Goal: Communication & Community: Share content

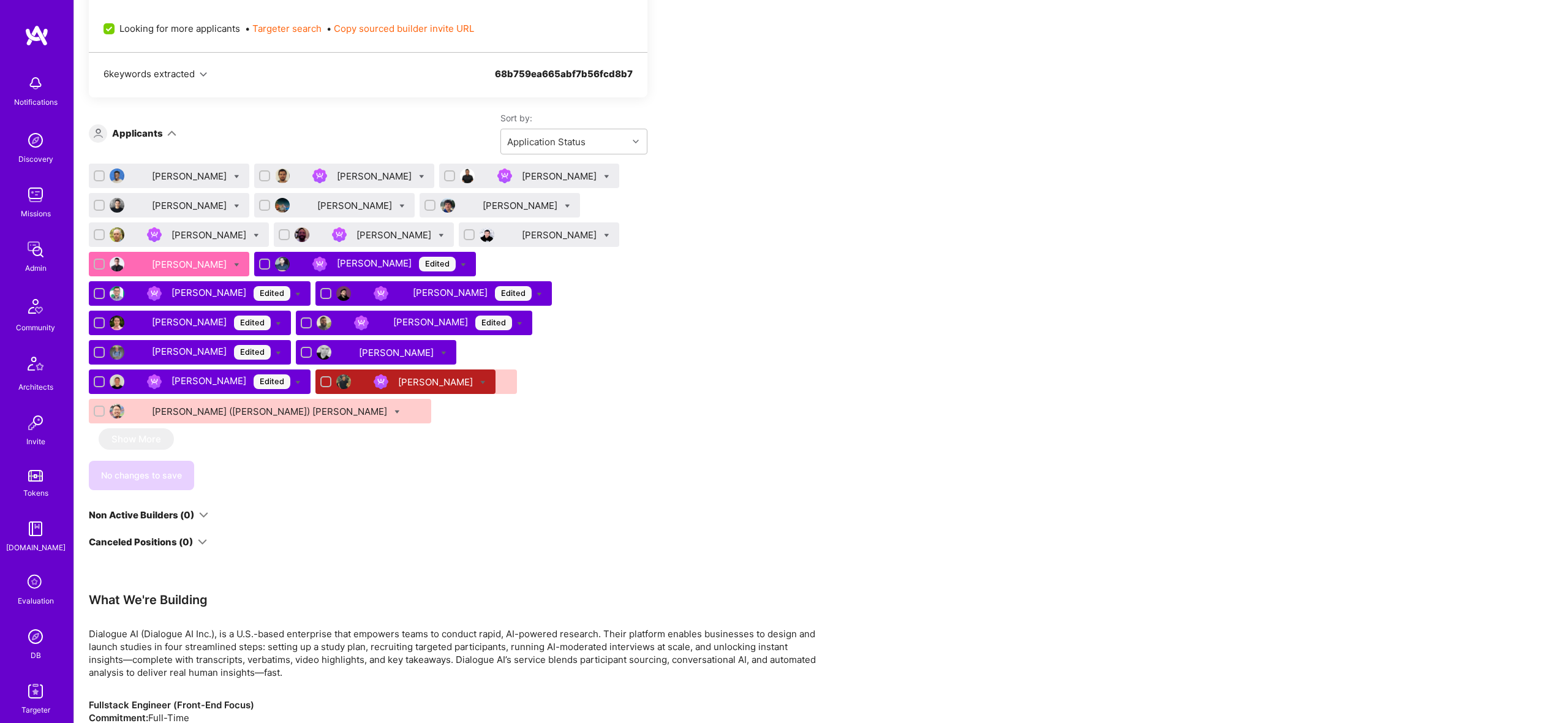
scroll to position [720, 0]
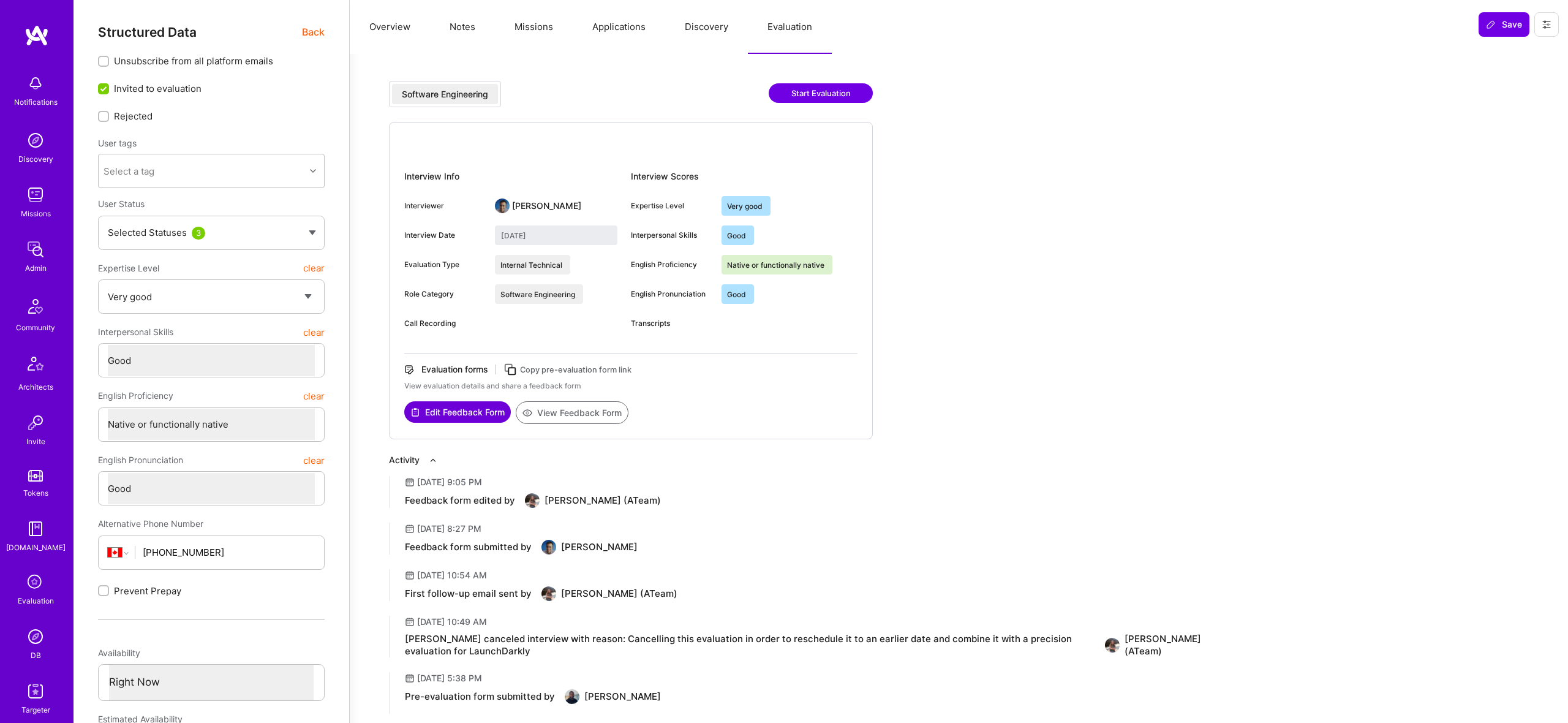
select select "5"
select select "4"
select select "7"
select select "6"
select select "CA"
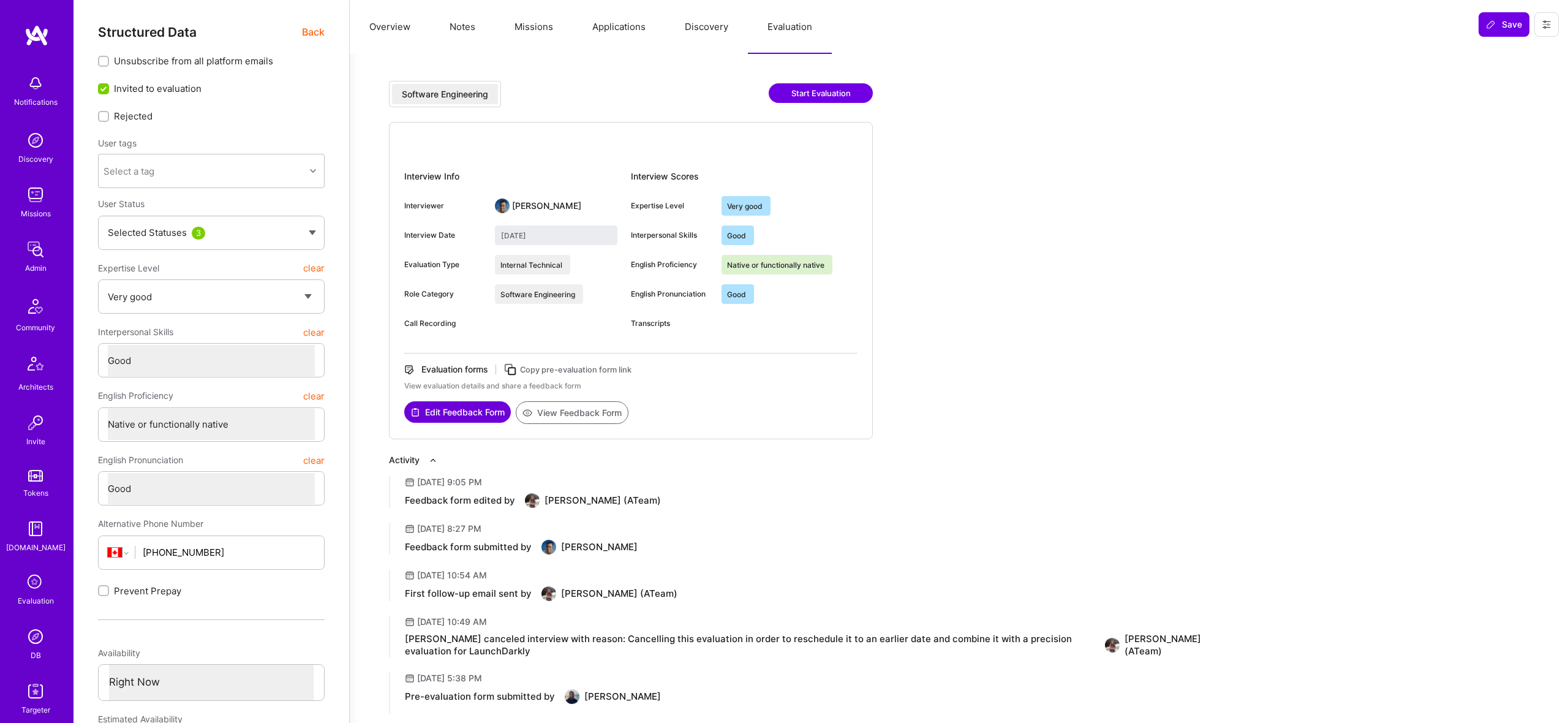
select select "Right Now"
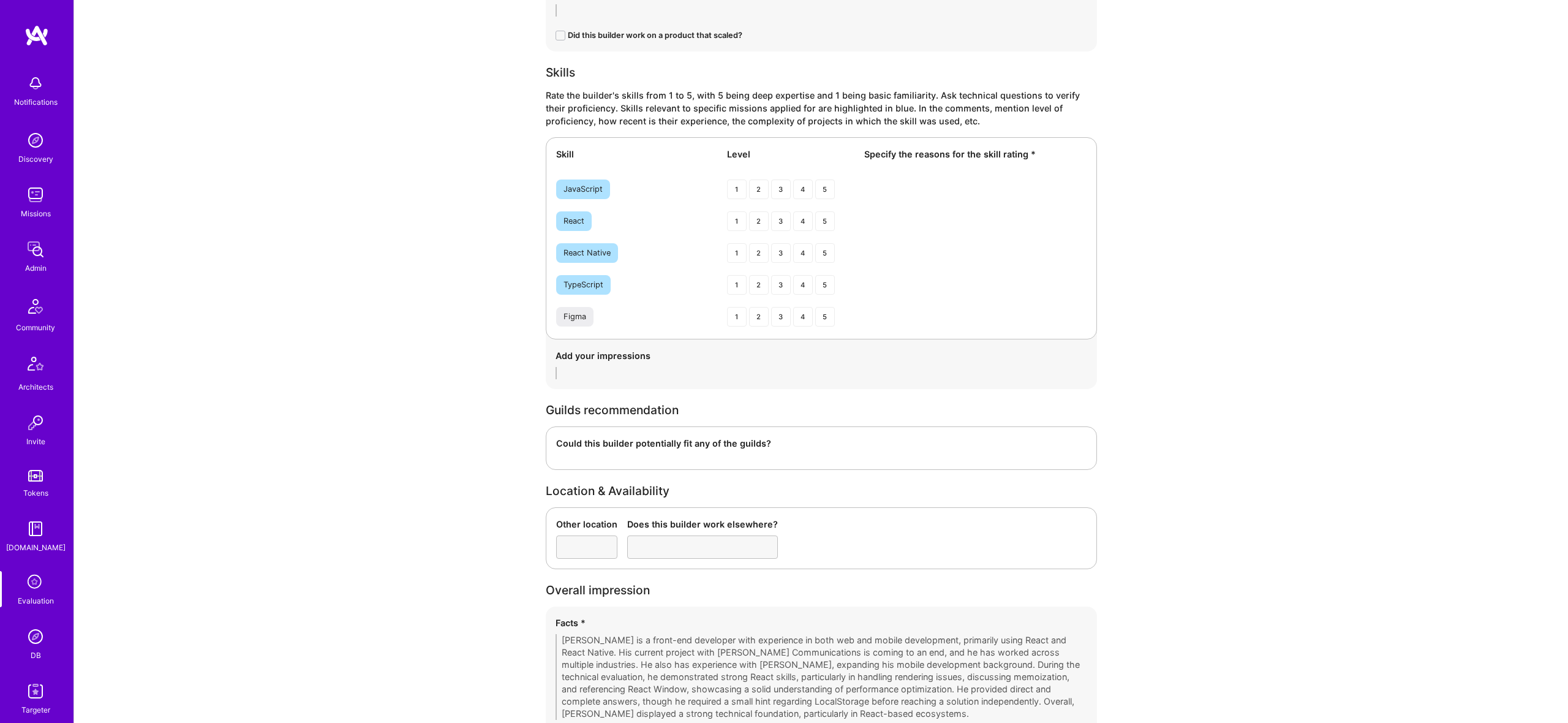
scroll to position [1787, 0]
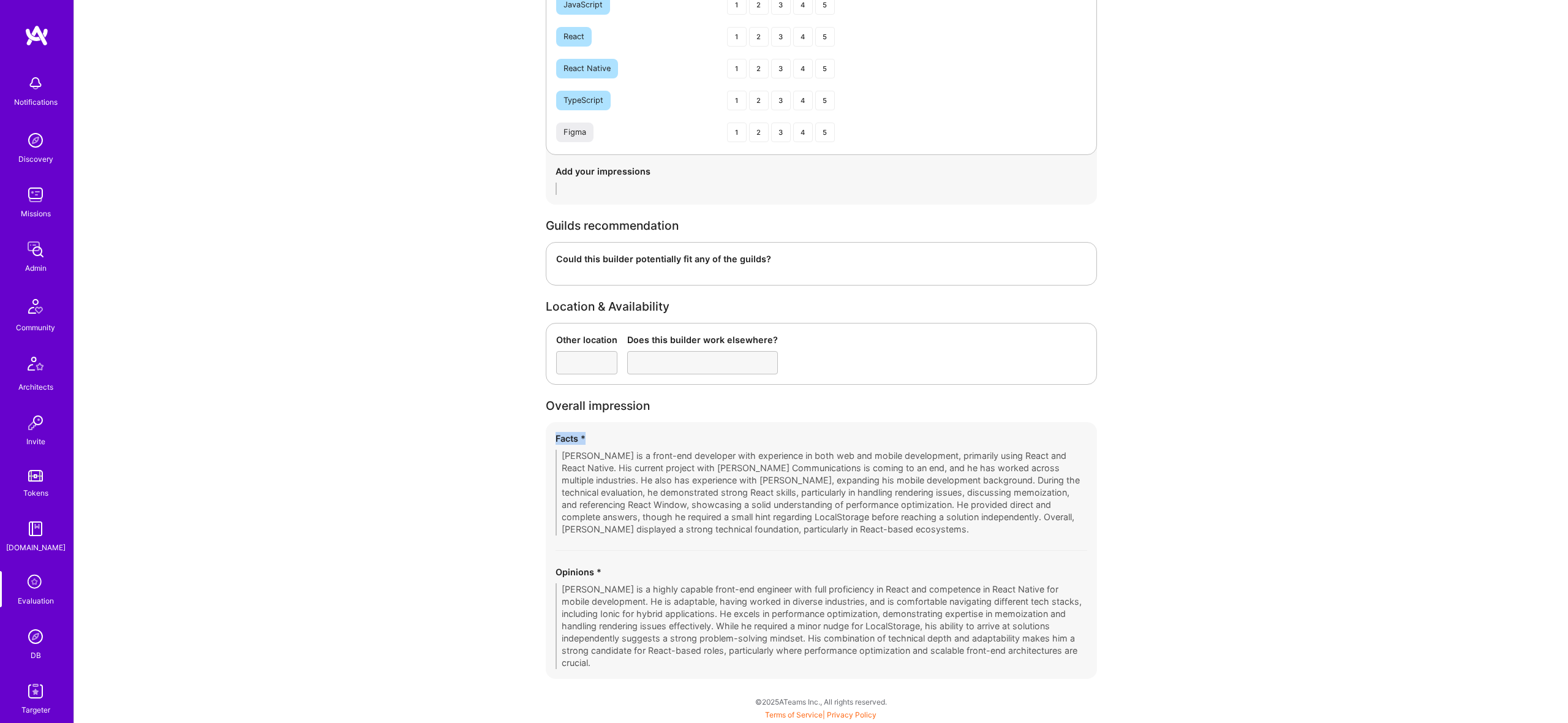
click at [915, 467] on div "Facts * Patrick Igwe is a front-end developer with experience in both web and m…" at bounding box center [821, 484] width 532 height 103
click at [940, 585] on div "Facts * Patrick Igwe is a front-end developer with experience in both web and m…" at bounding box center [821, 550] width 551 height 256
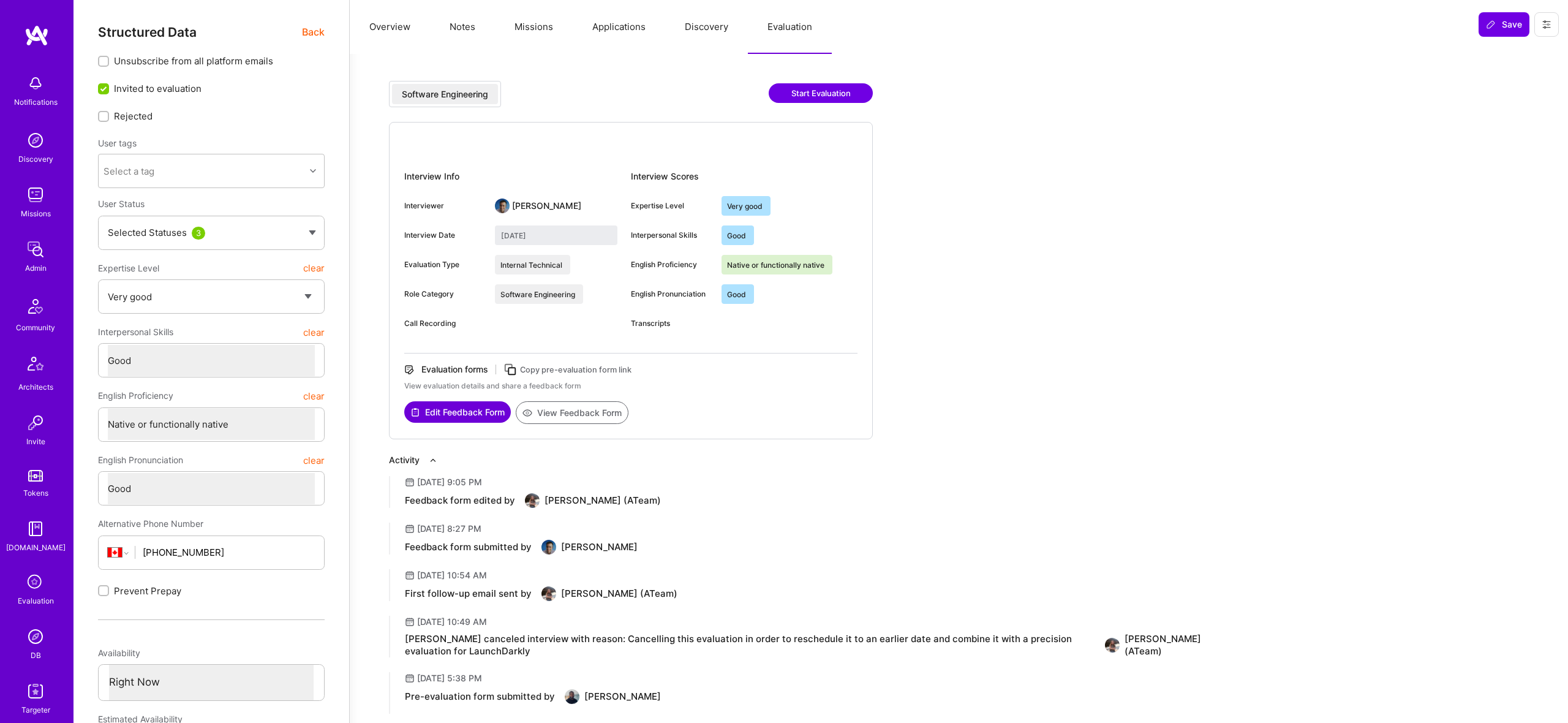
select select "5"
select select "4"
select select "7"
select select "6"
select select "CA"
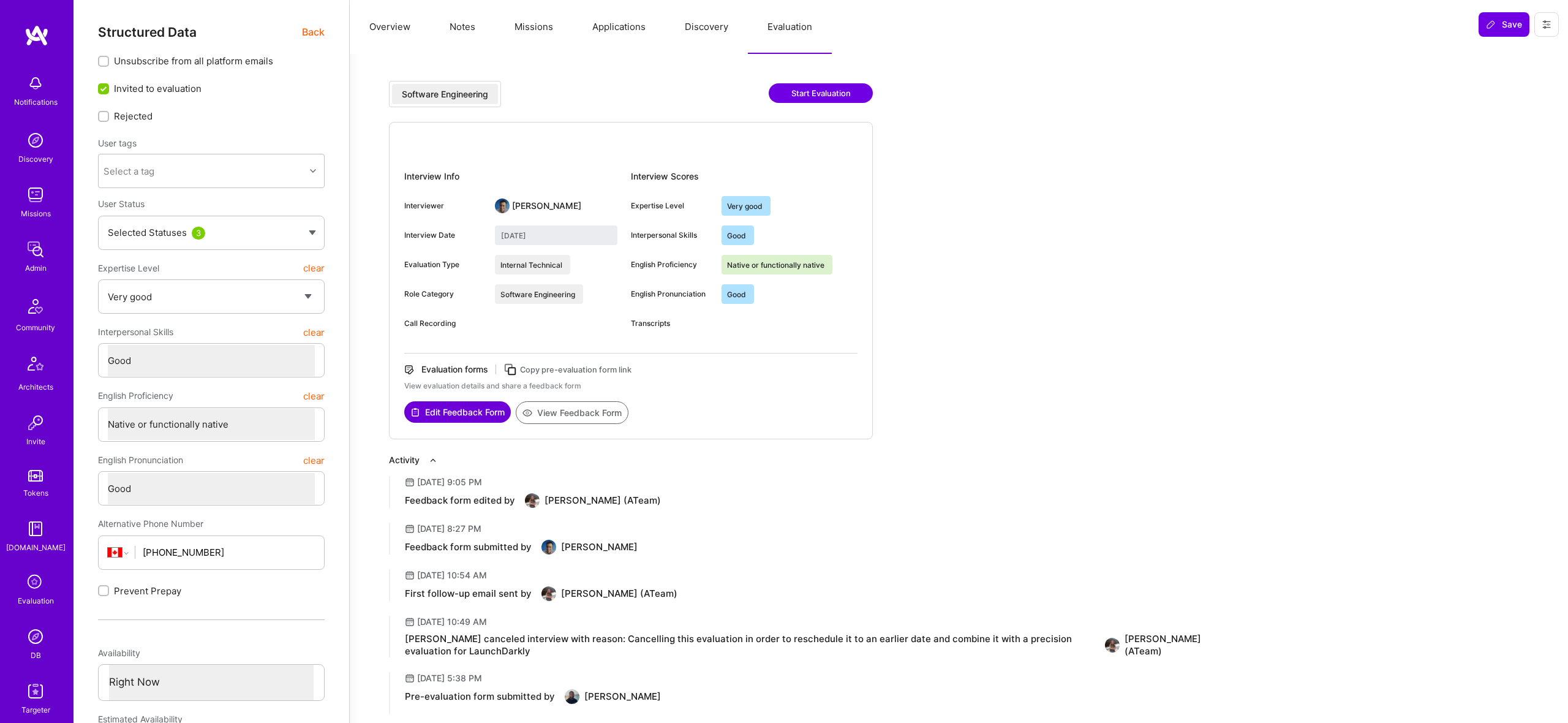
select select "Right Now"
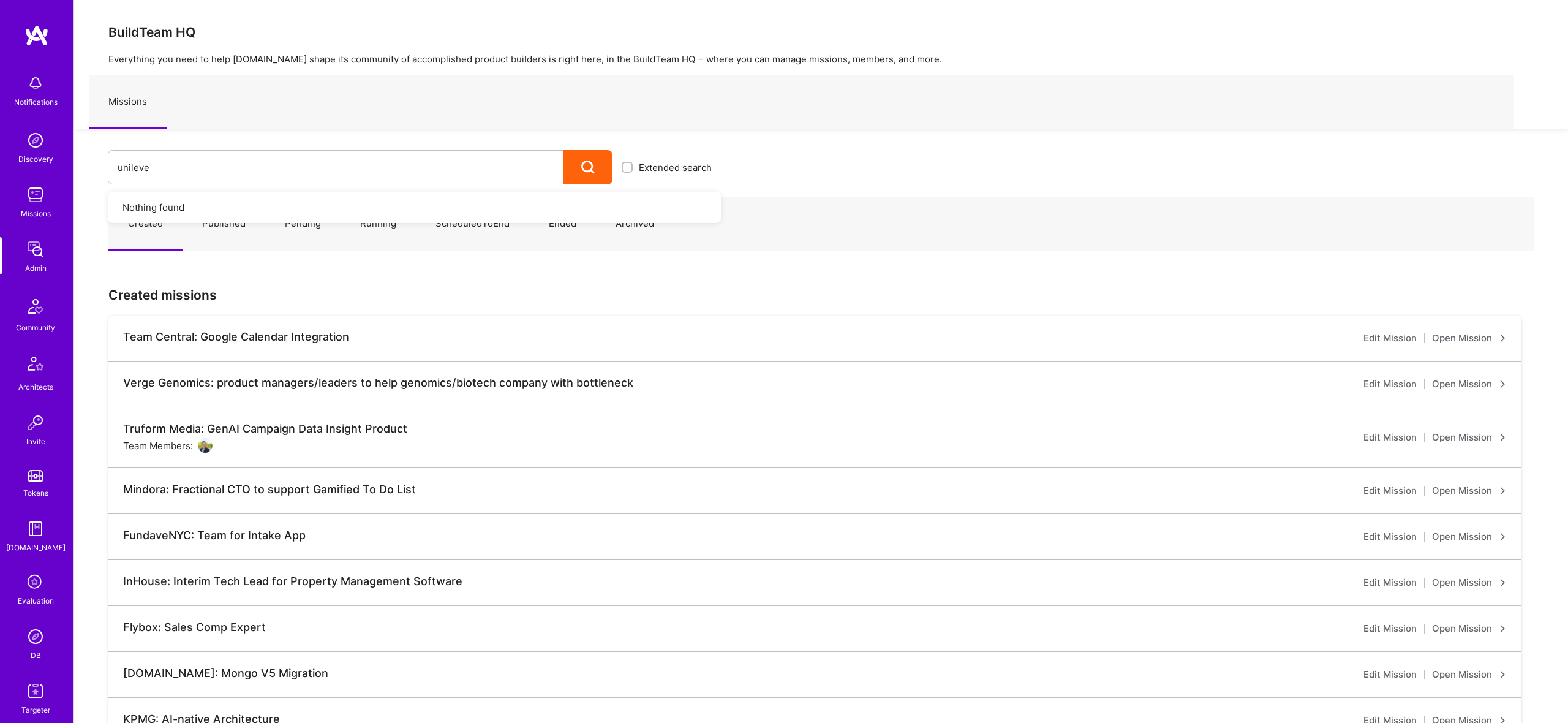
type input "unilever"
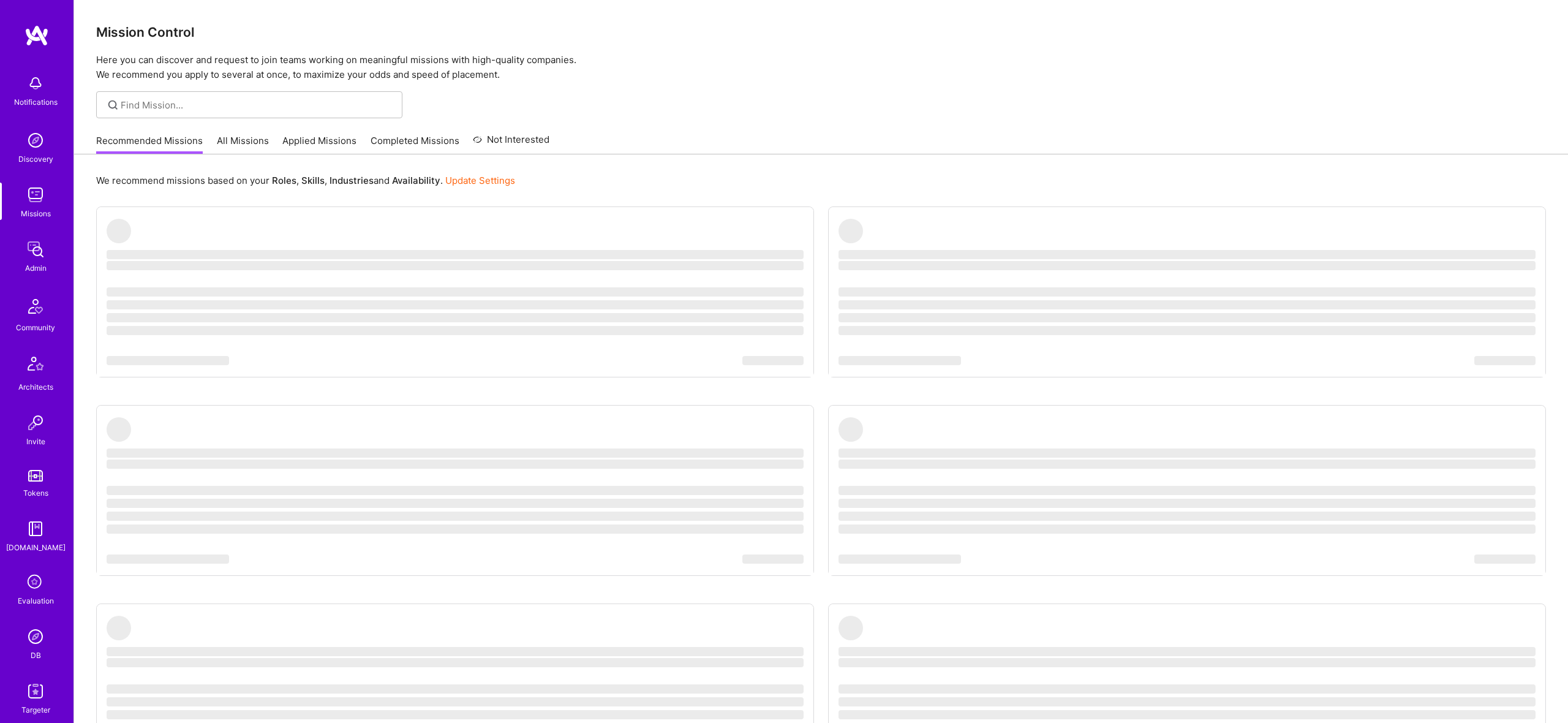
click at [30, 686] on img at bounding box center [35, 691] width 24 height 24
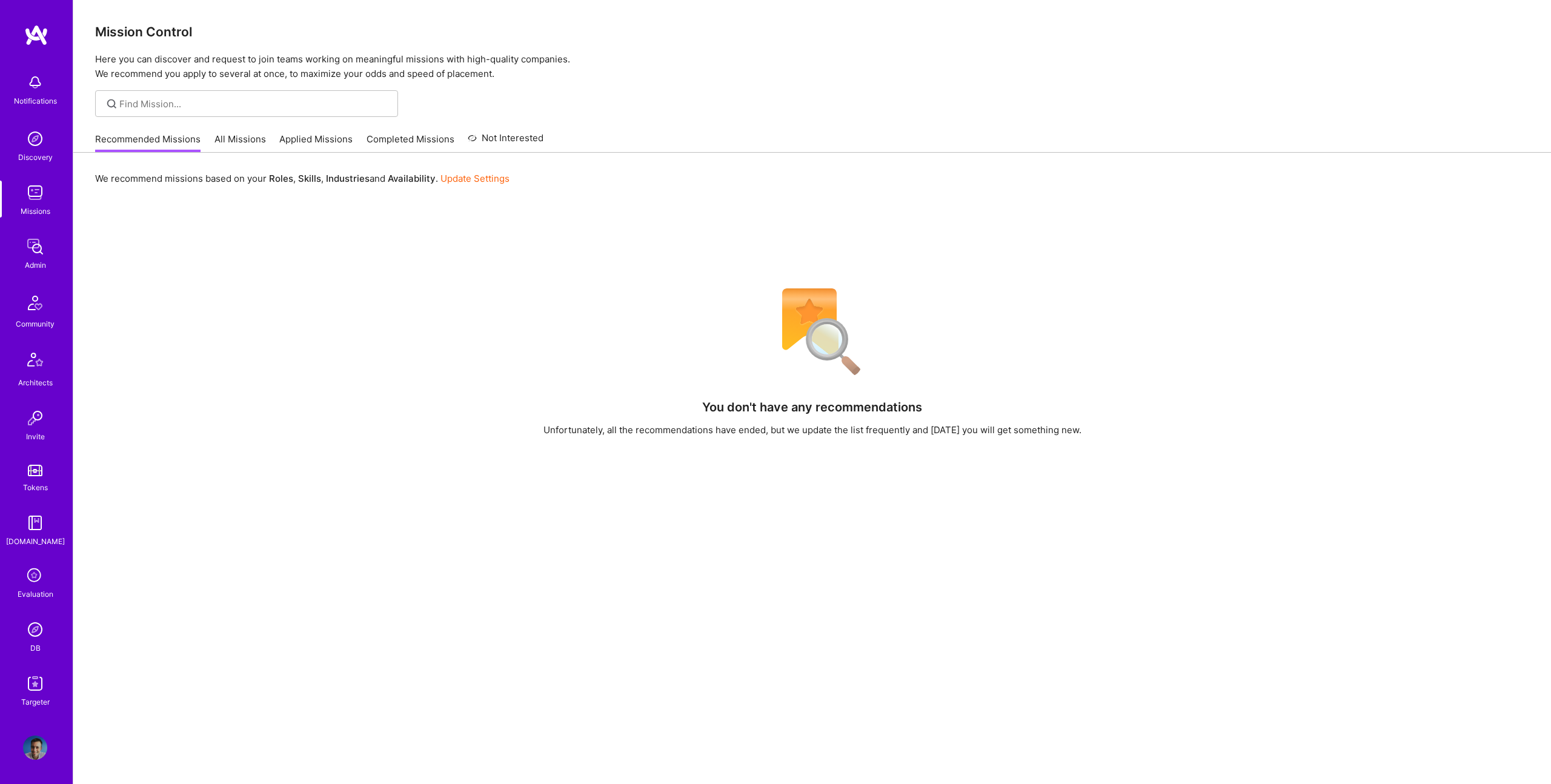
click at [34, 259] on div "Admin" at bounding box center [36, 265] width 22 height 13
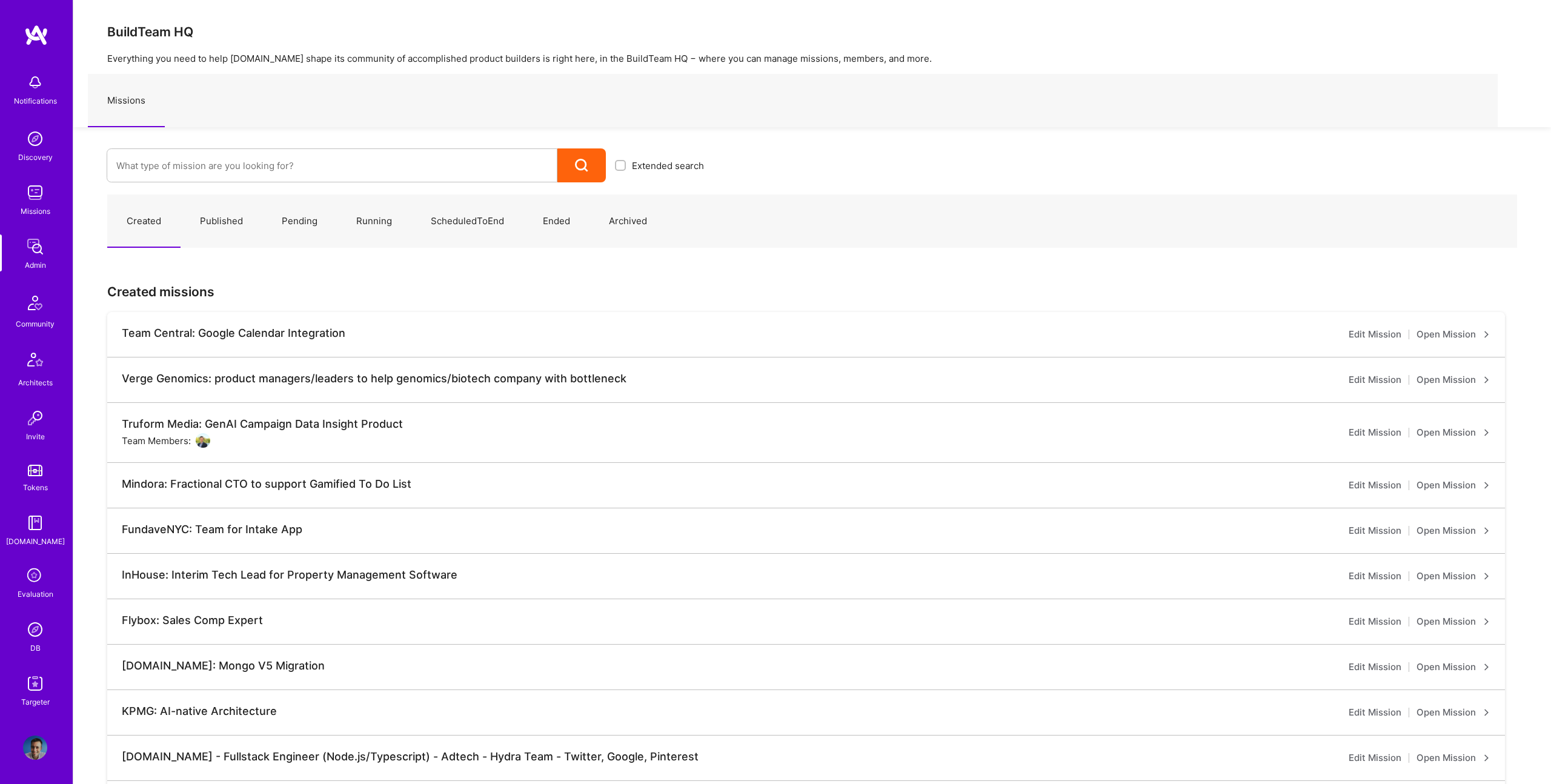
click at [34, 681] on img at bounding box center [35, 683] width 24 height 24
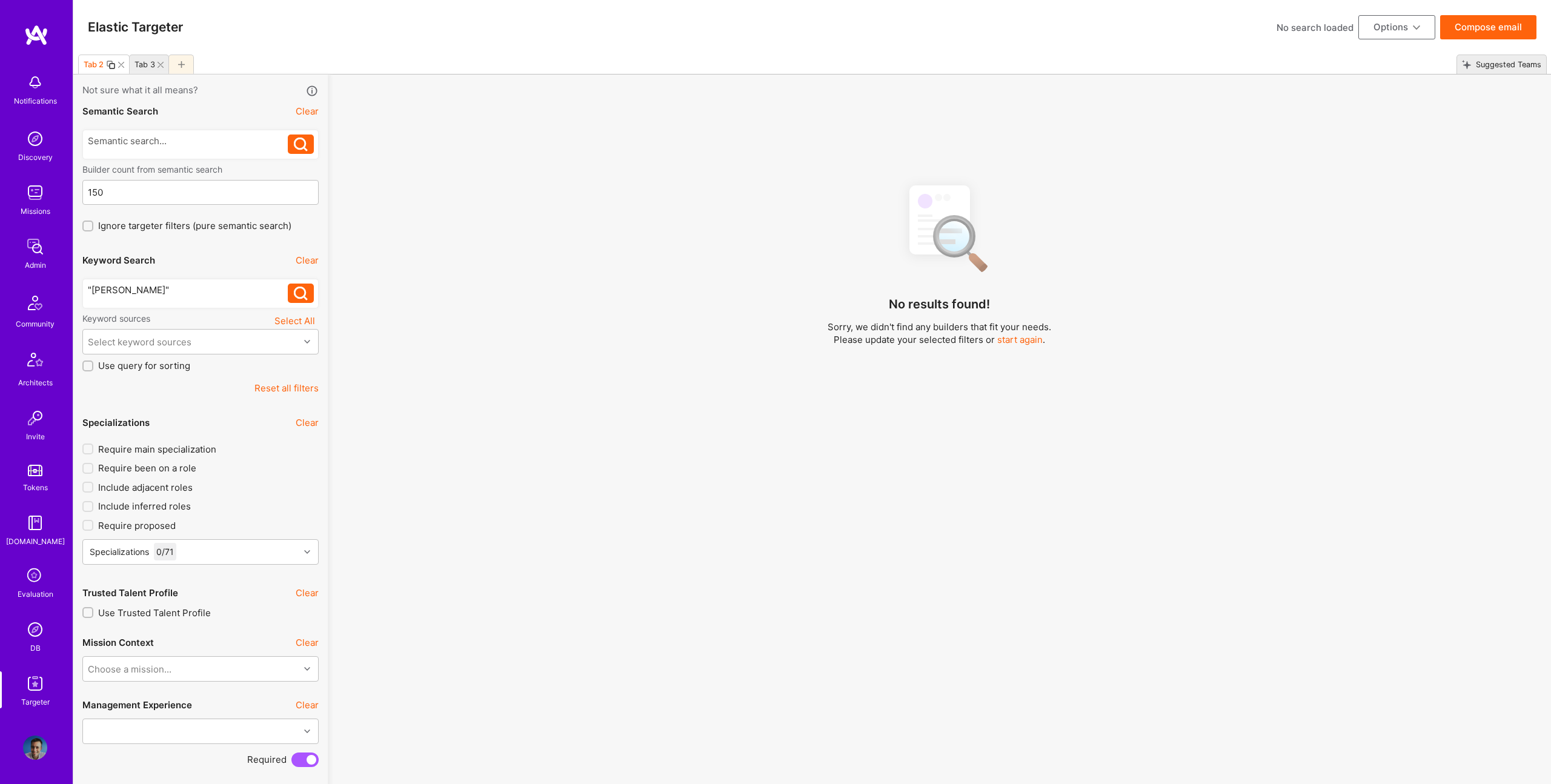
click at [188, 62] on div at bounding box center [181, 64] width 26 height 19
click at [159, 64] on icon at bounding box center [160, 65] width 6 height 6
click at [136, 64] on icon at bounding box center [134, 65] width 7 height 7
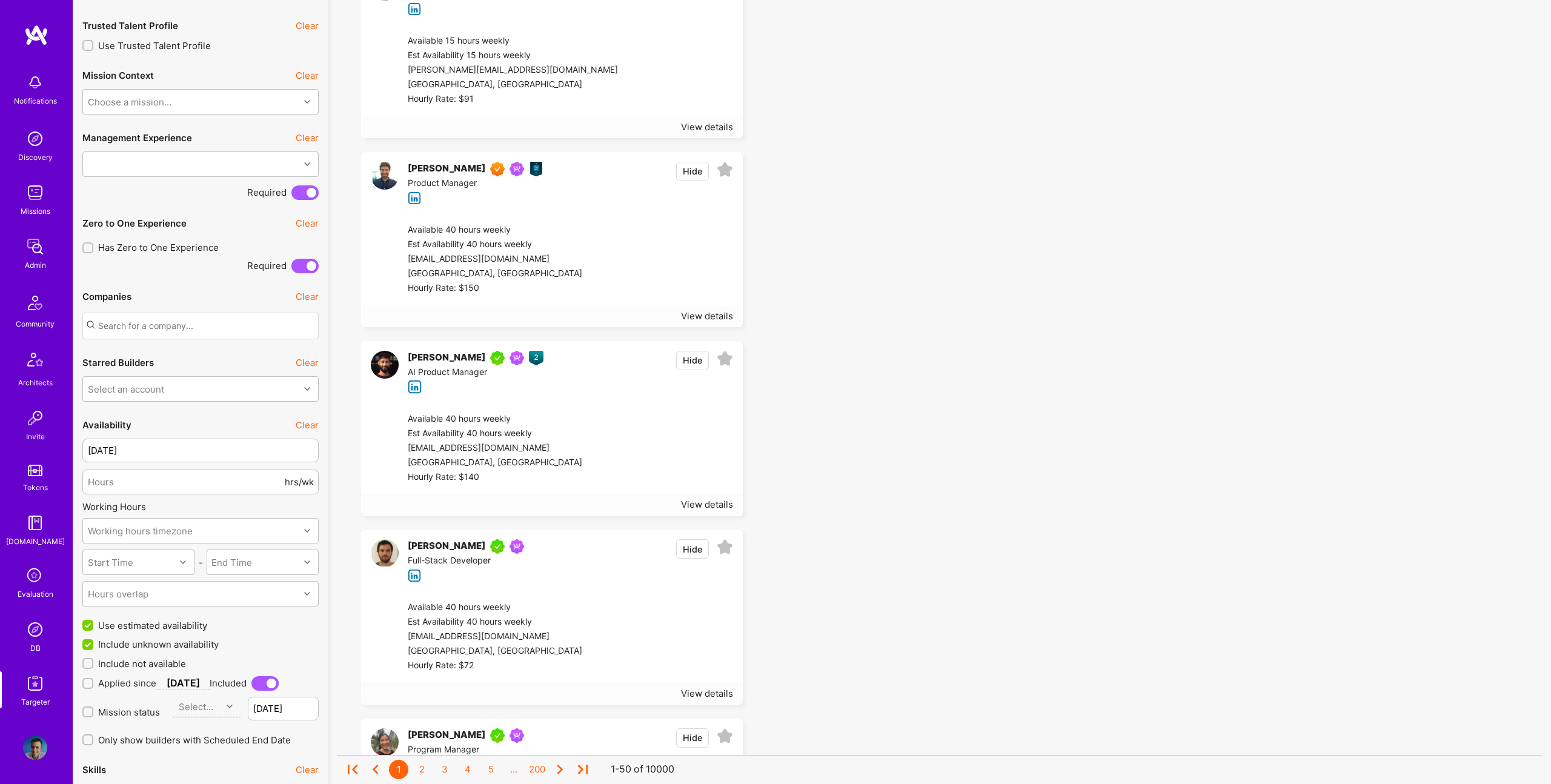
scroll to position [95, 0]
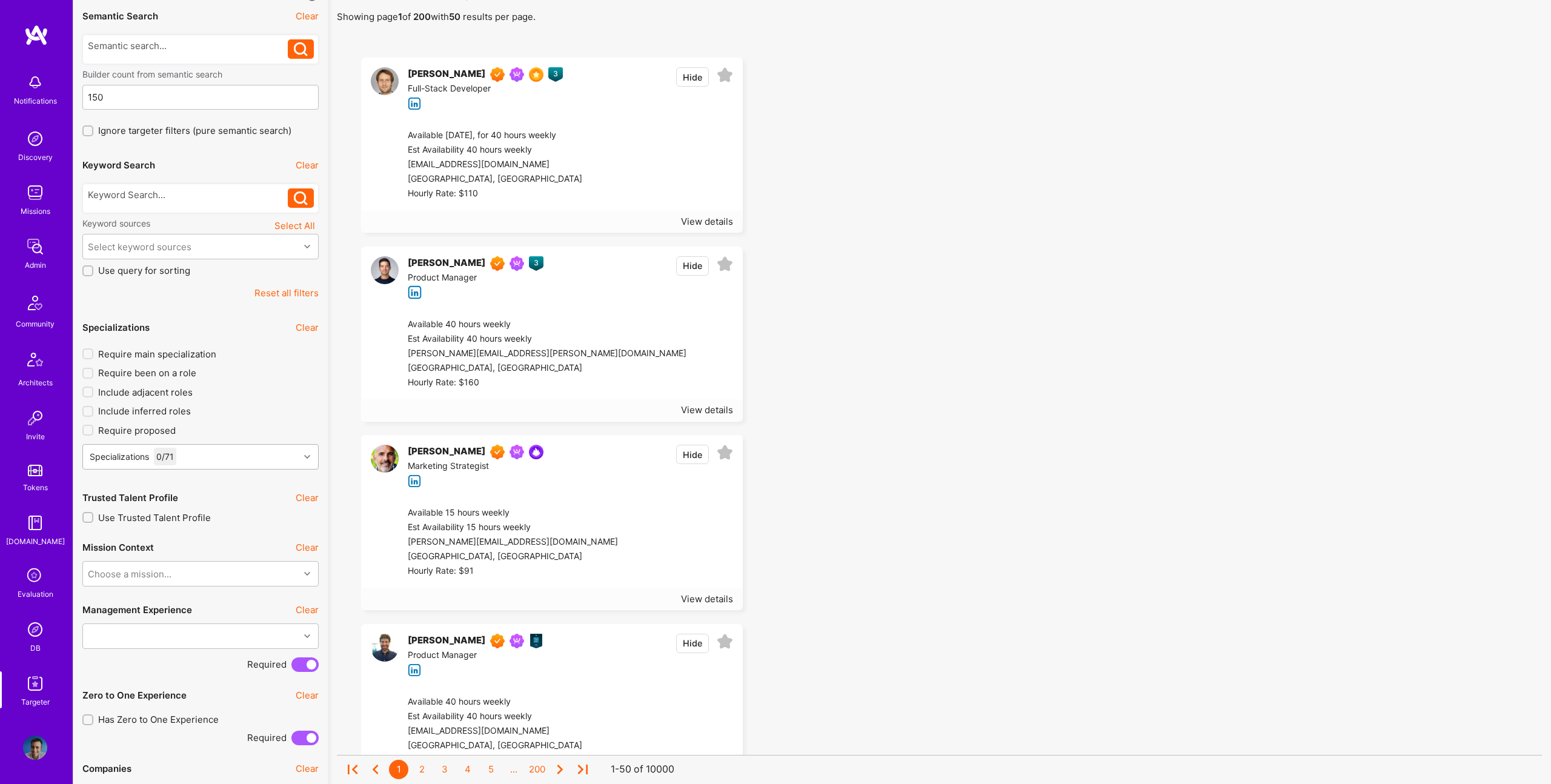
click at [254, 459] on div "Specializations 0 / 71" at bounding box center [191, 457] width 217 height 24
type input "data"
click at [163, 498] on div "Data Science" at bounding box center [144, 494] width 75 height 13
click at [136, 542] on div "Data Engineer" at bounding box center [200, 541] width 222 height 13
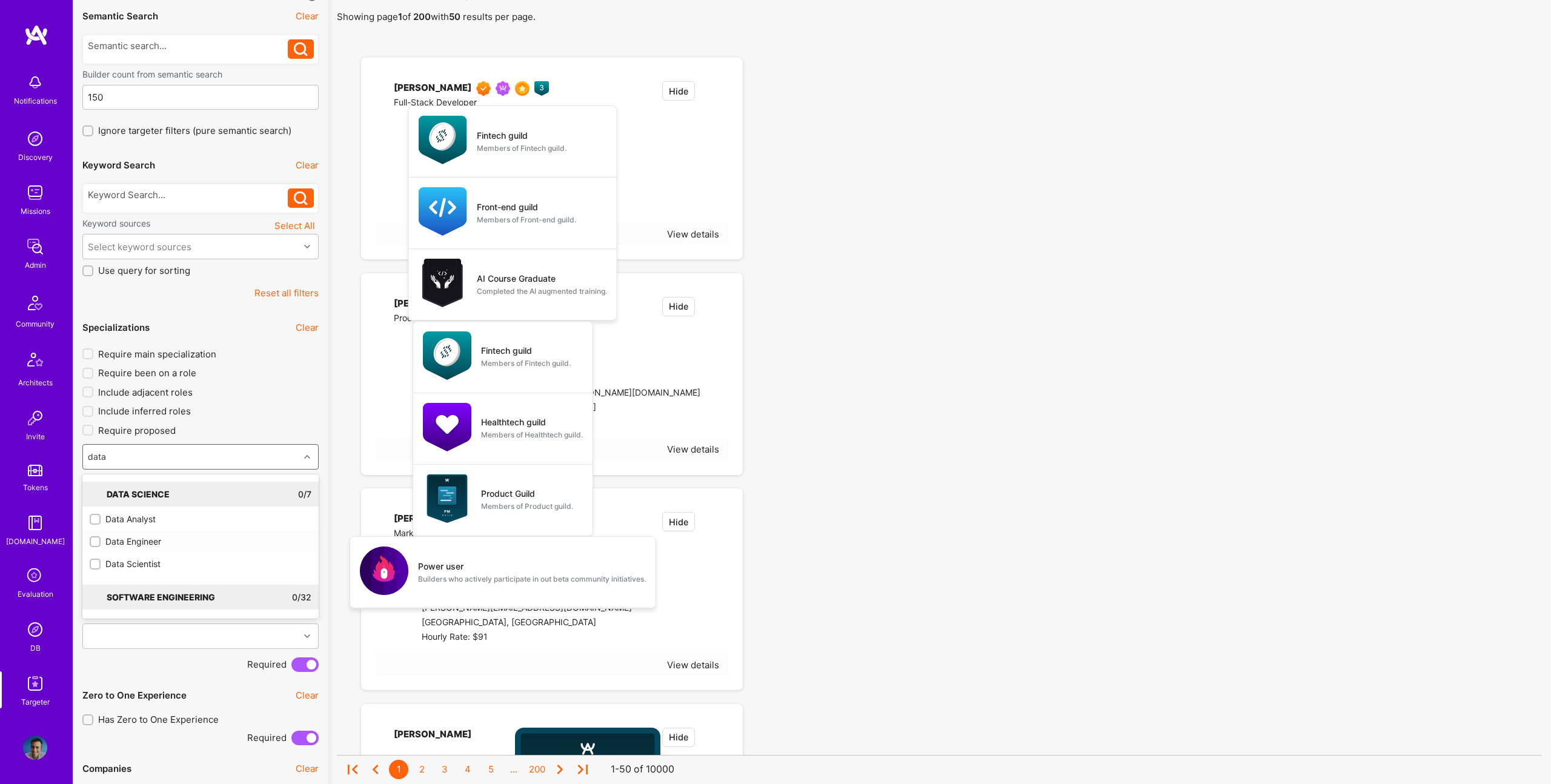
checkbox input "true"
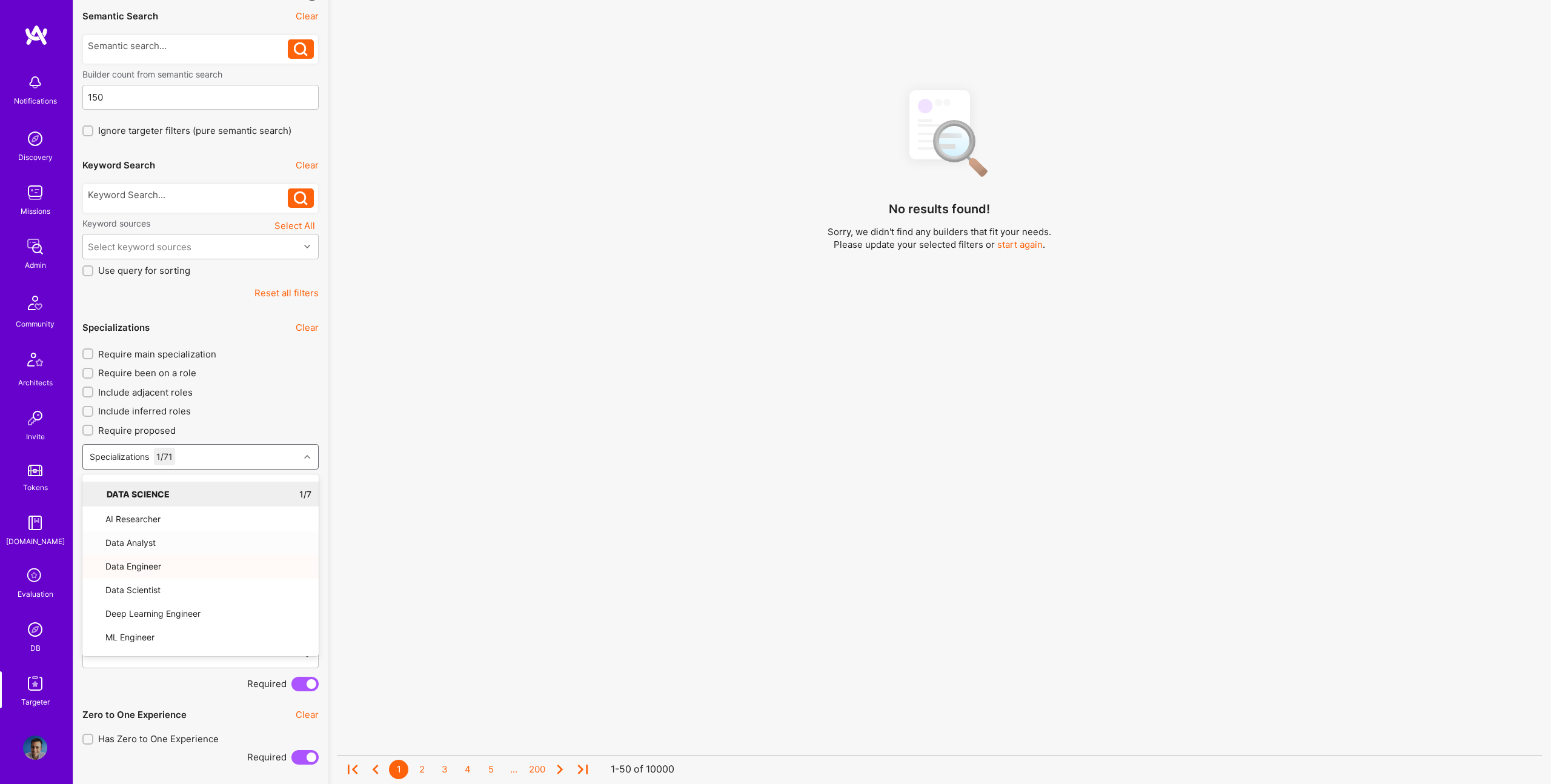
drag, startPoint x: 1101, startPoint y: 426, endPoint x: 1075, endPoint y: 427, distance: 26.0
click at [1101, 426] on div "No results found! Sorry, we didn't find any builders that fit your needs. Pleas…" at bounding box center [940, 393] width 1205 height 627
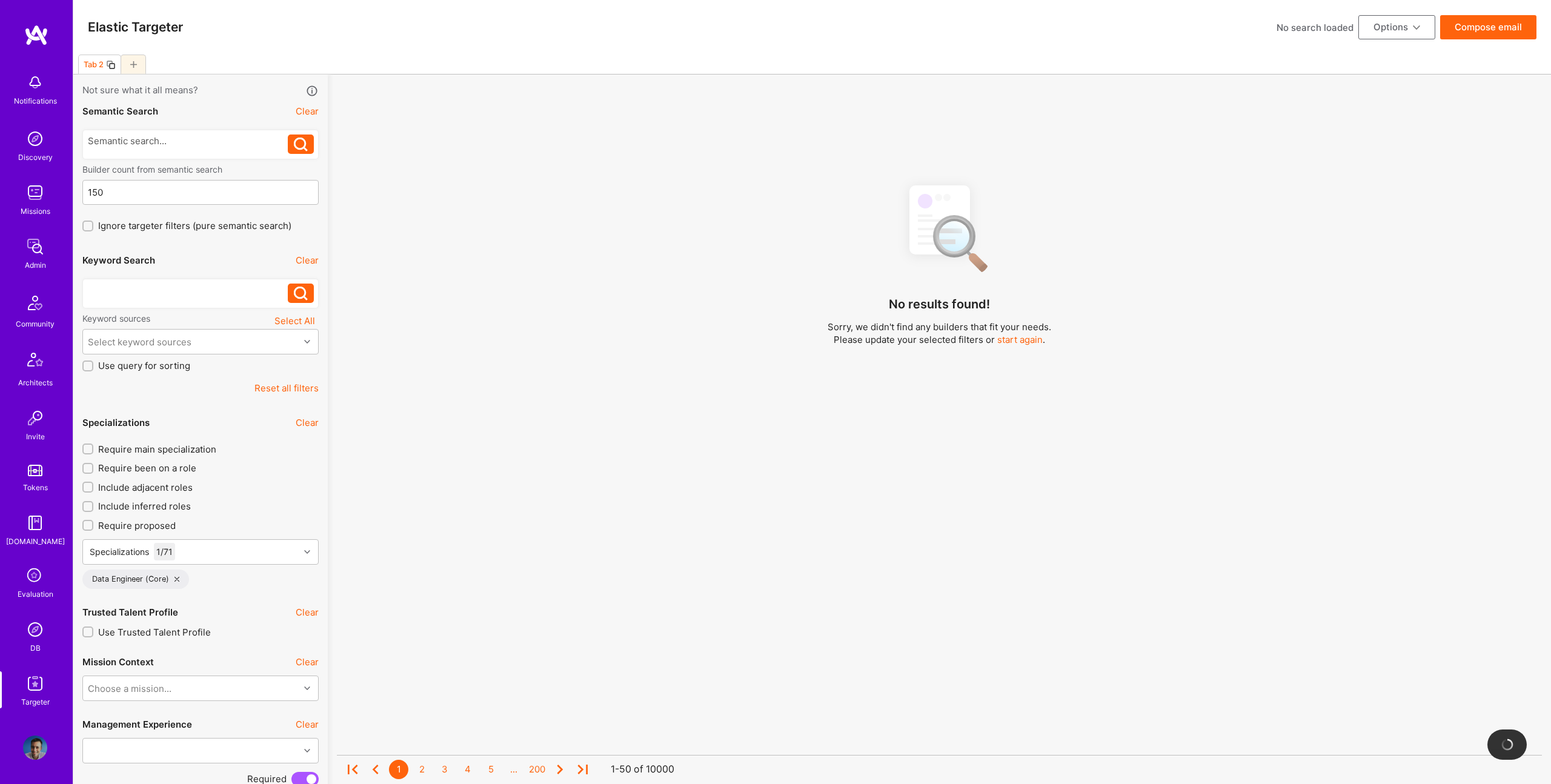
click at [137, 286] on div at bounding box center [188, 290] width 200 height 13
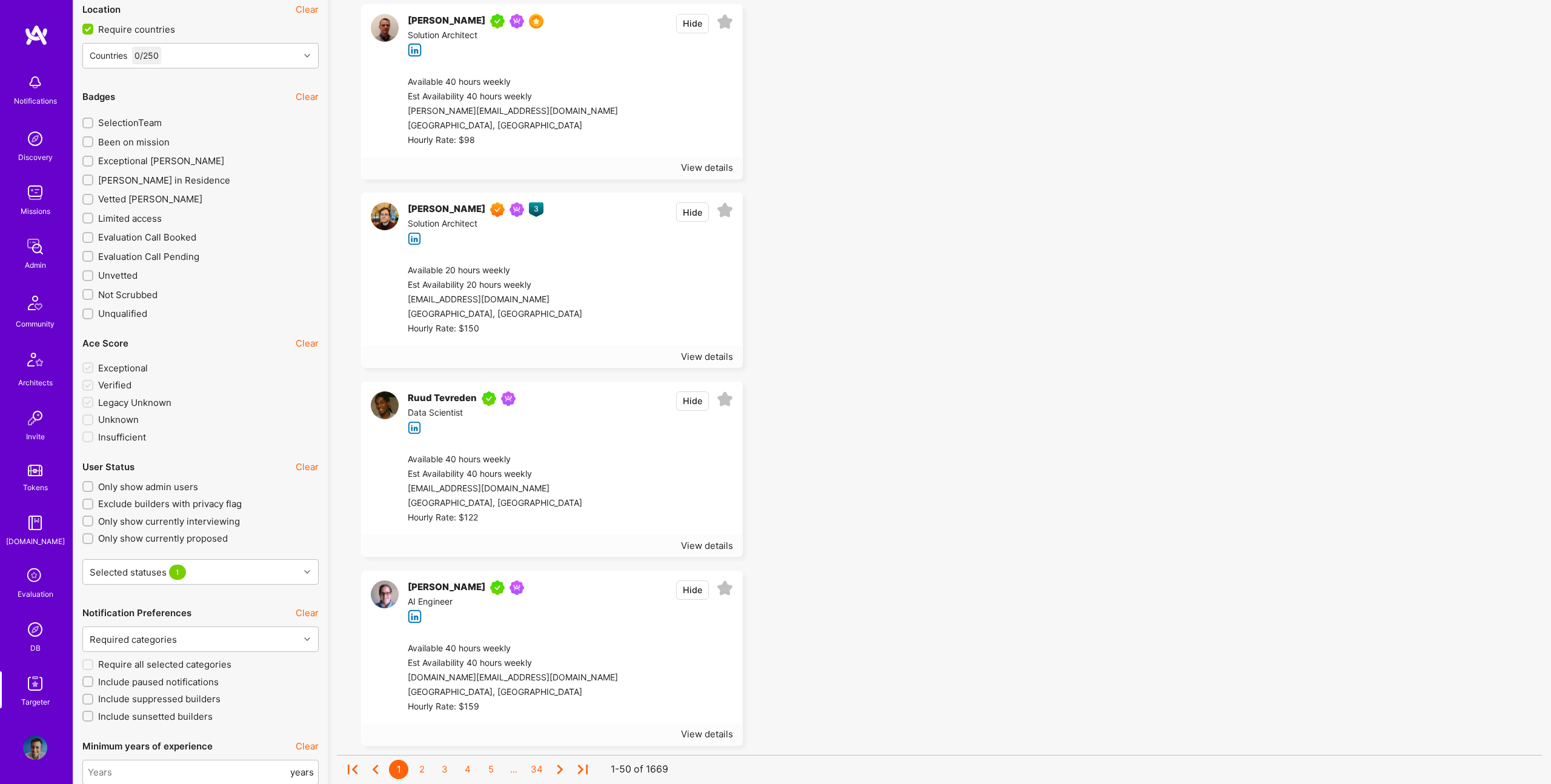
scroll to position [2045, 0]
click at [139, 180] on span "A.Teamer in Residence" at bounding box center [164, 182] width 132 height 13
click at [93, 180] on input "A.Teamer in Residence" at bounding box center [89, 183] width 9 height 9
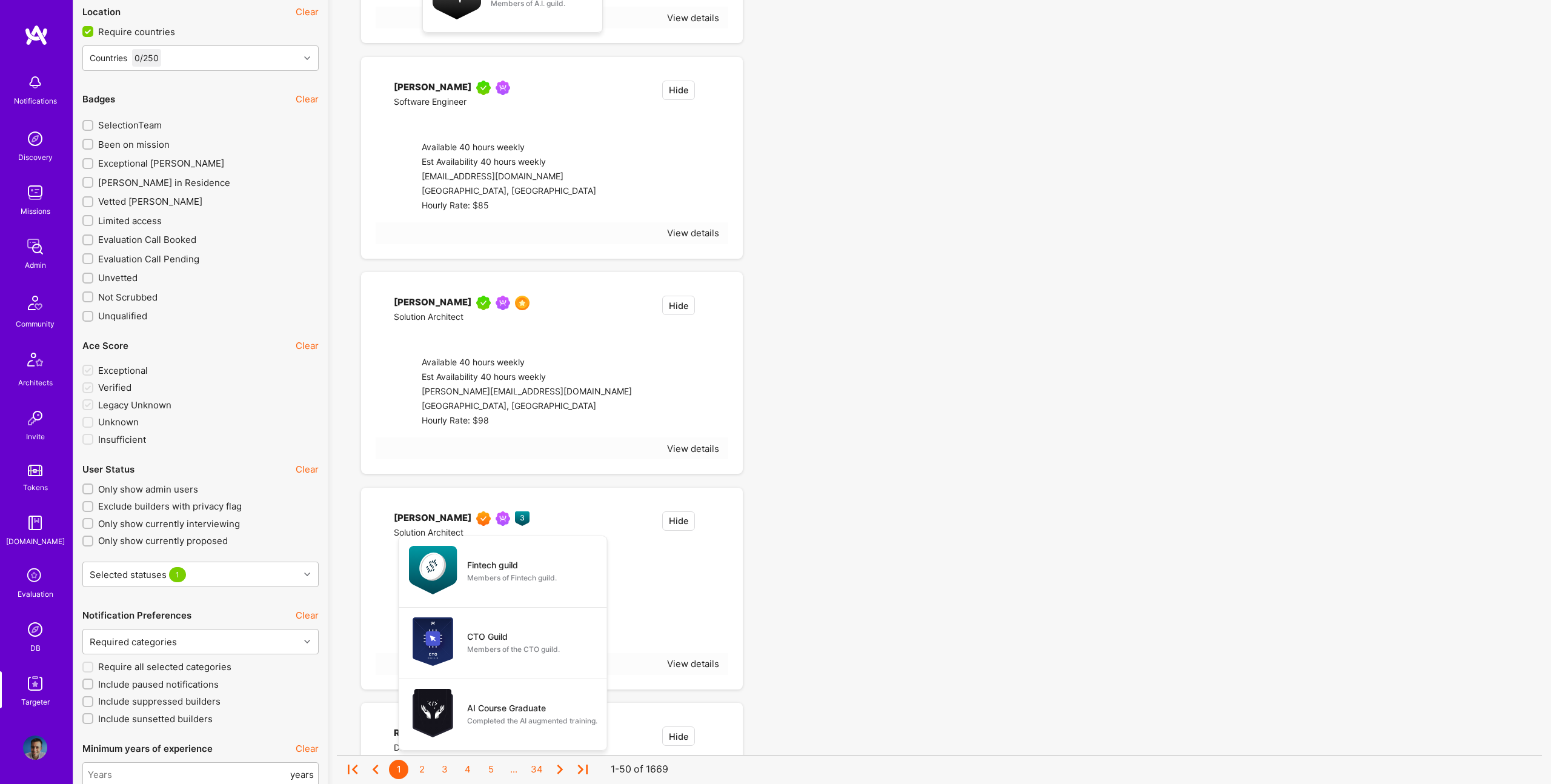
checkbox input "true"
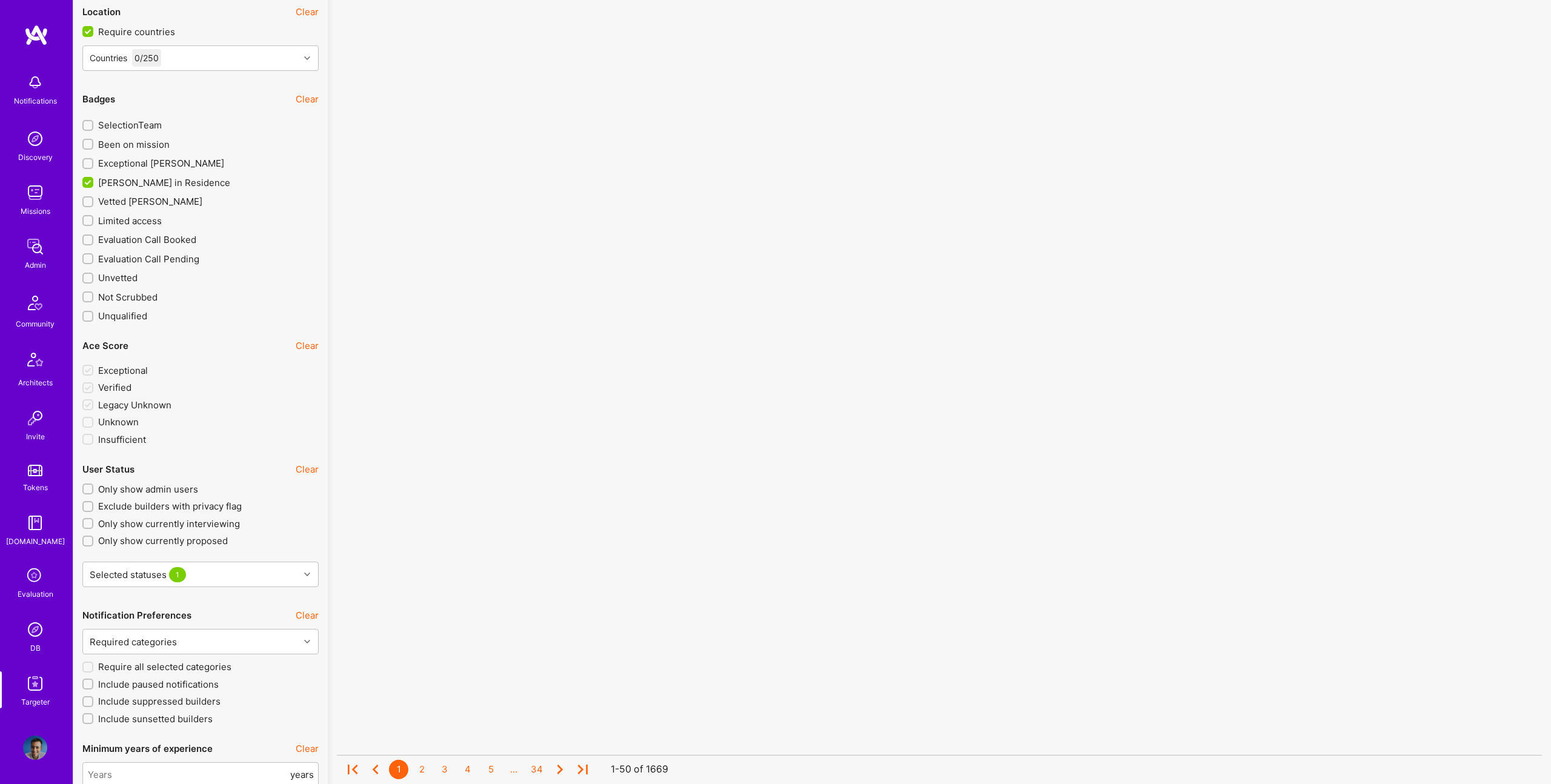
click at [141, 160] on span "Exceptional A.Teamer" at bounding box center [161, 163] width 126 height 13
click at [93, 160] on input "Exceptional A.Teamer" at bounding box center [89, 164] width 9 height 9
checkbox input "true"
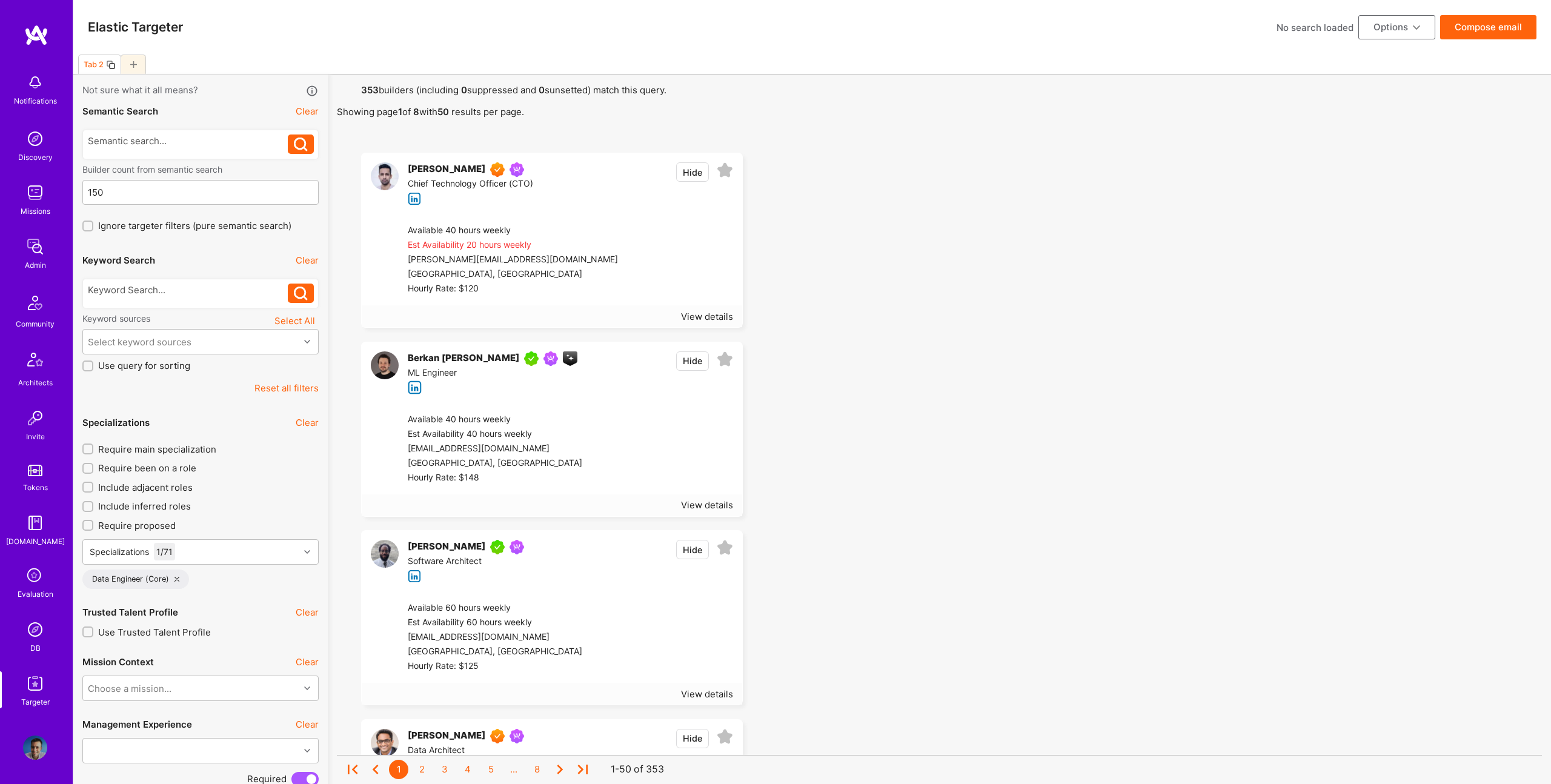
click at [239, 313] on div "Keyword sources Select All" at bounding box center [200, 321] width 236 height 16
click at [163, 282] on div at bounding box center [200, 293] width 236 height 30
click at [167, 291] on div at bounding box center [188, 290] width 200 height 13
click at [296, 291] on icon at bounding box center [301, 293] width 14 height 14
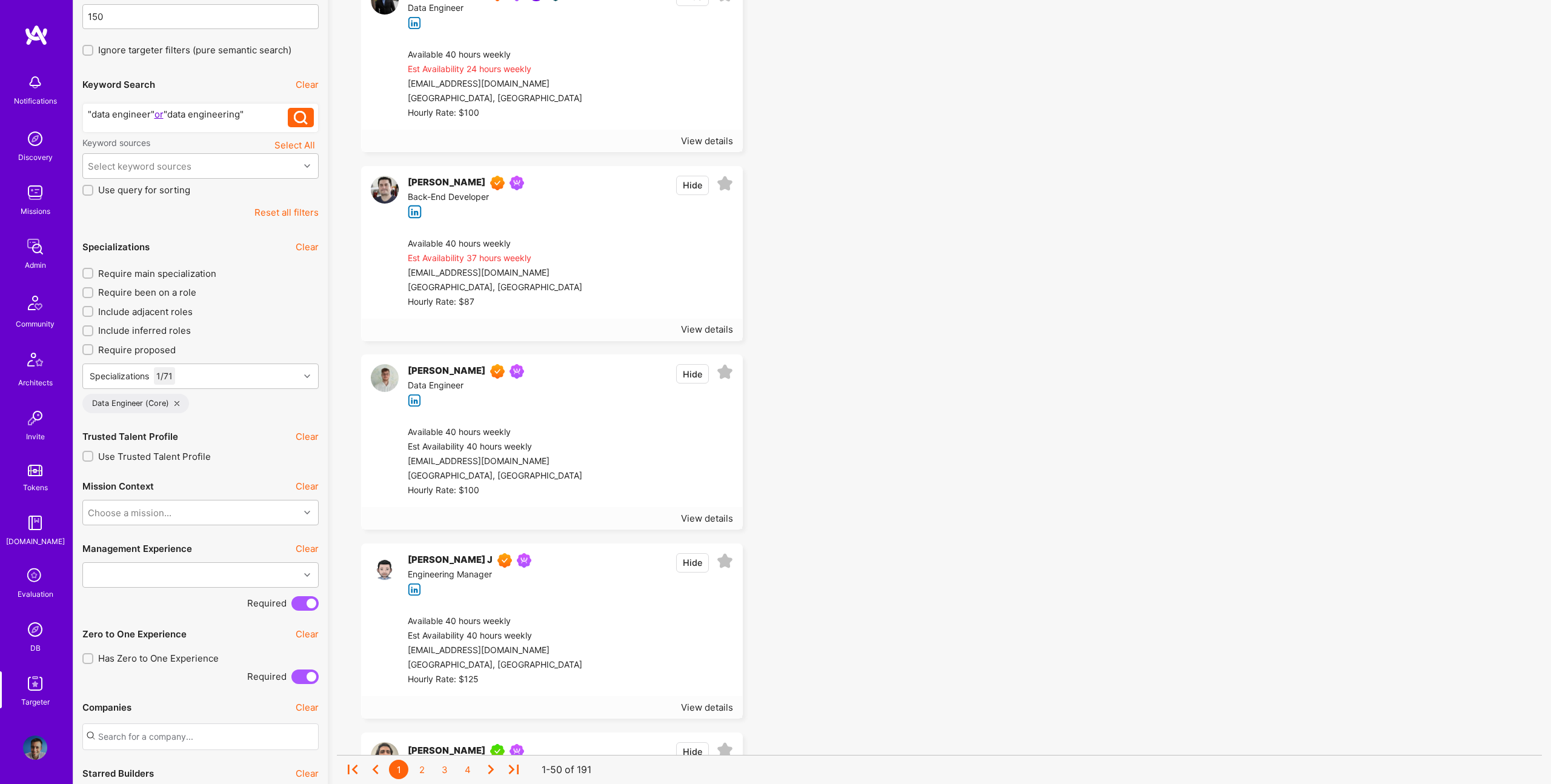
scroll to position [177, 0]
click at [173, 274] on span "Require main specialization" at bounding box center [157, 272] width 118 height 13
click at [93, 274] on input "Require main specialization" at bounding box center [89, 272] width 9 height 9
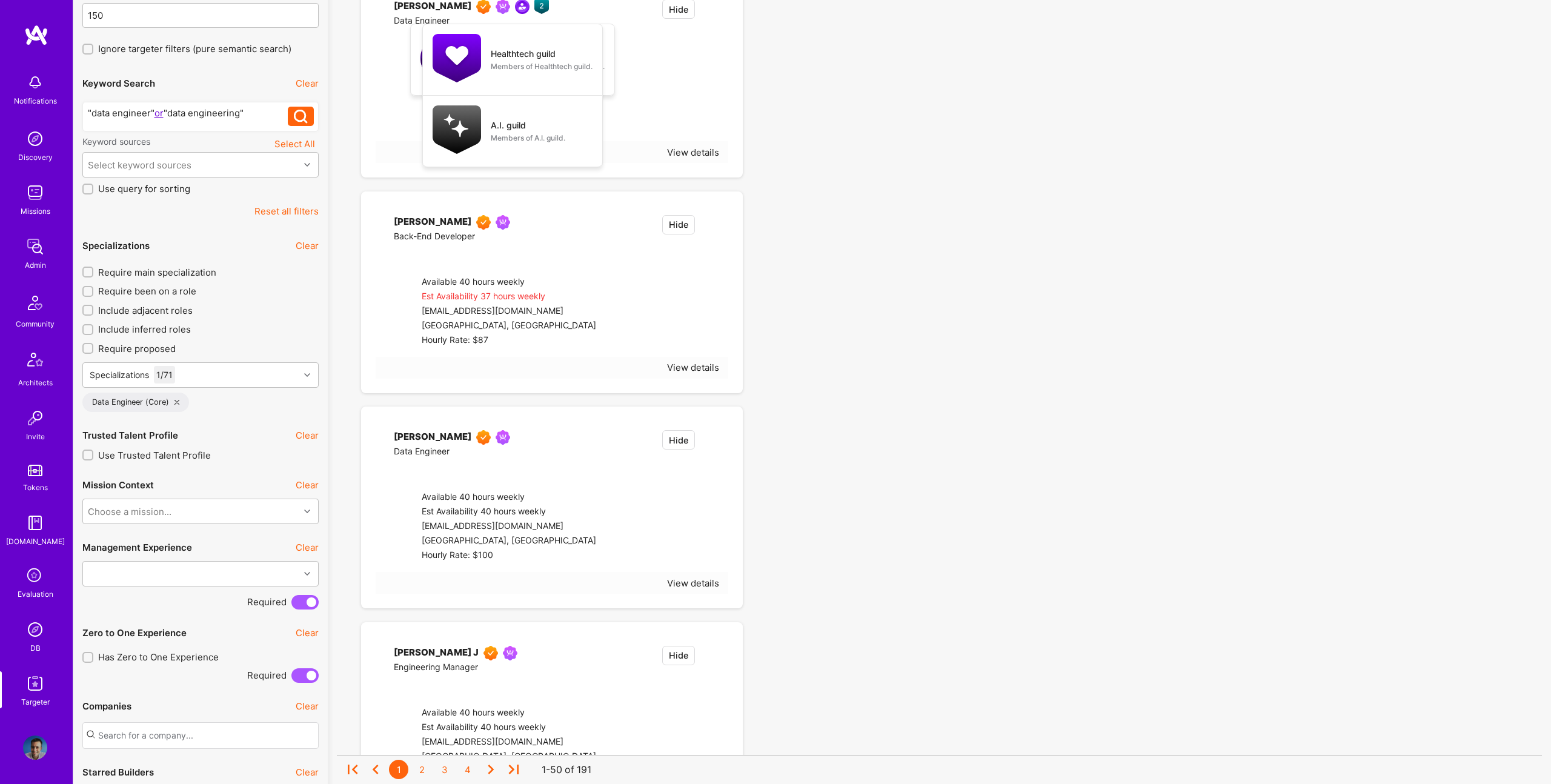
checkbox input "true"
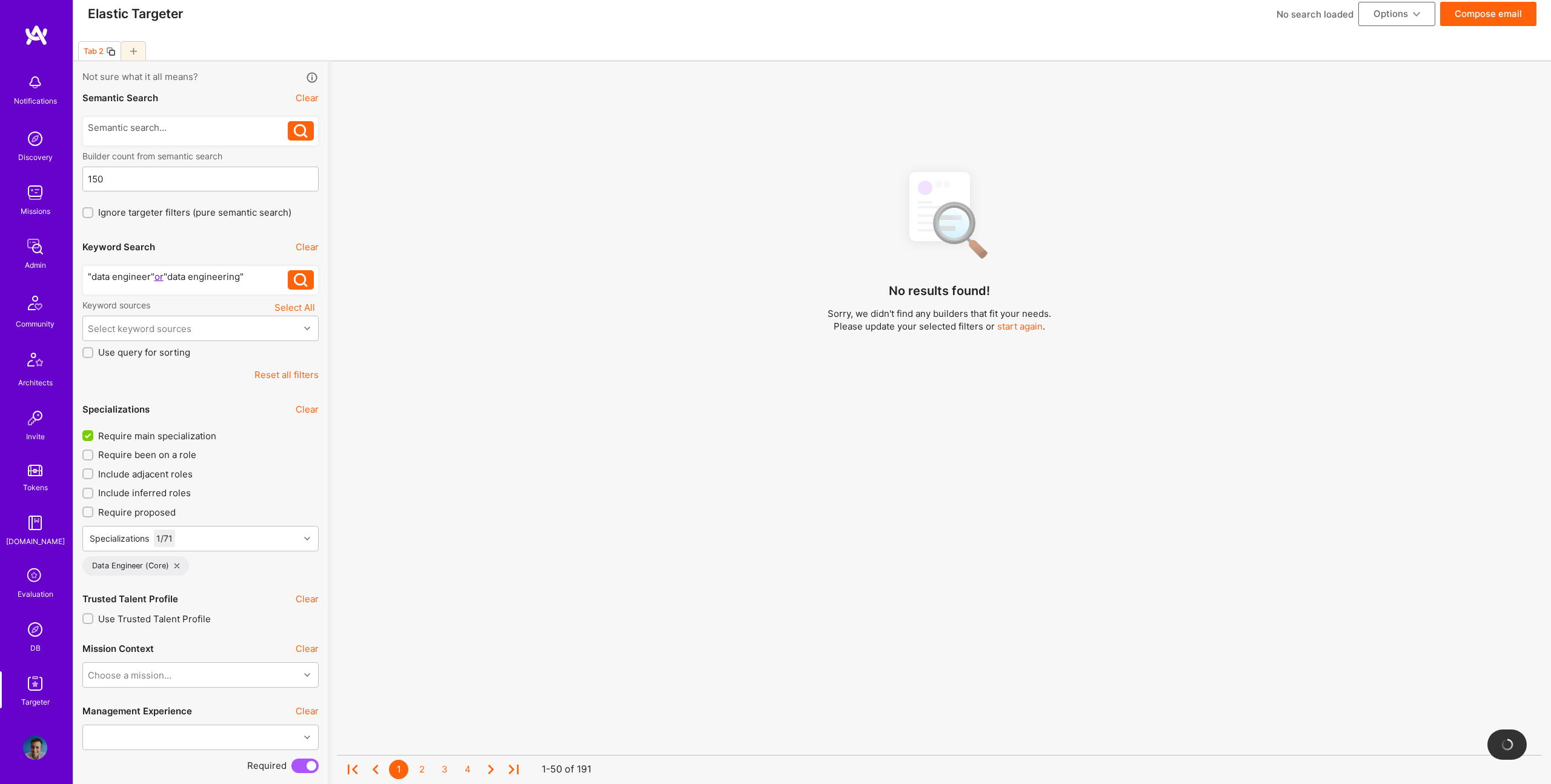
scroll to position [3, 0]
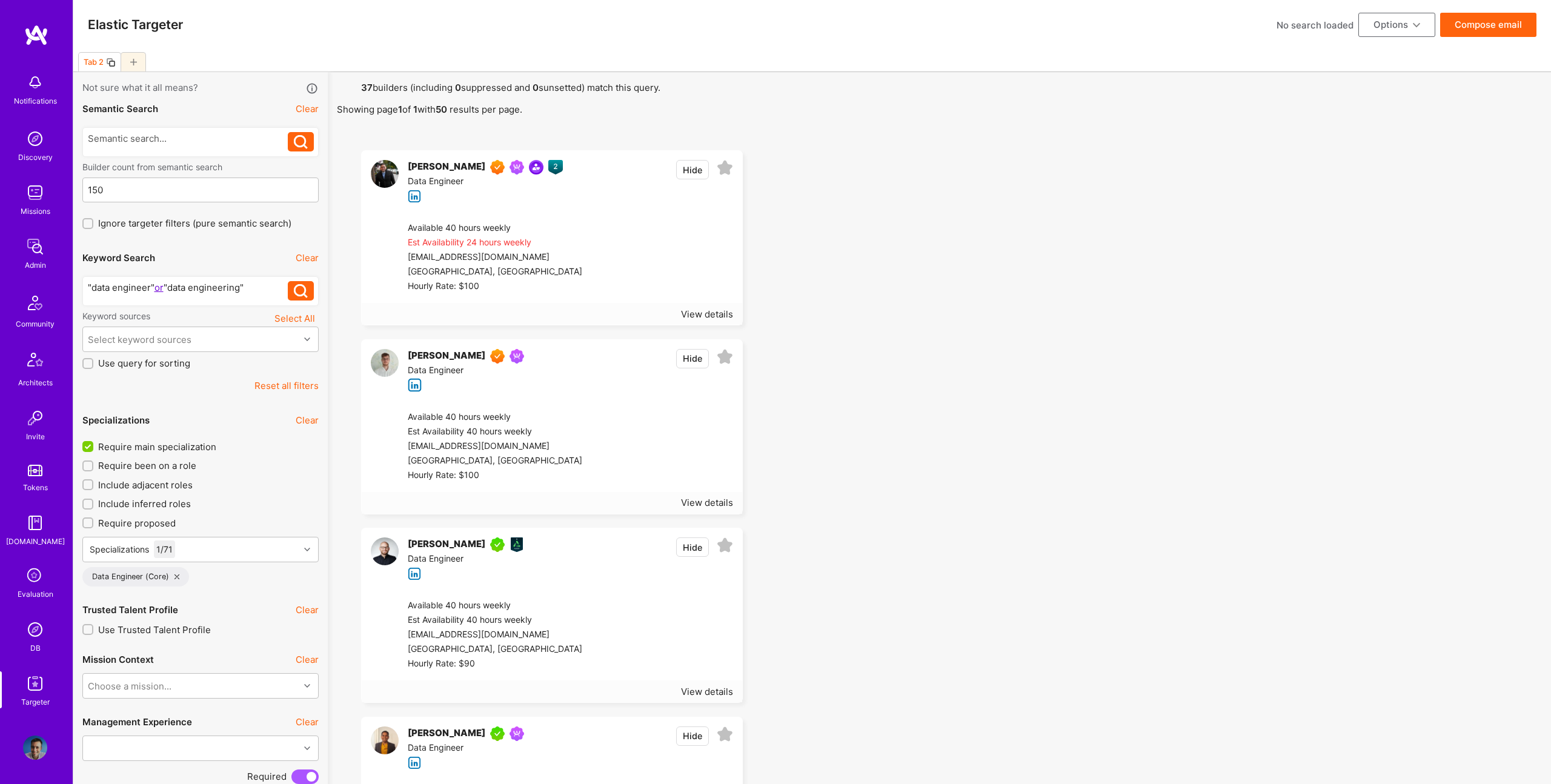
click at [1408, 30] on button "Options" at bounding box center [1397, 25] width 77 height 24
click at [1371, 202] on button "Export to .csv" at bounding box center [1379, 207] width 111 height 31
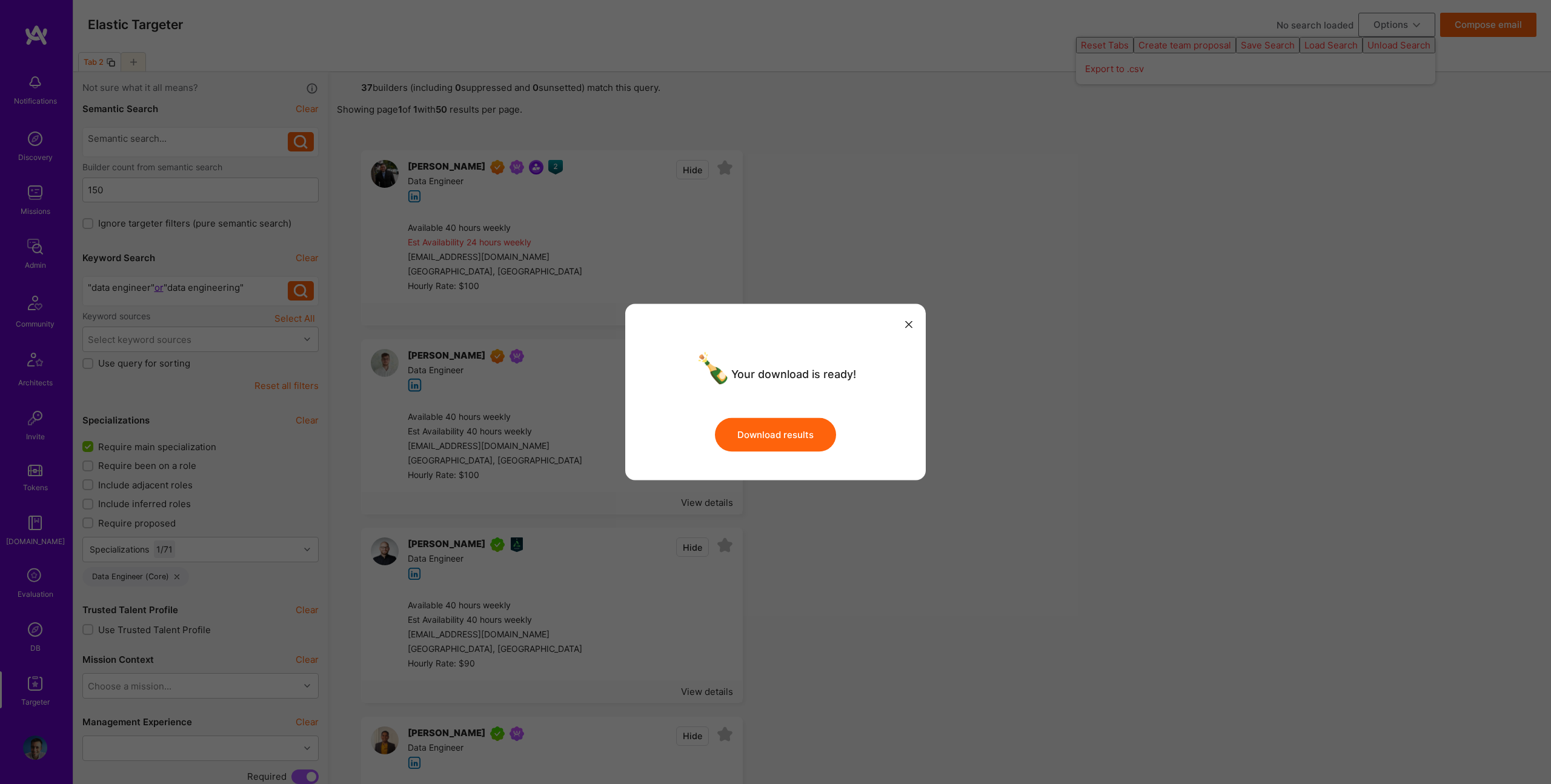
click at [777, 434] on button "Download results" at bounding box center [775, 434] width 121 height 34
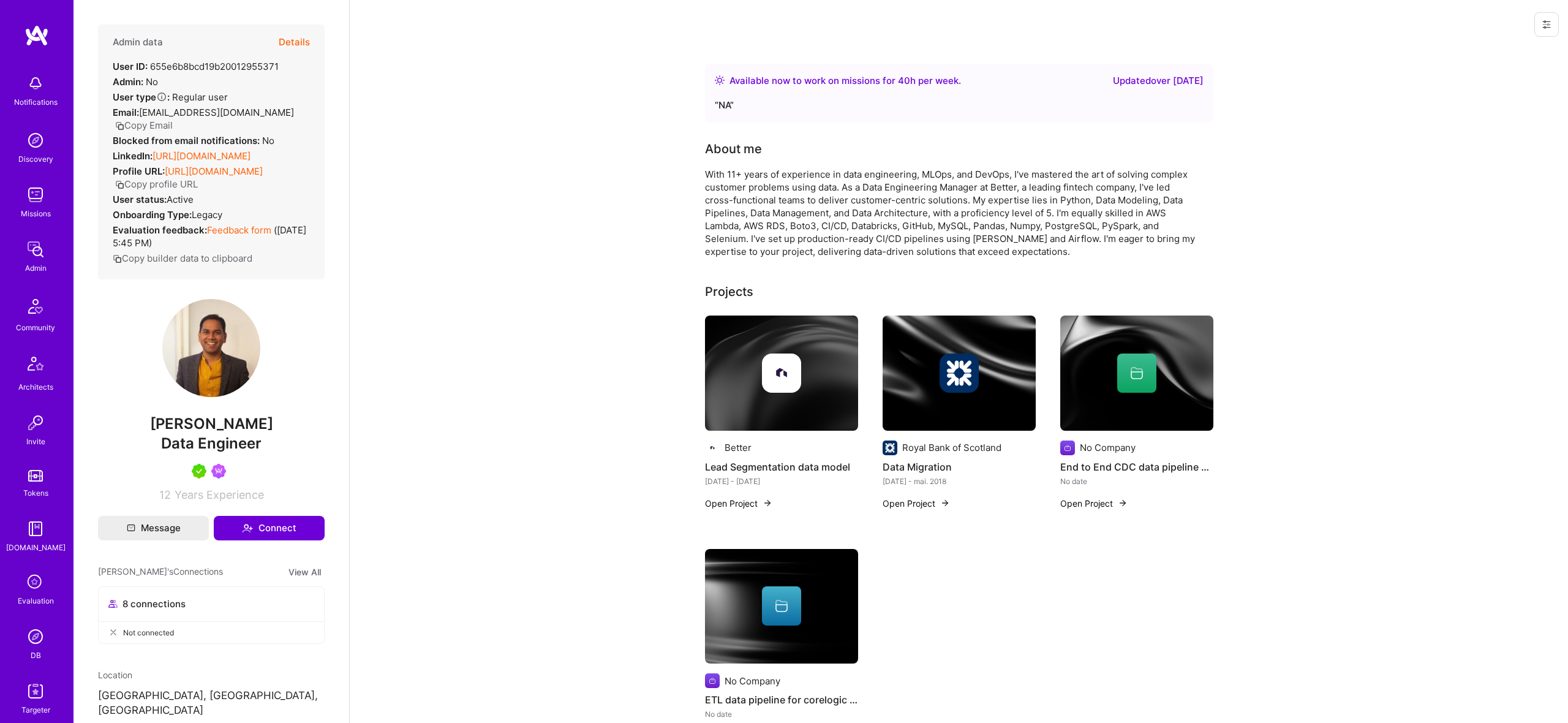
scroll to position [1, 0]
click at [300, 38] on button "Details" at bounding box center [294, 41] width 31 height 35
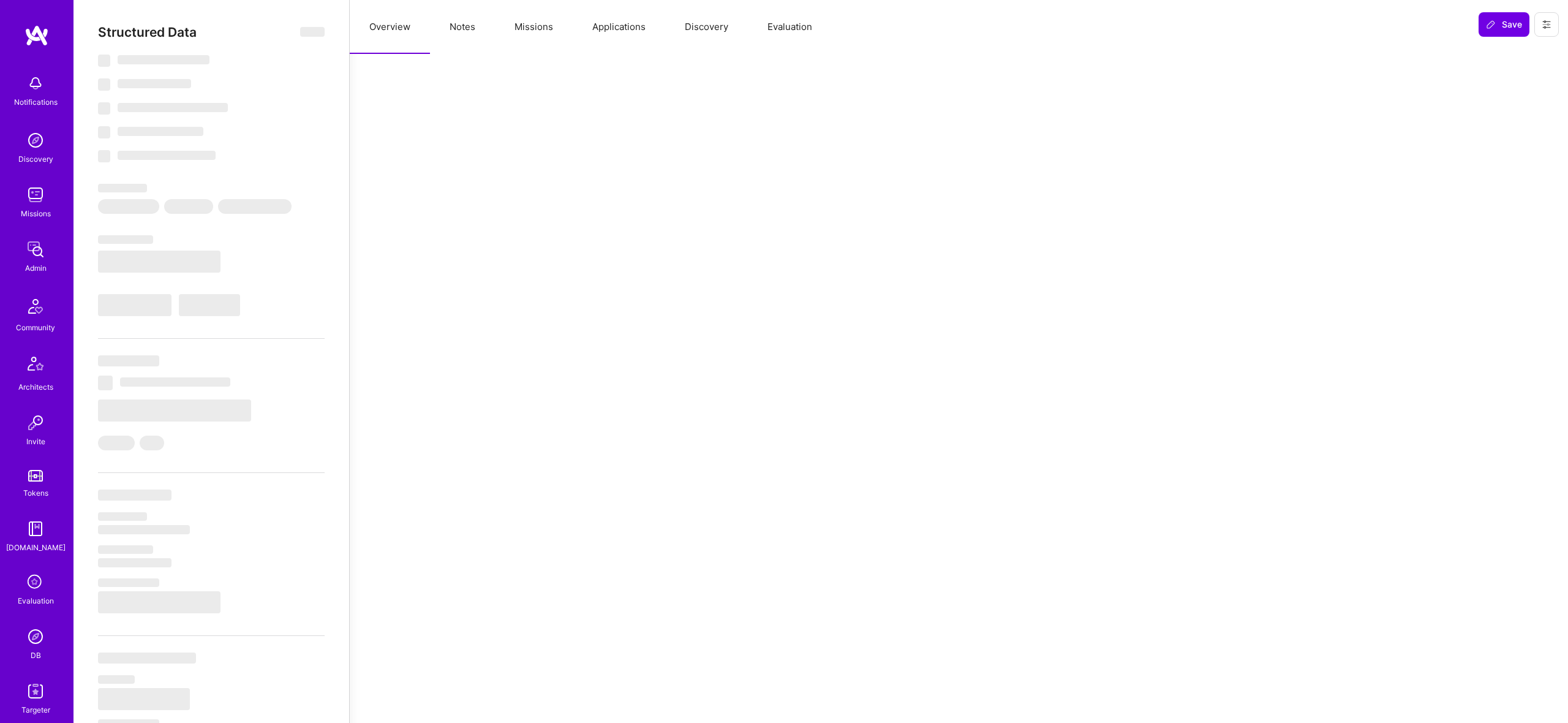
click at [463, 26] on button "Notes" at bounding box center [462, 27] width 65 height 54
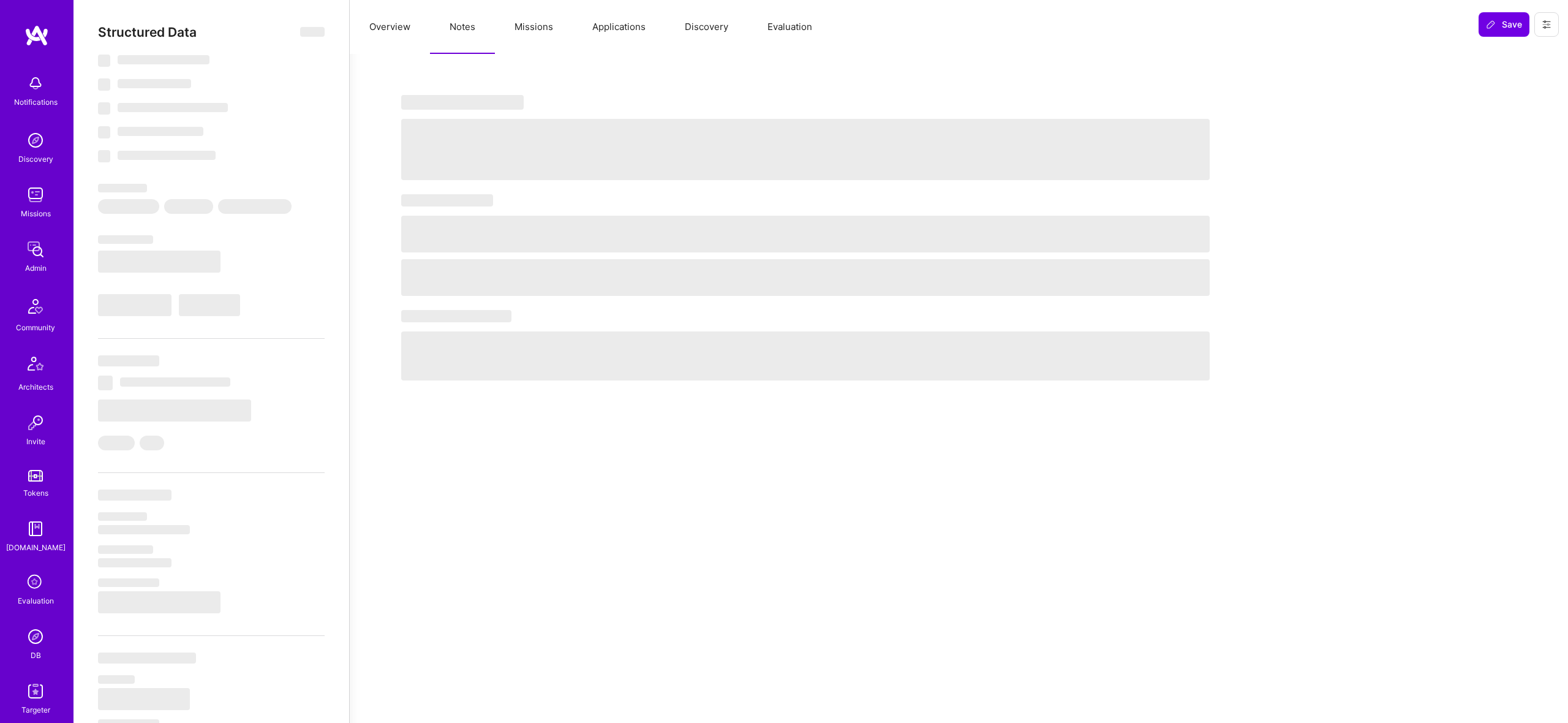
select select "Right Now"
select select "5"
select select "7"
select select "6"
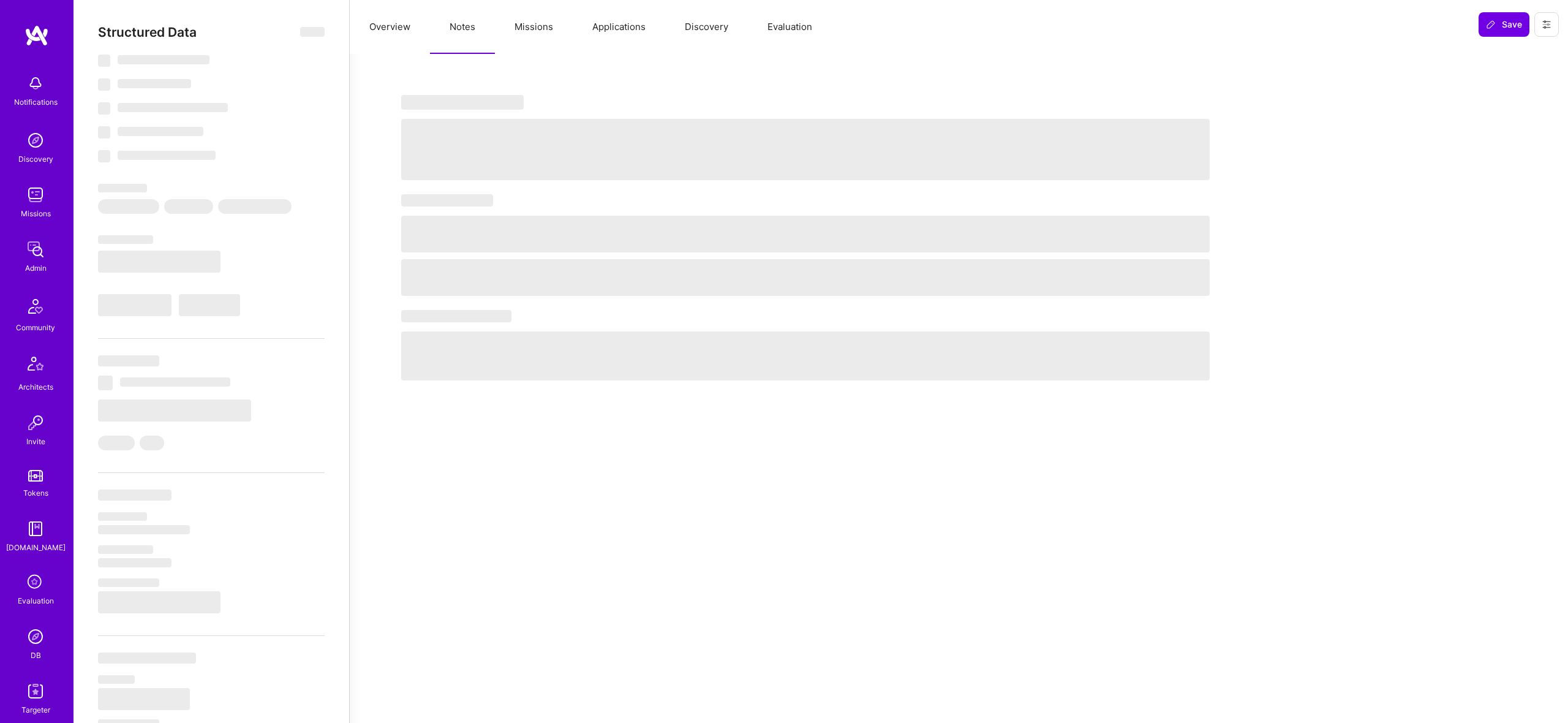
select select "US"
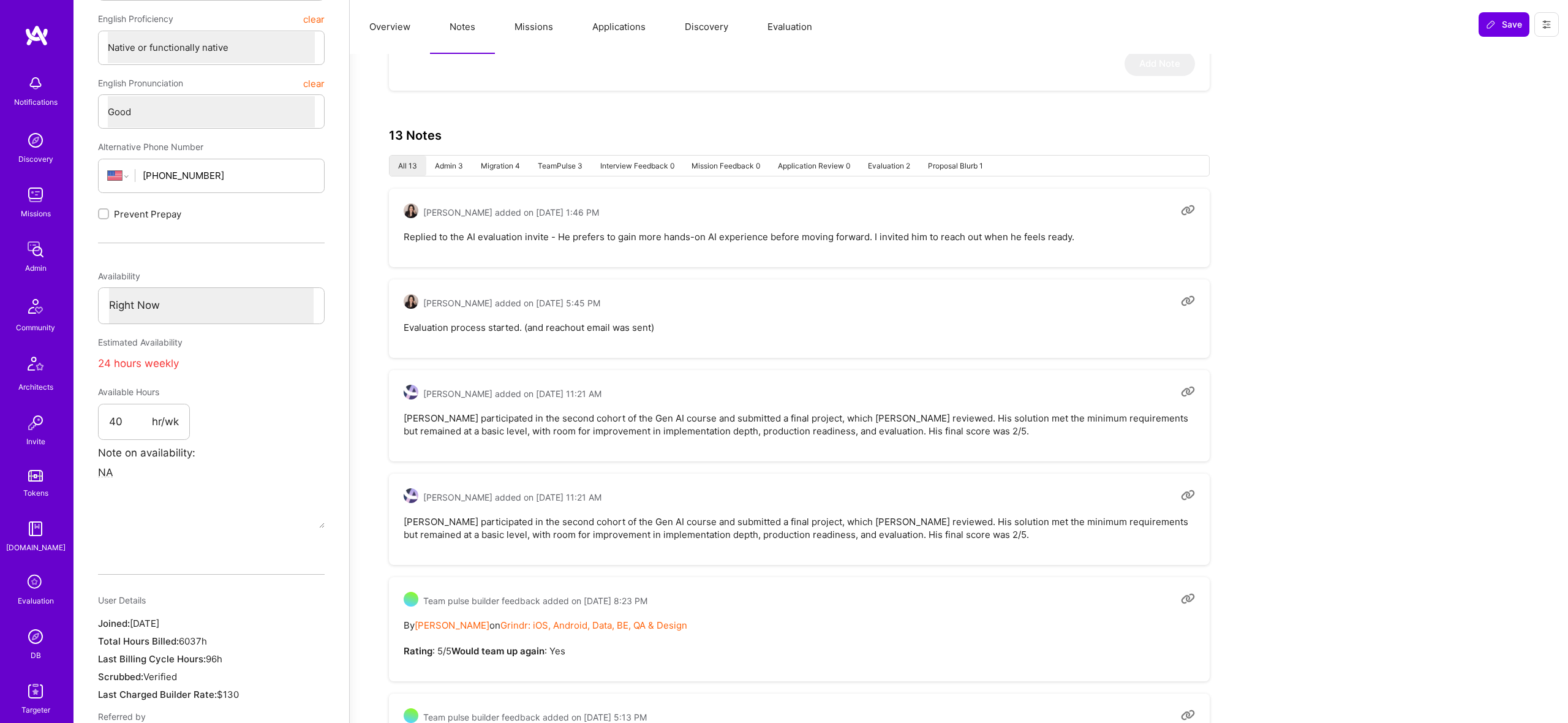
scroll to position [376, 0]
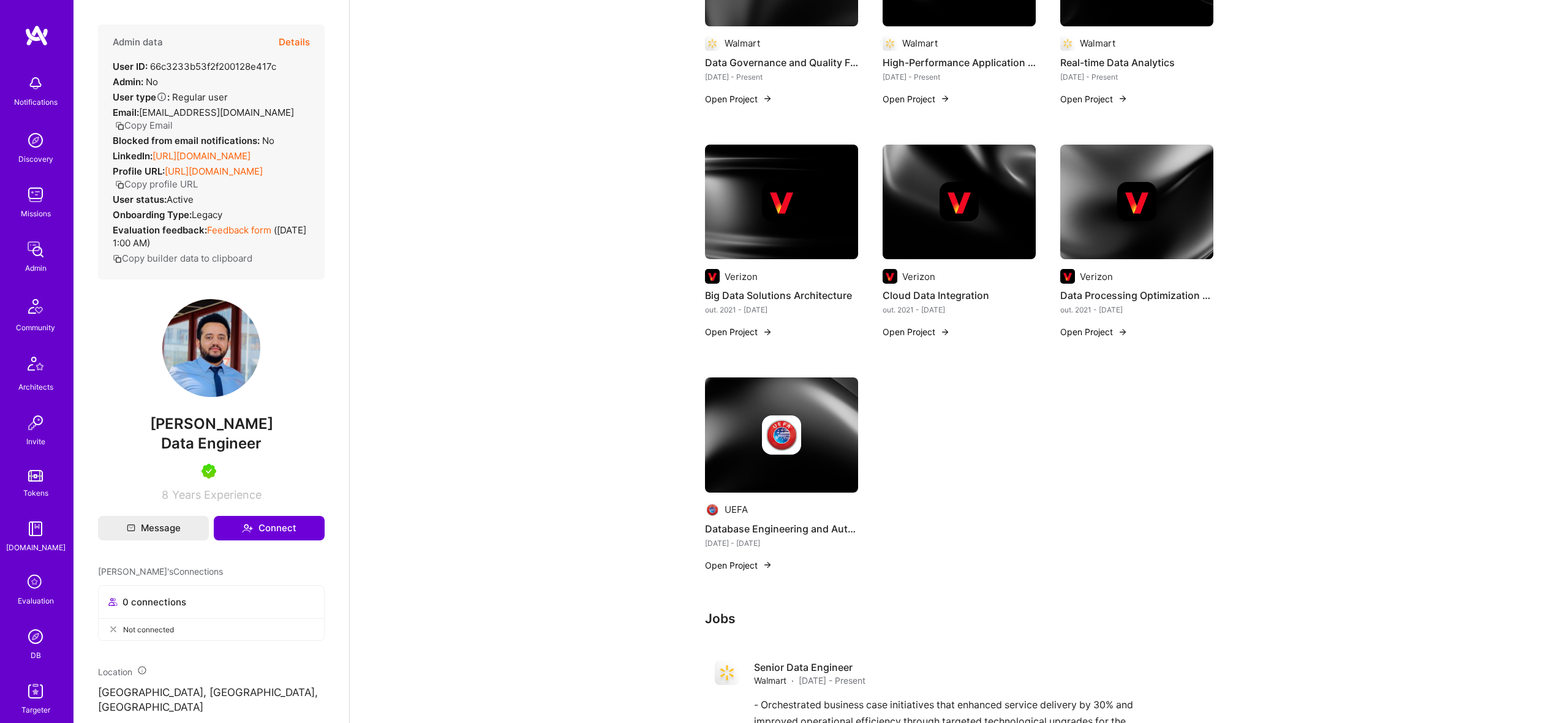
scroll to position [472, 0]
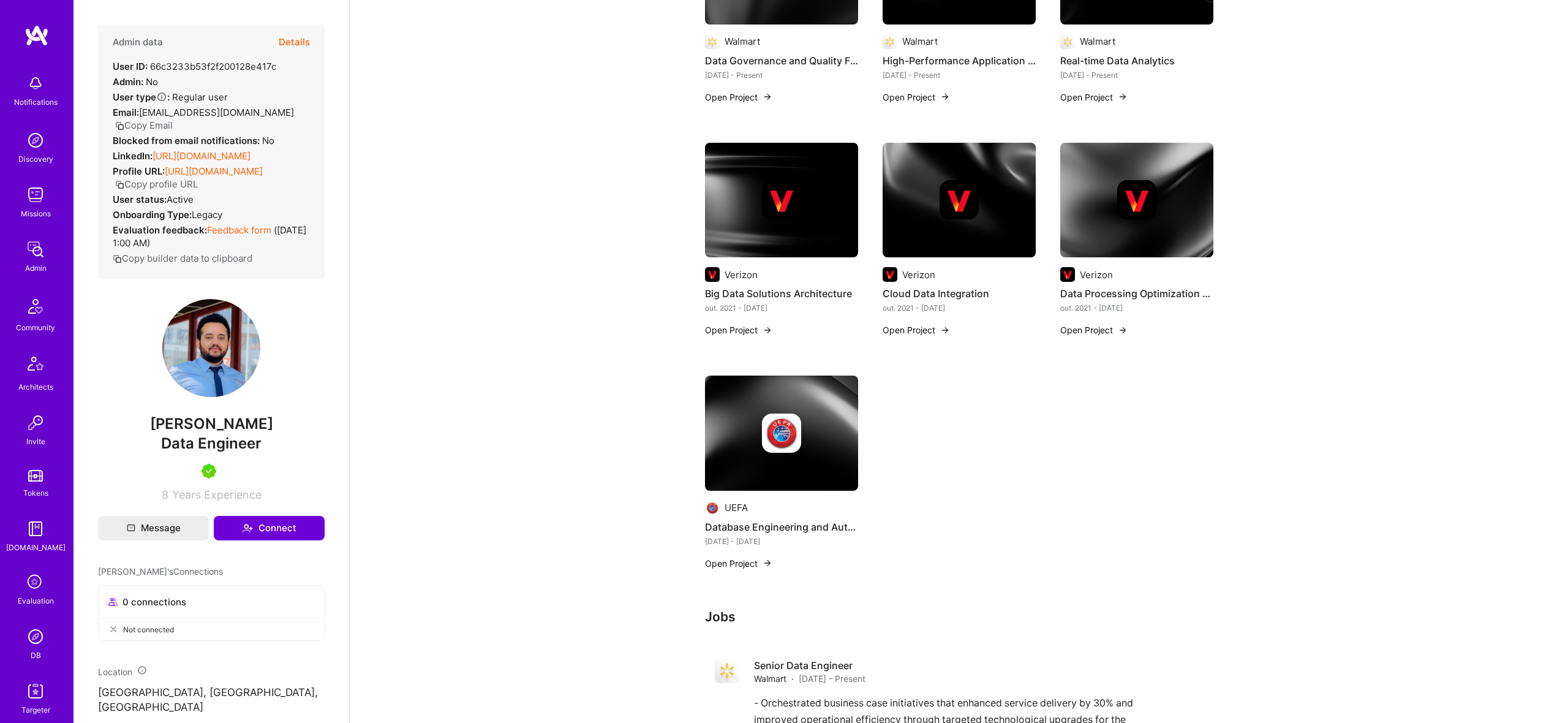
click at [232, 433] on span "Biniyam Erana" at bounding box center [211, 424] width 226 height 18
copy span "Biniyam Erana"
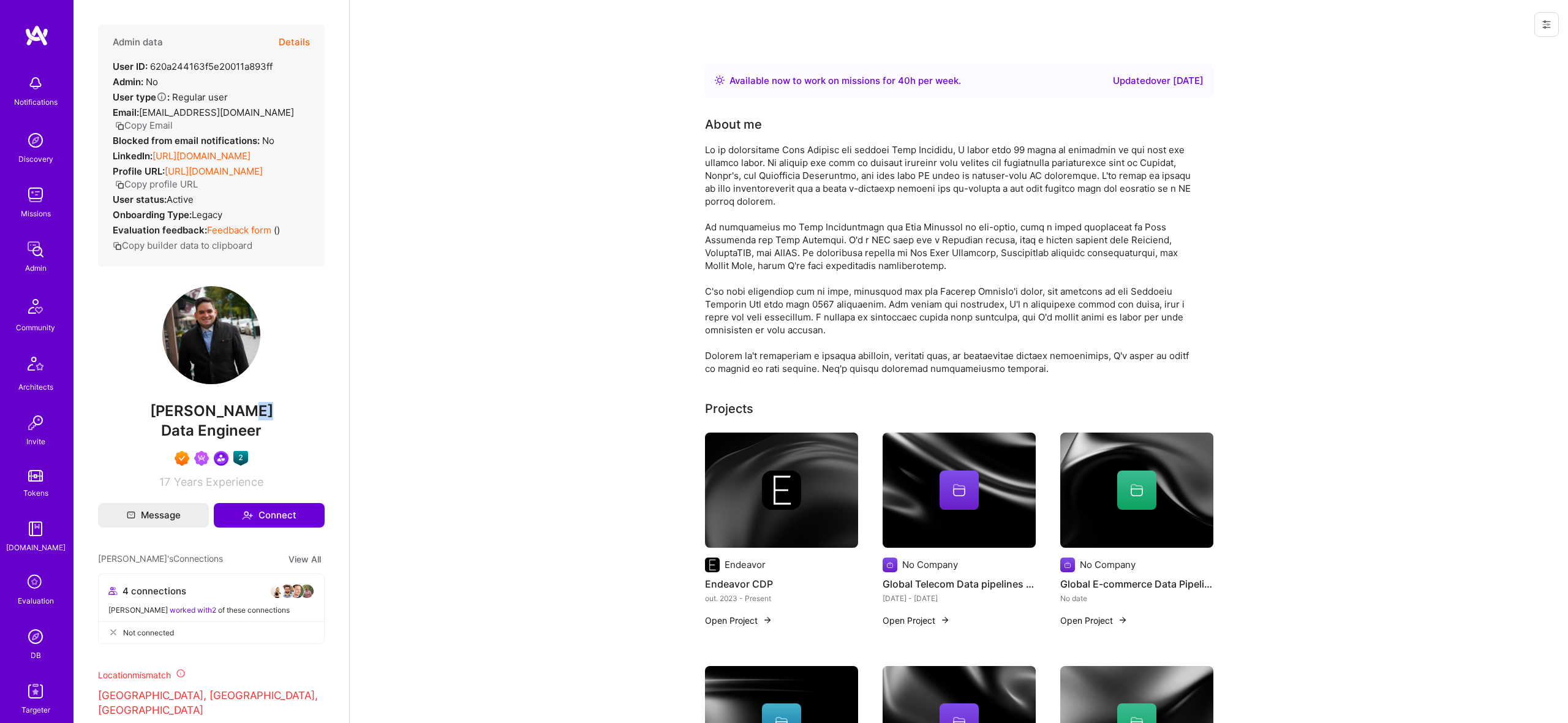
click at [239, 419] on div "Admin data Details User ID: 620a244163f5e20011a893ff Admin: No User type Regula…" at bounding box center [211, 256] width 226 height 464
click at [237, 407] on span "[PERSON_NAME]" at bounding box center [211, 411] width 226 height 18
copy span "[PERSON_NAME]"
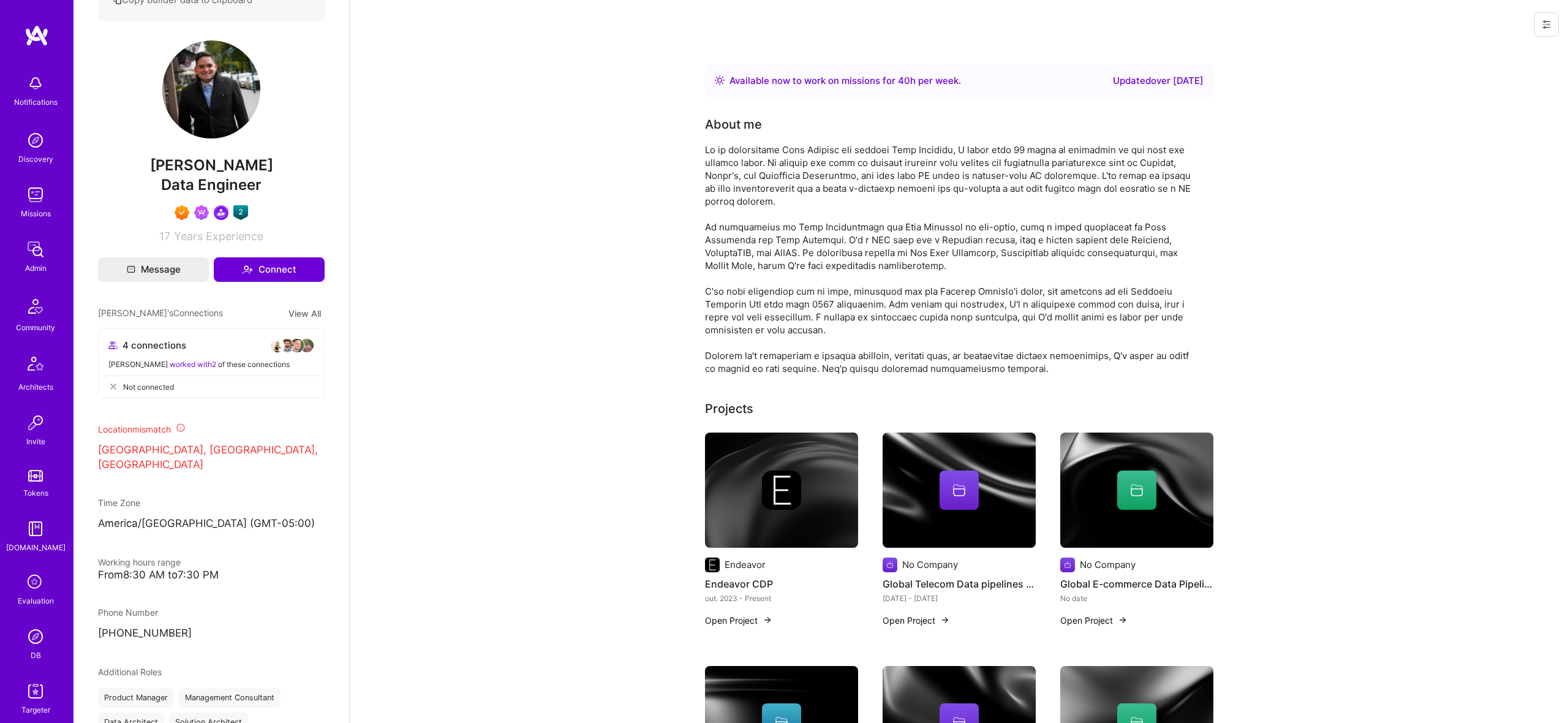
scroll to position [58, 0]
click at [34, 530] on icon at bounding box center [35, 524] width 23 height 23
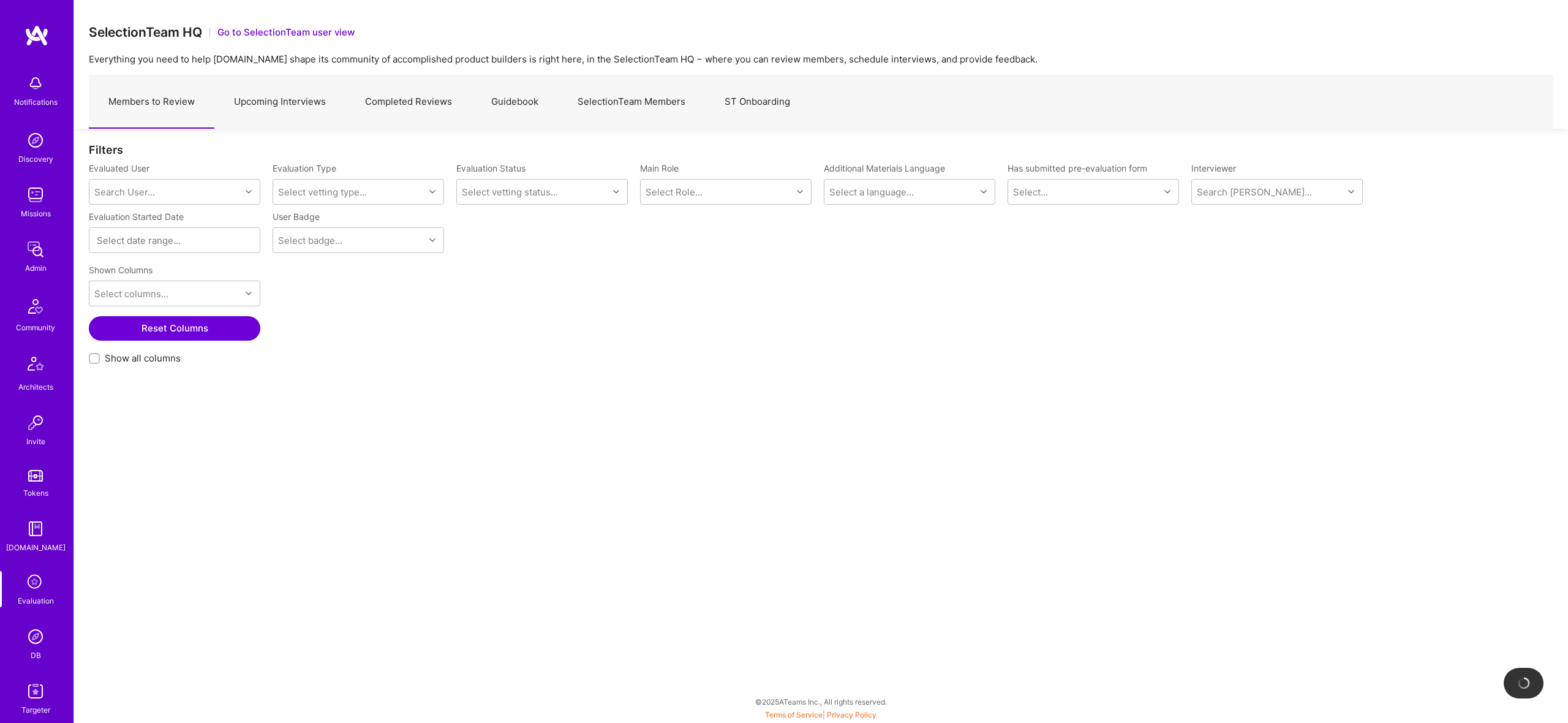
click at [277, 95] on link "Upcoming Interviews" at bounding box center [279, 102] width 131 height 53
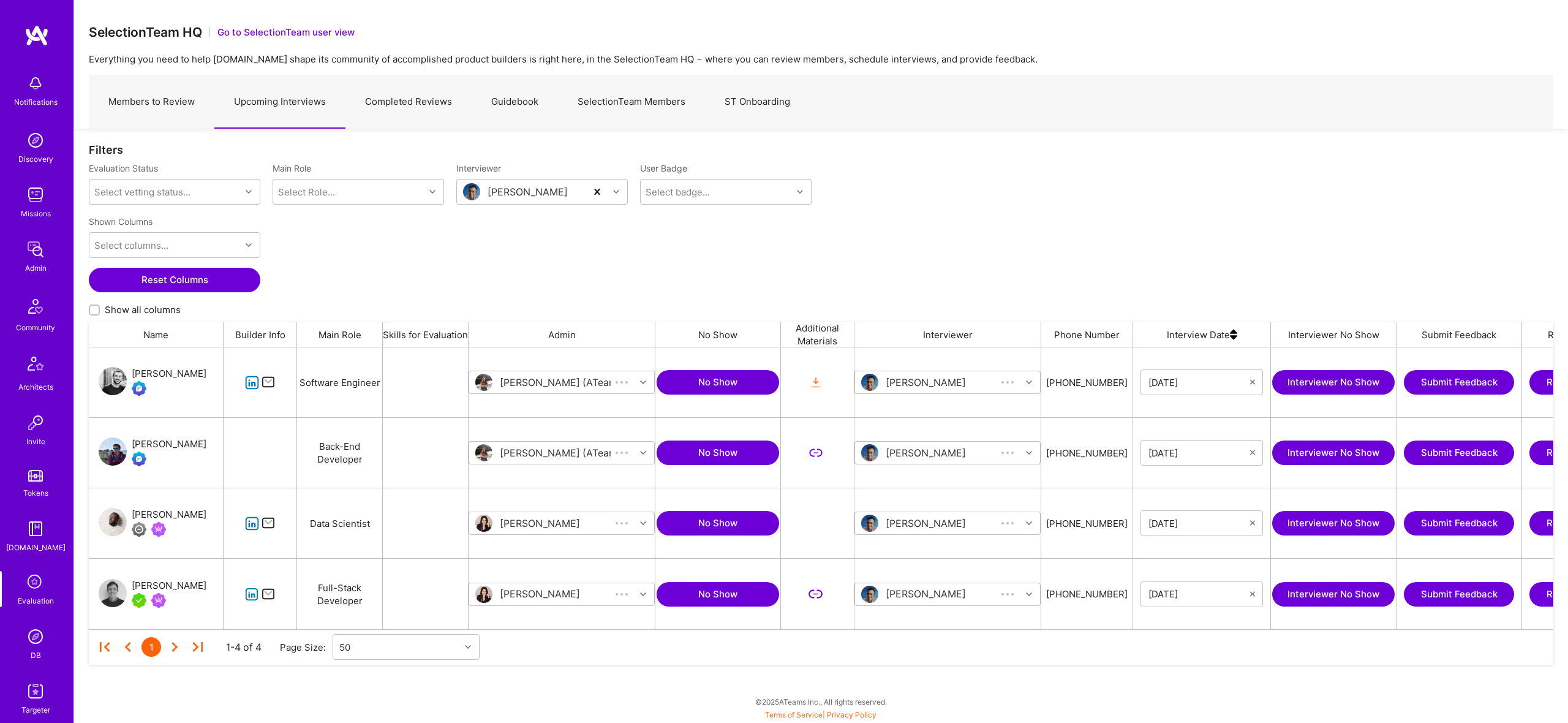
scroll to position [282, 1465]
click at [409, 99] on link "Completed Reviews" at bounding box center [409, 102] width 126 height 53
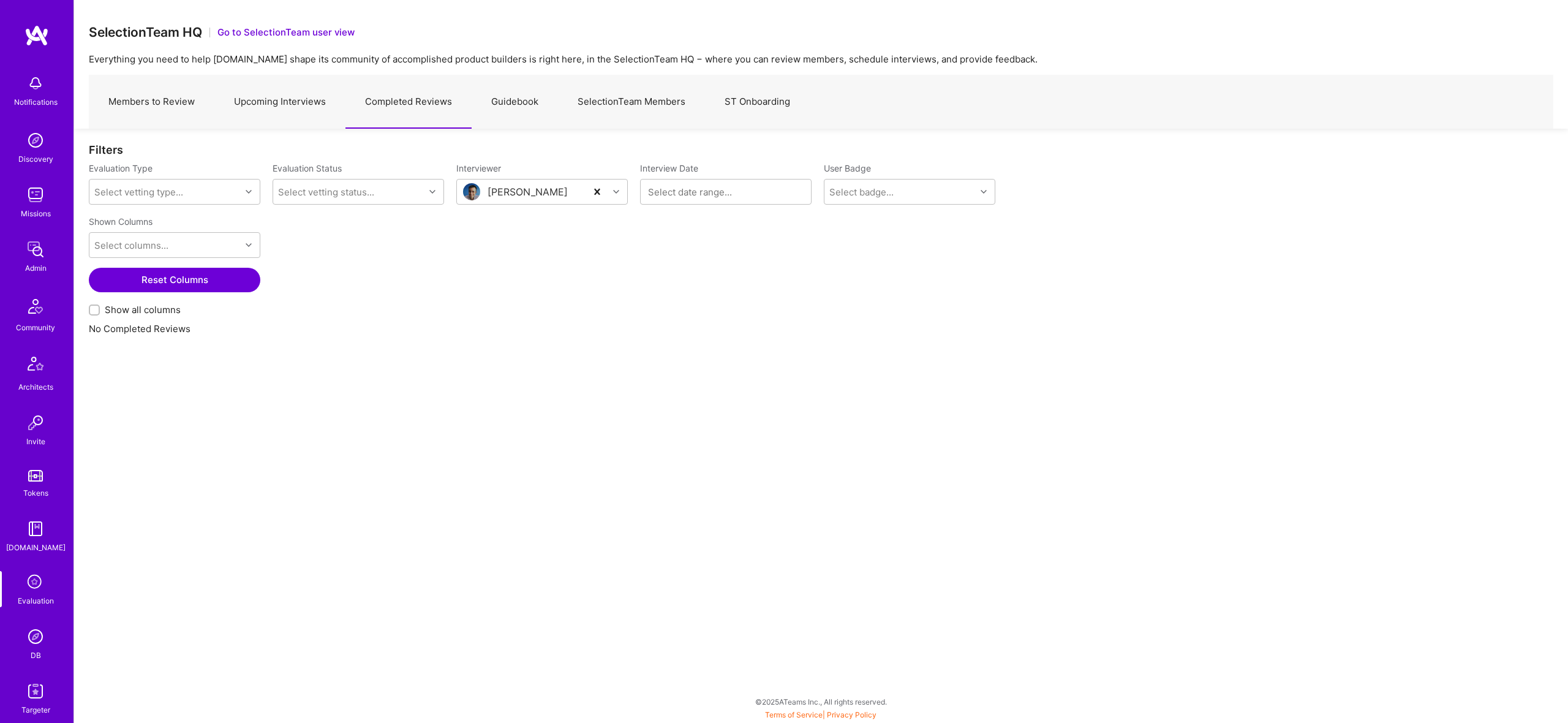
click at [487, 96] on link "Guidebook" at bounding box center [515, 102] width 86 height 53
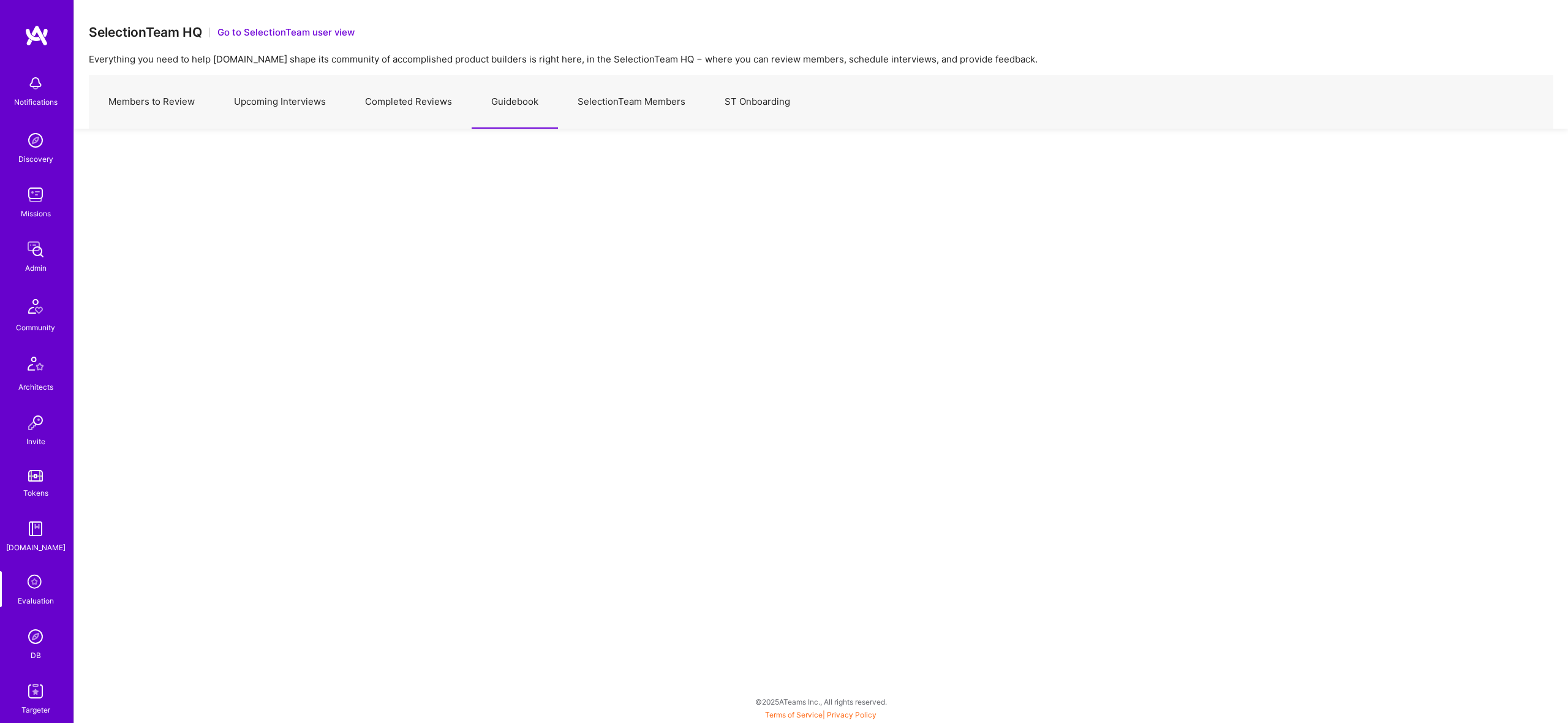
click at [653, 104] on link "SelectionTeam Members" at bounding box center [632, 102] width 147 height 53
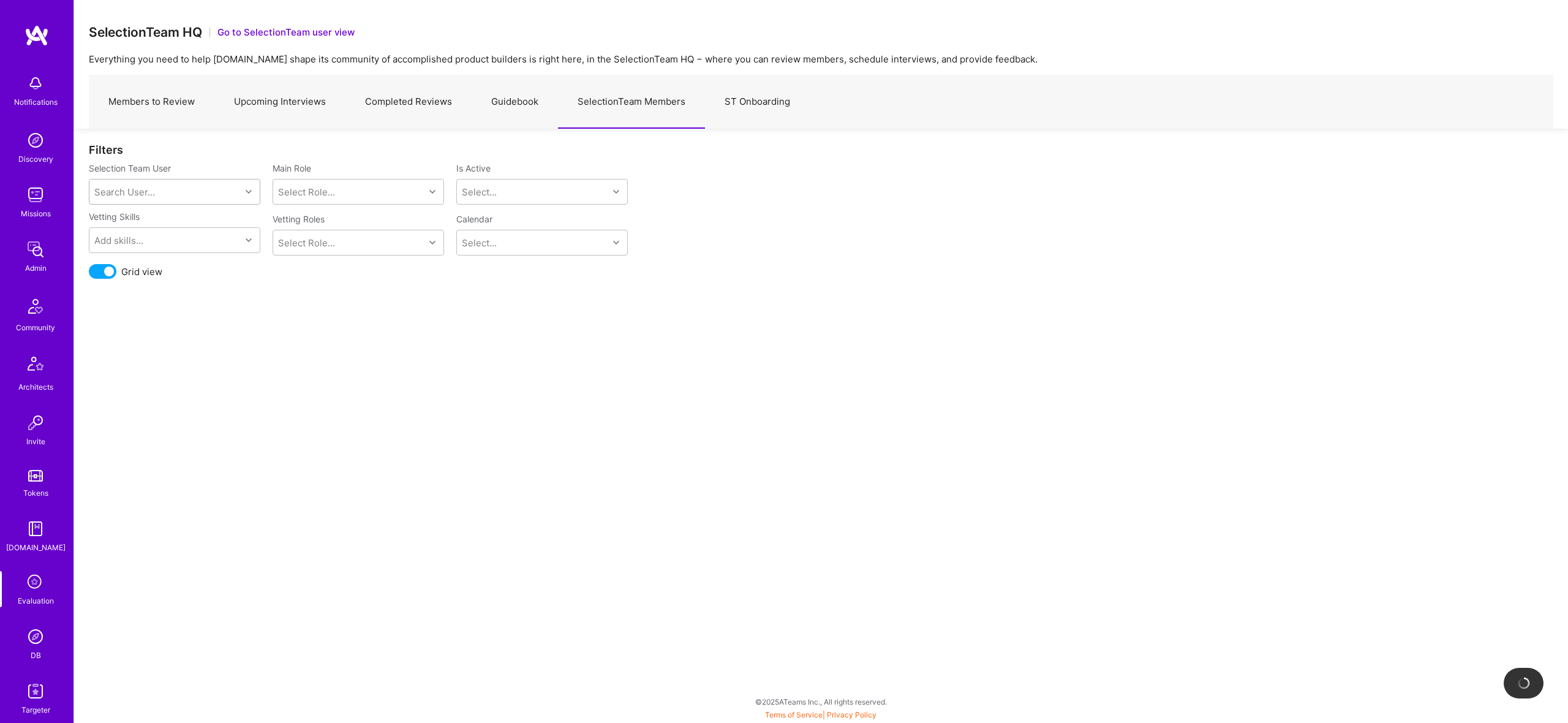
click at [218, 194] on div "Search User..." at bounding box center [165, 192] width 152 height 24
drag, startPoint x: 714, startPoint y: 134, endPoint x: 730, endPoint y: 114, distance: 25.6
click at [714, 133] on div "Filters Selection Team User Search User... Main Role Select Role... Is Active S…" at bounding box center [821, 218] width 1494 height 180
click at [730, 114] on link "ST Onboarding" at bounding box center [757, 102] width 105 height 53
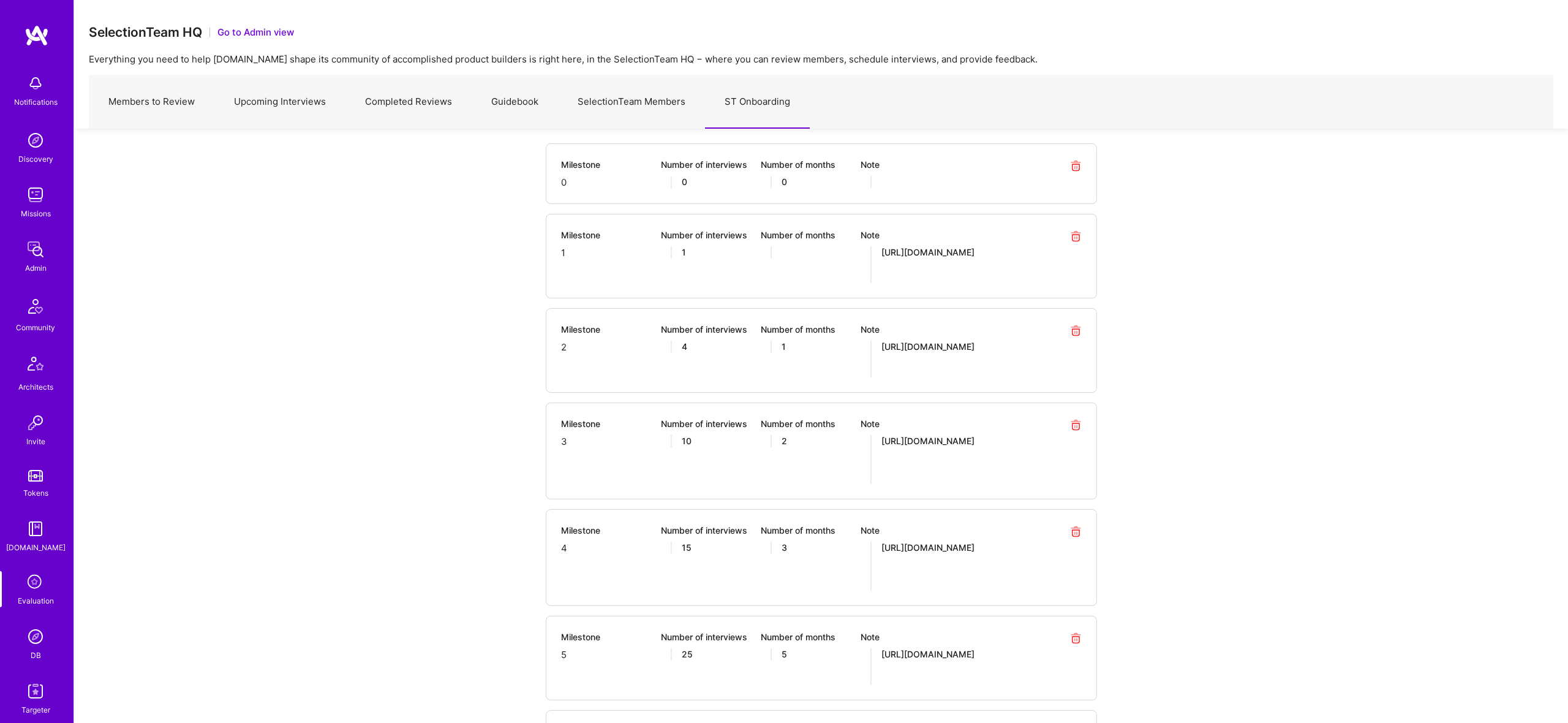
click at [169, 108] on link "Members to Review" at bounding box center [152, 102] width 126 height 53
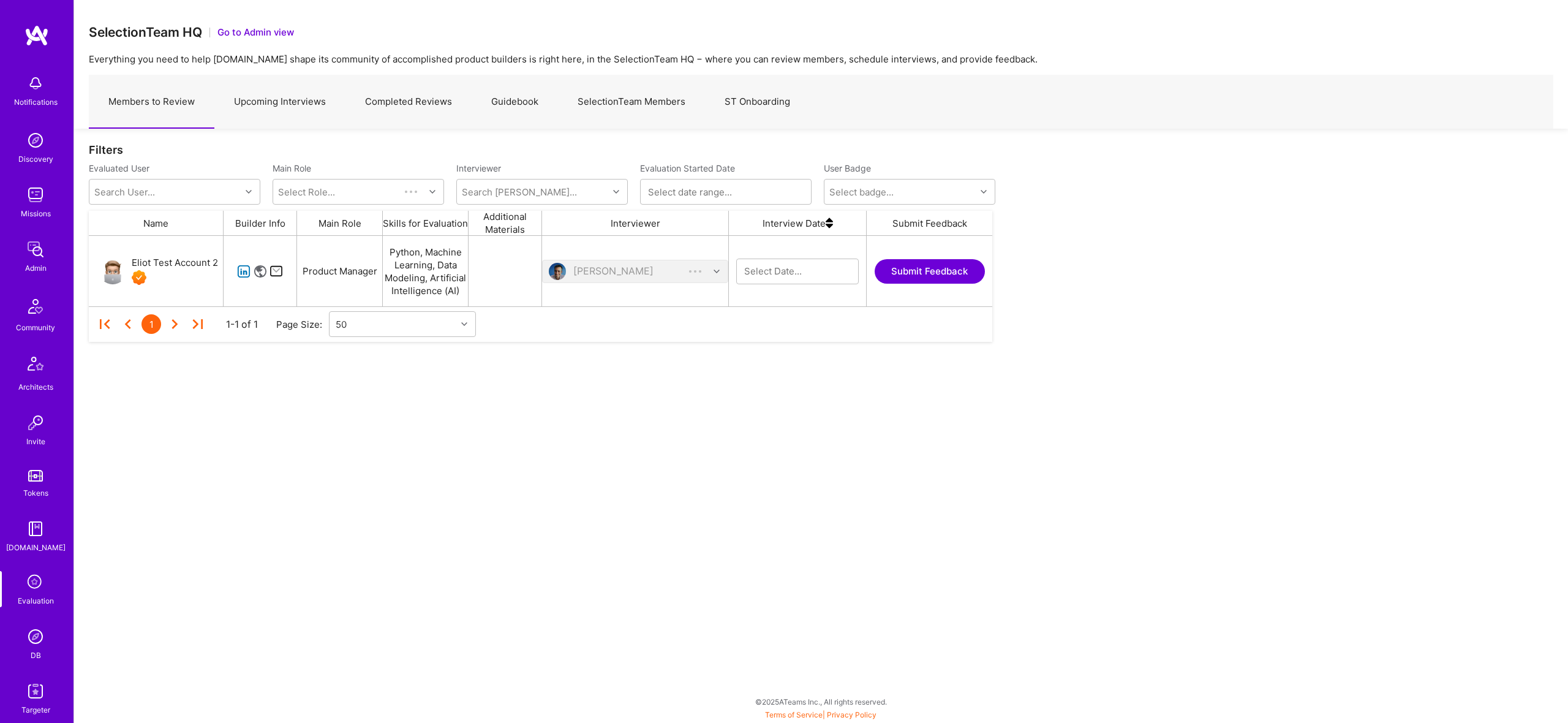
scroll to position [71, 904]
click at [321, 110] on link "Upcoming Interviews" at bounding box center [279, 102] width 131 height 53
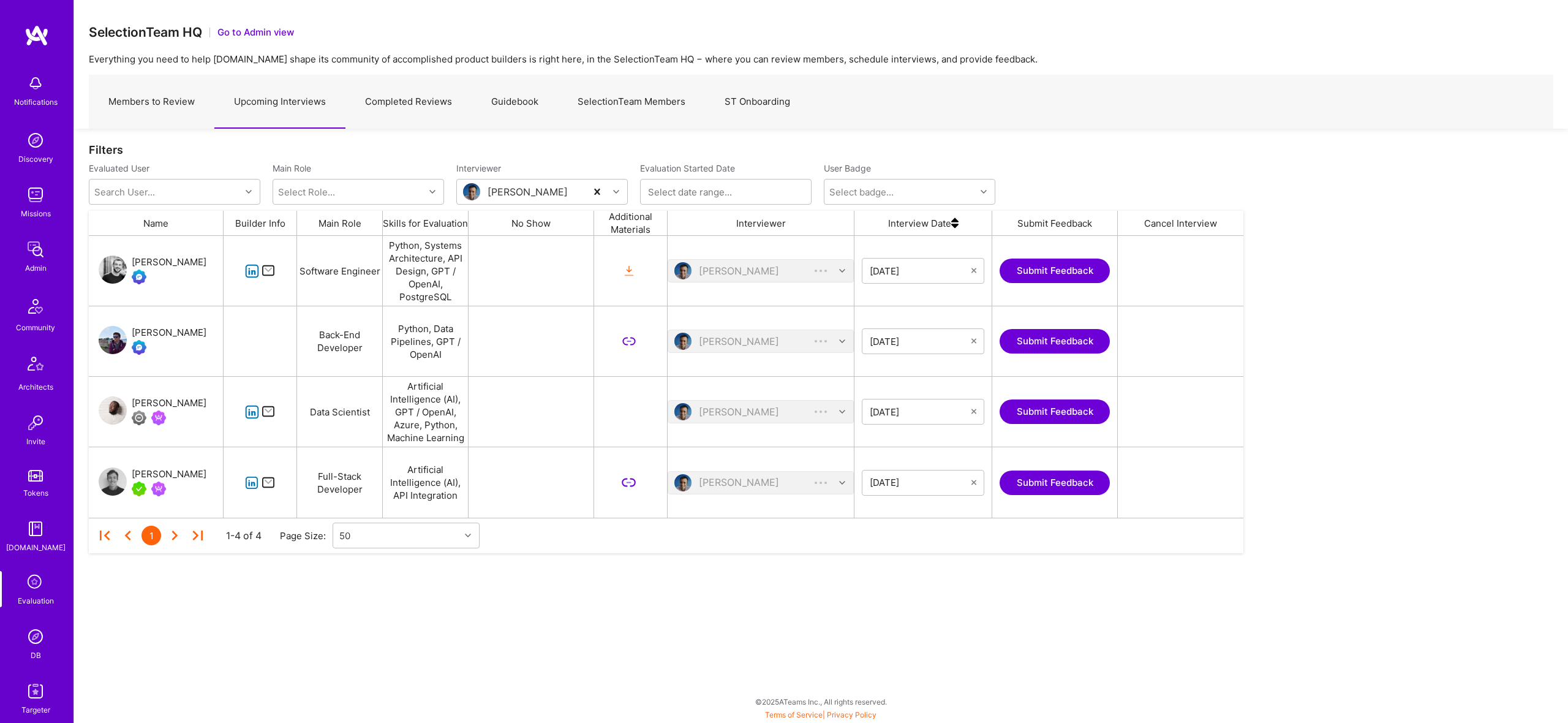
scroll to position [282, 1155]
click at [417, 101] on link "Completed Reviews" at bounding box center [409, 102] width 126 height 53
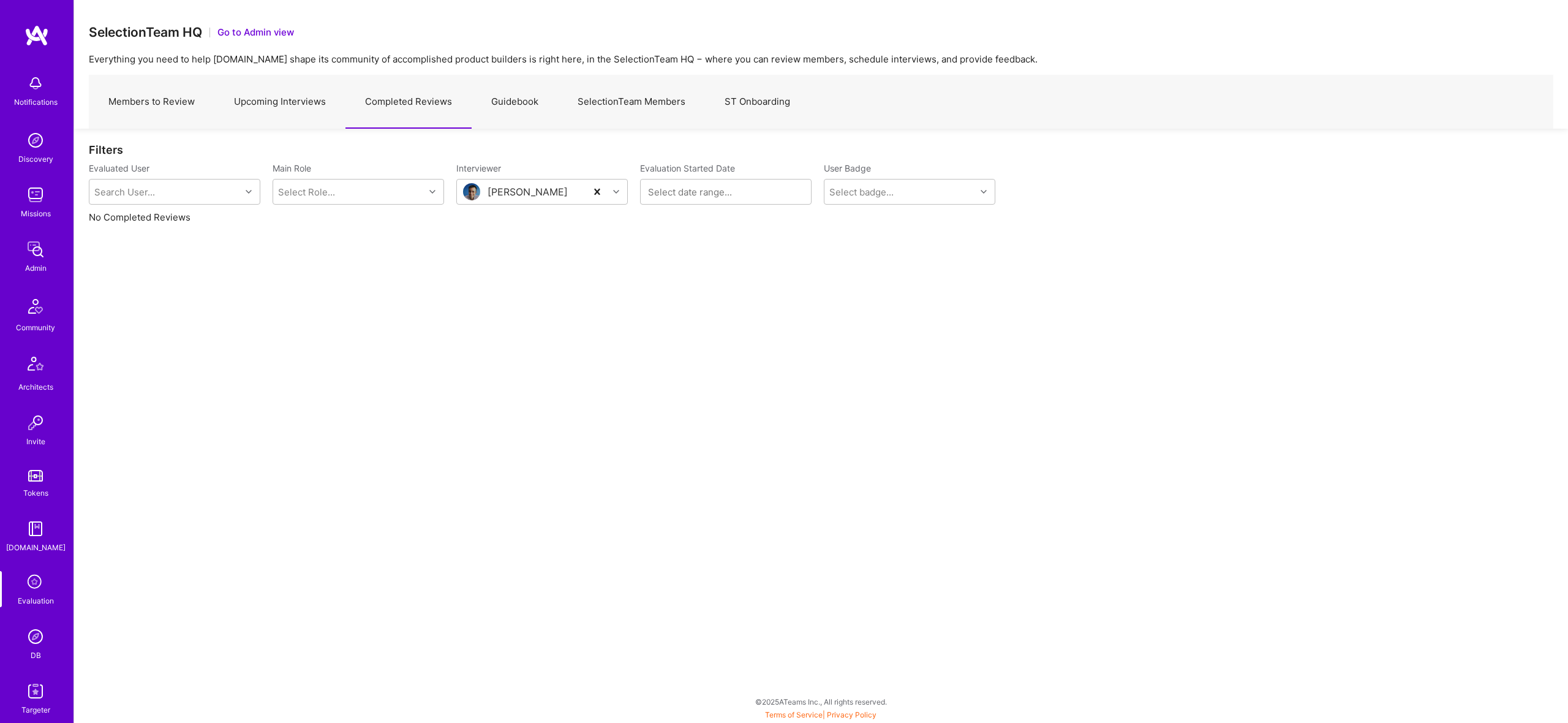
click at [511, 103] on link "Guidebook" at bounding box center [515, 102] width 86 height 53
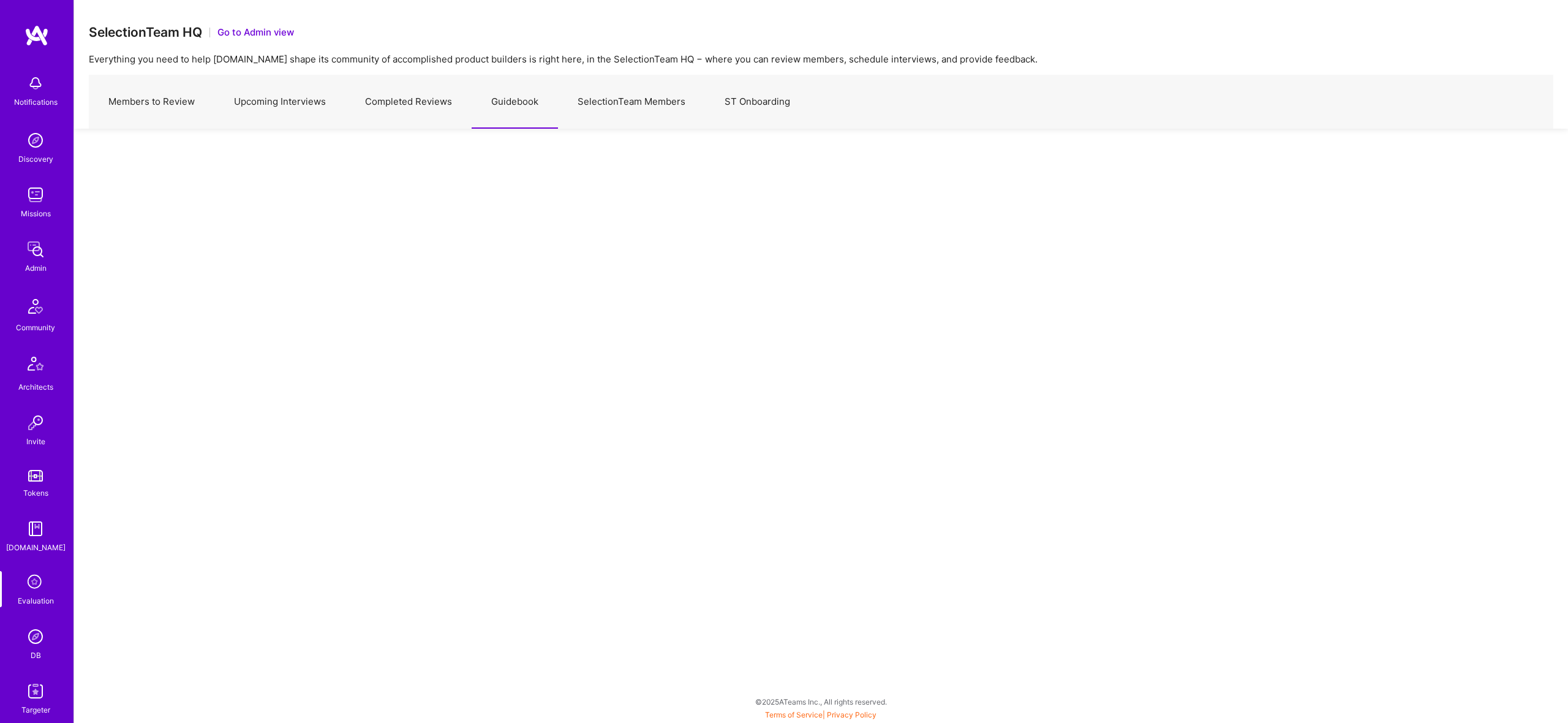
click at [627, 106] on link "SelectionTeam Members" at bounding box center [632, 102] width 147 height 53
click at [770, 98] on link "ST Onboarding" at bounding box center [757, 102] width 105 height 53
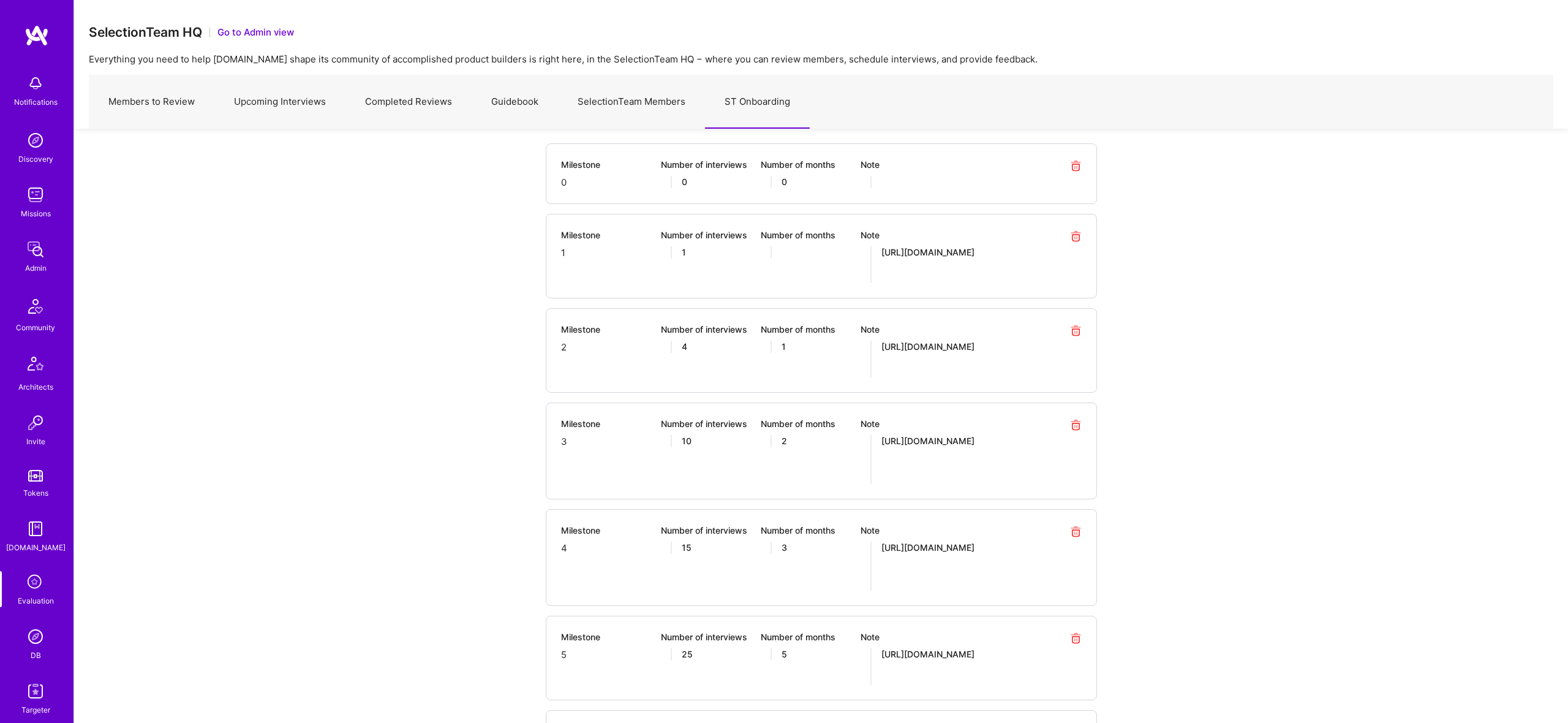
click at [148, 99] on link "Members to Review" at bounding box center [152, 102] width 126 height 53
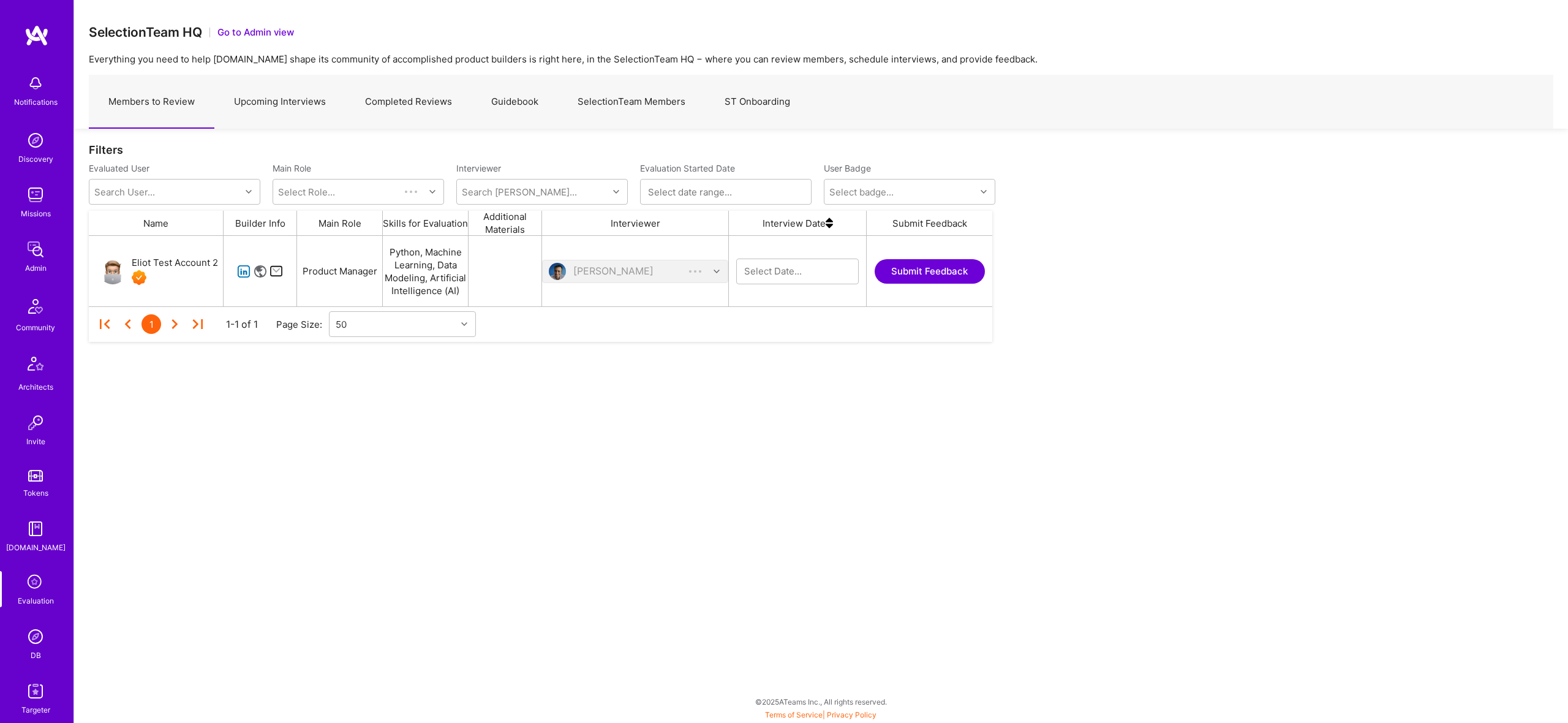
scroll to position [71, 904]
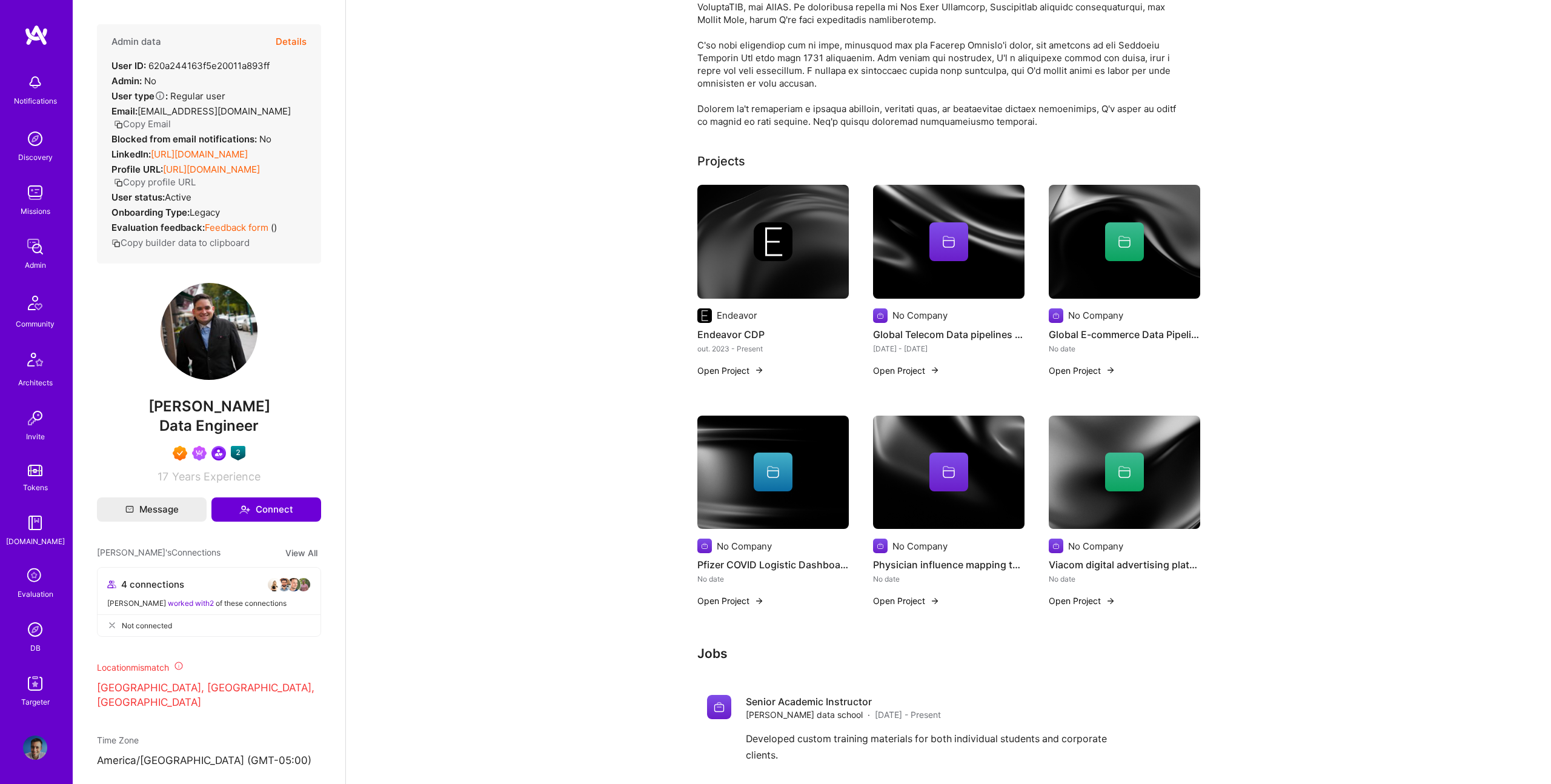
scroll to position [256, 0]
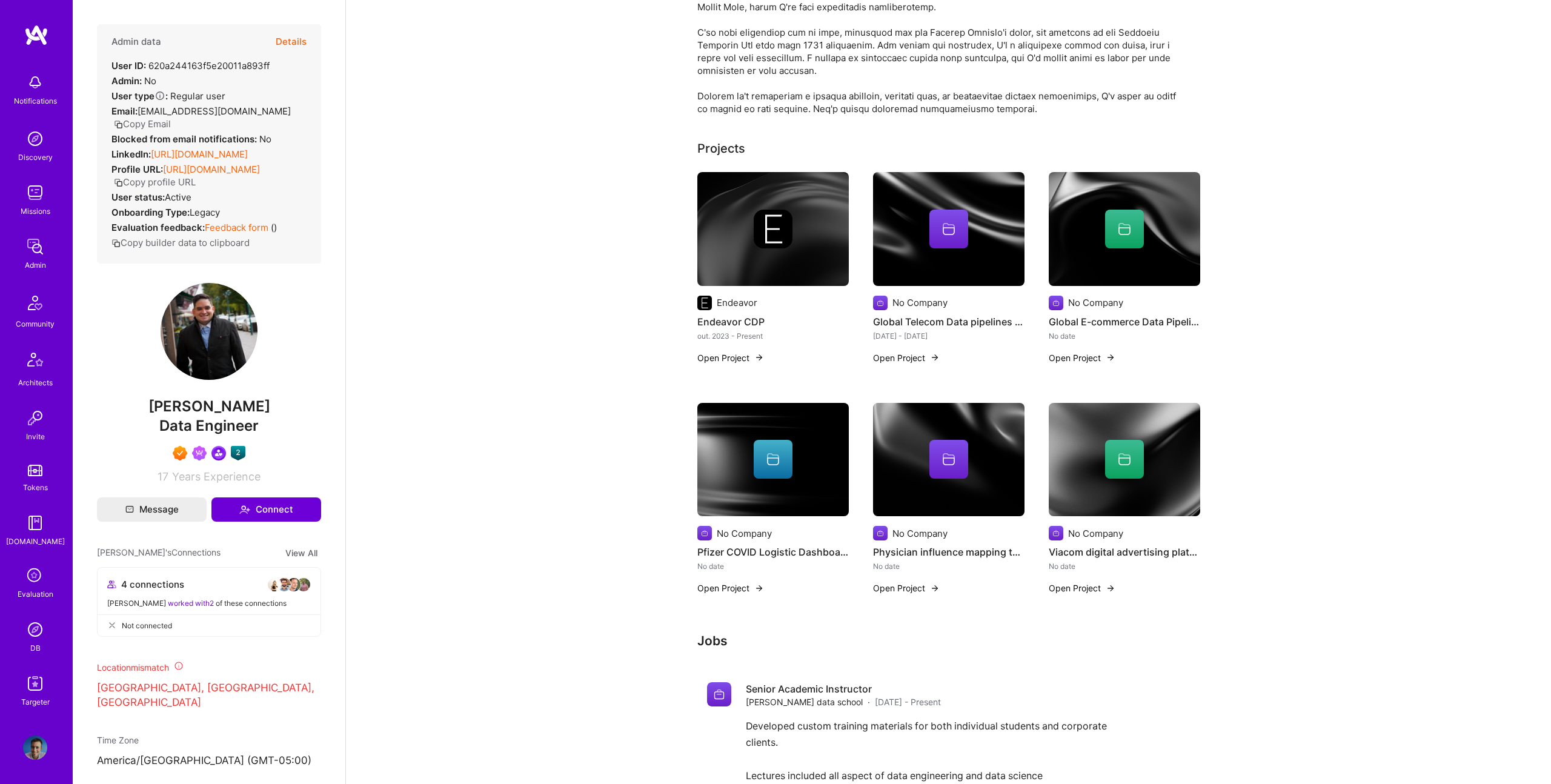
click at [786, 198] on img at bounding box center [773, 229] width 151 height 114
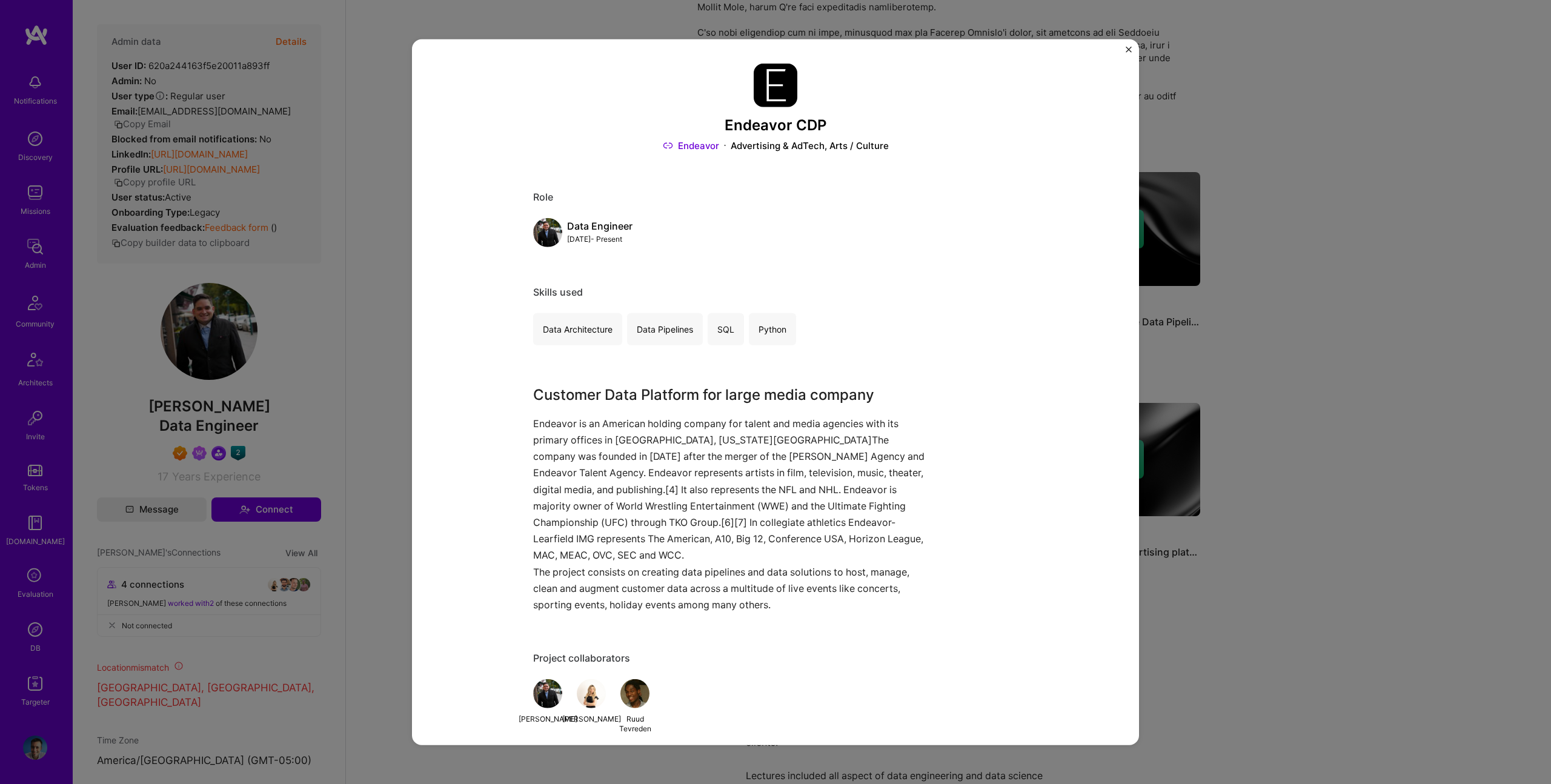
click at [1285, 295] on div "Endeavor CDP Endeavor Advertising & AdTech, Arts / Culture Role Data Engineer O…" at bounding box center [775, 392] width 1551 height 784
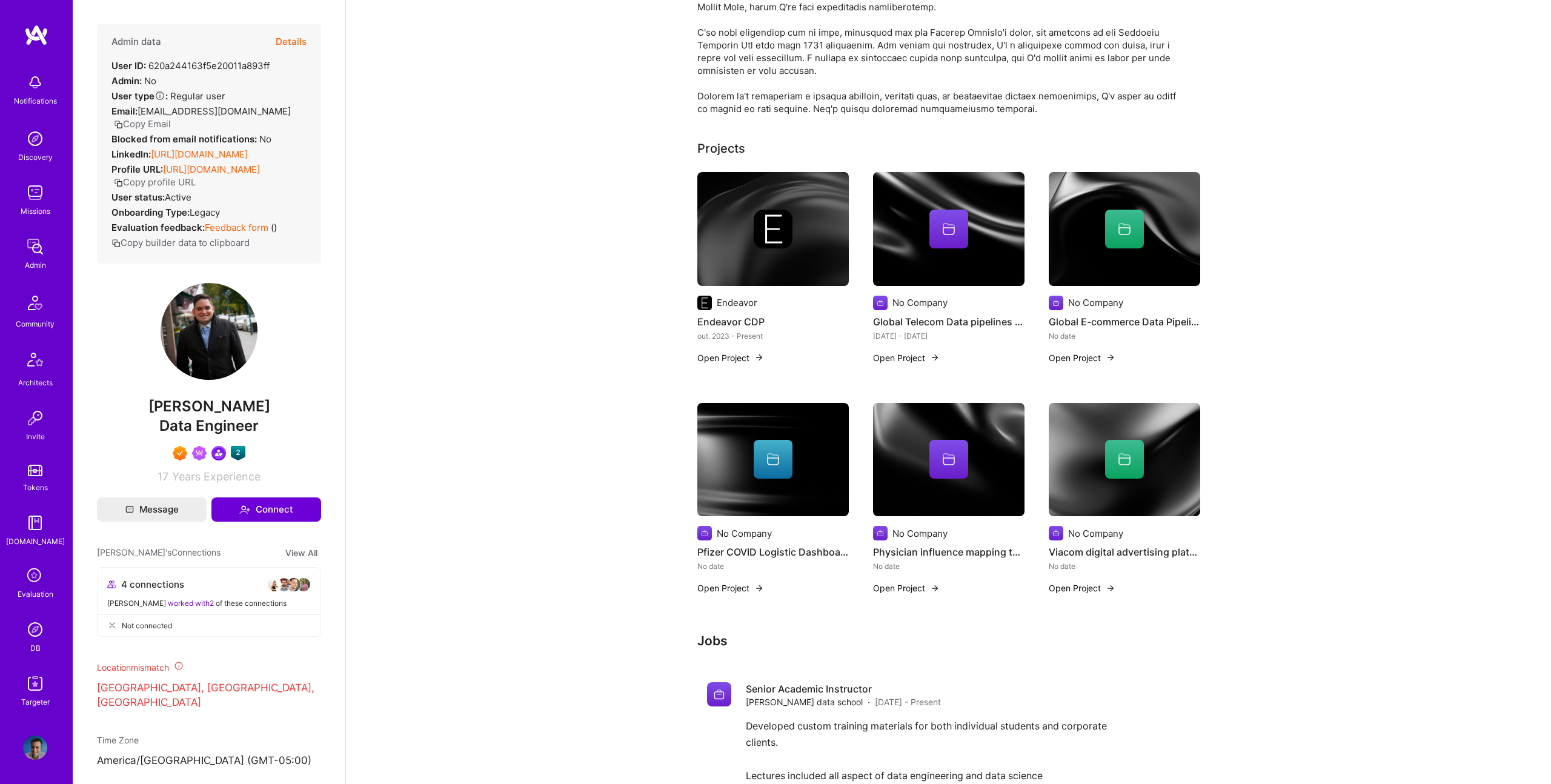
click at [975, 241] on div at bounding box center [948, 229] width 151 height 39
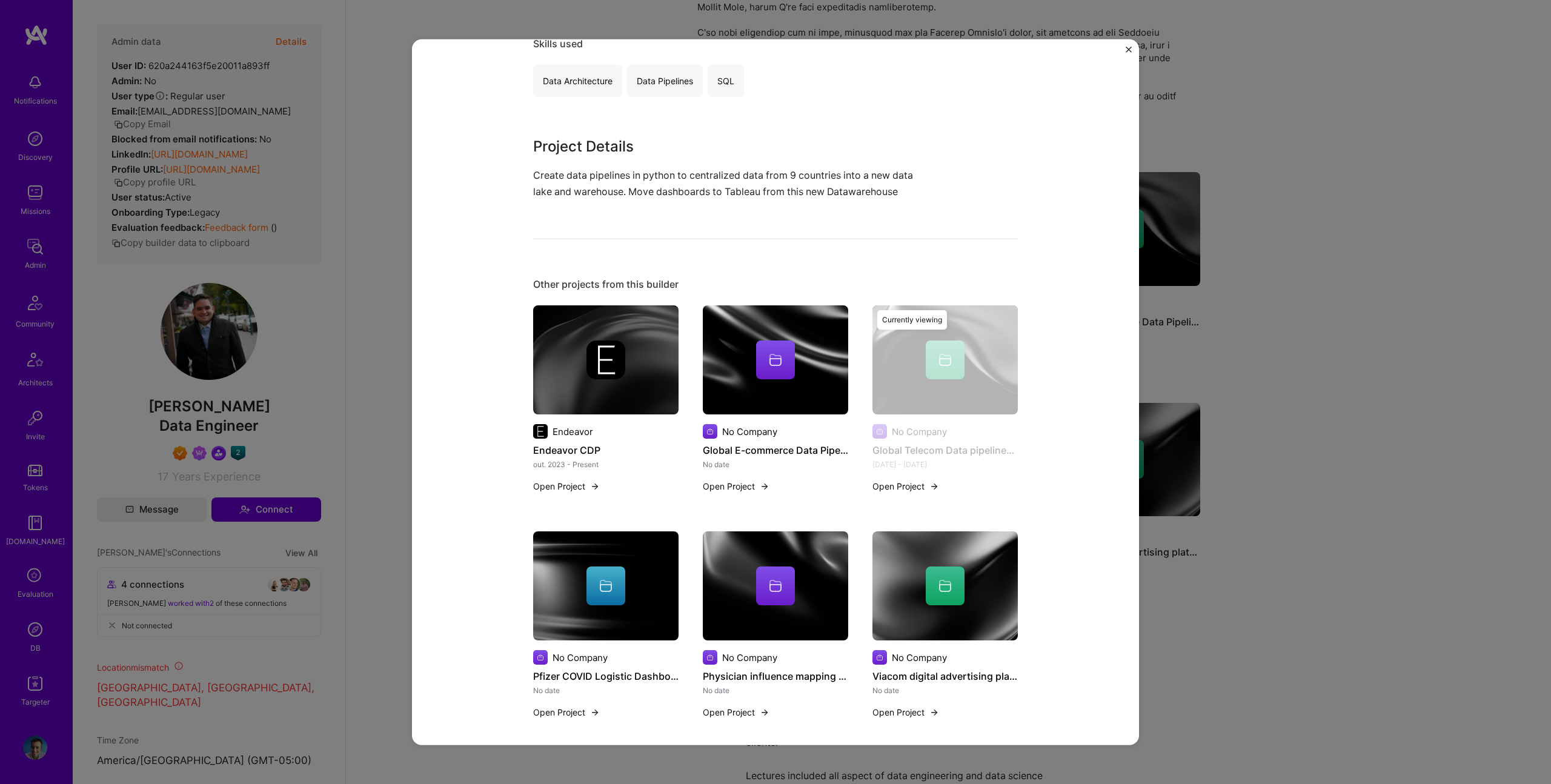
scroll to position [247, 0]
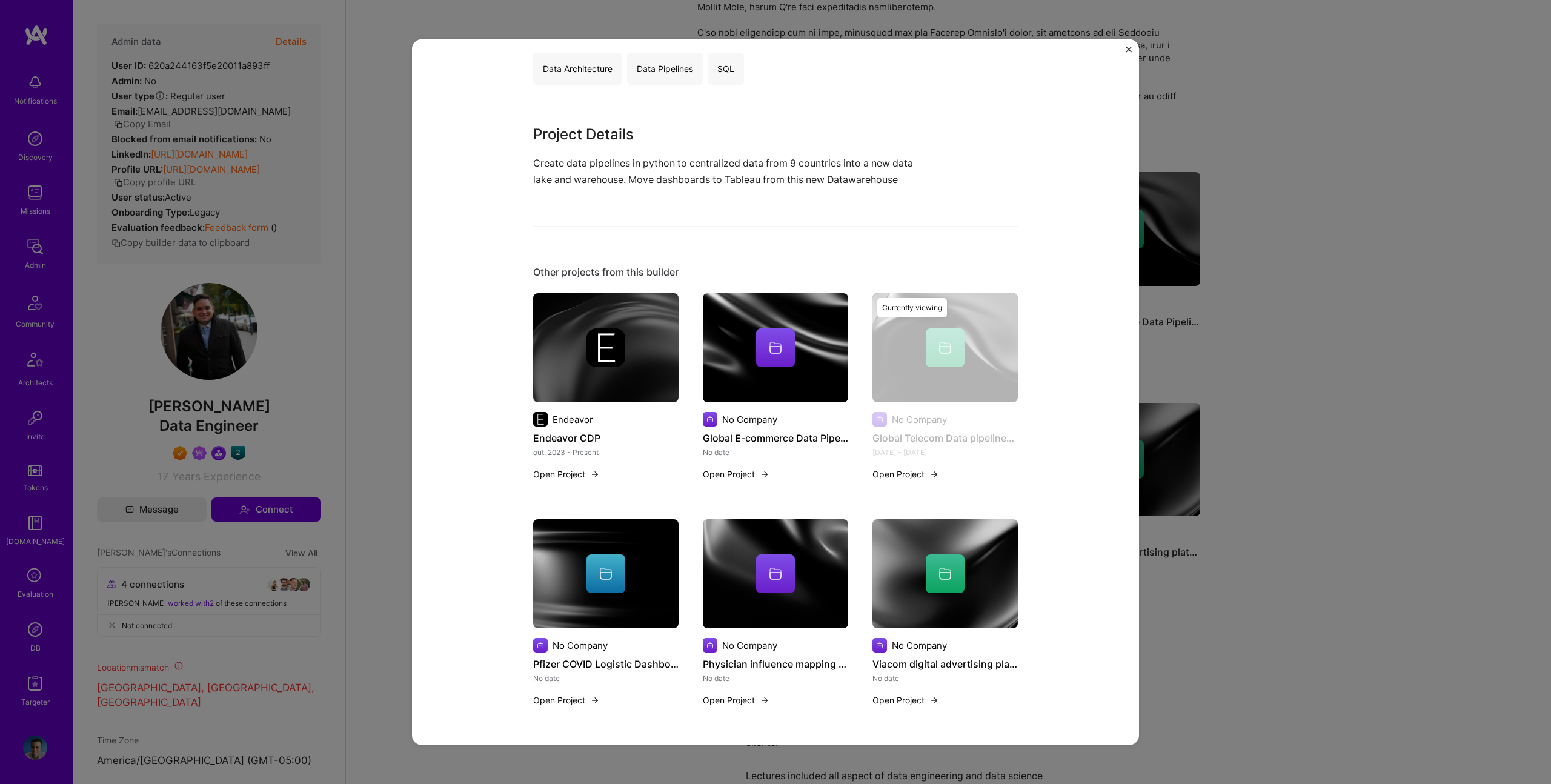
click at [963, 339] on div "Currently viewing" at bounding box center [945, 394] width 145 height 202
click at [719, 371] on img at bounding box center [775, 348] width 145 height 109
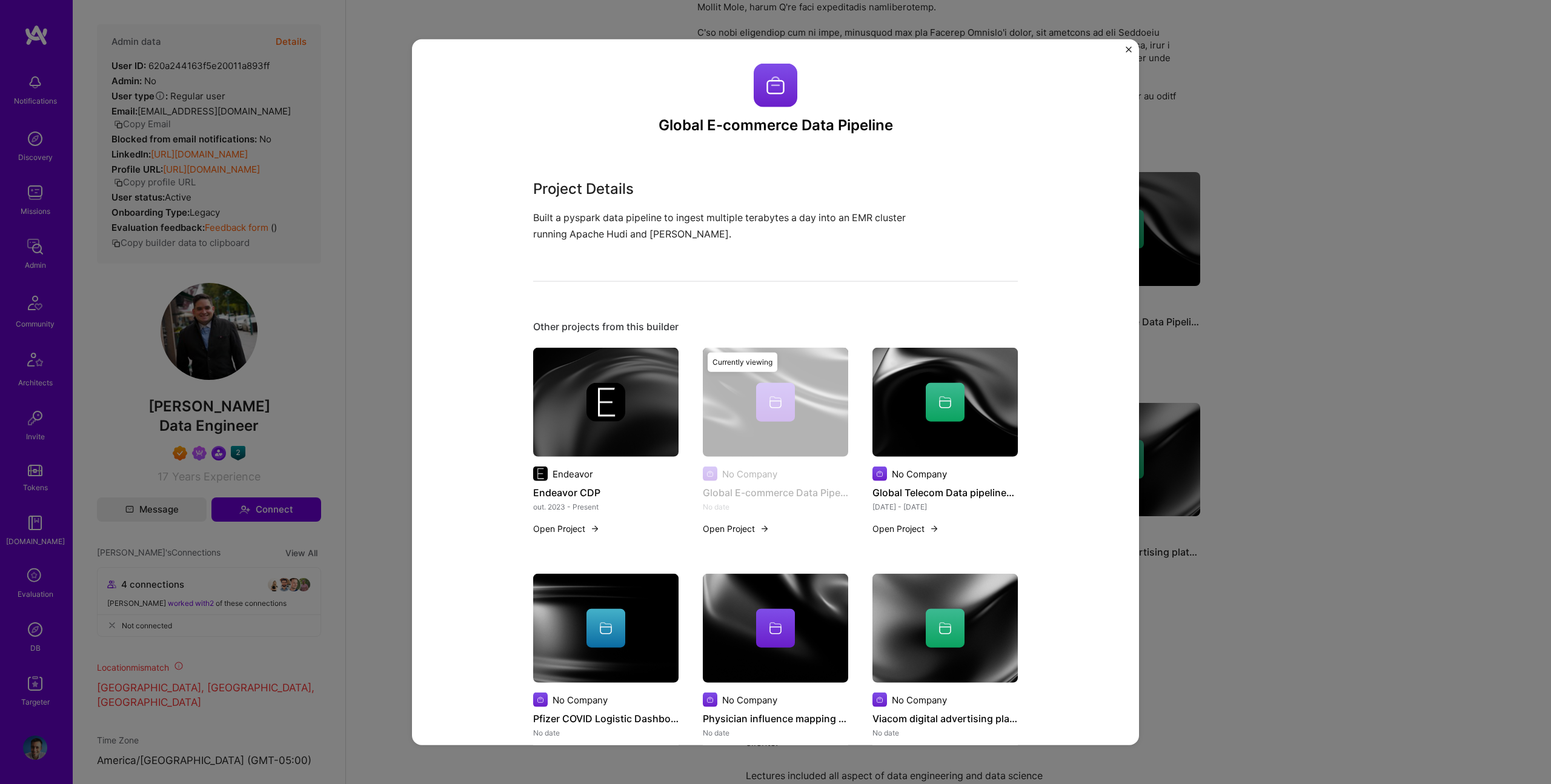
click at [812, 645] on div at bounding box center [775, 628] width 145 height 39
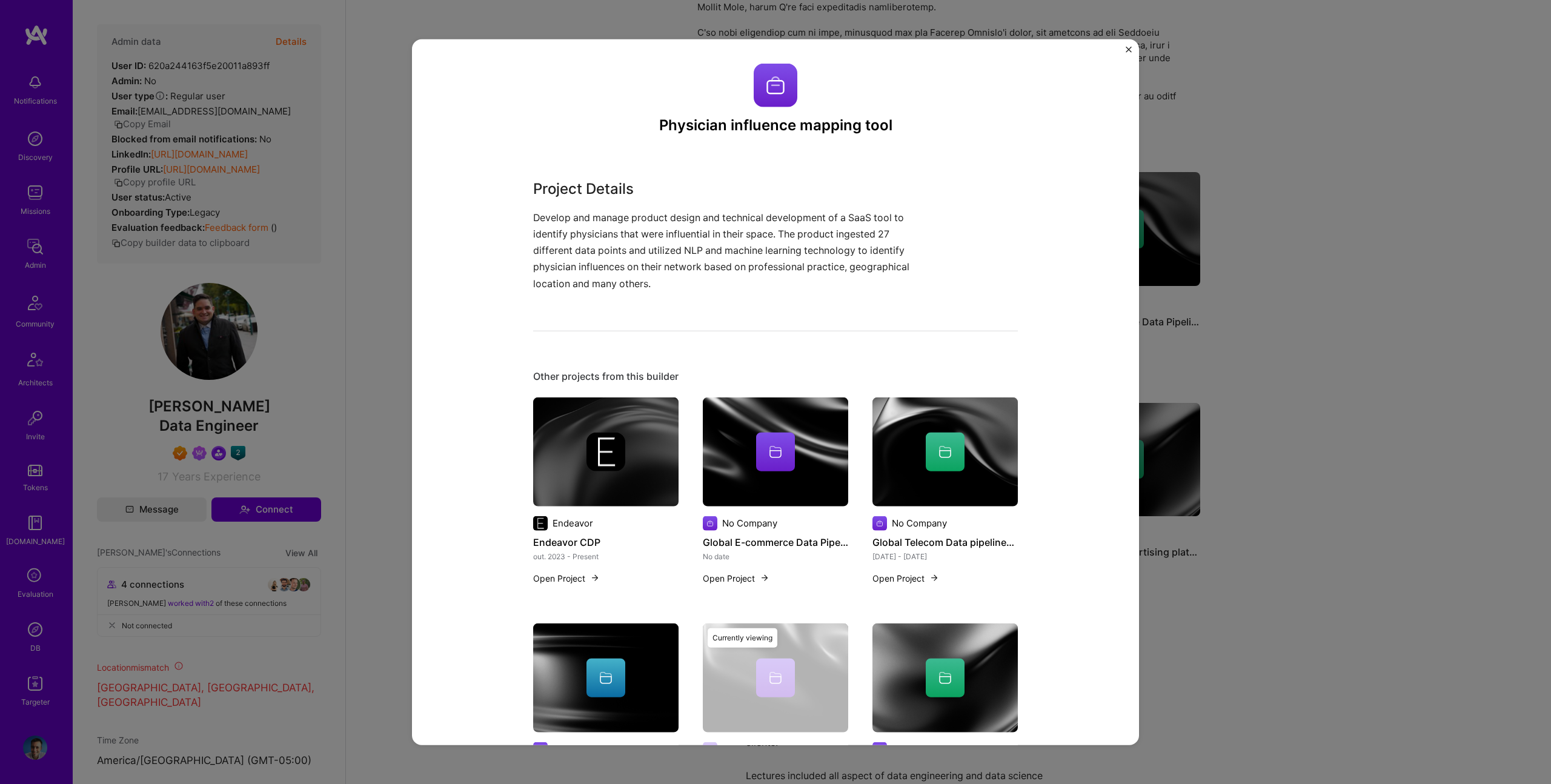
click at [950, 646] on img at bounding box center [945, 678] width 145 height 109
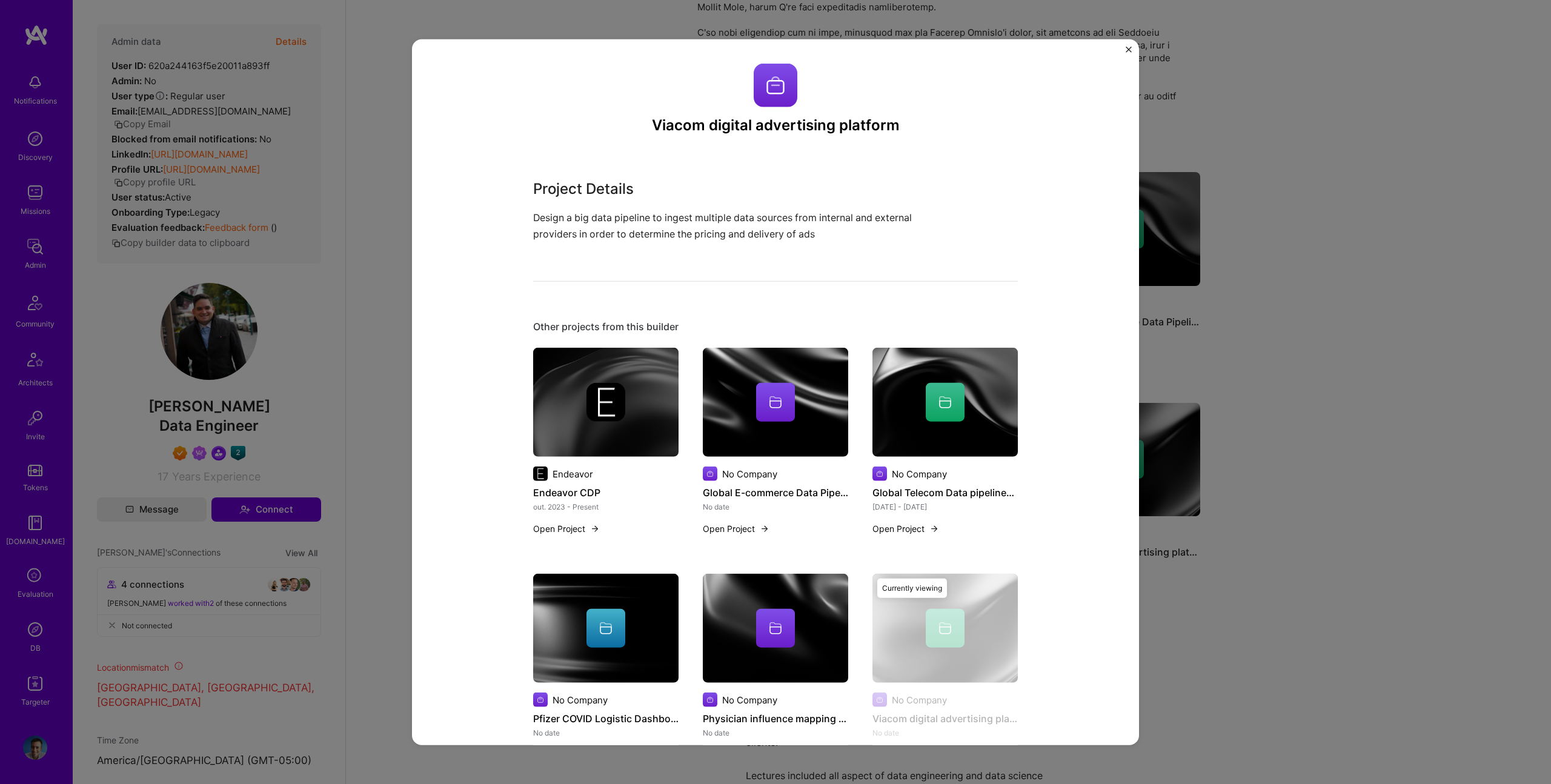
click at [535, 615] on div at bounding box center [606, 628] width 145 height 39
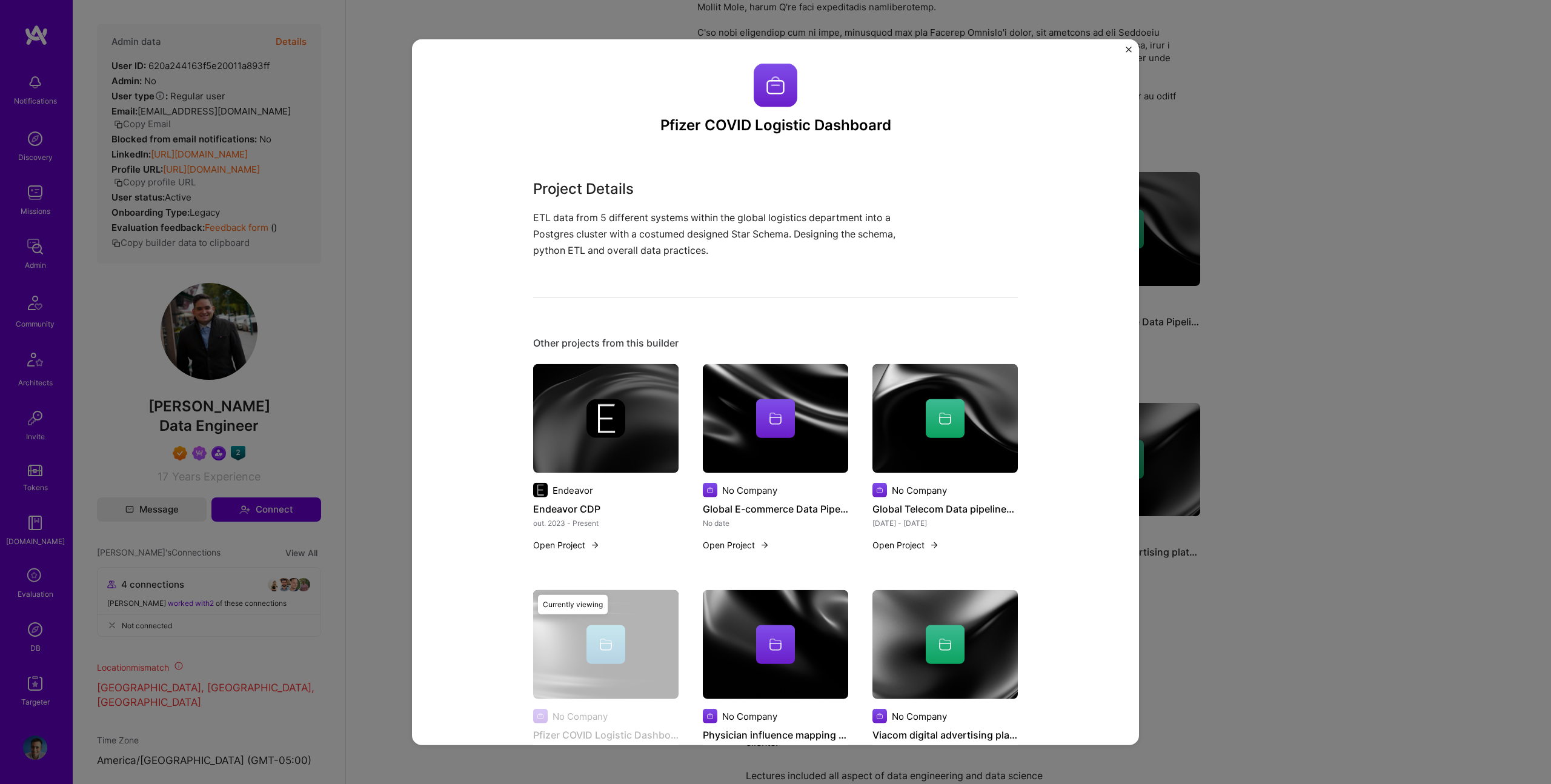
click at [1311, 334] on div "Pfizer COVID Logistic Dashboard Project Details ETL data from 5 different syste…" at bounding box center [775, 392] width 1551 height 784
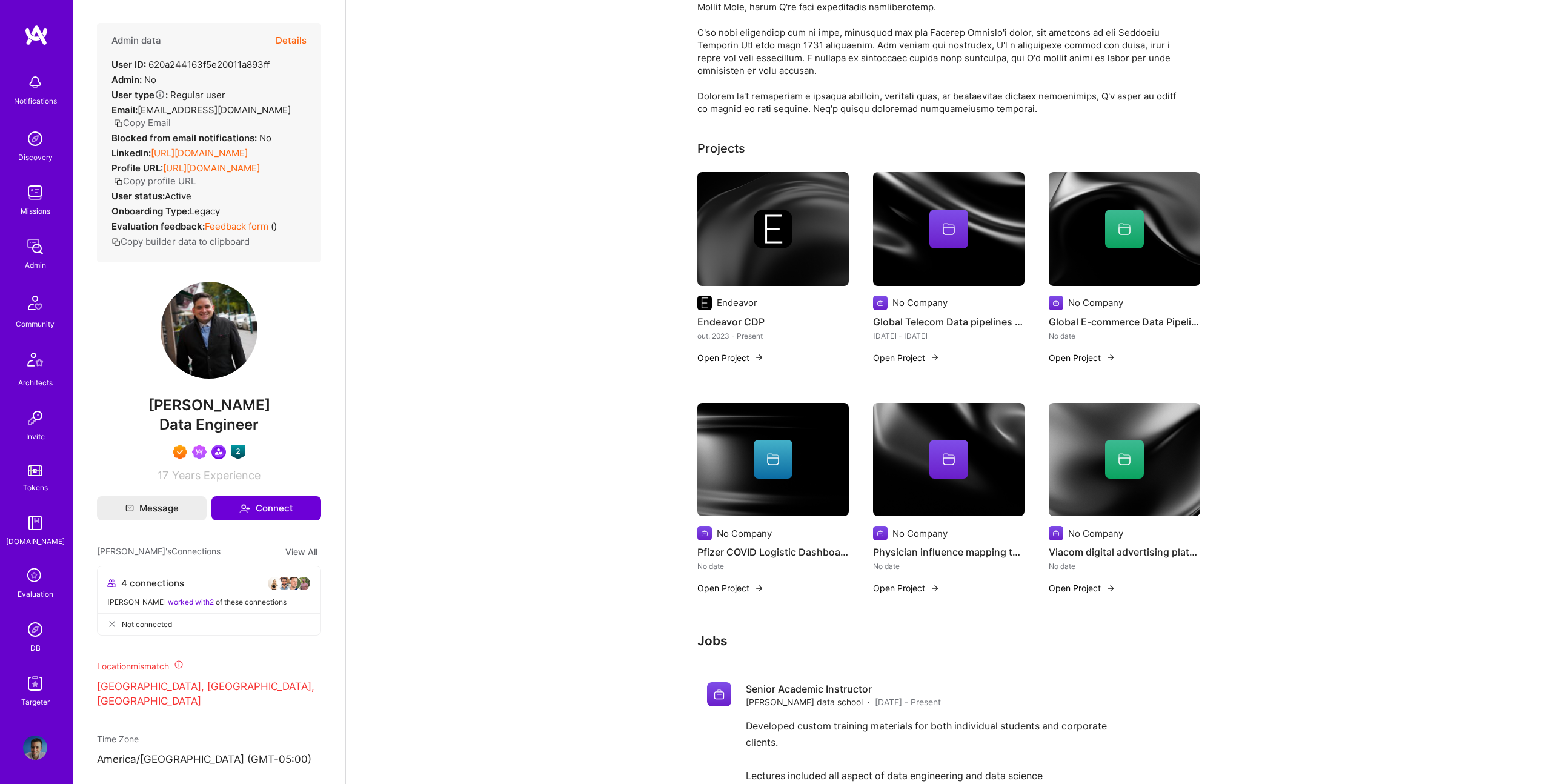
click at [235, 162] on div "Profile URL: https://client.a.team/builders/620a244163f5e20011a893ff Copy profi…" at bounding box center [209, 175] width 195 height 26
click at [235, 145] on link "https://linkedin.com/in/nanferrer" at bounding box center [199, 150] width 97 height 11
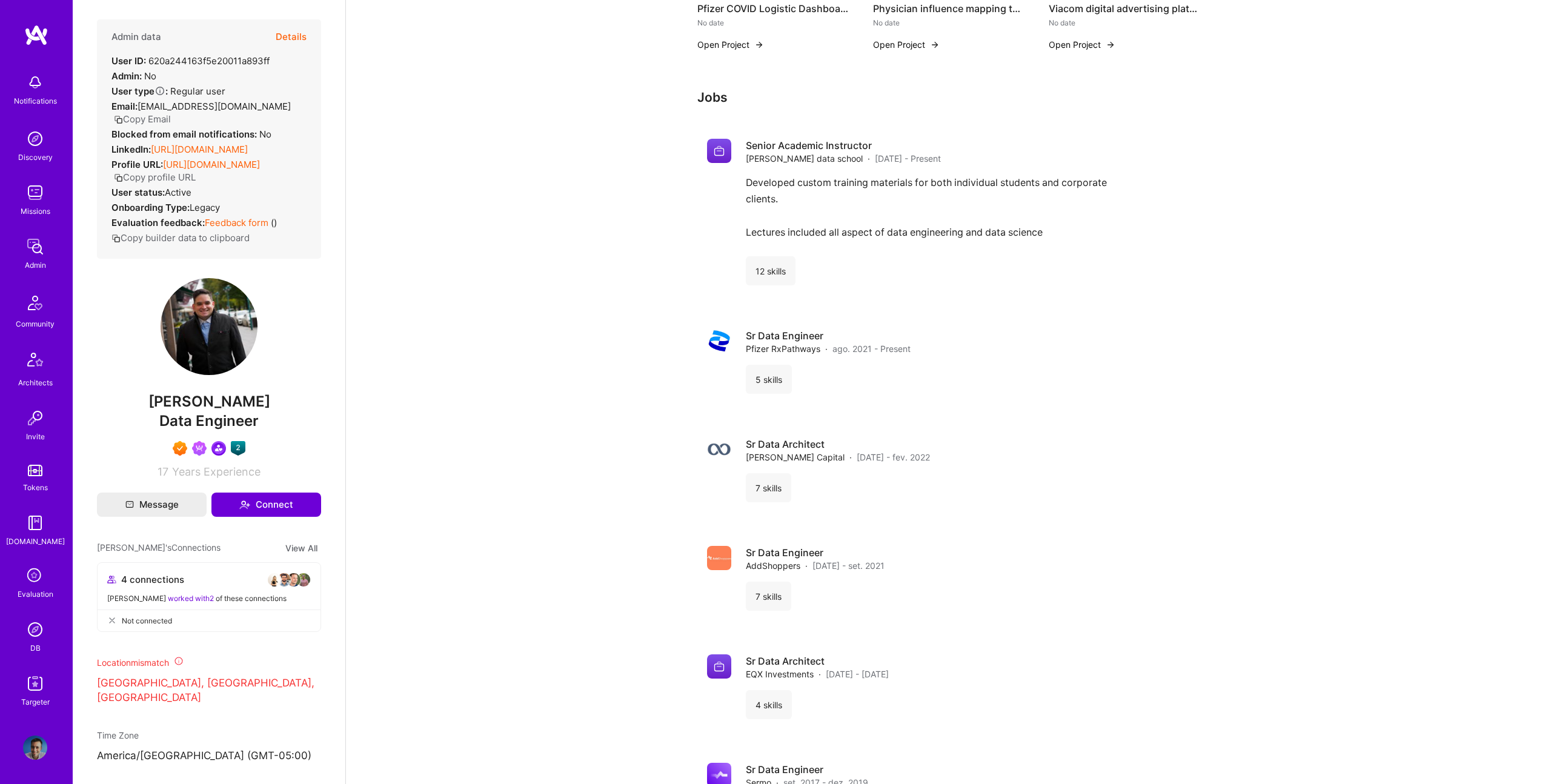
scroll to position [806, 0]
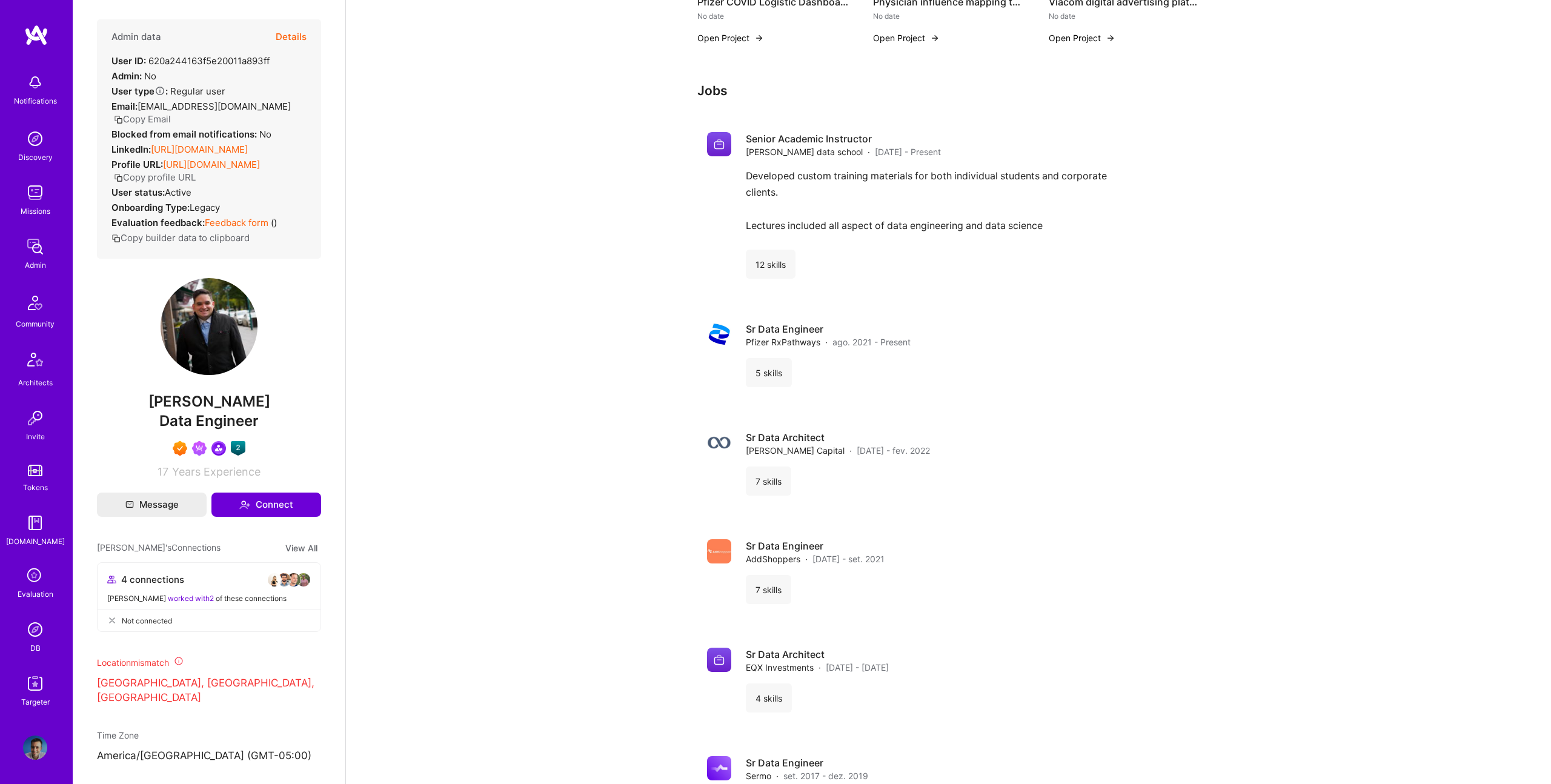
click at [232, 405] on span "Fernando Ferrer" at bounding box center [209, 401] width 224 height 18
copy span "Fernando Ferrer"
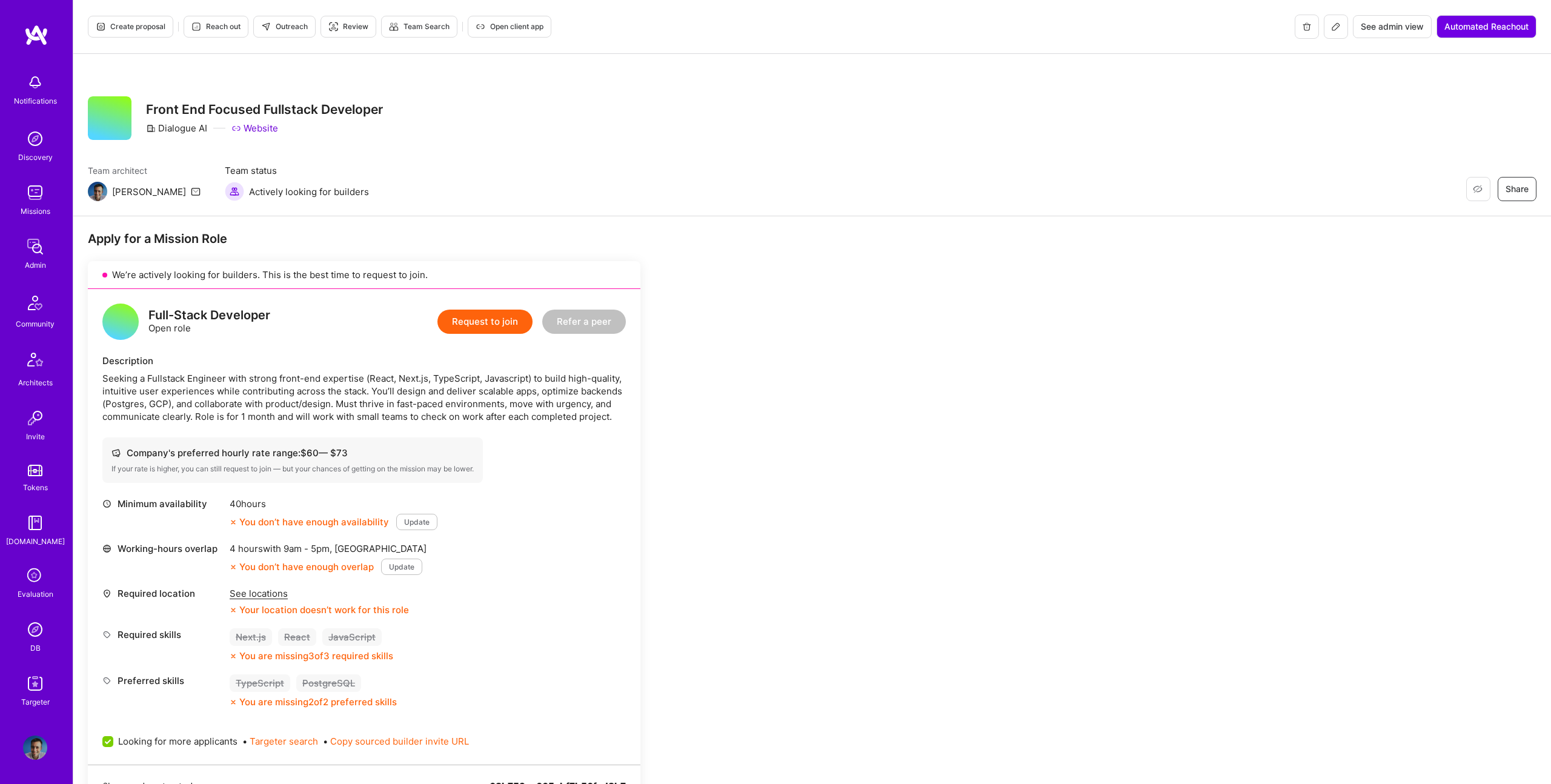
click at [130, 26] on span "Create proposal" at bounding box center [130, 27] width 70 height 11
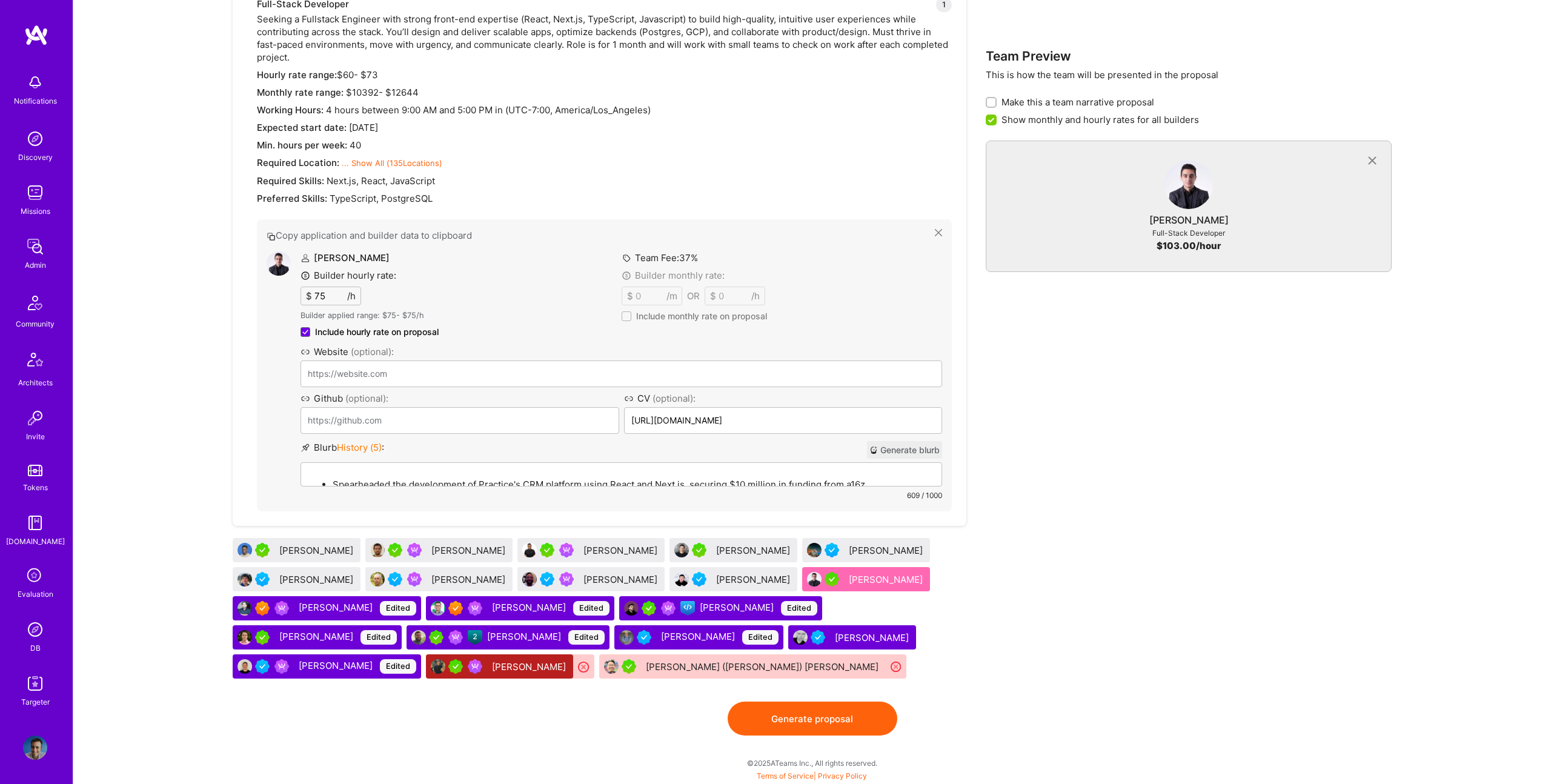
scroll to position [707, 0]
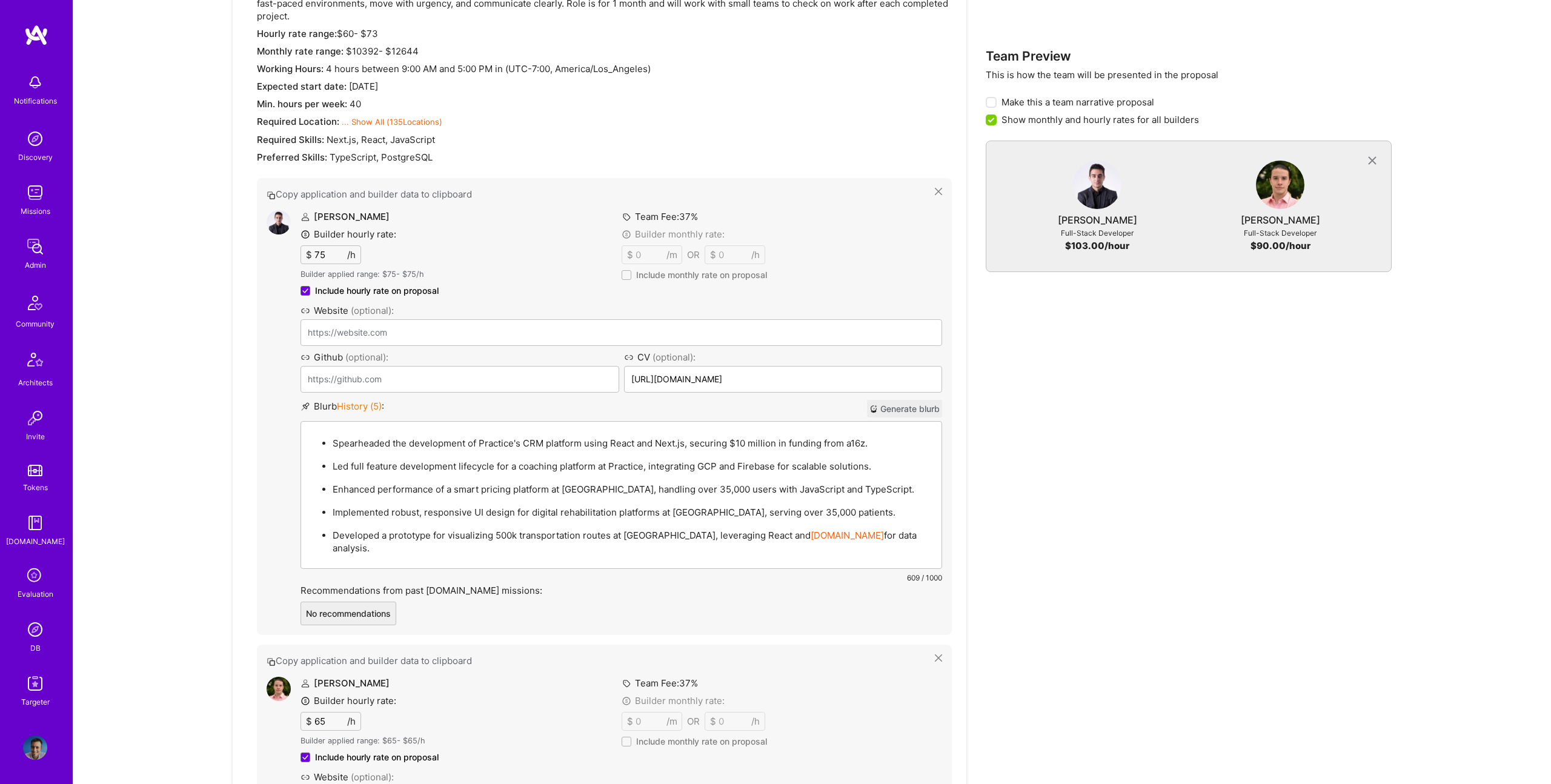
click at [732, 442] on p "Spearheaded the development of Practice's CRM platform using React and Next.js,…" at bounding box center [634, 443] width 602 height 13
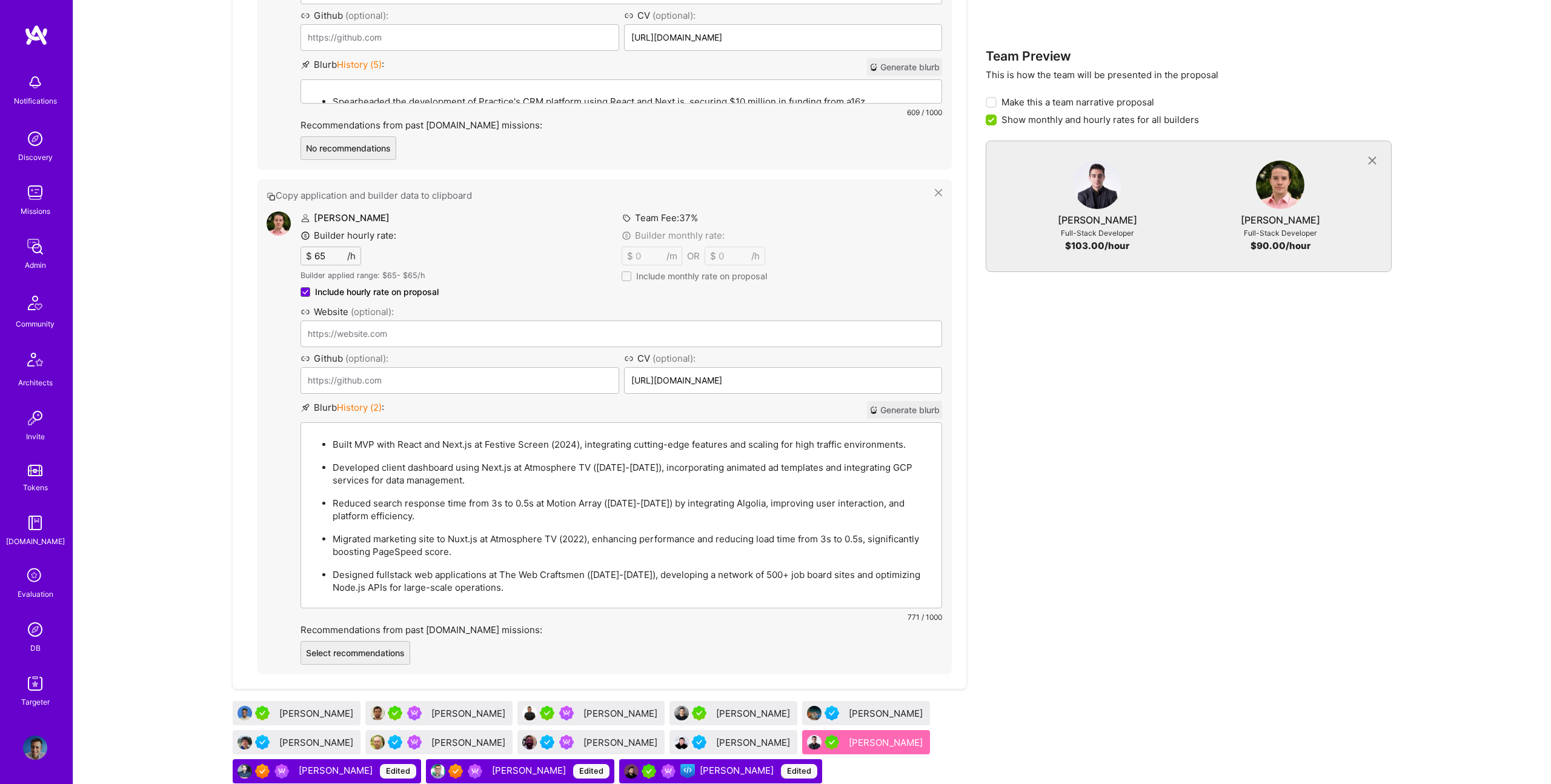
click at [603, 432] on div "Built MVP with React and Next.js at Festive Screen (2024), integrating cutting-…" at bounding box center [621, 515] width 640 height 185
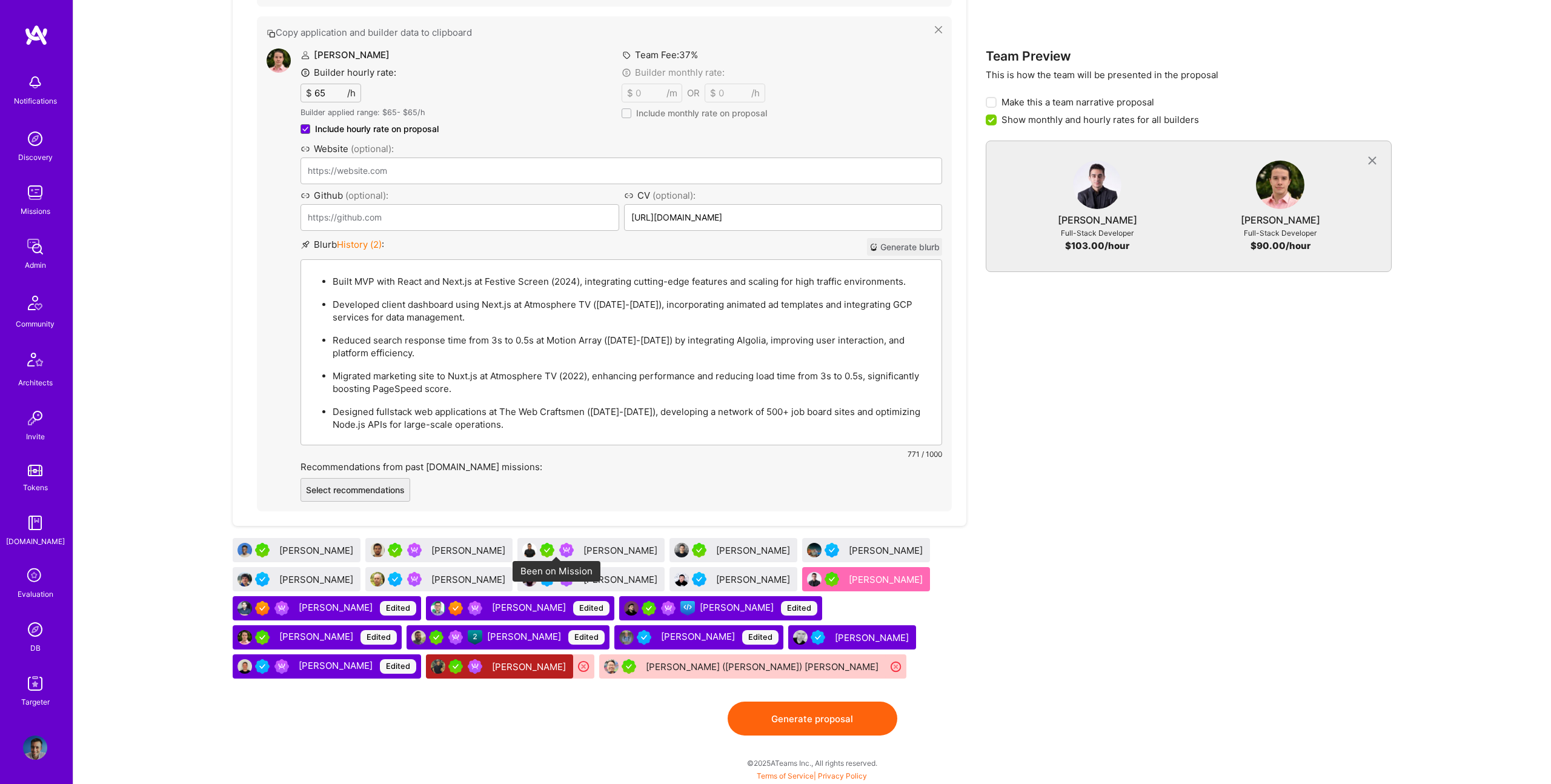
scroll to position [1050, 0]
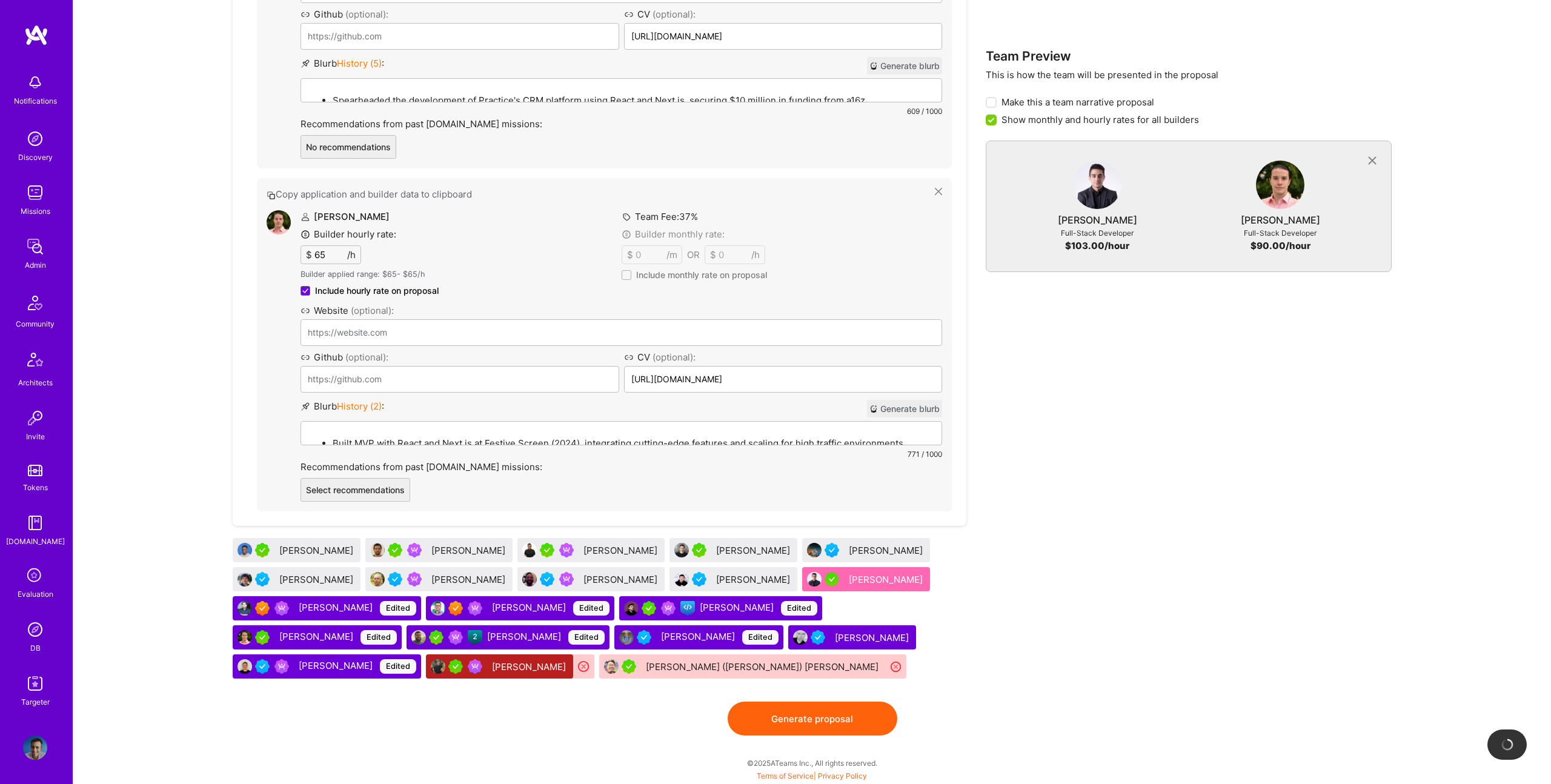
drag, startPoint x: 554, startPoint y: 555, endPoint x: 435, endPoint y: 100, distance: 470.3
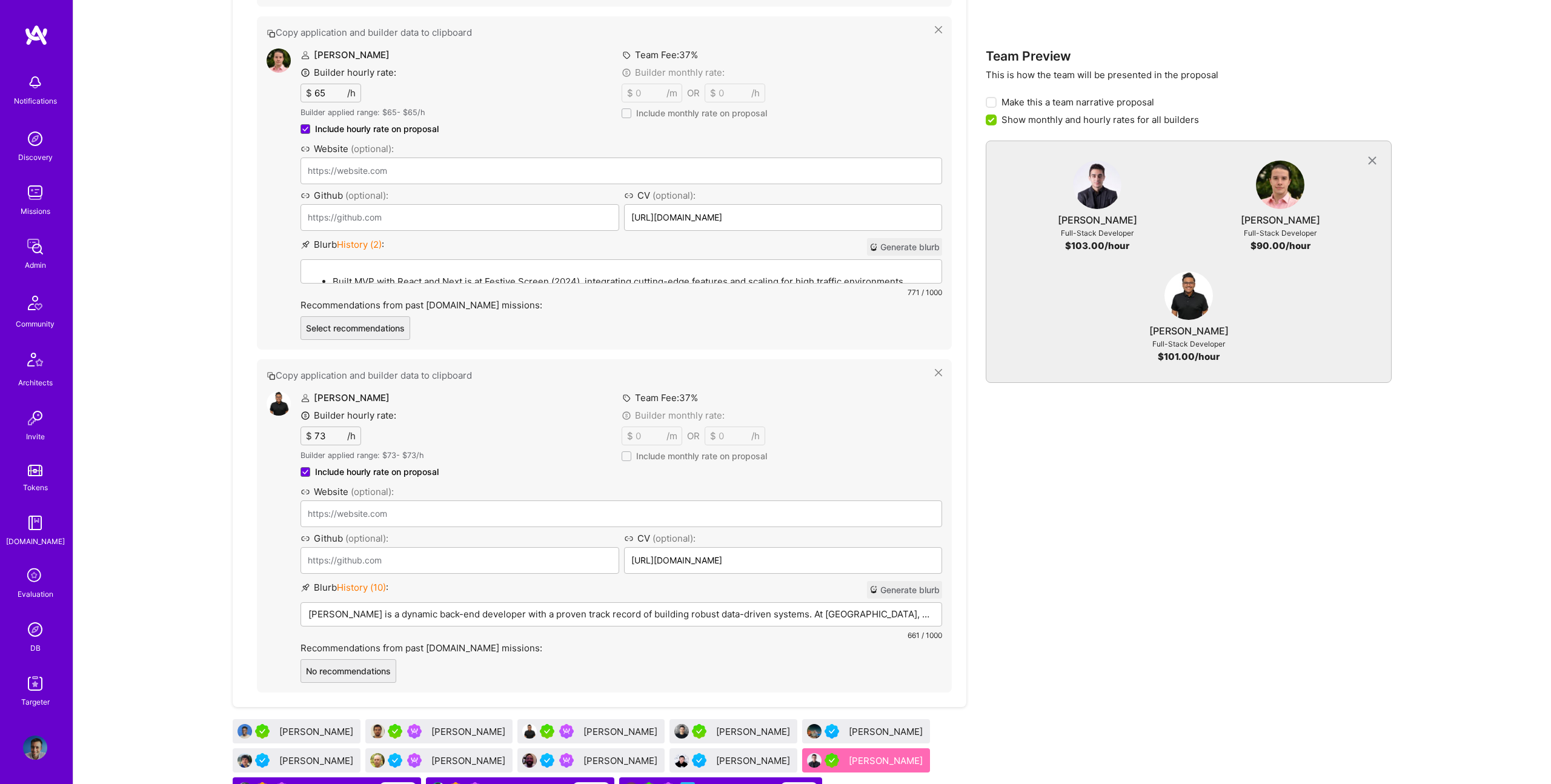
scroll to position [1393, 0]
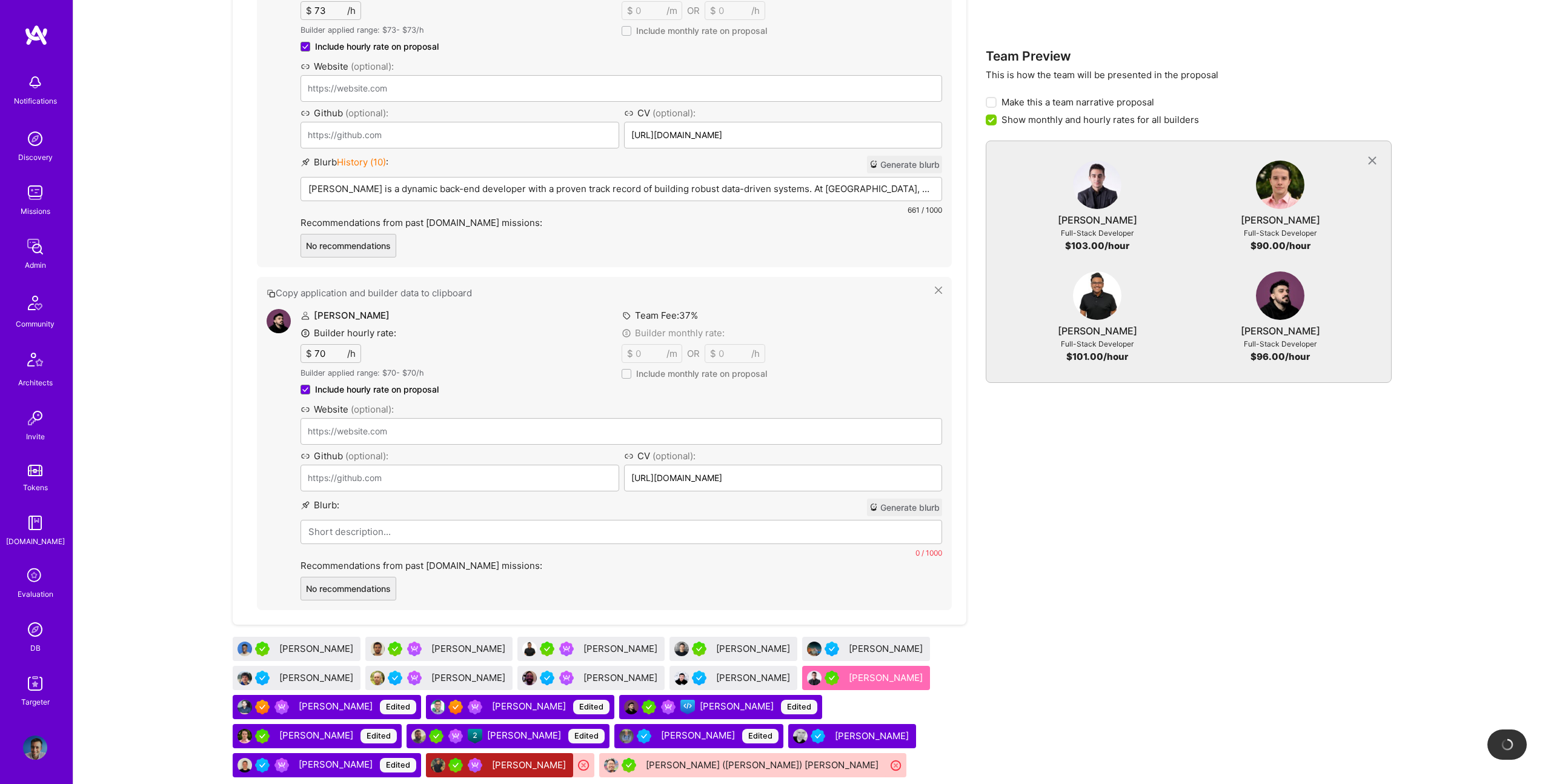
type input "https://www.ng1337.io/"
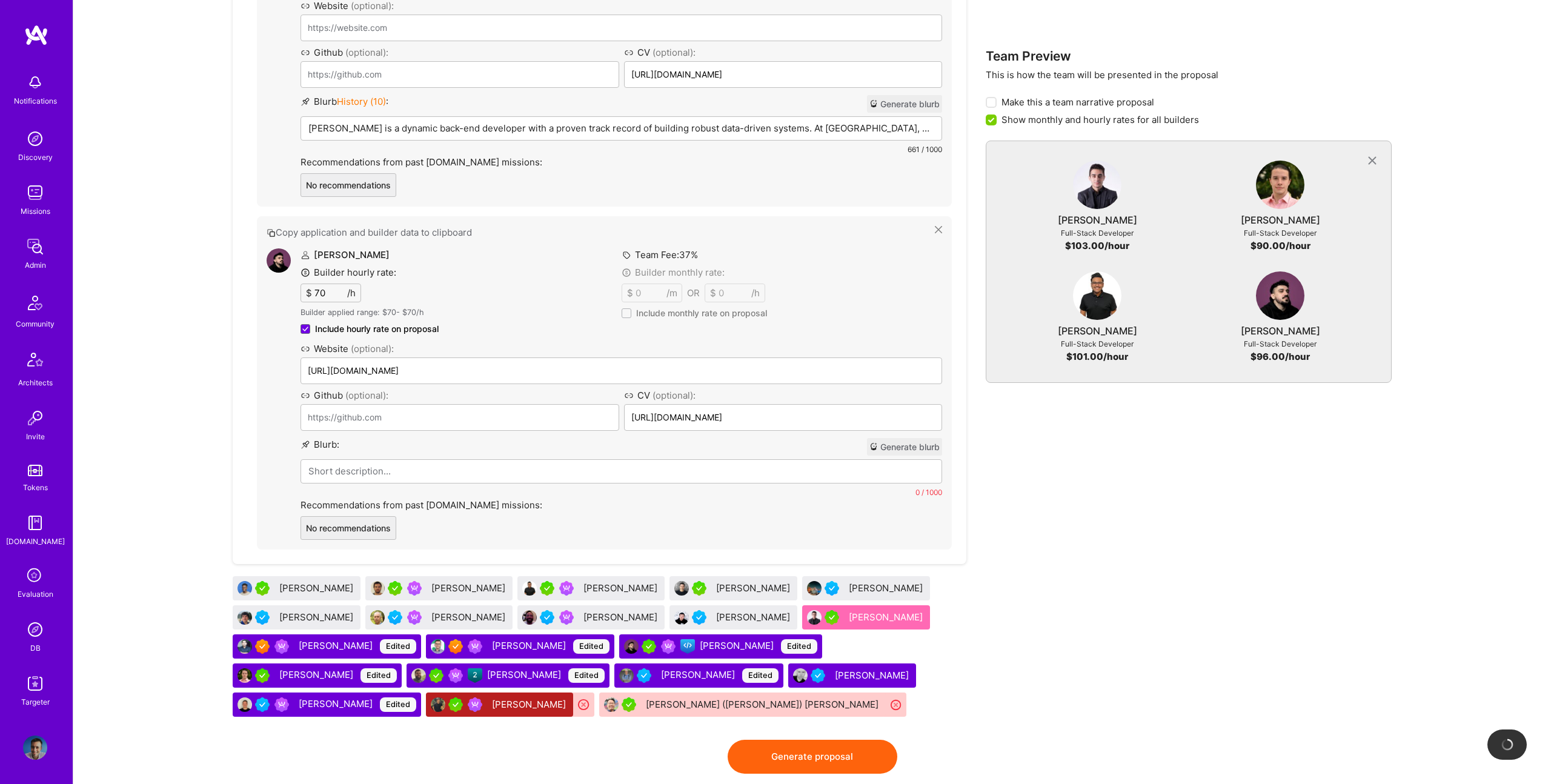
scroll to position [1698, 0]
drag, startPoint x: 706, startPoint y: 608, endPoint x: 341, endPoint y: 108, distance: 619.1
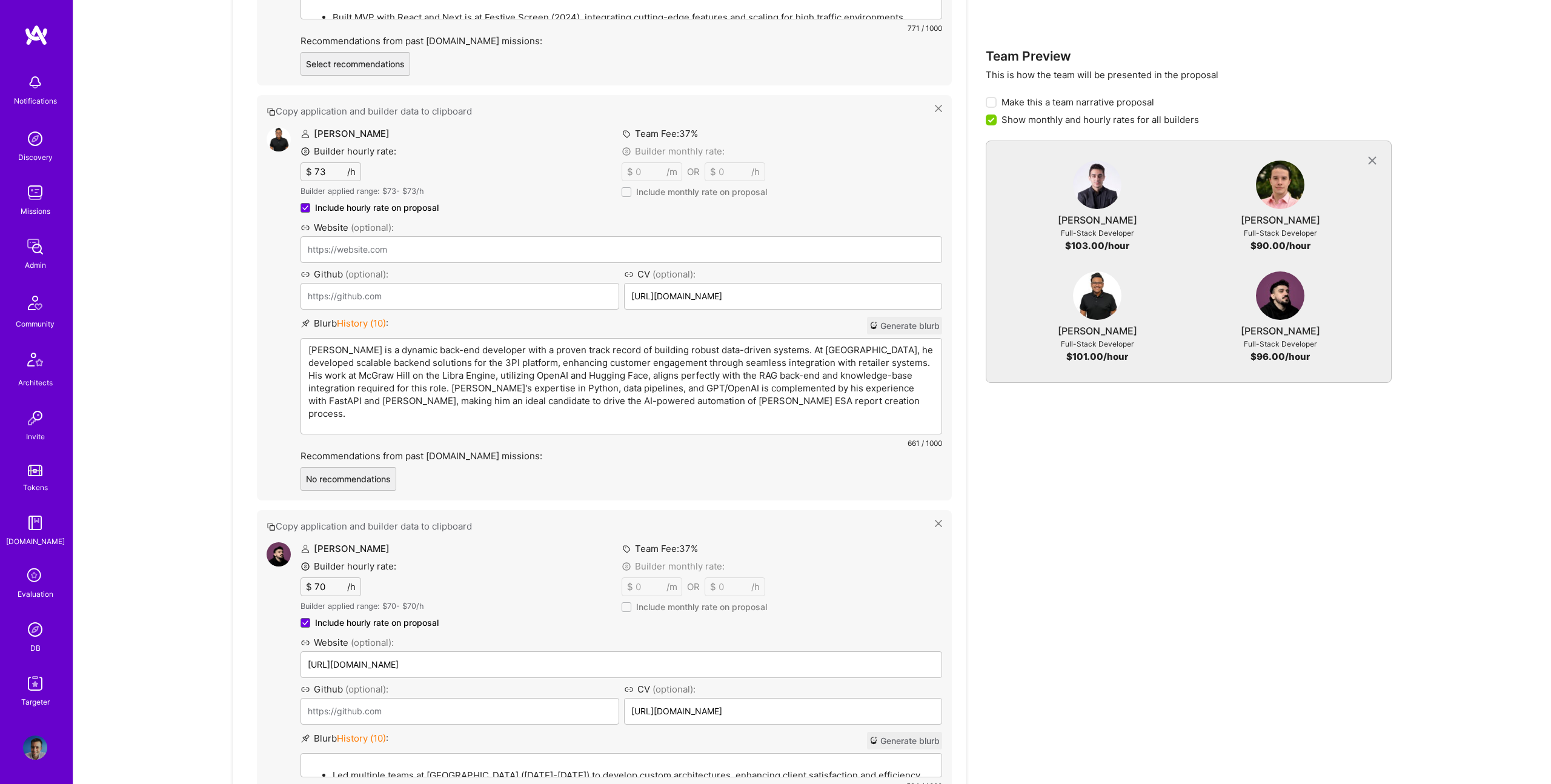
click at [531, 354] on p "Randy is a dynamic back-end developer with a proven track record of building ro…" at bounding box center [621, 382] width 626 height 77
click at [531, 354] on p "Randy is a dynamic back-end developer with a proven track record of building ro…" at bounding box center [621, 379] width 626 height 77
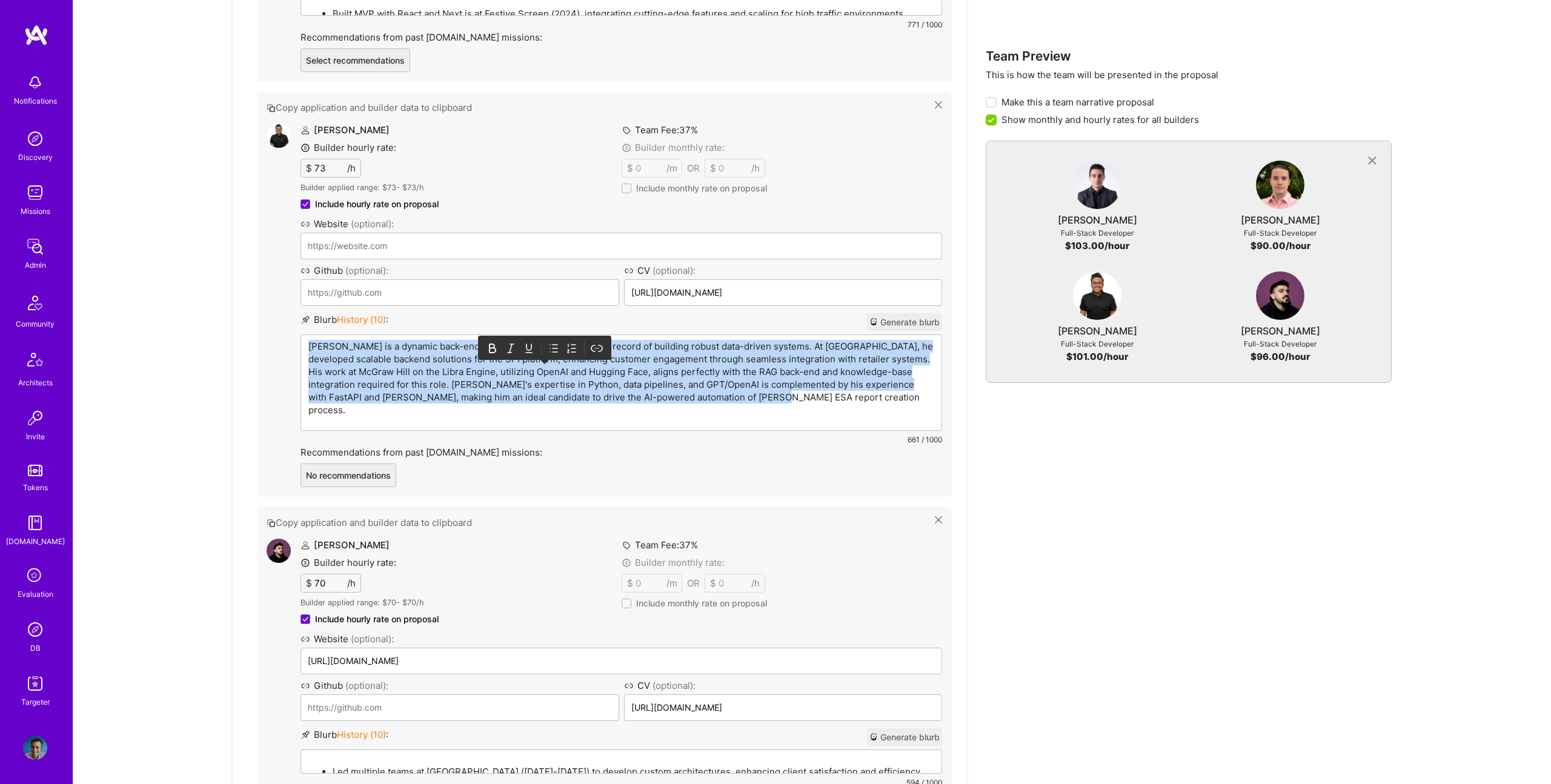
click at [531, 354] on p "Randy is a dynamic back-end developer with a proven track record of building ro…" at bounding box center [621, 378] width 626 height 77
click at [531, 354] on p "Randy is a dynamic back-end developer with a proven track record of building ro…" at bounding box center [621, 379] width 626 height 77
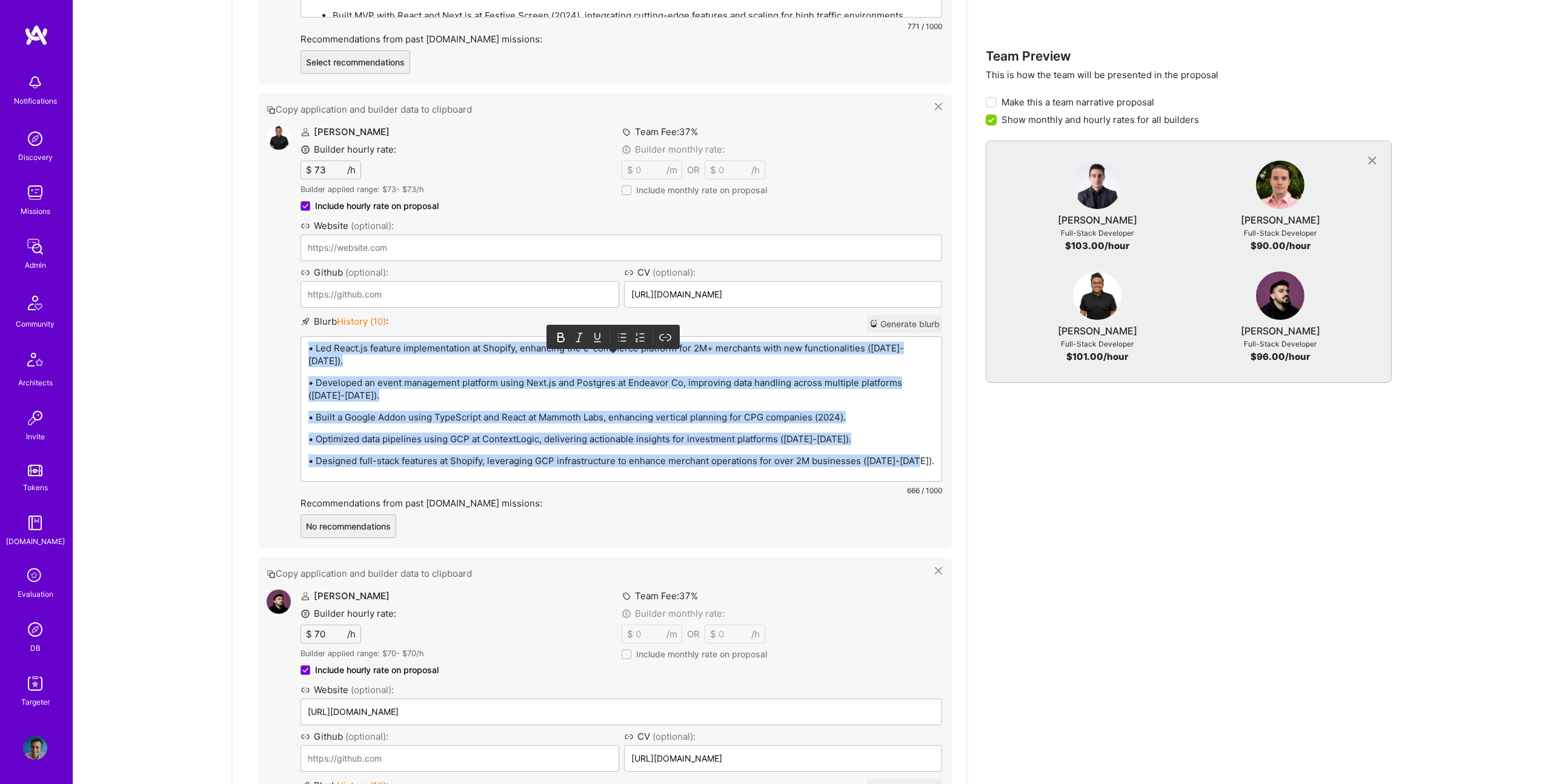
click at [625, 331] on icon at bounding box center [622, 338] width 12 height 12
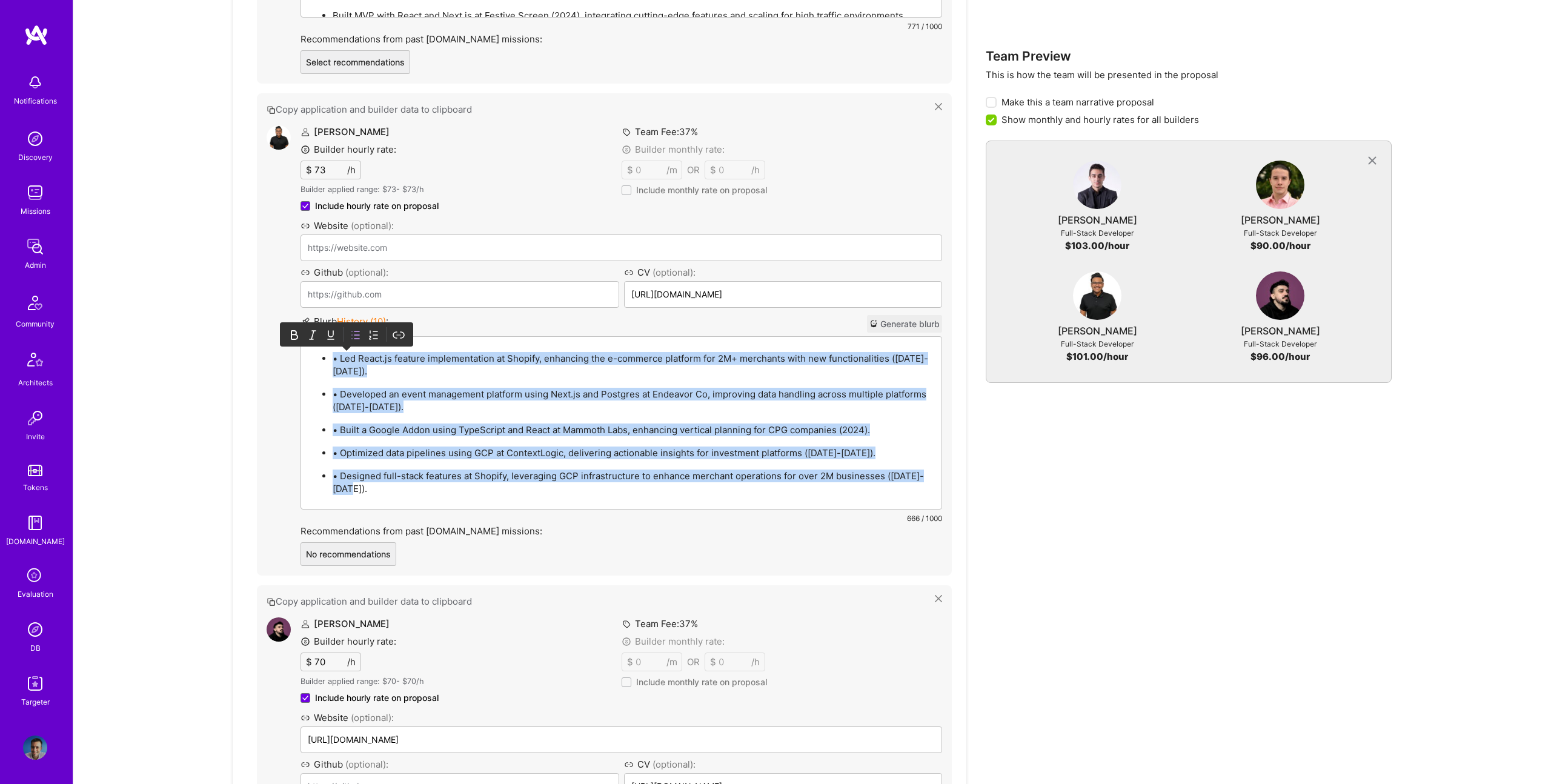
click at [336, 356] on p "• Led React.js feature implementation at Shopify, enhancing the e-commerce plat…" at bounding box center [634, 364] width 602 height 26
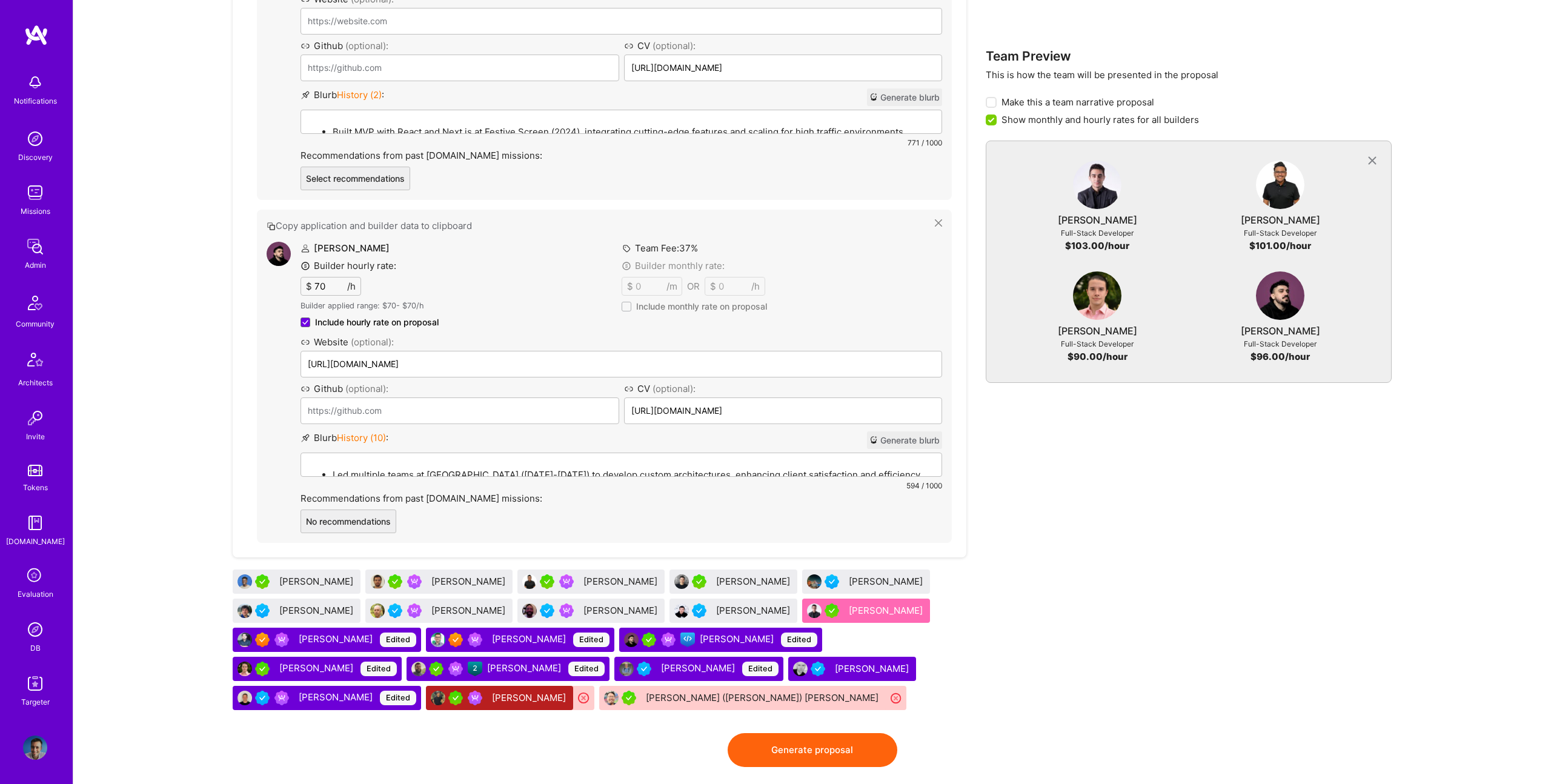
scroll to position [1735, 0]
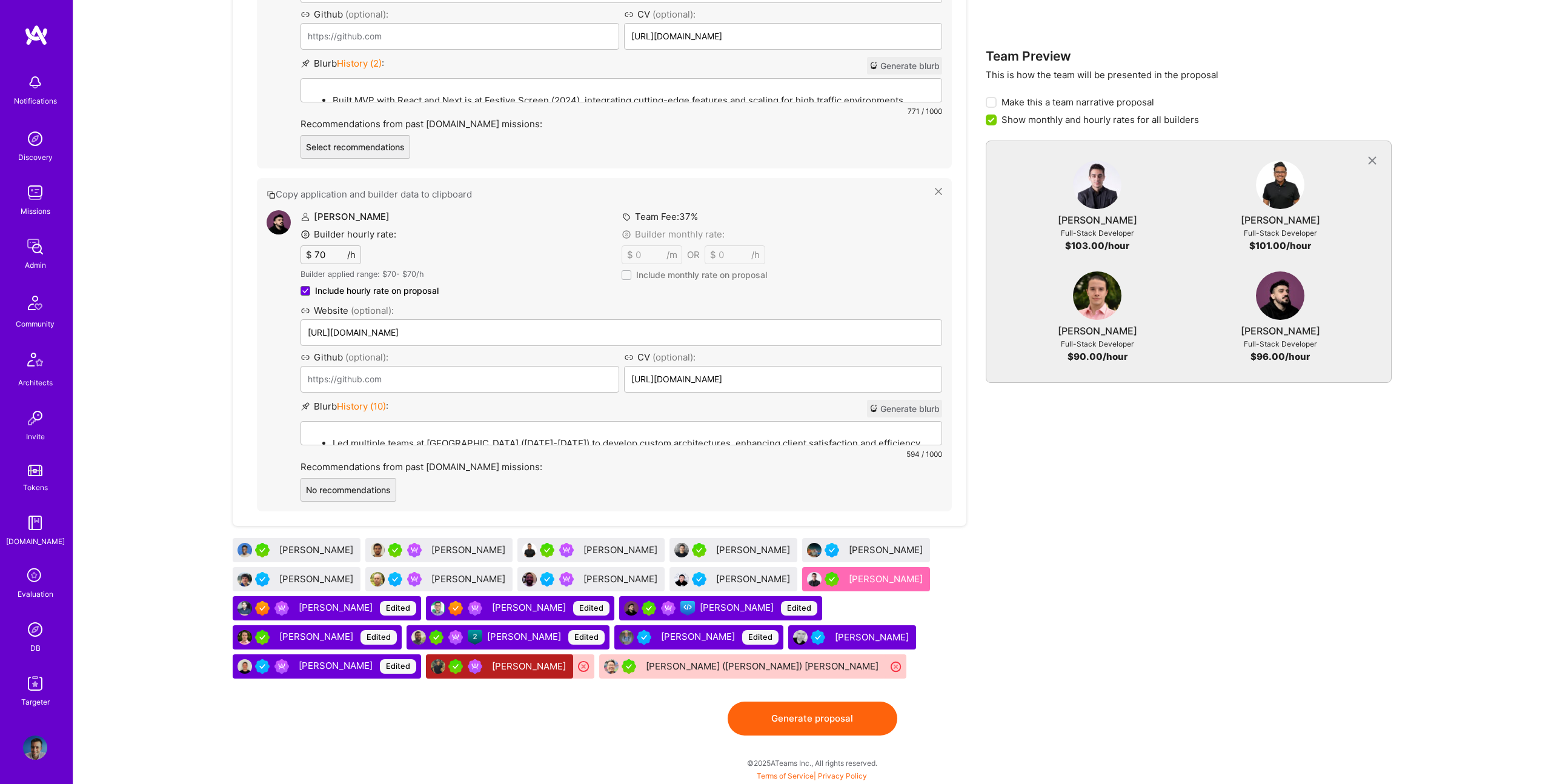
drag, startPoint x: 393, startPoint y: 483, endPoint x: 324, endPoint y: 82, distance: 406.9
click at [517, 436] on li "Led multiple teams at Montecha (2021-2022) to develop custom architectures, enh…" at bounding box center [634, 442] width 602 height 14
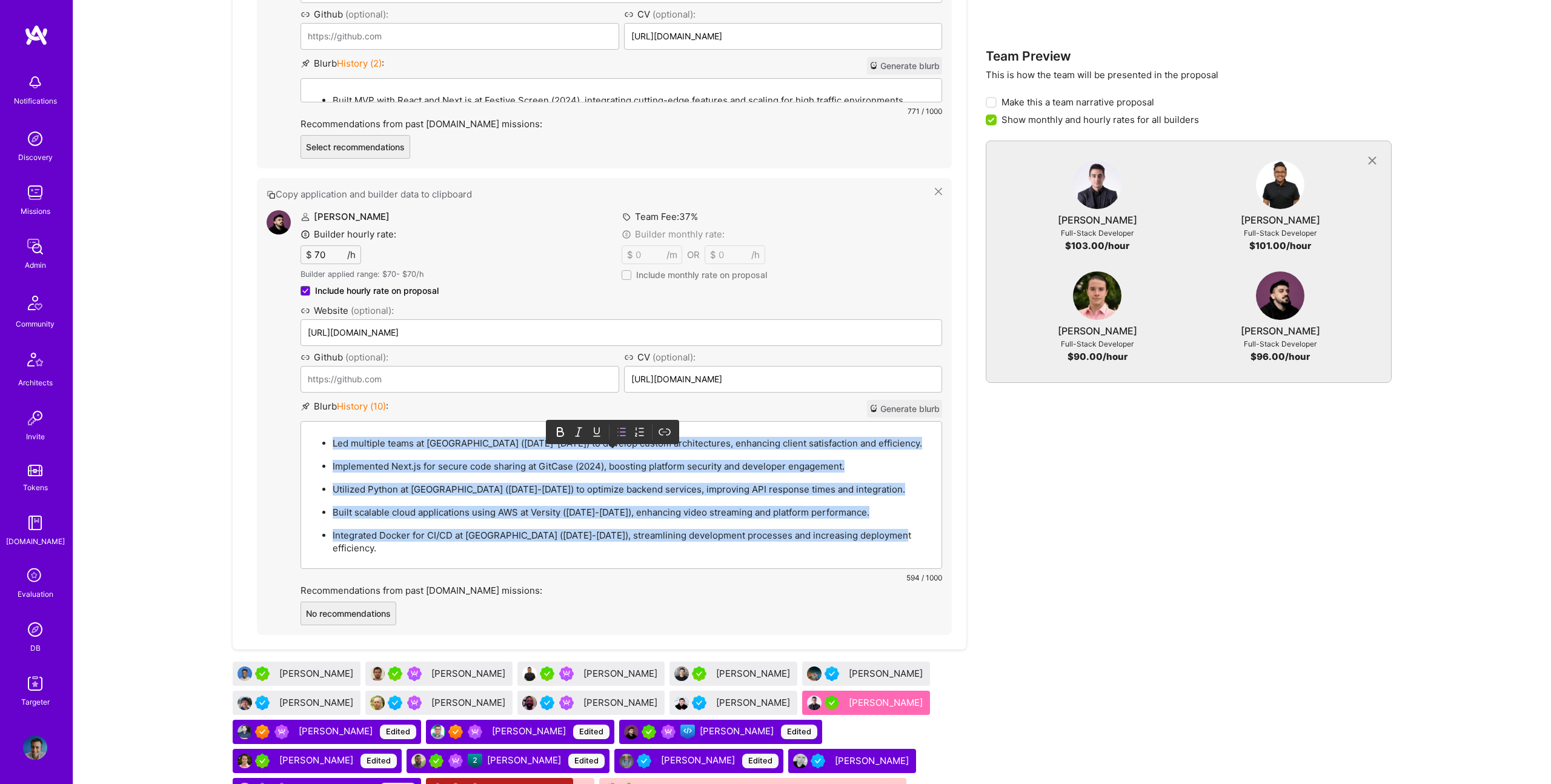
paste div
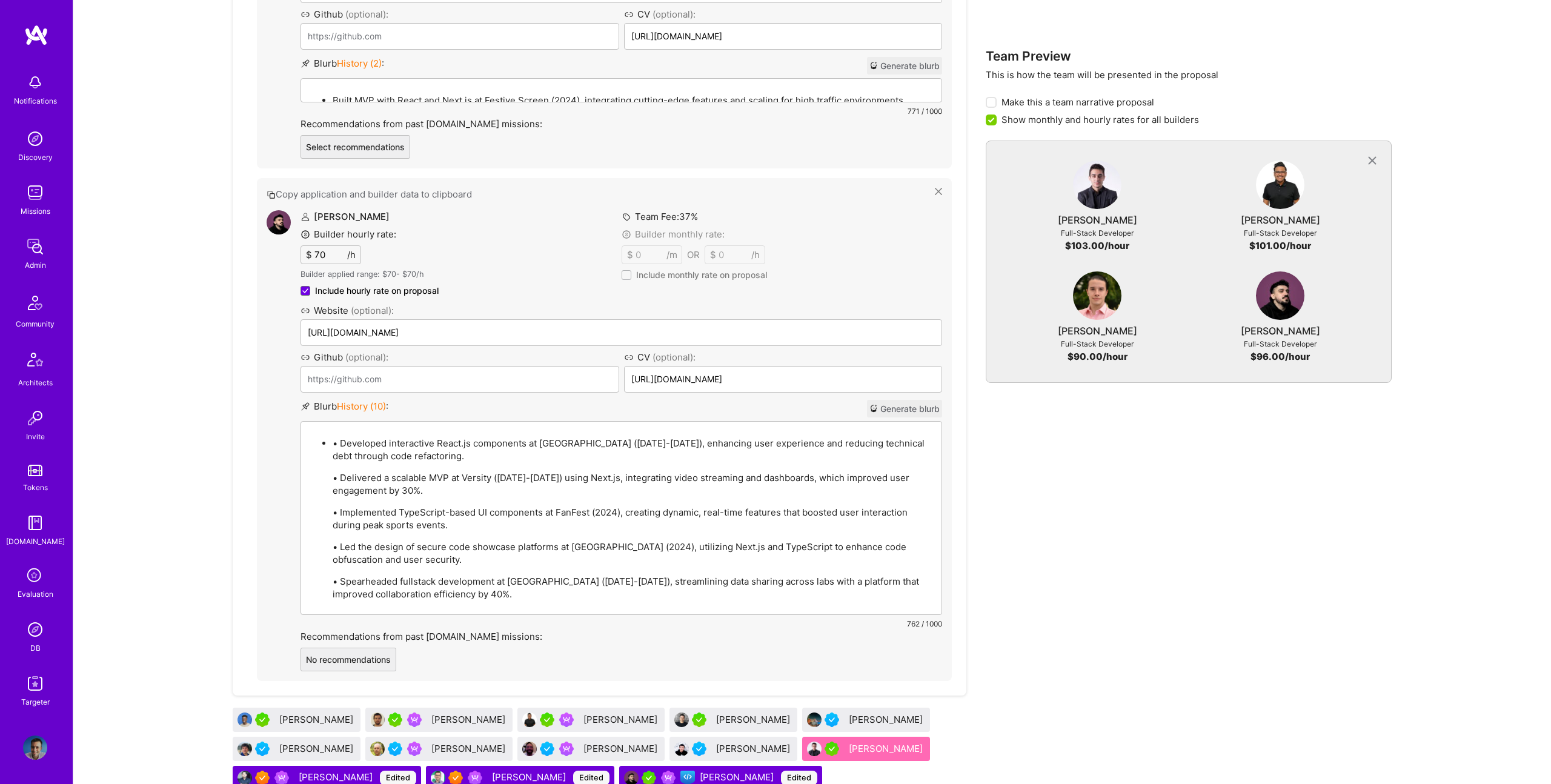
click at [334, 441] on p "• Developed interactive React.js components at Welltok (2018-2020), enhancing u…" at bounding box center [634, 450] width 602 height 26
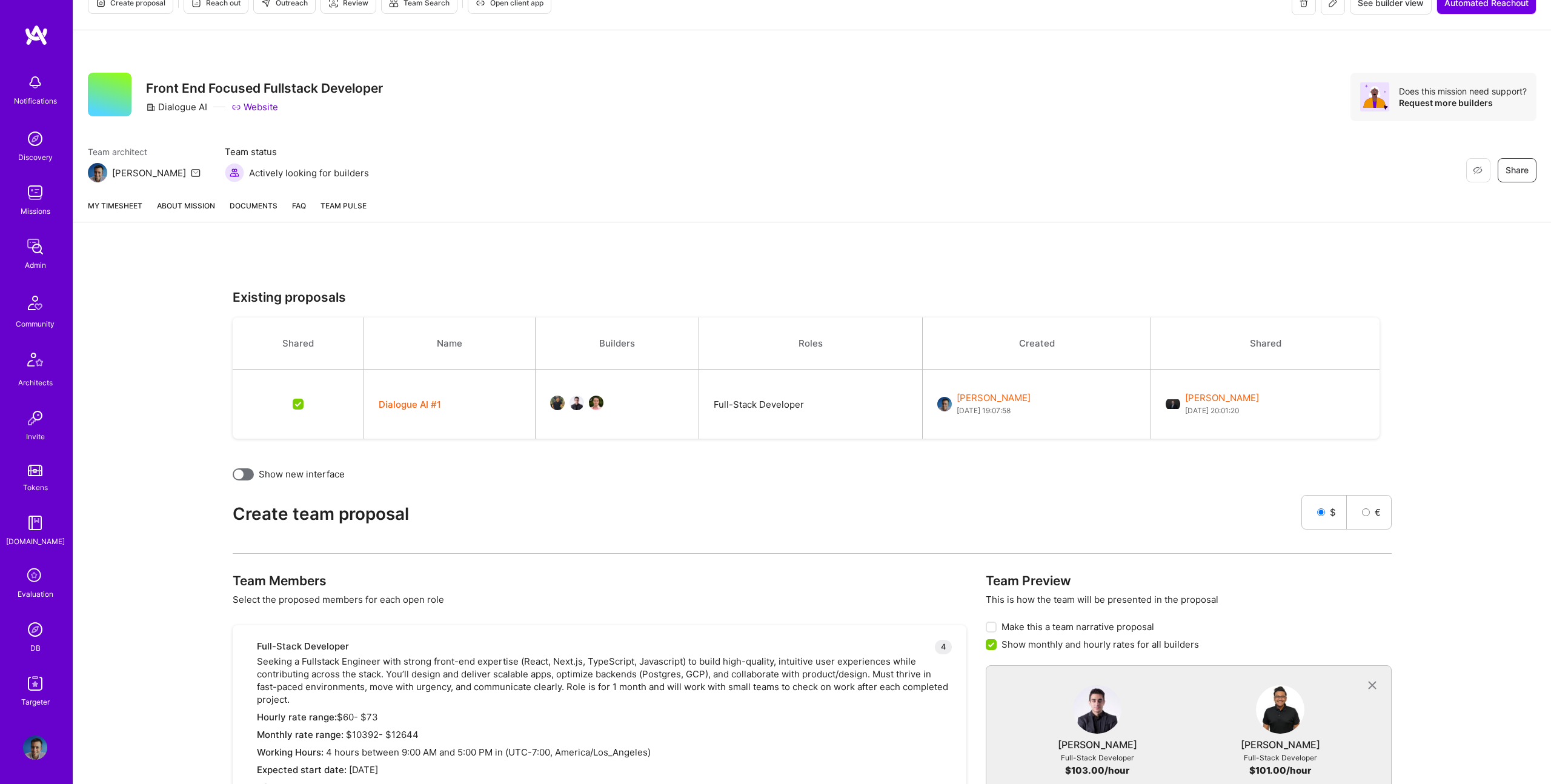
scroll to position [0, 0]
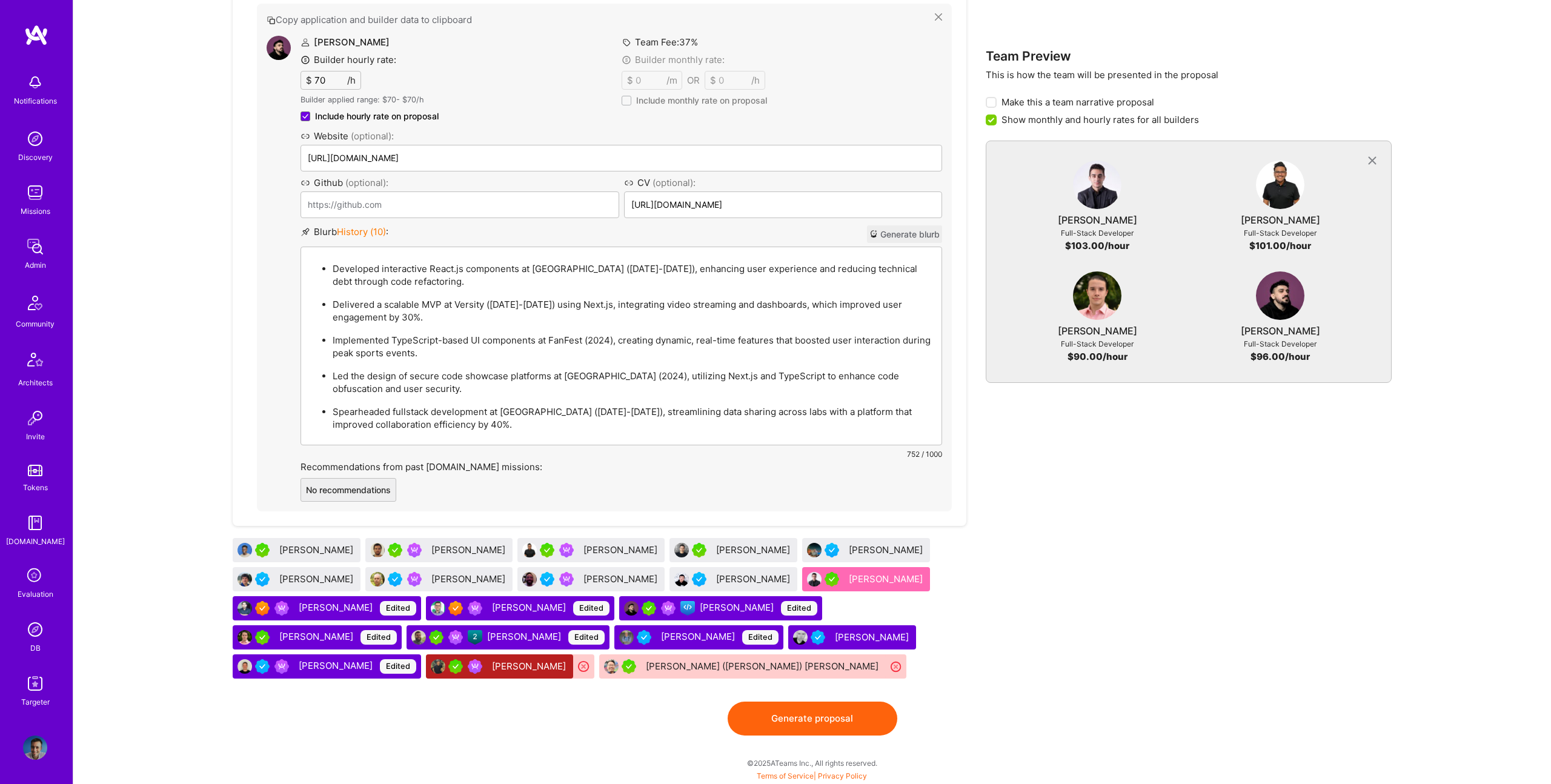
click at [814, 716] on button "Generate proposal" at bounding box center [812, 718] width 169 height 34
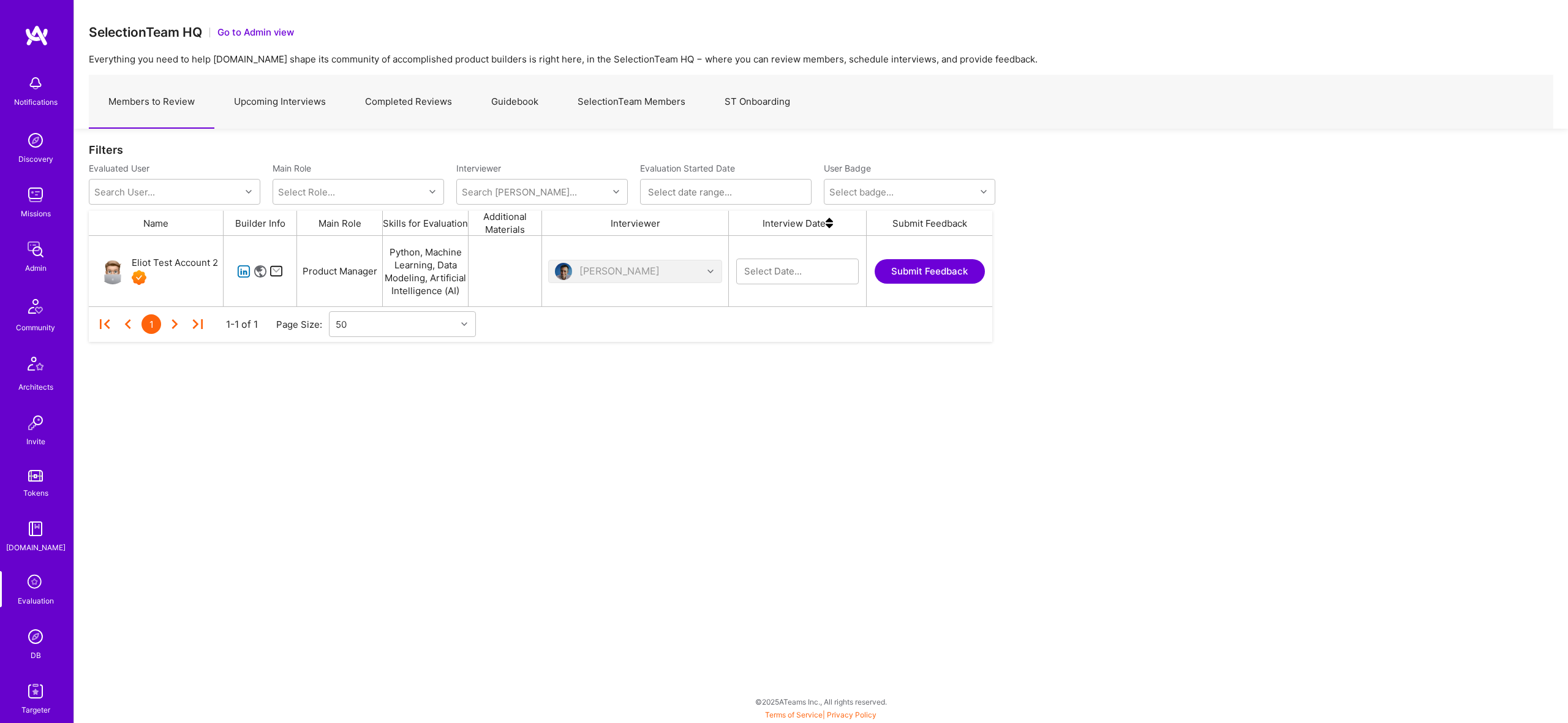
scroll to position [71, 904]
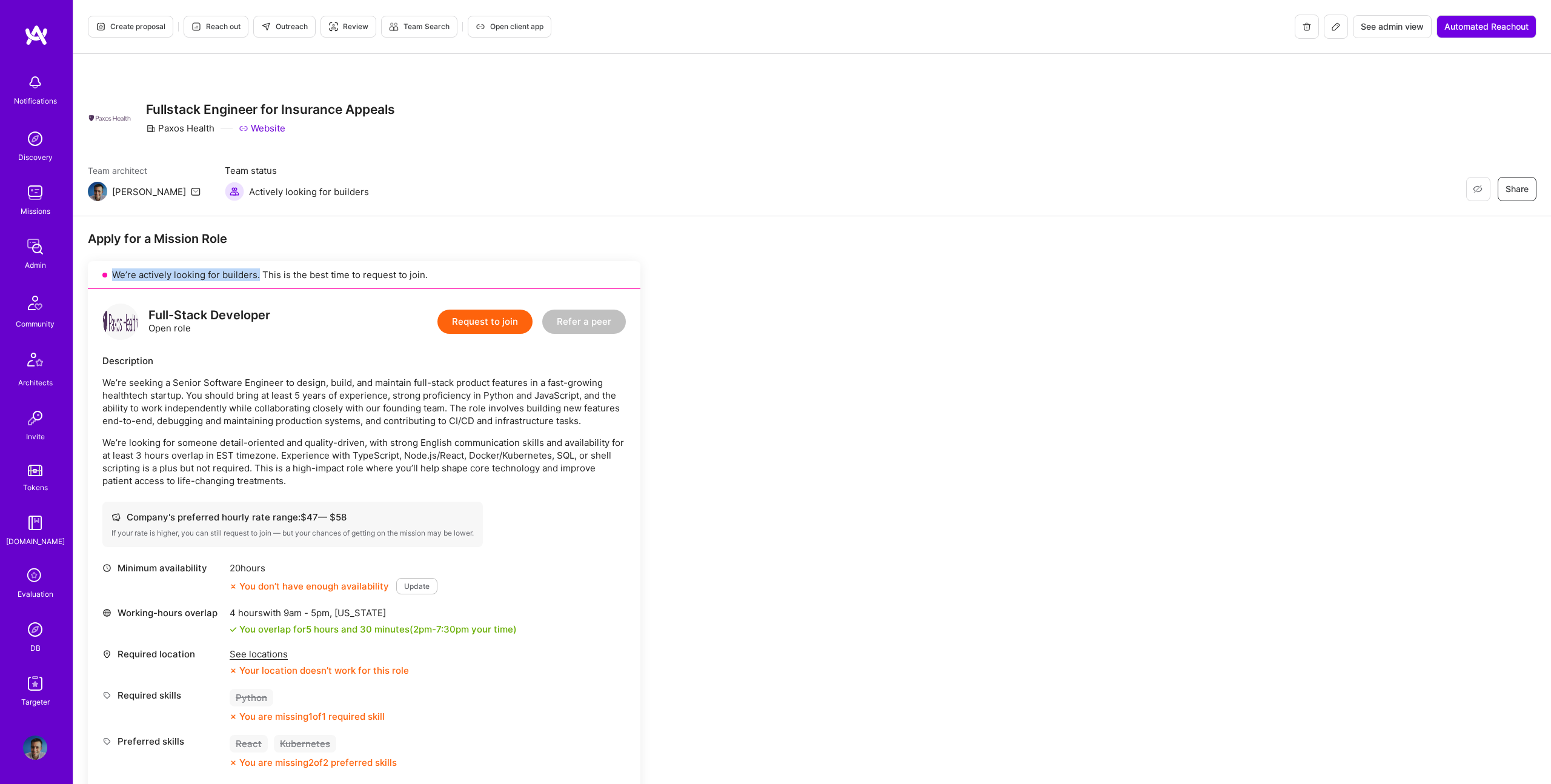
click at [258, 273] on div "We’re actively looking for builders. This is the best time to request to join." at bounding box center [365, 274] width 553 height 28
click at [140, 42] on div "Create proposal Reach out Outreach Review Team Search Open client app See admin…" at bounding box center [812, 27] width 1478 height 54
click at [142, 28] on span "Create proposal" at bounding box center [130, 27] width 70 height 11
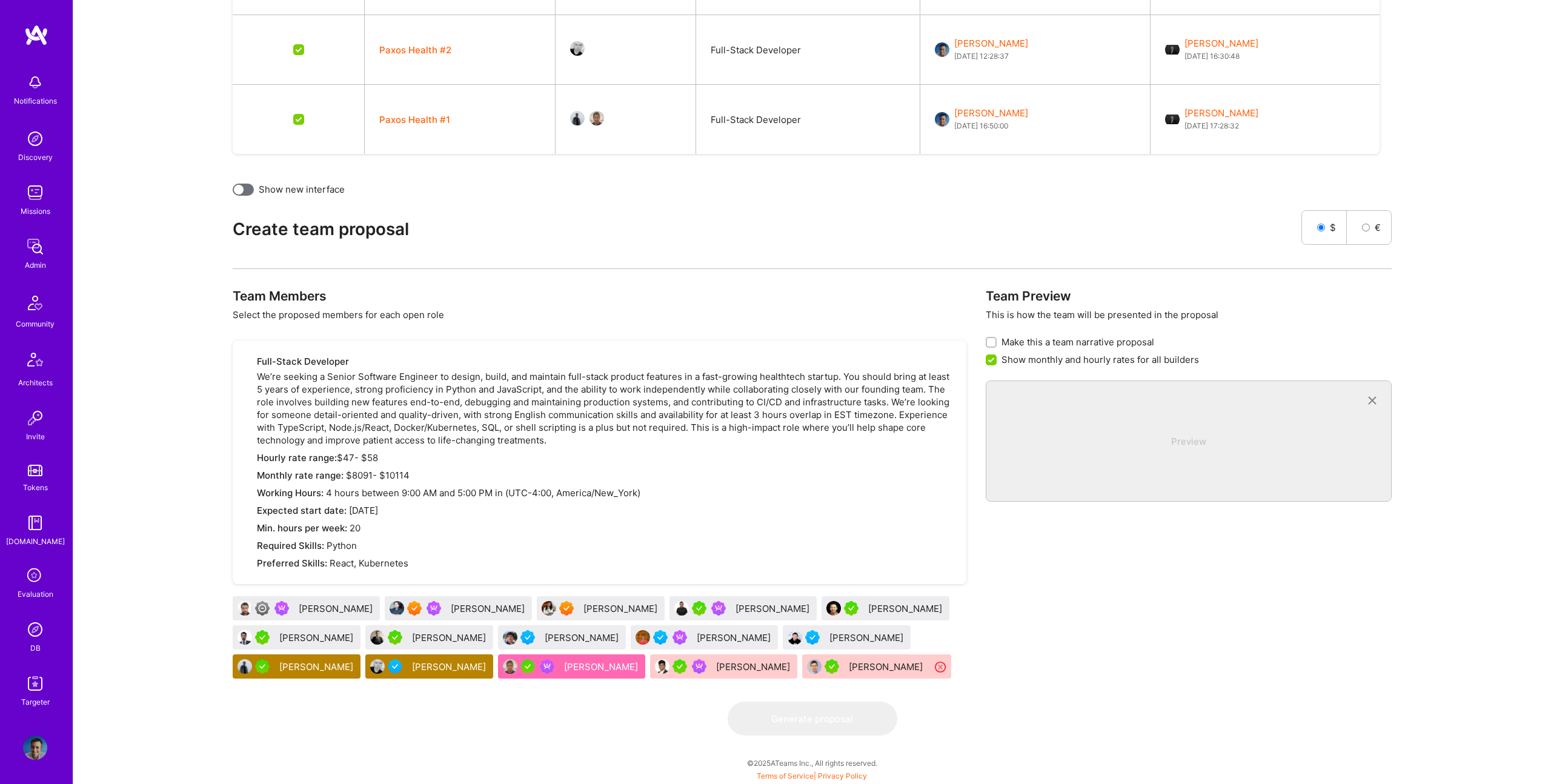
scroll to position [378, 0]
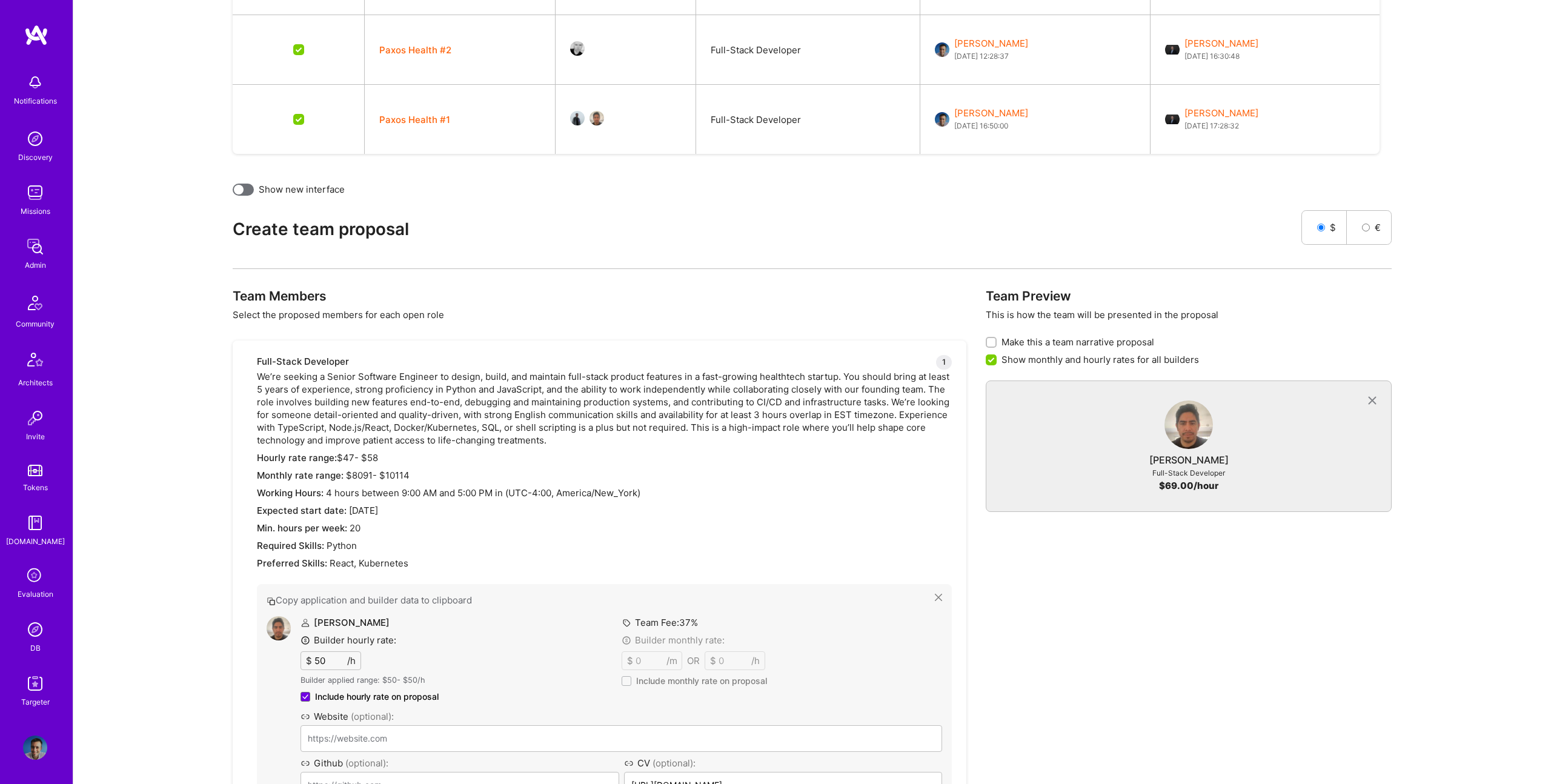
drag, startPoint x: 534, startPoint y: 662, endPoint x: 388, endPoint y: 6, distance: 672.1
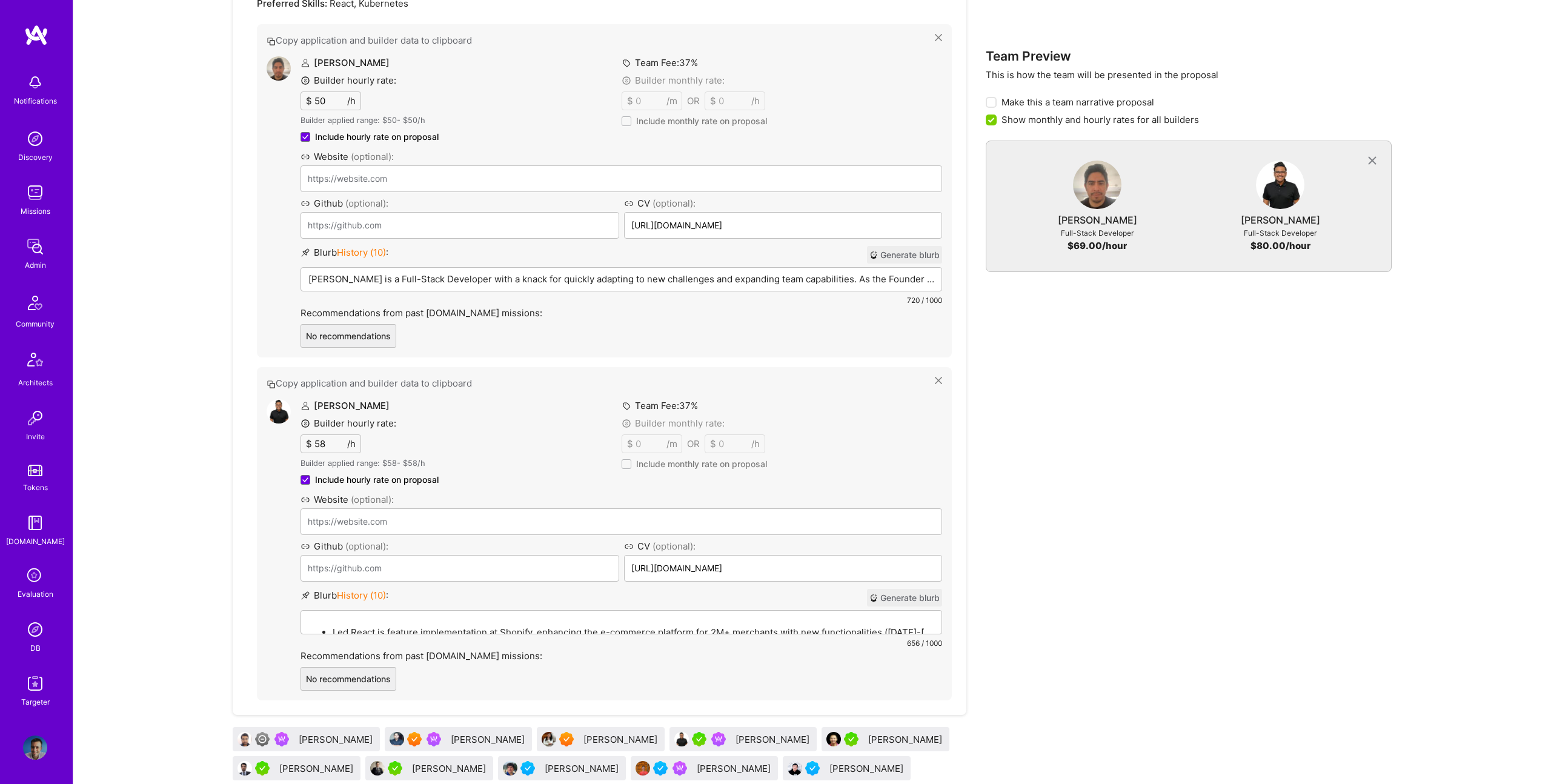
scroll to position [949, 0]
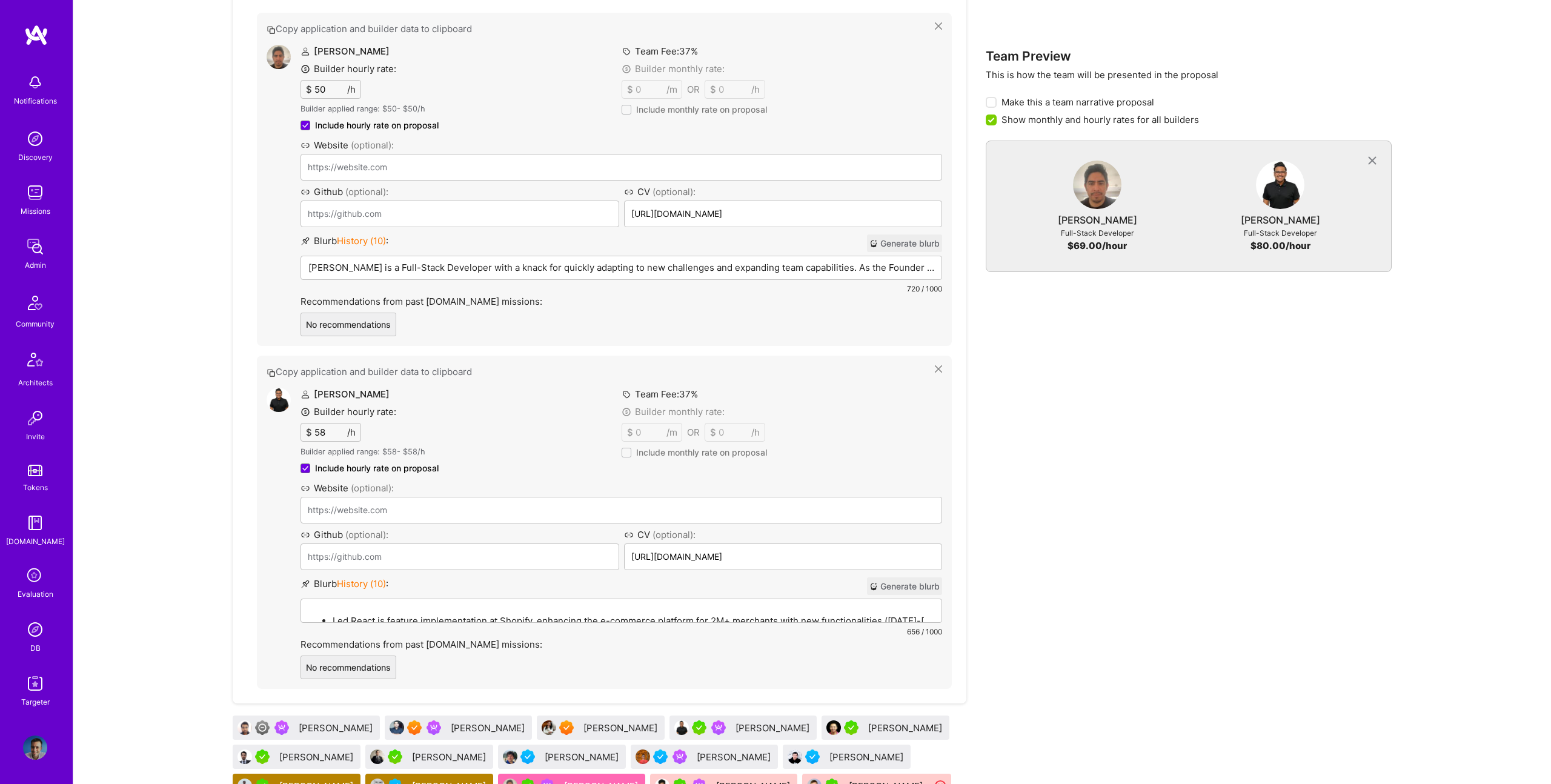
drag, startPoint x: 700, startPoint y: 607, endPoint x: 484, endPoint y: 1, distance: 643.3
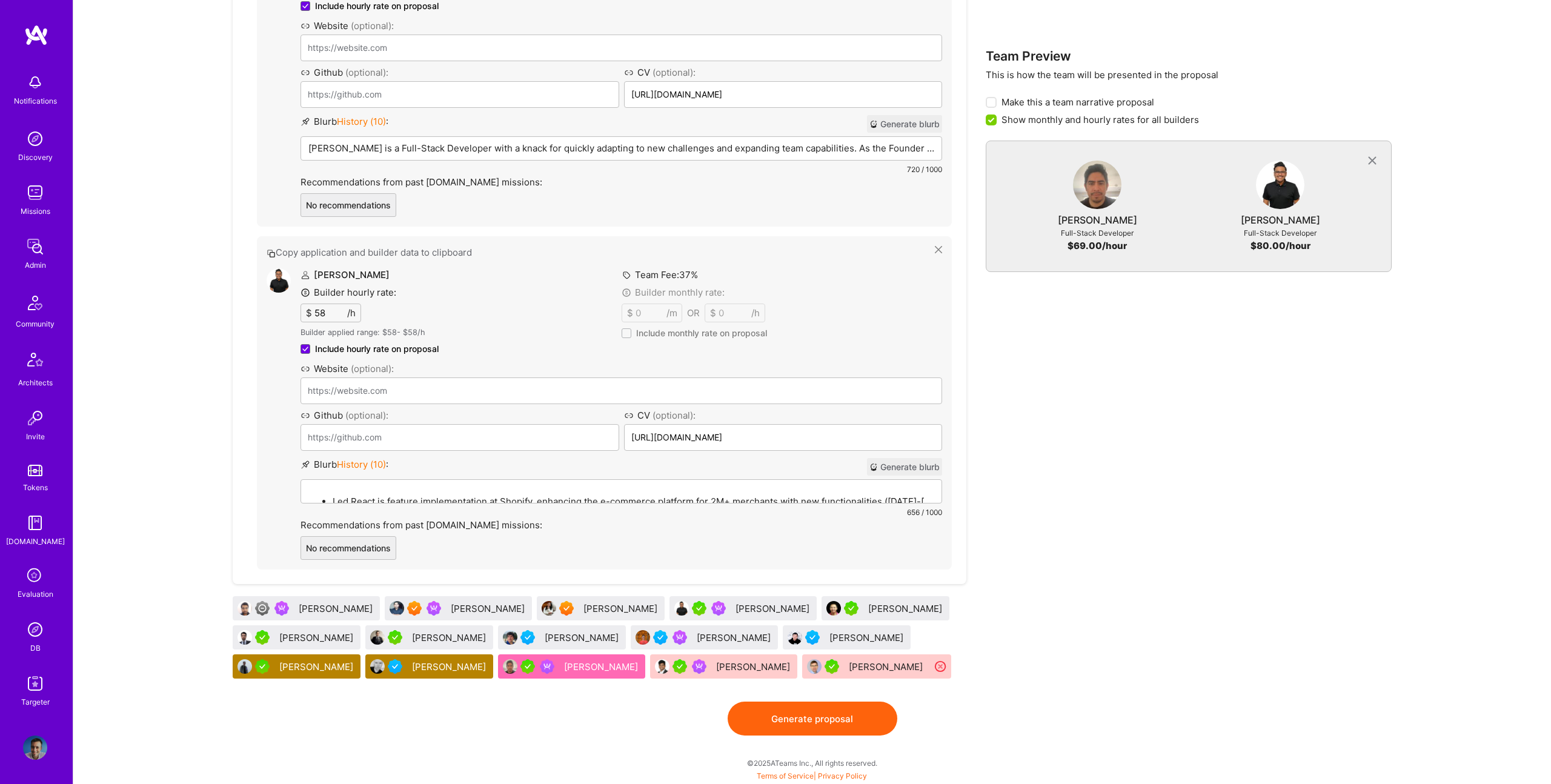
click at [697, 639] on div "[PERSON_NAME]" at bounding box center [735, 637] width 77 height 13
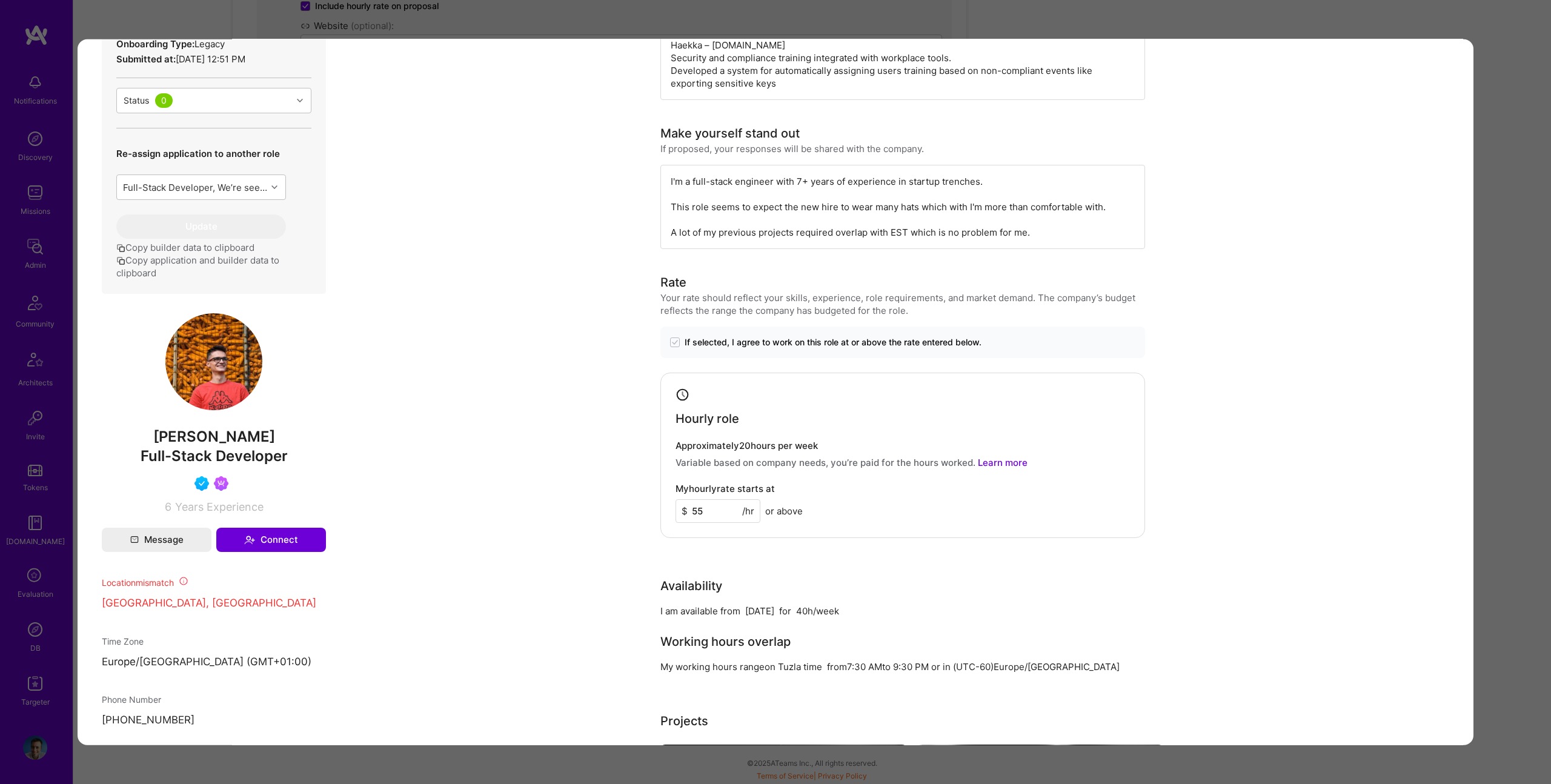
scroll to position [592, 0]
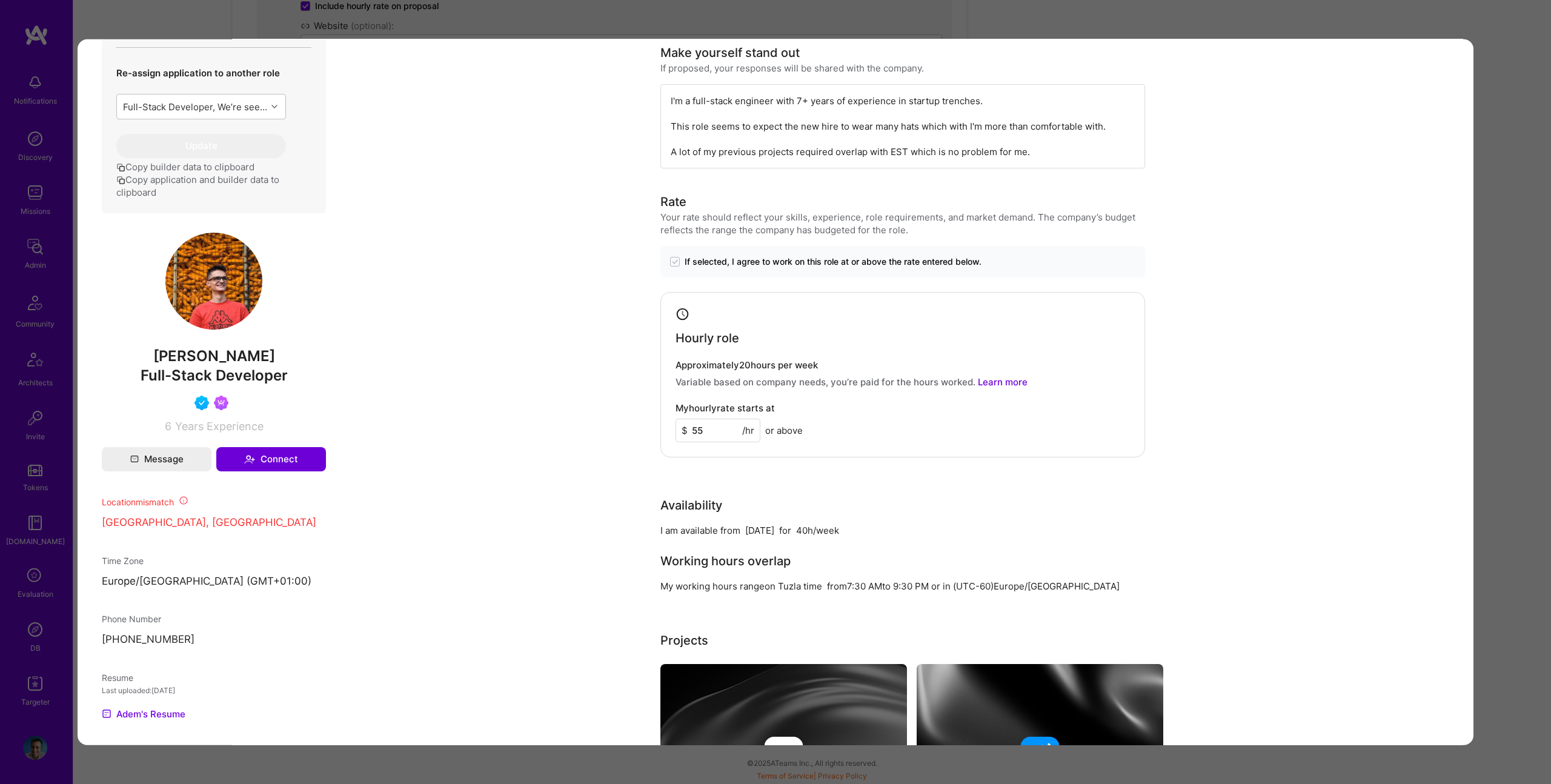
click at [1508, 408] on div "Builder Missing Requirements Required Location See locations Location doesn’t m…" at bounding box center [775, 392] width 1551 height 784
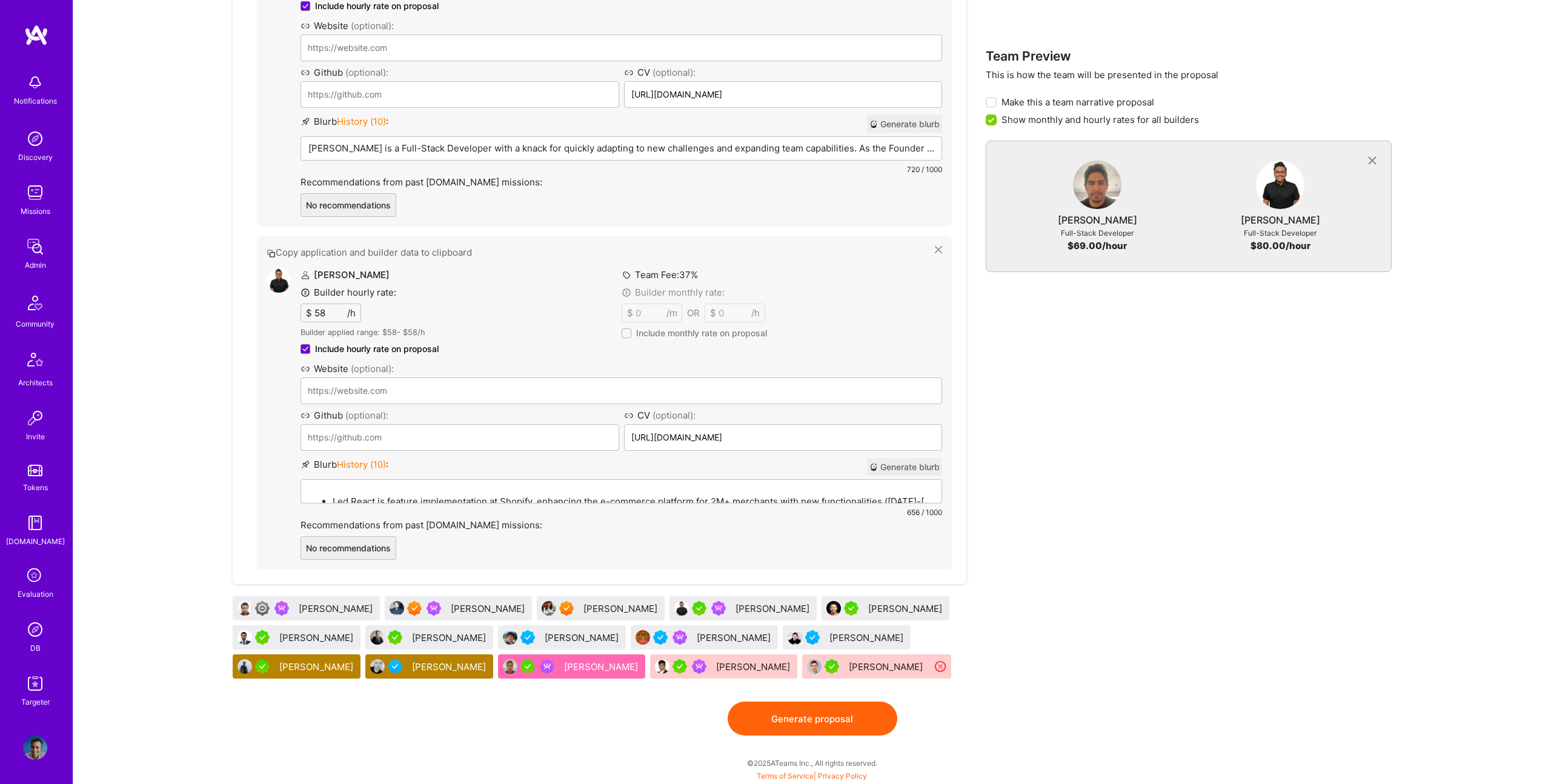
click at [316, 607] on div "[PERSON_NAME]" at bounding box center [337, 608] width 77 height 13
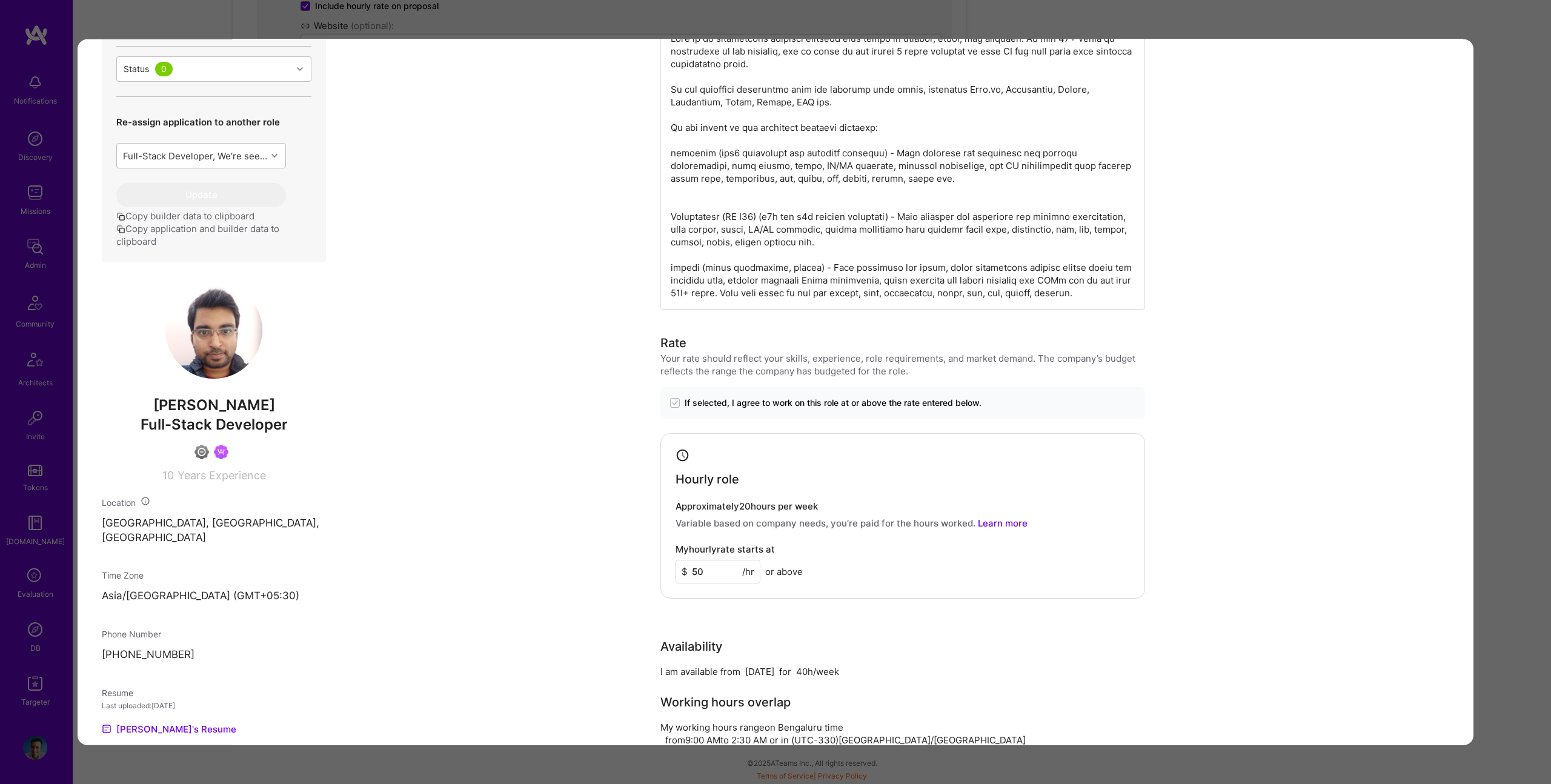
scroll to position [372, 0]
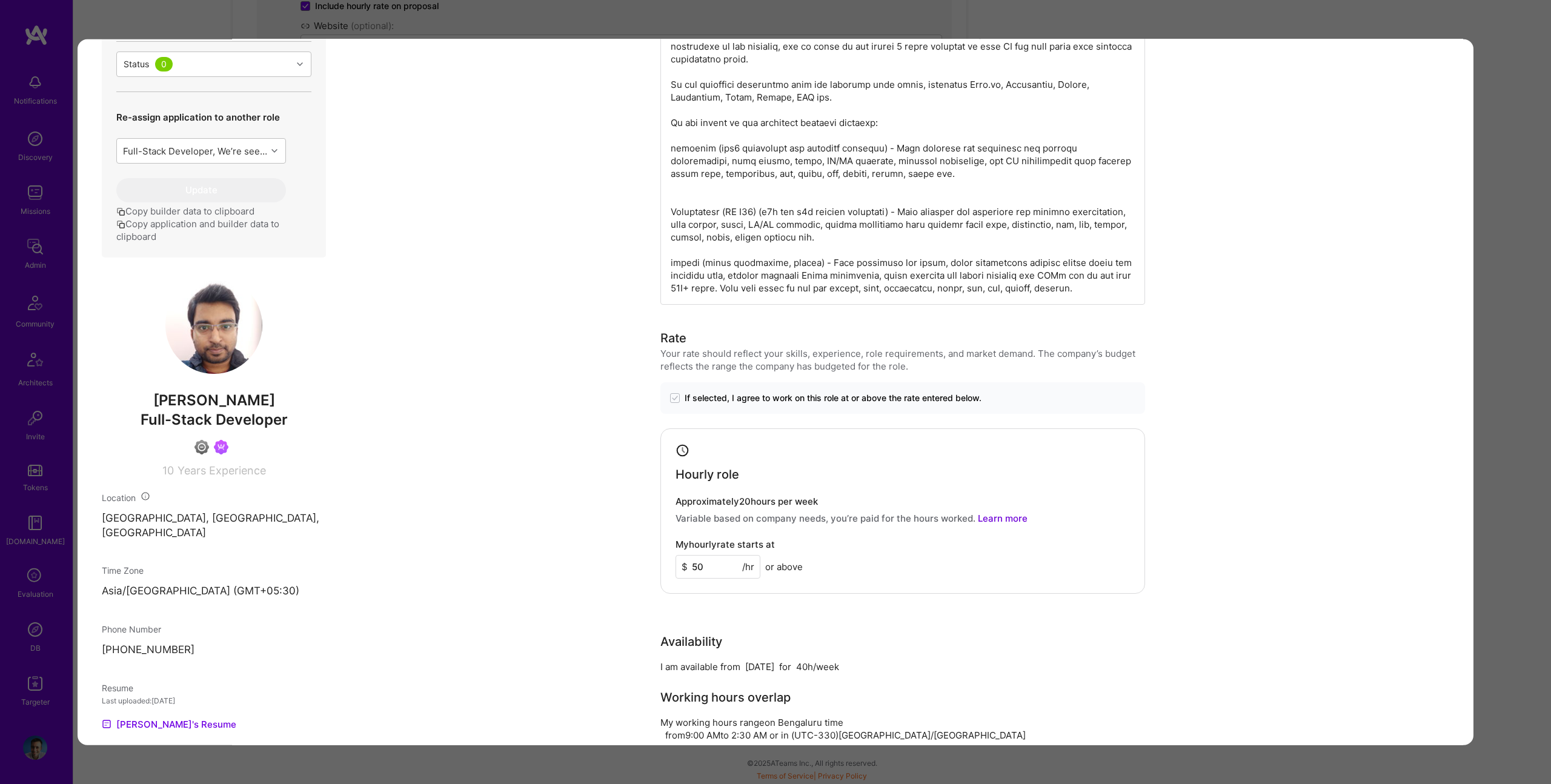
click at [272, 773] on div "Evaluation scores Expertise level Good Interpersonal skills Good English profic…" at bounding box center [775, 392] width 1551 height 784
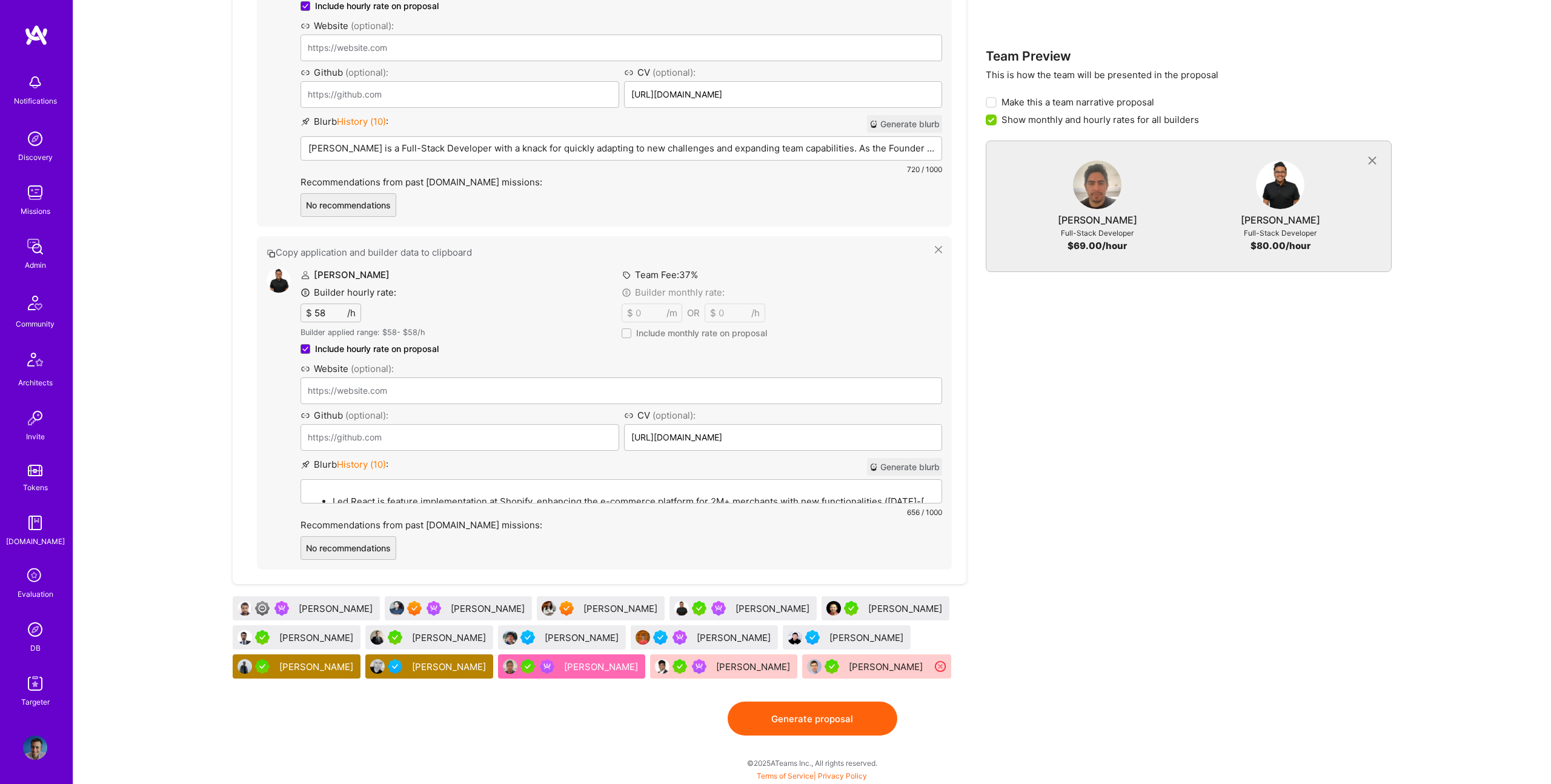
click at [457, 613] on div "[PERSON_NAME]" at bounding box center [489, 608] width 77 height 13
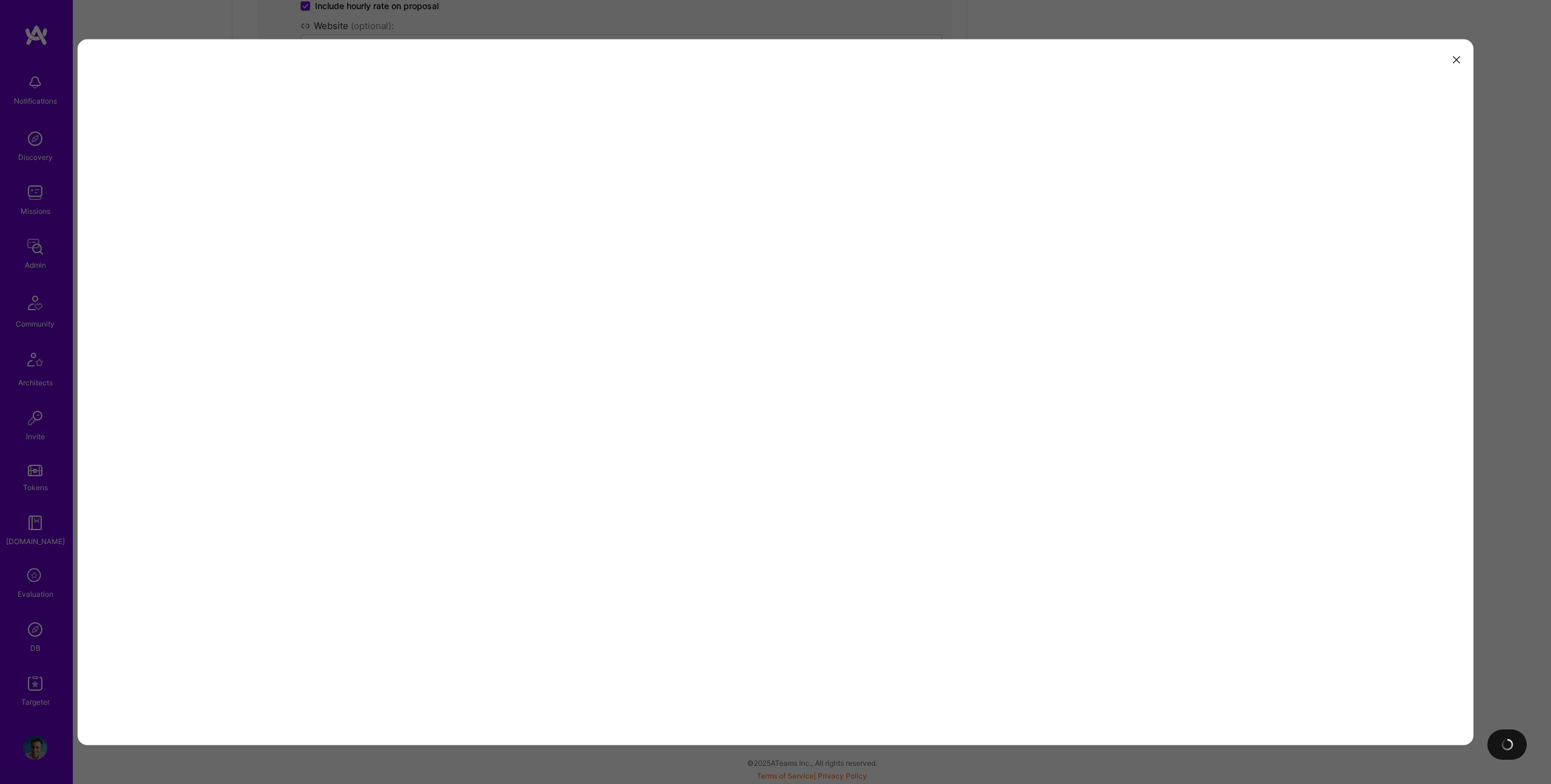
drag, startPoint x: 487, startPoint y: 732, endPoint x: 488, endPoint y: 746, distance: 14.0
click at [487, 739] on div "modal" at bounding box center [775, 393] width 1396 height 706
click at [488, 746] on div at bounding box center [775, 392] width 1551 height 784
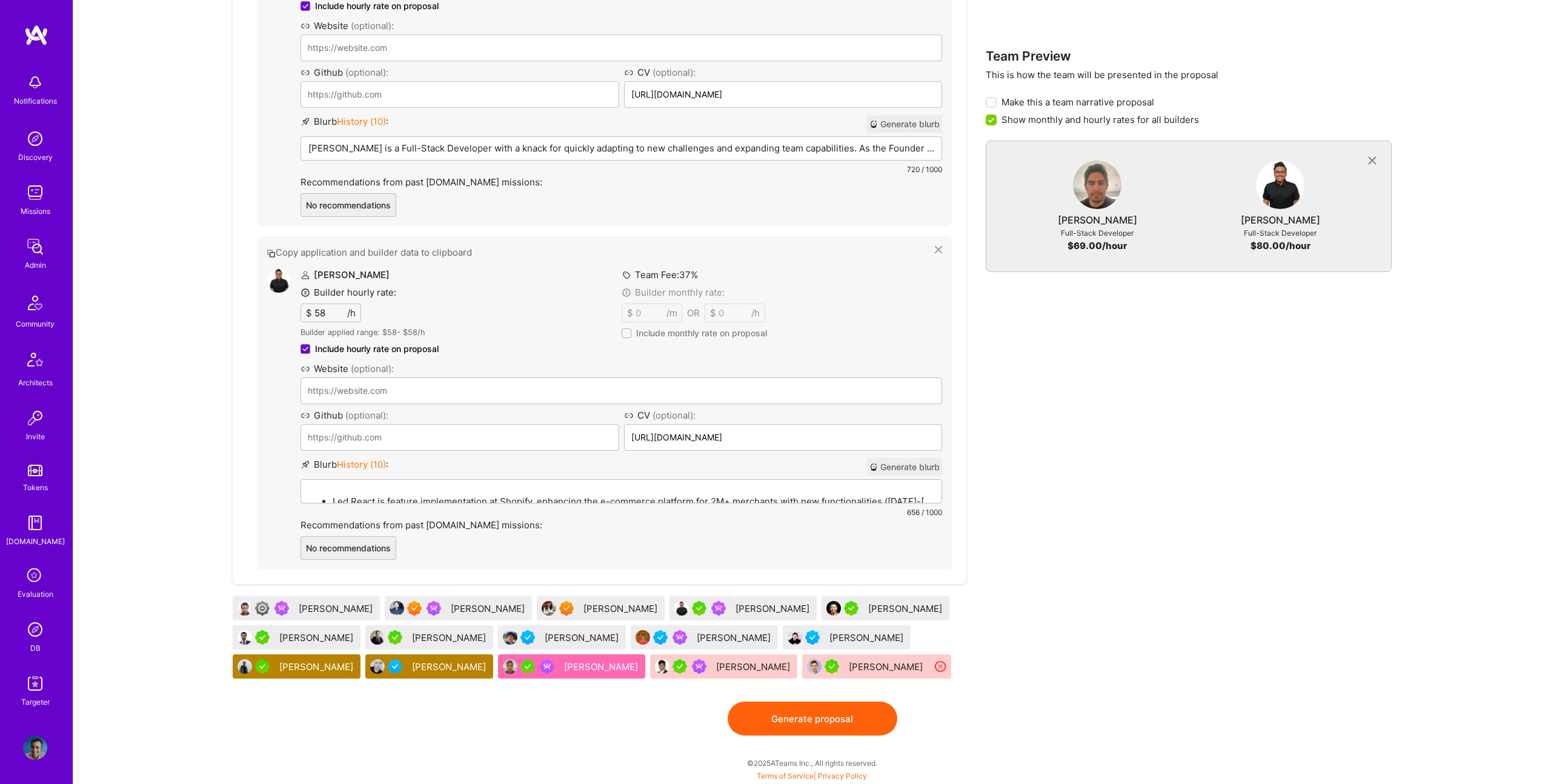
click at [584, 611] on div "[PERSON_NAME]" at bounding box center [622, 608] width 77 height 13
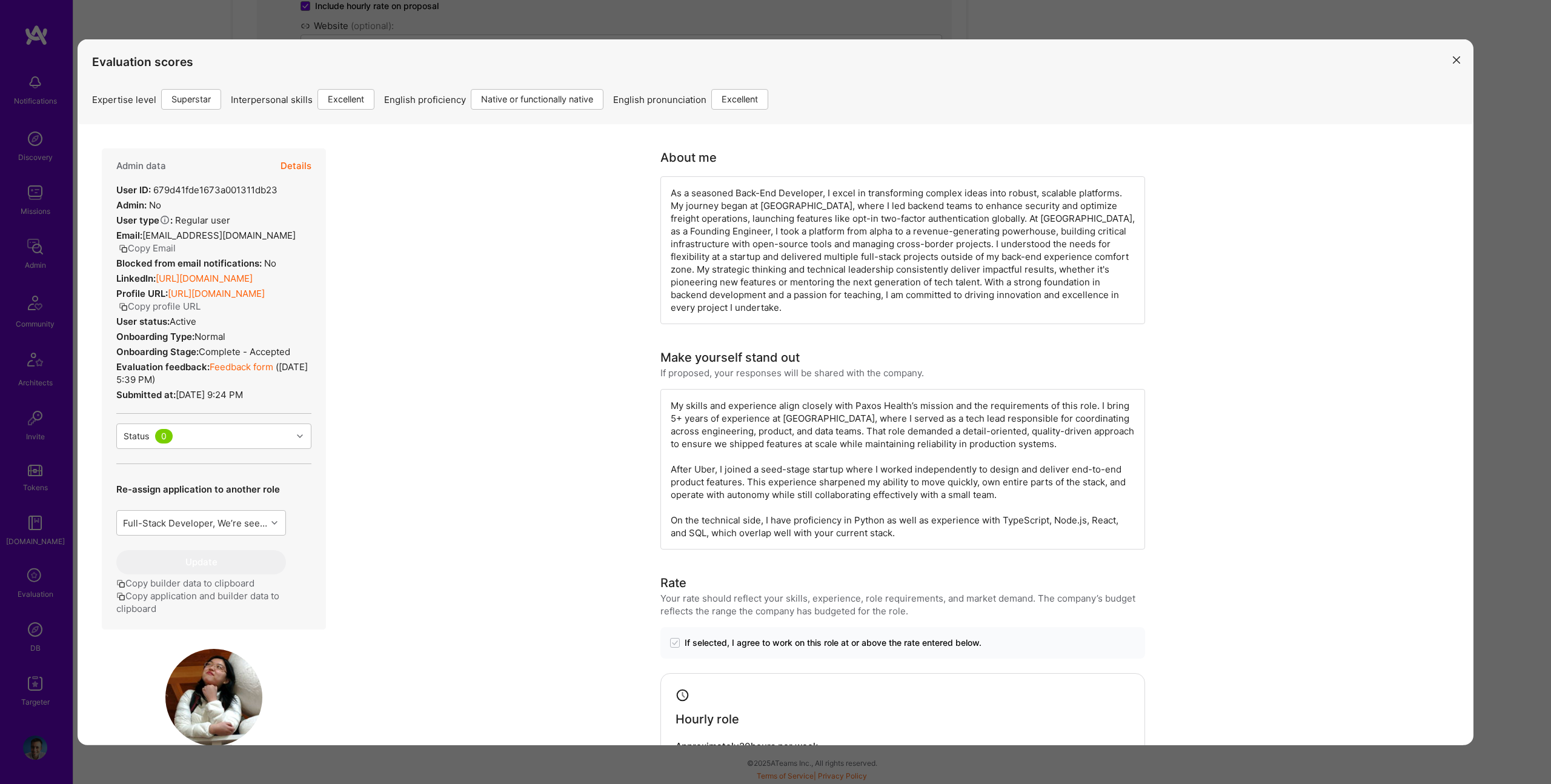
click at [472, 766] on div "Evaluation scores Expertise level Superstar Interpersonal skills Excellent Engl…" at bounding box center [775, 392] width 1551 height 784
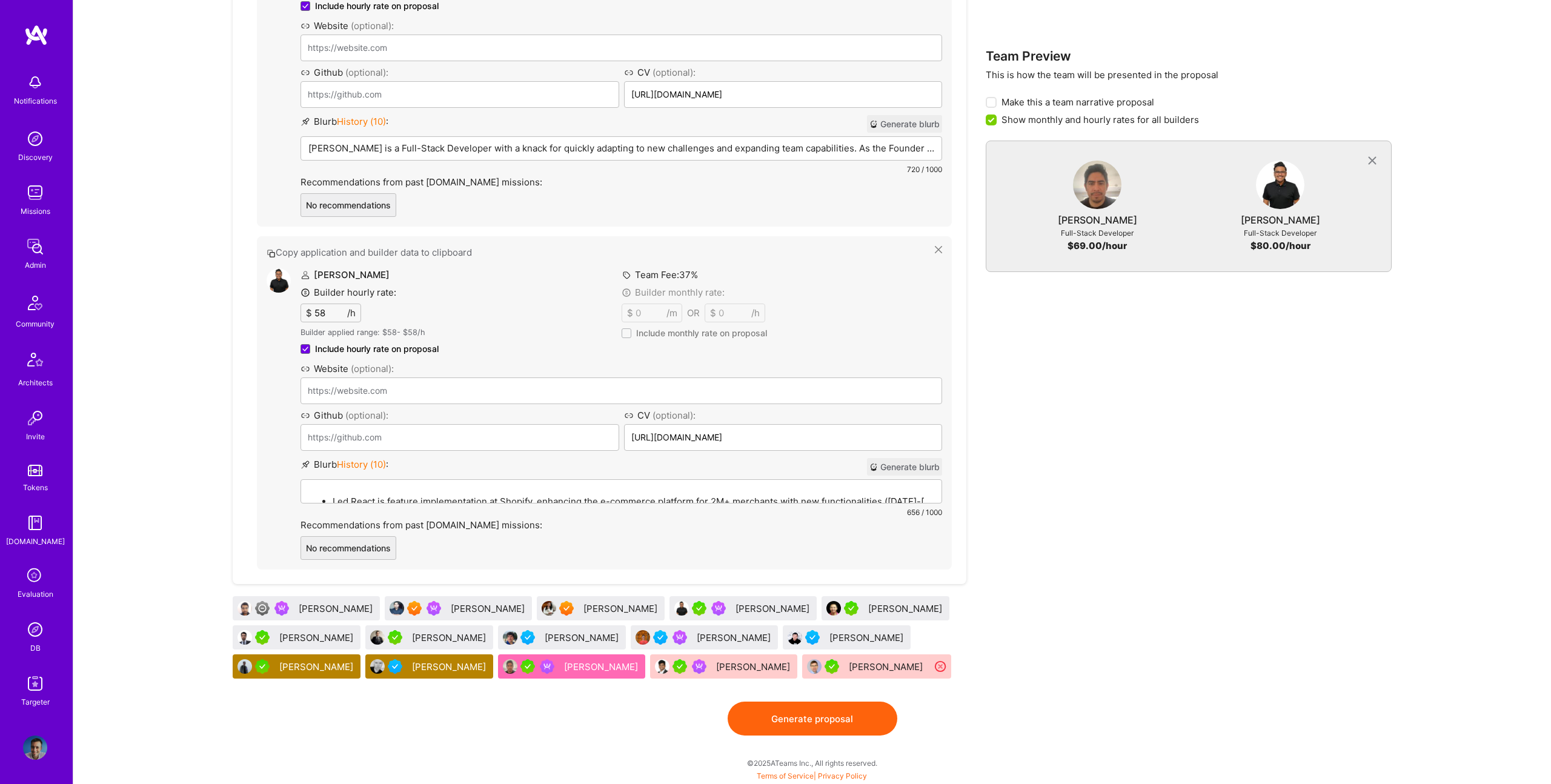
click at [868, 607] on div "Duy Bui" at bounding box center [907, 608] width 77 height 13
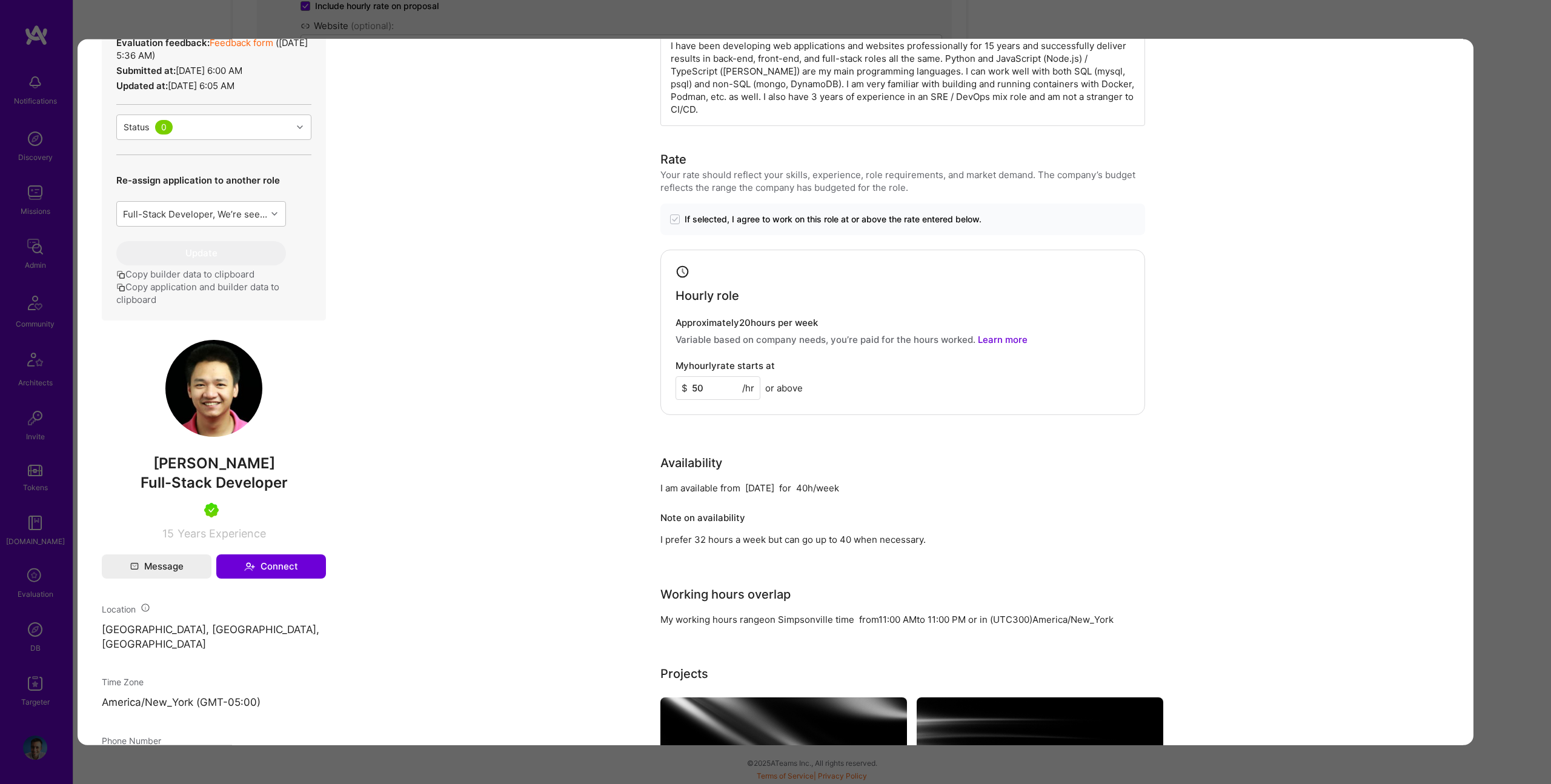
scroll to position [311, 0]
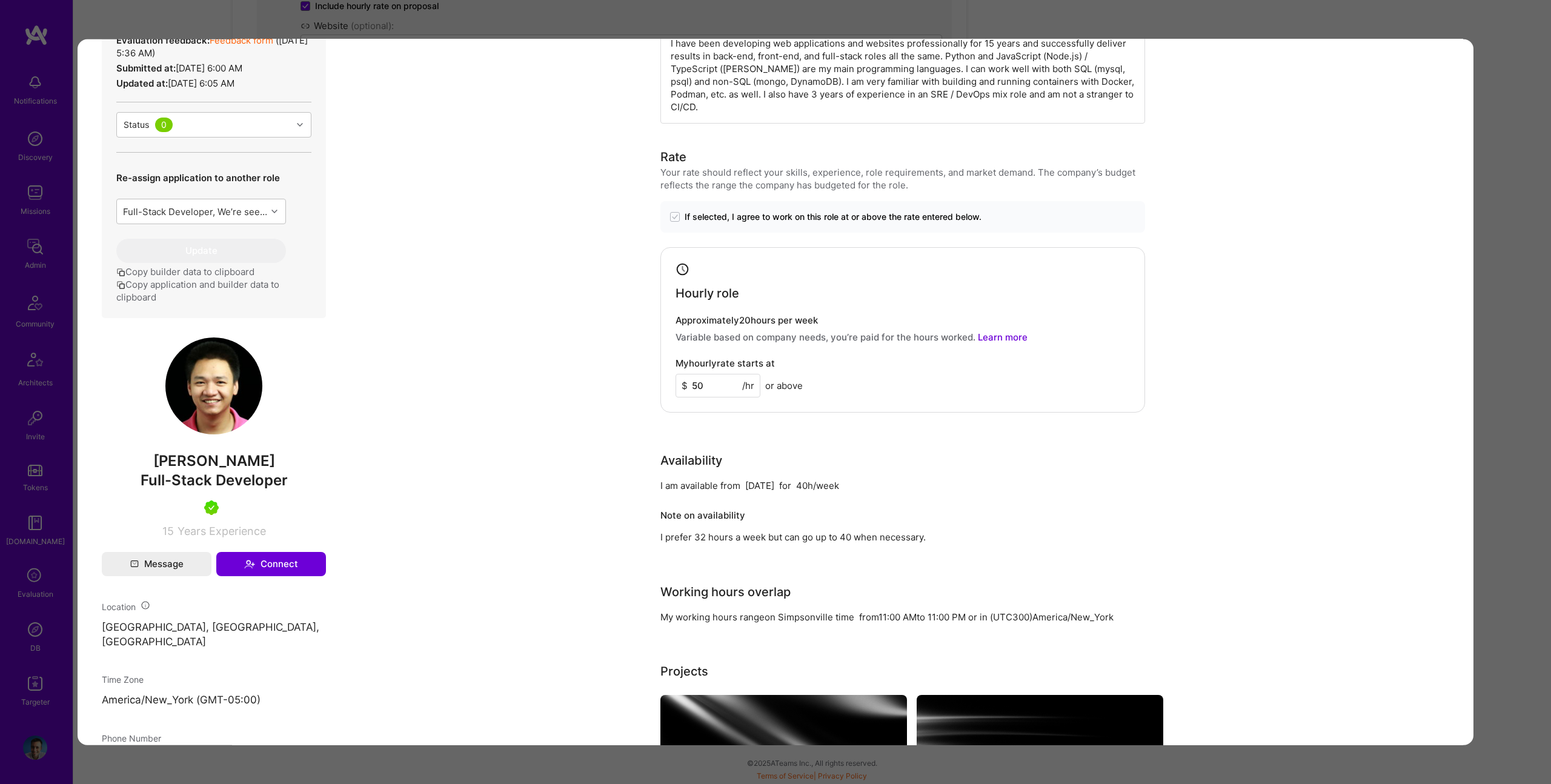
click at [240, 771] on div "Evaluation scores Expertise level Very good Interpersonal skills Excellent Engl…" at bounding box center [775, 392] width 1551 height 784
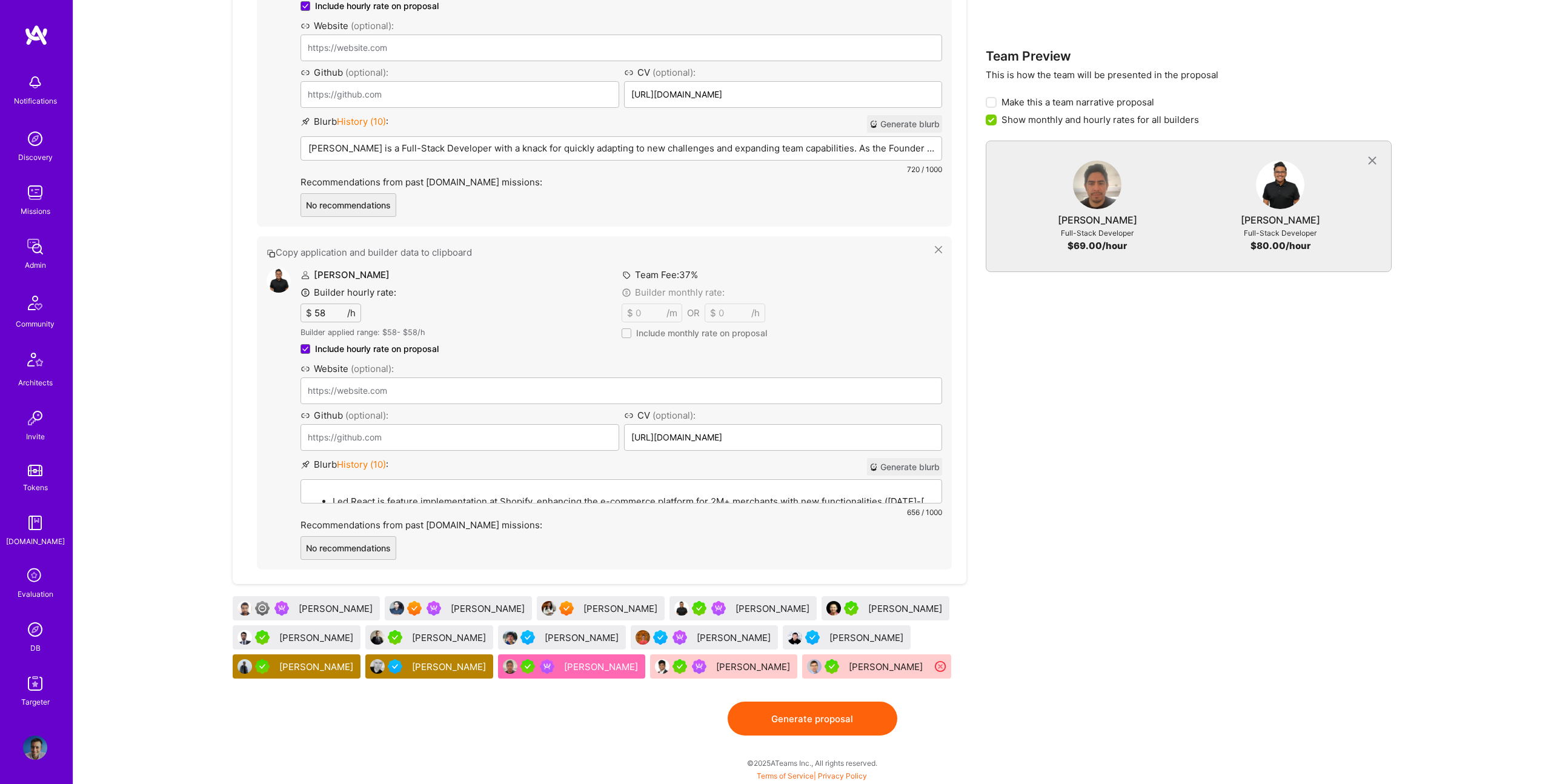
click at [303, 635] on div "Oscar Garavito" at bounding box center [317, 637] width 77 height 13
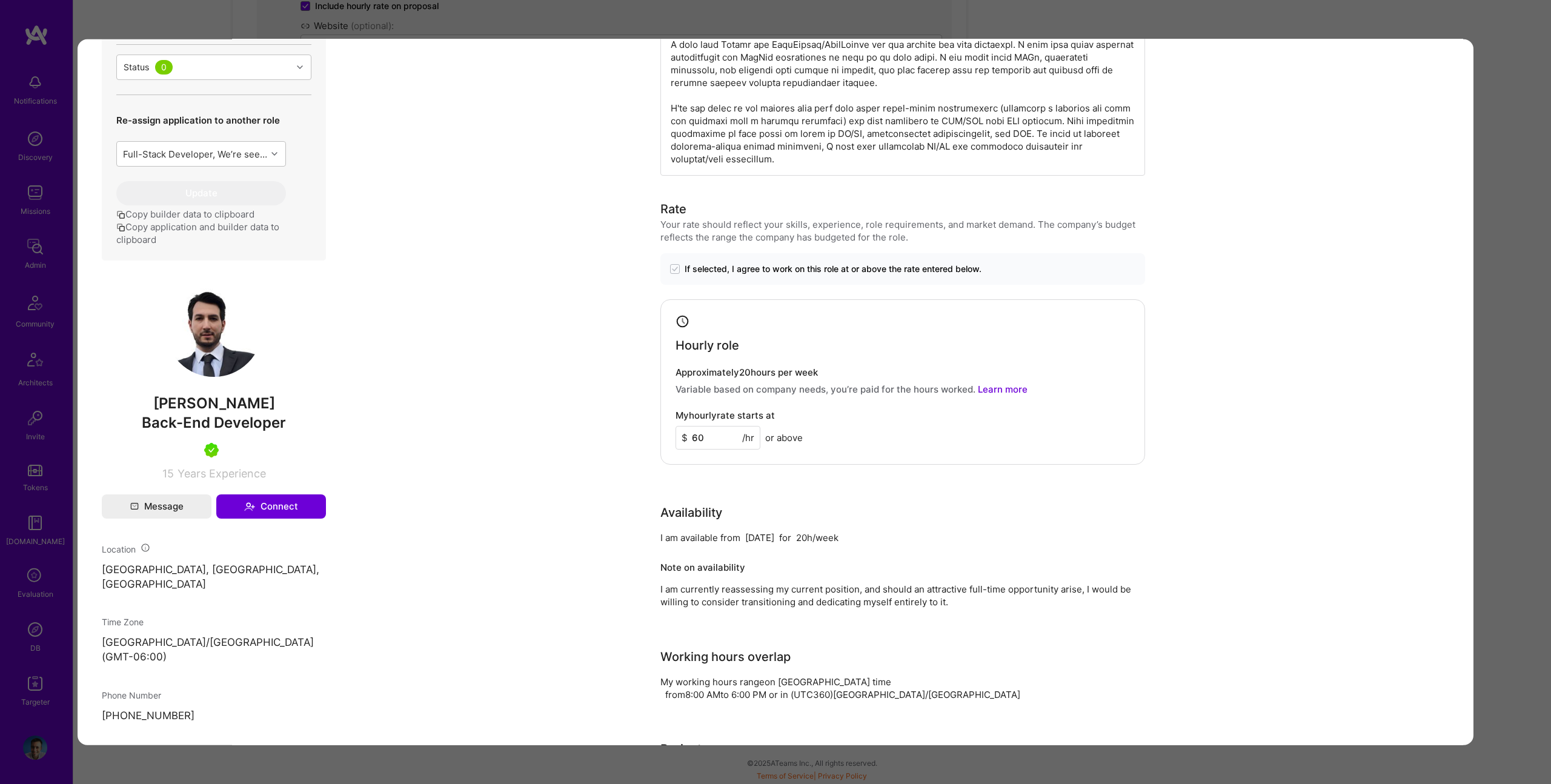
scroll to position [482, 0]
click at [360, 761] on div "Builder Missing Requirements Rate $ 47 - $ 59 User set $ 60 - $ 60 The rate is …" at bounding box center [775, 392] width 1551 height 784
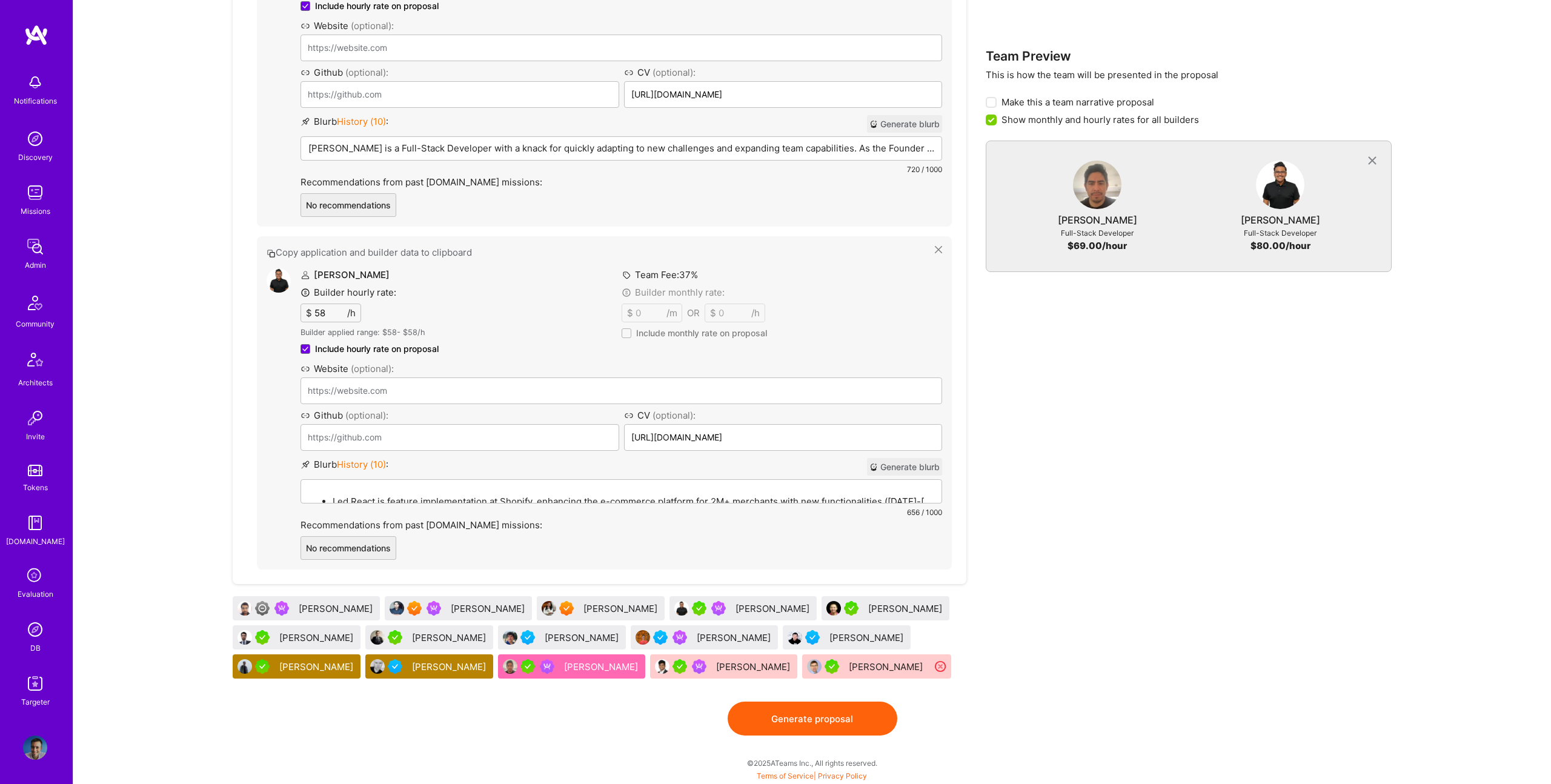
click at [423, 638] on div "Sina Jamshidi" at bounding box center [451, 637] width 77 height 13
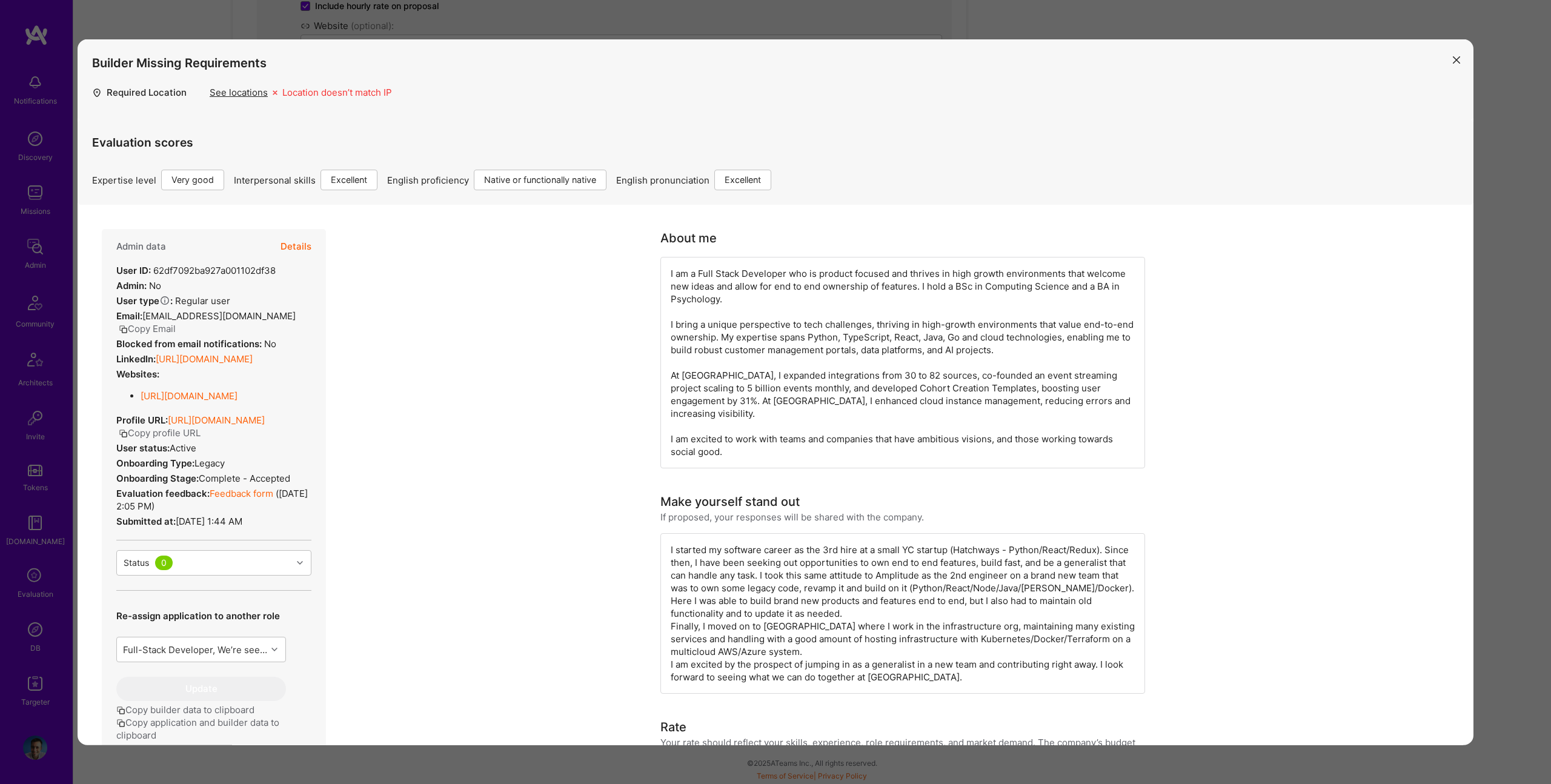
click at [233, 353] on link "https://linkedin.com/in/sinajams" at bounding box center [204, 358] width 97 height 11
drag, startPoint x: 613, startPoint y: 742, endPoint x: 595, endPoint y: 771, distance: 34.1
click at [590, 775] on div "Builder Missing Requirements Required Location See locations Location doesn’t m…" at bounding box center [775, 392] width 1551 height 784
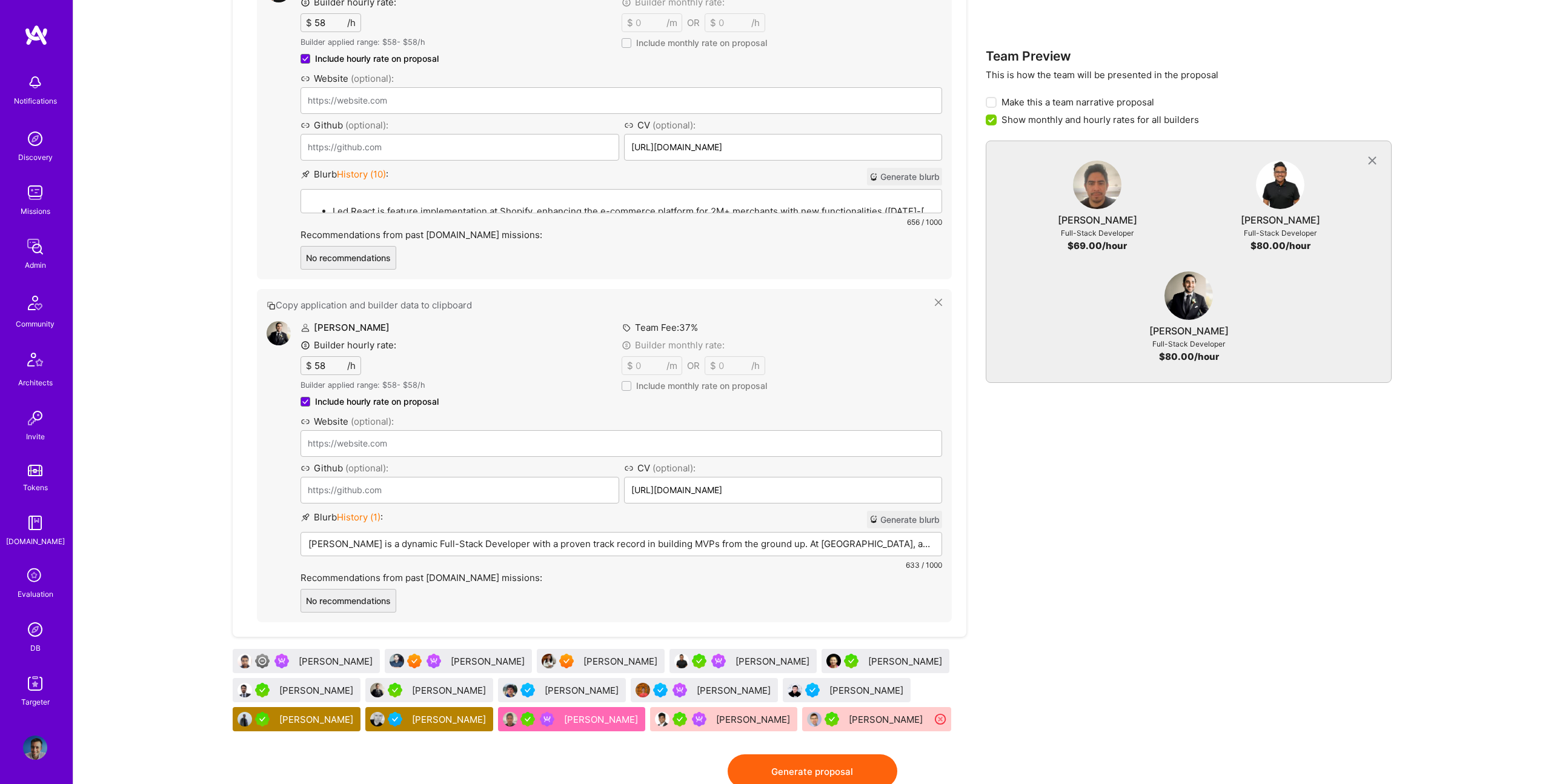
scroll to position [1411, 0]
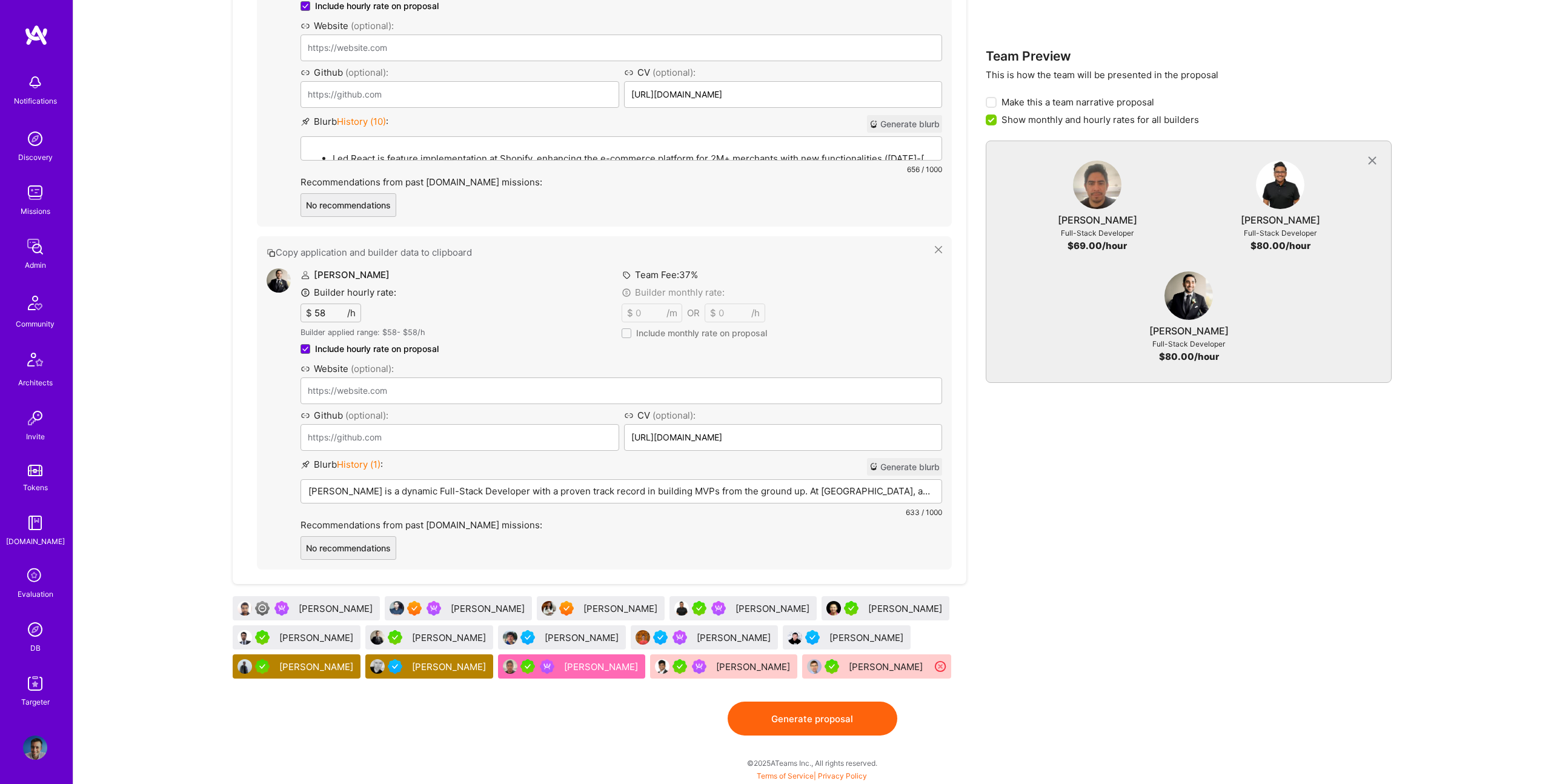
drag, startPoint x: 426, startPoint y: 638, endPoint x: 280, endPoint y: 19, distance: 636.0
click at [423, 492] on p "Sina Jamshidi is a dynamic Full-Stack Developer with a proven track record in b…" at bounding box center [621, 491] width 626 height 13
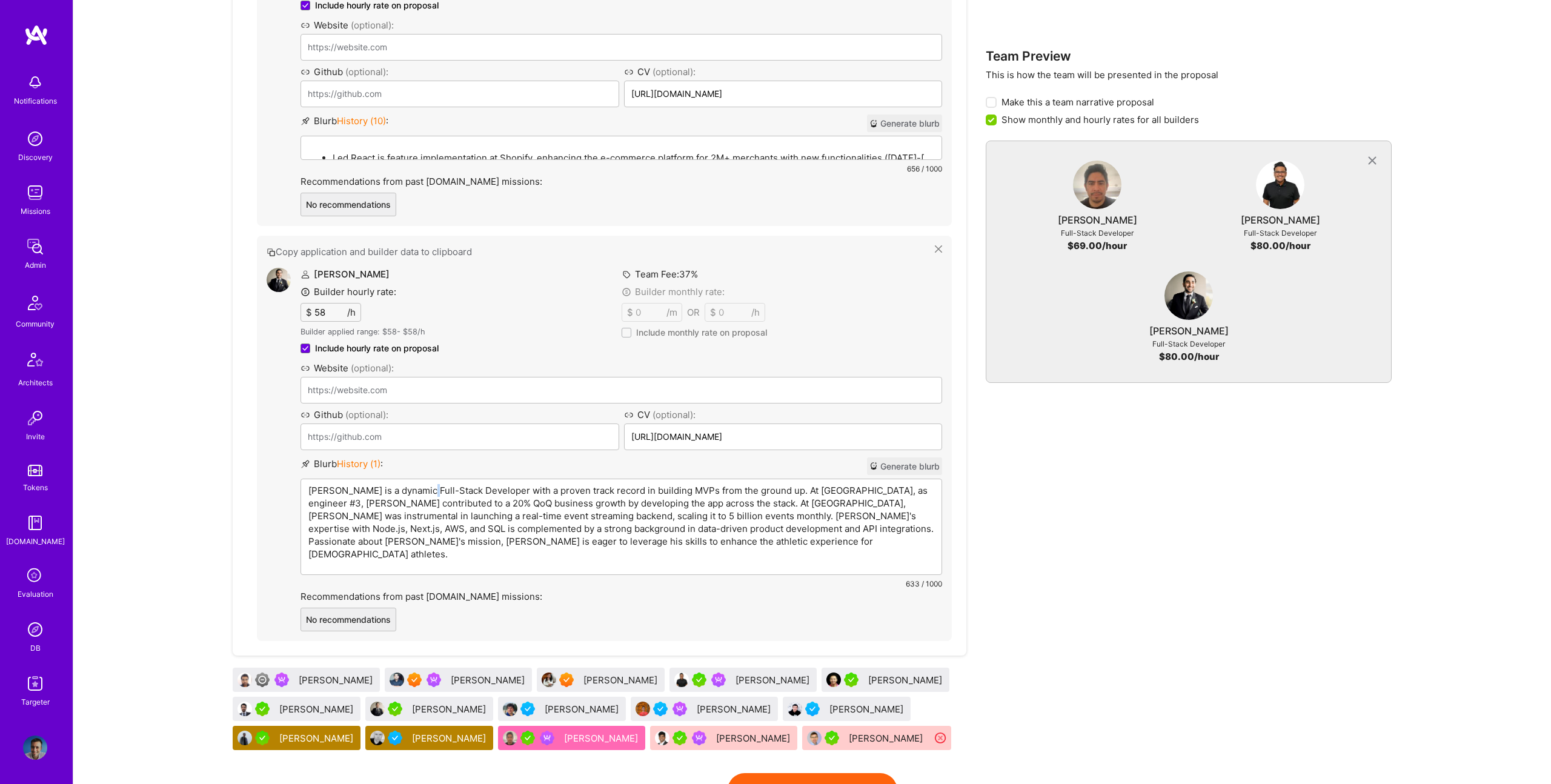
click at [423, 492] on p "Sina Jamshidi is a dynamic Full-Stack Developer with a proven track record in b…" at bounding box center [621, 522] width 626 height 77
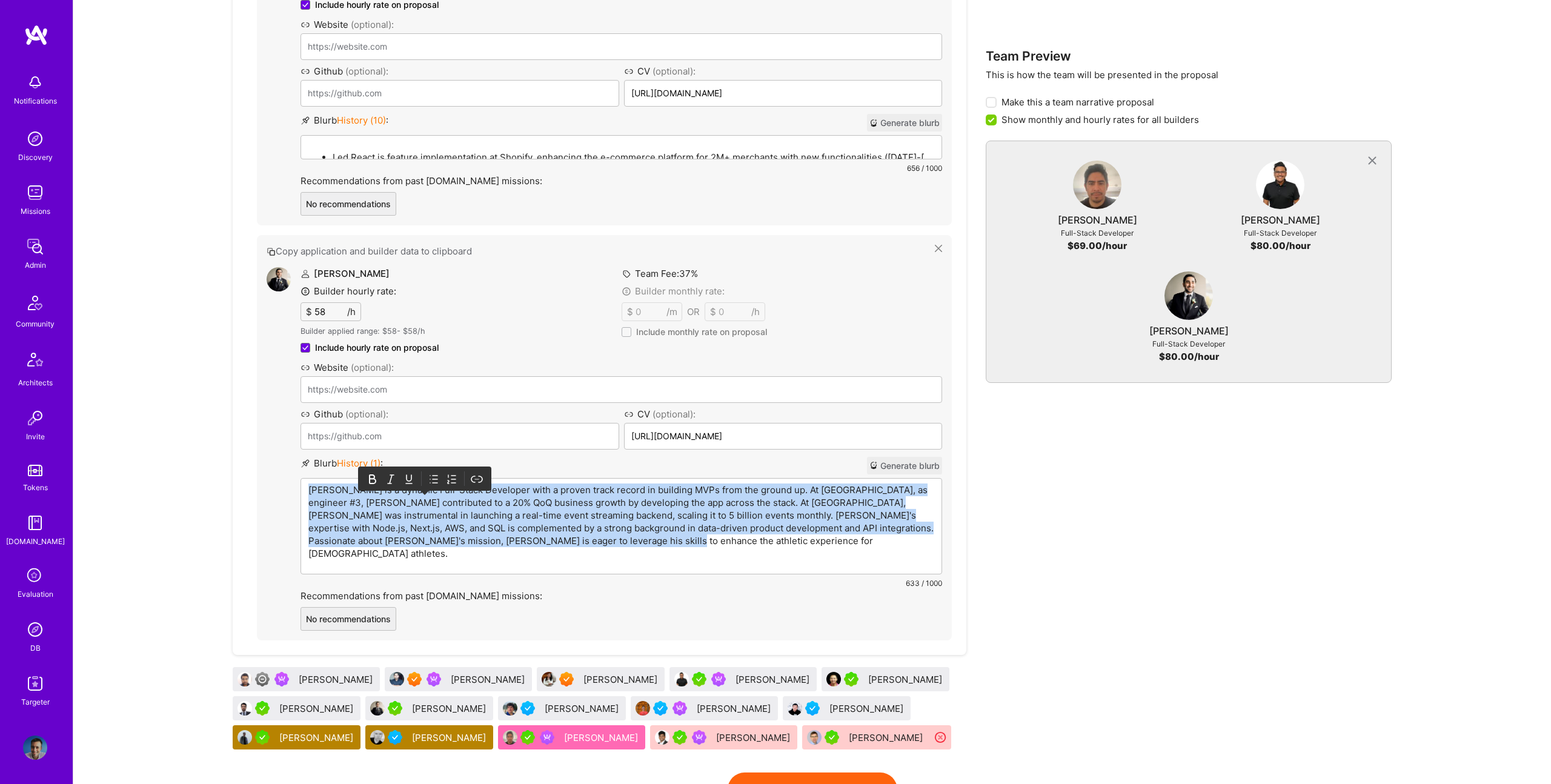
click at [423, 492] on p "Sina Jamshidi is a dynamic Full-Stack Developer with a proven track record in b…" at bounding box center [621, 522] width 626 height 77
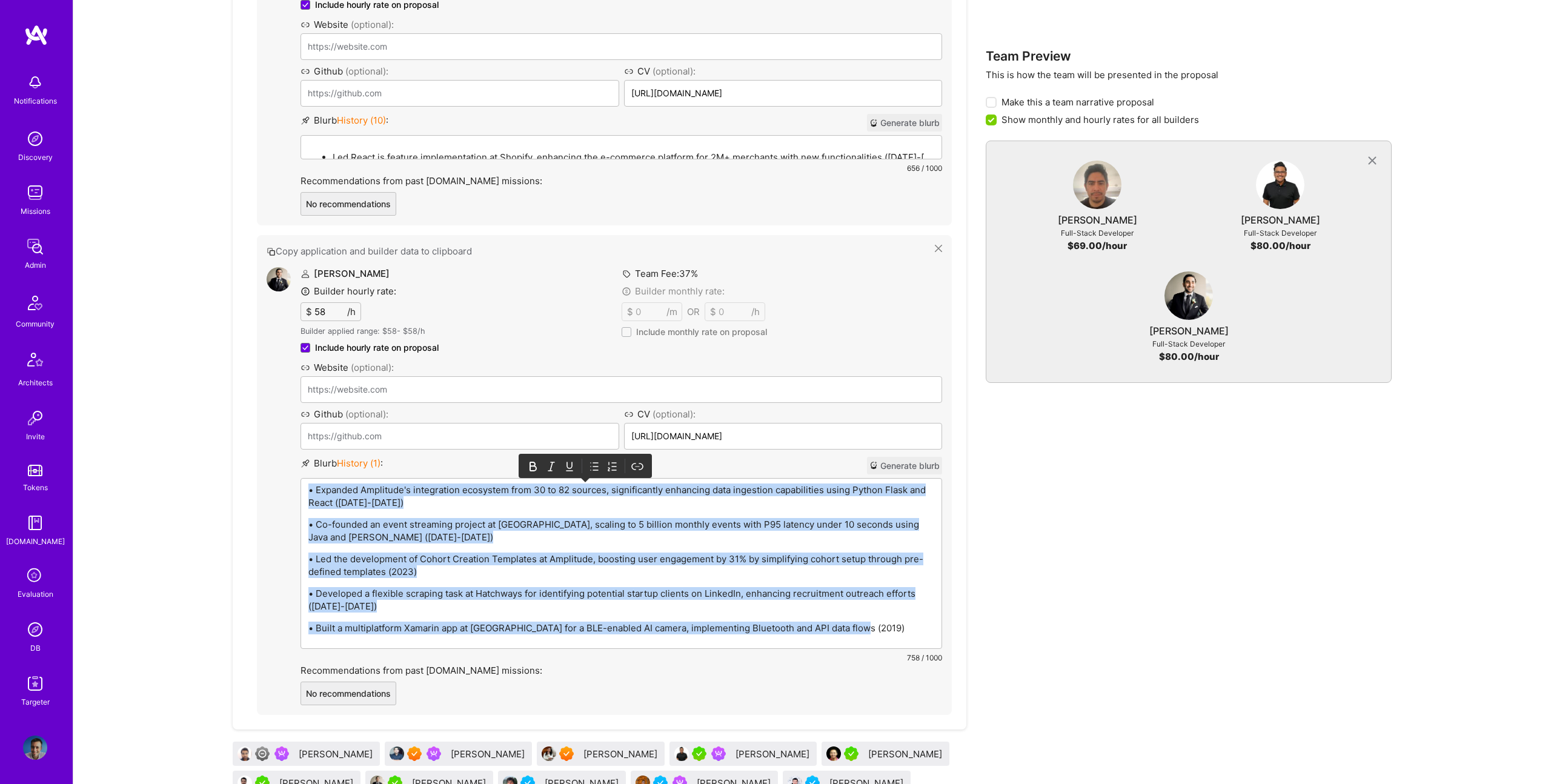
click at [596, 465] on icon at bounding box center [595, 467] width 12 height 12
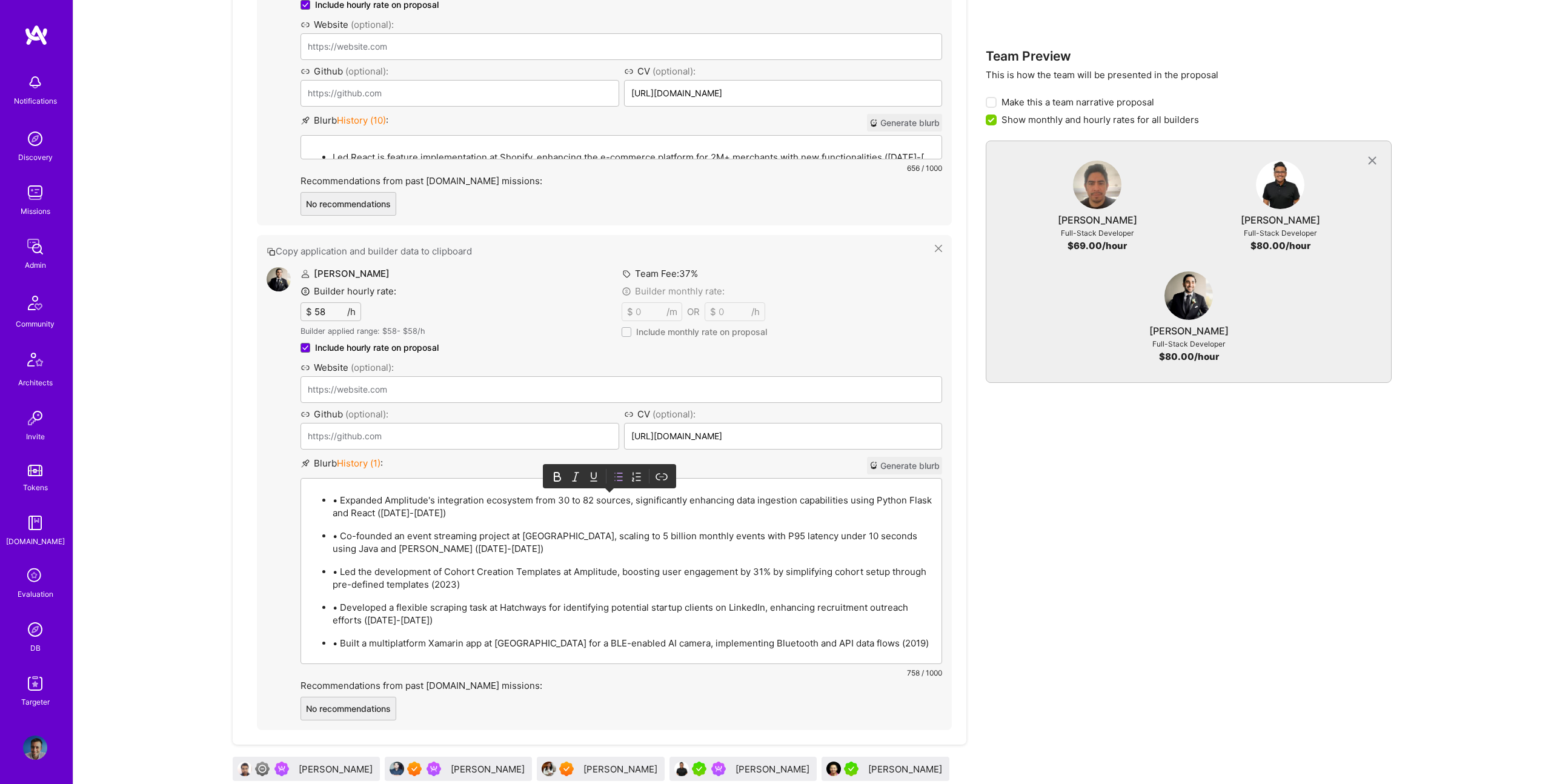
click at [346, 499] on p "• Expanded Amplitude's integration ecosystem from 30 to 82 sources, significant…" at bounding box center [634, 506] width 602 height 26
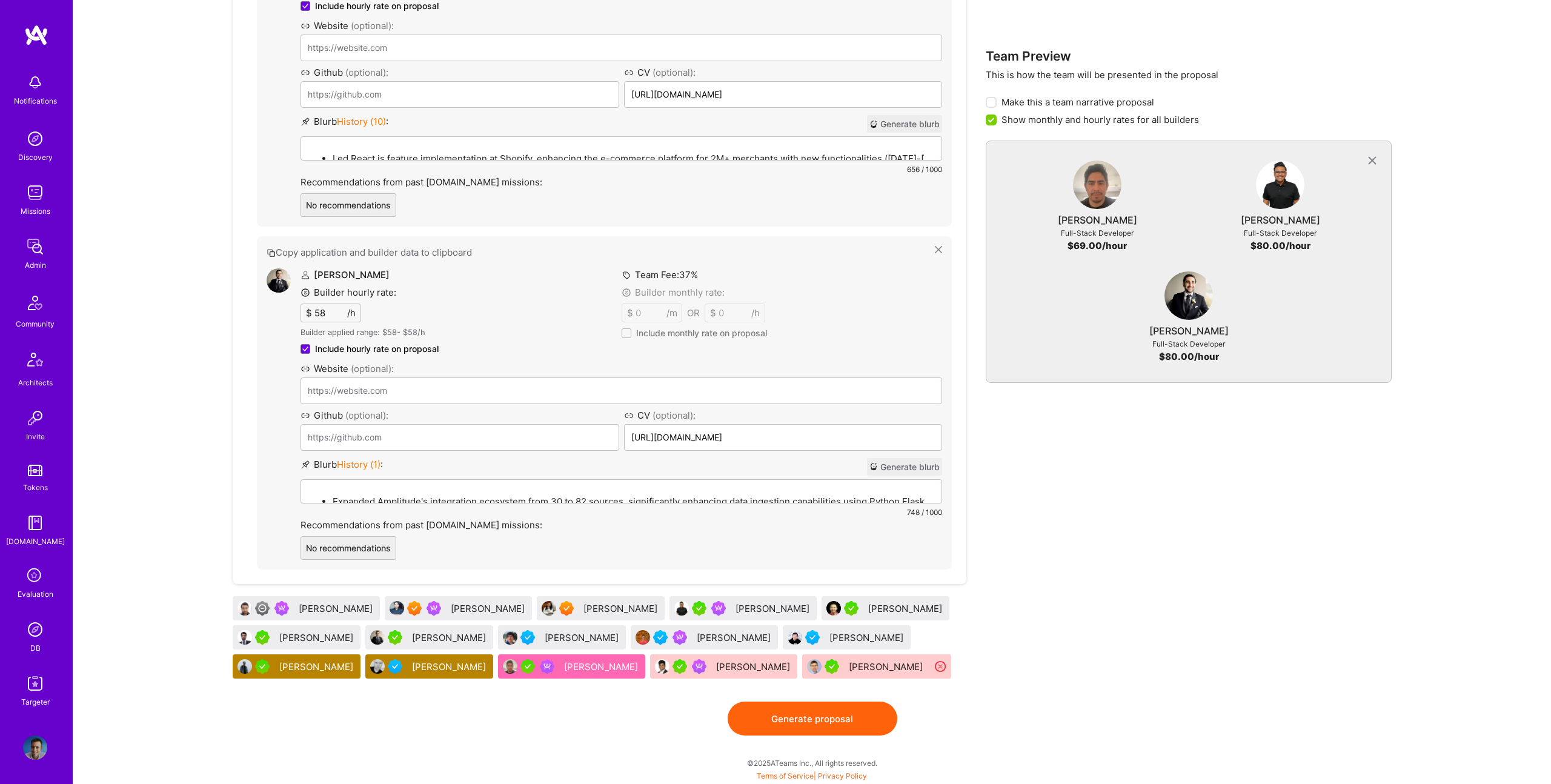
scroll to position [1411, 0]
click at [769, 731] on button "Generate proposal" at bounding box center [812, 718] width 169 height 34
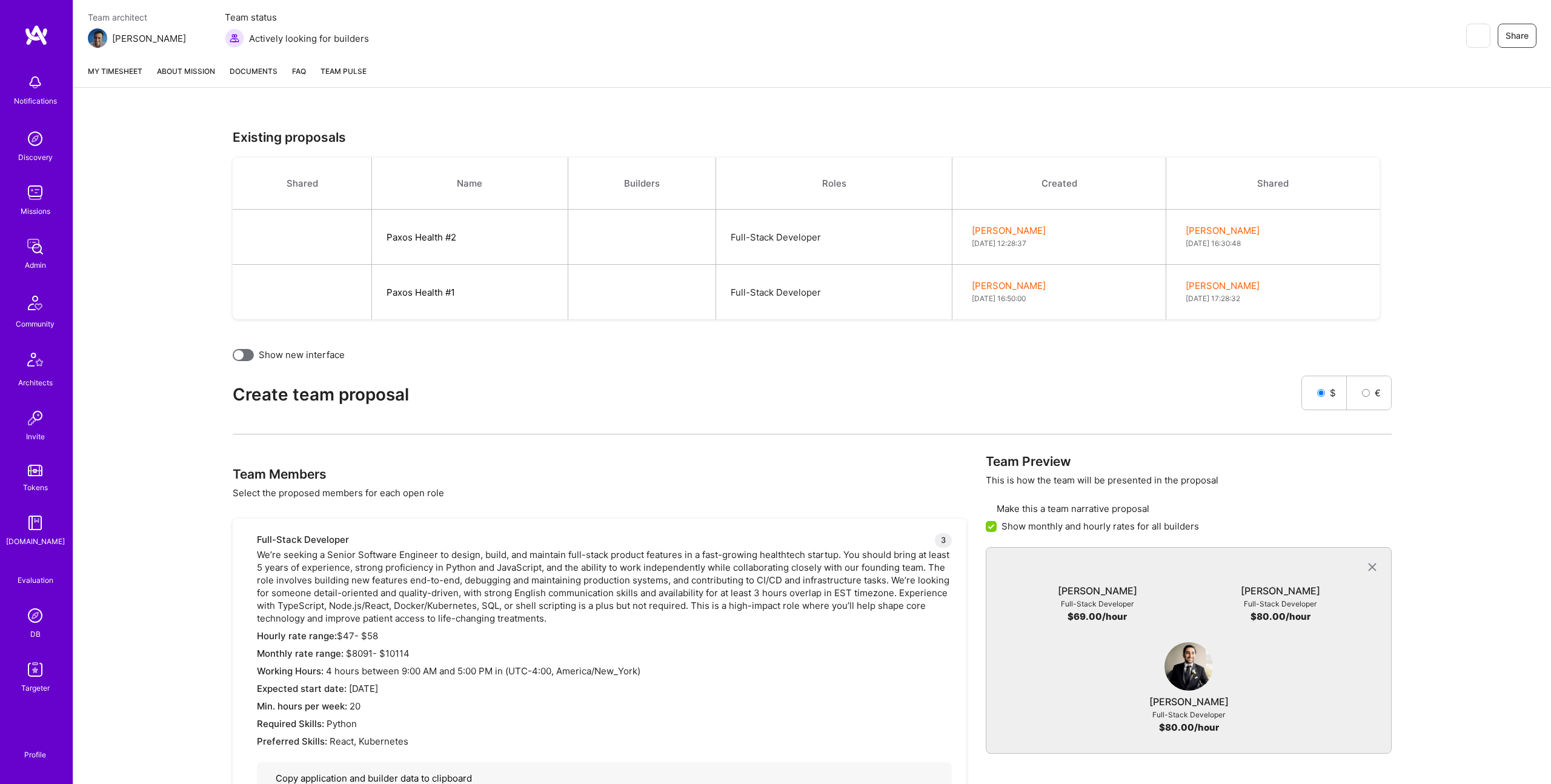
scroll to position [0, 0]
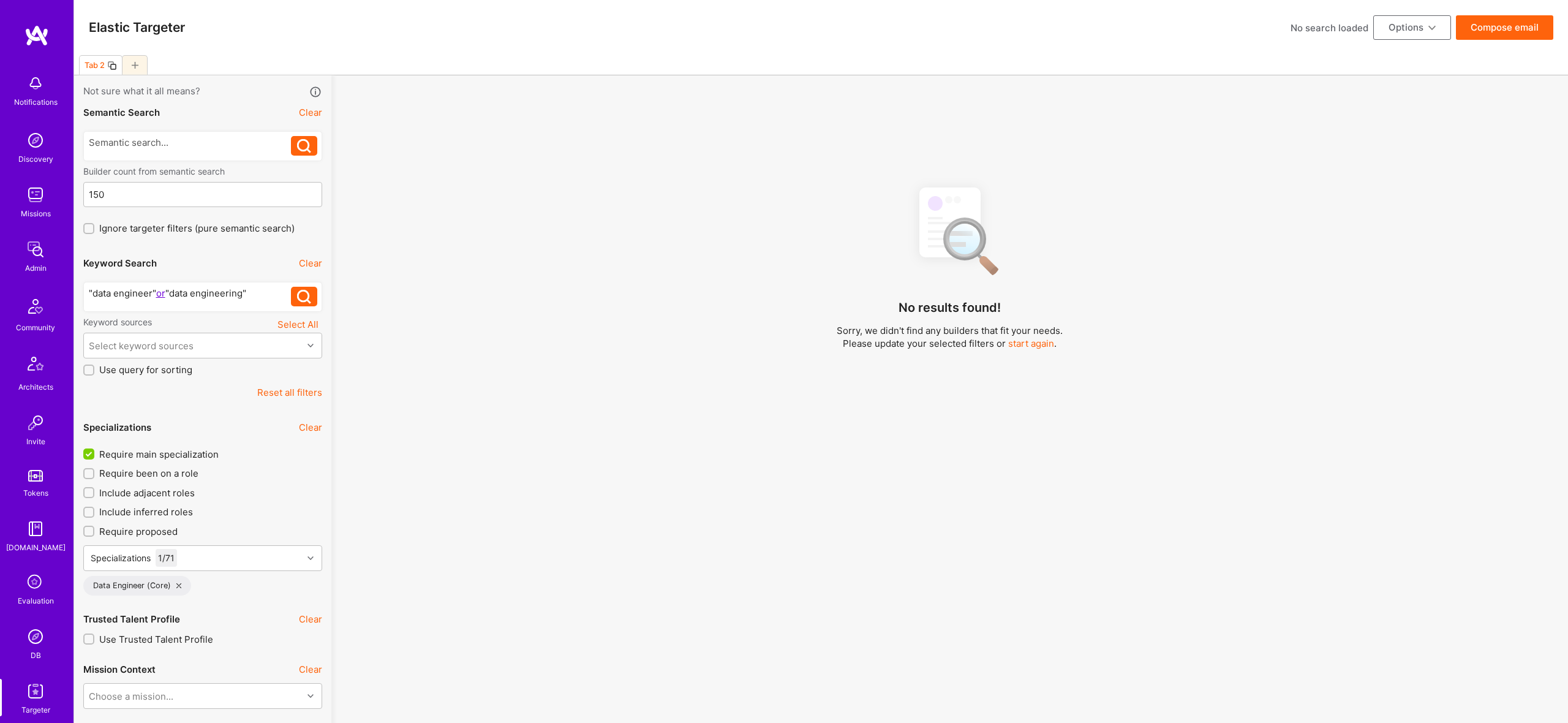
click at [141, 63] on div at bounding box center [135, 65] width 26 height 20
checkbox input "false"
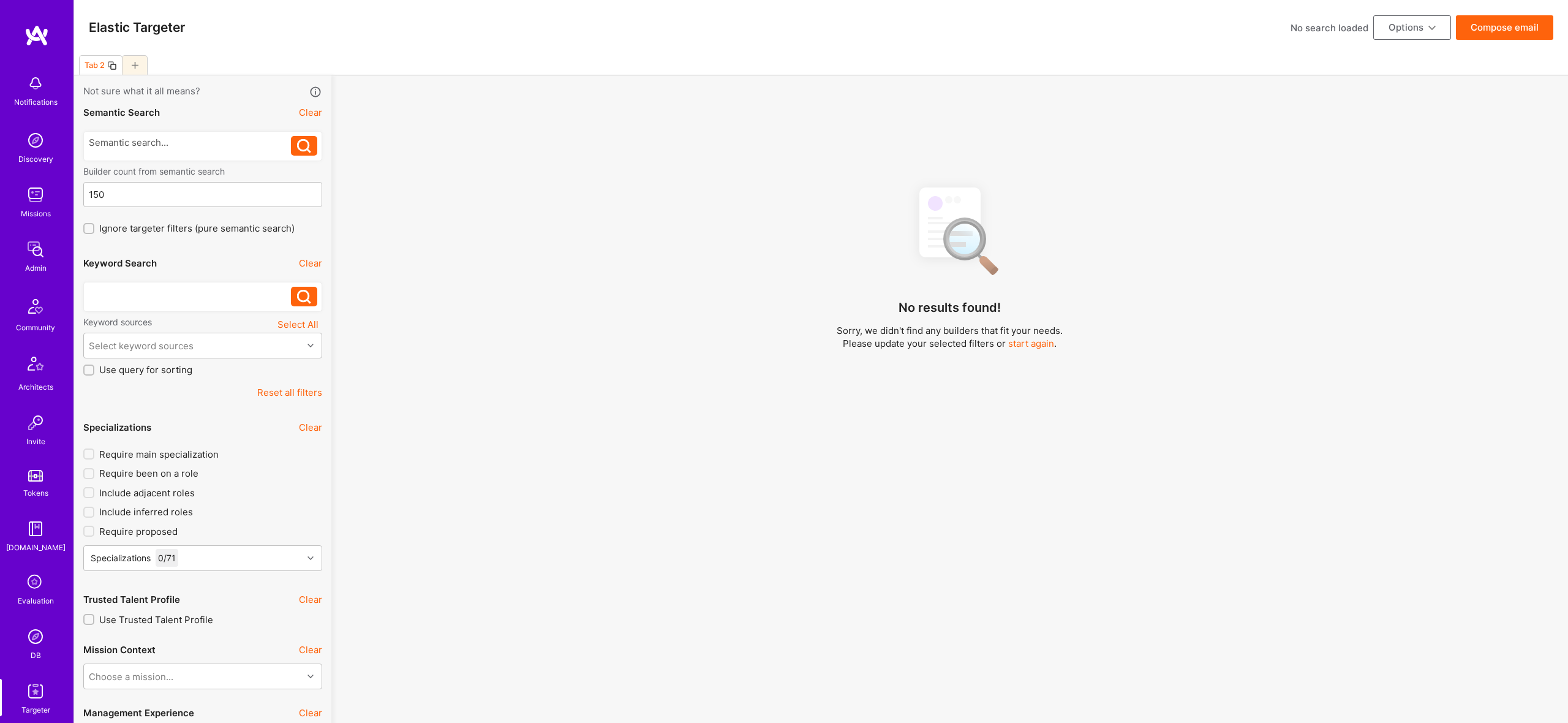
click at [178, 296] on div at bounding box center [190, 293] width 203 height 13
click at [137, 62] on div at bounding box center [135, 65] width 26 height 20
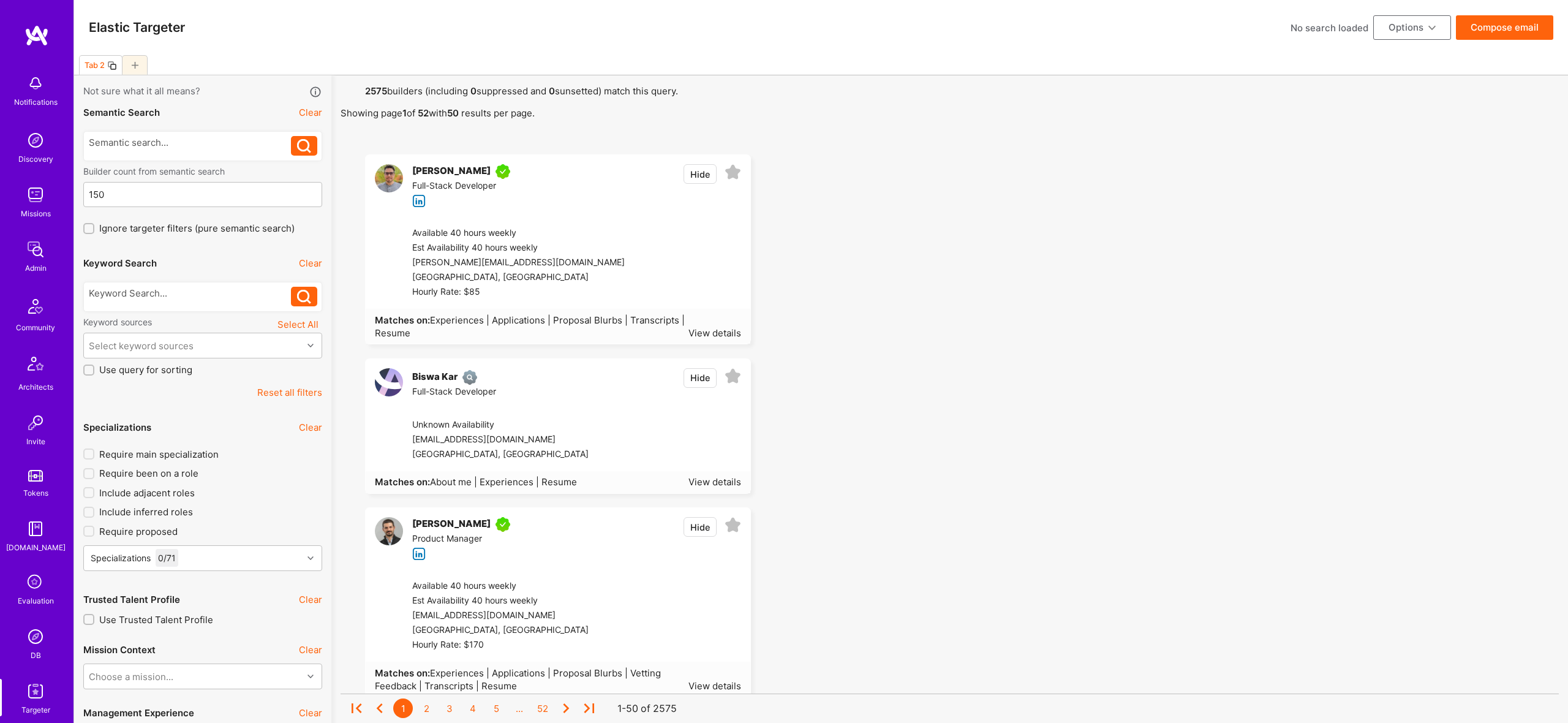
click at [88, 65] on div "Tab 2" at bounding box center [95, 65] width 20 height 10
type input "sdds"
click at [139, 65] on div at bounding box center [133, 65] width 26 height 20
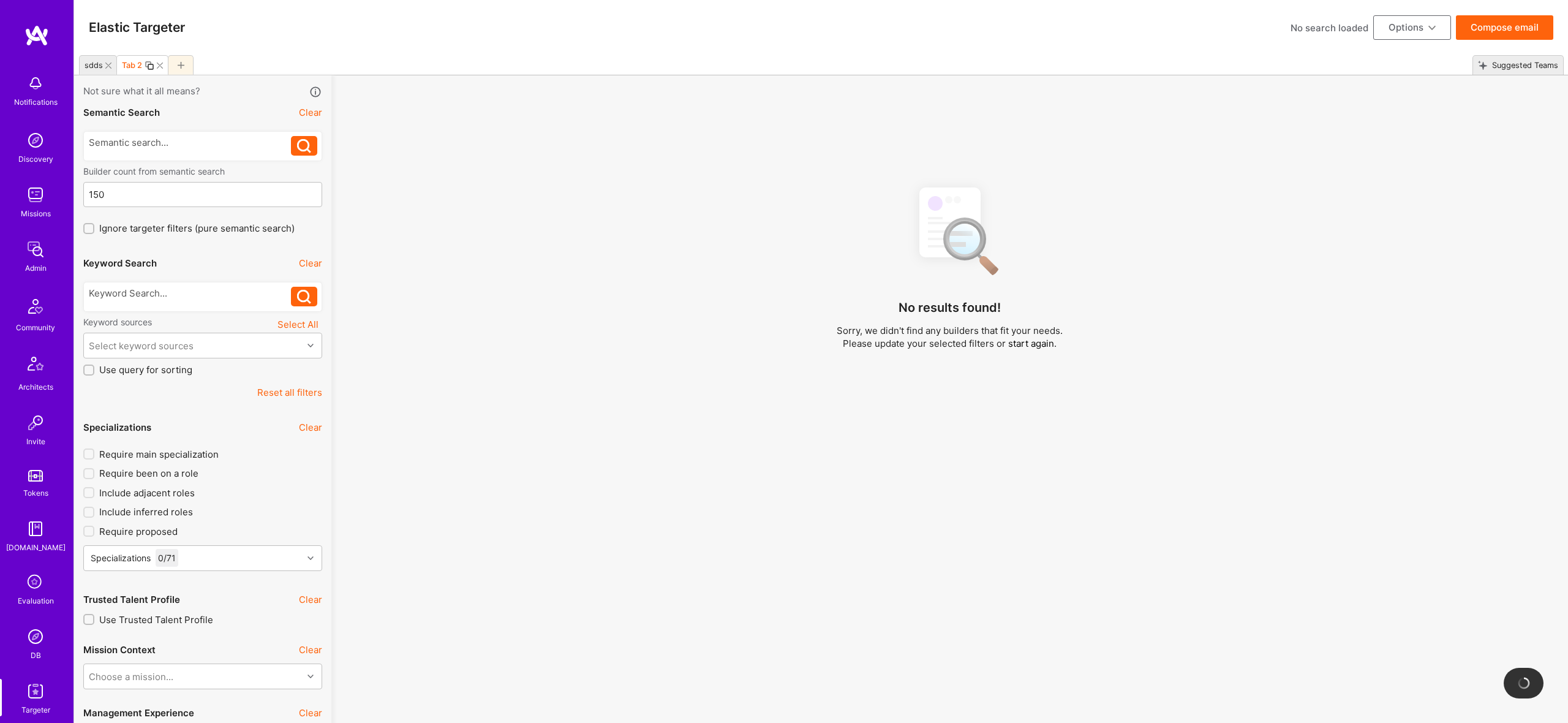
click at [107, 65] on icon at bounding box center [108, 65] width 6 height 6
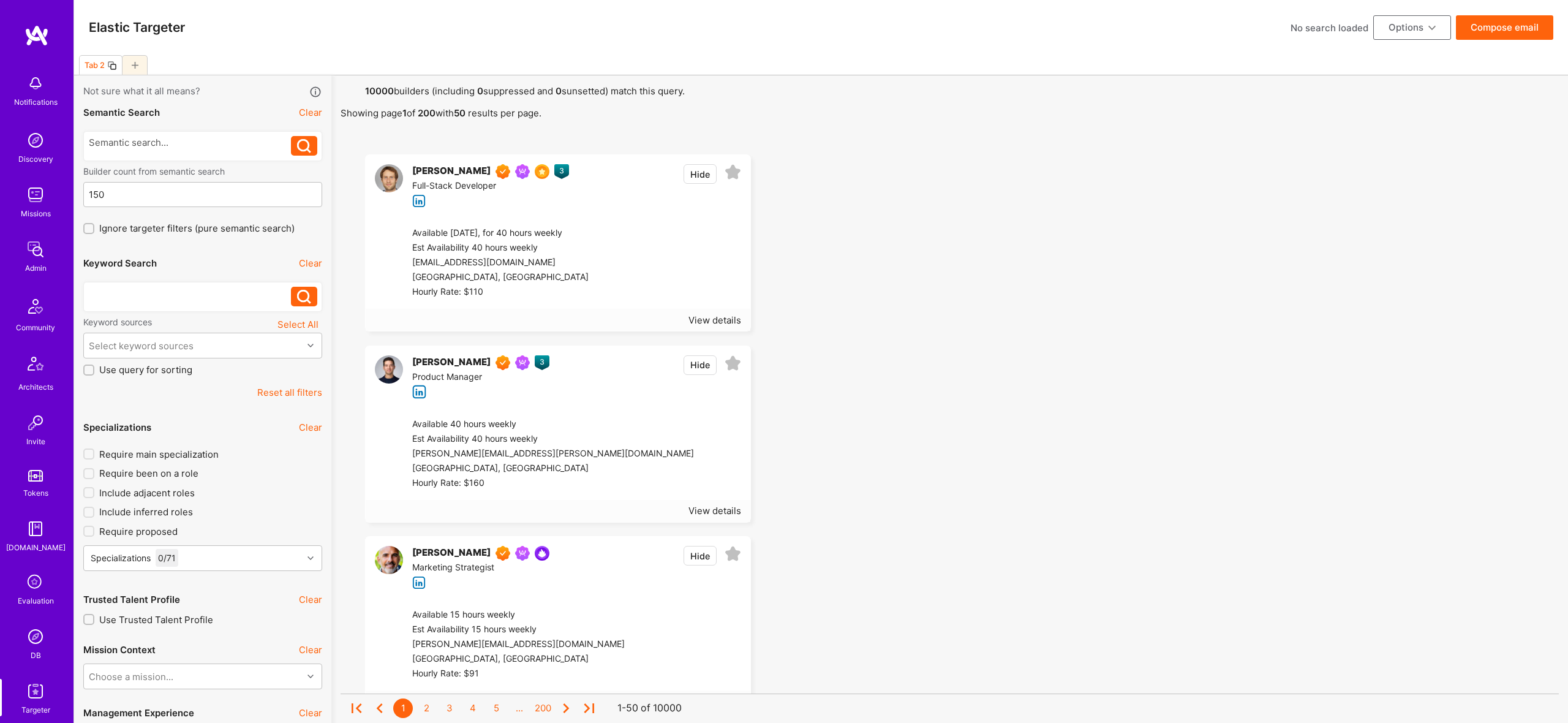
click at [150, 288] on div at bounding box center [190, 293] width 203 height 13
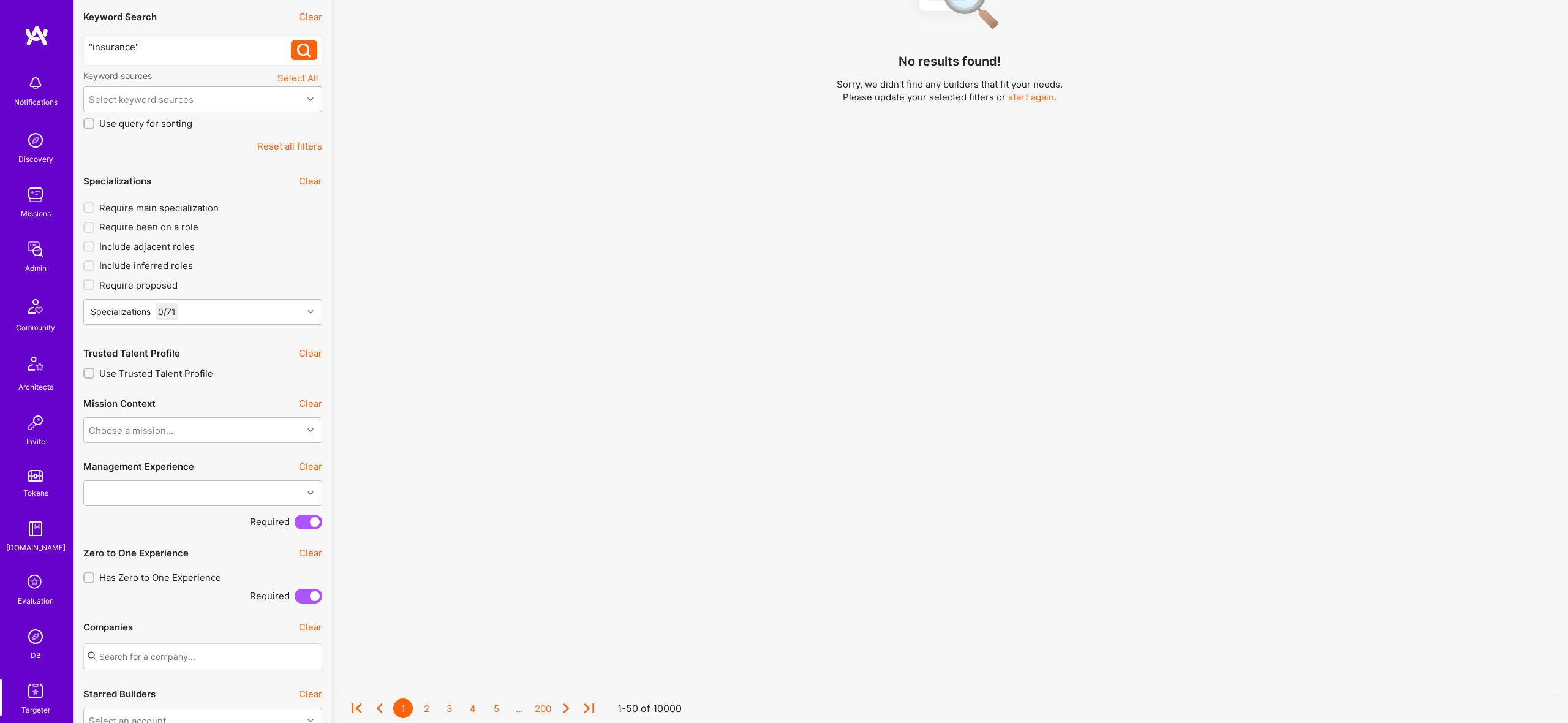
scroll to position [280, 0]
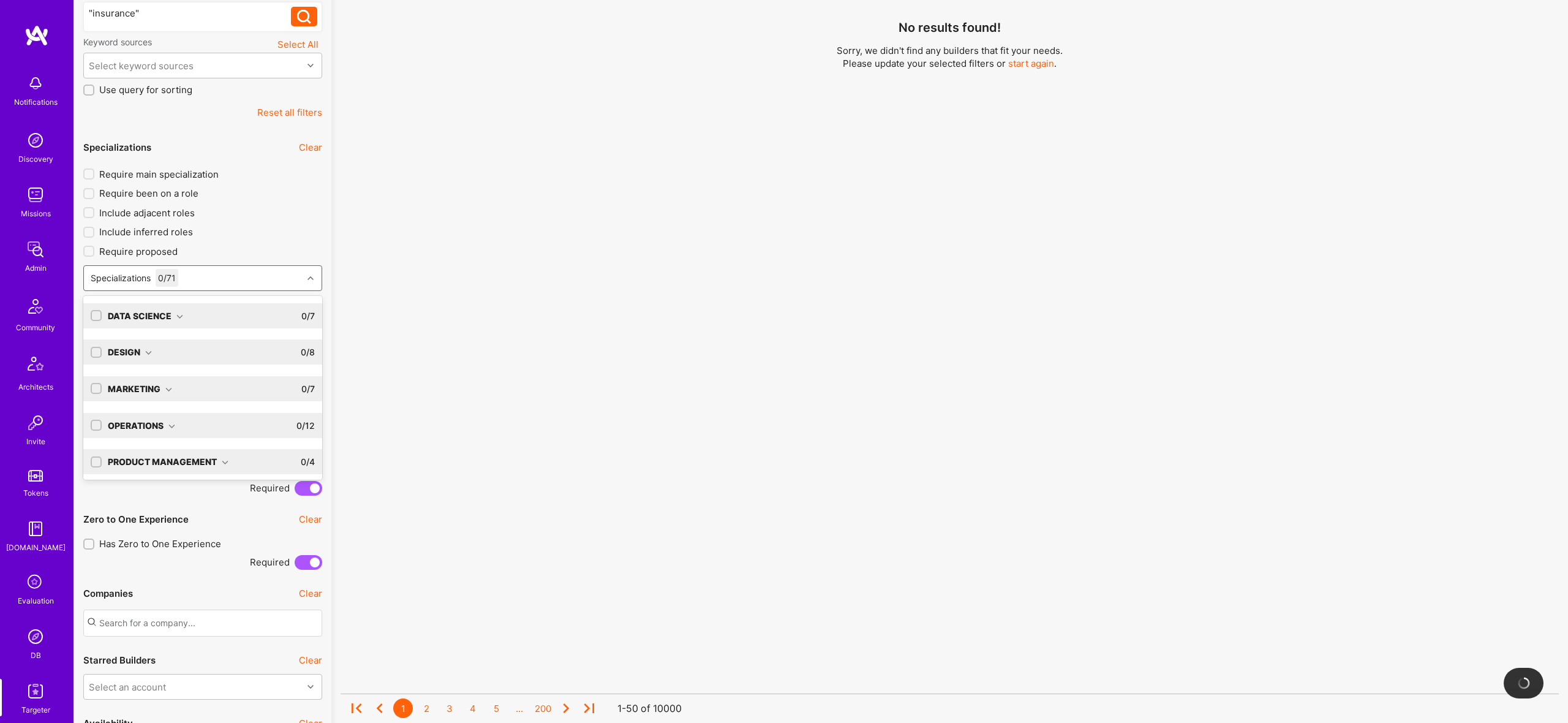
click at [213, 272] on div "Specializations 0 / 71" at bounding box center [193, 278] width 219 height 24
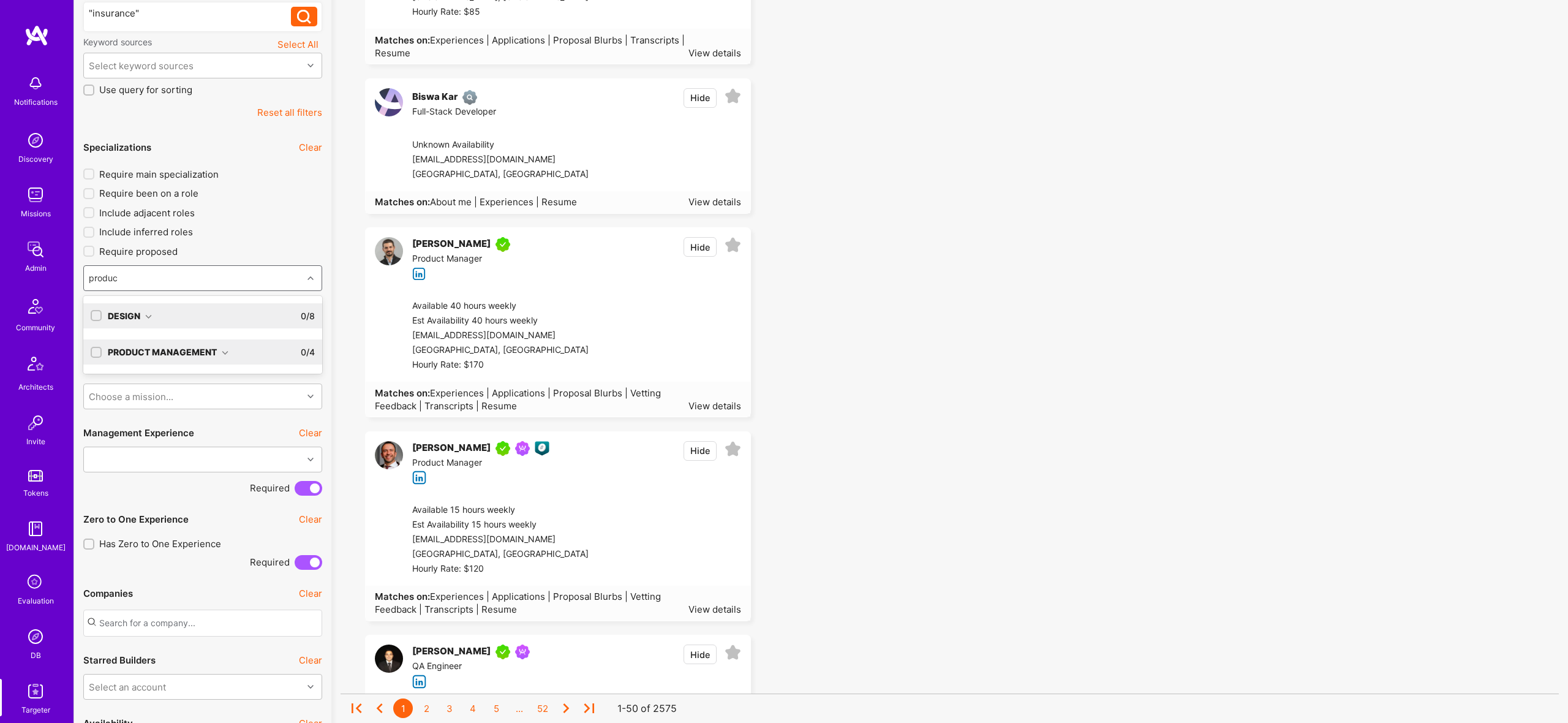
type input "product"
click at [205, 354] on div "Product Management" at bounding box center [168, 352] width 120 height 13
click at [146, 400] on div "Product Manager" at bounding box center [203, 400] width 224 height 13
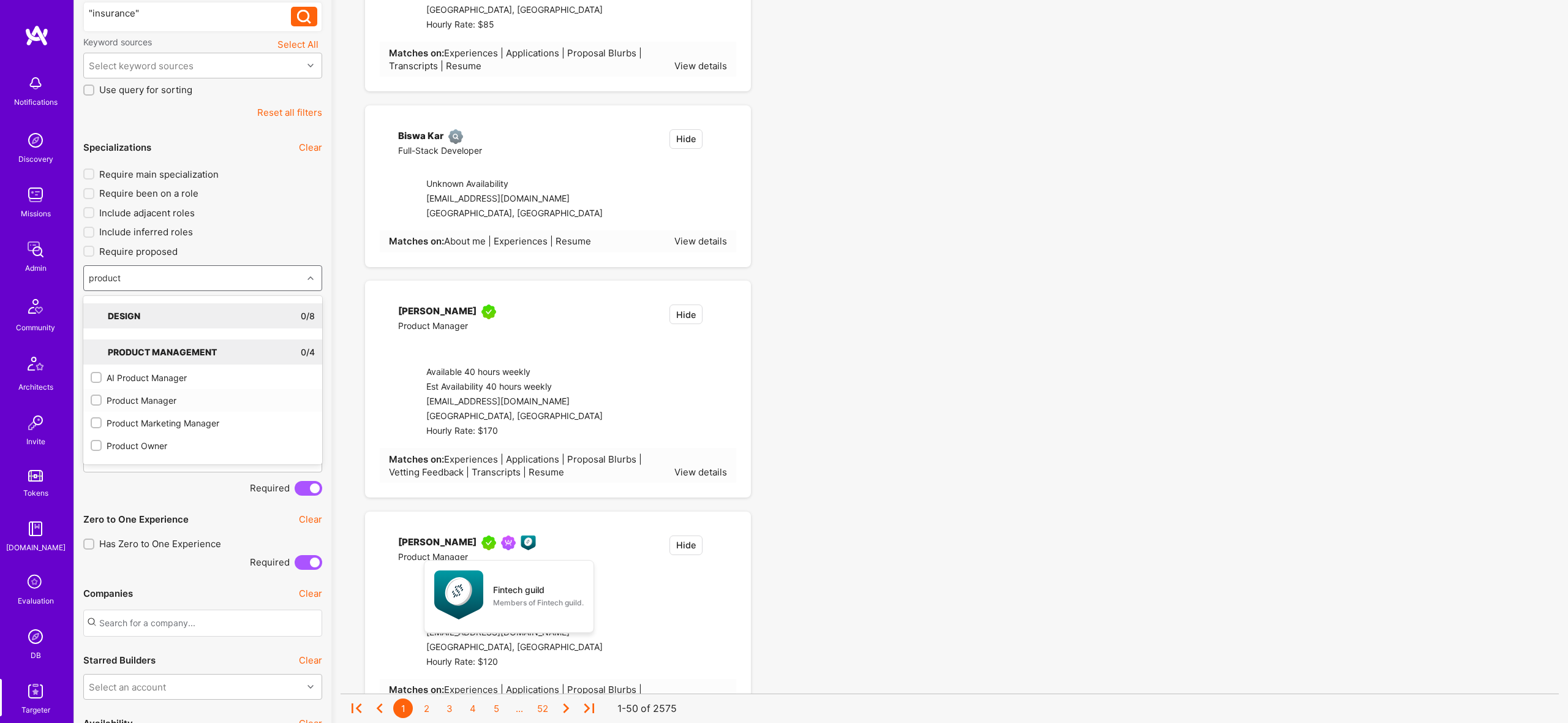
checkbox input "true"
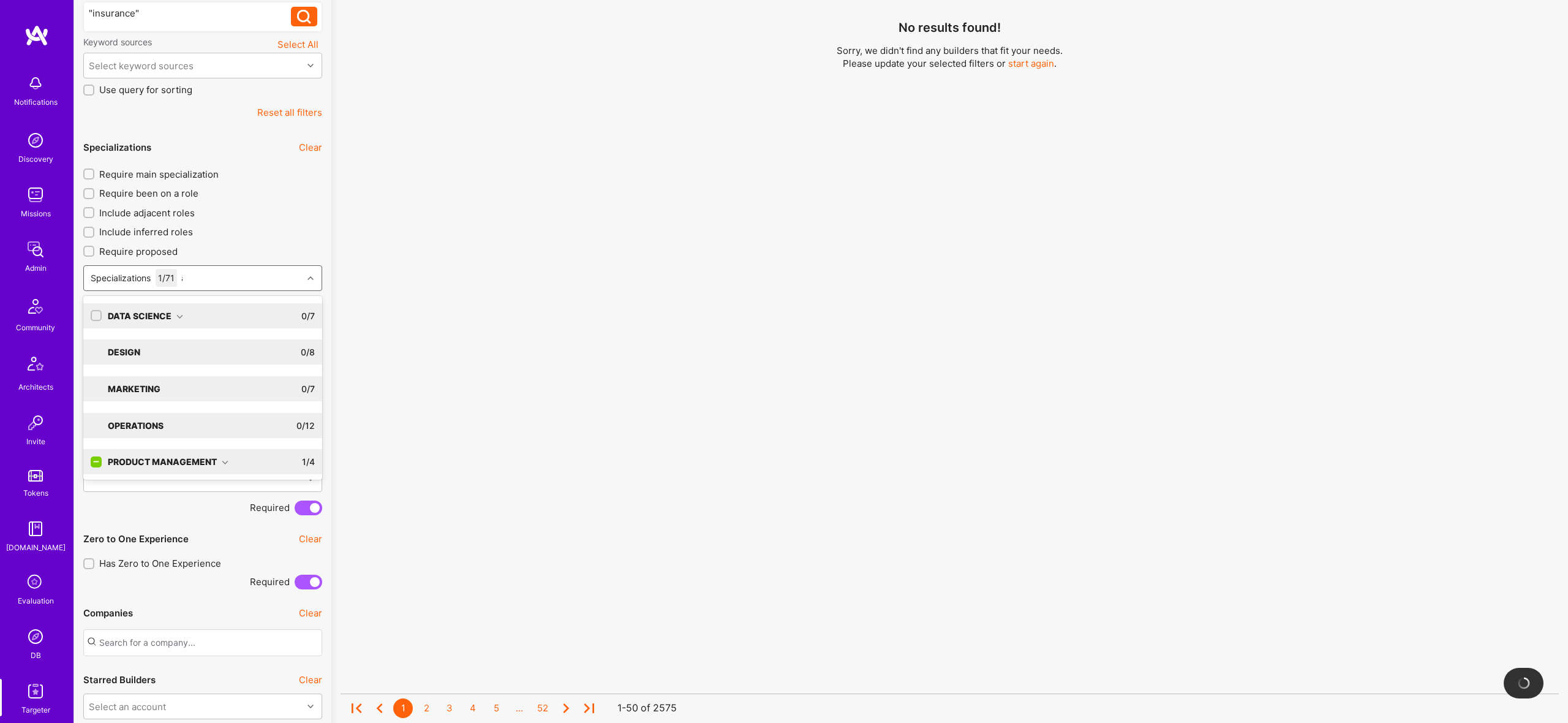
type input "ai"
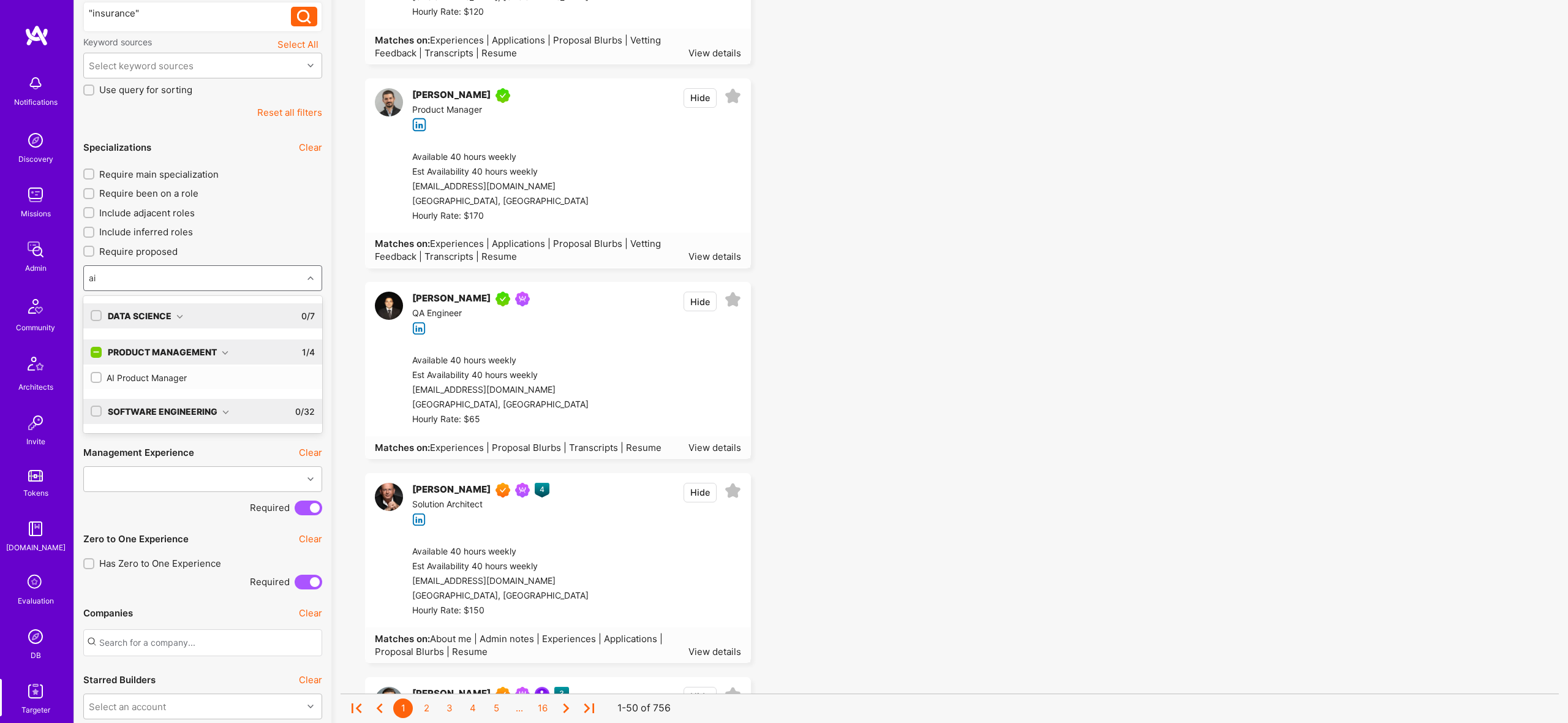
click at [147, 375] on div "AI Product Manager" at bounding box center [203, 377] width 224 height 13
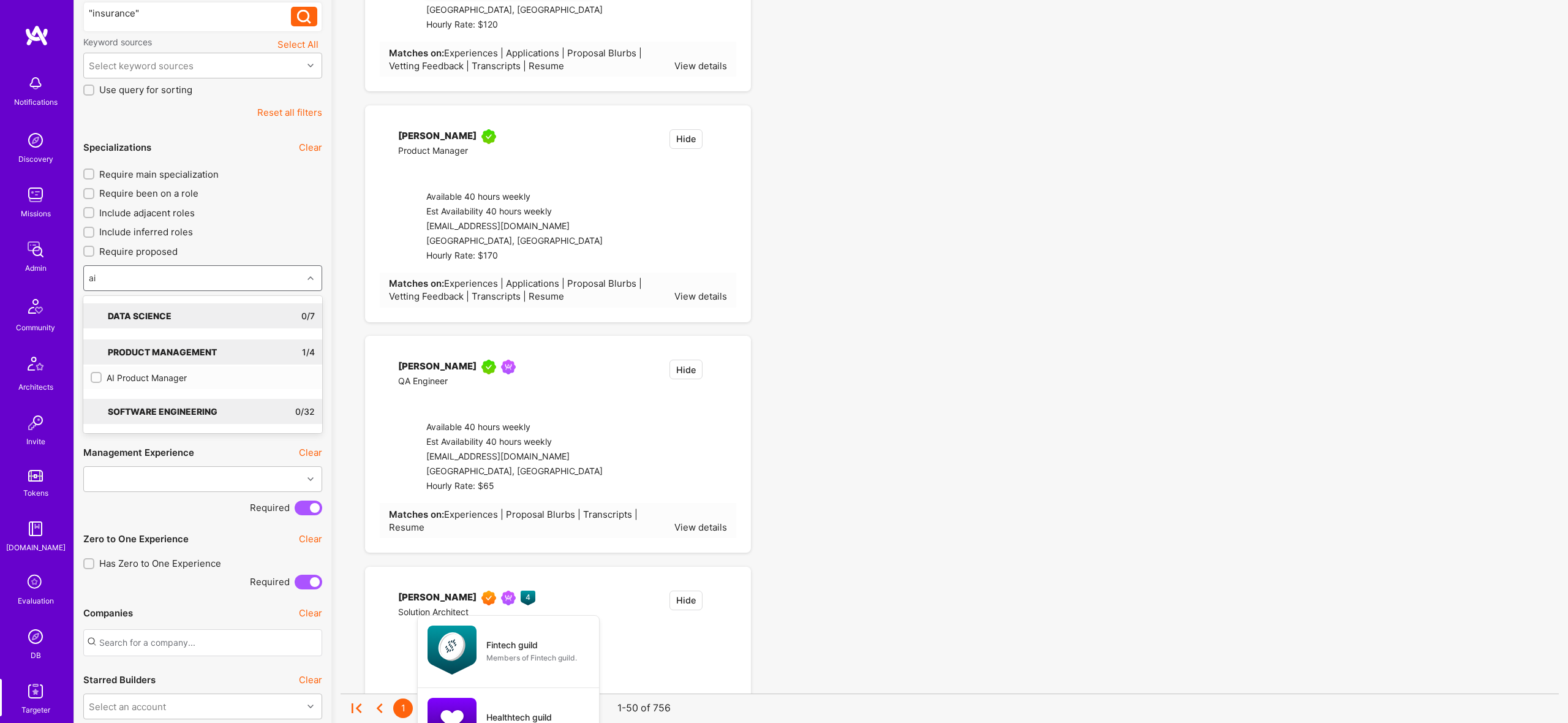
checkbox input "true"
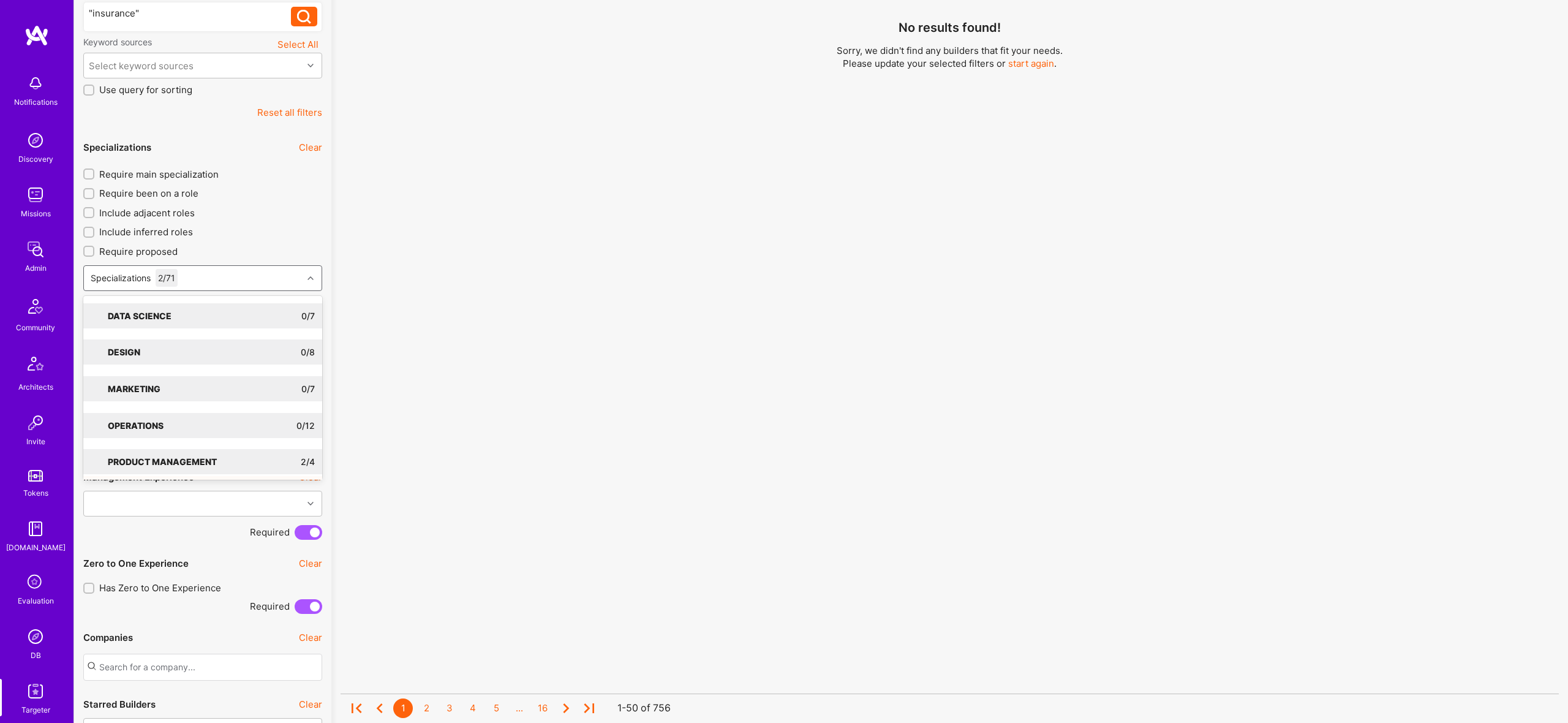
click at [181, 172] on span "Require main specialization" at bounding box center [159, 174] width 120 height 13
click at [95, 172] on input "Require main specialization" at bounding box center [90, 174] width 9 height 9
checkbox input "true"
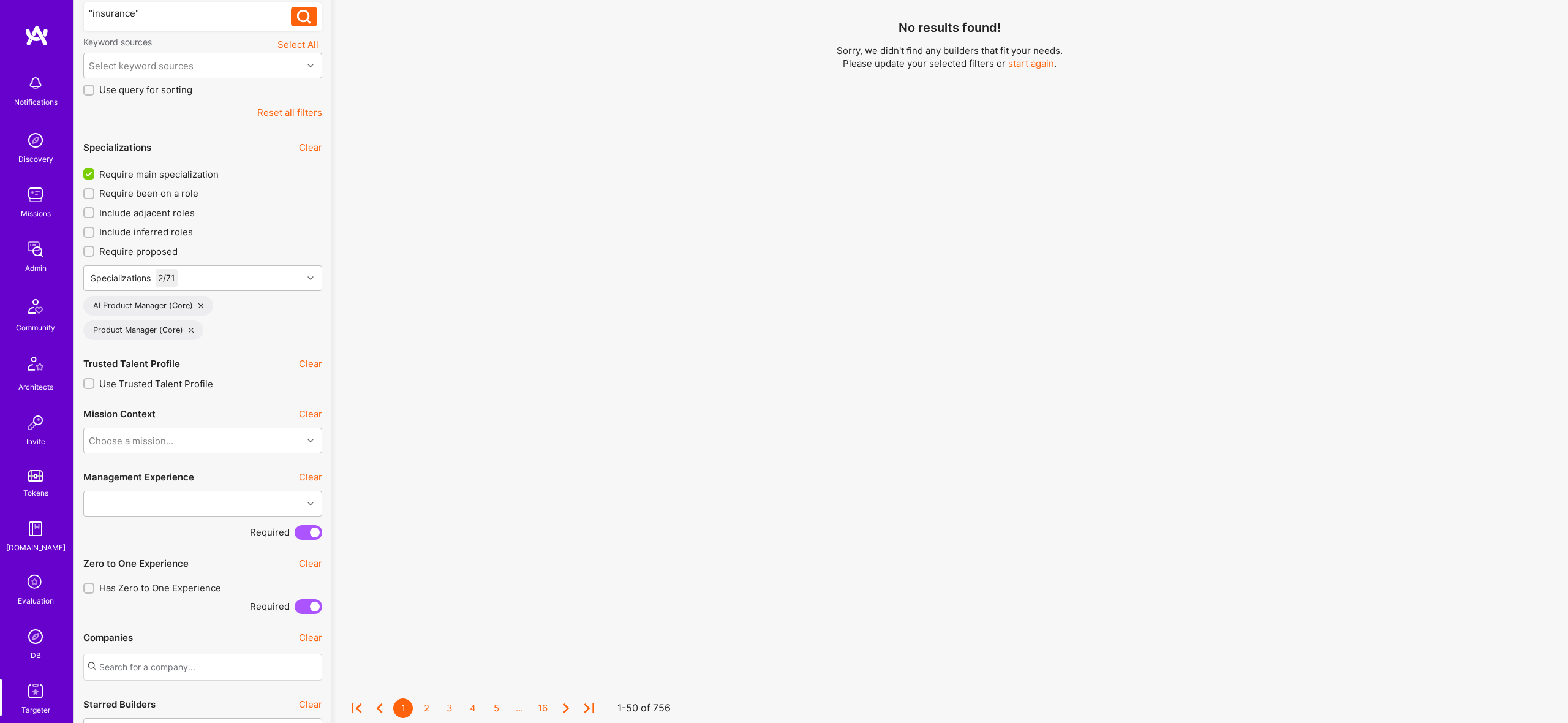
click at [539, 238] on div "No results found! Sorry, we didn't find any builders that fit your needs. Pleas…" at bounding box center [950, 186] width 1218 height 578
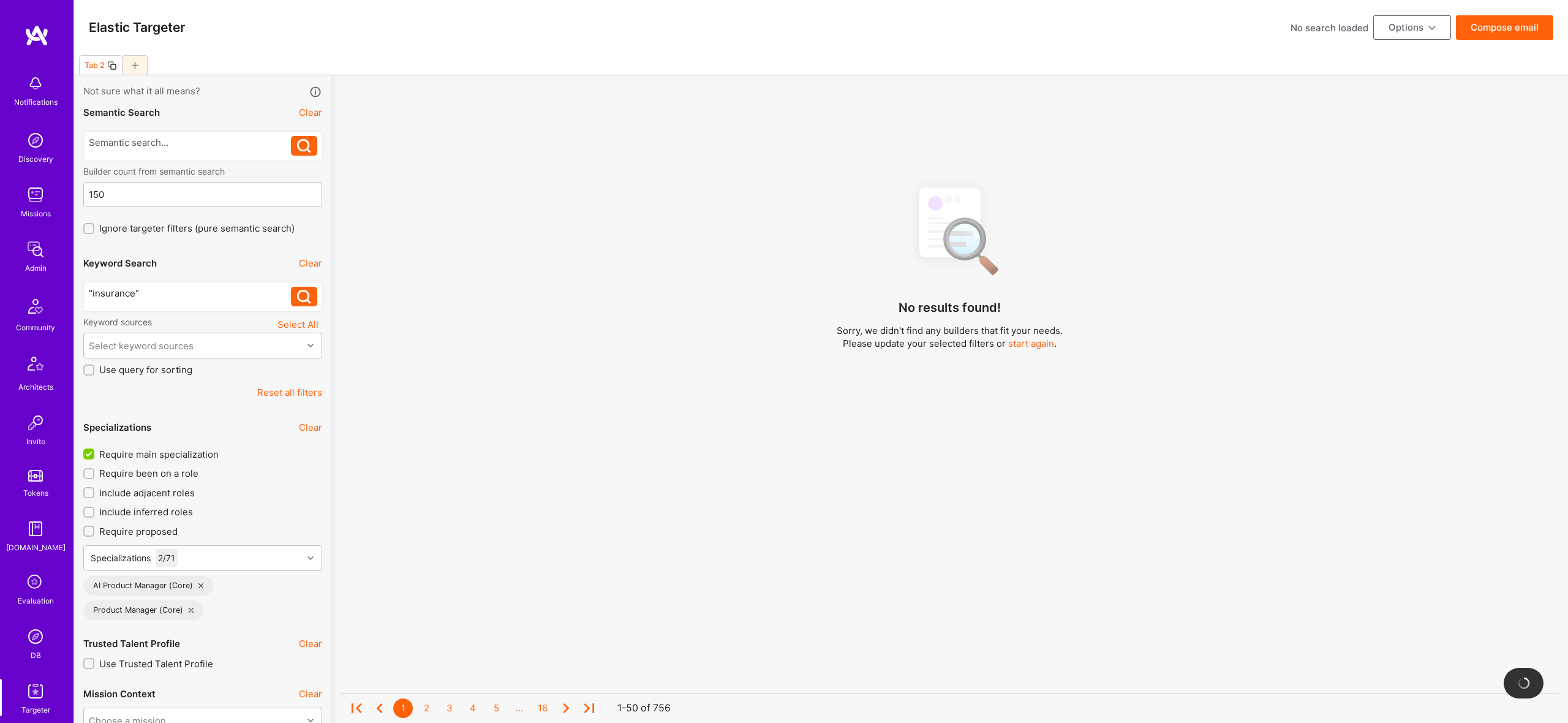
click at [201, 295] on div ""insurance"" at bounding box center [190, 293] width 203 height 13
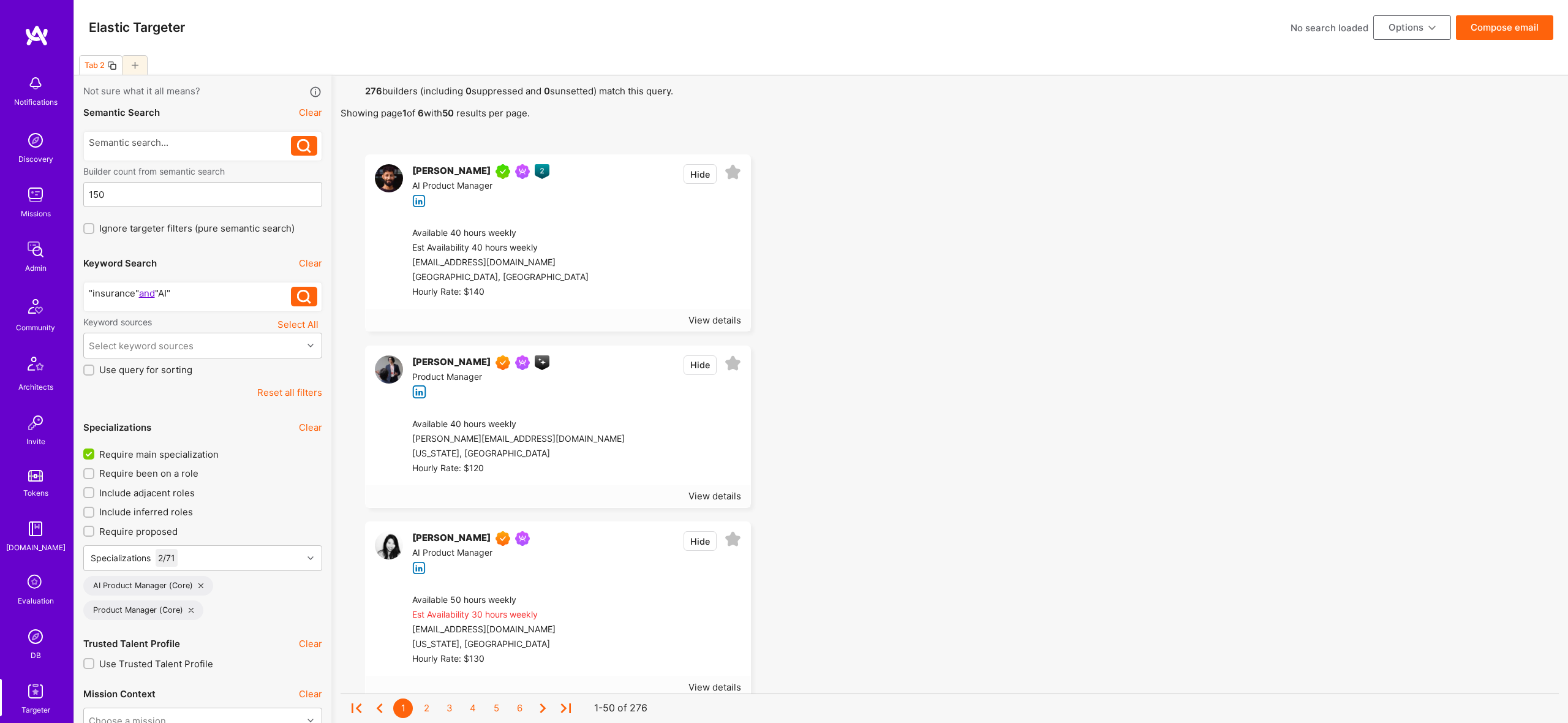
click at [716, 328] on div "View details" at bounding box center [558, 320] width 385 height 22
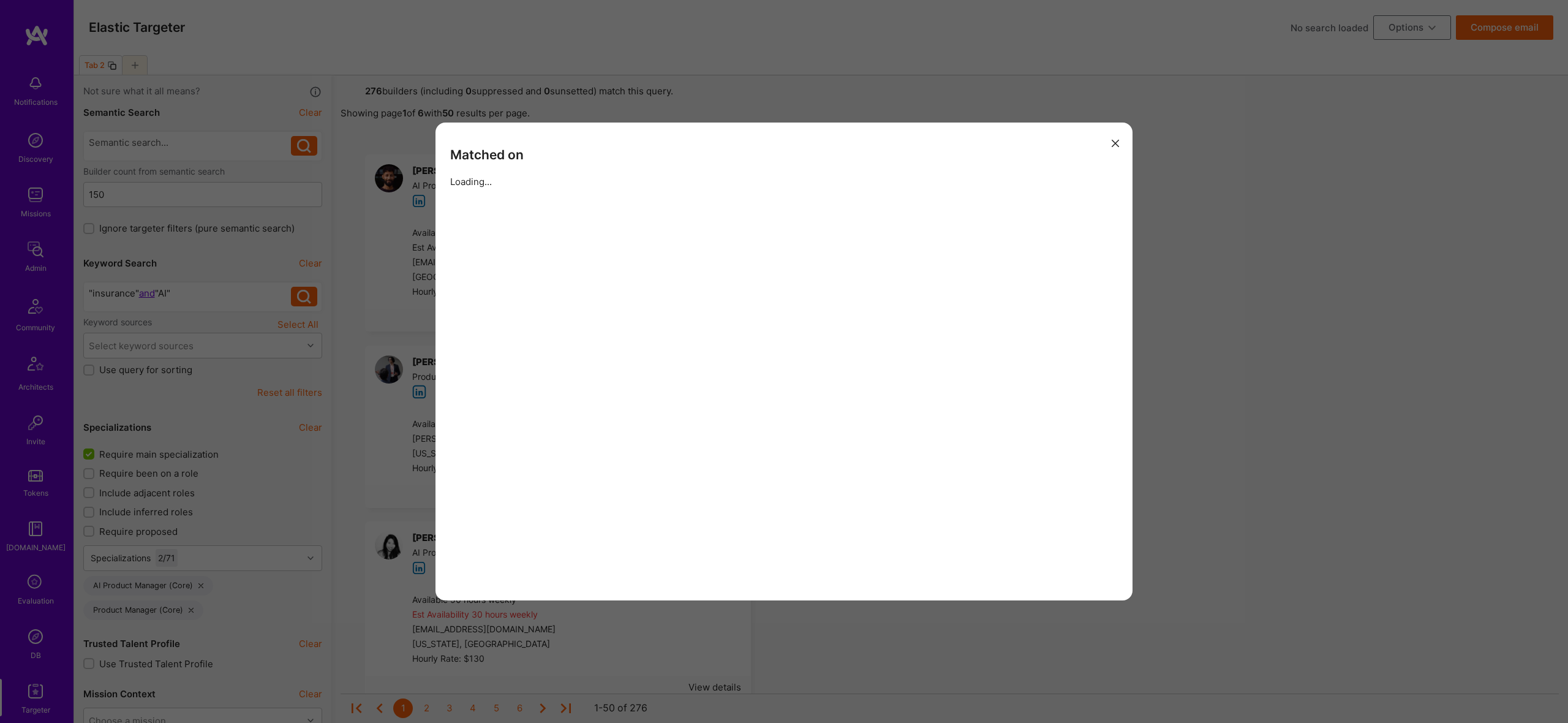
click at [716, 323] on div "Matched on Loading..." at bounding box center [784, 361] width 697 height 478
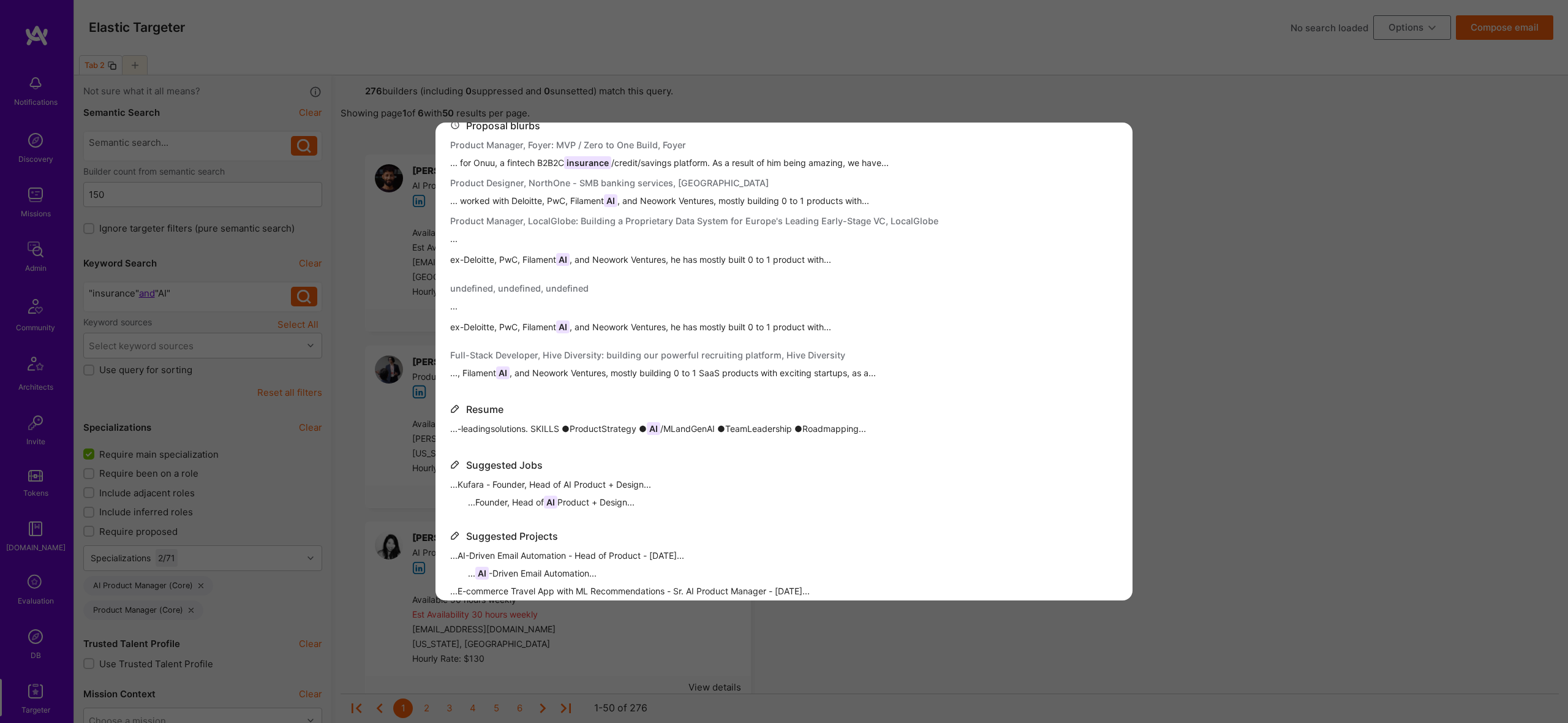
scroll to position [918, 0]
drag, startPoint x: 1437, startPoint y: 349, endPoint x: 1225, endPoint y: 339, distance: 212.2
click at [1437, 349] on div "Matched on About Me ... AI Product Leader and AI SaaS co-founder with a decade …" at bounding box center [784, 361] width 1568 height 723
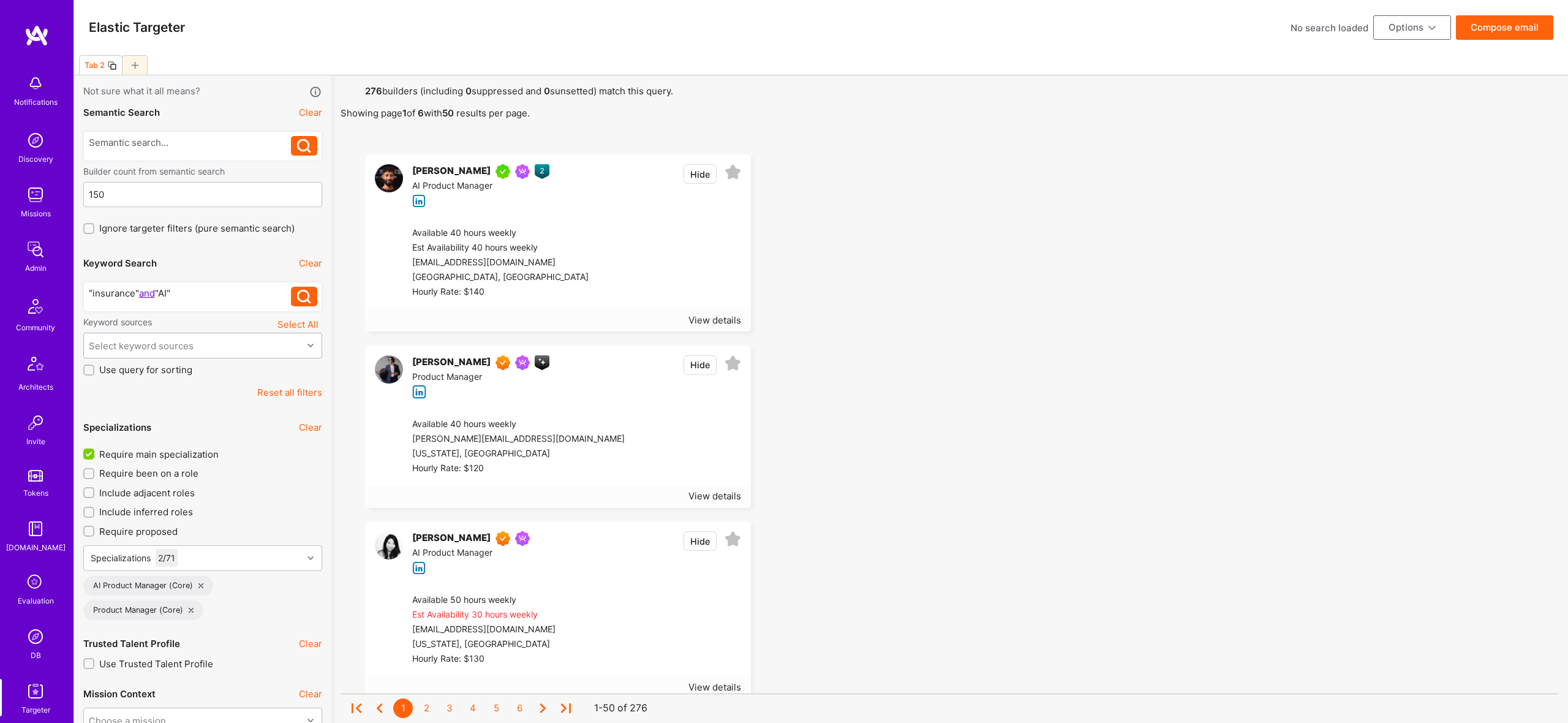
click at [149, 338] on div "Select keyword sources" at bounding box center [193, 346] width 219 height 24
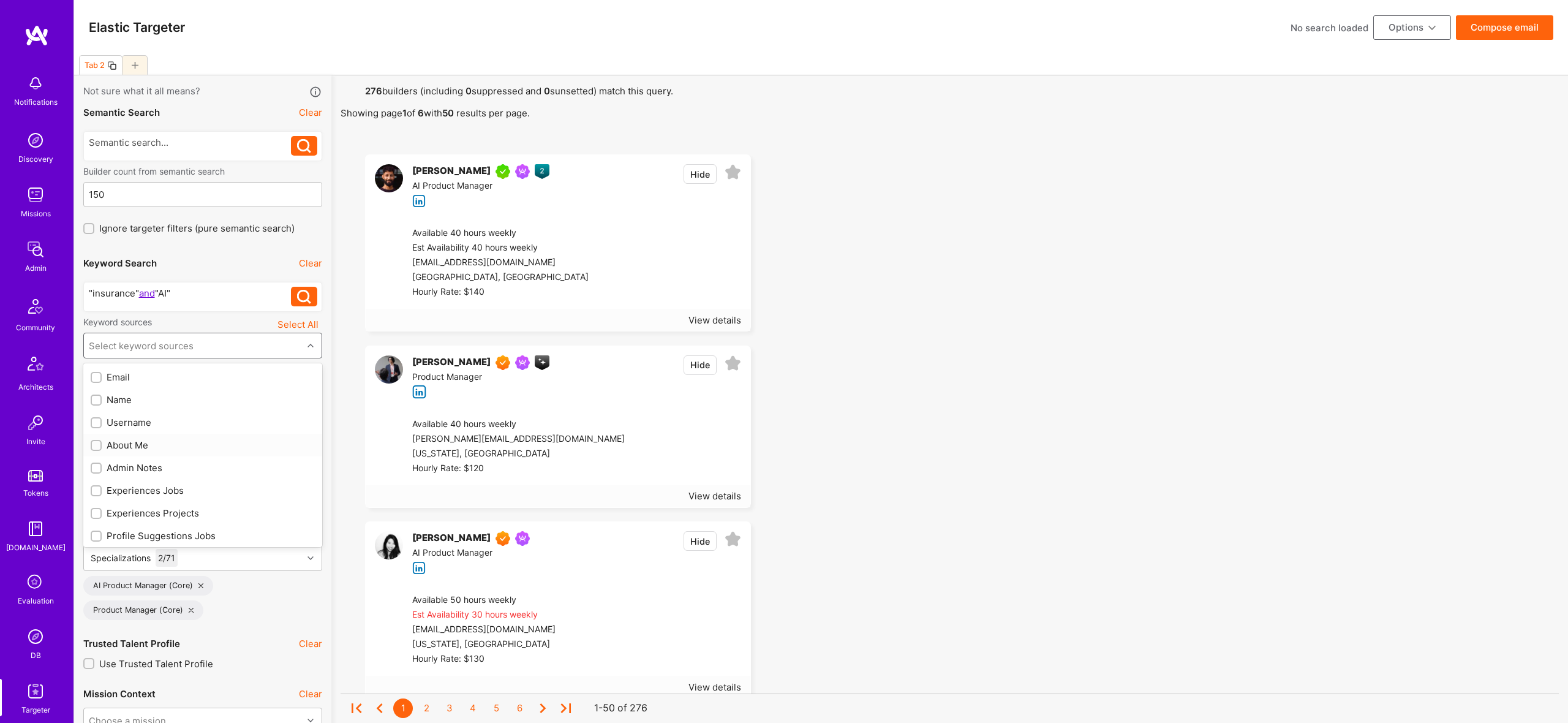
click at [136, 452] on div "About Me" at bounding box center [203, 445] width 239 height 22
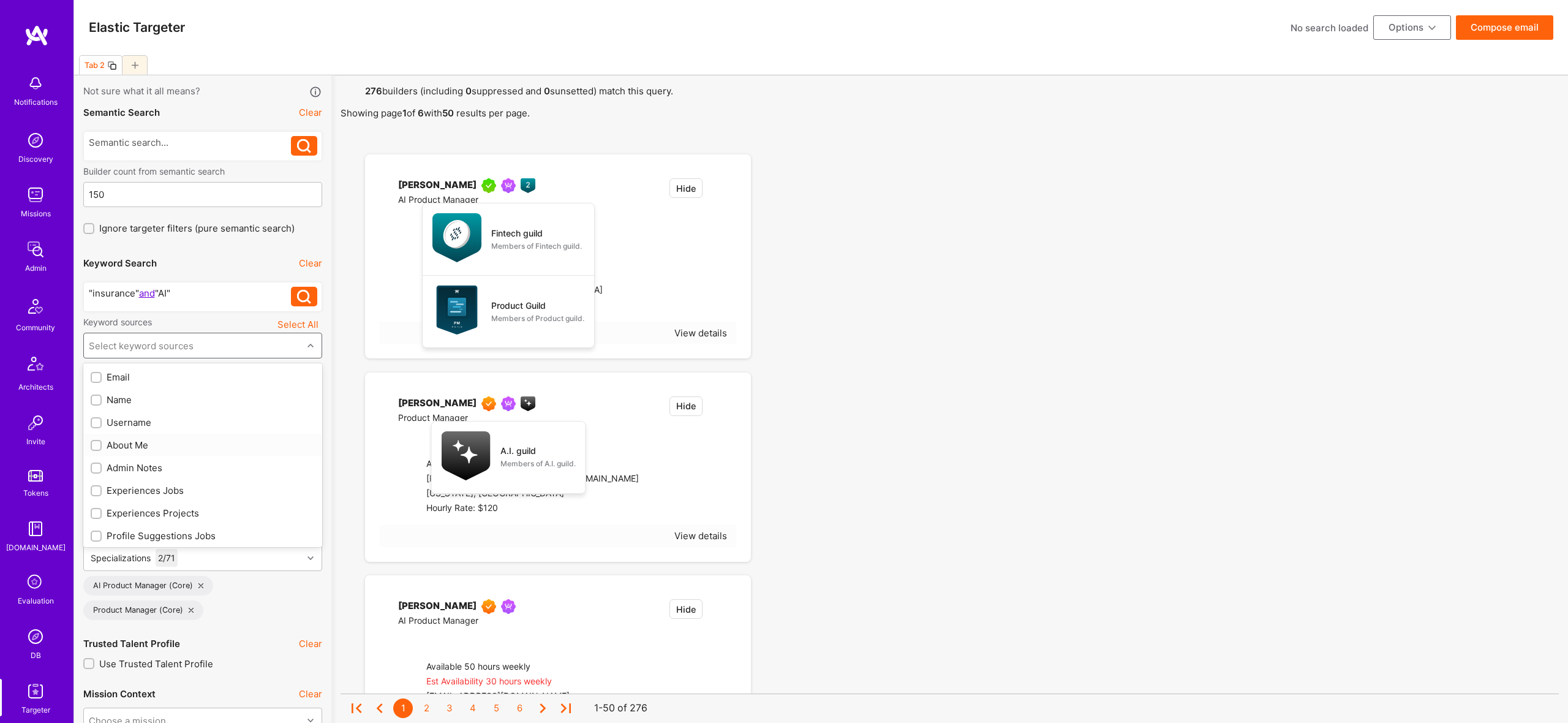
checkbox input "true"
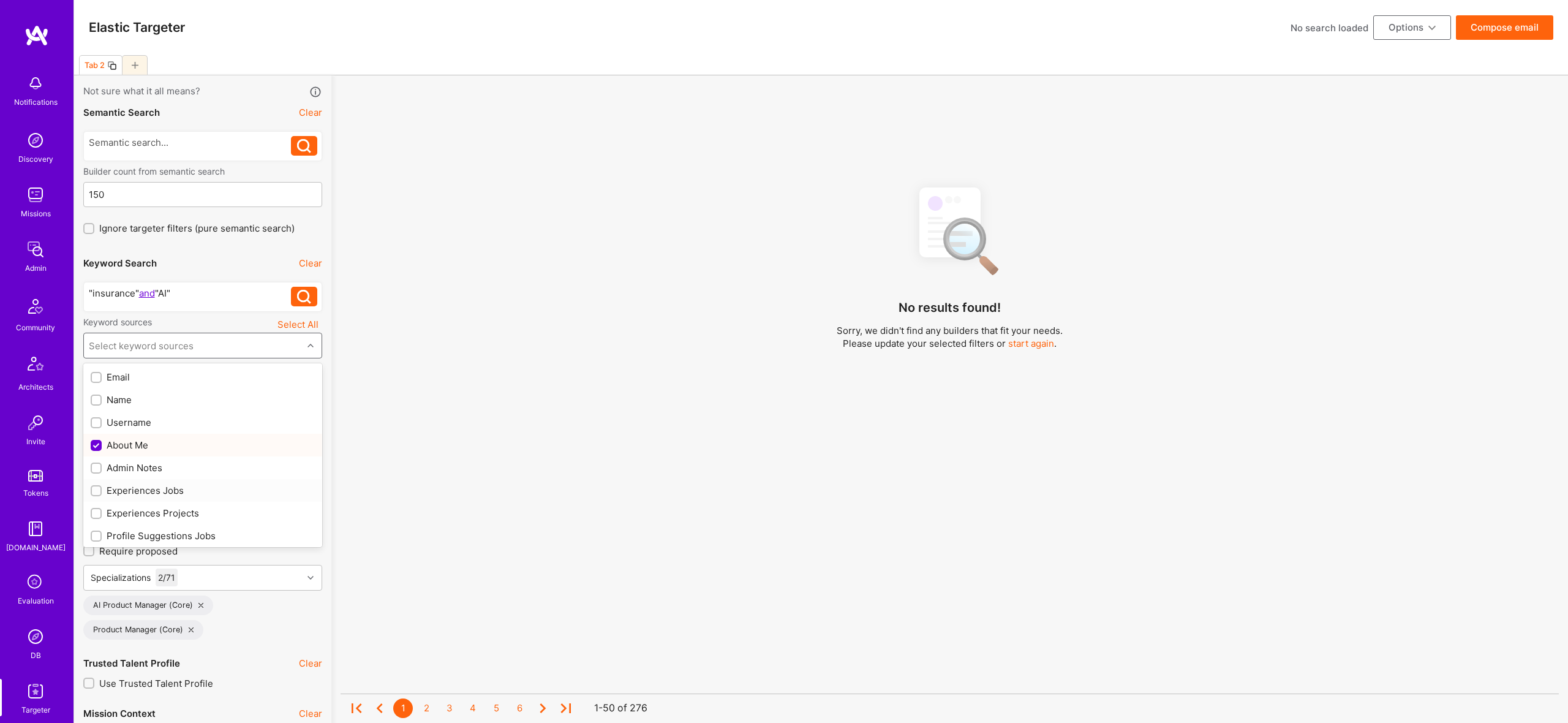
click at [169, 494] on div "Experiences Jobs" at bounding box center [203, 490] width 224 height 13
checkbox input "true"
click at [172, 510] on div "Experiences Projects" at bounding box center [203, 513] width 224 height 13
checkbox input "true"
click at [181, 537] on div "Profile Suggestions Jobs" at bounding box center [203, 535] width 224 height 13
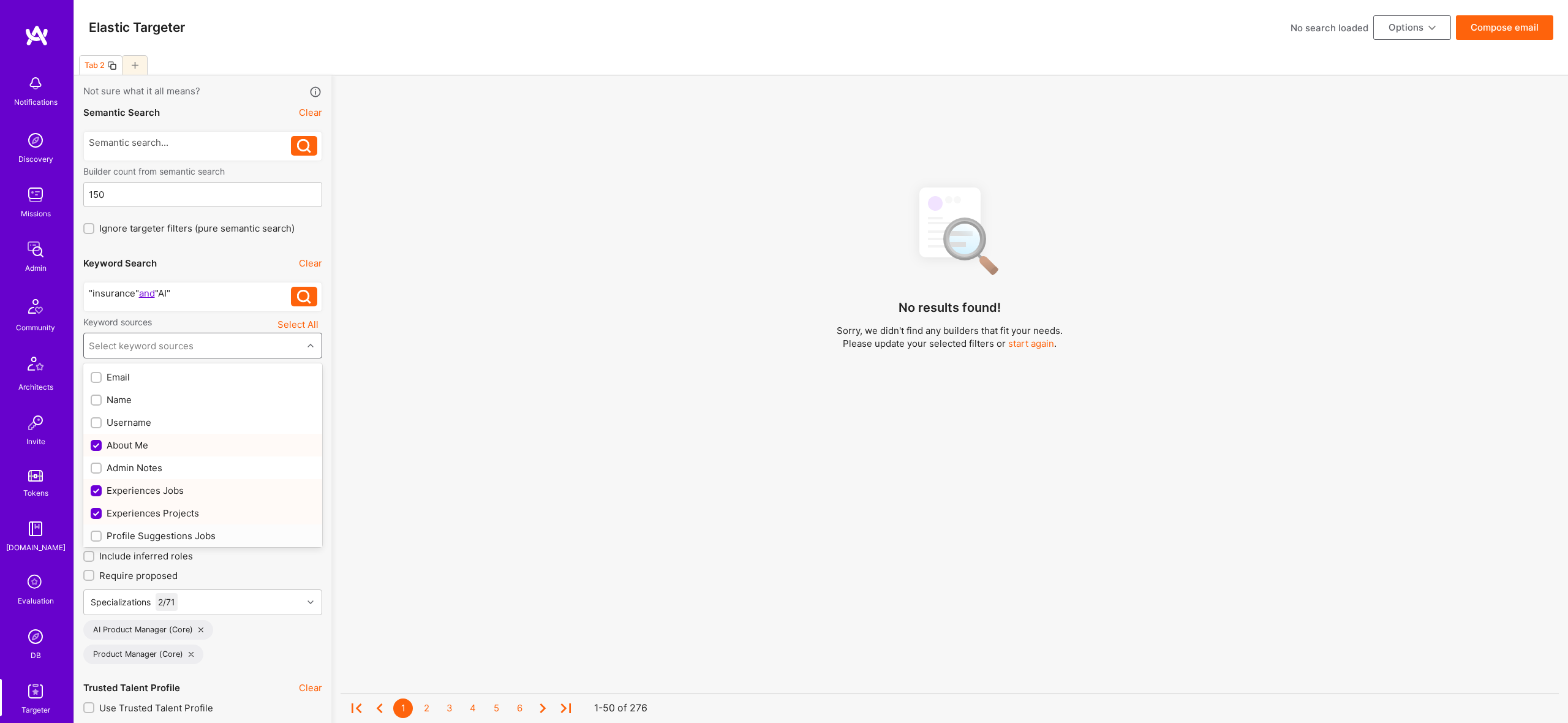
checkbox input "true"
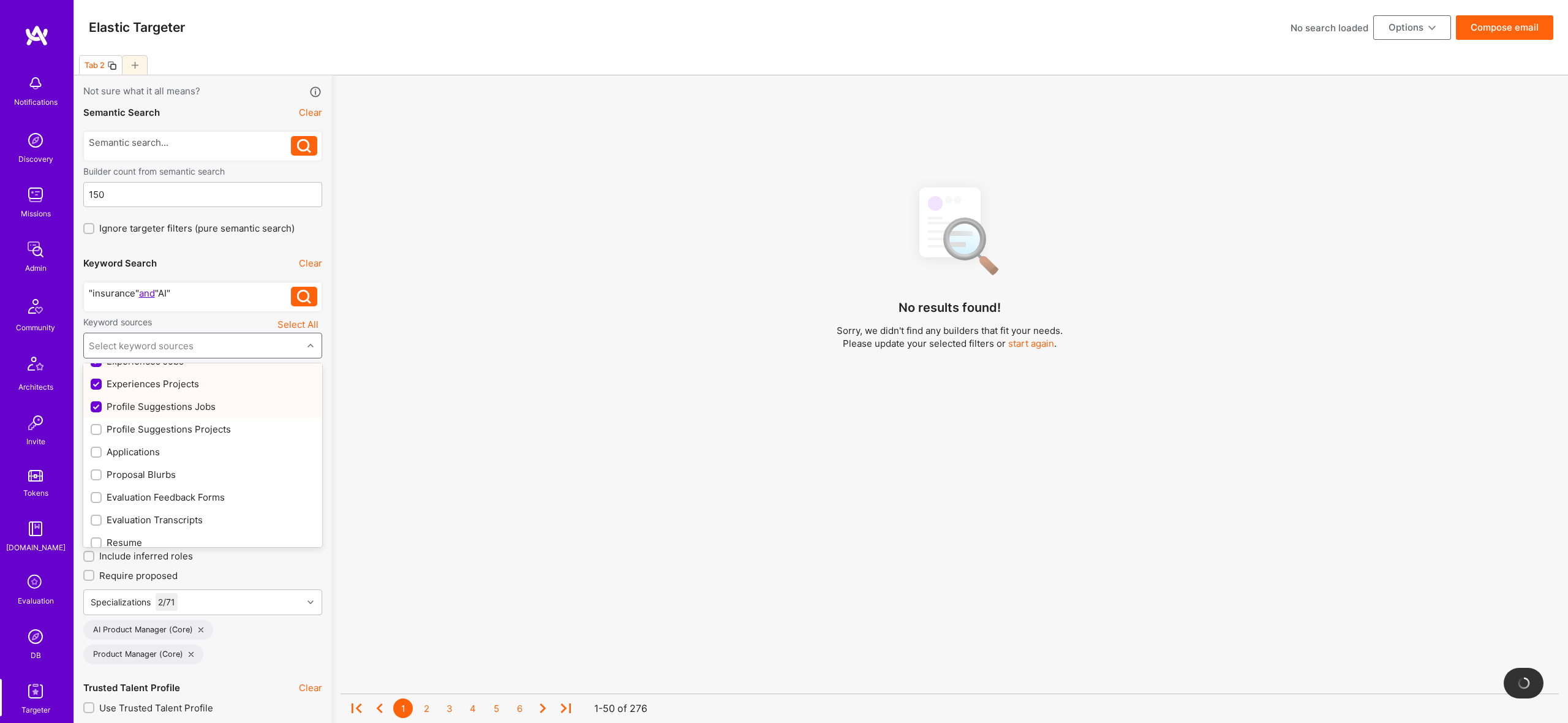
scroll to position [129, 0]
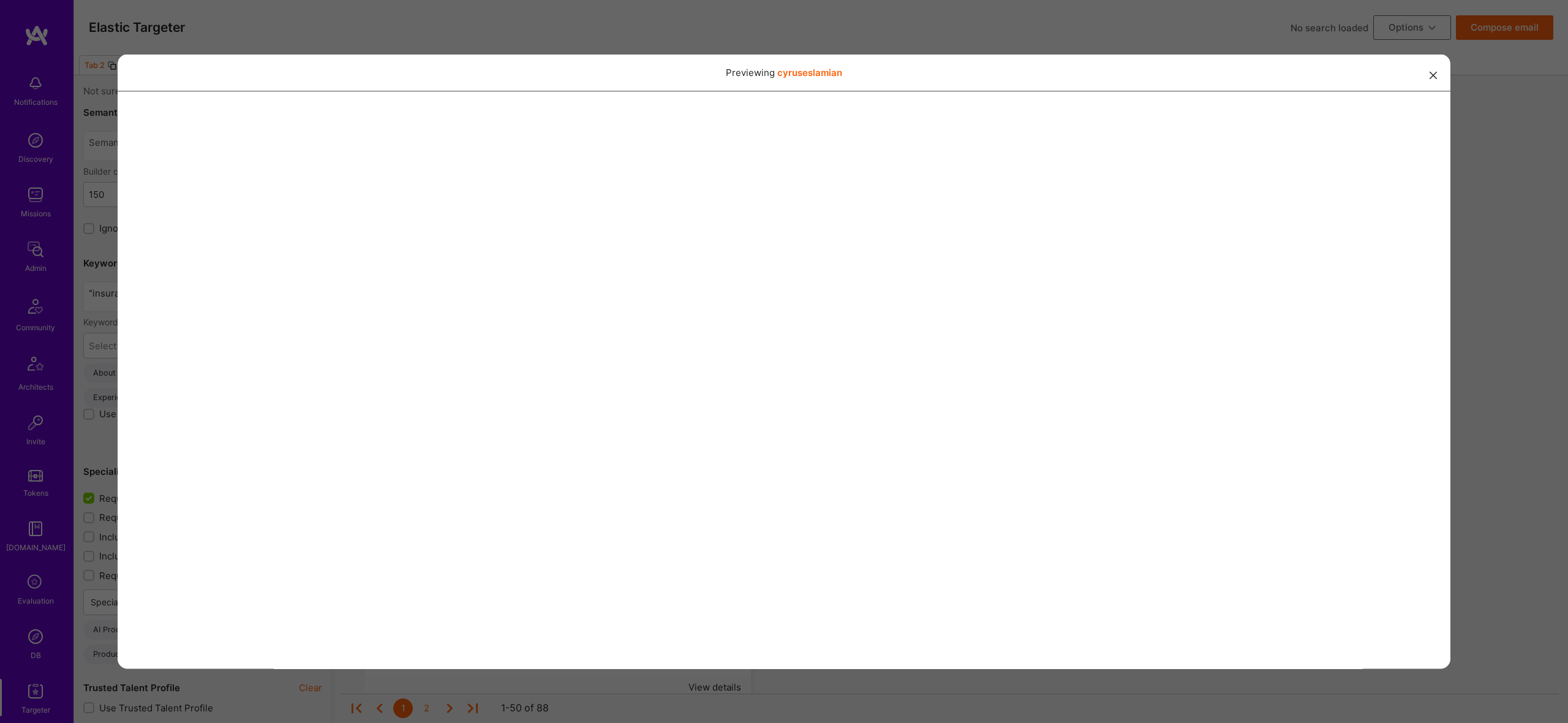
drag, startPoint x: 1030, startPoint y: 21, endPoint x: 941, endPoint y: 1, distance: 91.2
click at [1028, 21] on div "Previewing cyruseslamian" at bounding box center [784, 361] width 1568 height 723
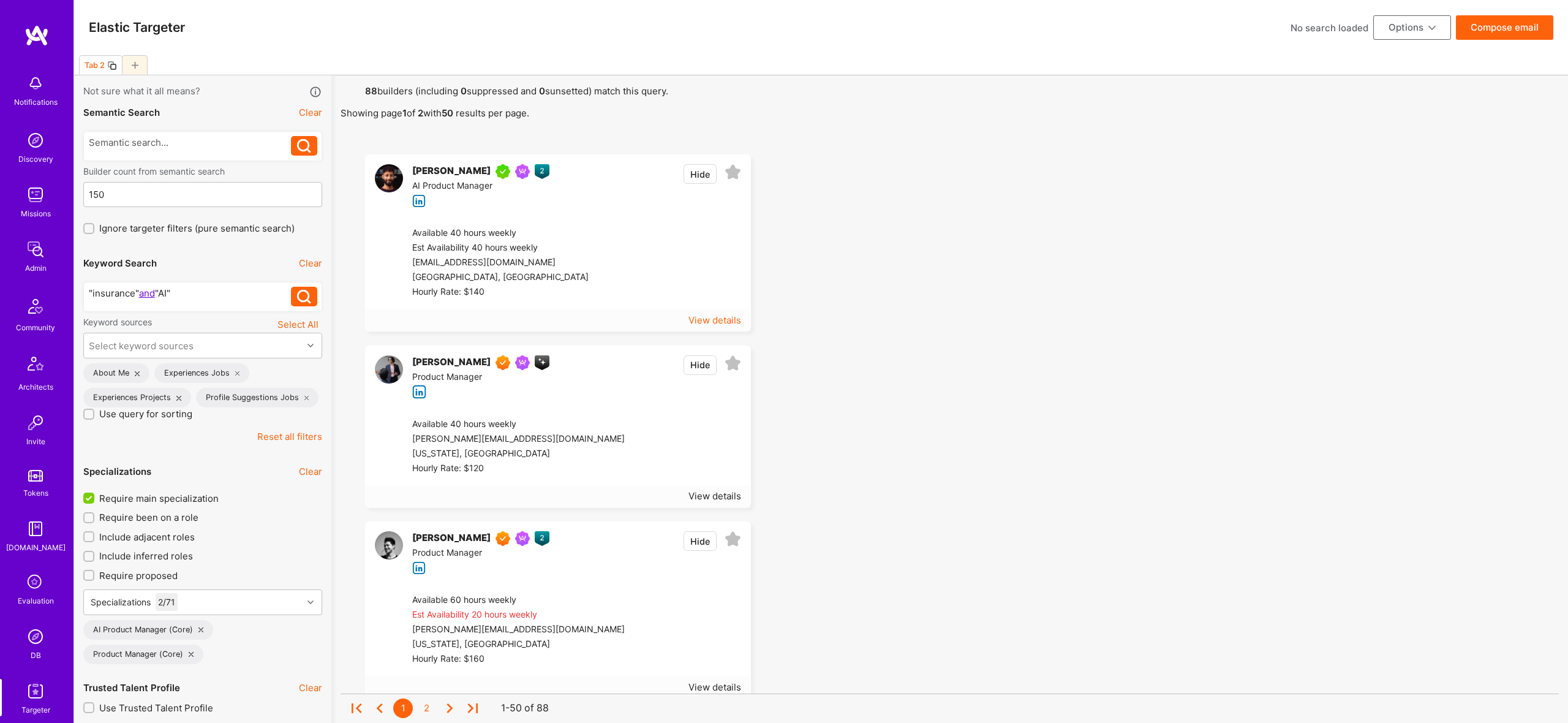
click at [709, 322] on div "View details" at bounding box center [715, 320] width 52 height 13
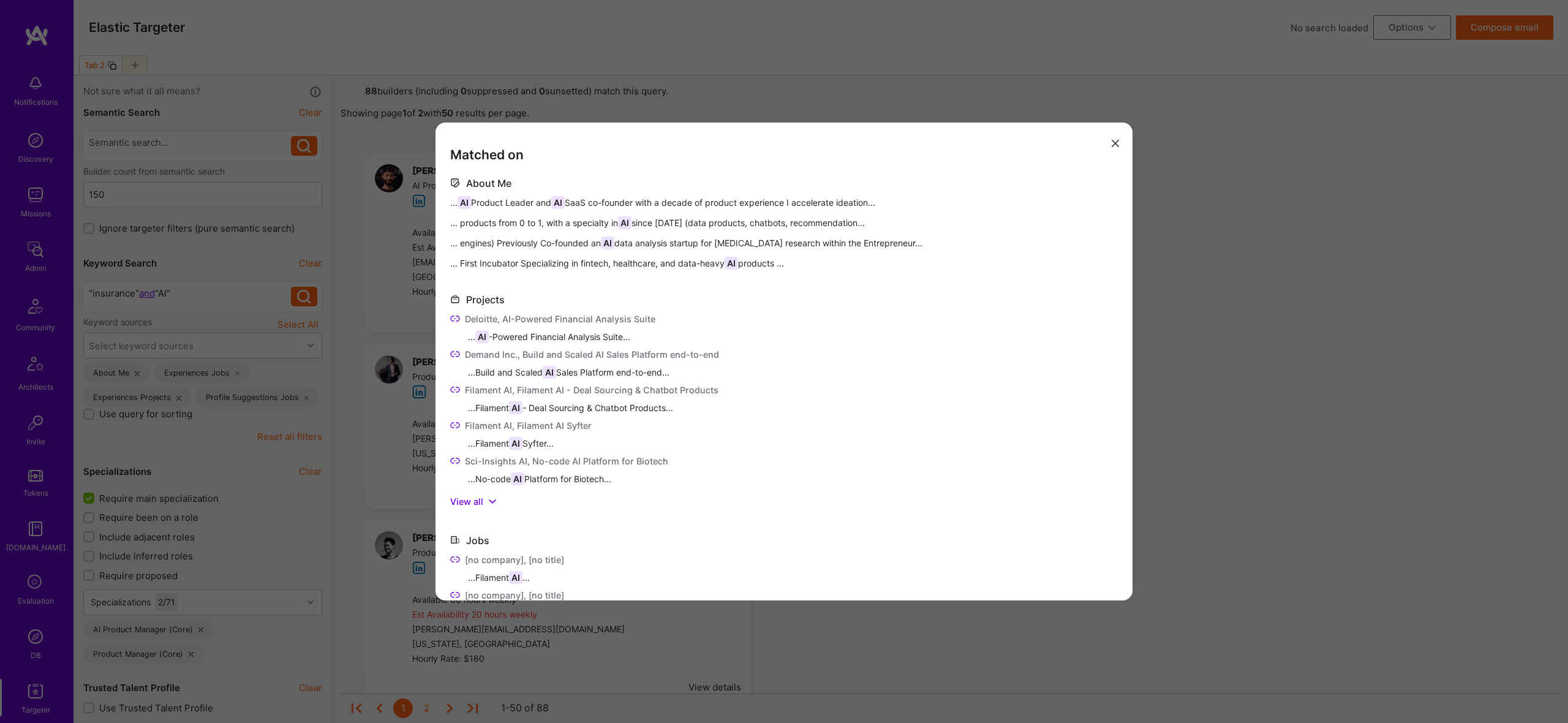
click at [351, 295] on div "Matched on About Me ... AI Product Leader and AI SaaS co-founder with a decade …" at bounding box center [784, 361] width 1568 height 723
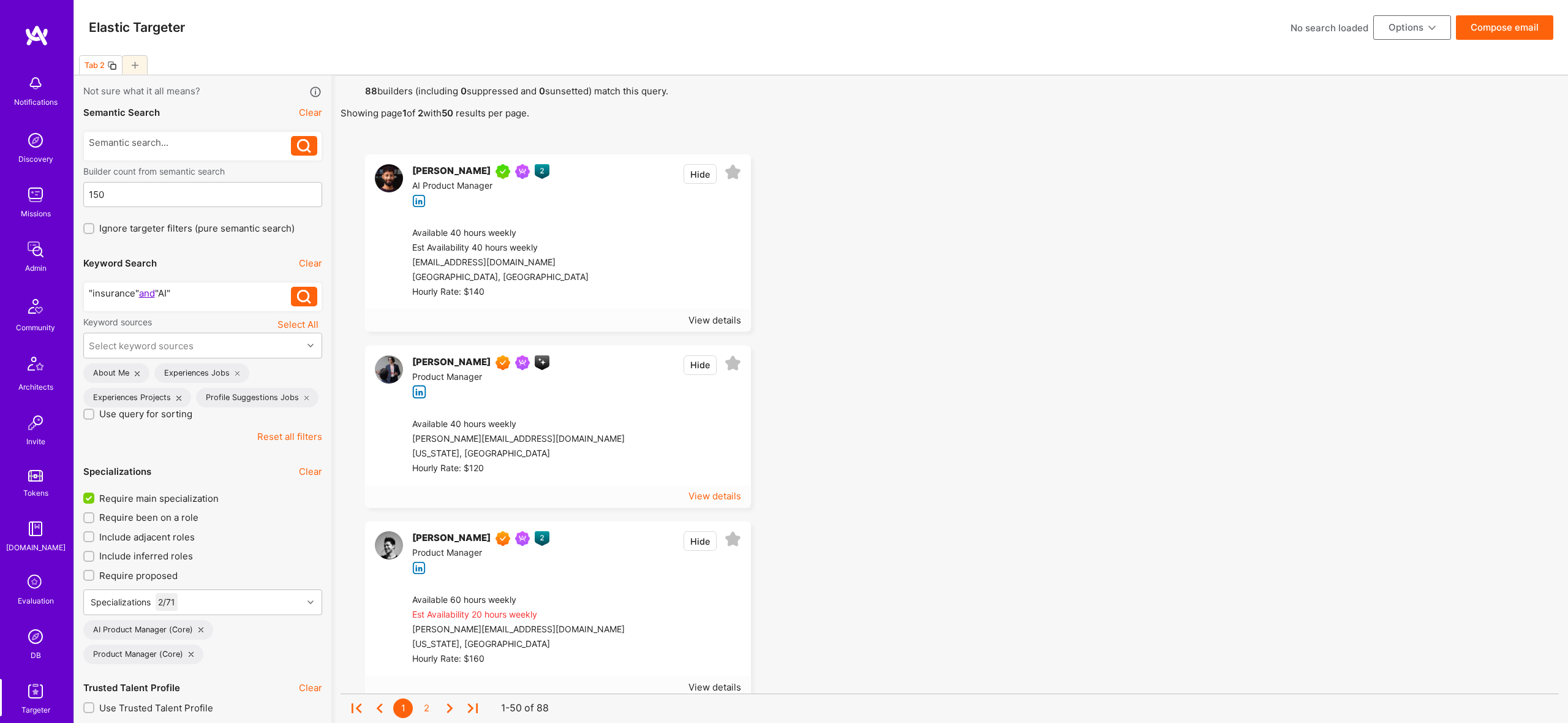
click at [721, 498] on div "View details" at bounding box center [715, 496] width 52 height 13
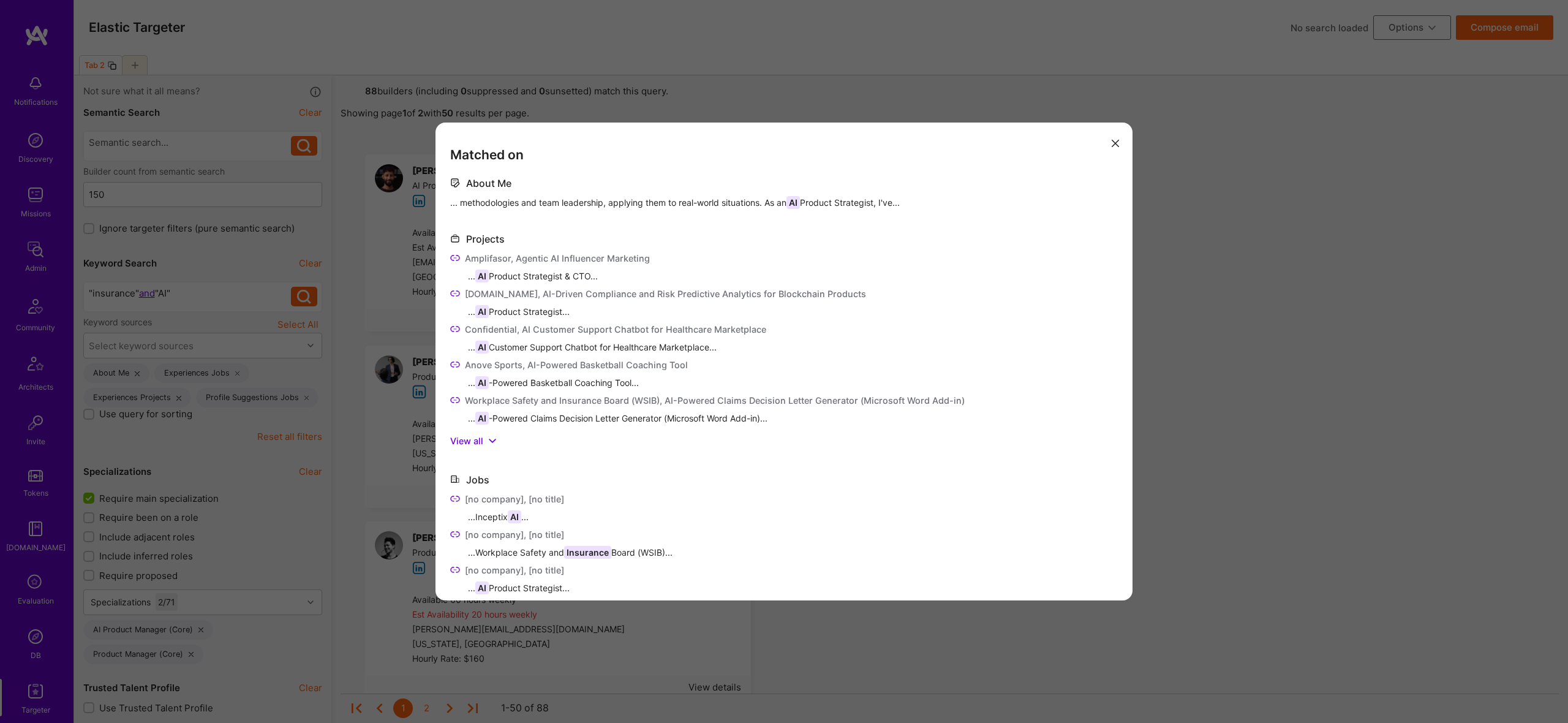
scroll to position [167, 0]
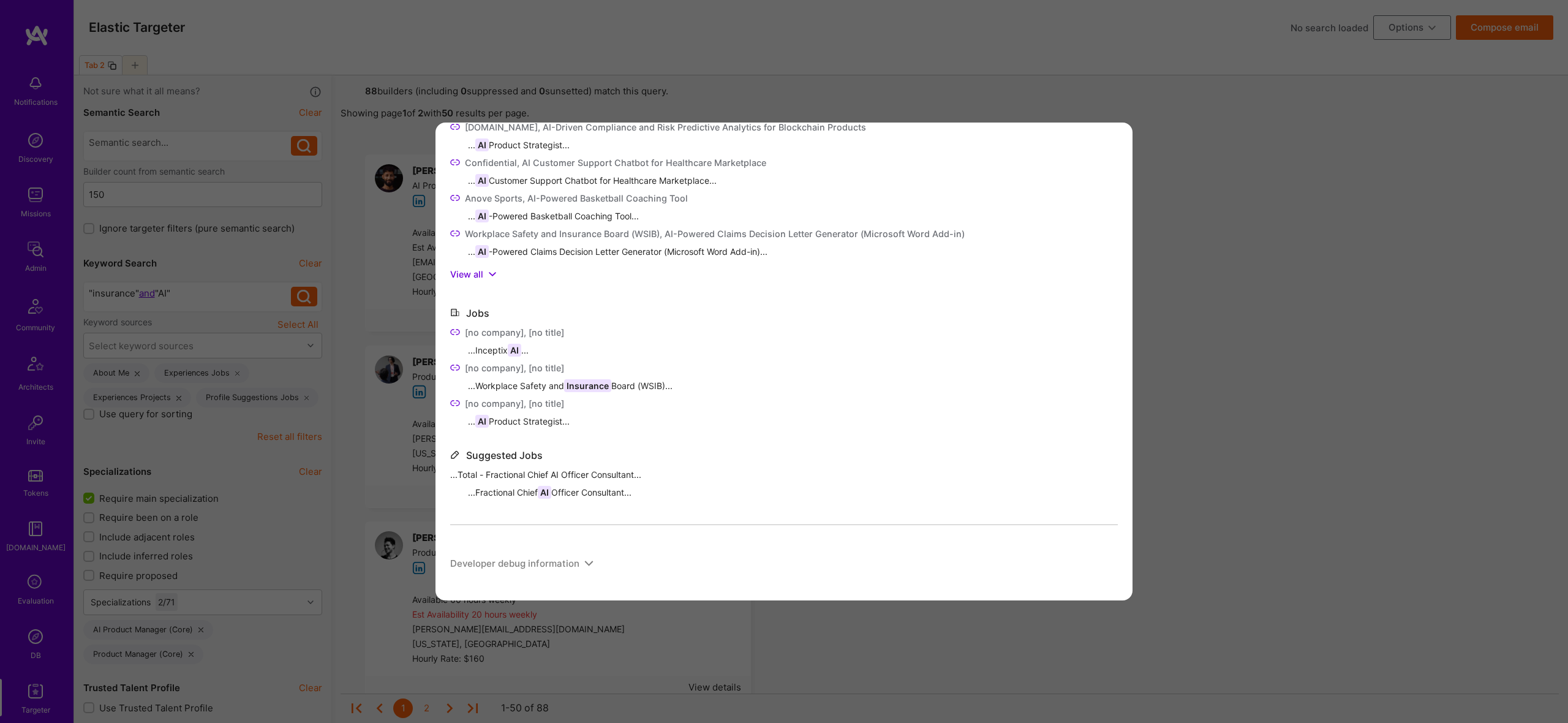
click at [239, 211] on div "Matched on About Me ... methodologies and team leadership, applying them to rea…" at bounding box center [784, 361] width 1568 height 723
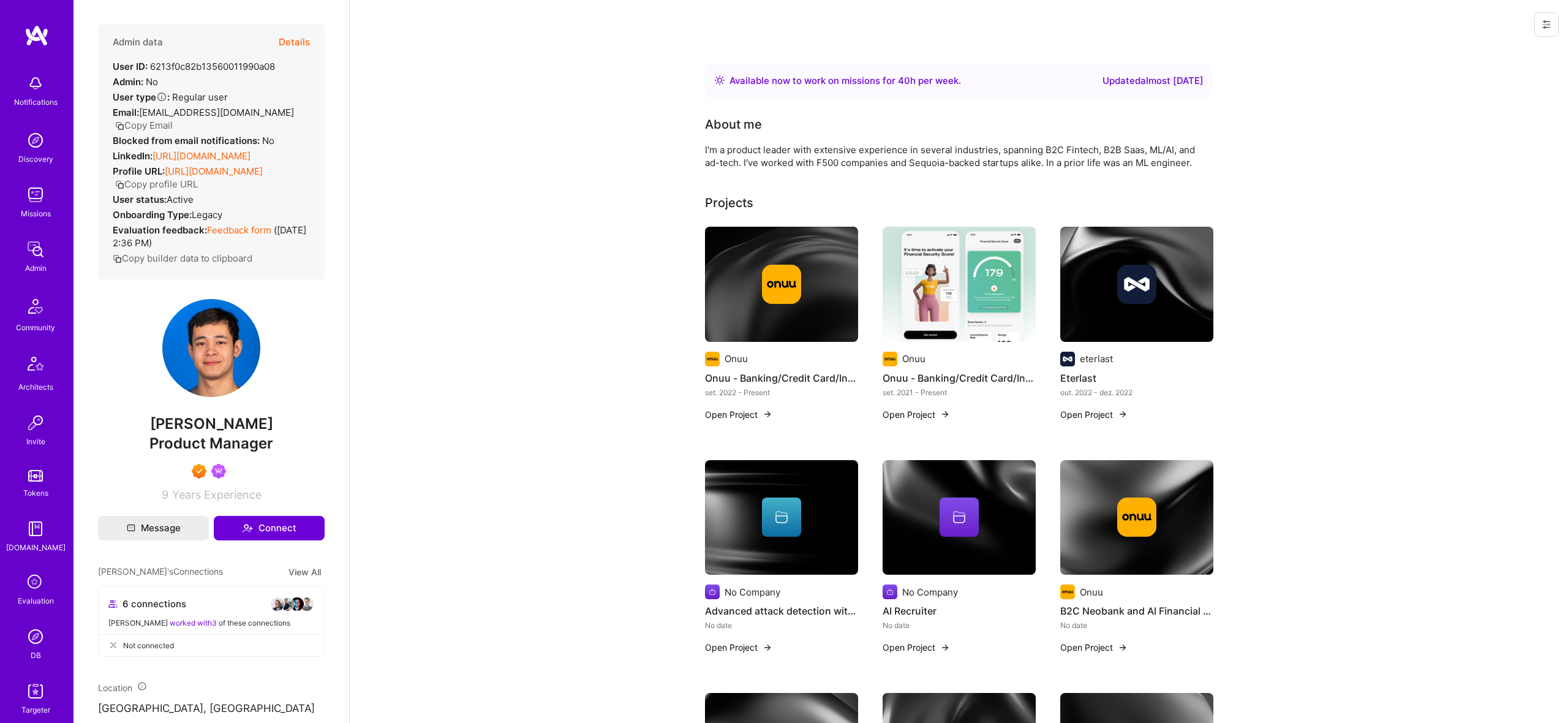
click at [289, 43] on button "Details" at bounding box center [294, 42] width 31 height 35
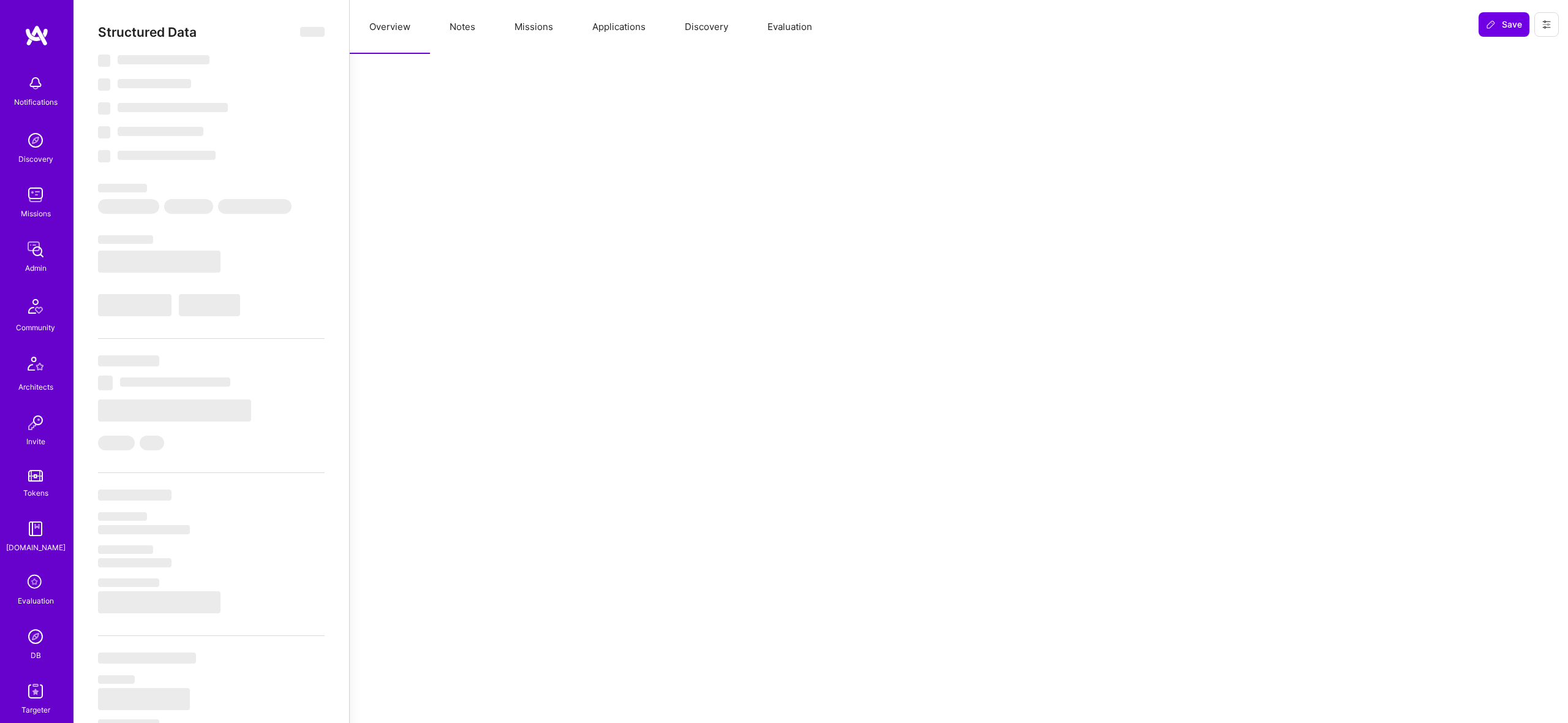
select select "Right Now"
select select "7"
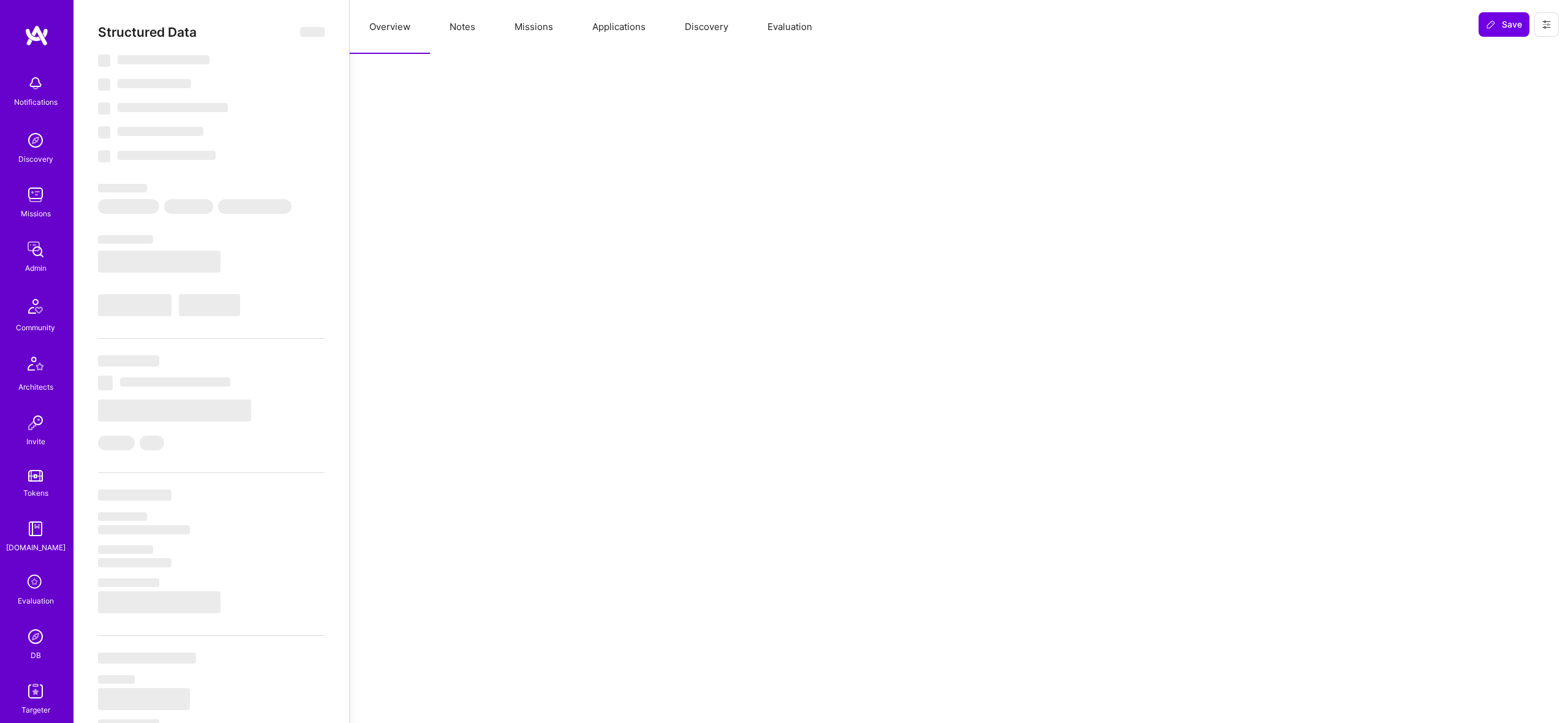
select select "US"
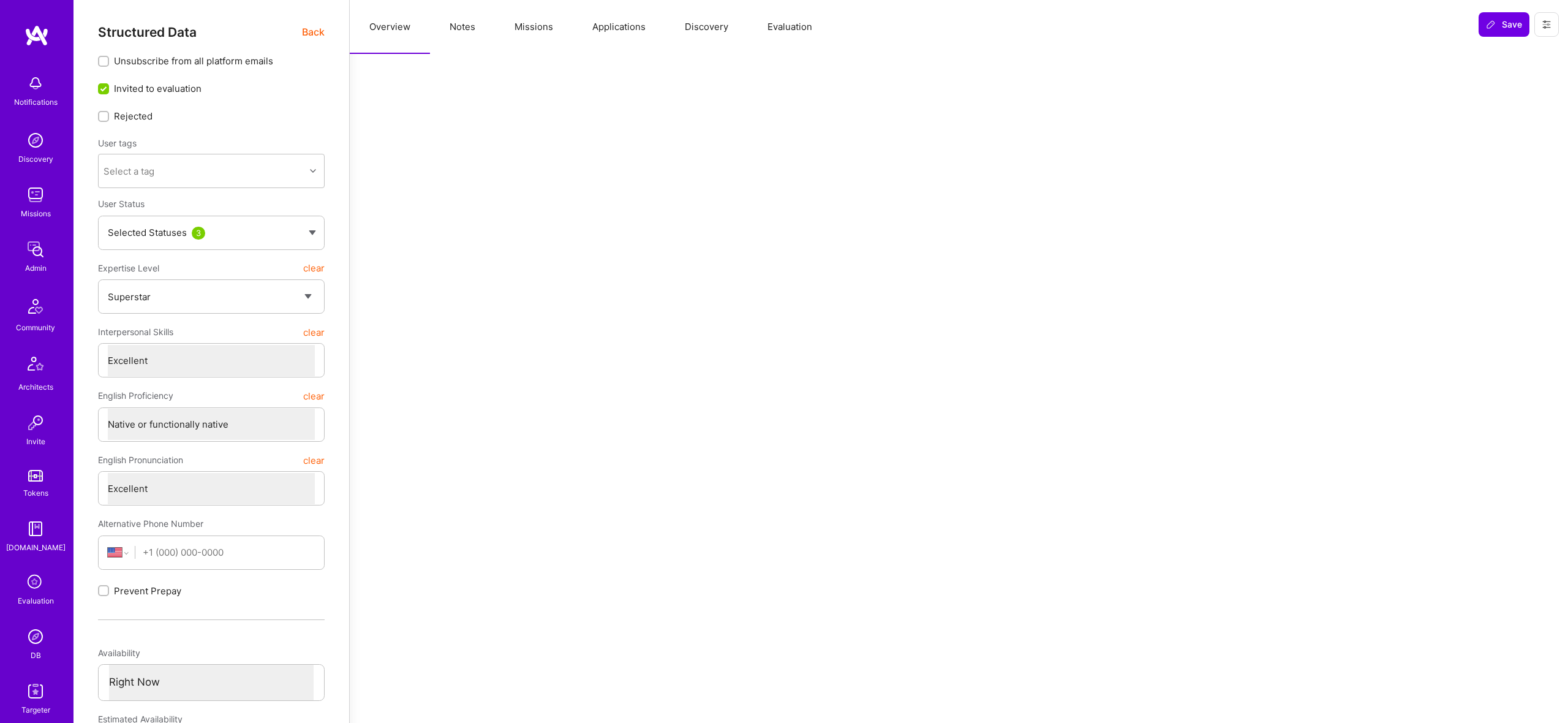
click at [513, 35] on button "Missions" at bounding box center [534, 27] width 78 height 54
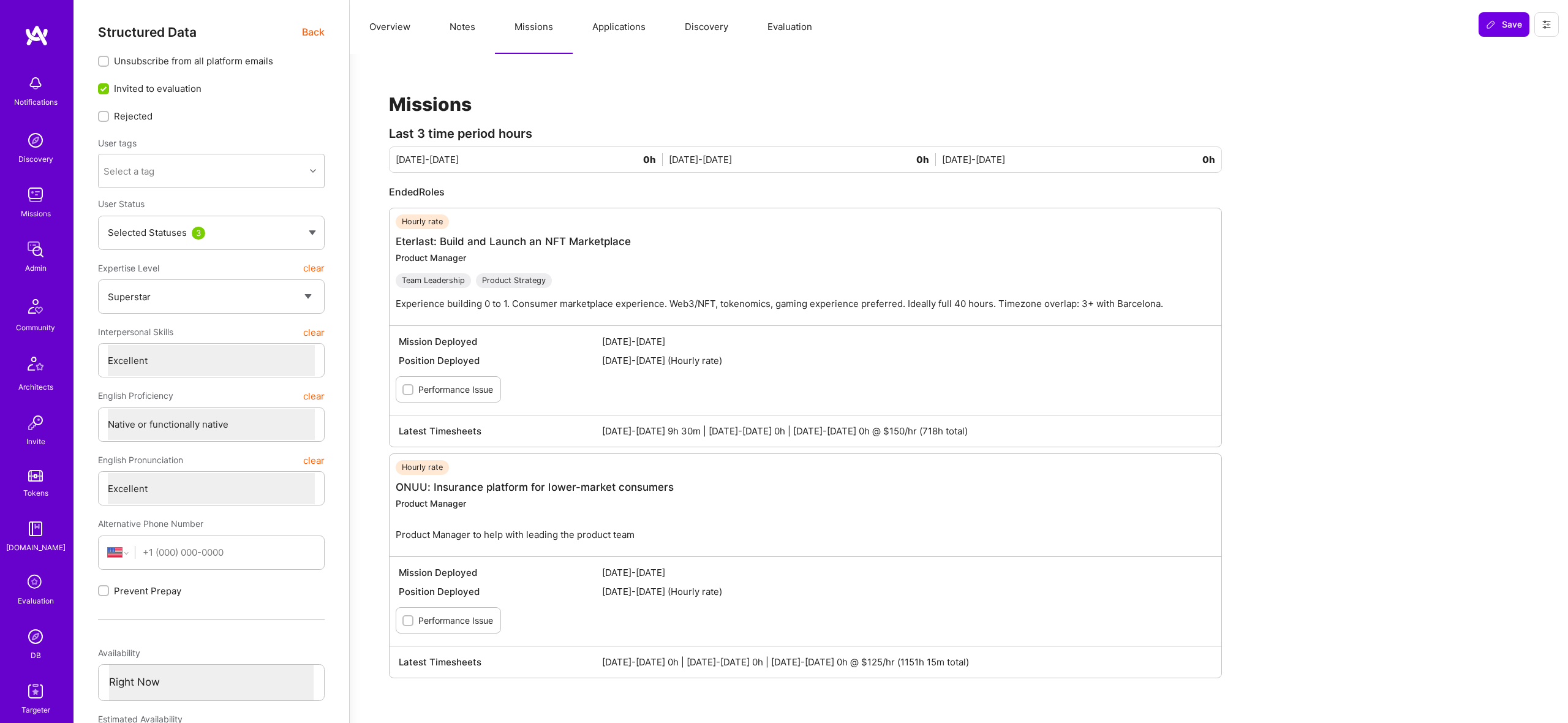
click at [789, 34] on button "Evaluation" at bounding box center [789, 27] width 84 height 54
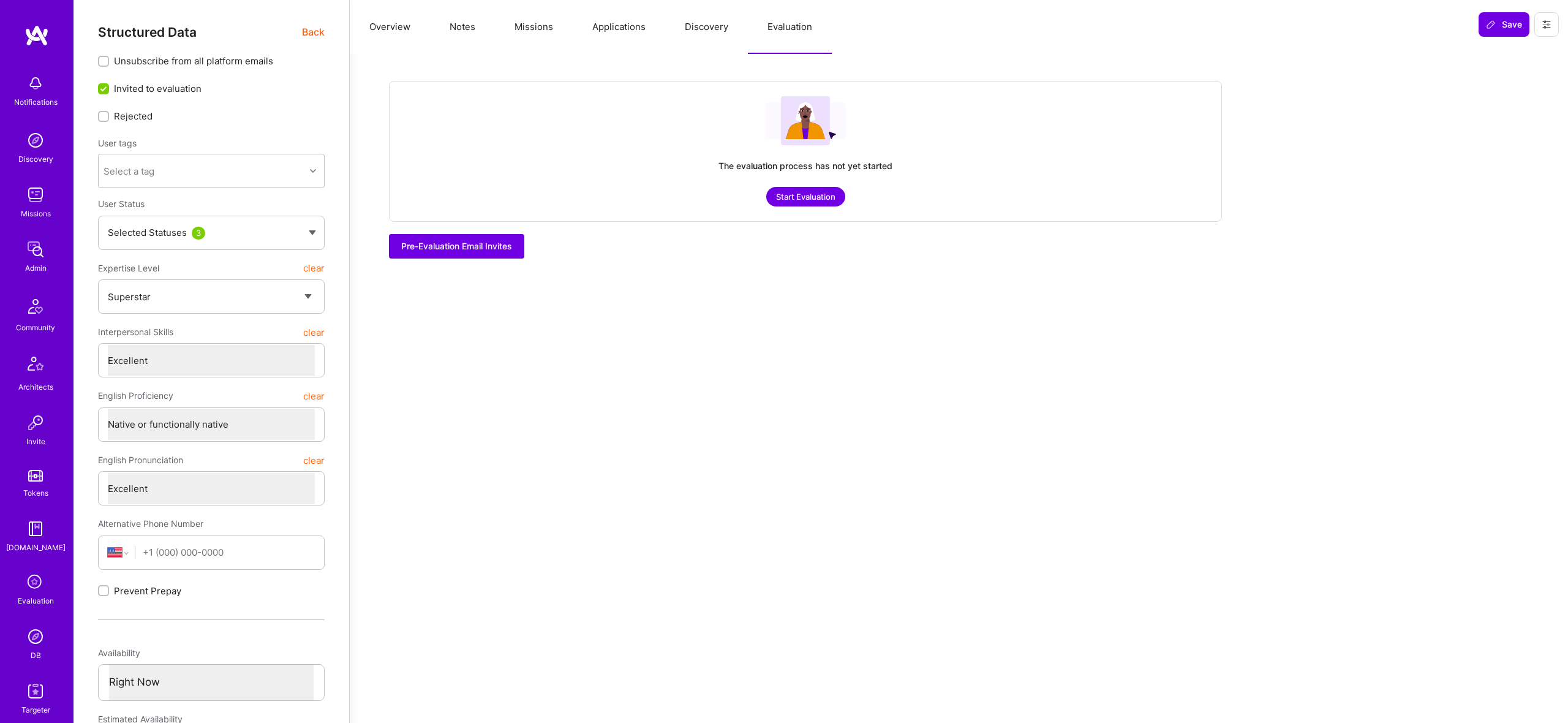
click at [638, 11] on button "Applications" at bounding box center [619, 27] width 92 height 54
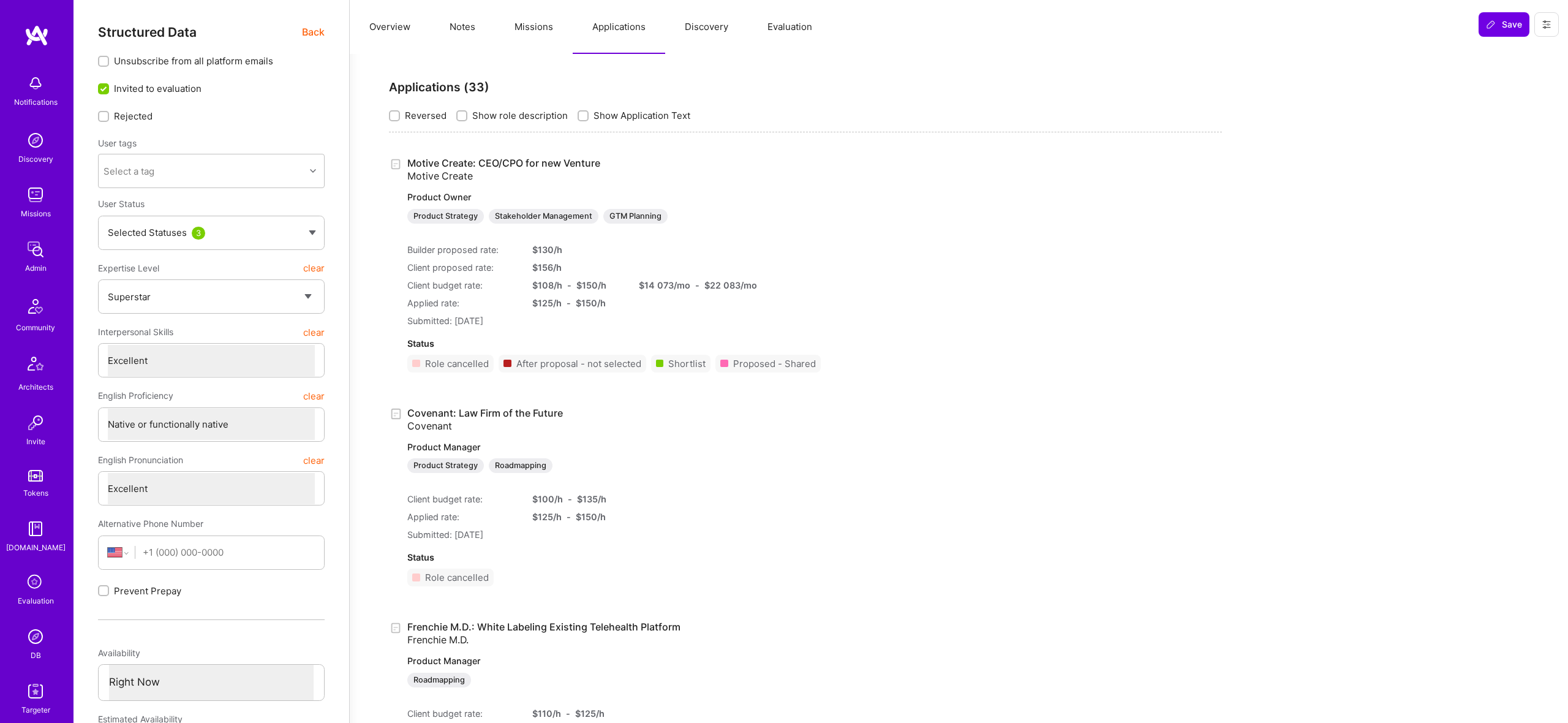
click at [393, 27] on button "Overview" at bounding box center [390, 27] width 80 height 54
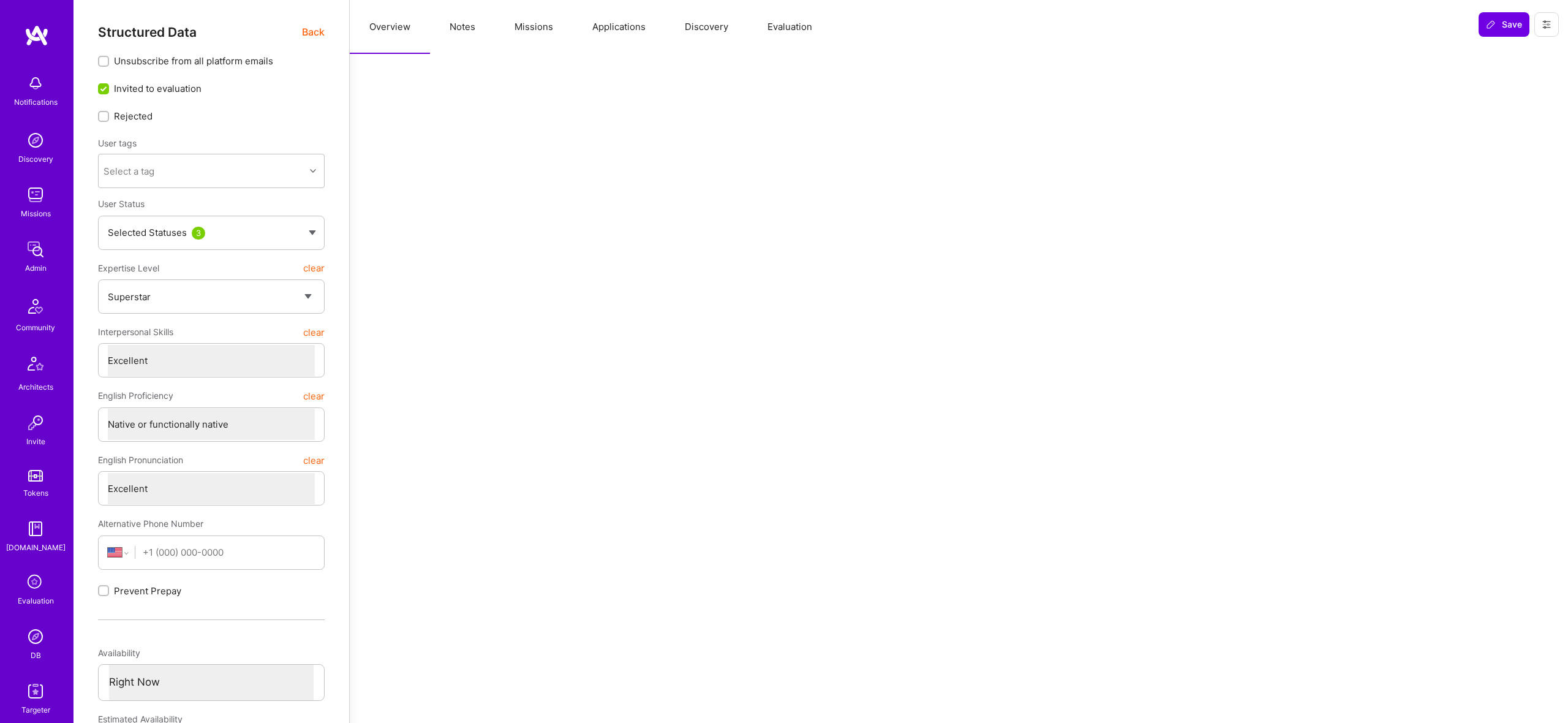
click at [315, 29] on span "Back" at bounding box center [313, 32] width 22 height 16
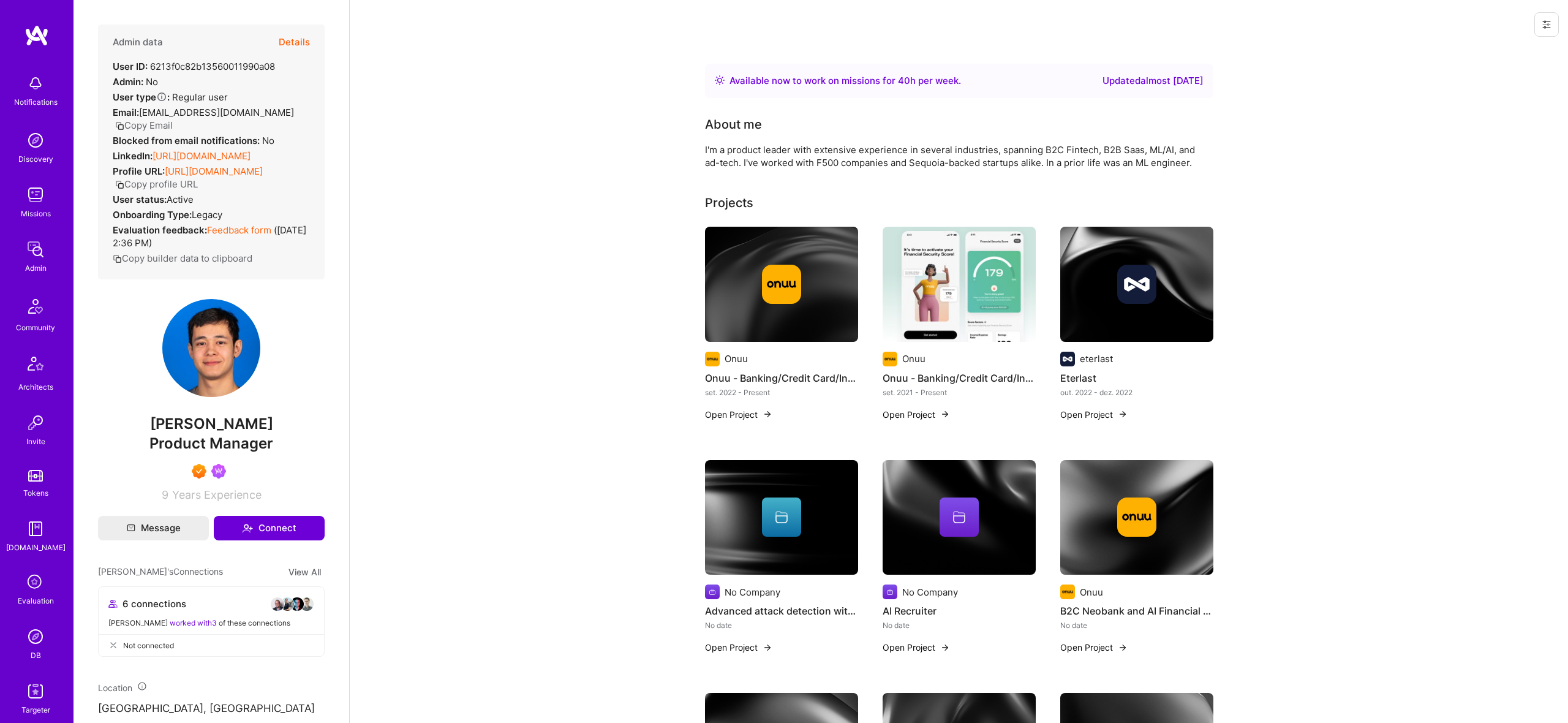
click at [212, 150] on div "LinkedIn: https://linkedin.com/in/paulsf" at bounding box center [182, 156] width 138 height 13
click at [222, 150] on link "https://linkedin.com/in/paulsf" at bounding box center [201, 156] width 98 height 12
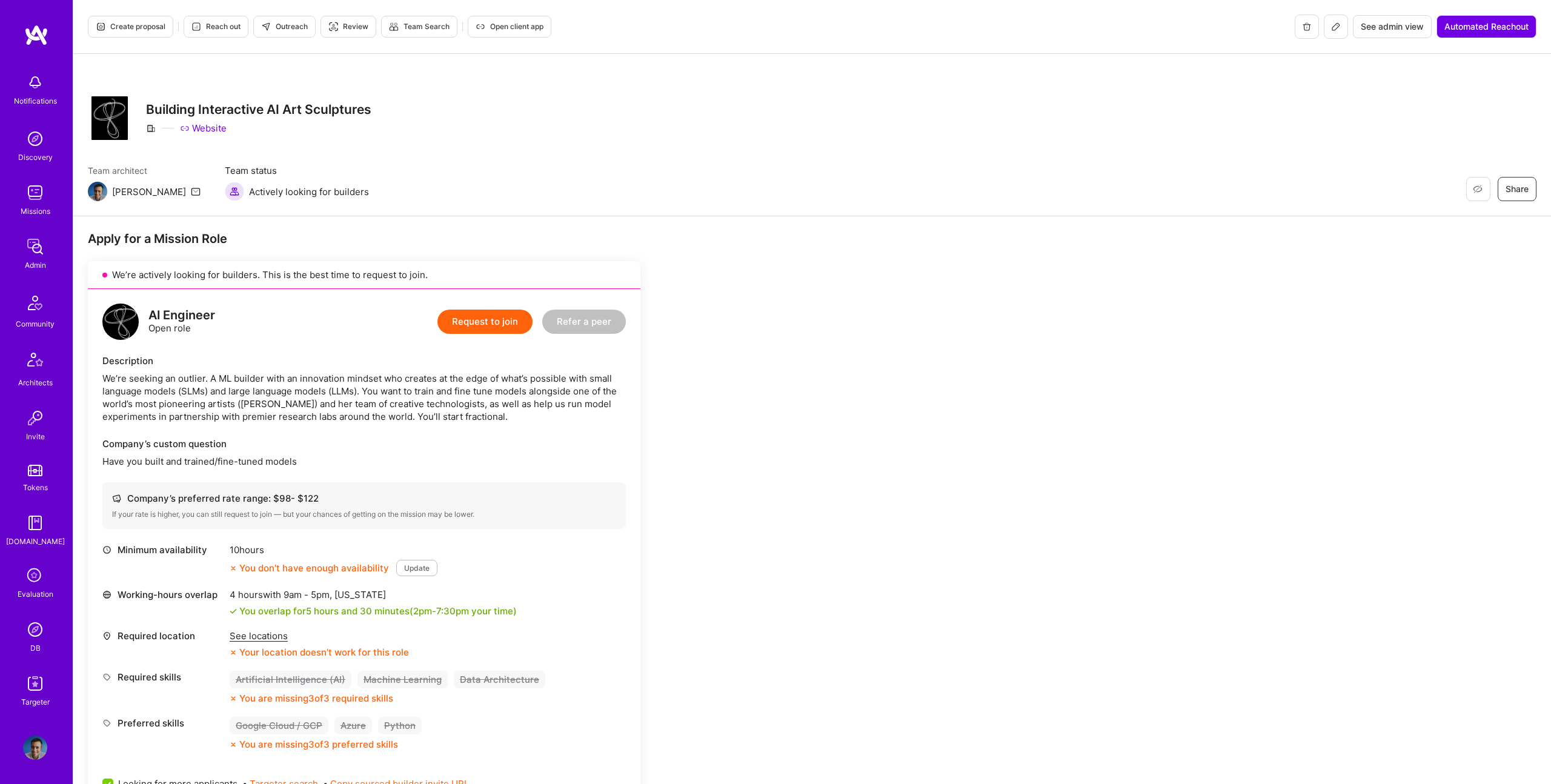
click at [320, 131] on div "Website" at bounding box center [258, 128] width 225 height 13
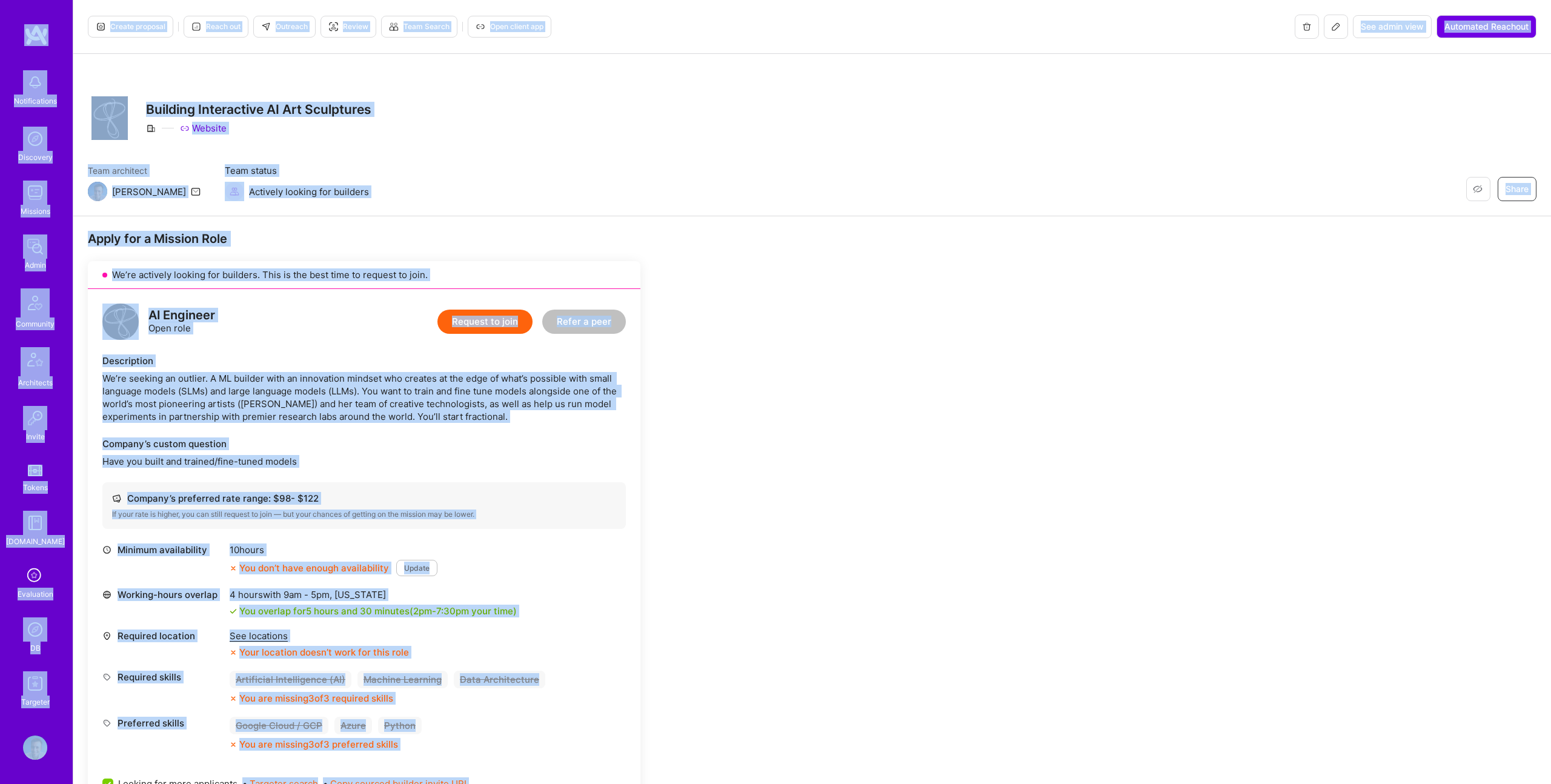
copy div "Loremipsumdol Sitametco Adipisci Elits Doeiusmod Temporinci Utlabo Etdolo M.Ali…"
click at [221, 58] on div "Restore Not Interested Share Building Interactive AI Art Sculptures Website Tea…" at bounding box center [812, 134] width 1478 height 162
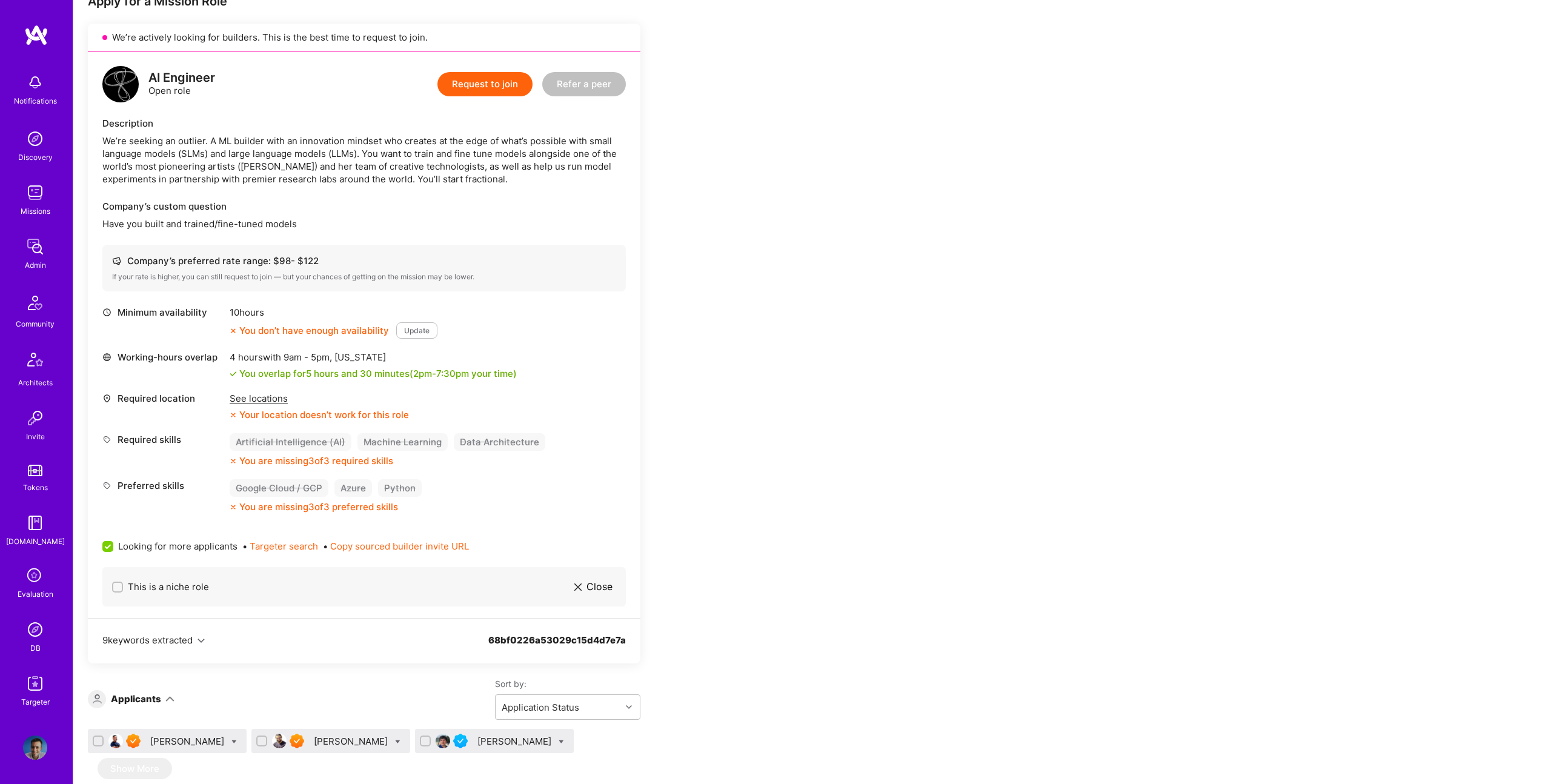
scroll to position [241, 0]
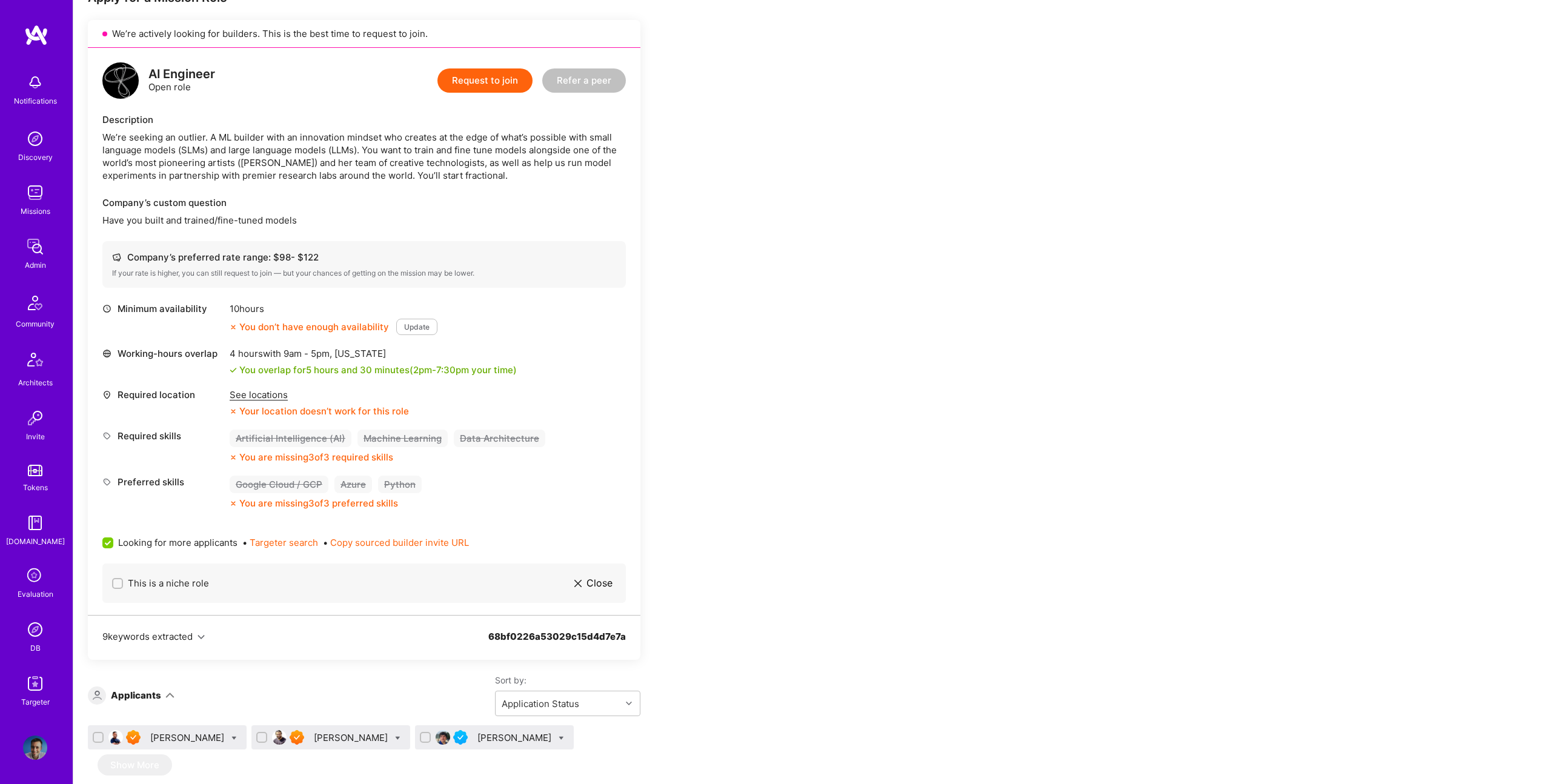
click at [346, 152] on div "We’re seeking an outlier. A ML builder with an innovation mindset who creates a…" at bounding box center [364, 157] width 523 height 51
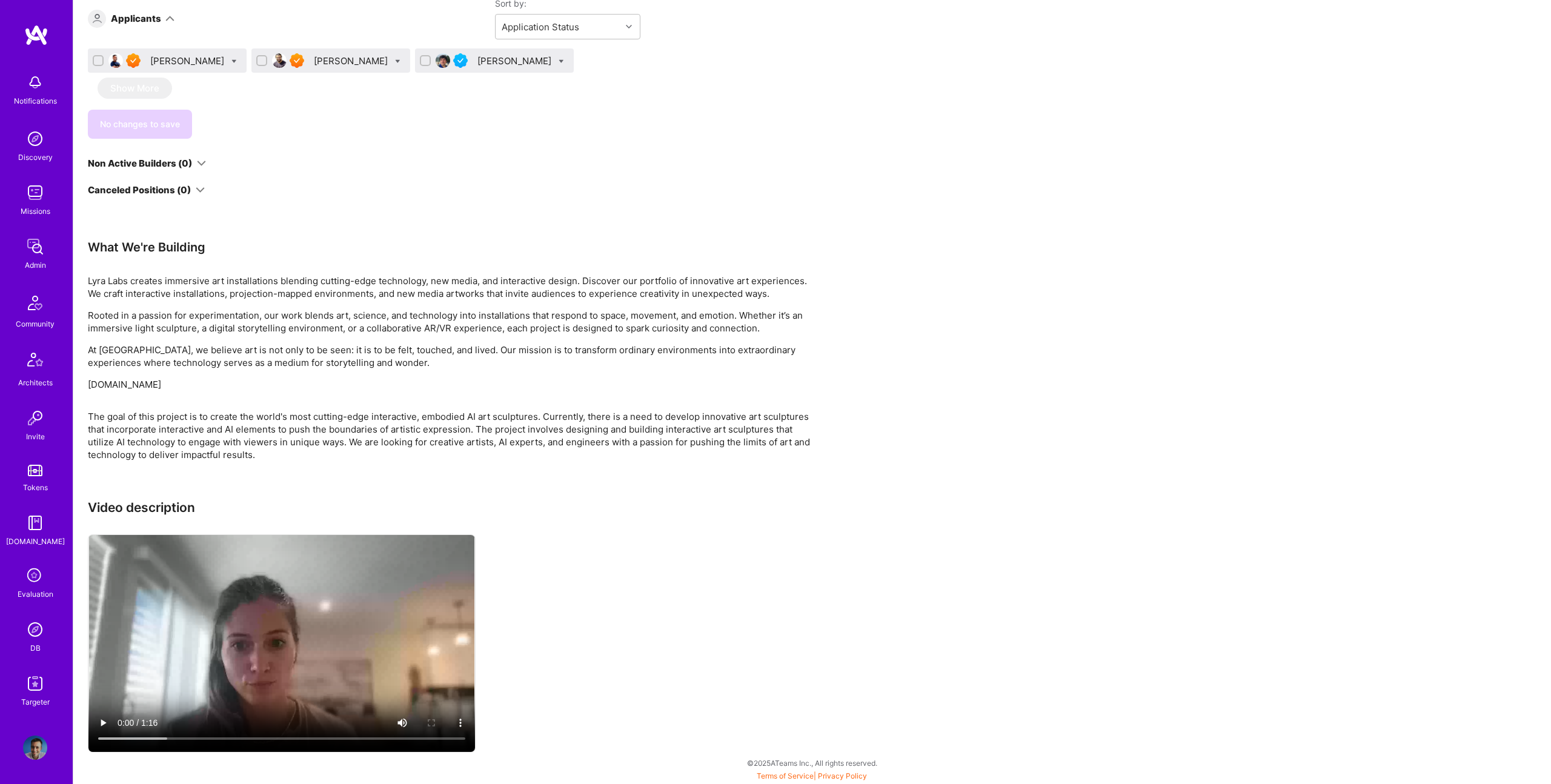
scroll to position [916, 0]
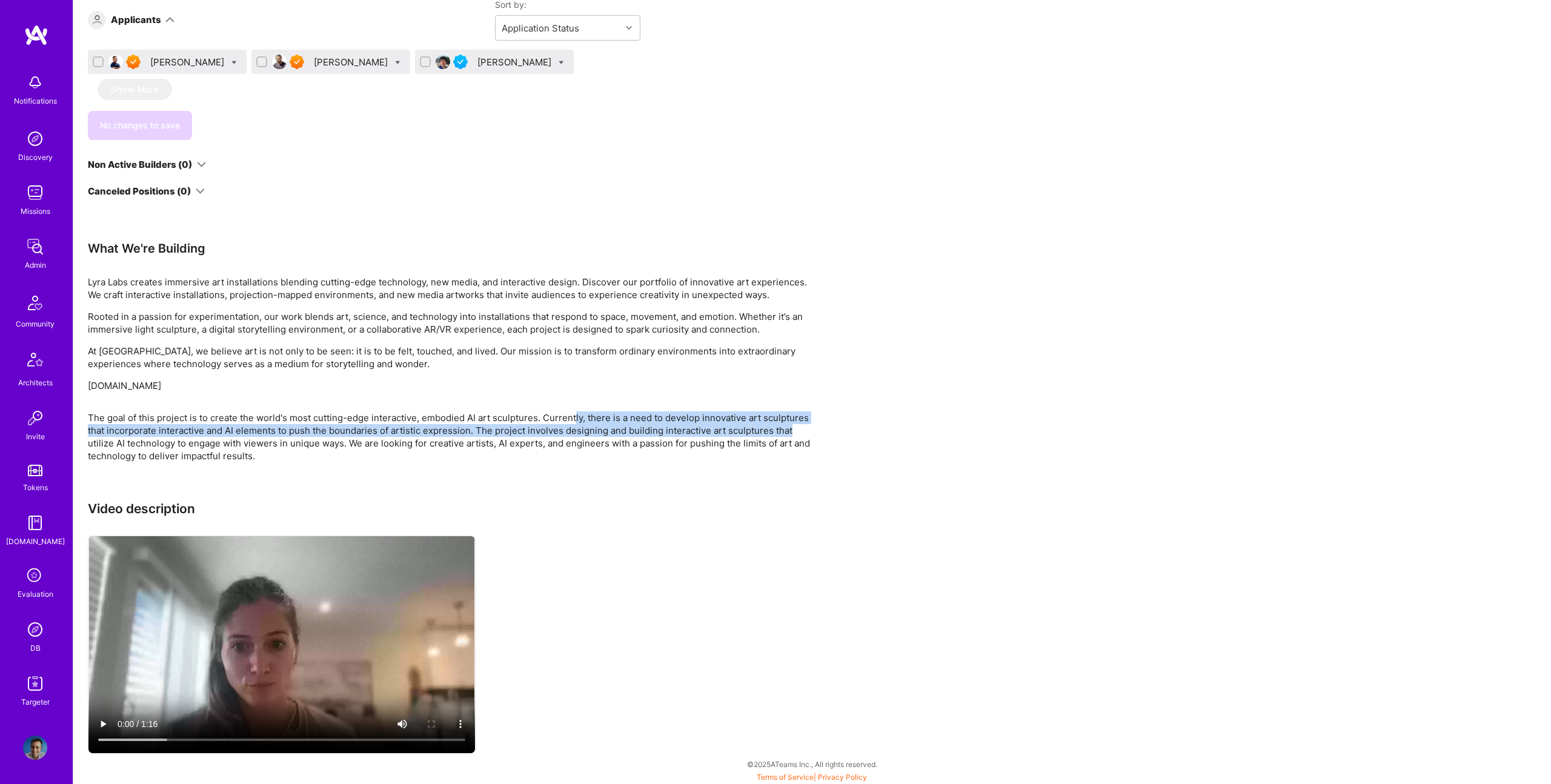
drag, startPoint x: 577, startPoint y: 421, endPoint x: 828, endPoint y: 427, distance: 251.1
click at [852, 431] on div "Apply for a Mission Role We’re actively looking for builders. This is the best …" at bounding box center [812, 42] width 1478 height 1485
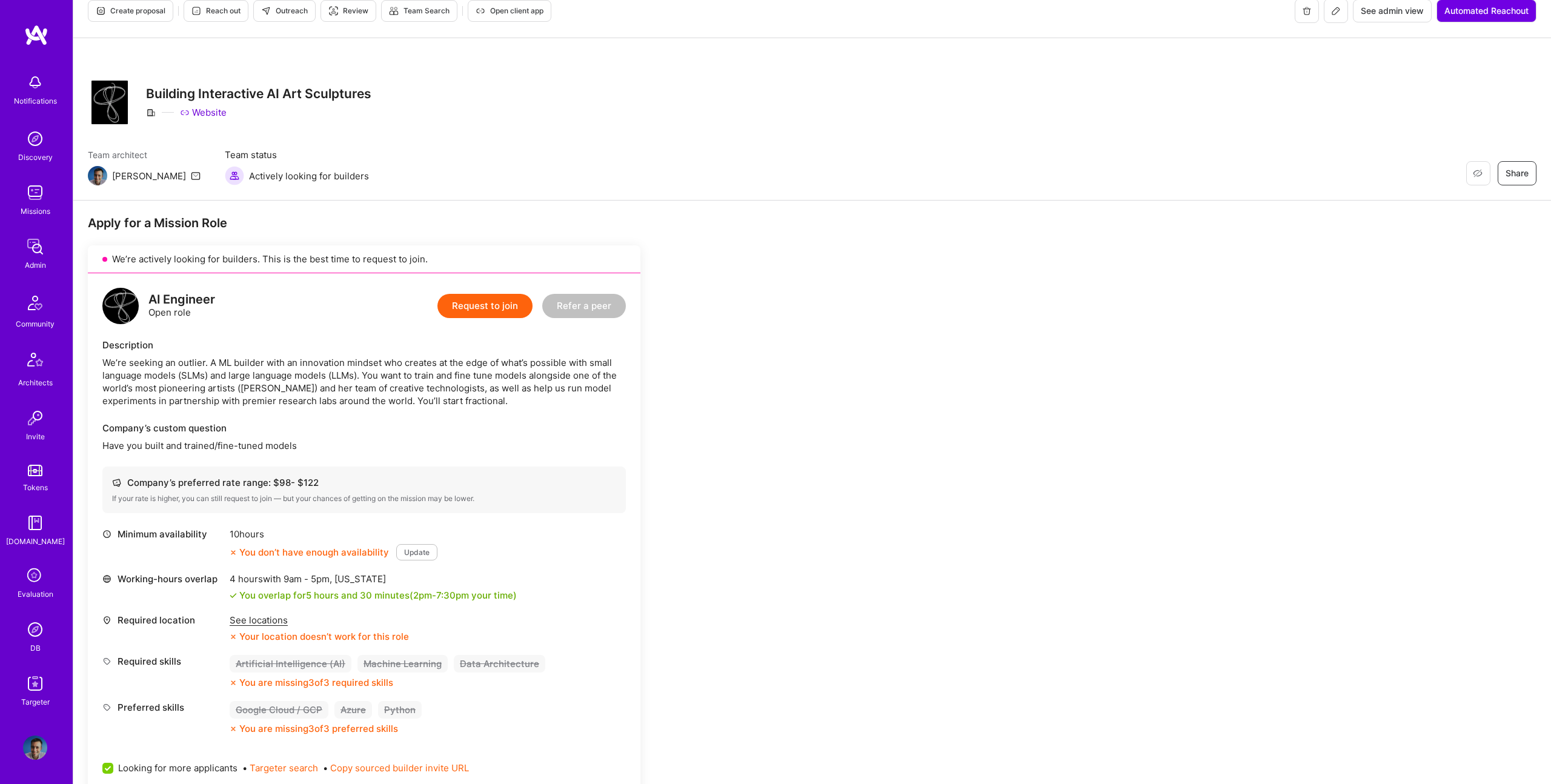
scroll to position [0, 0]
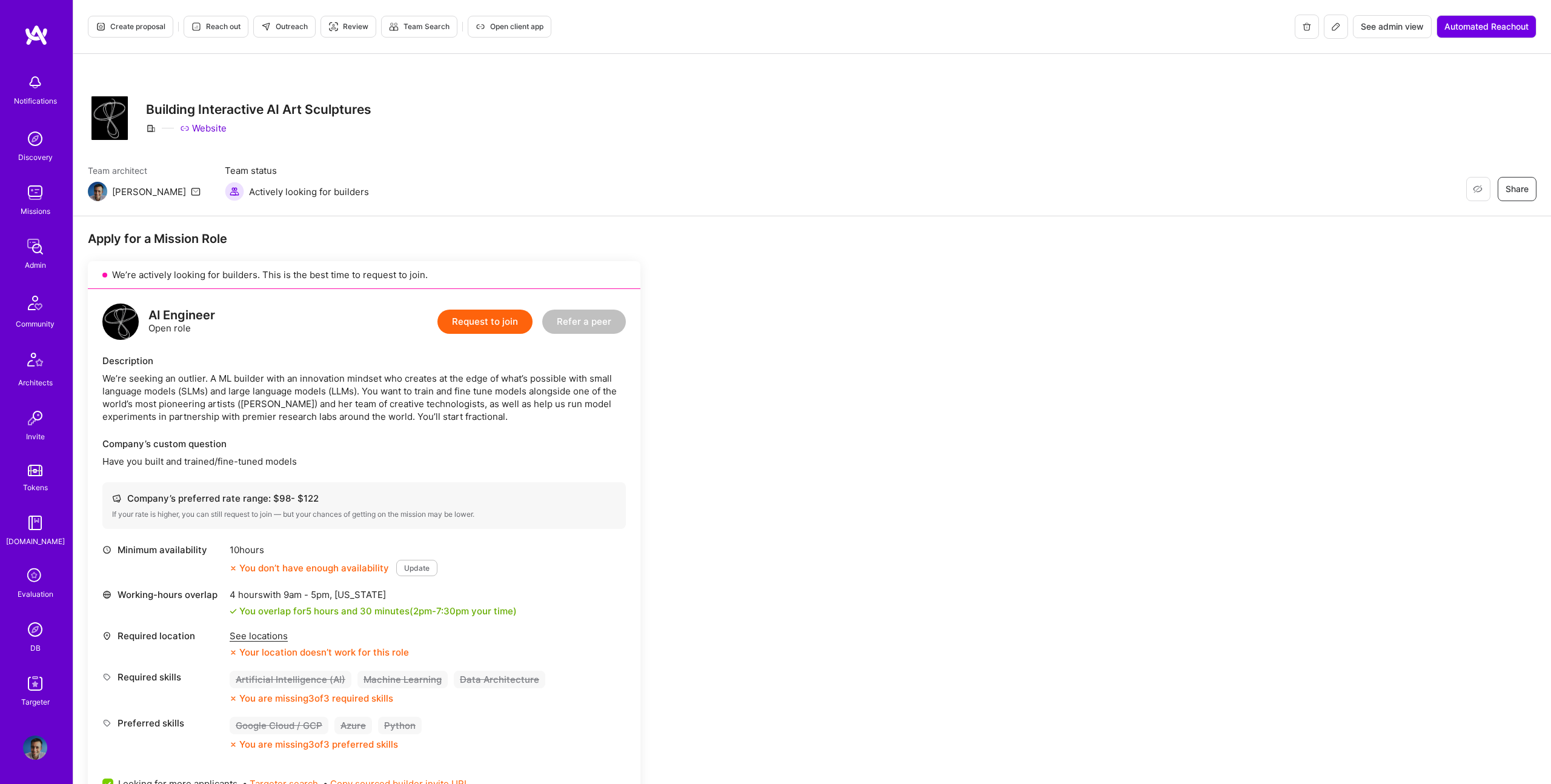
click at [202, 387] on div "We’re seeking an outlier. A ML builder with an innovation mindset who creates a…" at bounding box center [364, 397] width 523 height 51
click at [188, 391] on div "We’re seeking an outlier. A ML builder with an innovation mindset who creates a…" at bounding box center [364, 397] width 523 height 51
copy div "SLMs"
click at [272, 28] on span "Outreach" at bounding box center [284, 27] width 46 height 11
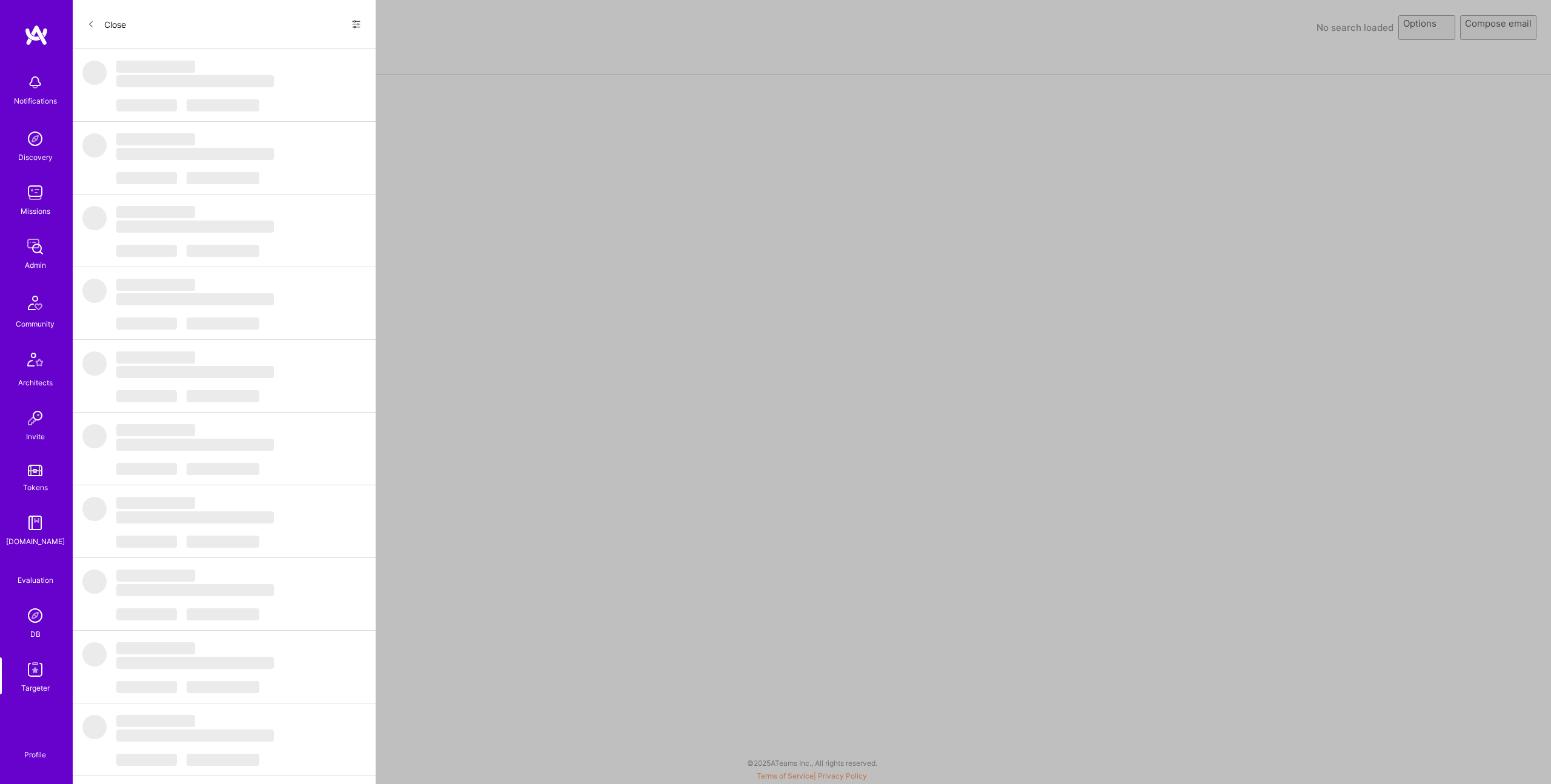
select select "rich-reachout"
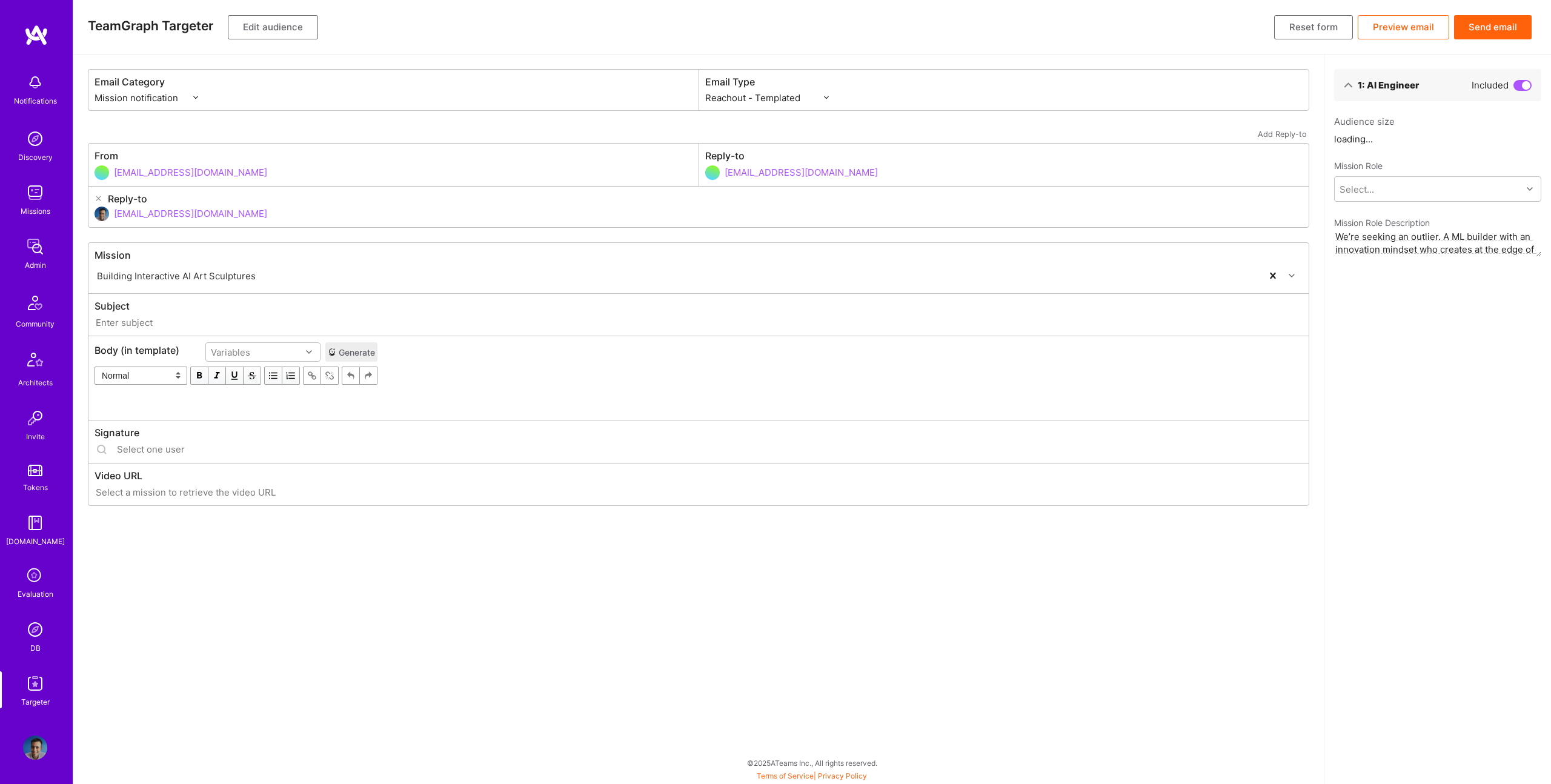
type input "A.Team // Building Interactive AI Art Sculptures"
type input "luisteofilo@a.team"
type input "https://ucarecdn.com/3507eef5-fd12-4776-b1b2-d8e22beda654/"
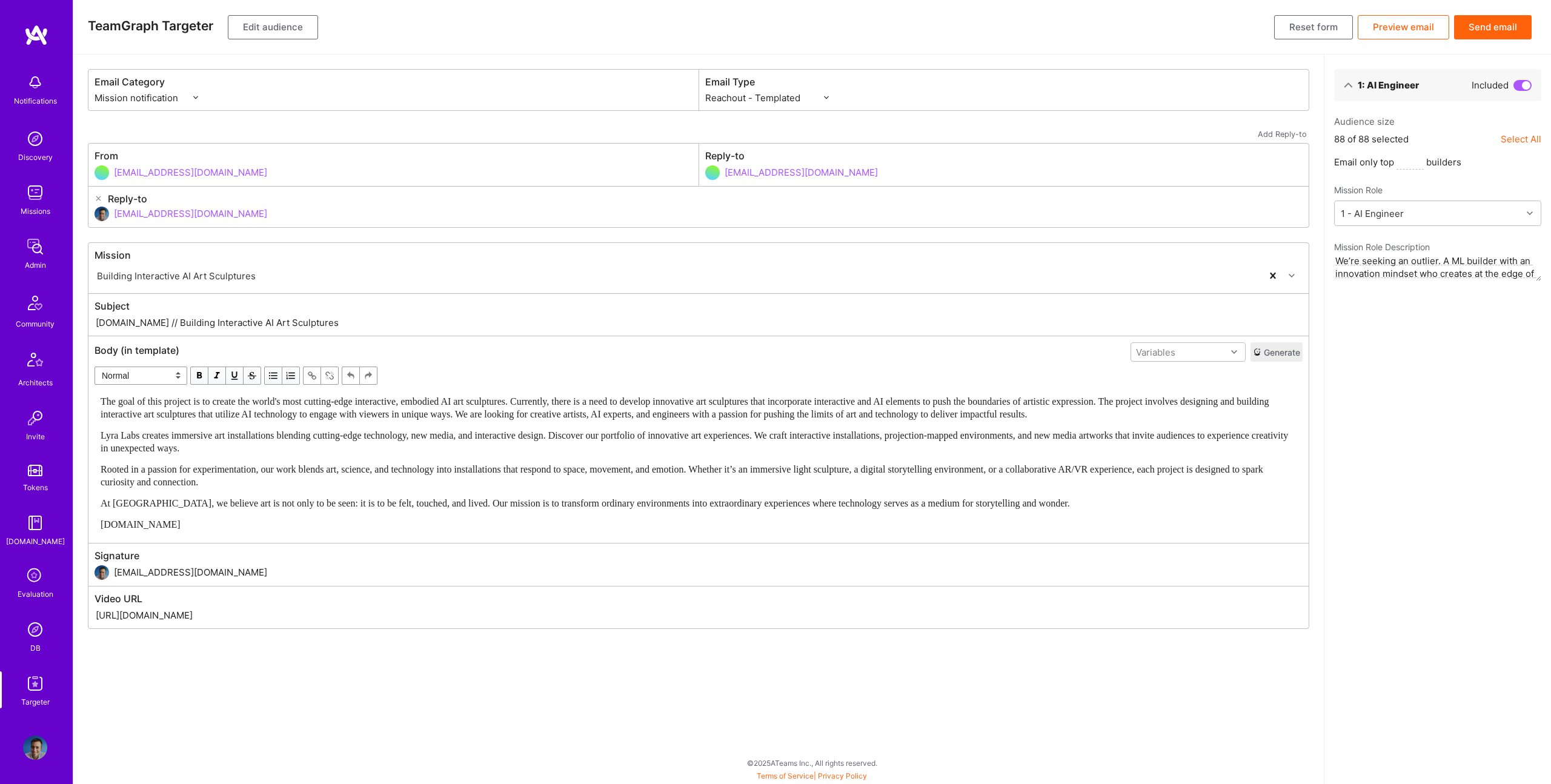
click at [391, 425] on div "The goal of this project is to create the world's most cutting-edge interactive…" at bounding box center [699, 463] width 1196 height 136
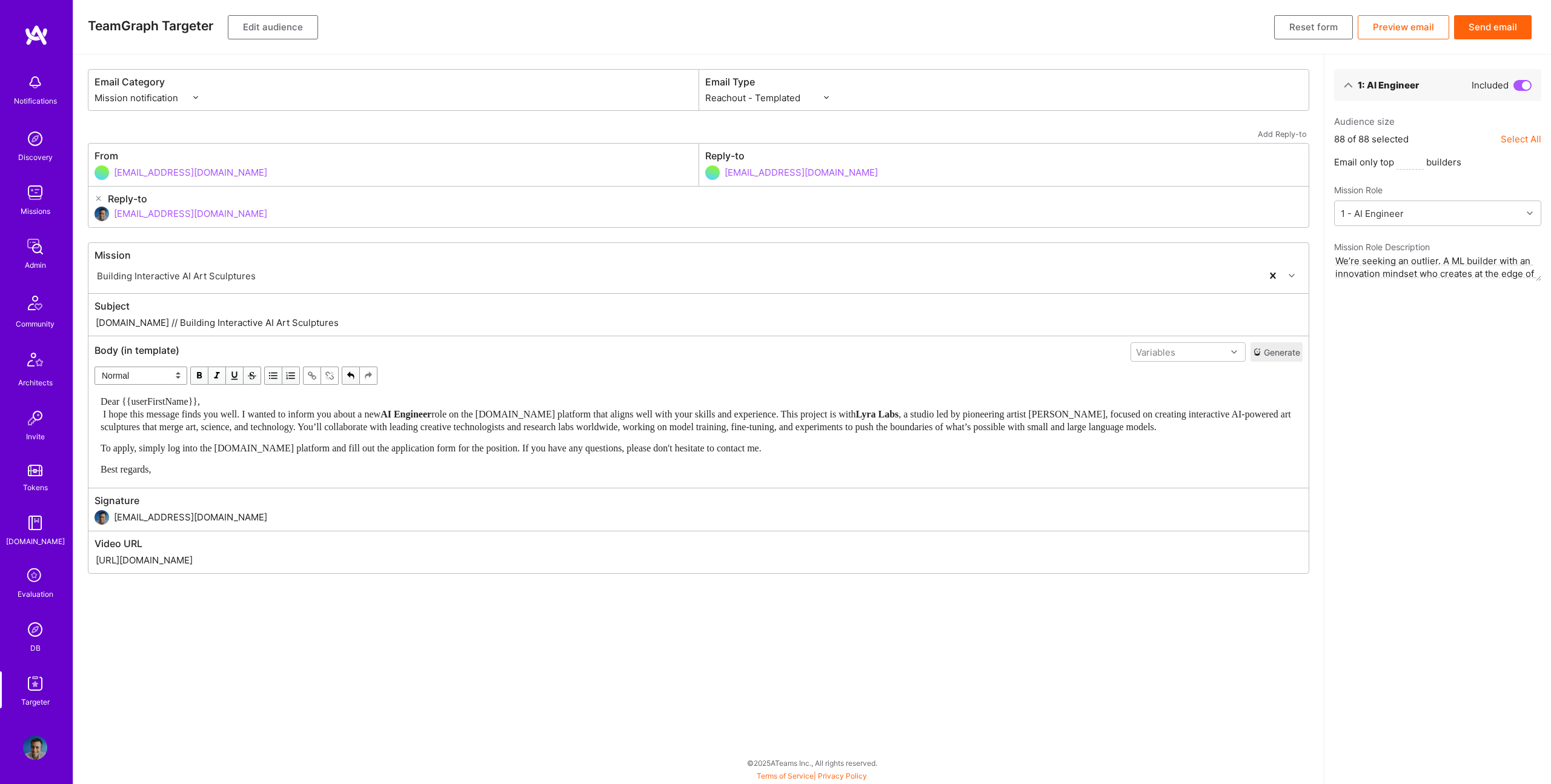
click at [228, 406] on div "Dear {{userFirstName}}, I hope this message finds you well. I wanted to inform …" at bounding box center [699, 414] width 1196 height 38
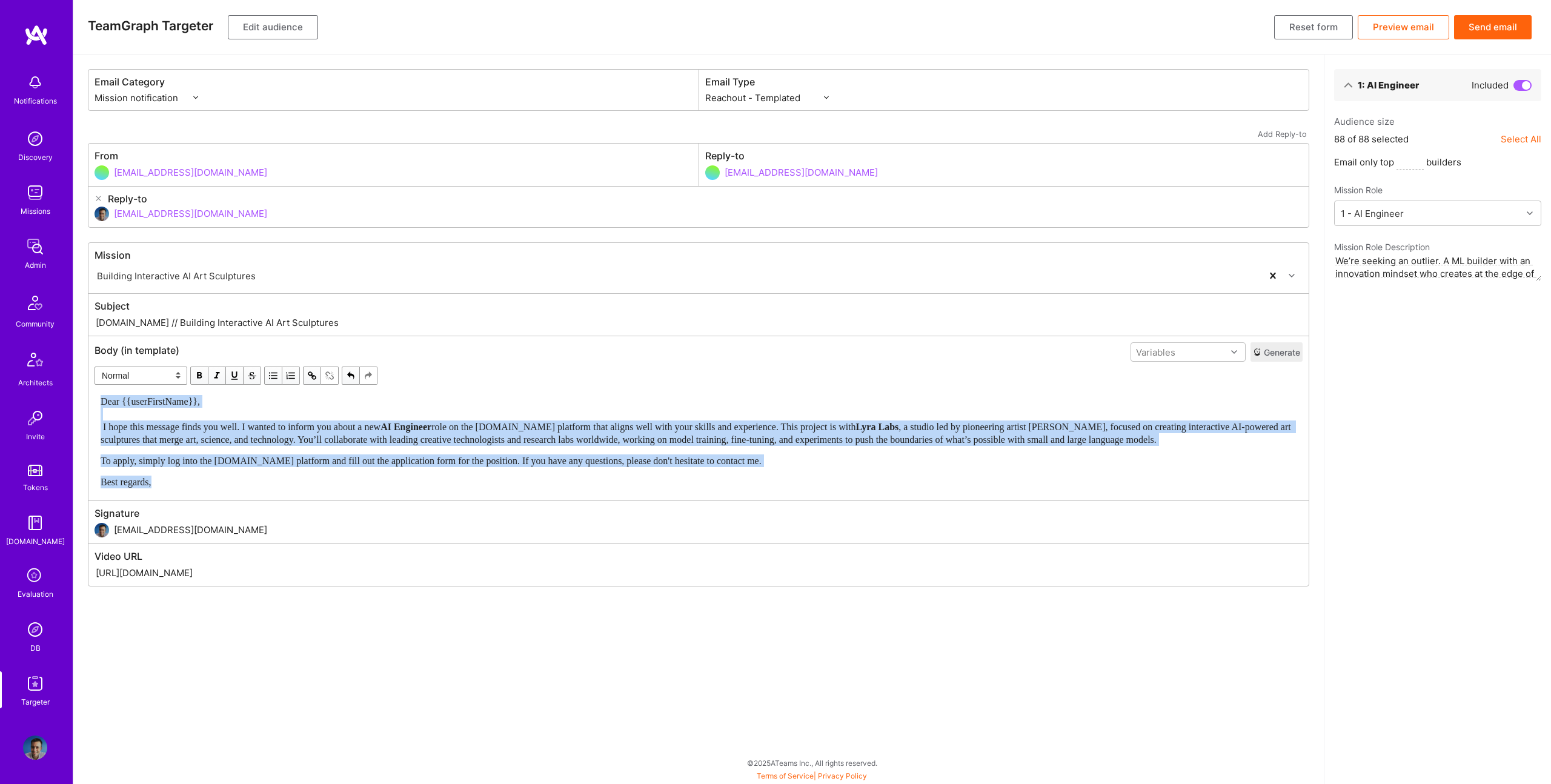
click at [202, 377] on span "button" at bounding box center [199, 376] width 13 height 13
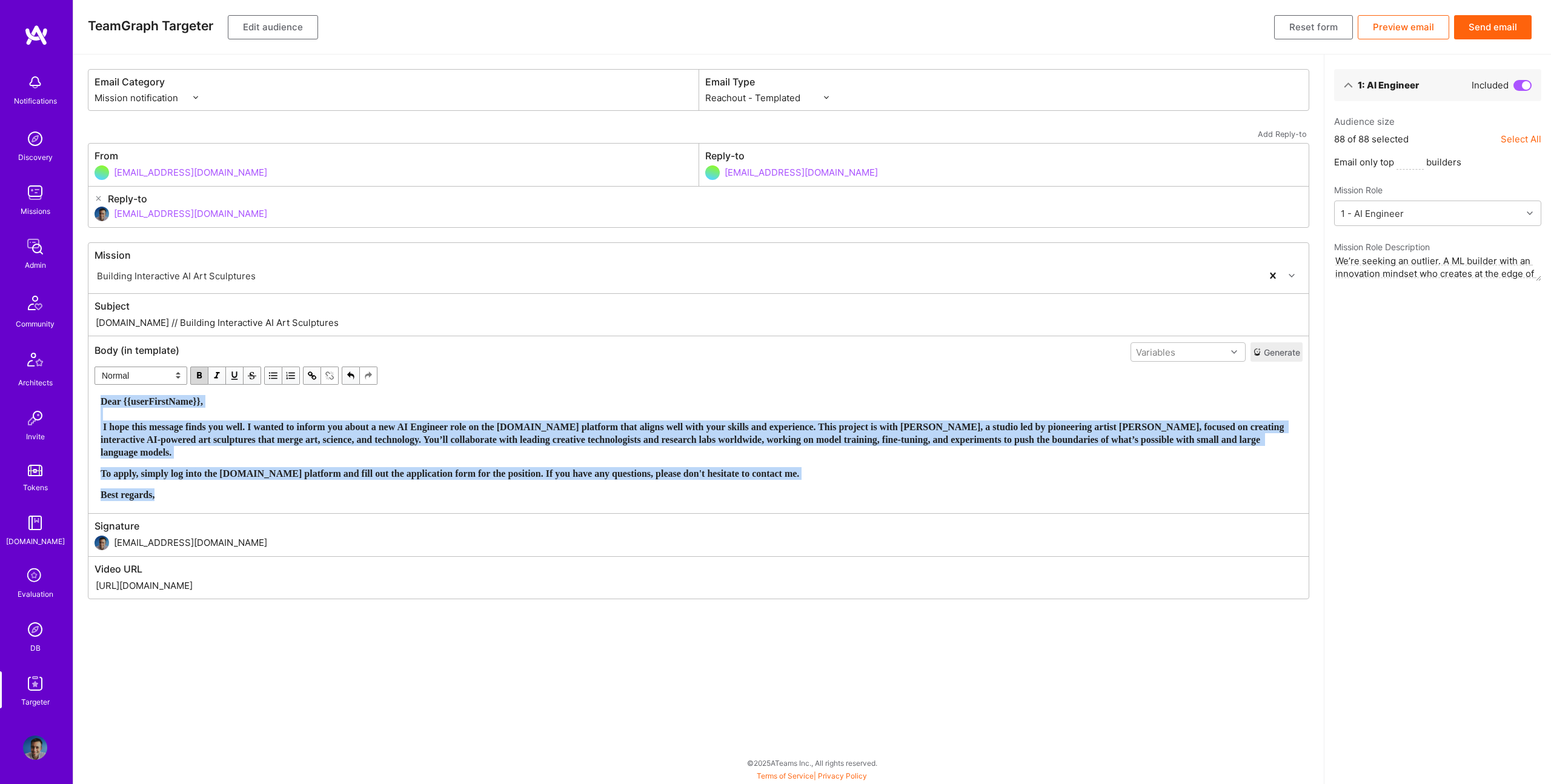
click at [202, 377] on span "button" at bounding box center [199, 376] width 13 height 13
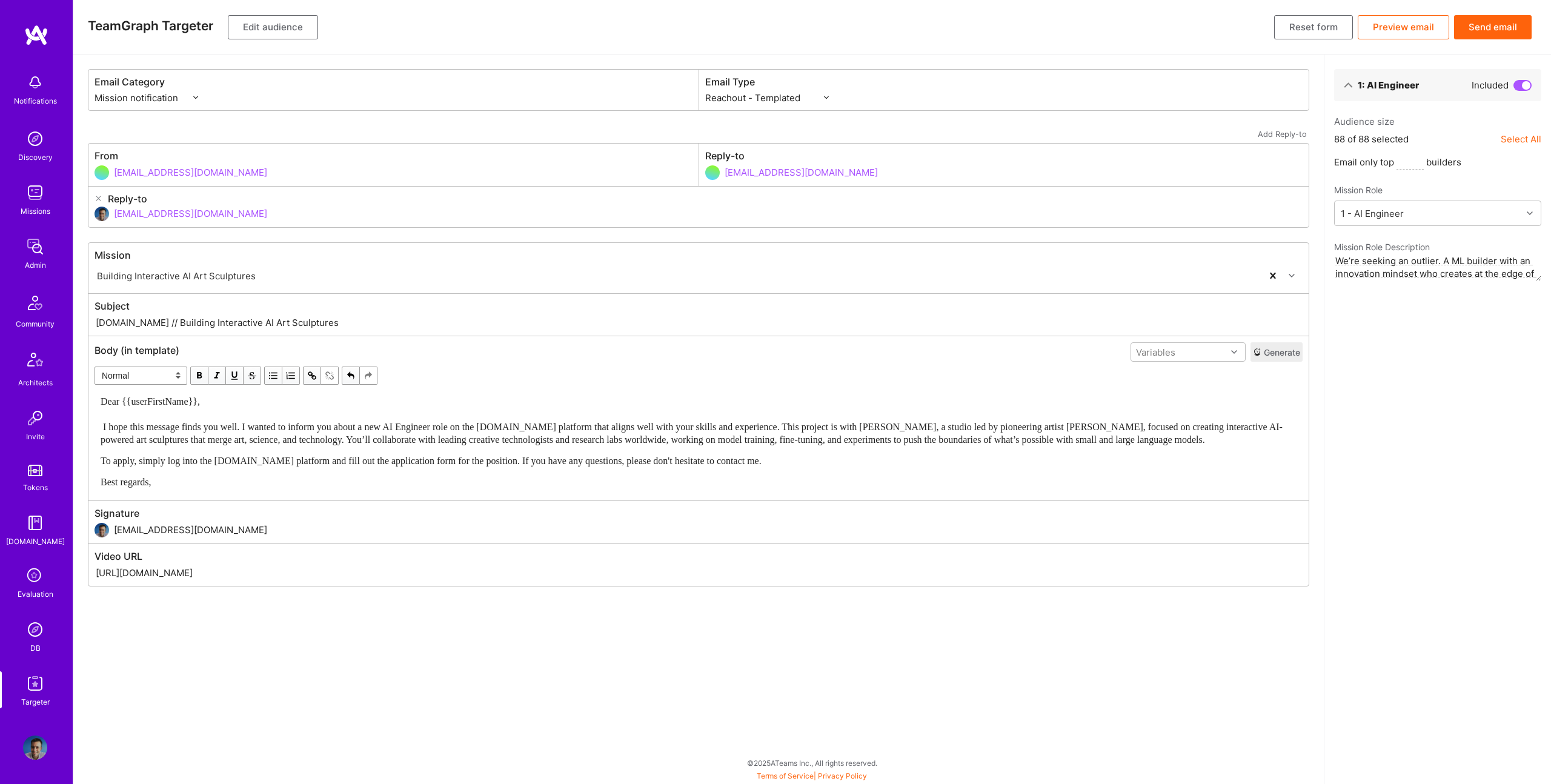
drag, startPoint x: 142, startPoint y: 321, endPoint x: 418, endPoint y: 324, distance: 276.0
click at [418, 324] on input "A.Team // Building Interactive AI Art Sculptures" at bounding box center [699, 322] width 1208 height 14
paste input "New AI Engineer Role with Lyra Lab"
type input "A.Team // New AI Engineer Role with Lyra Labs"
click at [254, 31] on button "Edit audience" at bounding box center [273, 28] width 90 height 24
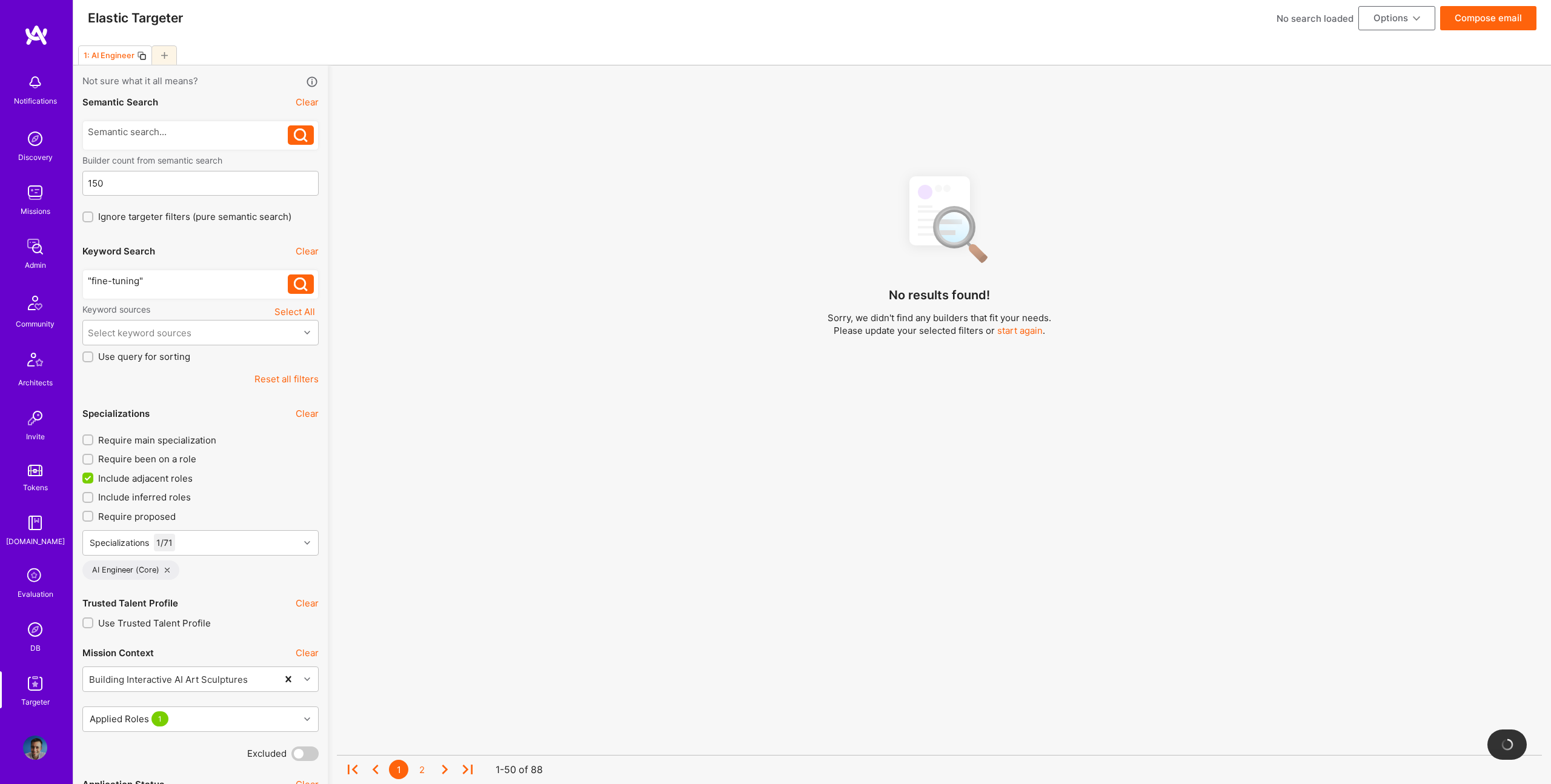
scroll to position [10, 0]
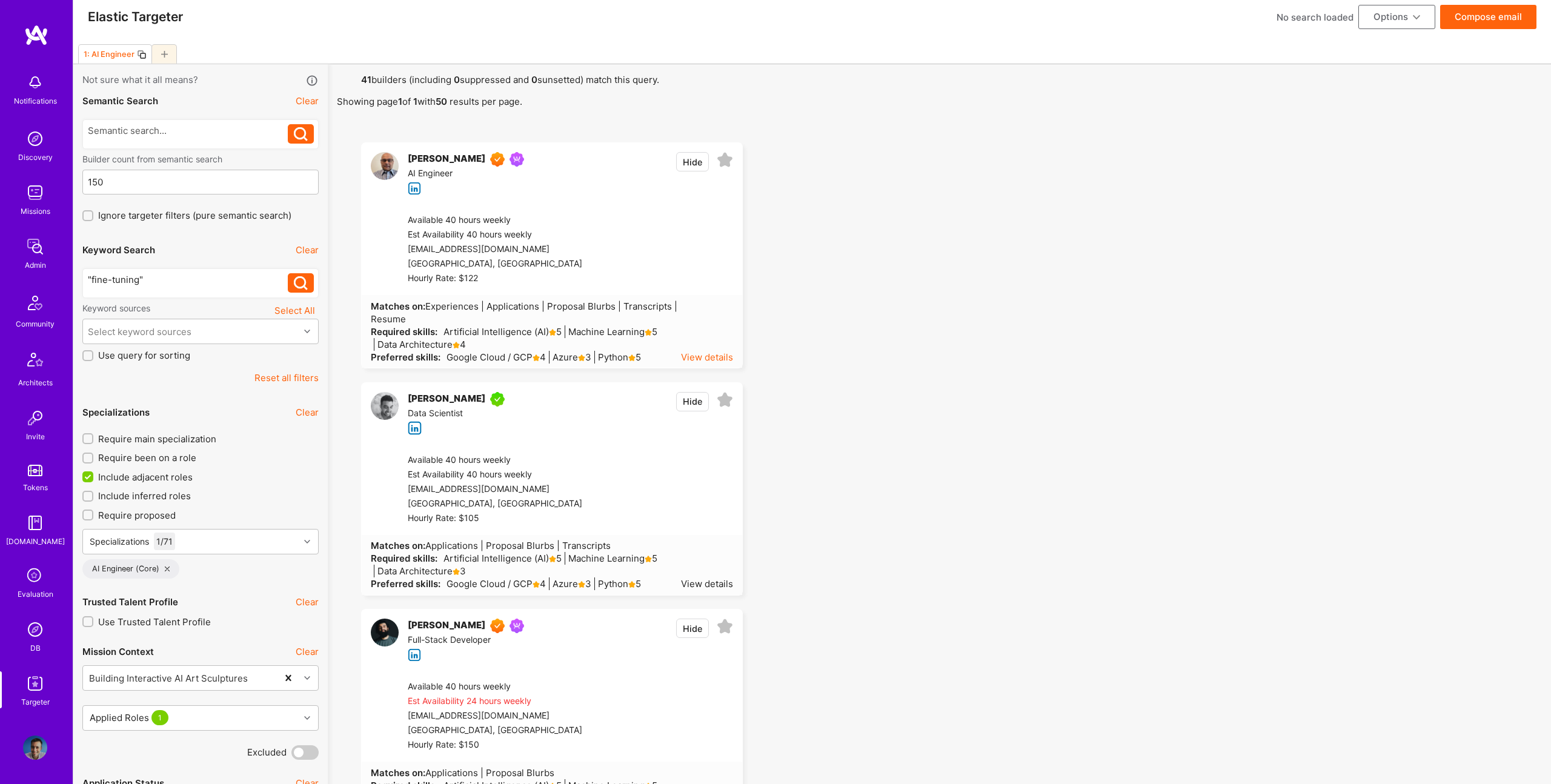
click at [704, 359] on div "View details" at bounding box center [707, 357] width 52 height 13
click at [693, 162] on button "Hide" at bounding box center [692, 161] width 33 height 19
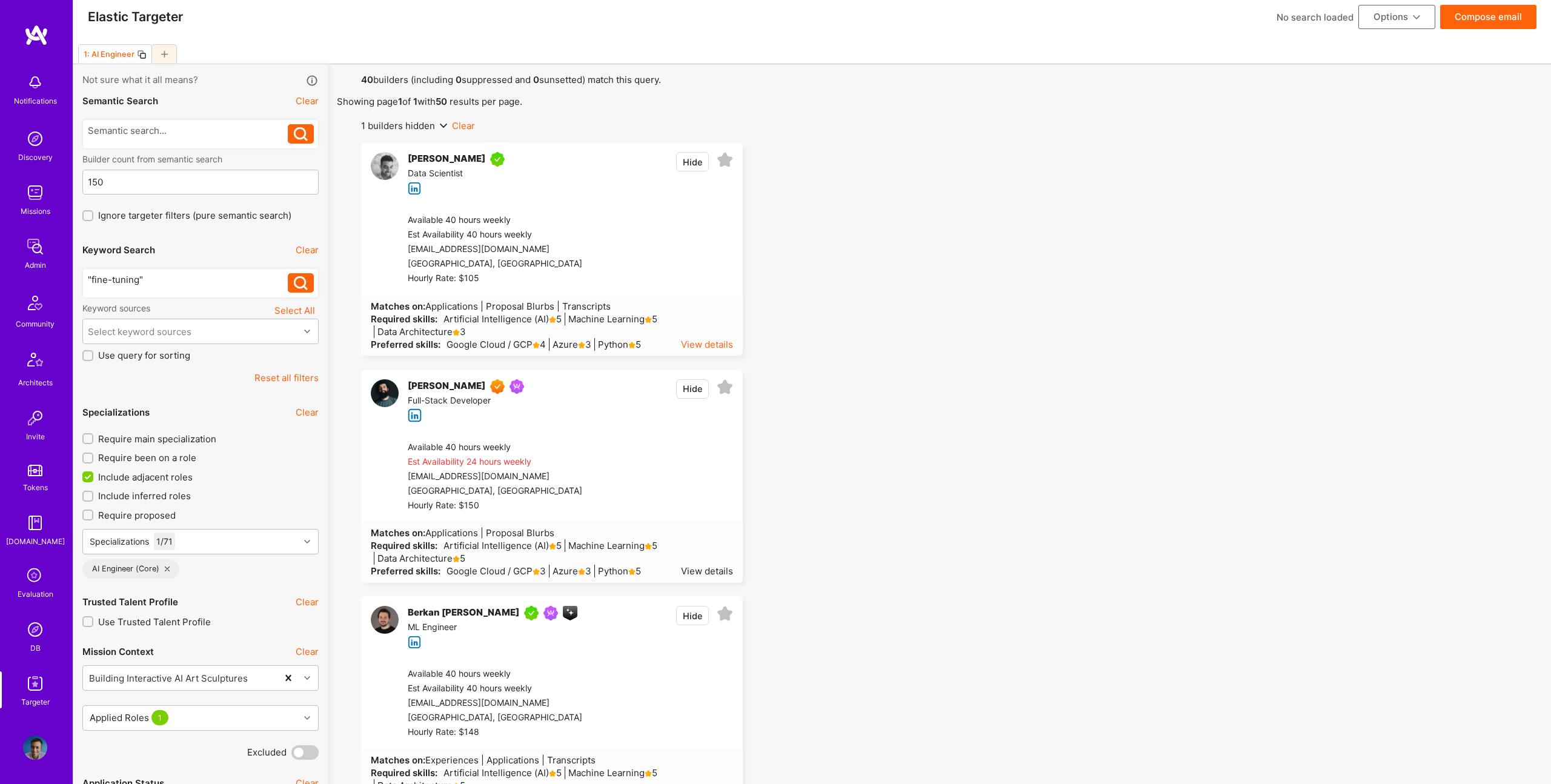
click at [710, 346] on div "View details" at bounding box center [707, 344] width 52 height 13
click at [228, 331] on div "Select keyword sources" at bounding box center [191, 331] width 217 height 24
drag, startPoint x: 135, startPoint y: 433, endPoint x: 162, endPoint y: 481, distance: 55.1
click at [134, 433] on div "About Me" at bounding box center [200, 430] width 222 height 13
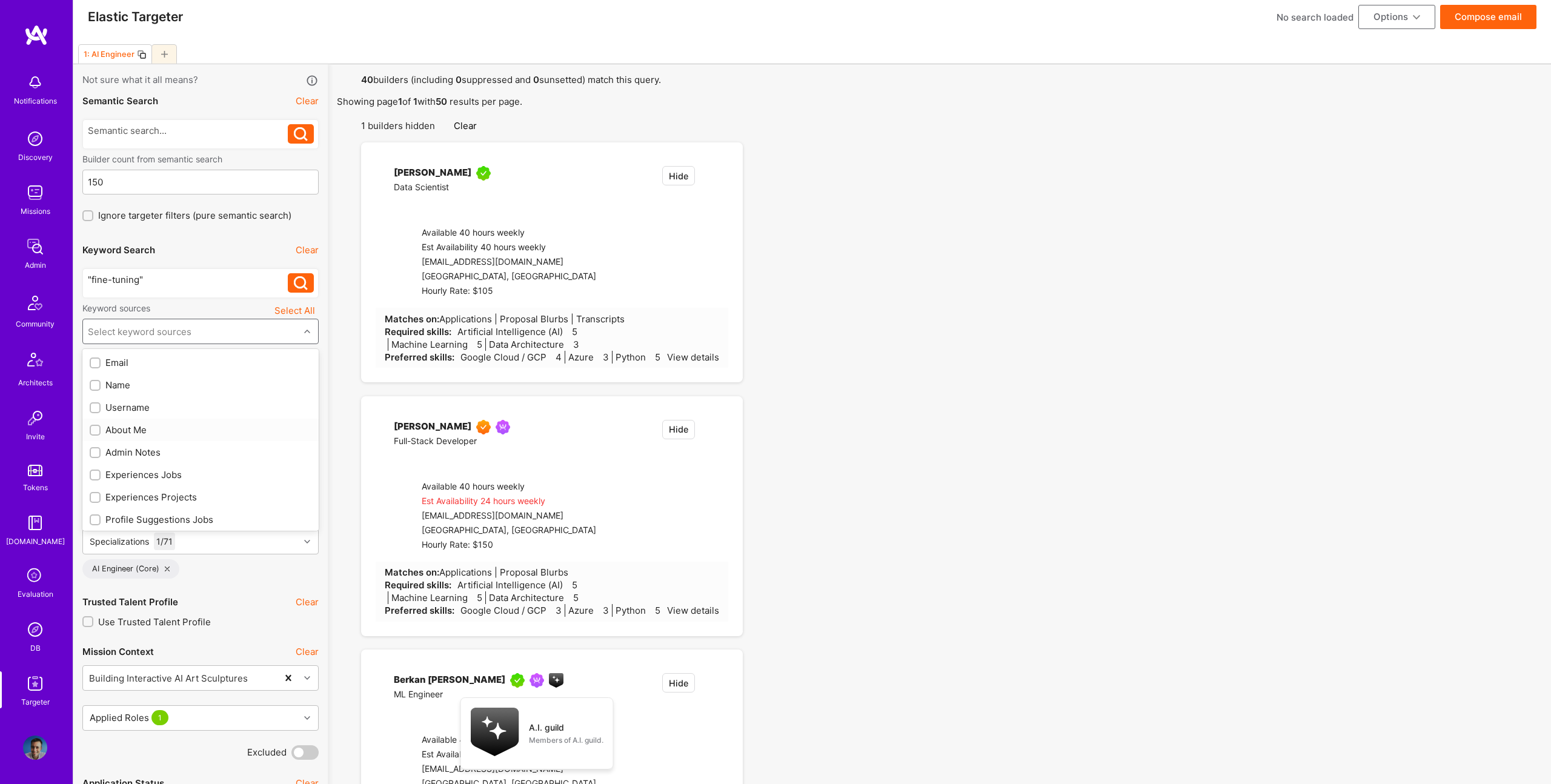
checkbox input "true"
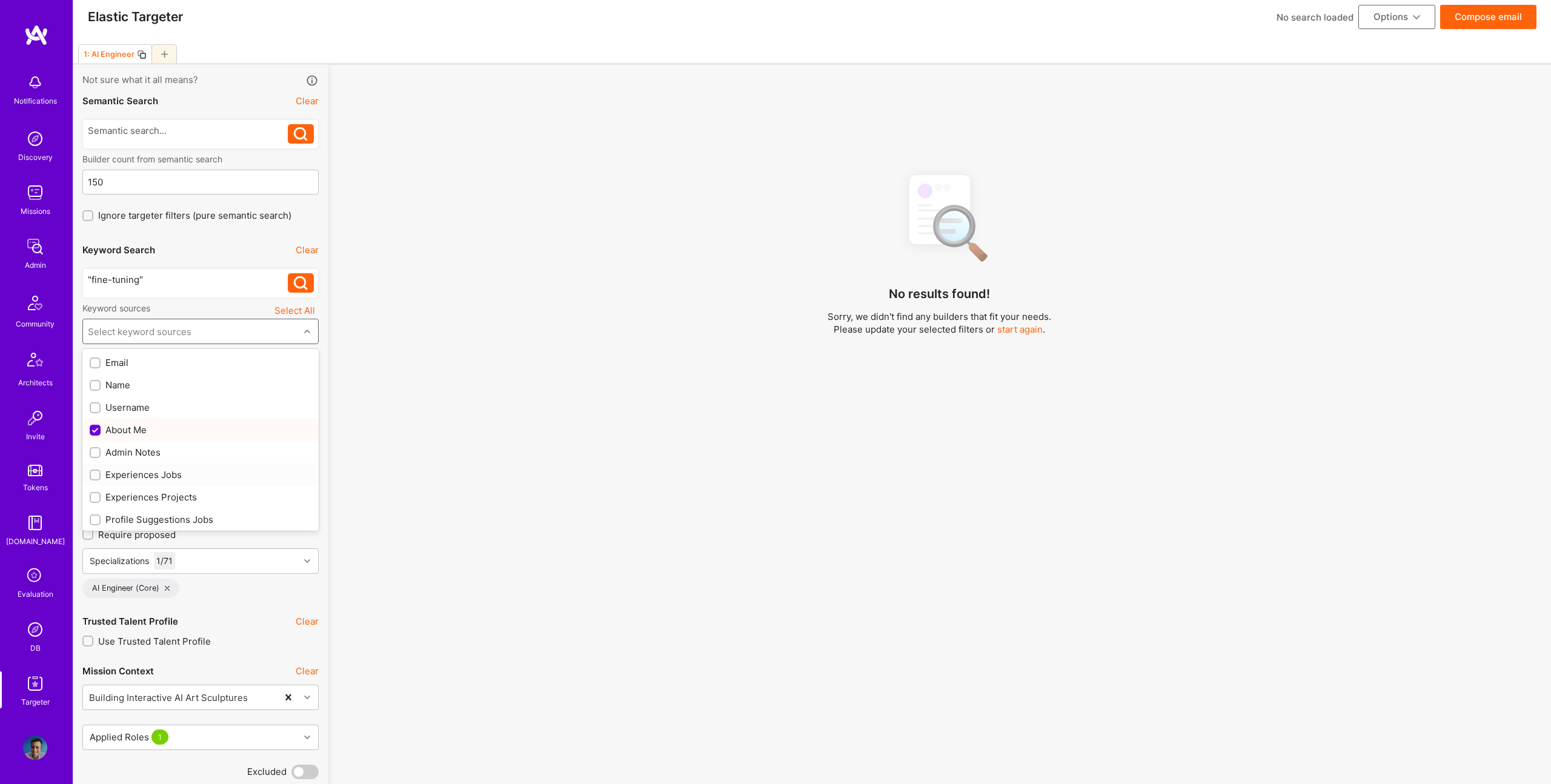
click at [157, 475] on div "Experiences Jobs" at bounding box center [200, 474] width 222 height 13
checkbox input "true"
click at [160, 498] on div "Experiences Projects" at bounding box center [200, 497] width 222 height 13
checkbox input "true"
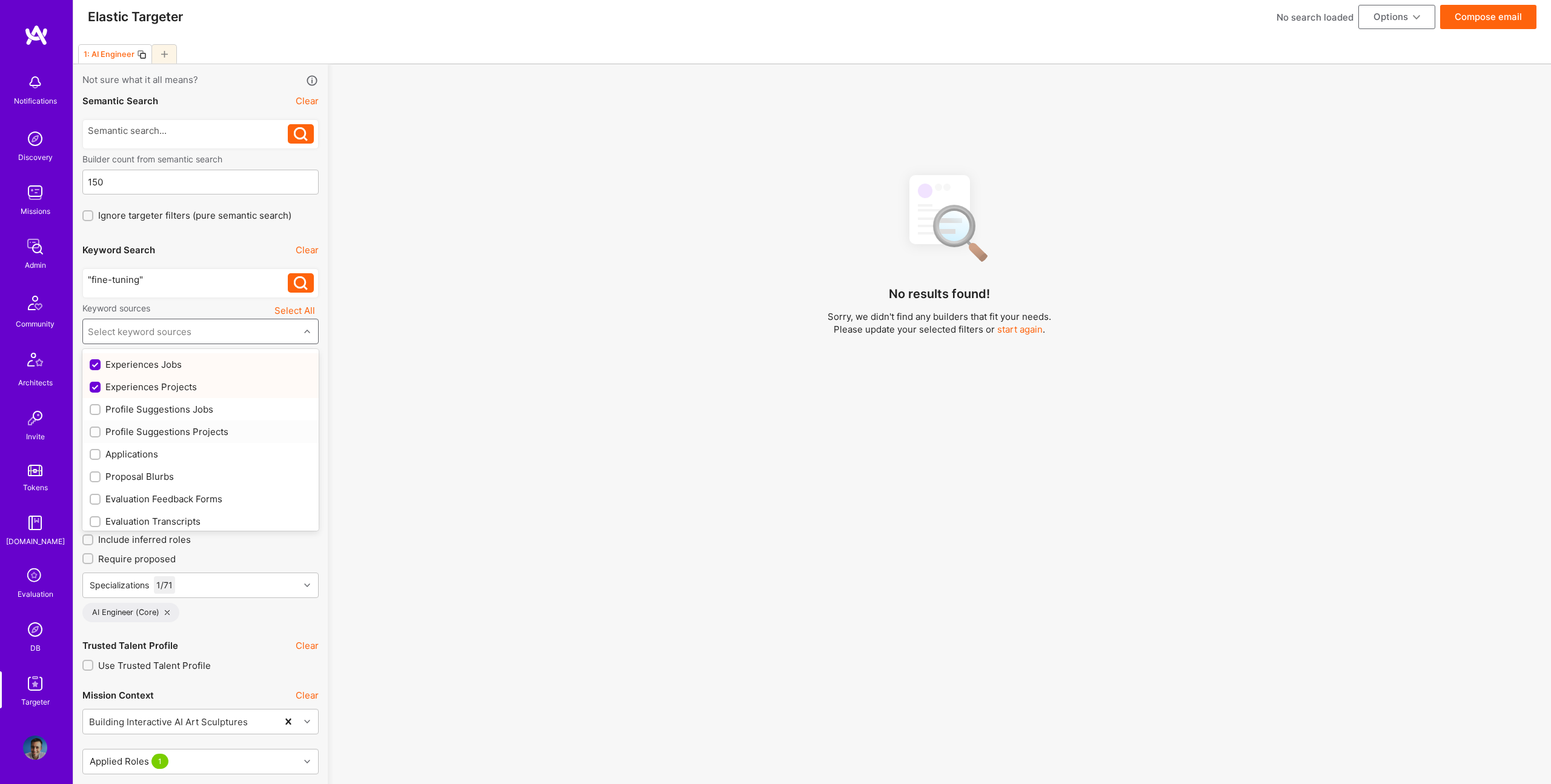
scroll to position [112, 0]
click at [167, 406] on div "Profile Suggestions Jobs" at bounding box center [200, 407] width 222 height 13
checkbox input "true"
click at [181, 428] on div "Profile Suggestions Projects" at bounding box center [200, 430] width 222 height 13
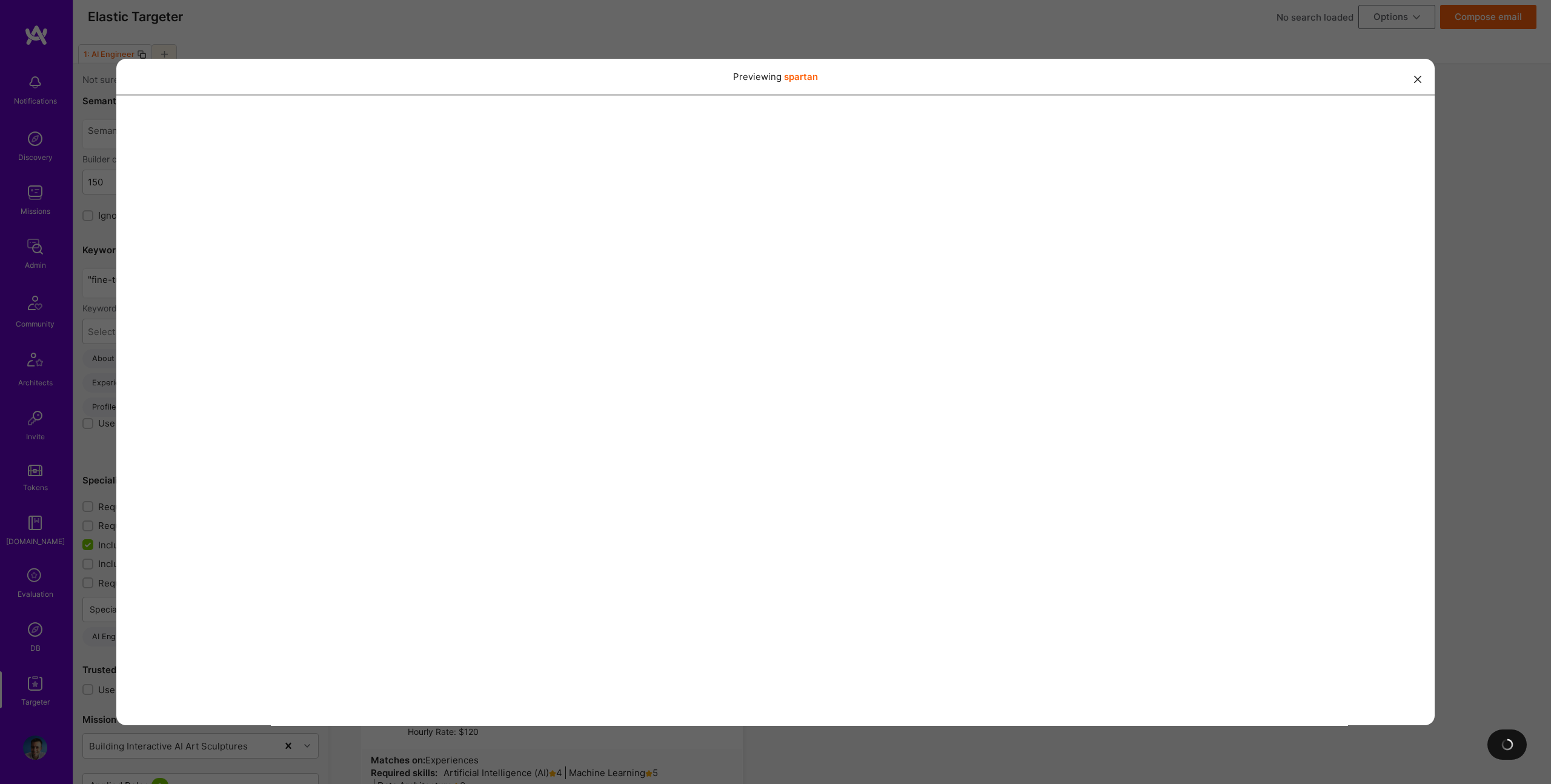
click at [757, 22] on div "Previewing spartan" at bounding box center [775, 392] width 1551 height 784
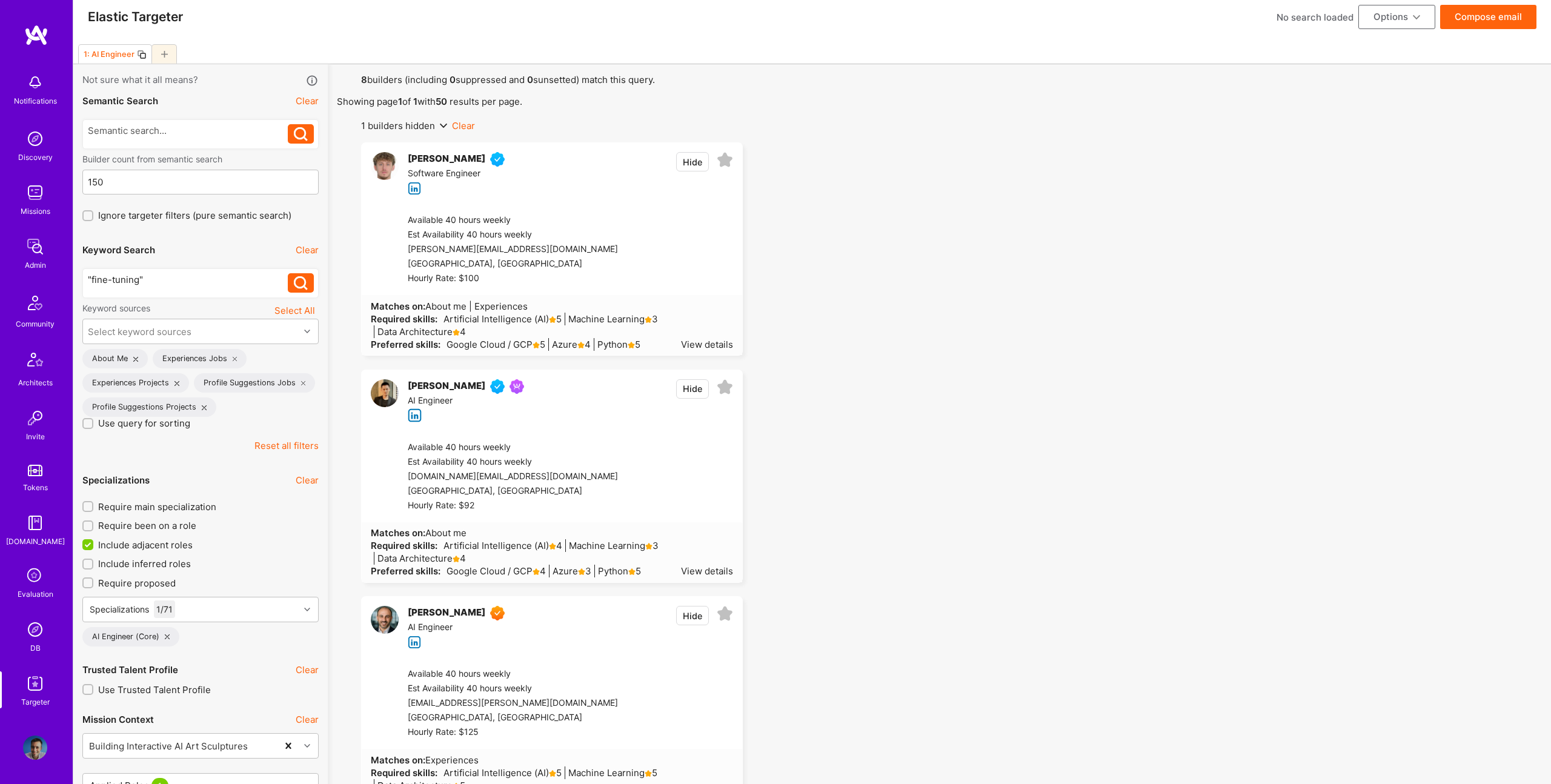
click at [182, 284] on div ""fine-tuning"" at bounding box center [188, 279] width 200 height 13
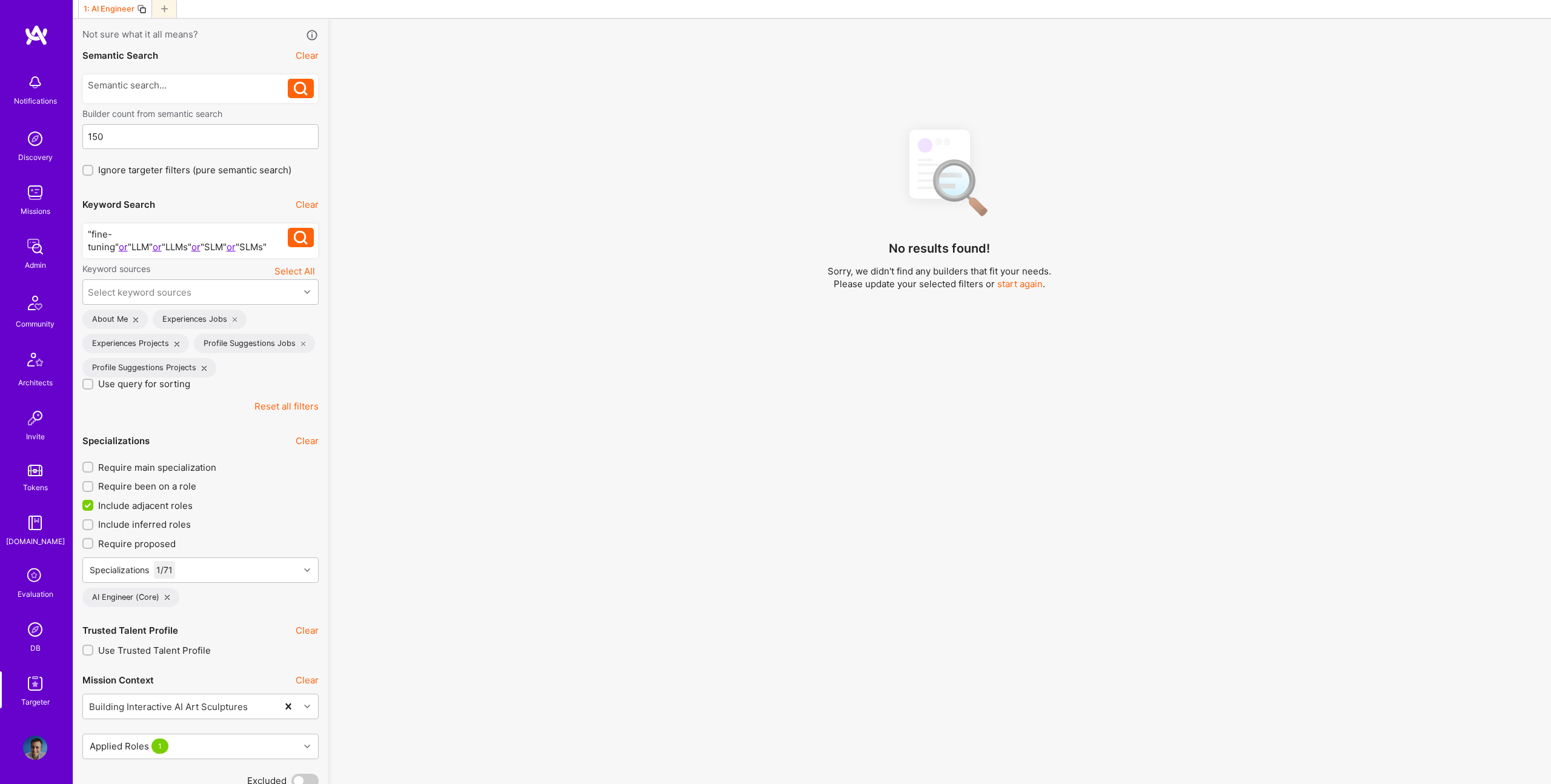
scroll to position [57, 0]
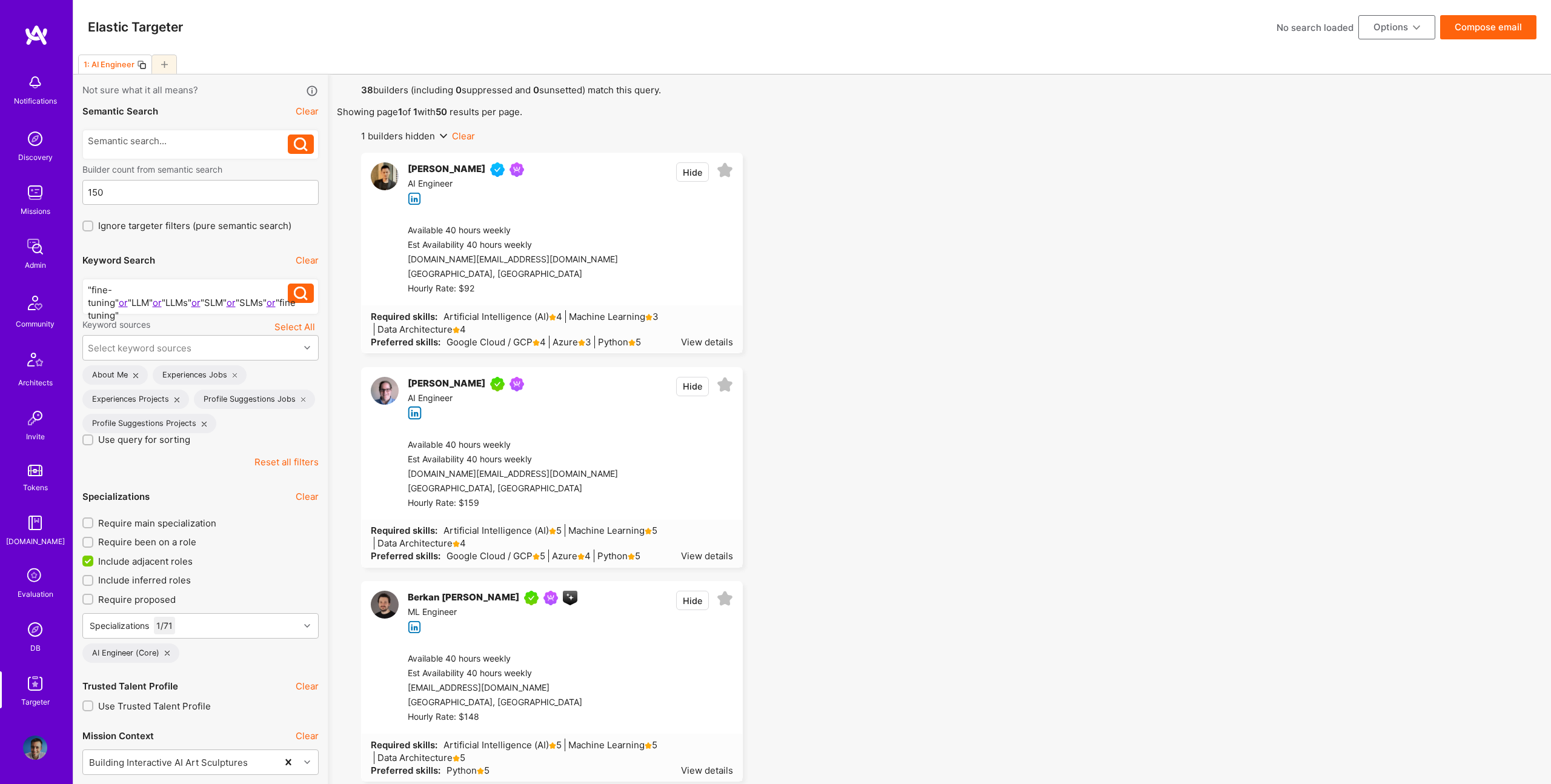
click at [692, 168] on button "Hide" at bounding box center [692, 171] width 33 height 19
click at [1488, 37] on button "Compose email" at bounding box center [1488, 28] width 96 height 24
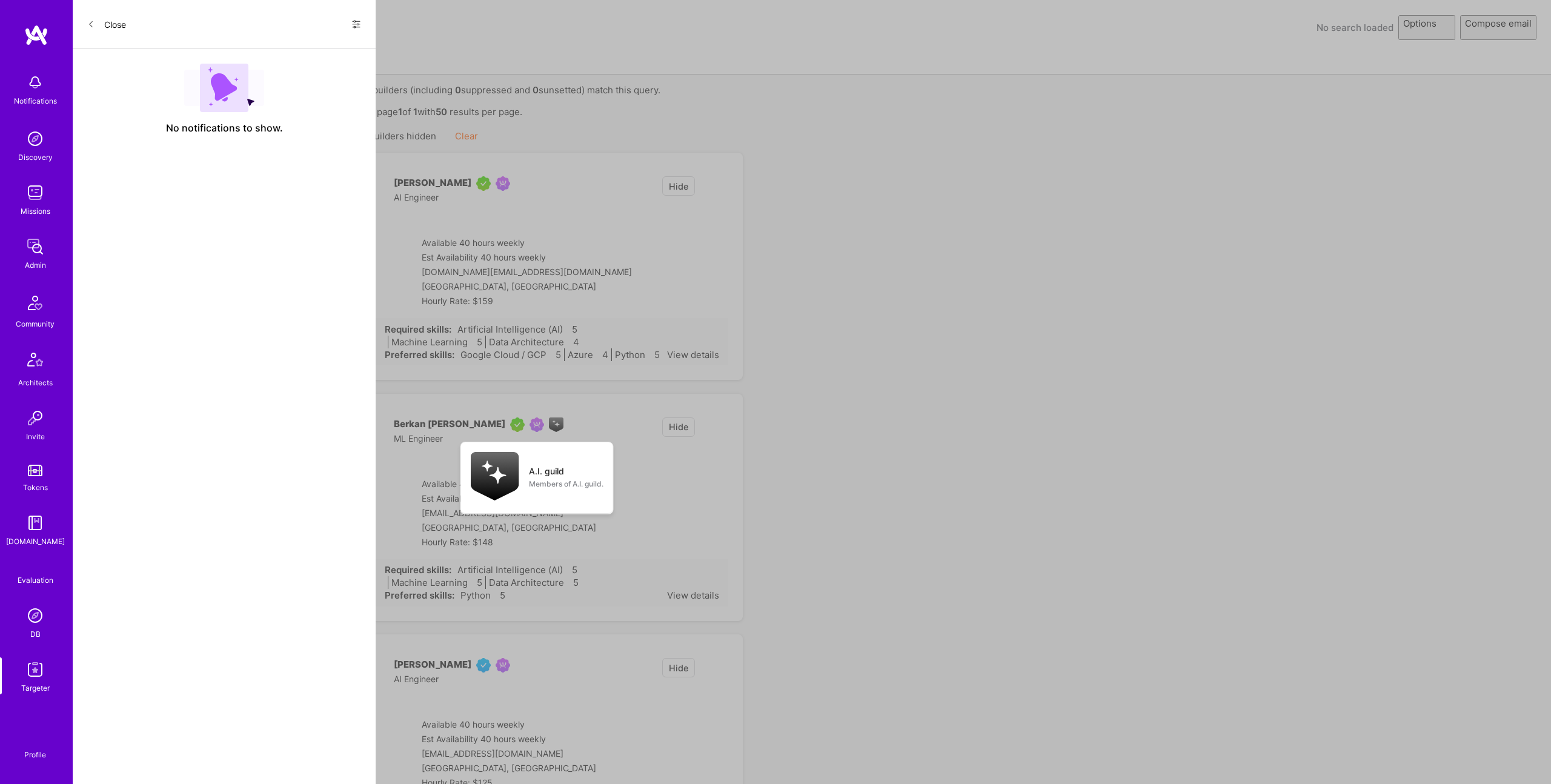
select select "rich-reachout"
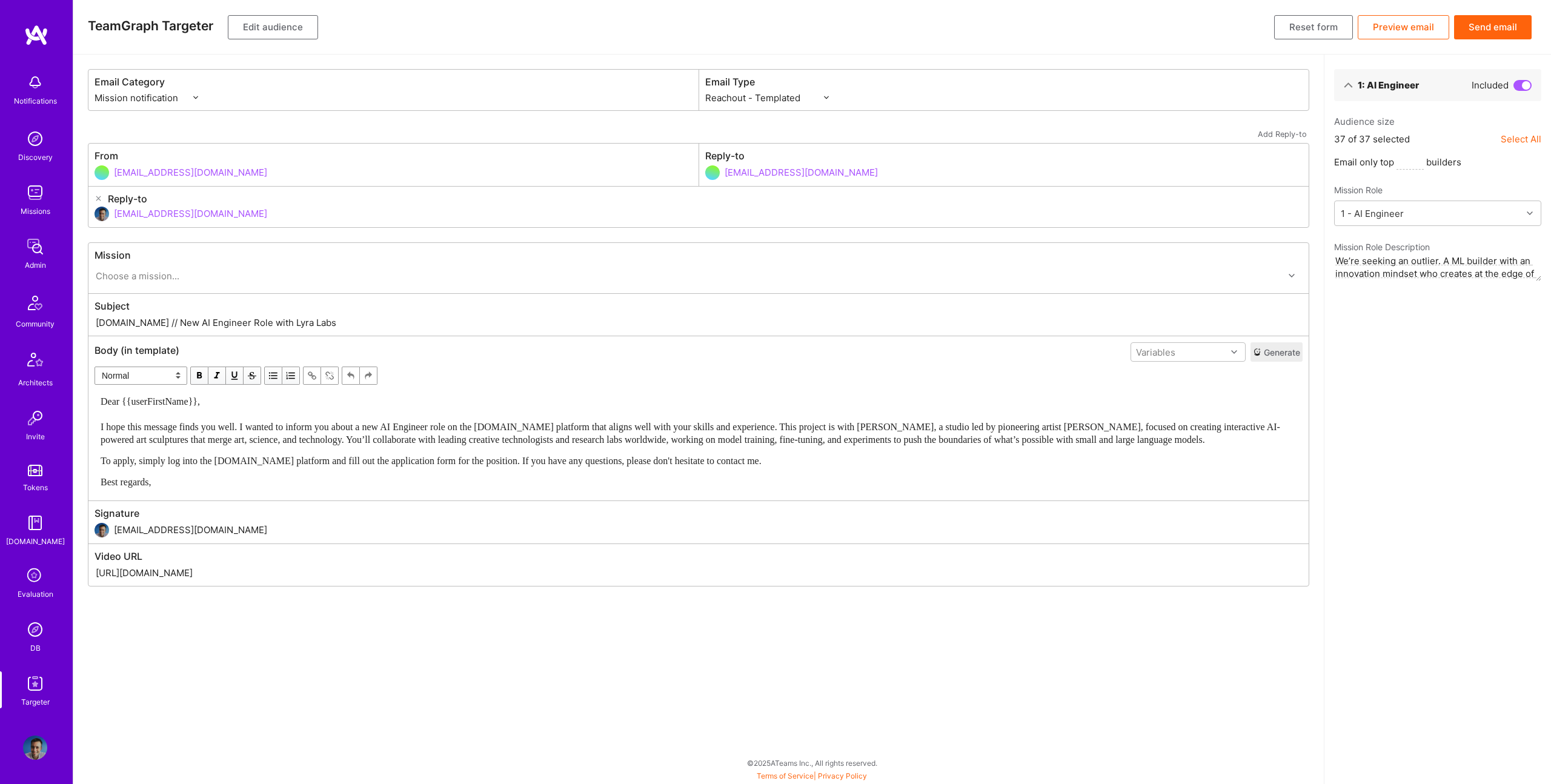
click at [284, 31] on button "Edit audience" at bounding box center [273, 28] width 90 height 24
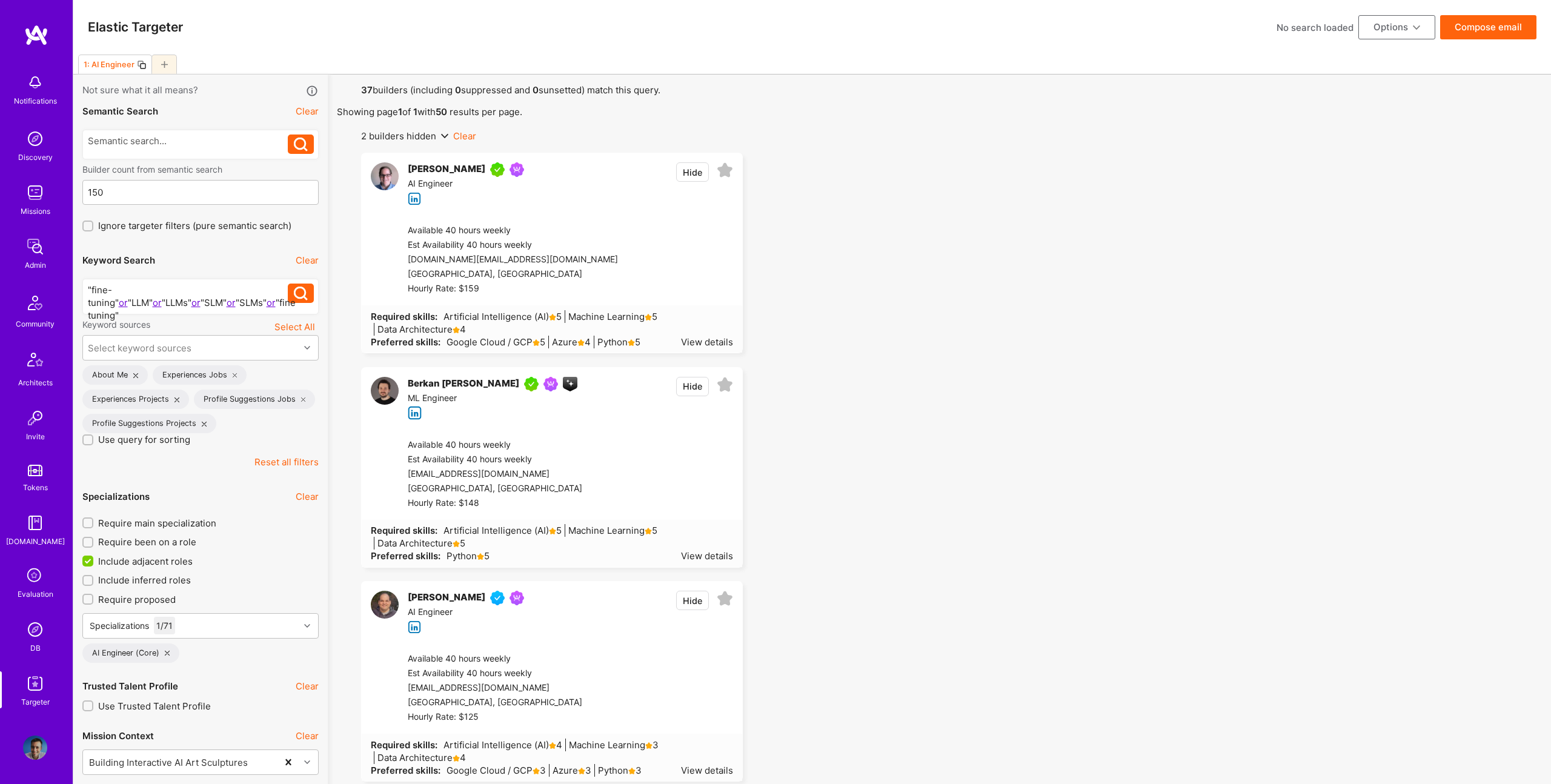
click at [692, 600] on button "Hide" at bounding box center [692, 600] width 33 height 19
click at [1464, 26] on button "Compose email" at bounding box center [1488, 28] width 96 height 24
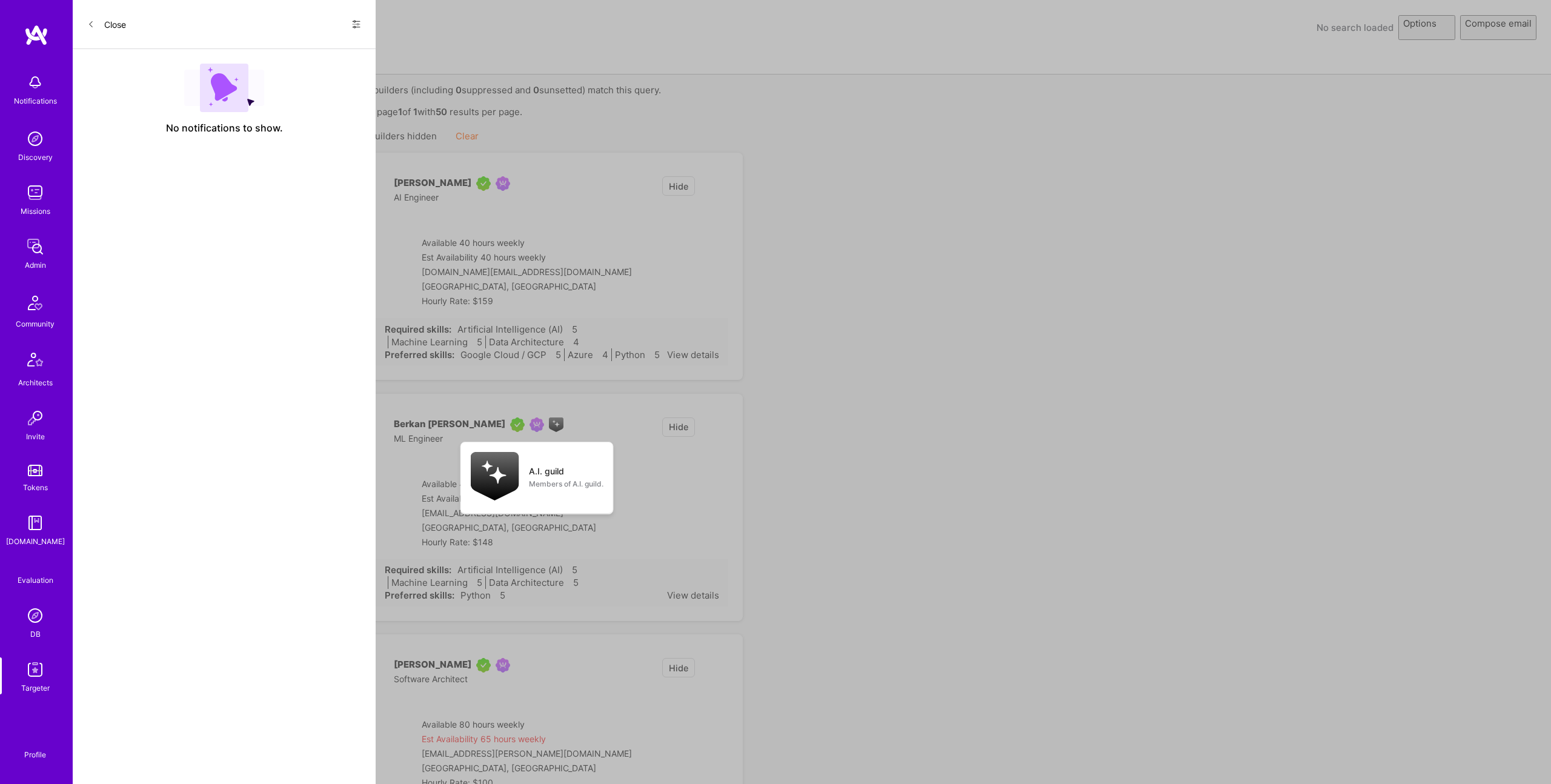
select select "rich-reachout"
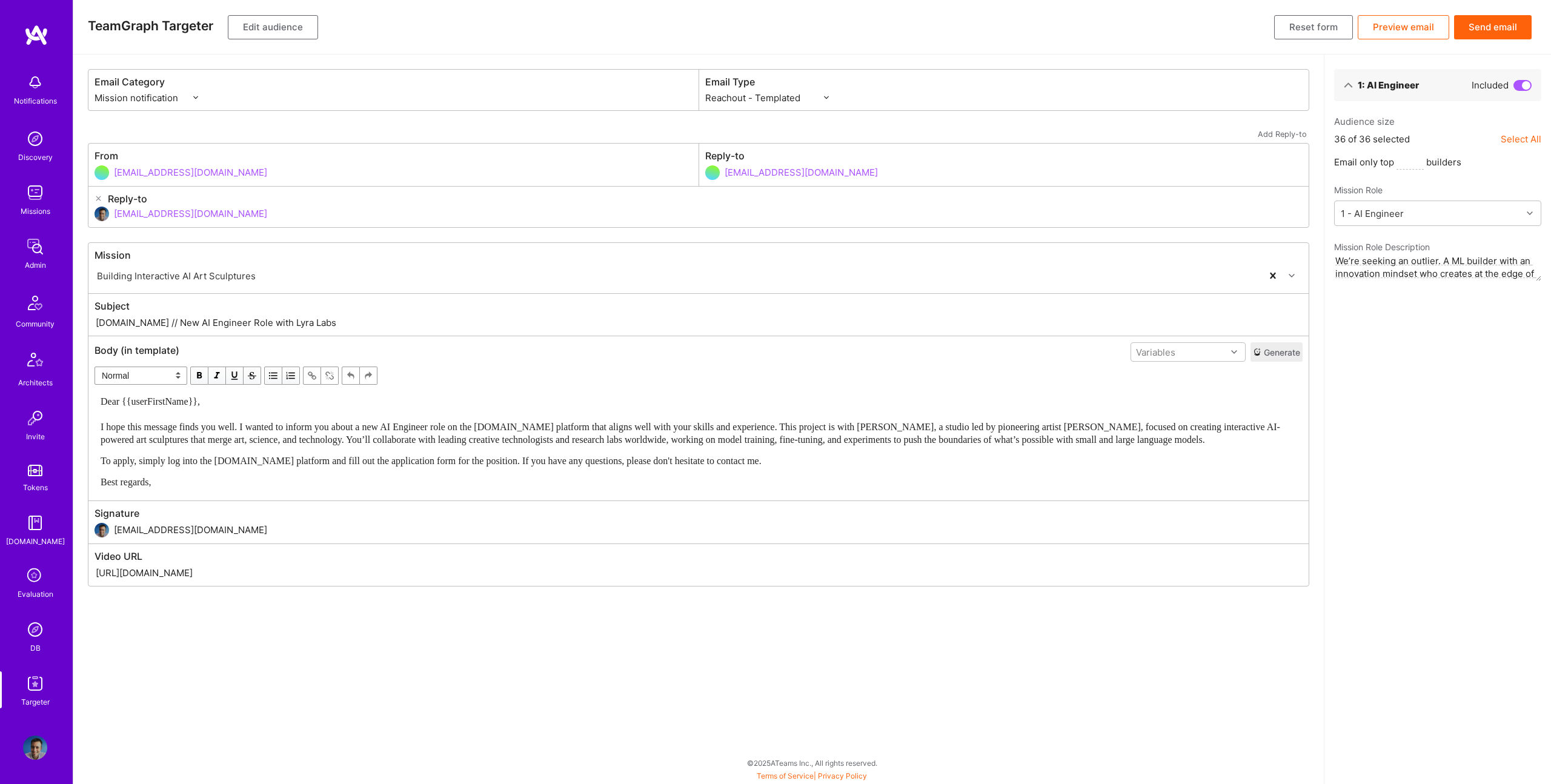
click at [1484, 30] on button "Send email" at bounding box center [1492, 28] width 77 height 24
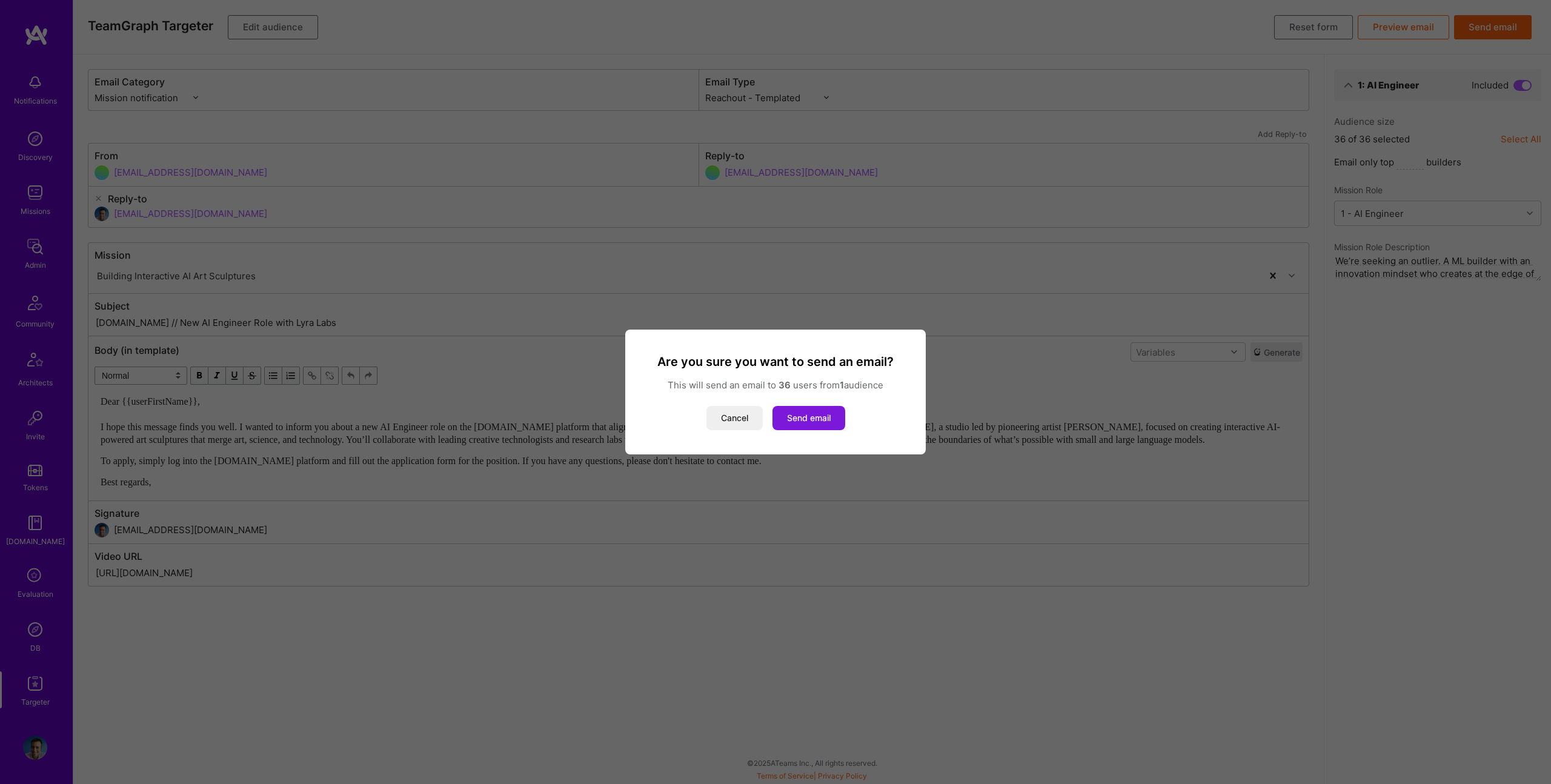
click at [810, 414] on button "Send email" at bounding box center [809, 418] width 73 height 24
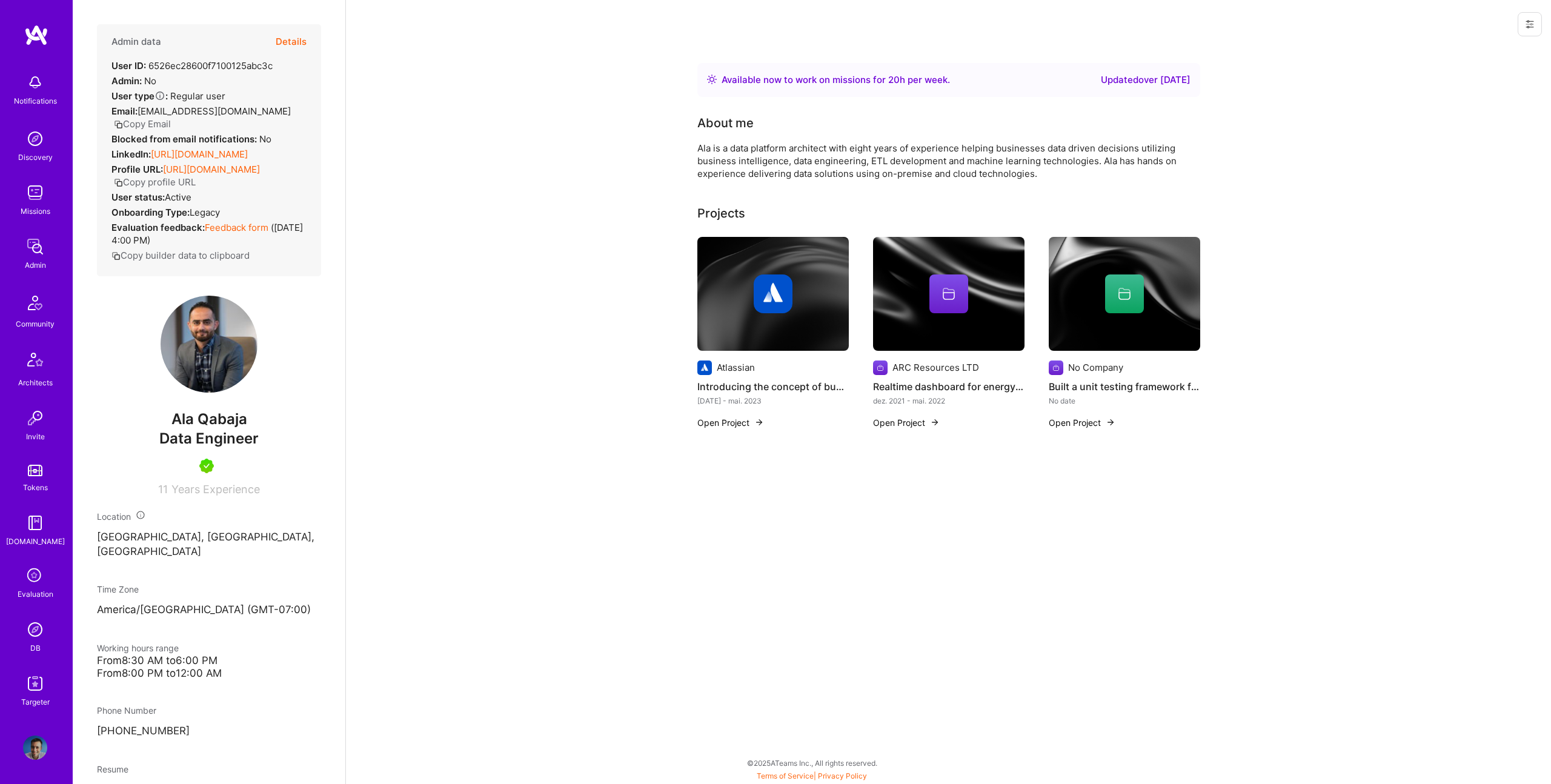
scroll to position [1, 0]
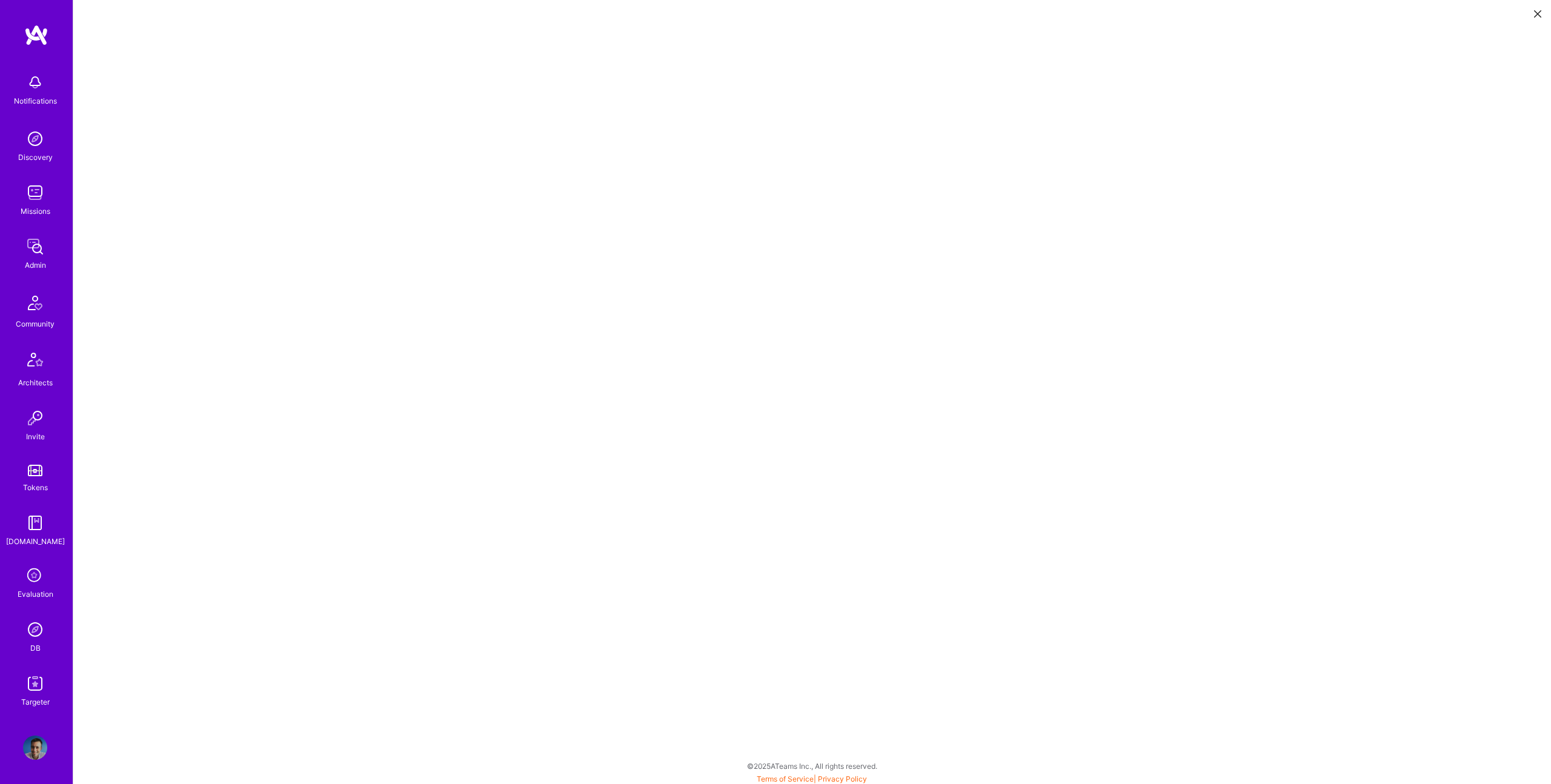
scroll to position [3, 0]
click at [1533, 16] on button at bounding box center [1538, 13] width 15 height 20
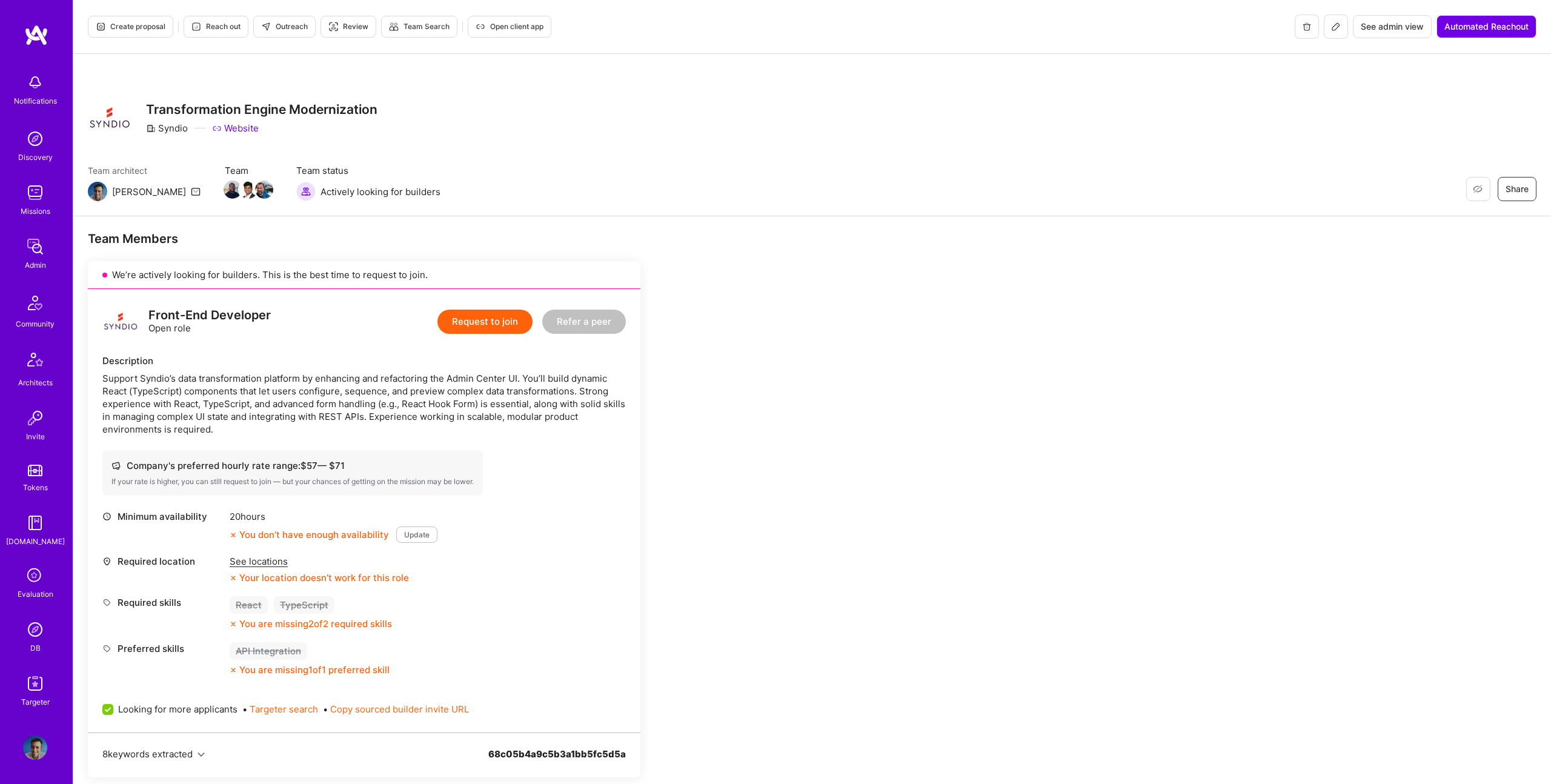
drag, startPoint x: 455, startPoint y: 742, endPoint x: 95, endPoint y: 278, distance: 587.3
copy div "Lo’ip dolorsit ametcon adi elitsedd. Eius te inc utla etdo ma aliquae ad mini. …"
drag, startPoint x: 269, startPoint y: 333, endPoint x: 219, endPoint y: 399, distance: 82.8
click at [268, 334] on div "Front-End Developer Open role" at bounding box center [186, 321] width 168 height 36
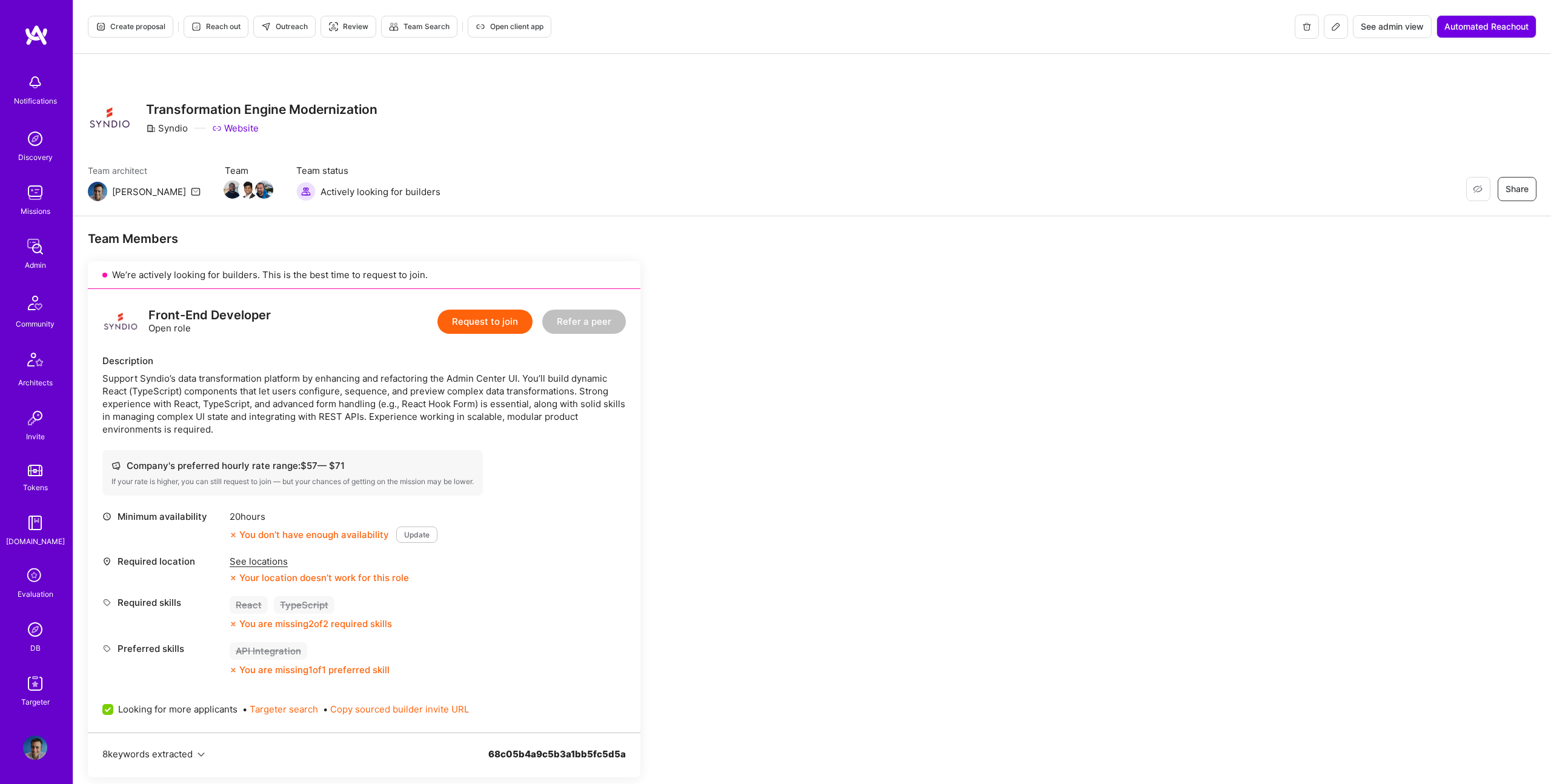
drag, startPoint x: 235, startPoint y: 425, endPoint x: 152, endPoint y: 304, distance: 146.7
click at [152, 304] on div "Front-End Developer Open role Request to join Refer a peer Description Support …" at bounding box center [365, 510] width 553 height 443
copy div "Front-End Developer Open role Request to join Refer a peer Description Support …"
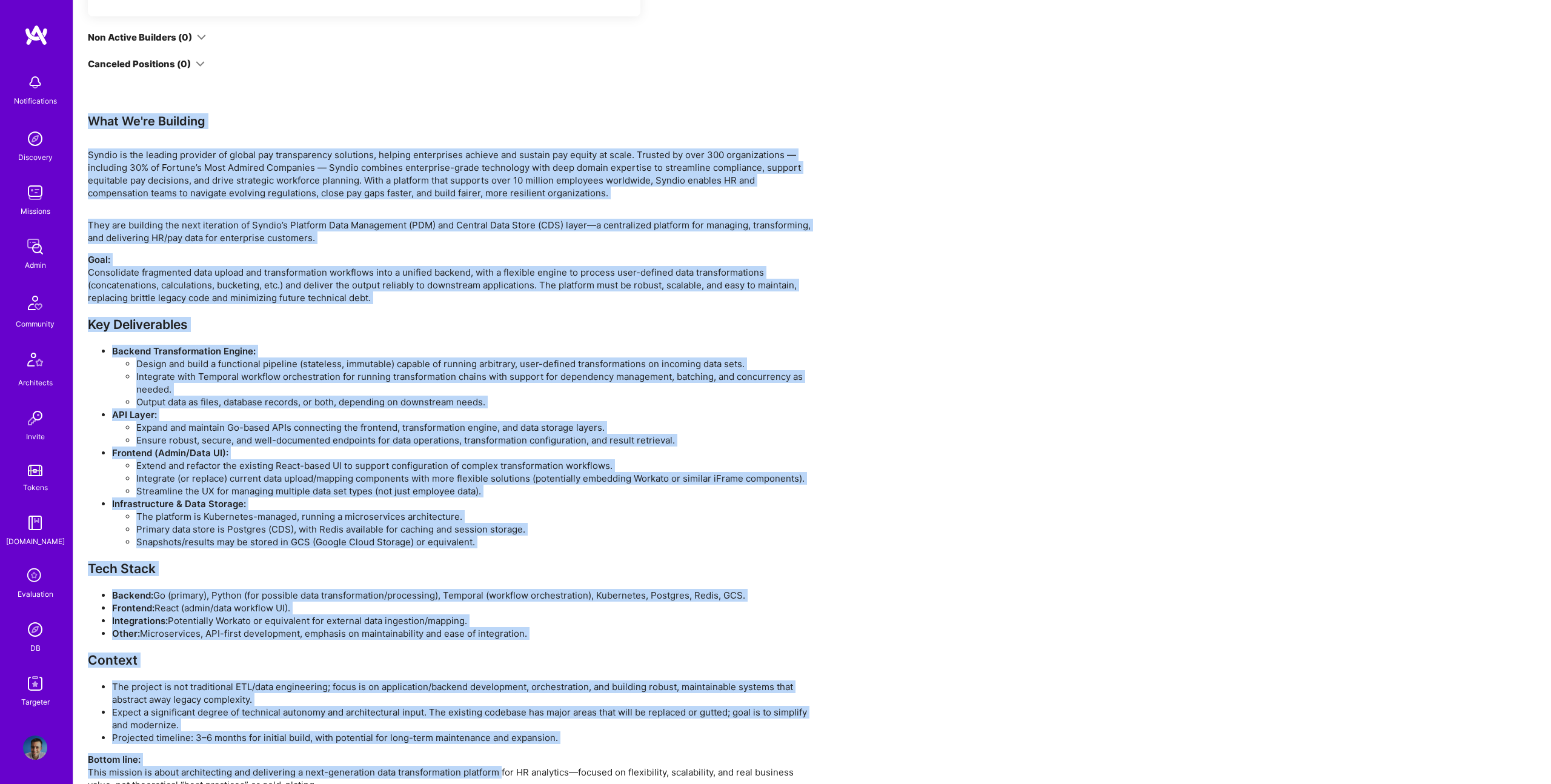
scroll to position [1573, 0]
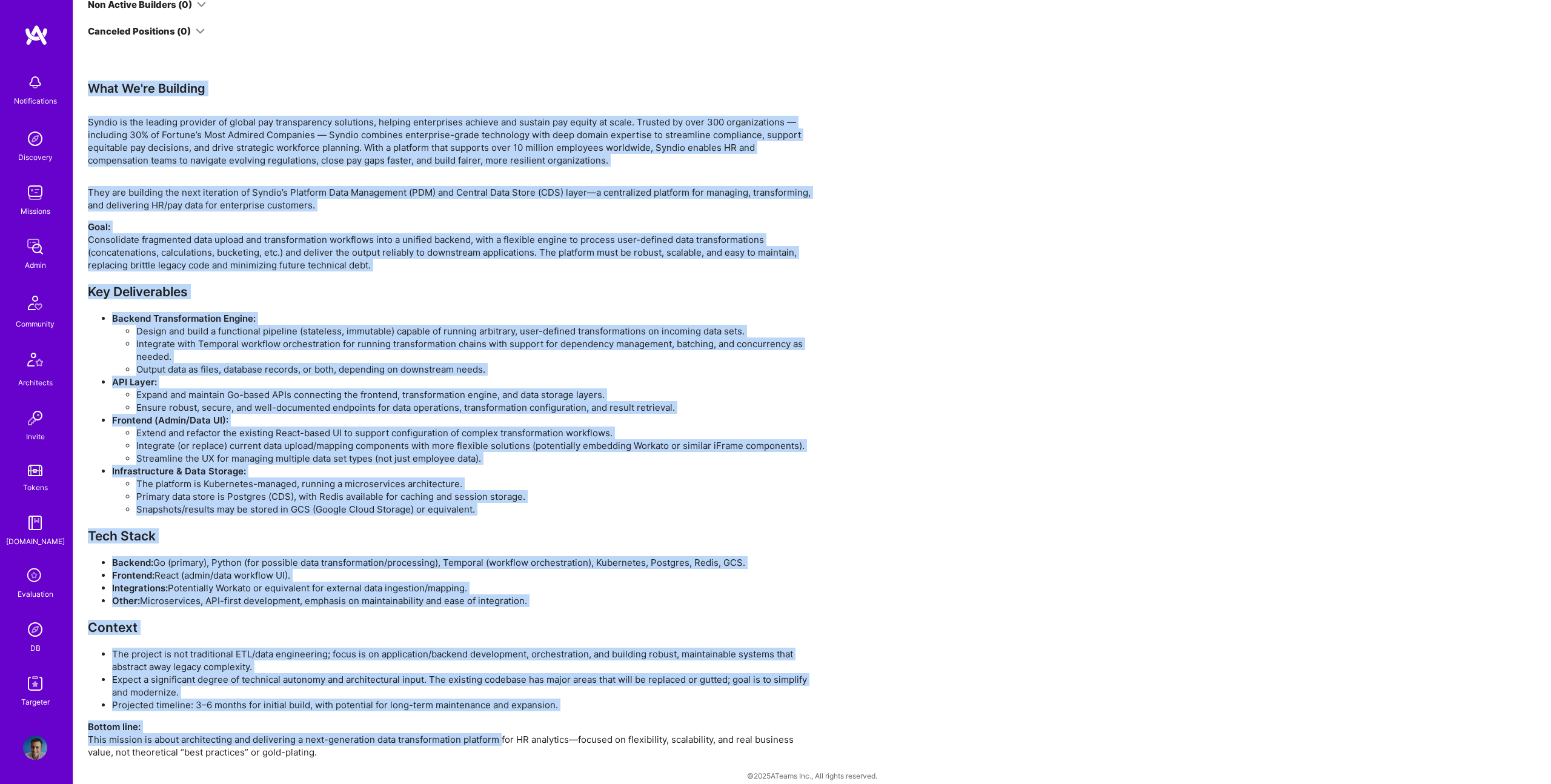
drag, startPoint x: 87, startPoint y: 352, endPoint x: 490, endPoint y: 750, distance: 566.4
copy div "Lore Ip'do Sitametc Adipis el sed doeiusm temporin ut labore etd magnaaliquae a…"
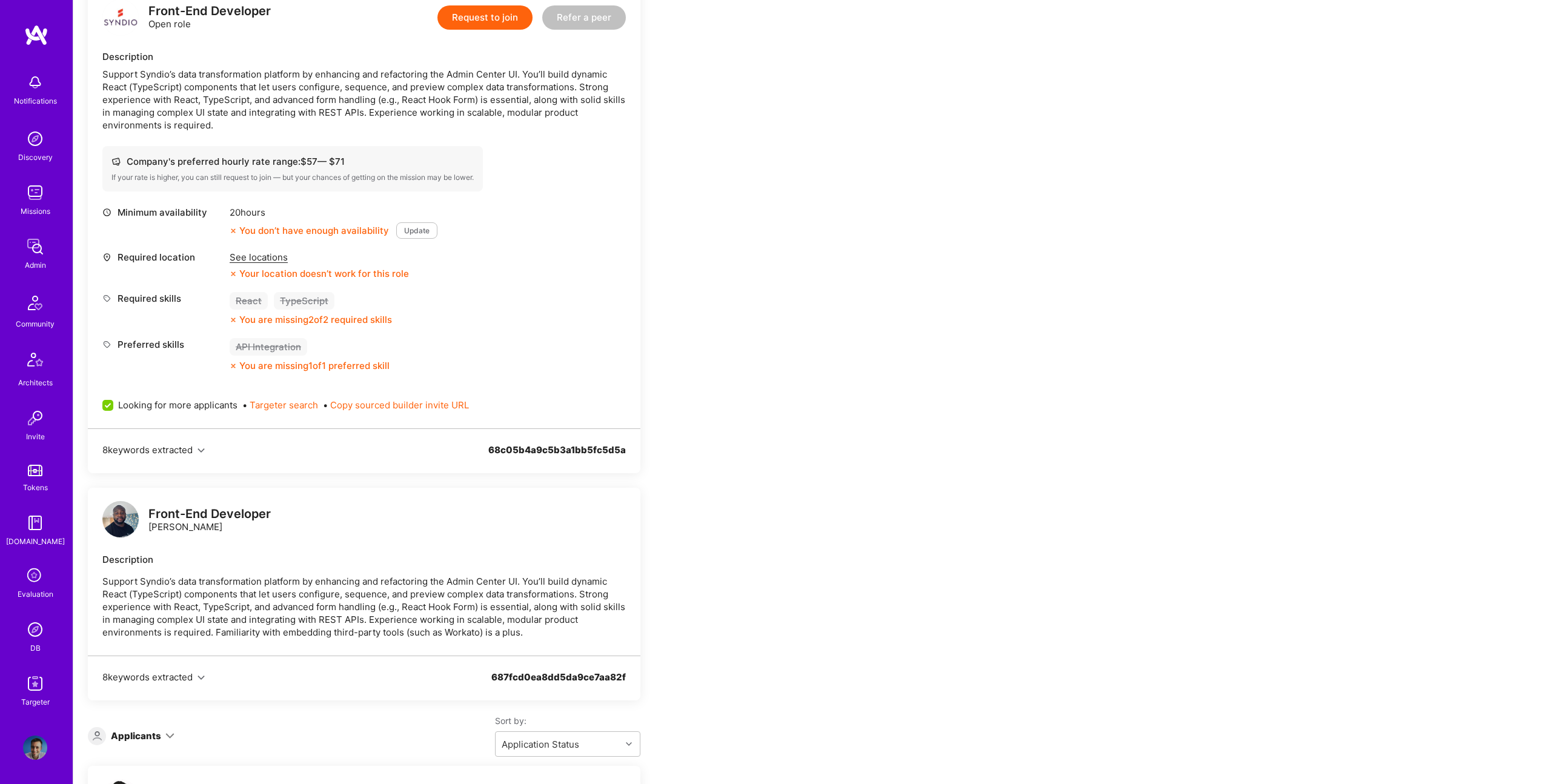
scroll to position [0, 0]
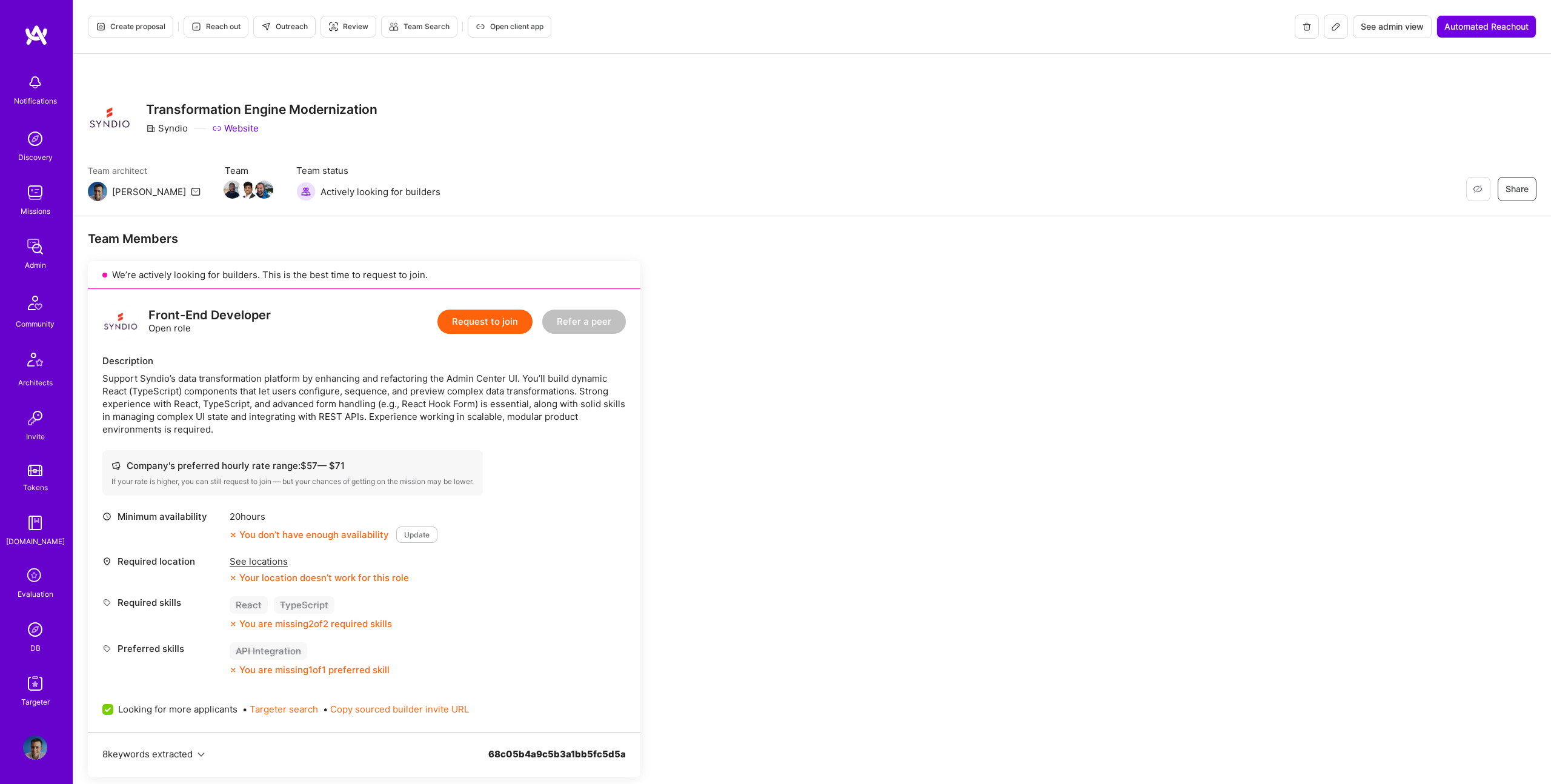
click at [96, 19] on button "Create proposal" at bounding box center [130, 26] width 85 height 22
click at [303, 24] on span "Outreach" at bounding box center [284, 27] width 46 height 11
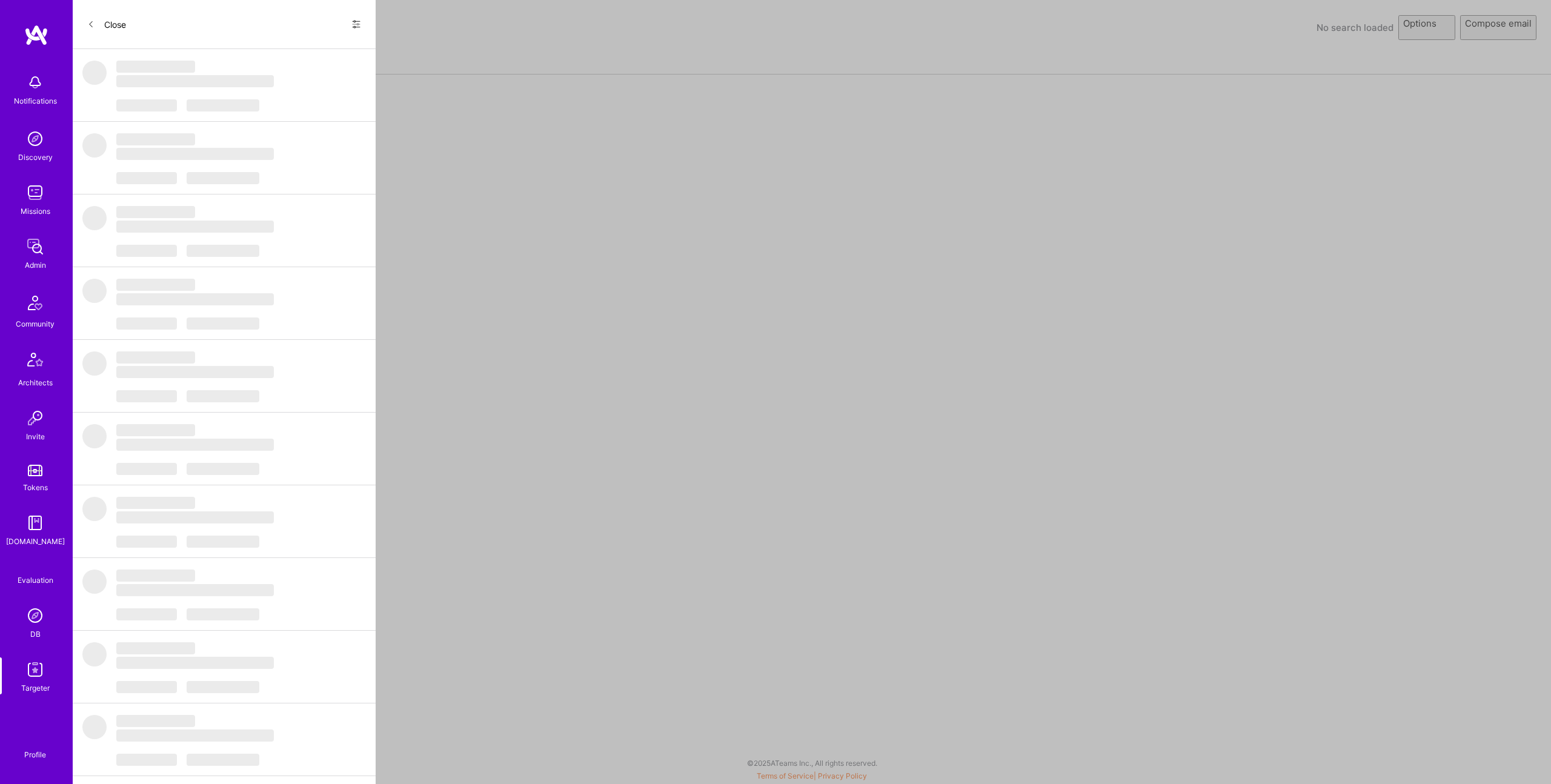
select select "rich-reachout"
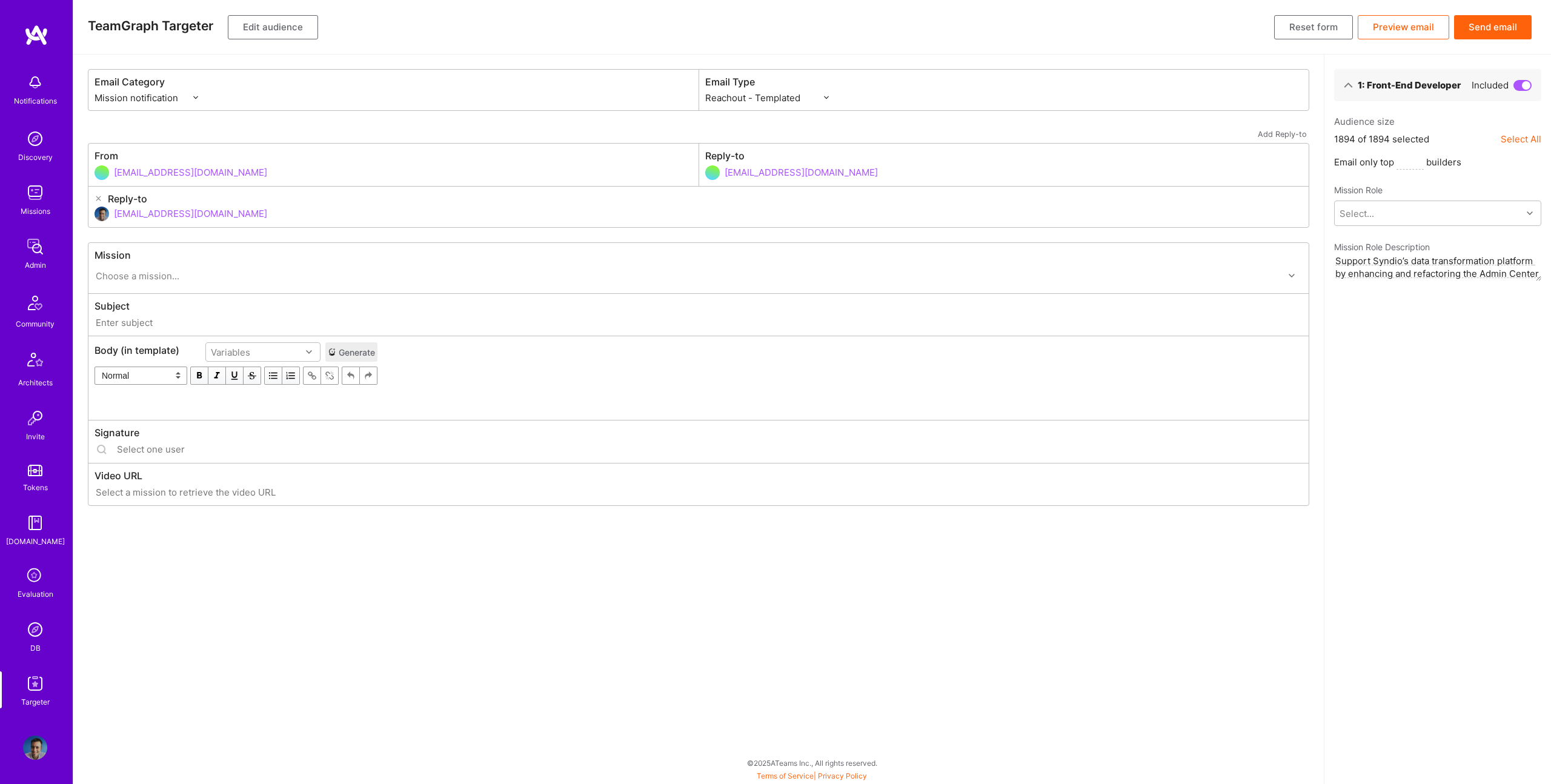
type input "[DOMAIN_NAME] // Syndio: Transformation Engine Modernization"
type input "[EMAIL_ADDRESS][DOMAIN_NAME]"
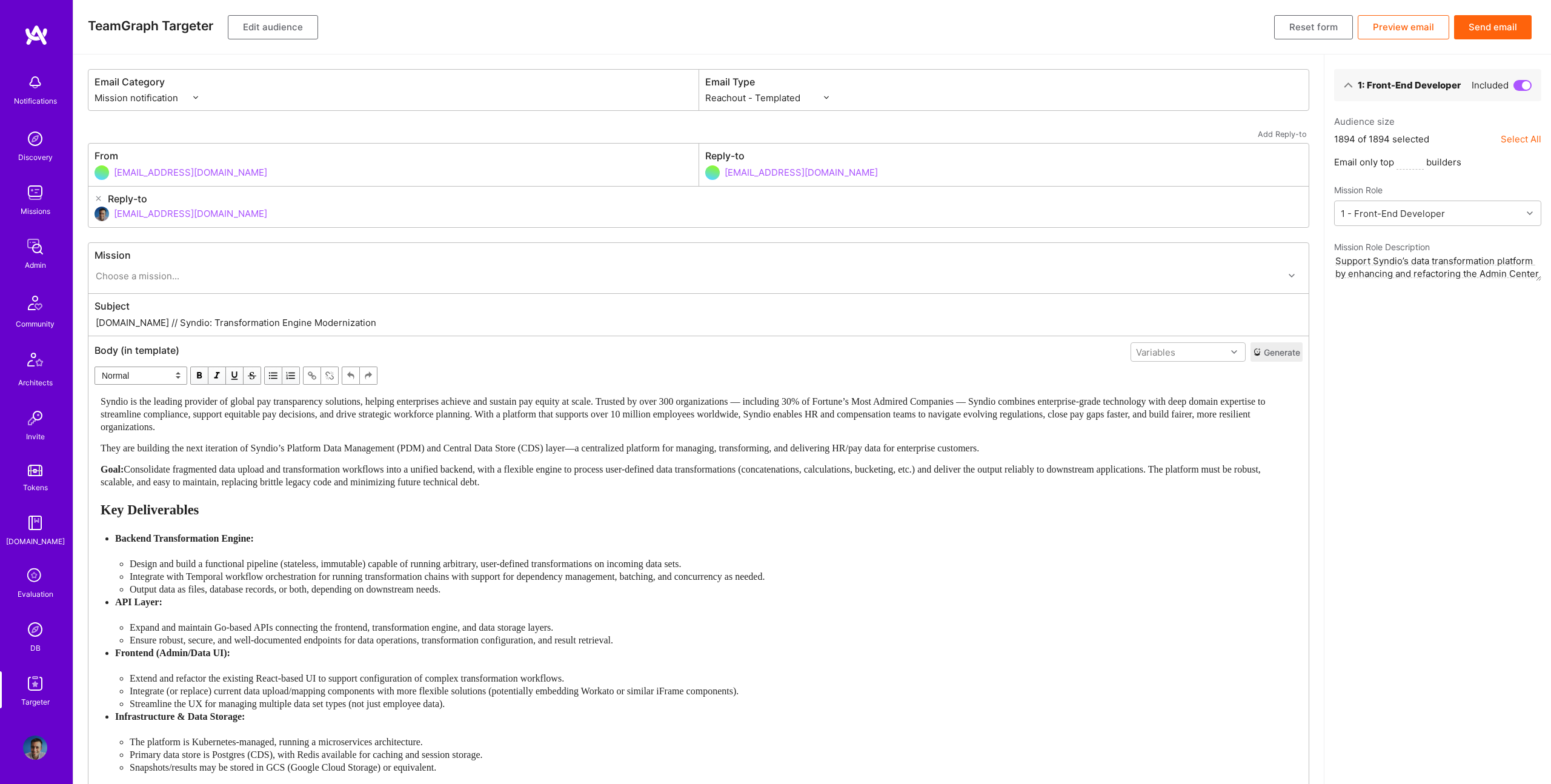
click at [324, 405] on span "Syndio is the leading provider of global pay transparency solutions, helping en…" at bounding box center [684, 414] width 1167 height 36
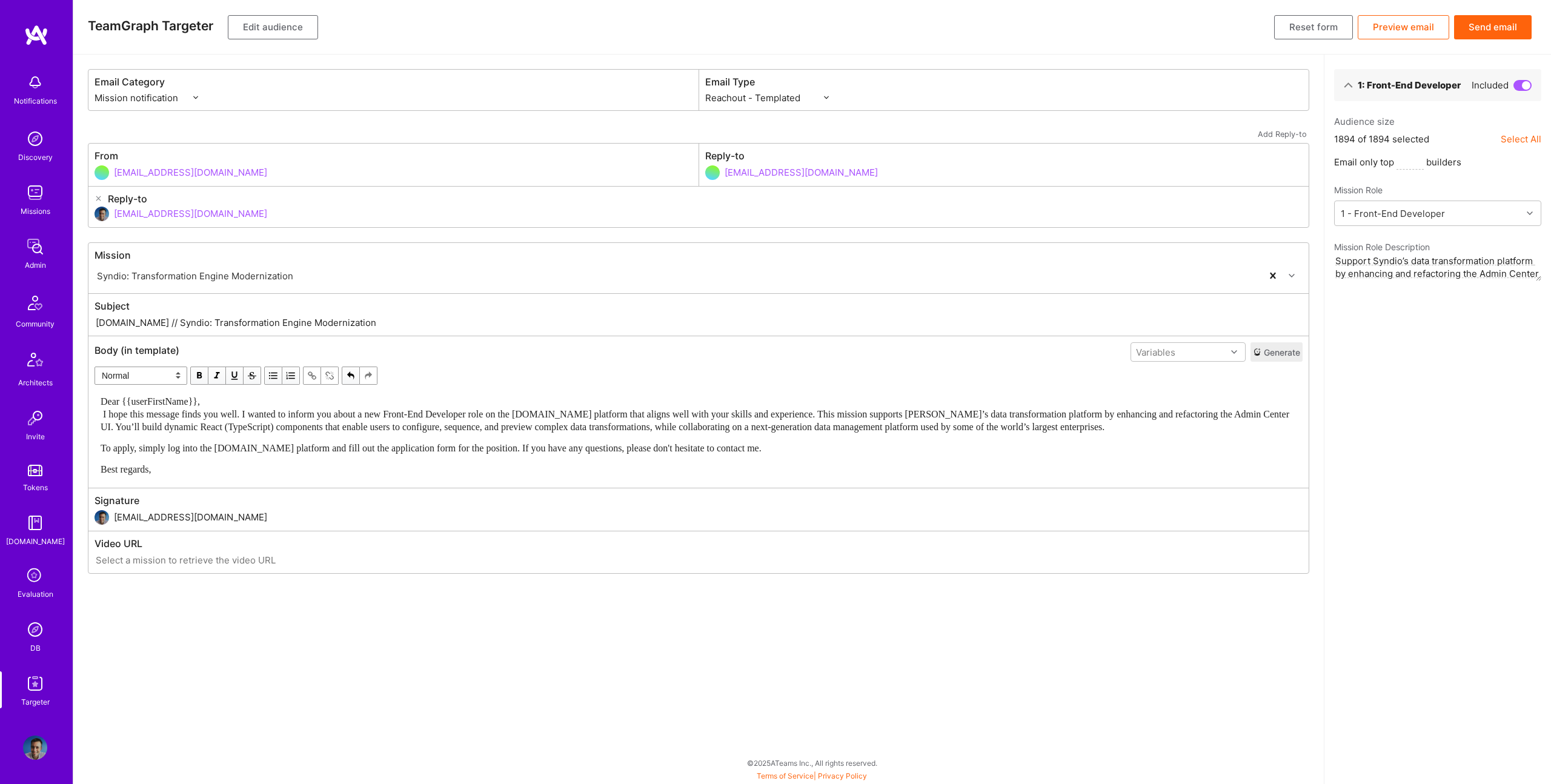
click at [241, 407] on div "Dear {{userFirstName}}, I hope this message finds you well. I wanted to inform …" at bounding box center [699, 414] width 1196 height 38
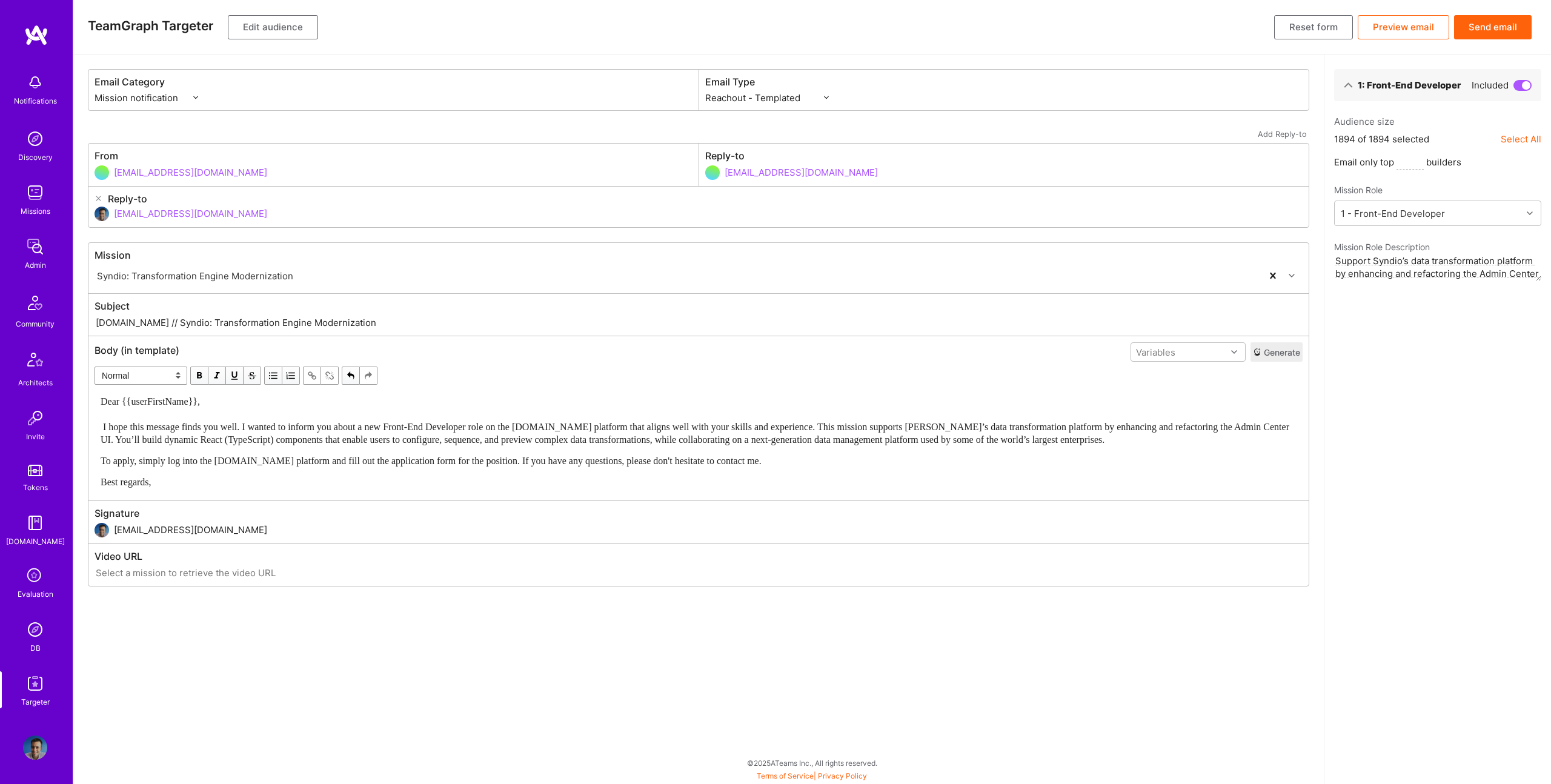
click at [151, 325] on input "[DOMAIN_NAME] // Syndio: Transformation Engine Modernization" at bounding box center [699, 322] width 1208 height 14
drag, startPoint x: 139, startPoint y: 325, endPoint x: 459, endPoint y: 338, distance: 320.3
click at [459, 338] on div "Mission Syndio: Transformation Engine Modernization Subject [DOMAIN_NAME] // Sy…" at bounding box center [699, 414] width 1221 height 344
paste input "New Front-End Developer role: Build [PERSON_NAME]’s next-gen data transformatio…"
type input "[DOMAIN_NAME] // New Front-End Developer role: Build Syndio’s next-gen data tra…"
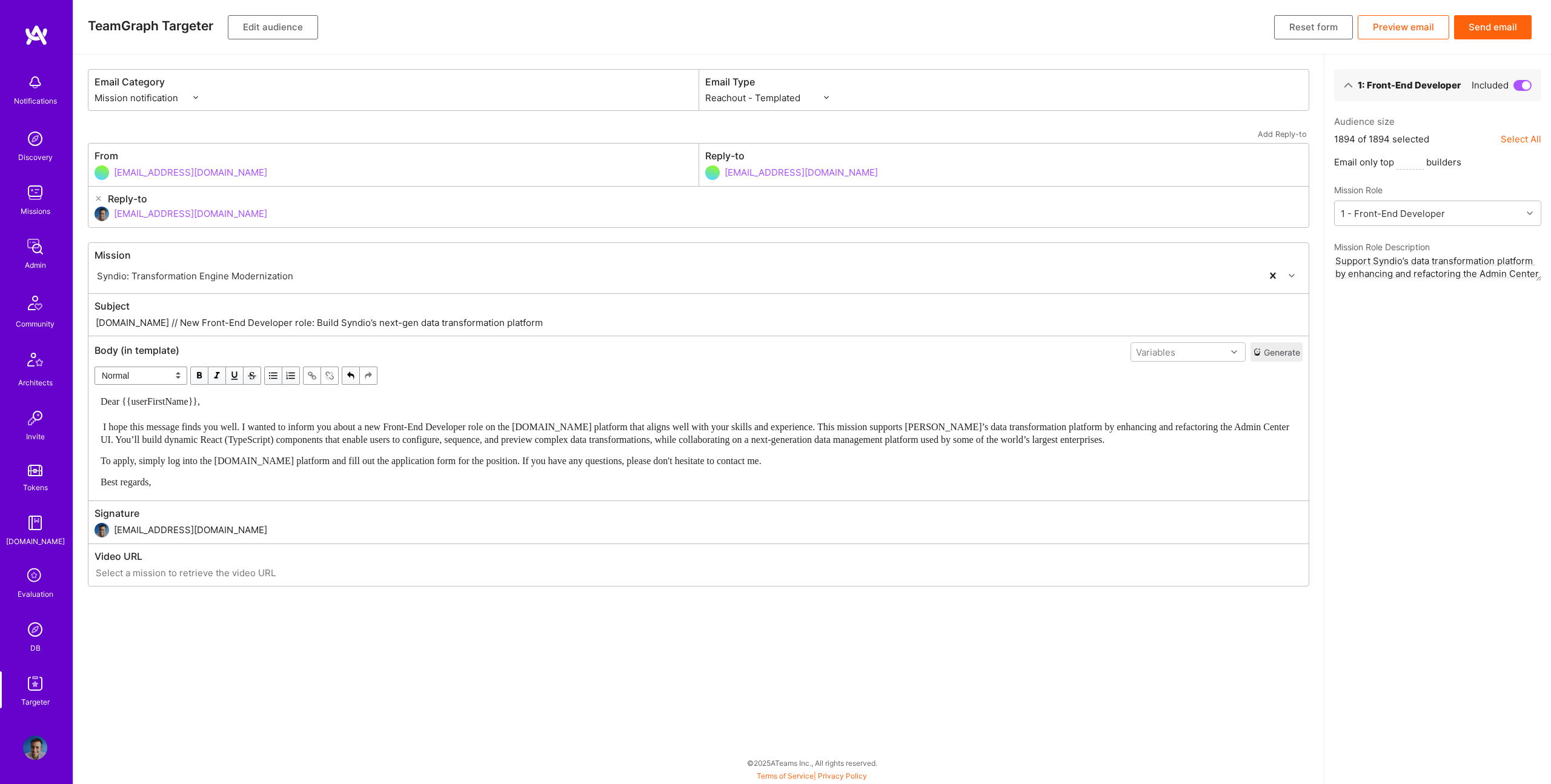
click at [287, 26] on button "Edit audience" at bounding box center [273, 28] width 90 height 24
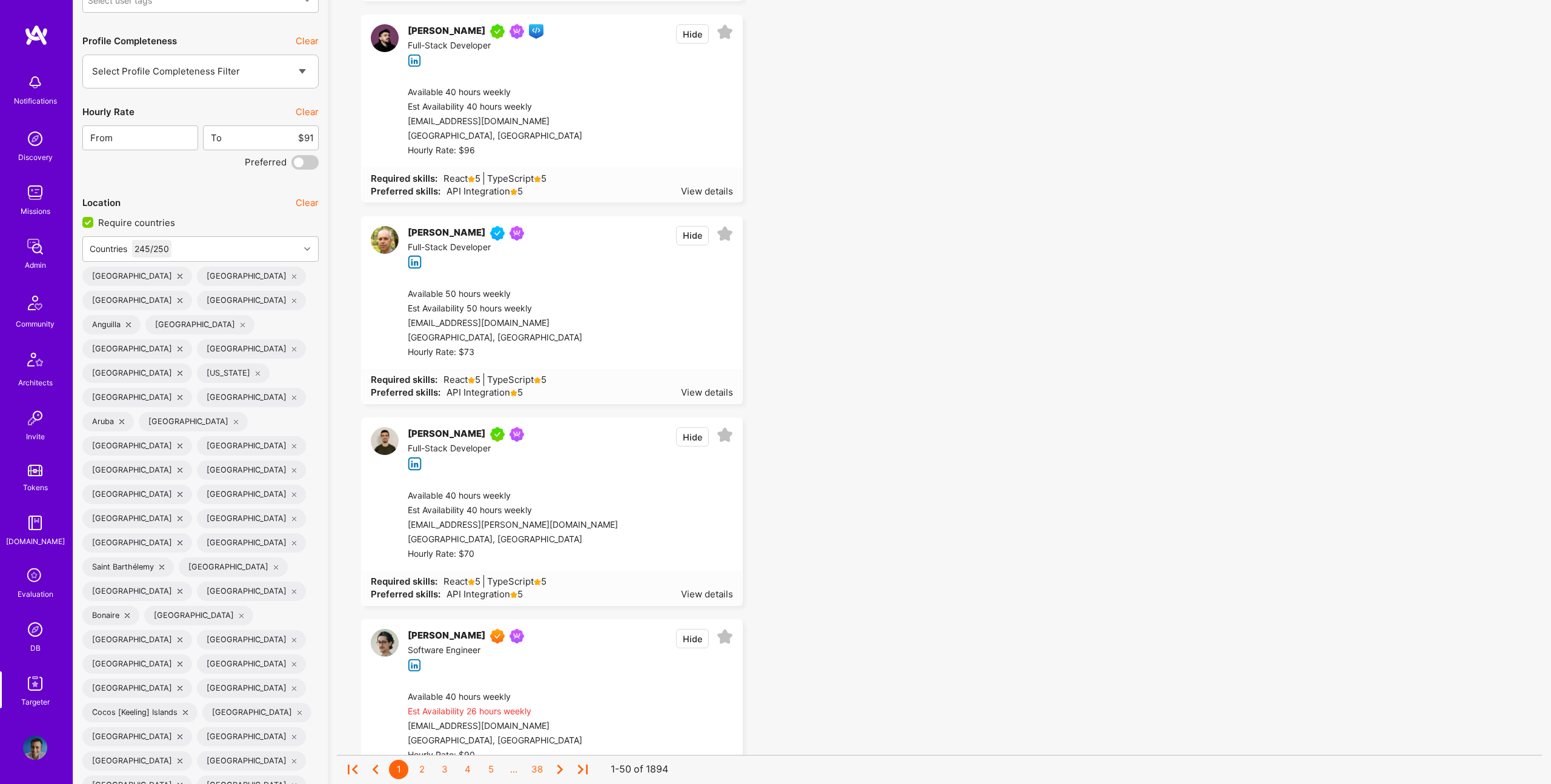
scroll to position [2296, 0]
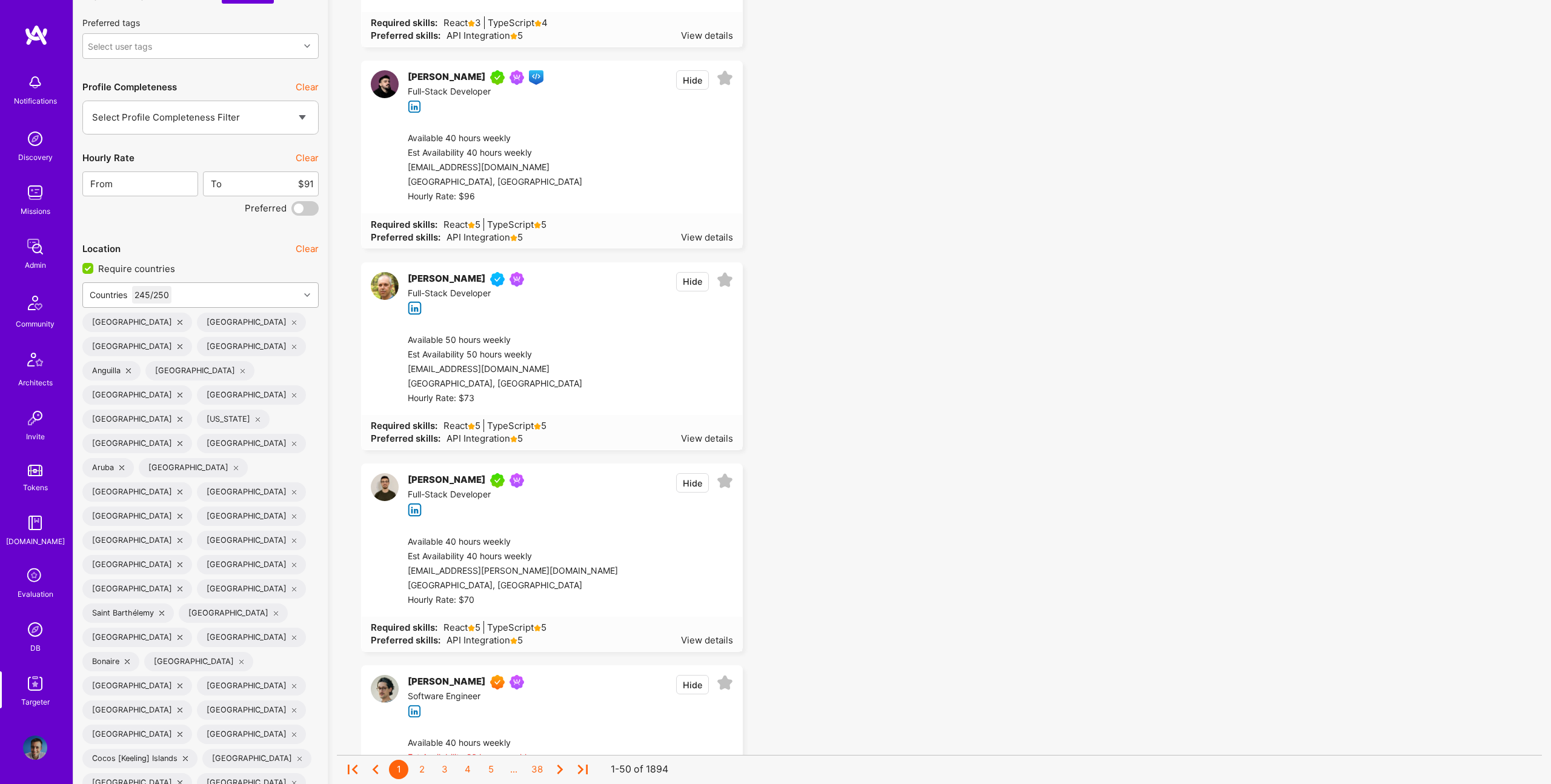
click at [307, 301] on div at bounding box center [309, 295] width 19 height 15
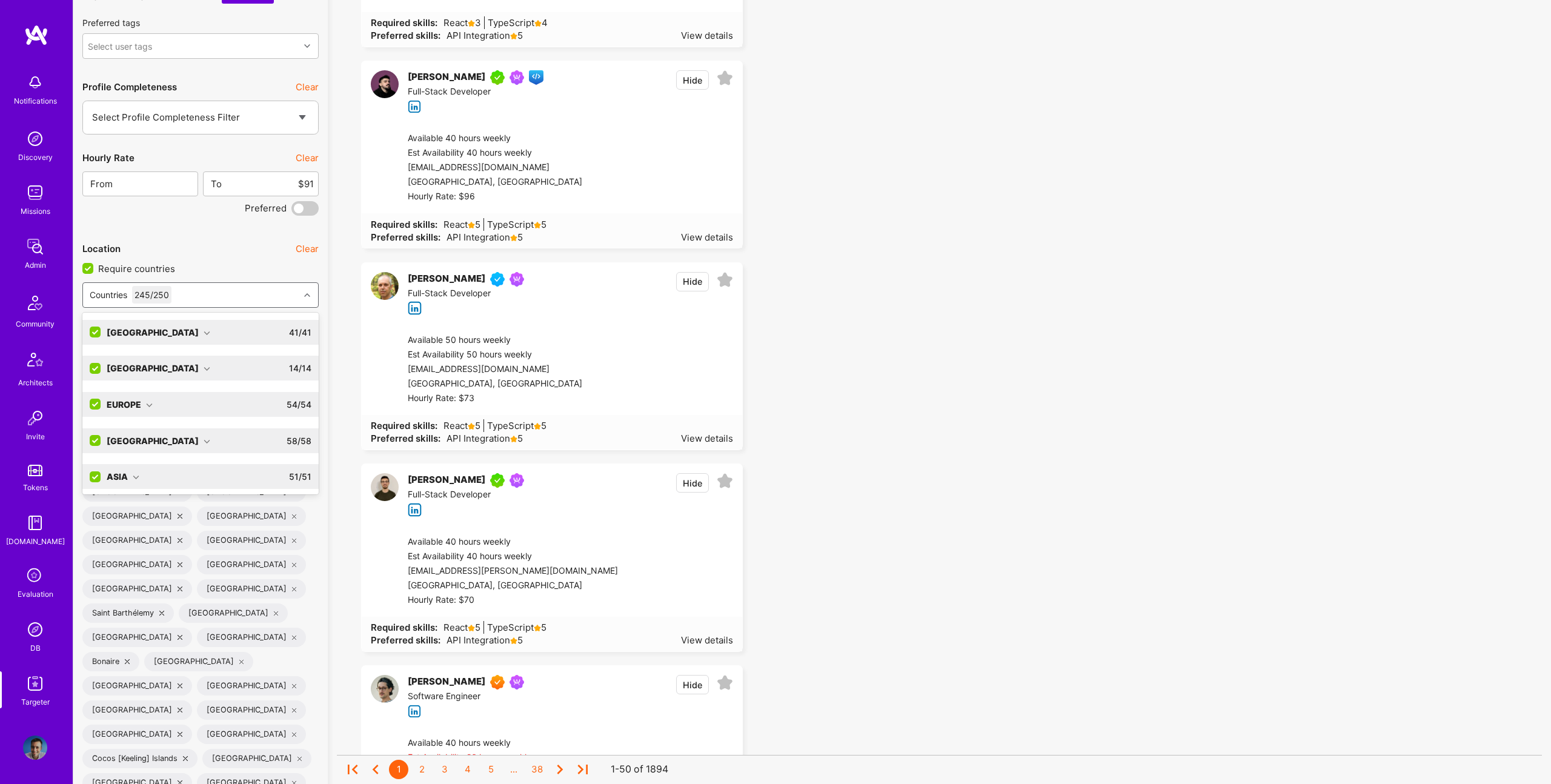
click at [180, 331] on div "North America" at bounding box center [159, 332] width 104 height 13
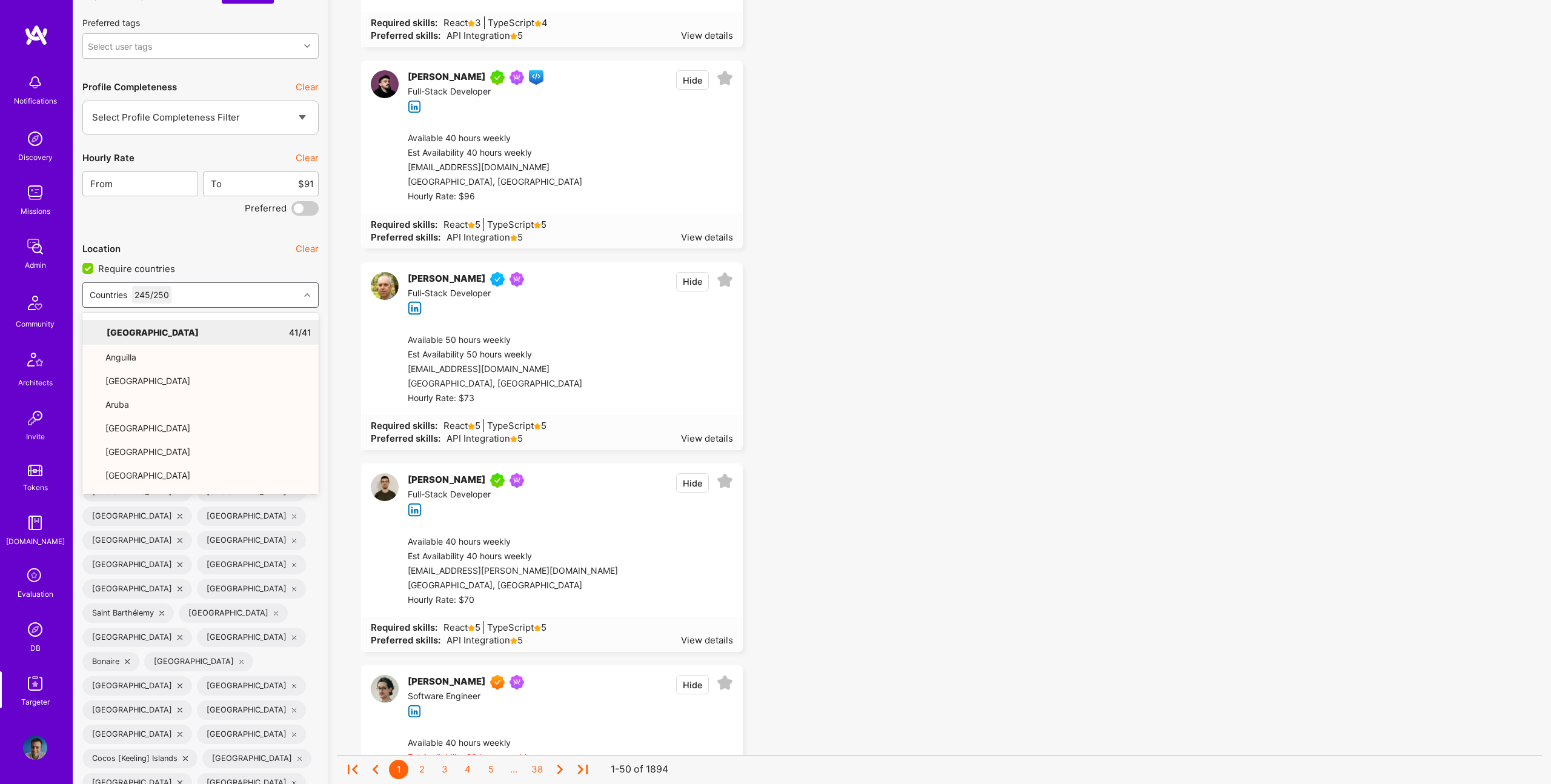
click at [101, 270] on span "Require countries" at bounding box center [137, 268] width 77 height 13
click at [95, 270] on input "Require countries" at bounding box center [89, 269] width 11 height 11
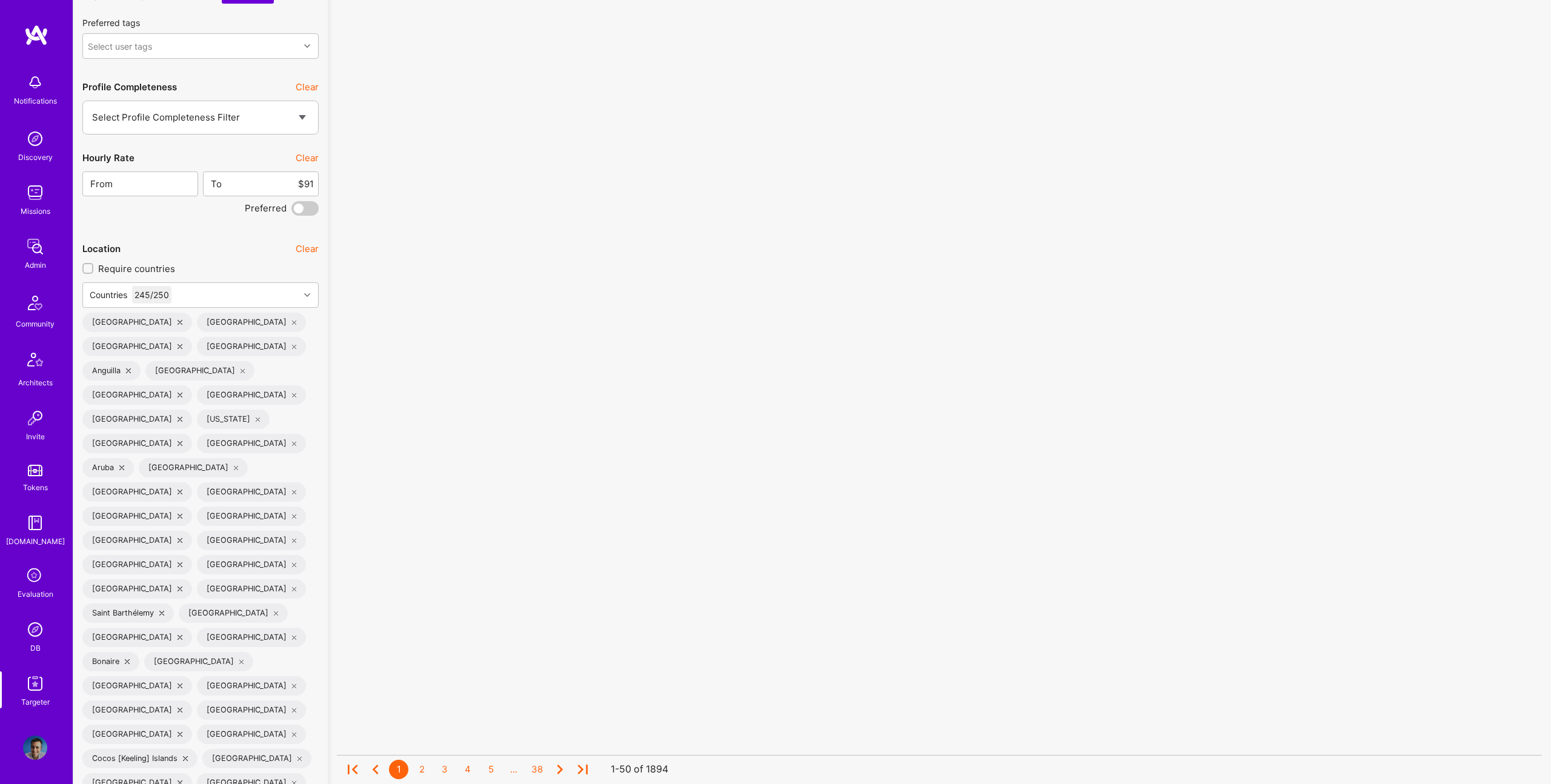
scroll to position [1, 0]
click at [186, 288] on div "Countries 245 / 250" at bounding box center [191, 295] width 217 height 24
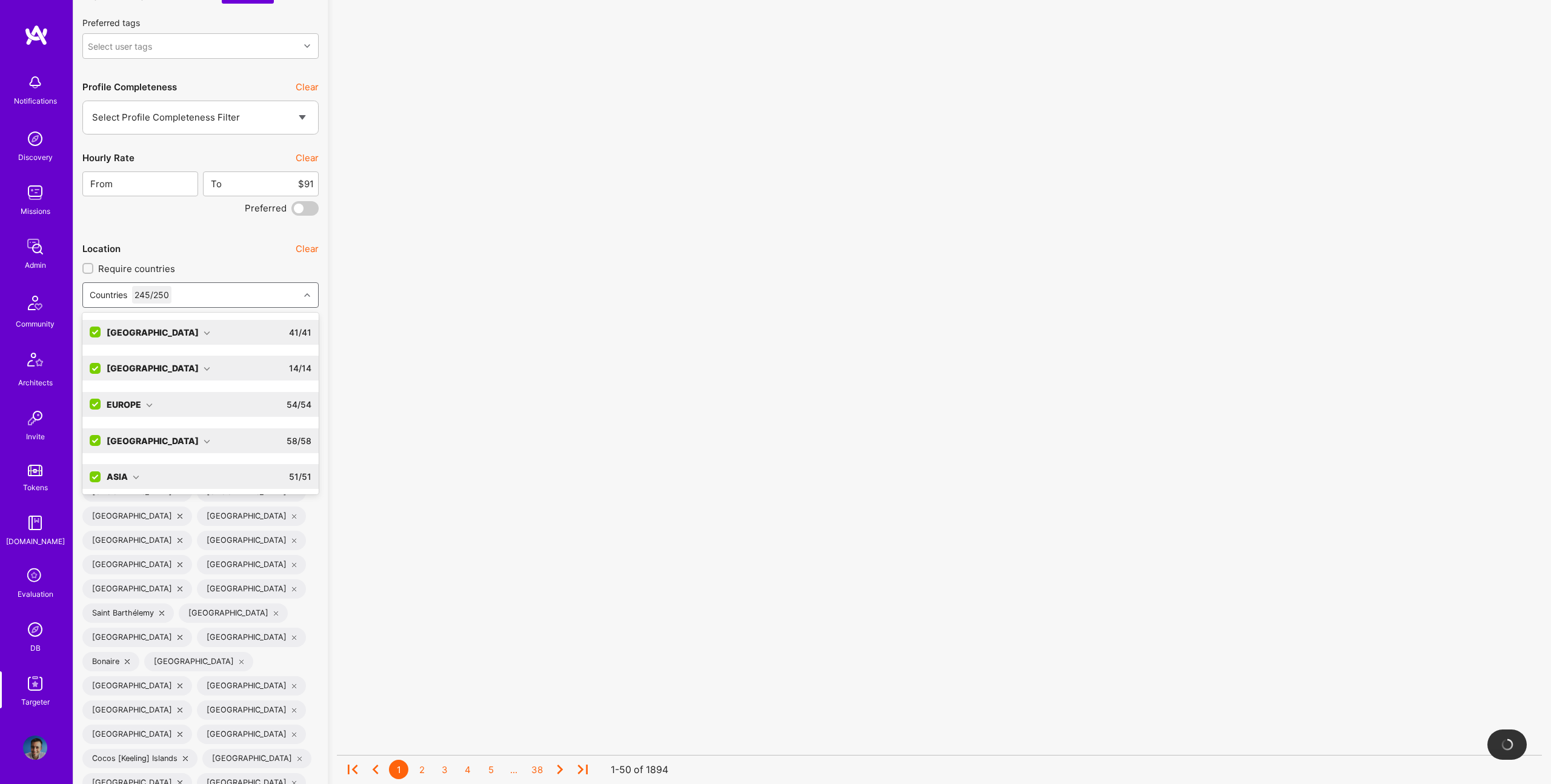
click at [96, 333] on input "checkbox" at bounding box center [96, 332] width 11 height 11
checkbox input "true"
click at [94, 369] on input "checkbox" at bounding box center [96, 369] width 11 height 11
click at [102, 444] on div "Africa 58 / 58" at bounding box center [206, 440] width 211 height 25
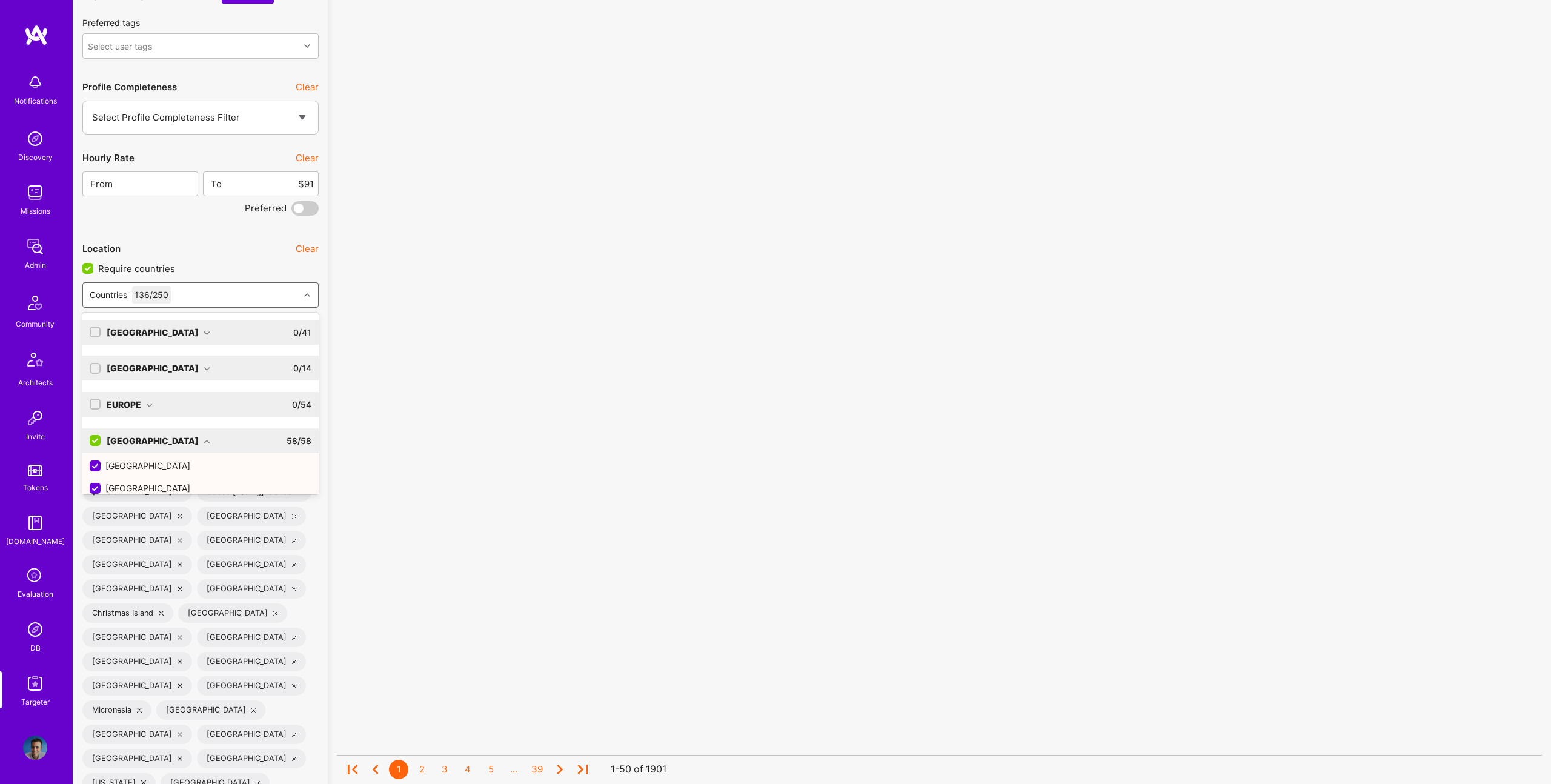
click at [97, 443] on input "checkbox" at bounding box center [96, 441] width 11 height 11
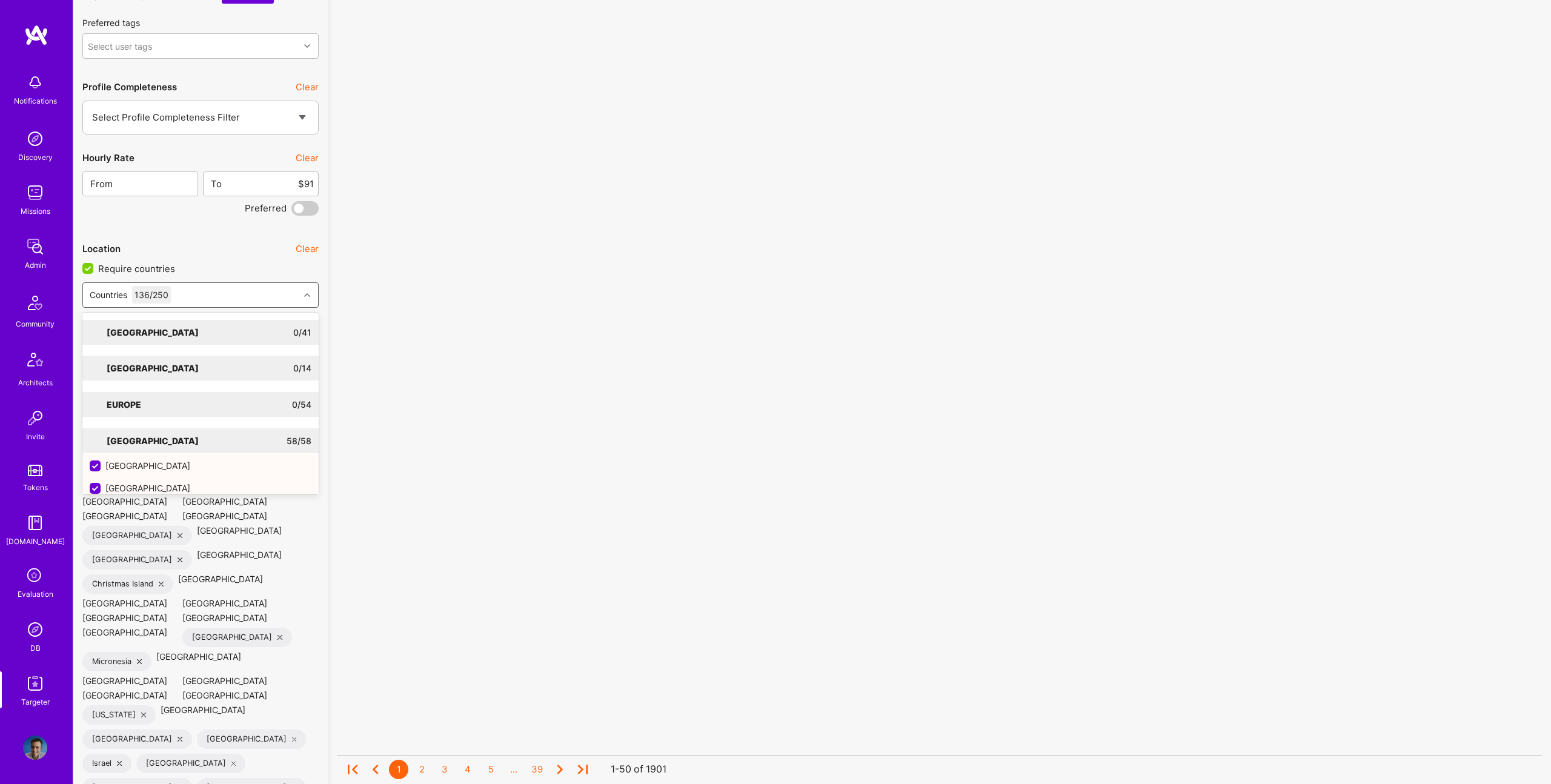
checkbox input "false"
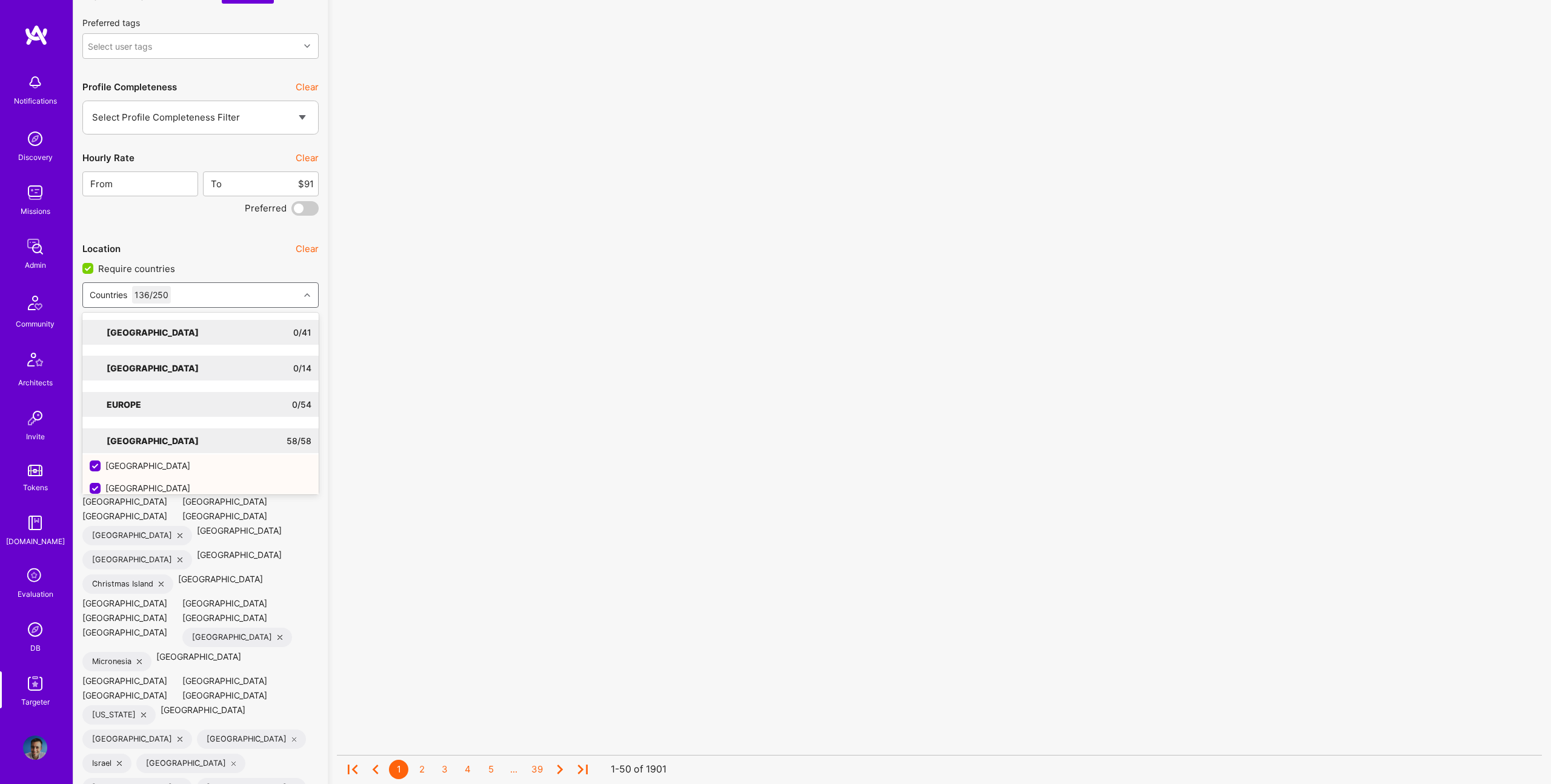
checkbox input "false"
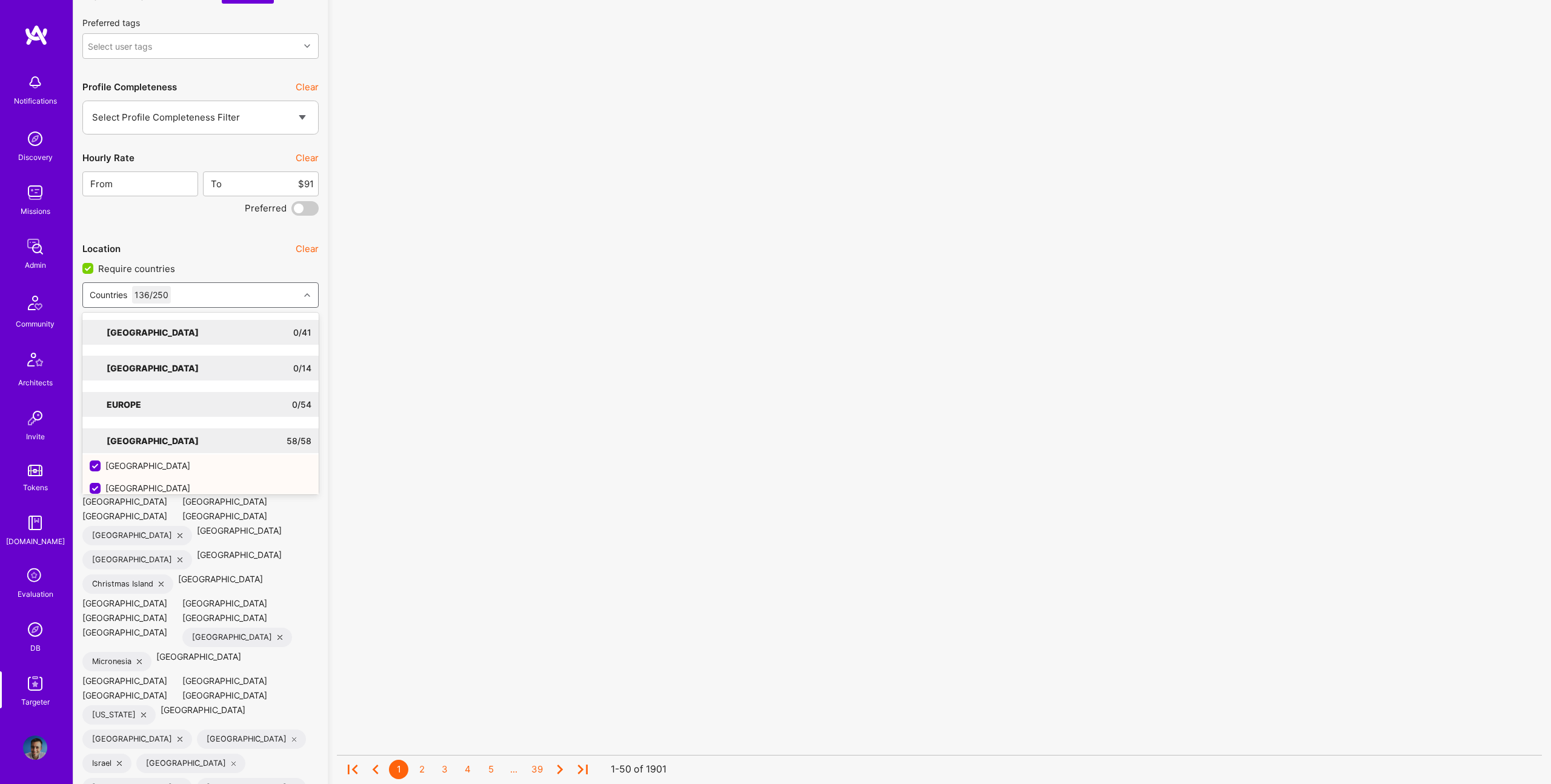
checkbox input "false"
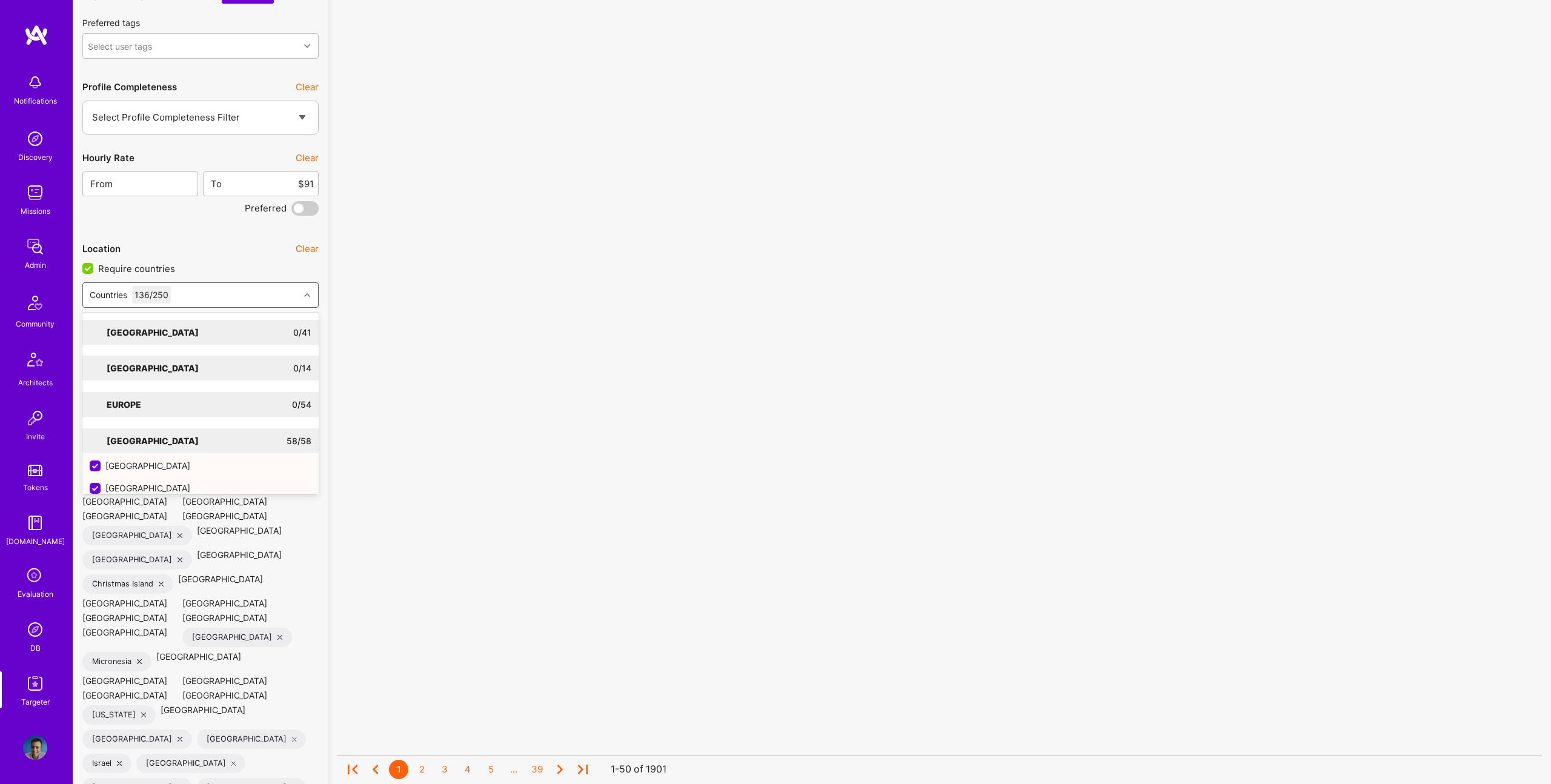
checkbox input "false"
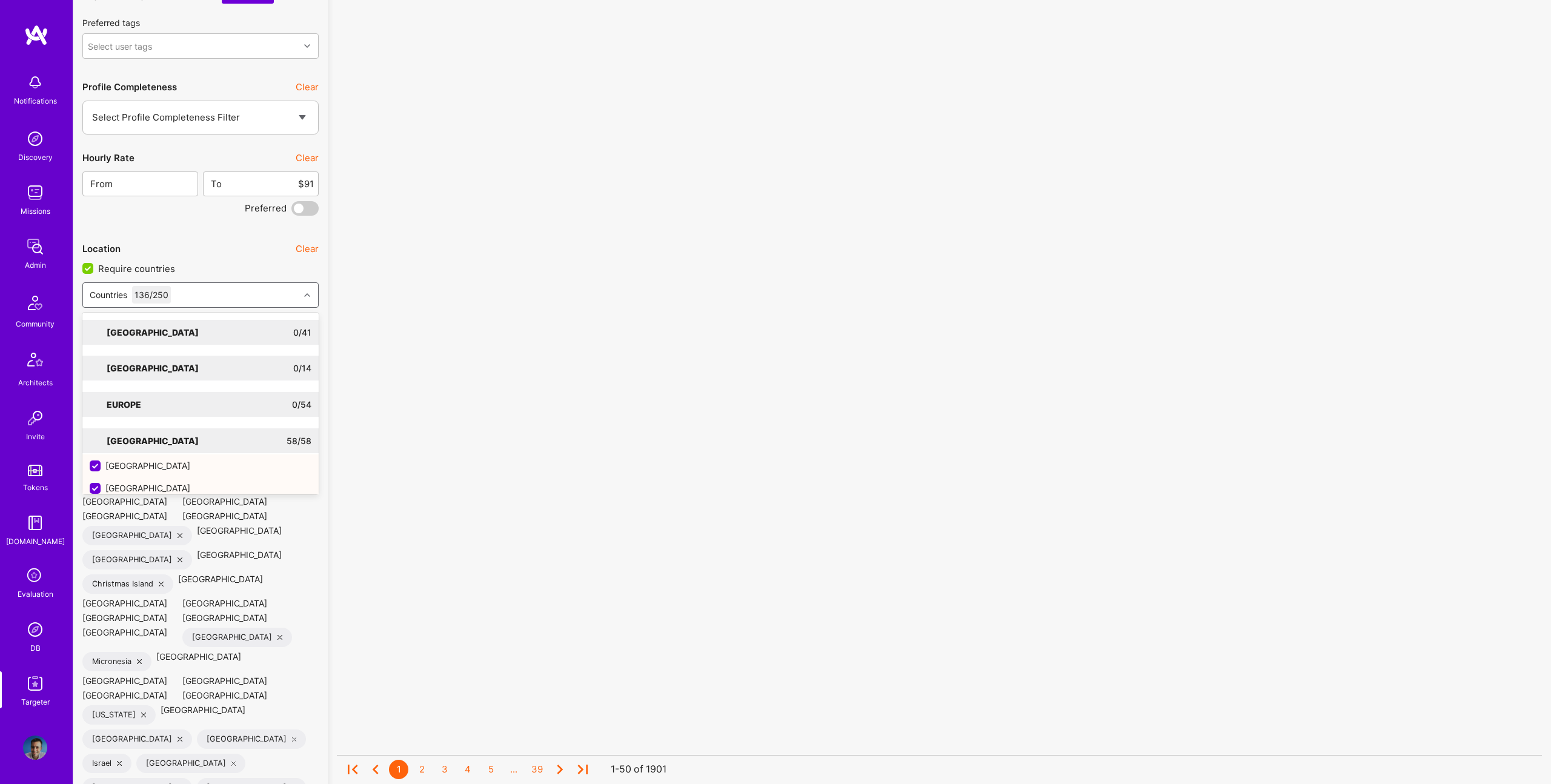
checkbox input "false"
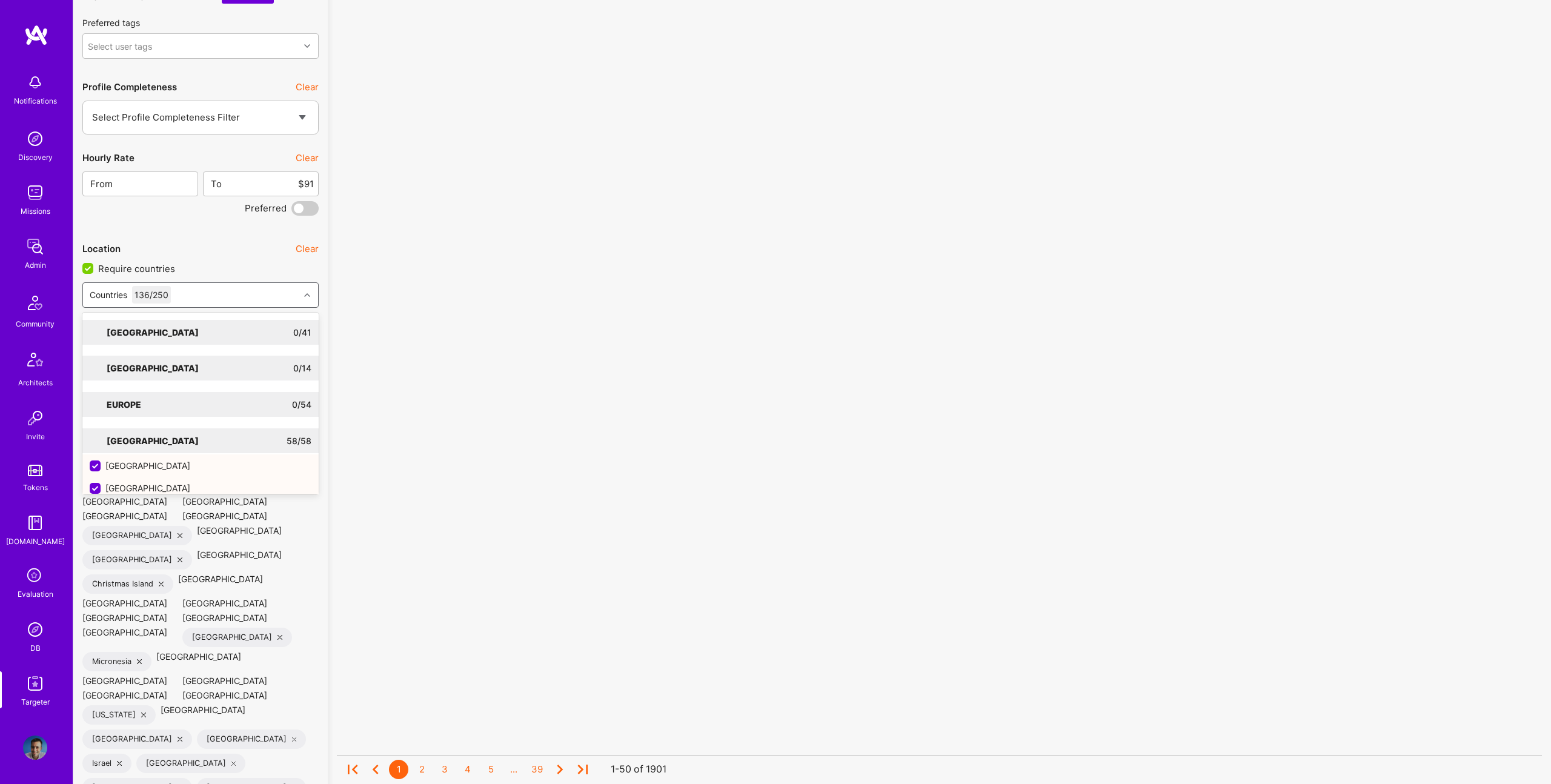
checkbox input "false"
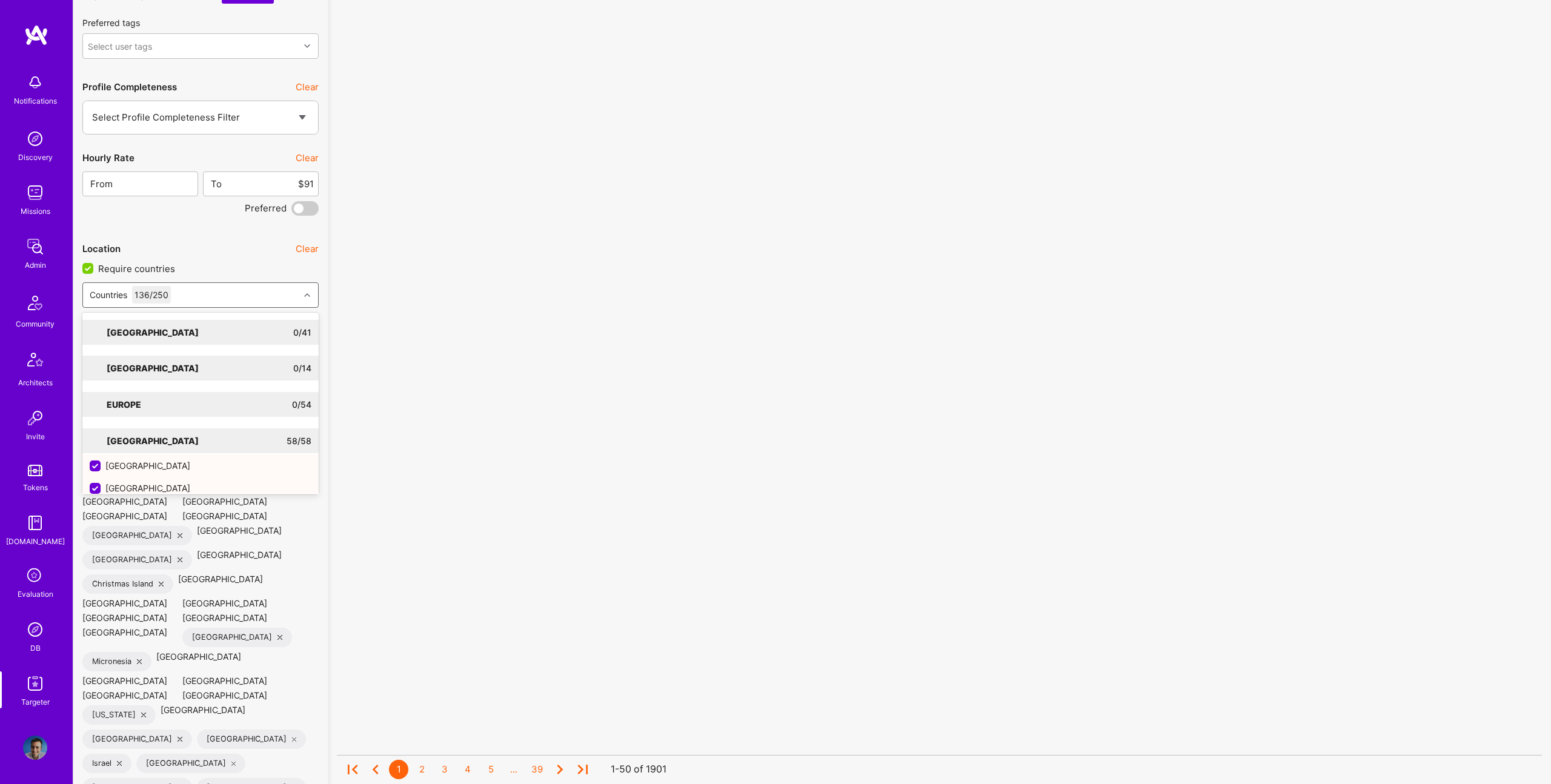
checkbox input "false"
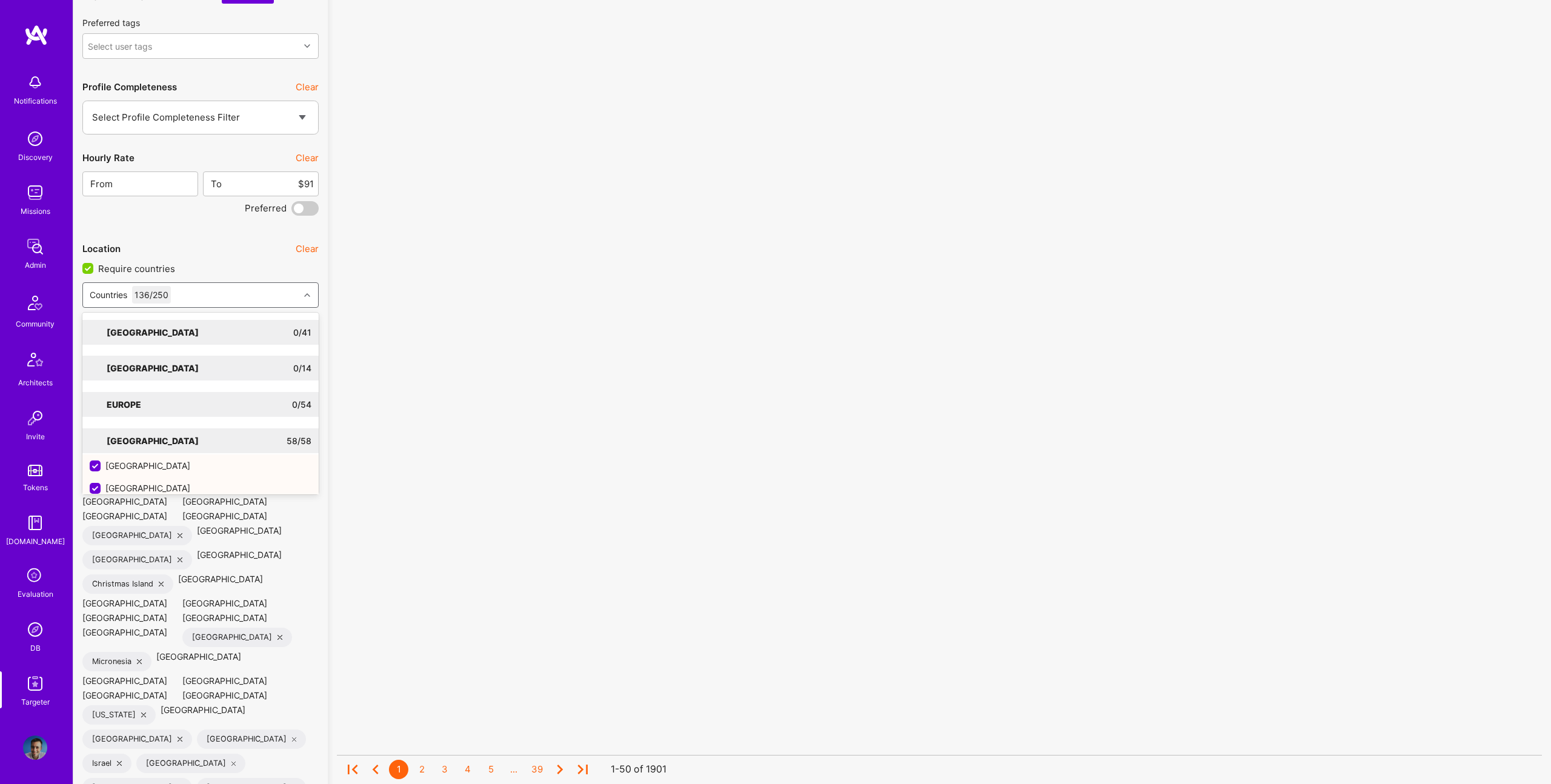
checkbox input "false"
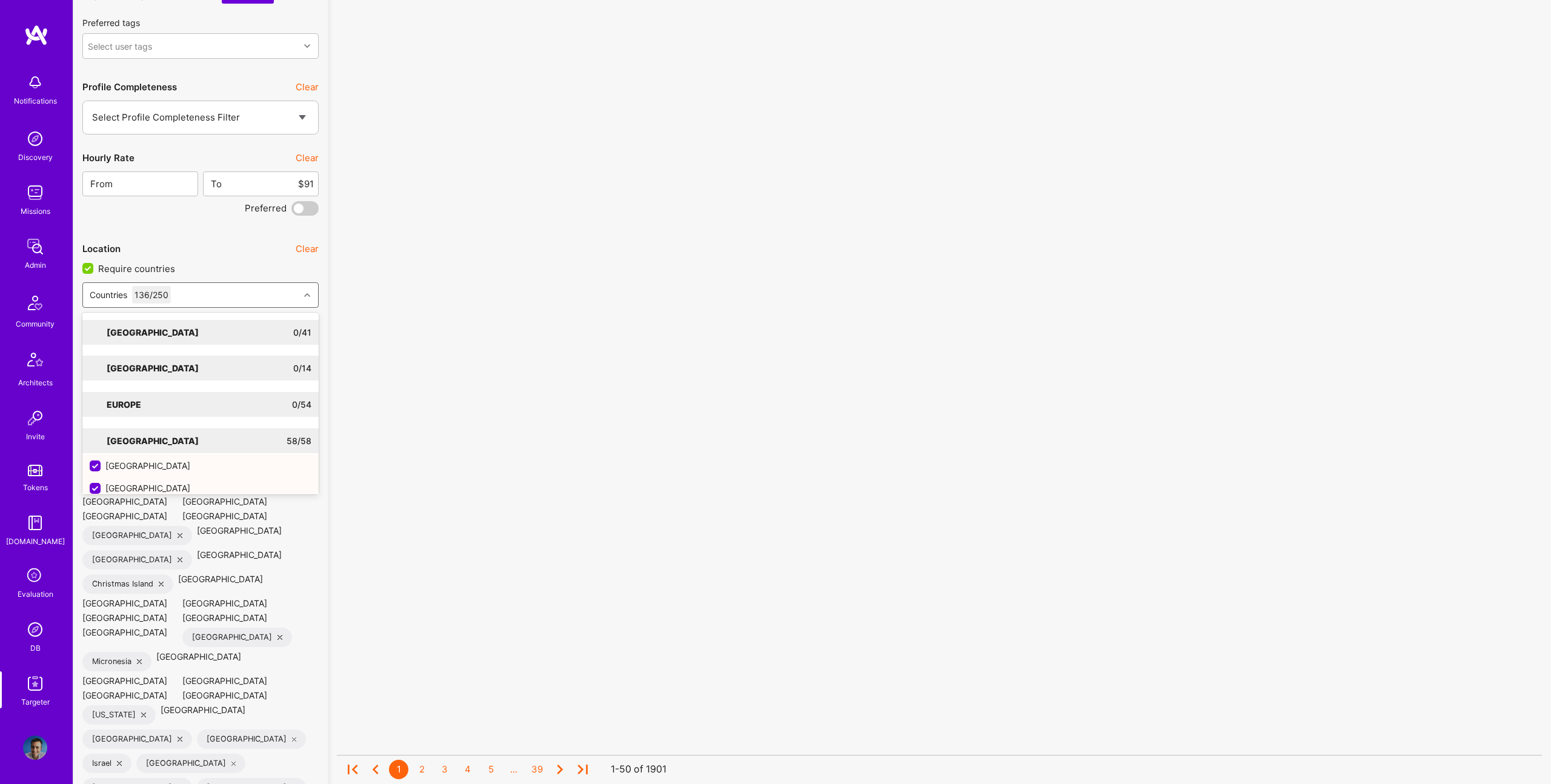
checkbox input "false"
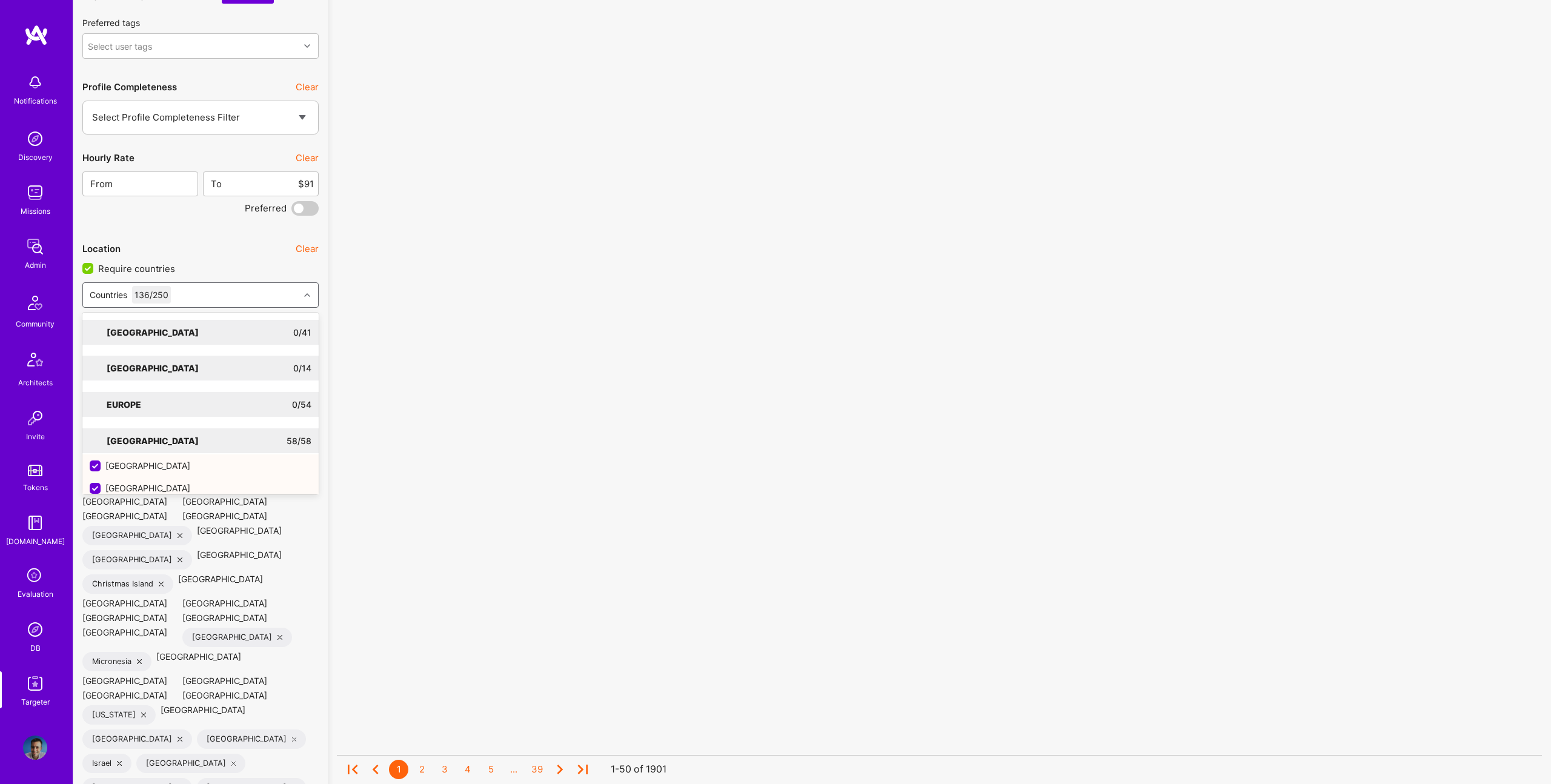
checkbox input "false"
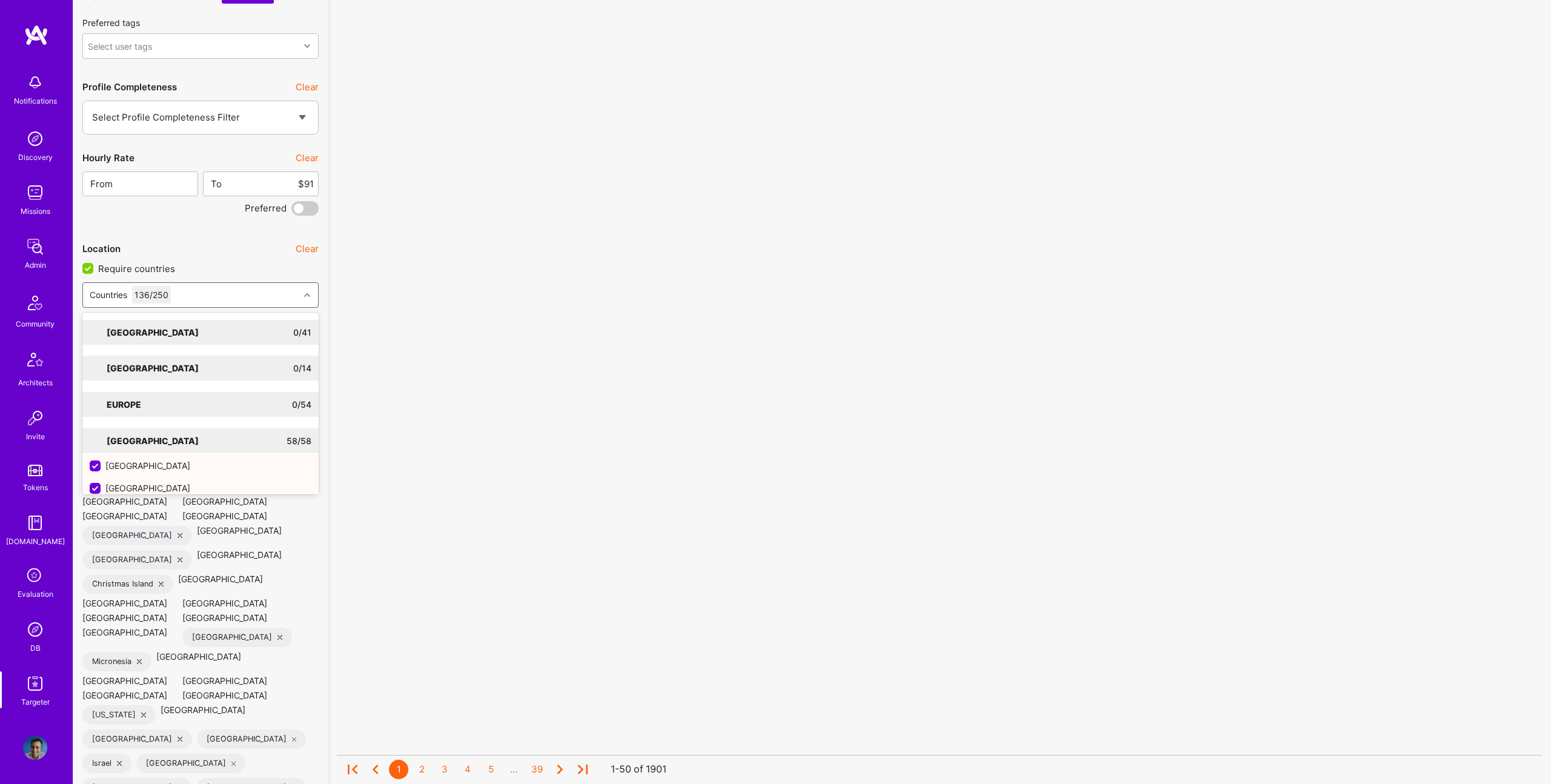
checkbox input "false"
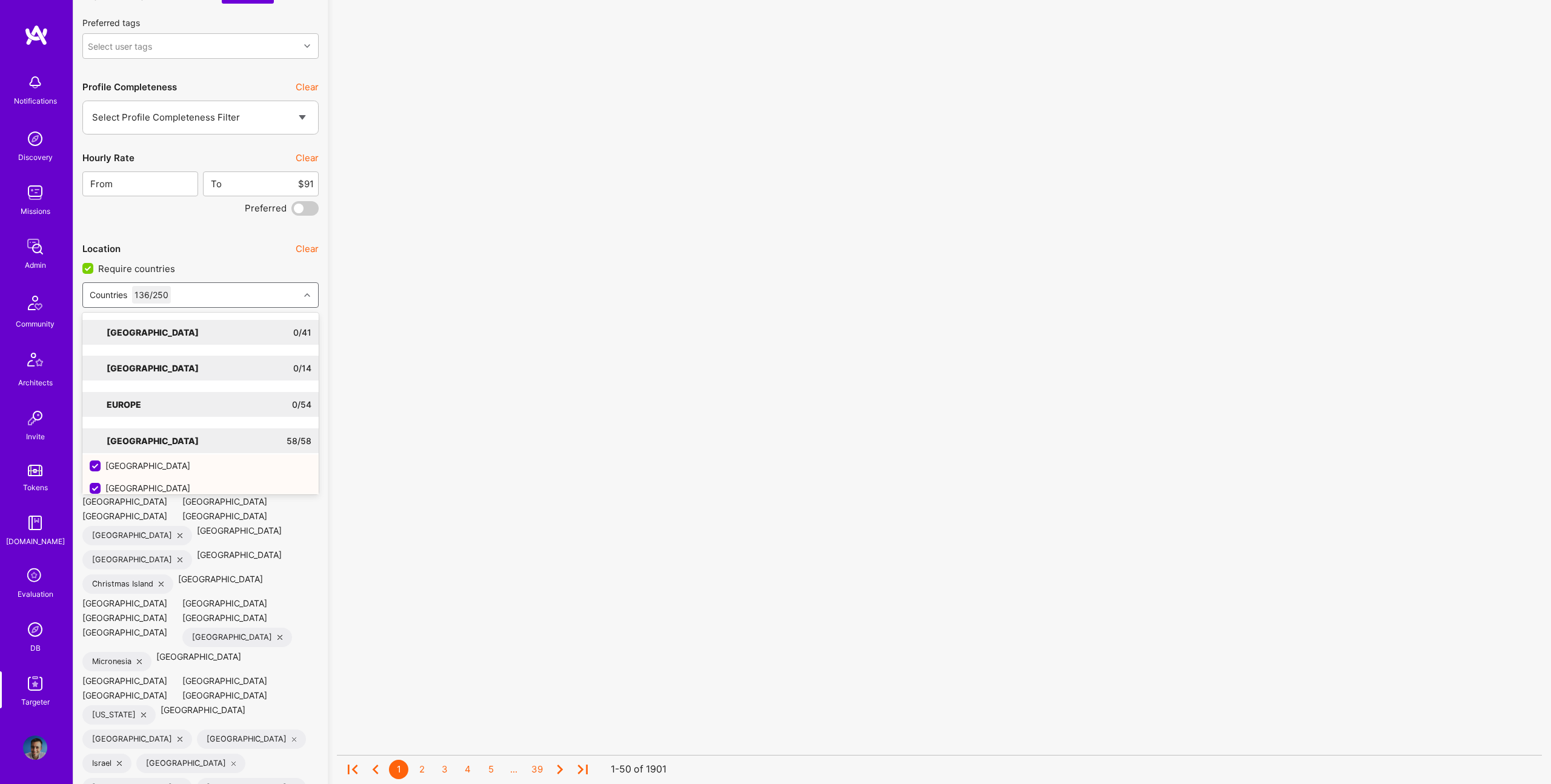
checkbox input "false"
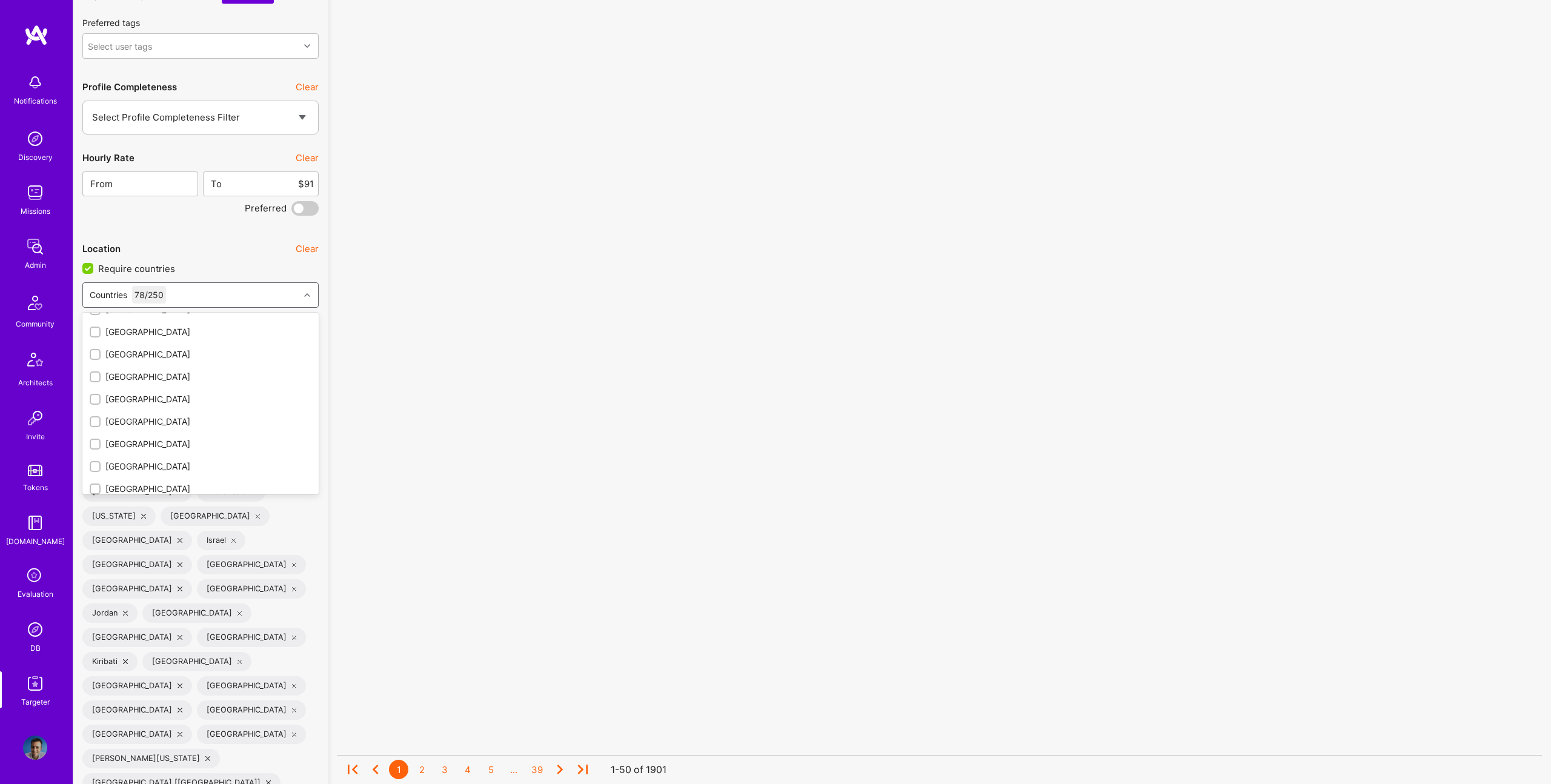
scroll to position [1376, 0]
click at [101, 399] on div "Asia 51 / 51" at bounding box center [206, 400] width 211 height 25
click at [89, 406] on label at bounding box center [95, 400] width 11 height 25
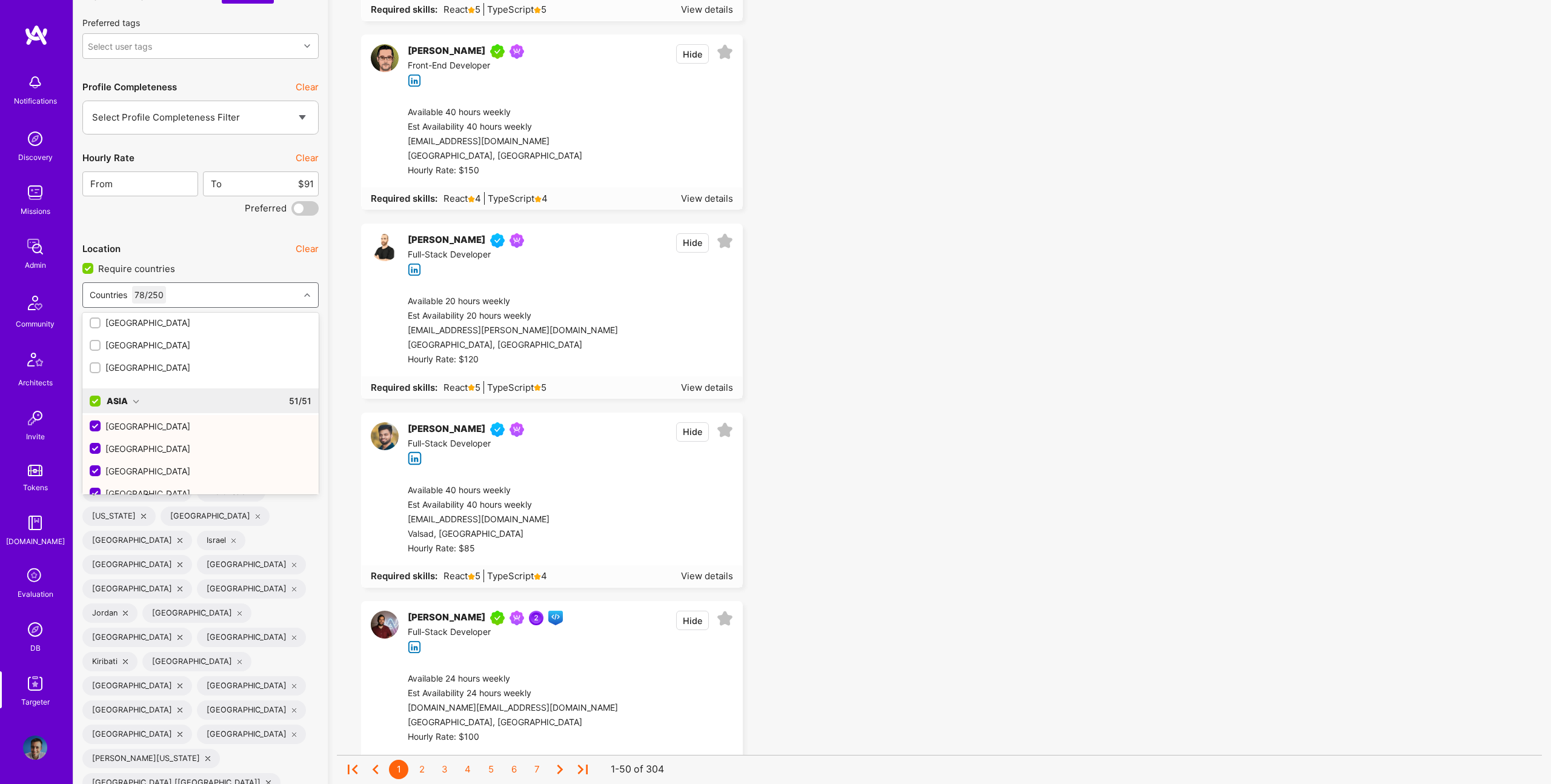
click at [96, 404] on input "checkbox" at bounding box center [96, 401] width 11 height 11
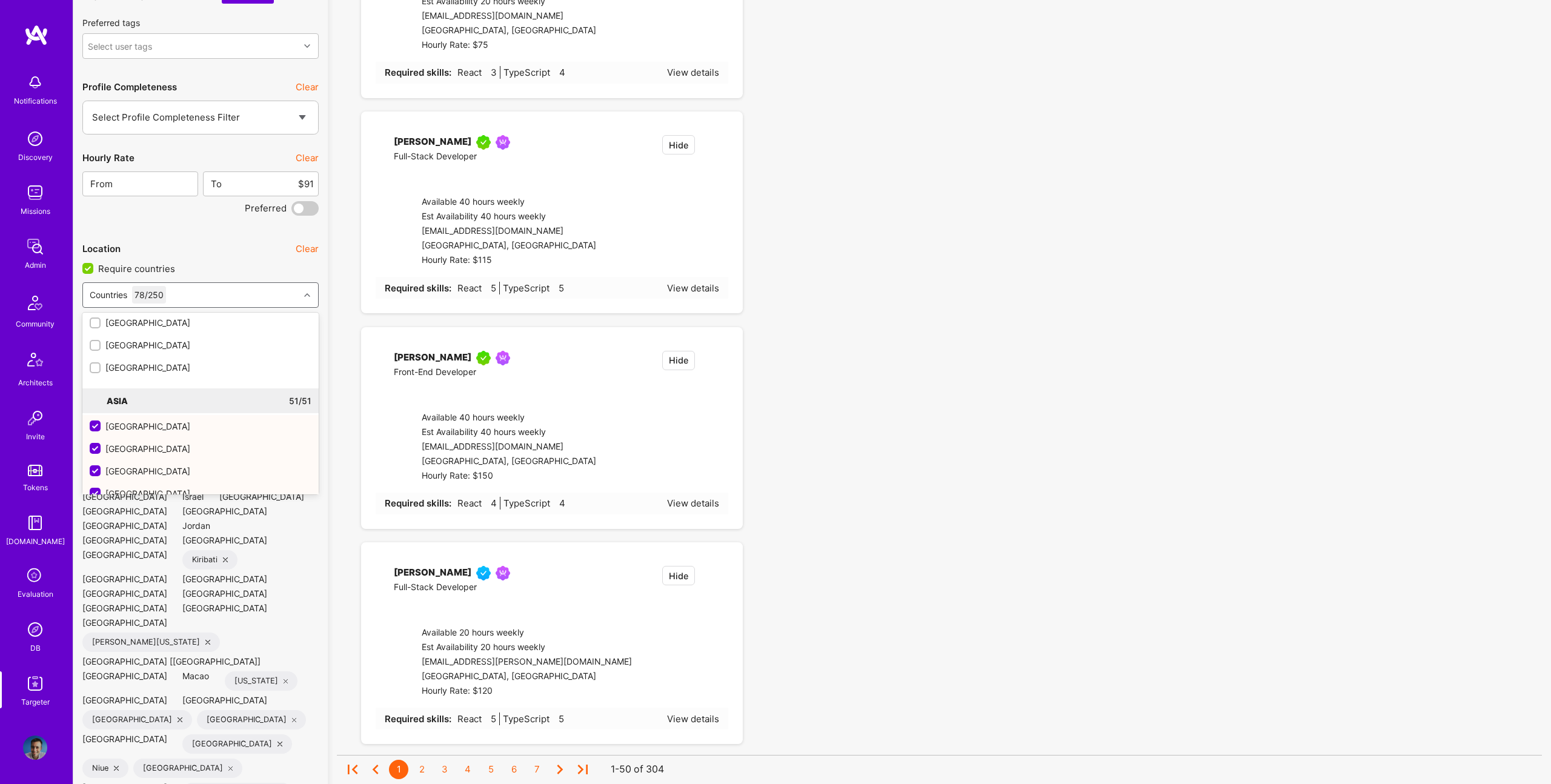
checkbox input "false"
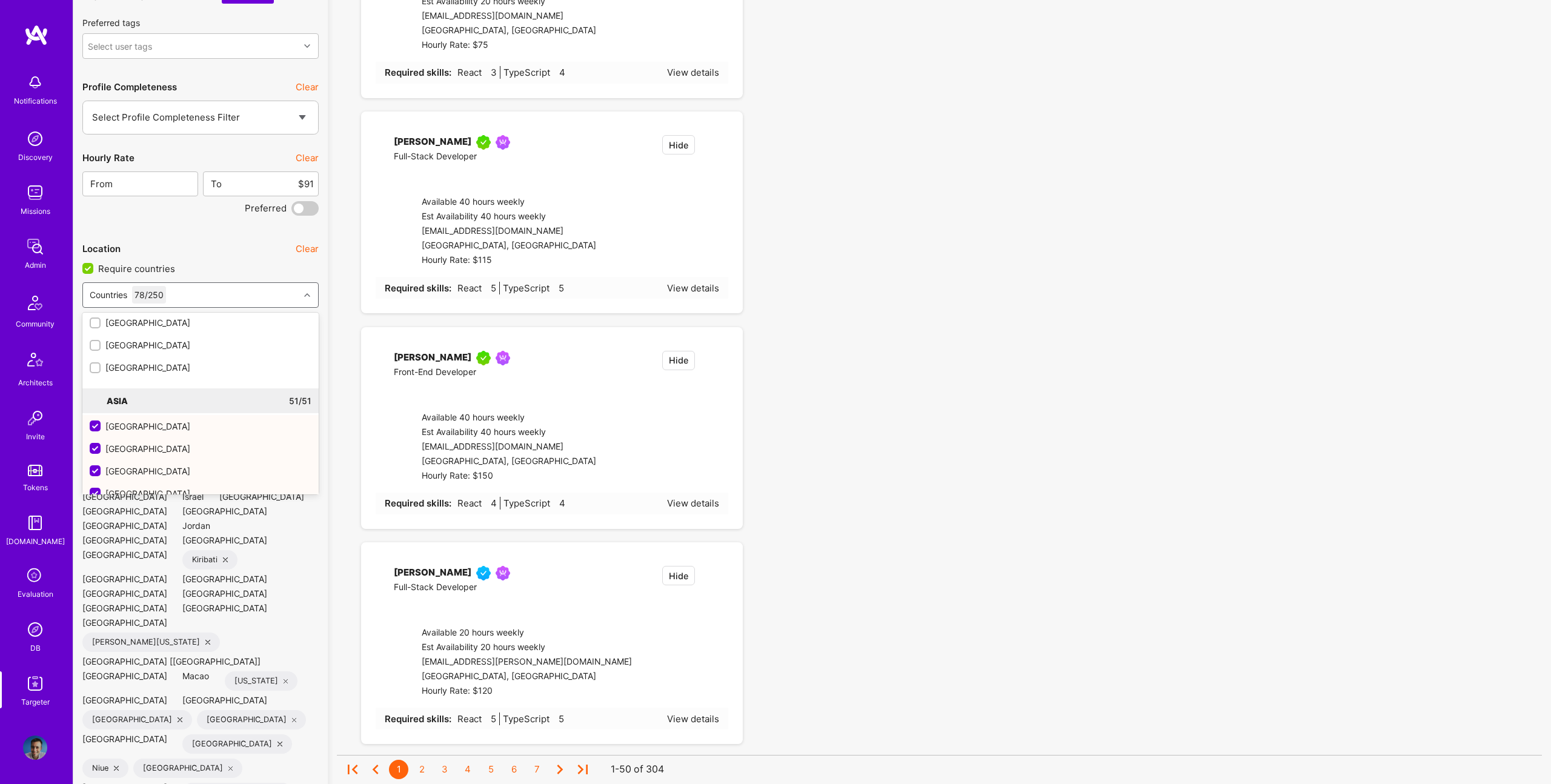
checkbox input "false"
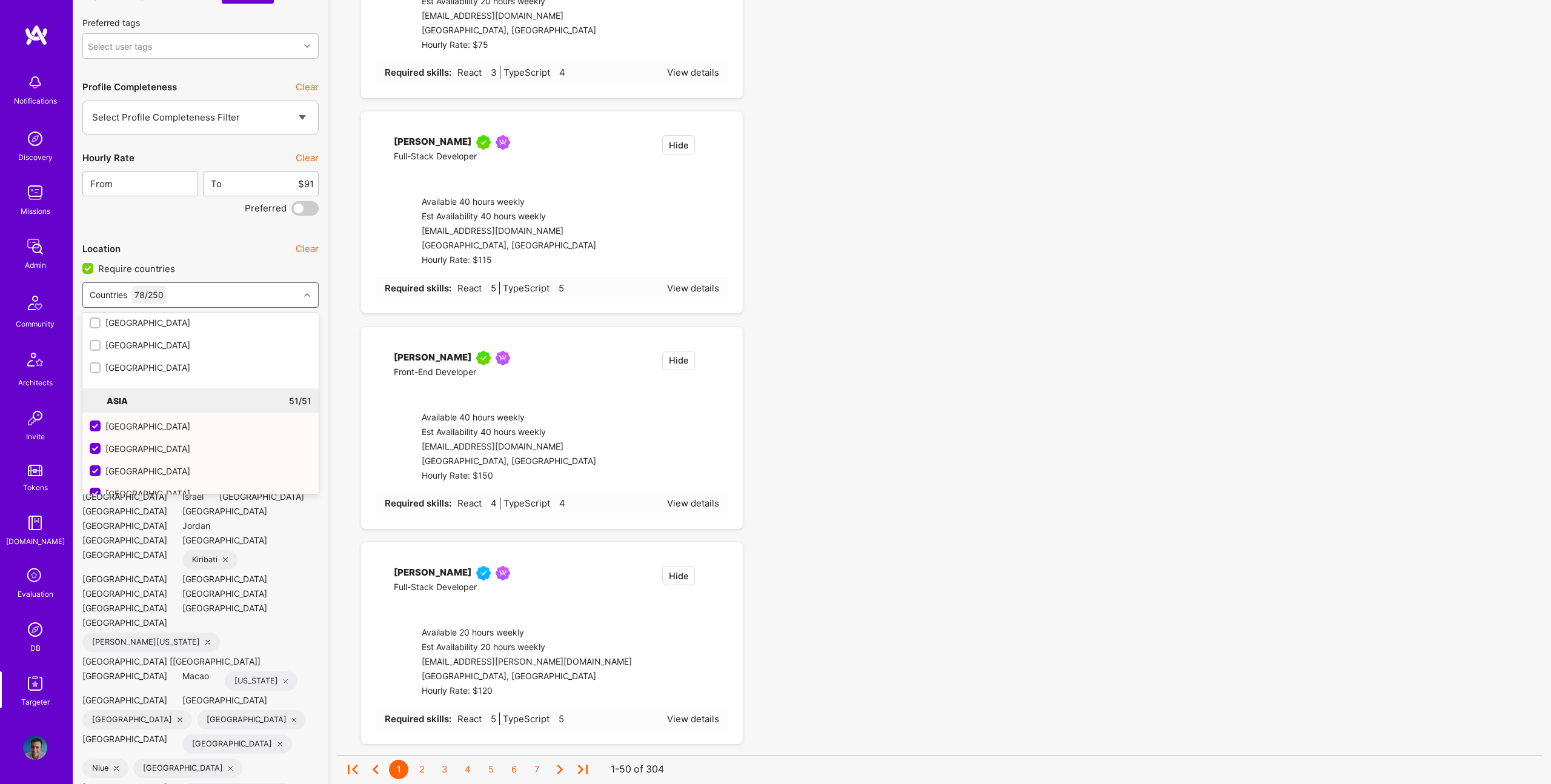
checkbox input "false"
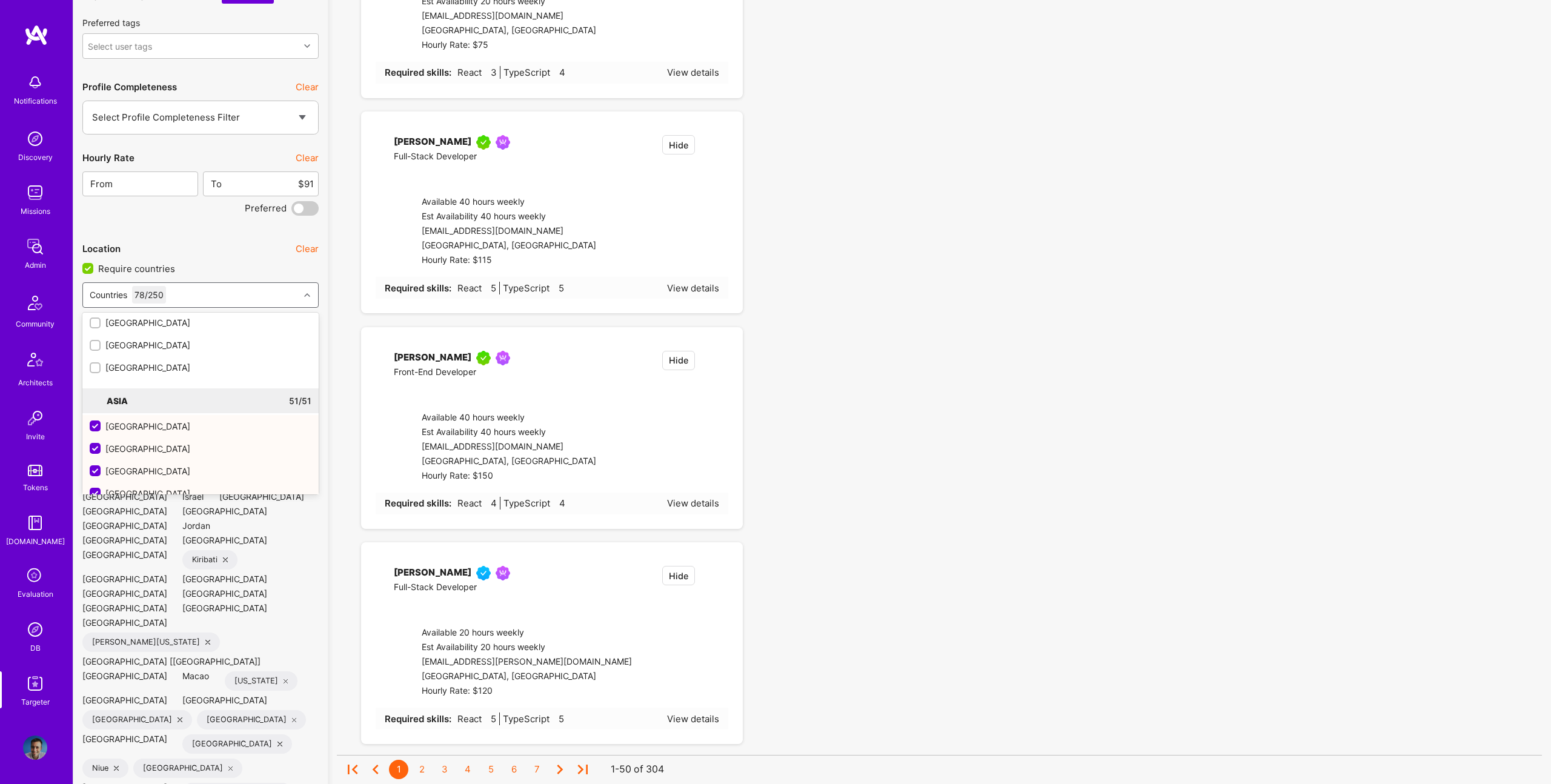
checkbox input "false"
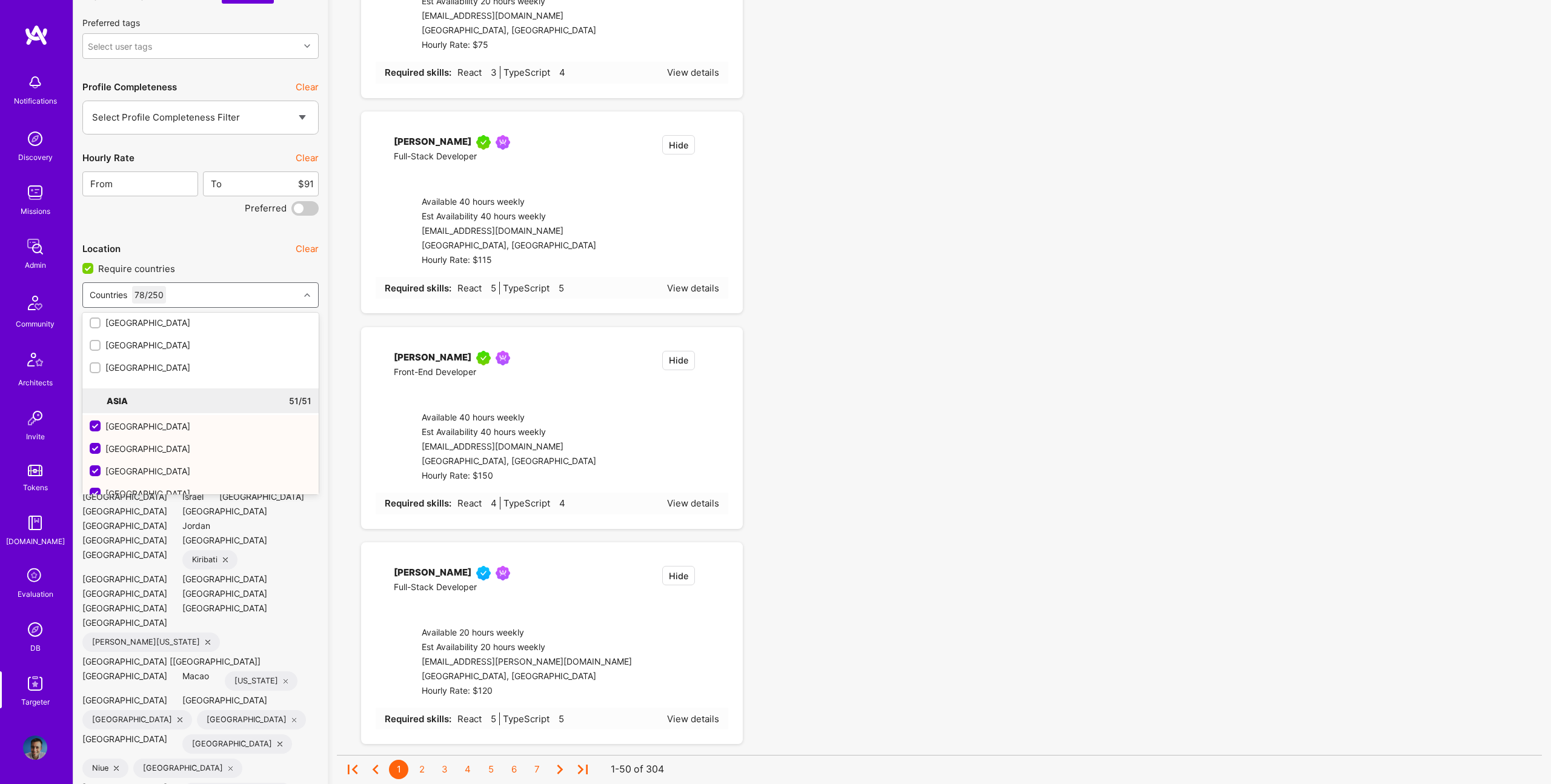
checkbox input "false"
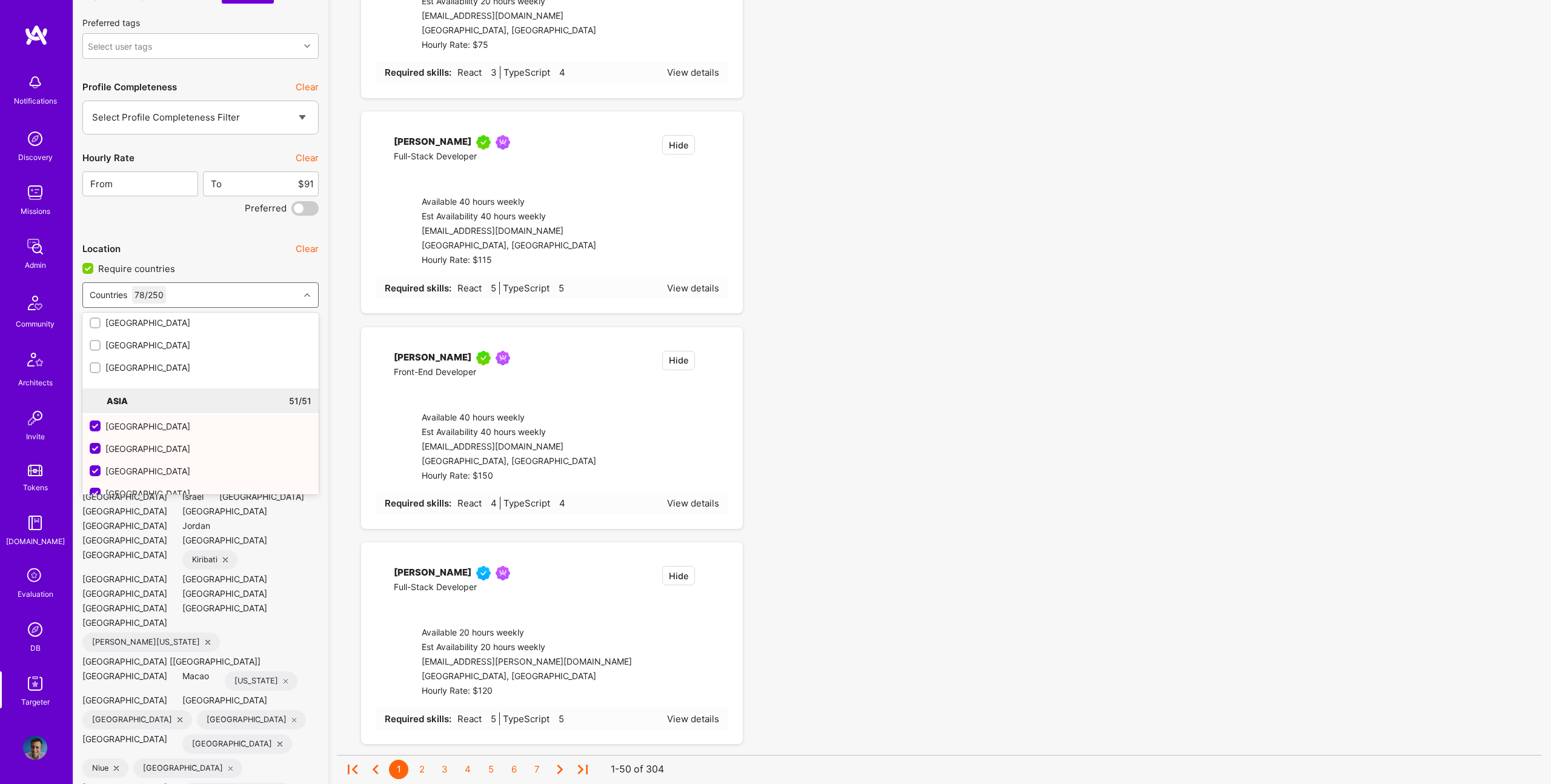
checkbox input "false"
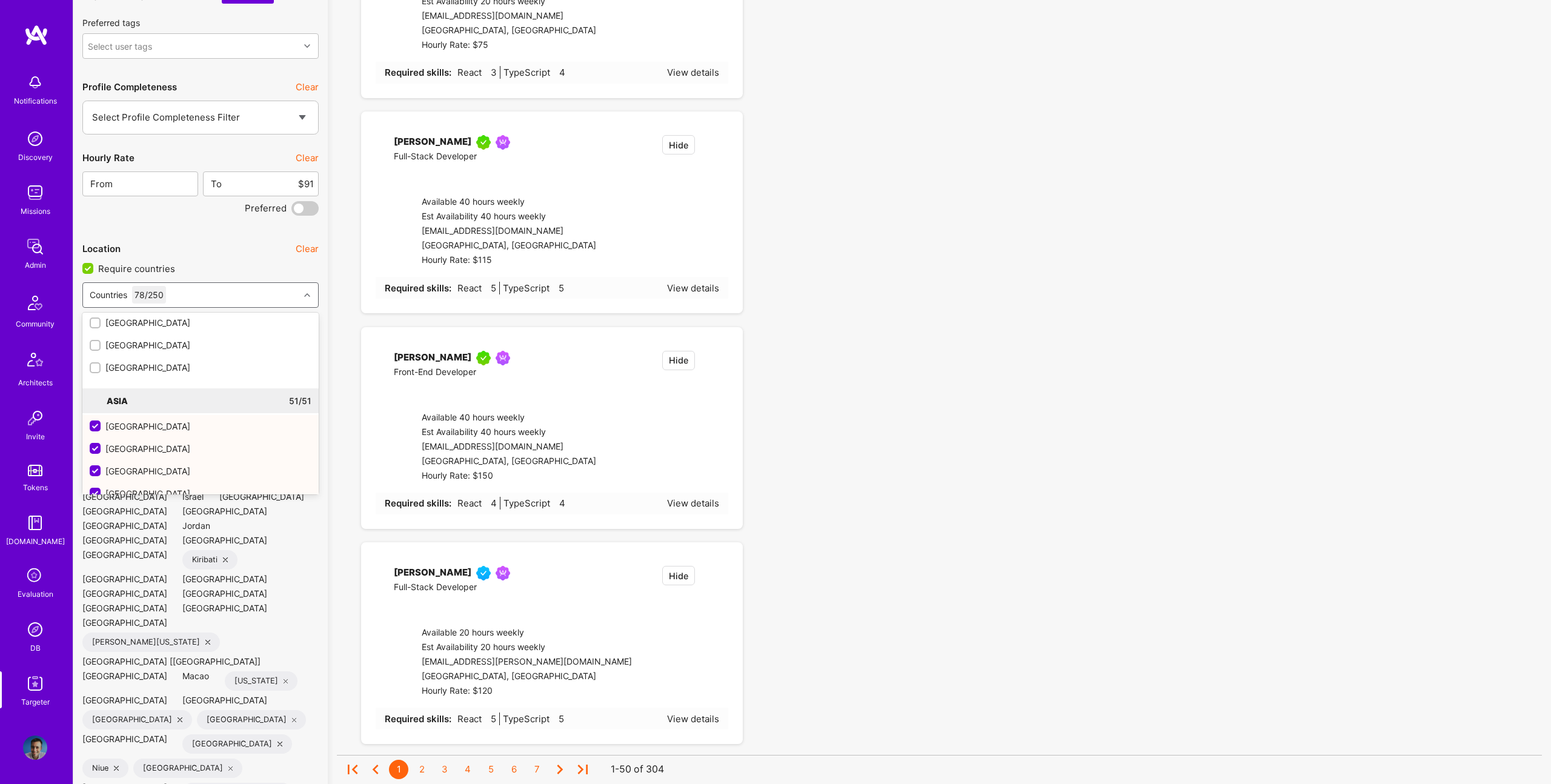
checkbox input "false"
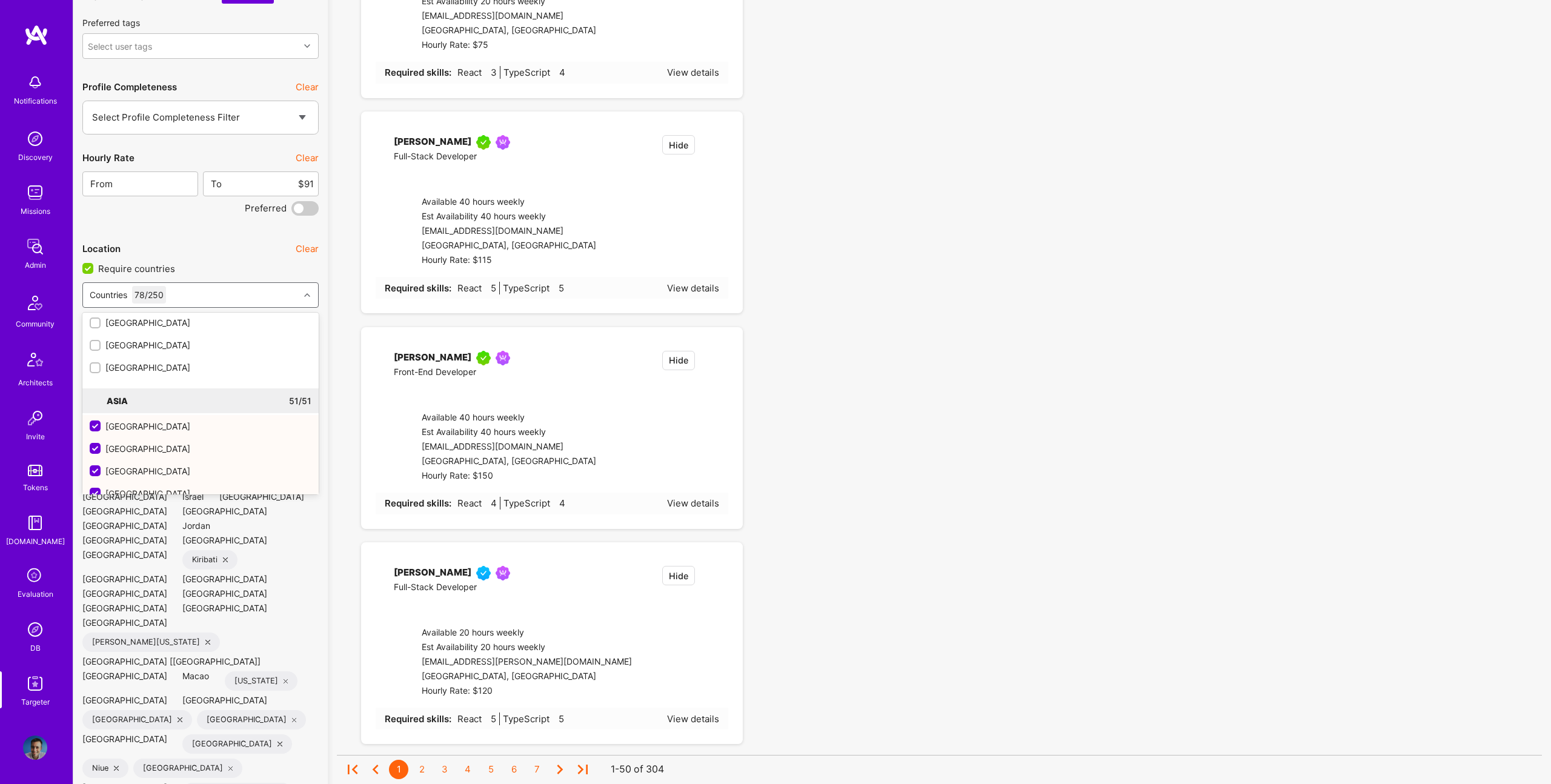
checkbox input "false"
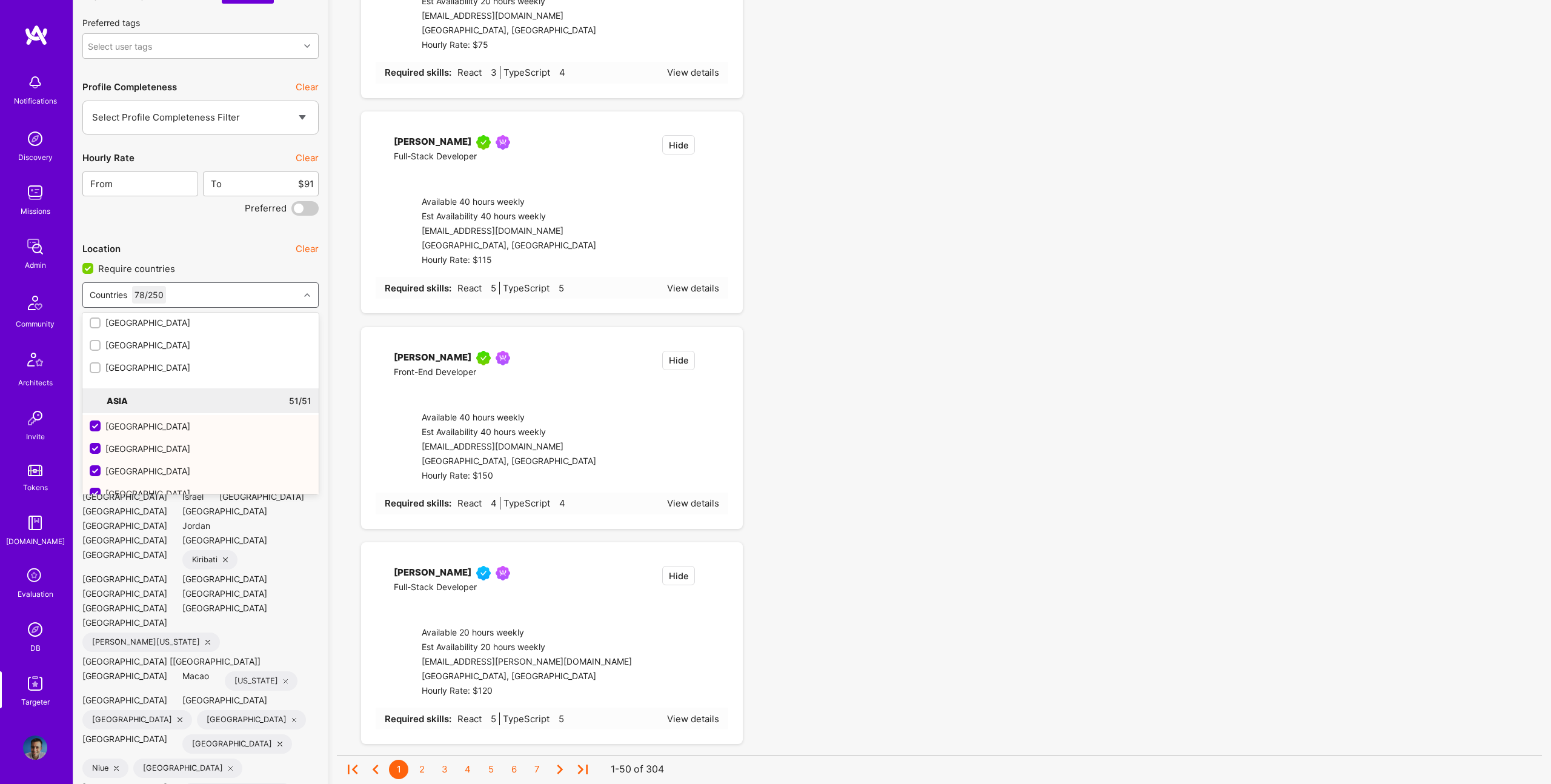
checkbox input "false"
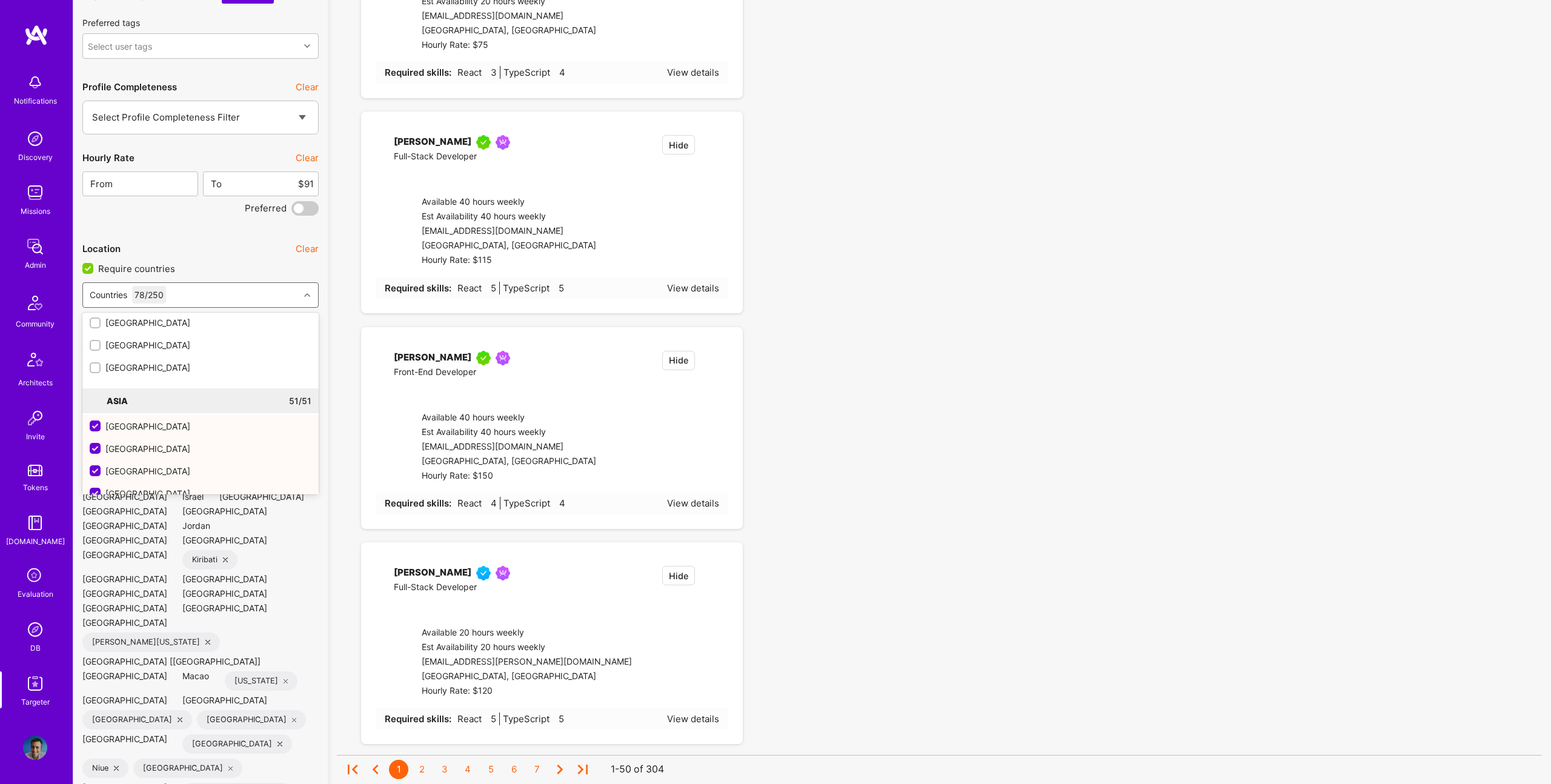
checkbox input "false"
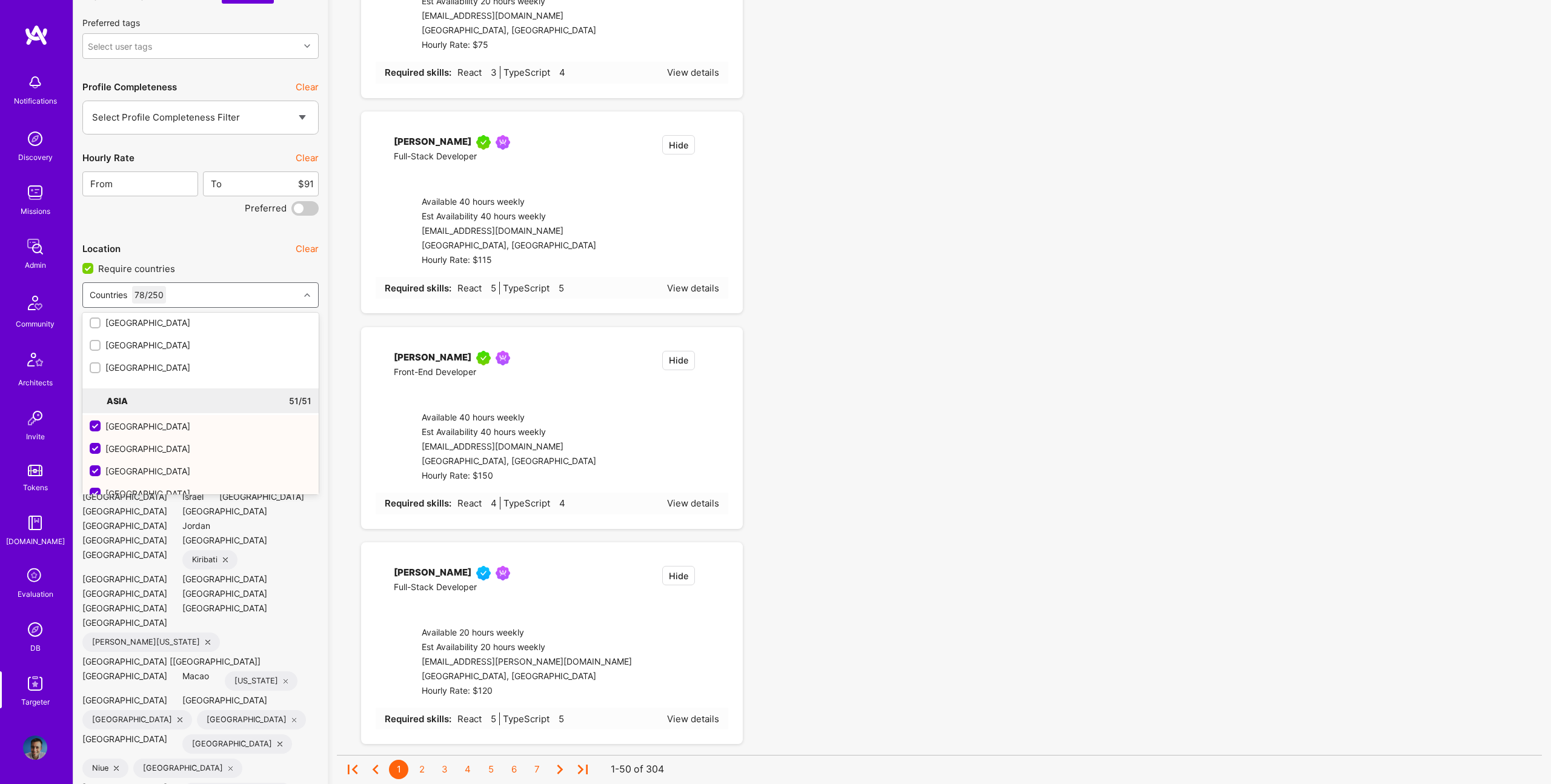
checkbox input "false"
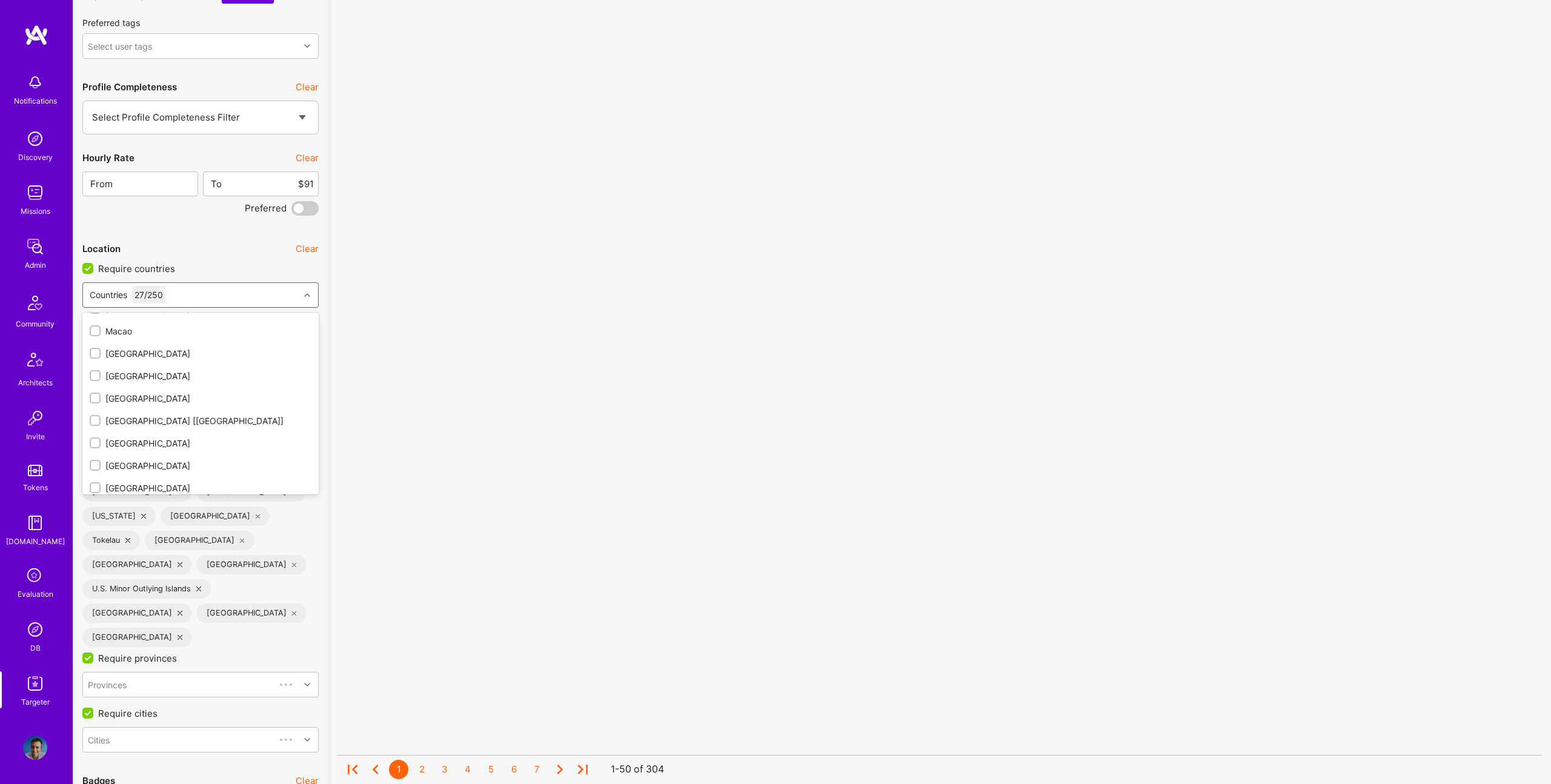
scroll to position [2519, 0]
drag, startPoint x: 114, startPoint y: 420, endPoint x: 93, endPoint y: 439, distance: 28.3
click at [89, 440] on div "Oceania 27 / 27" at bounding box center [200, 437] width 236 height 25
click at [95, 438] on input "checkbox" at bounding box center [96, 437] width 11 height 11
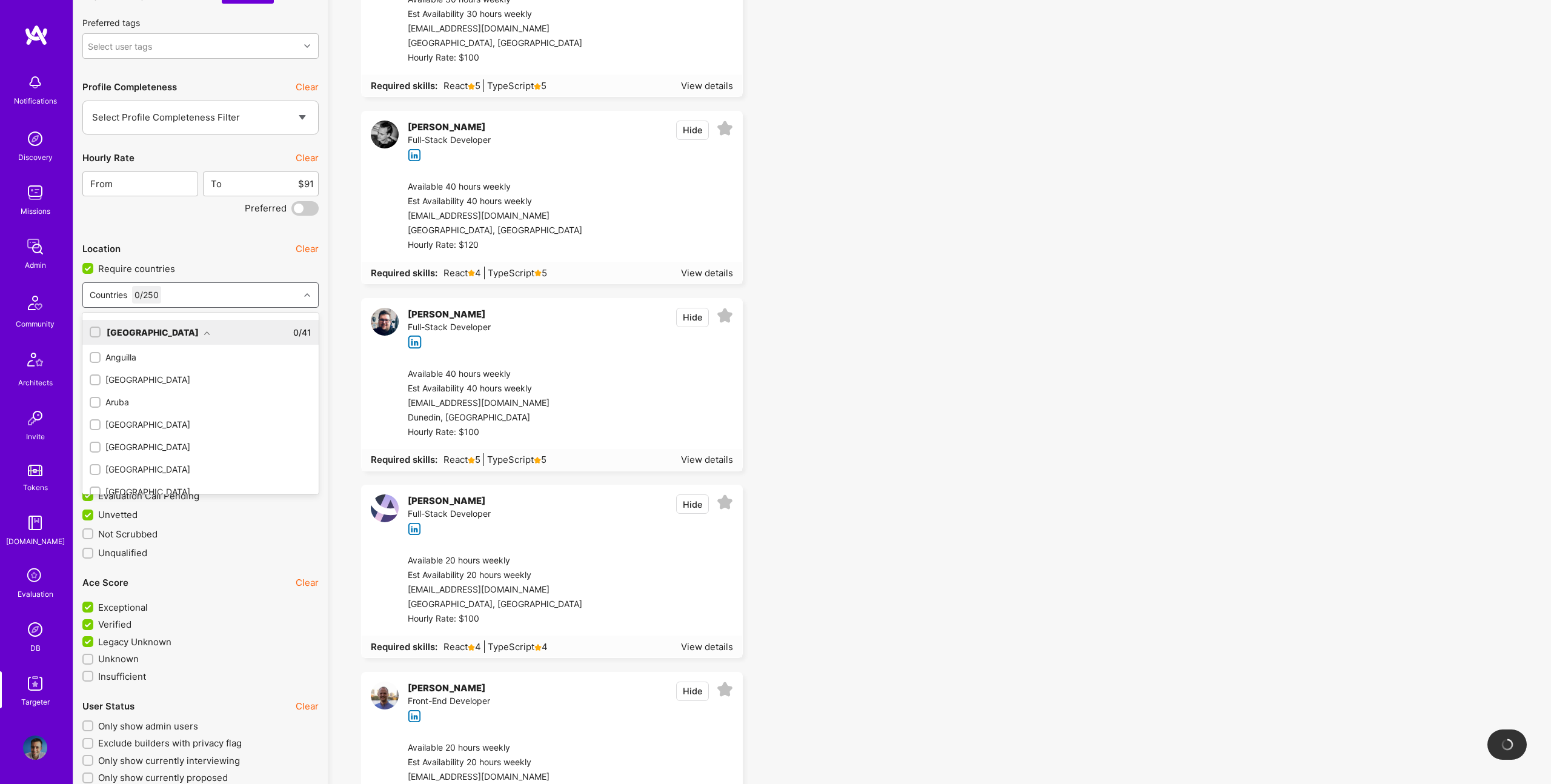
click at [182, 333] on div "North America" at bounding box center [159, 332] width 104 height 13
click at [182, 333] on div "North America" at bounding box center [159, 332] width 104 height 13
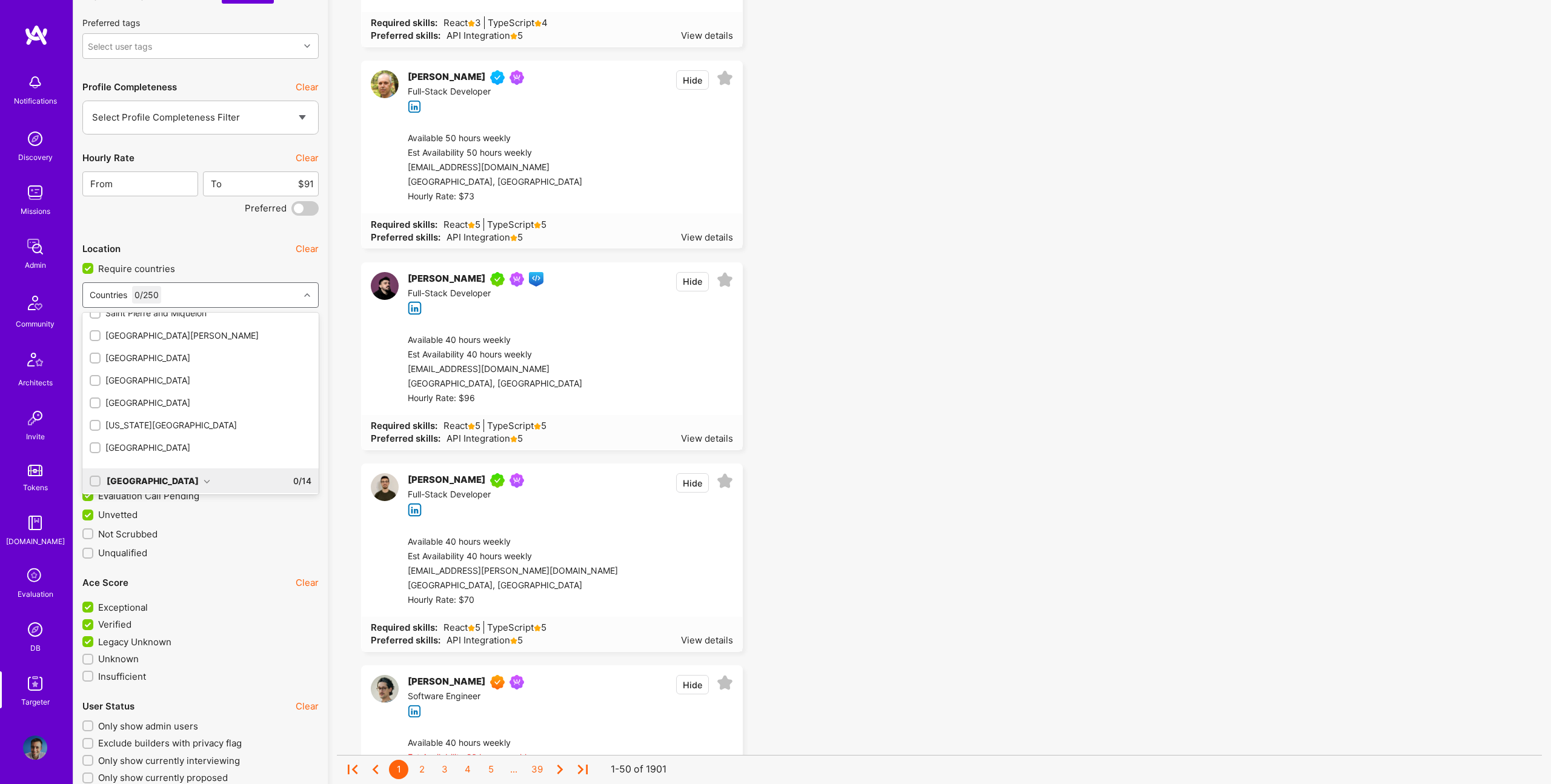
scroll to position [808, 0]
click at [145, 442] on div "United States" at bounding box center [200, 446] width 222 height 13
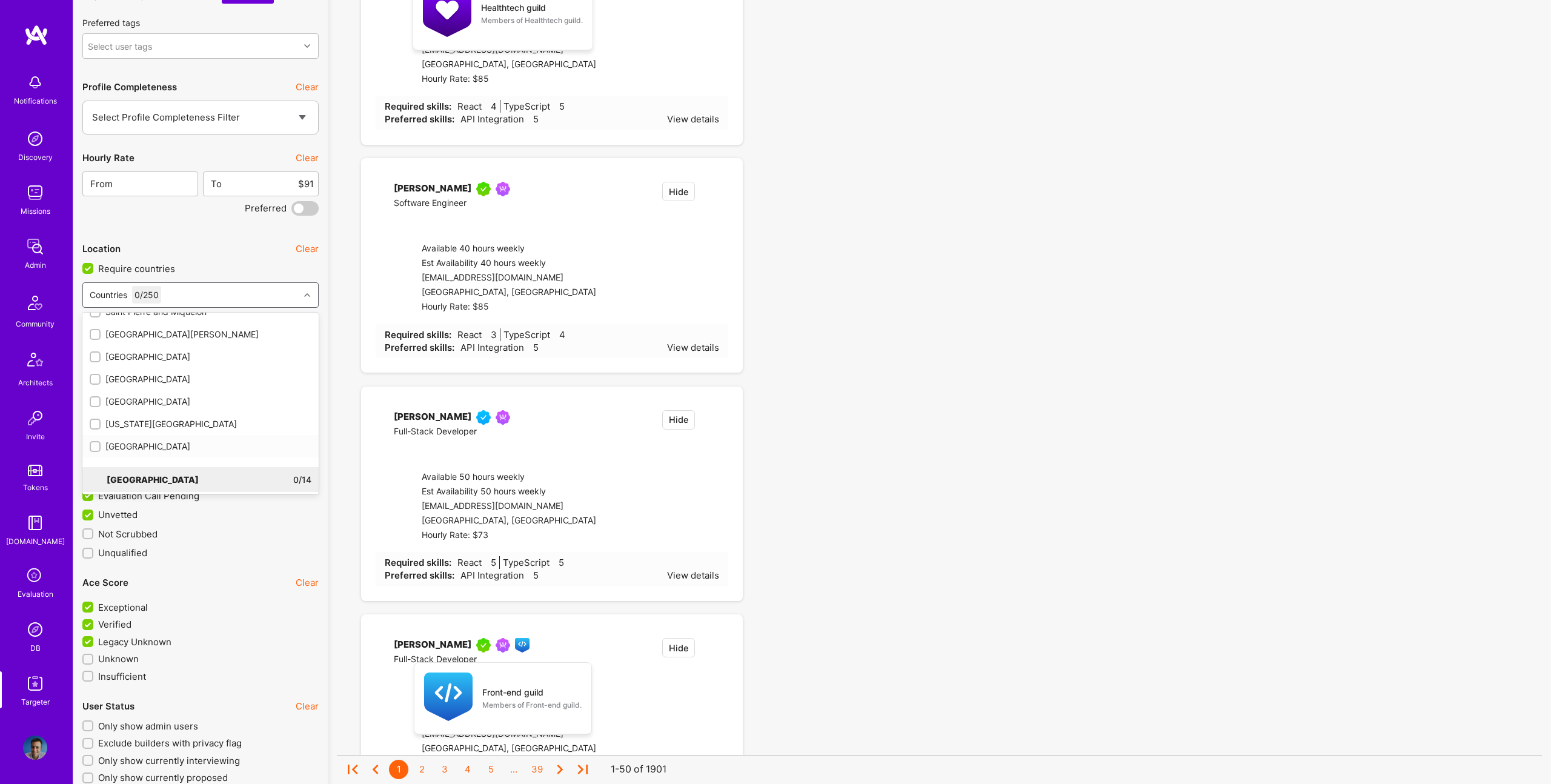
checkbox input "true"
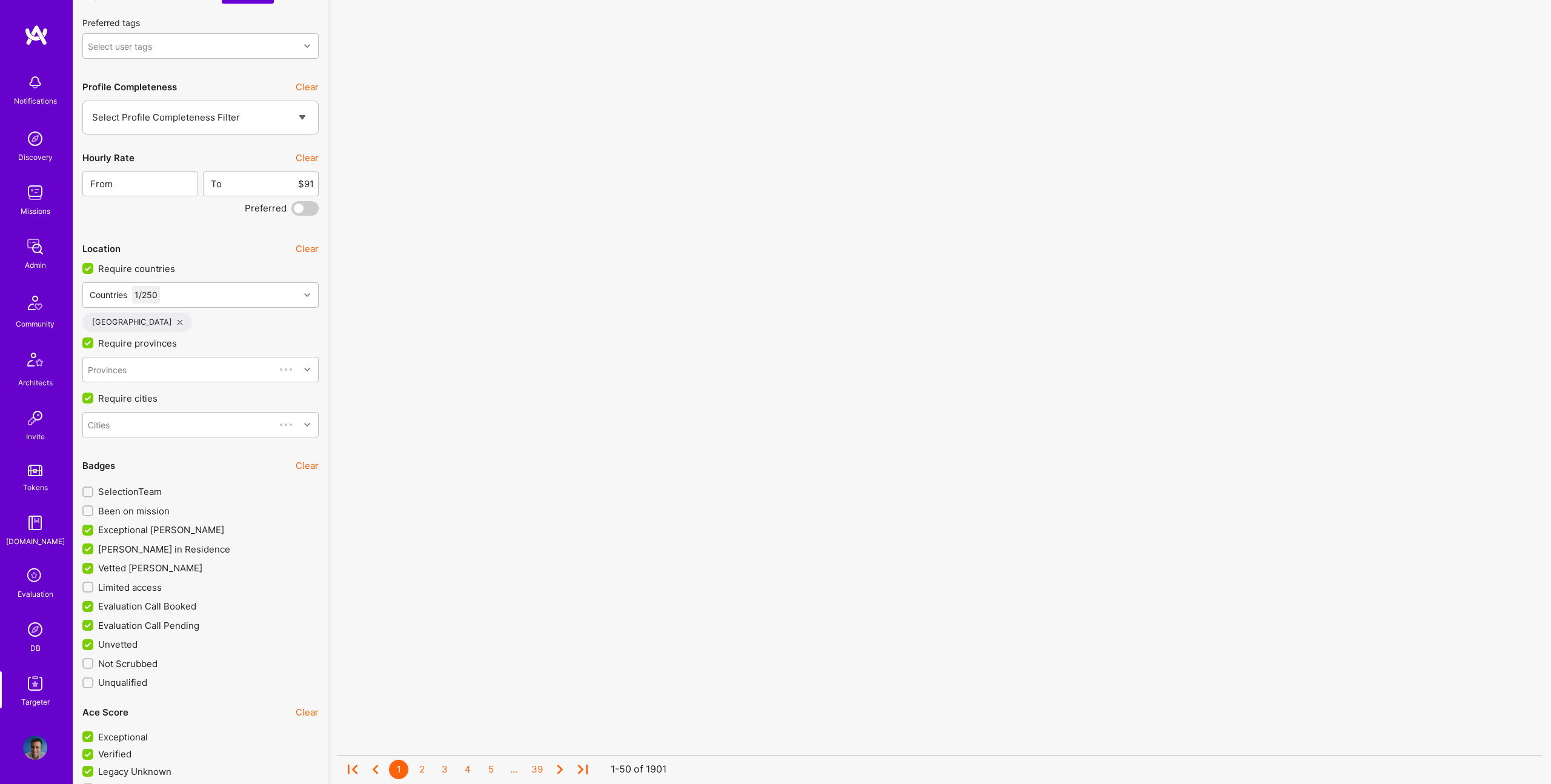
click at [139, 587] on span "Limited access" at bounding box center [130, 587] width 64 height 13
click at [93, 587] on input "Limited access" at bounding box center [89, 588] width 9 height 9
checkbox input "true"
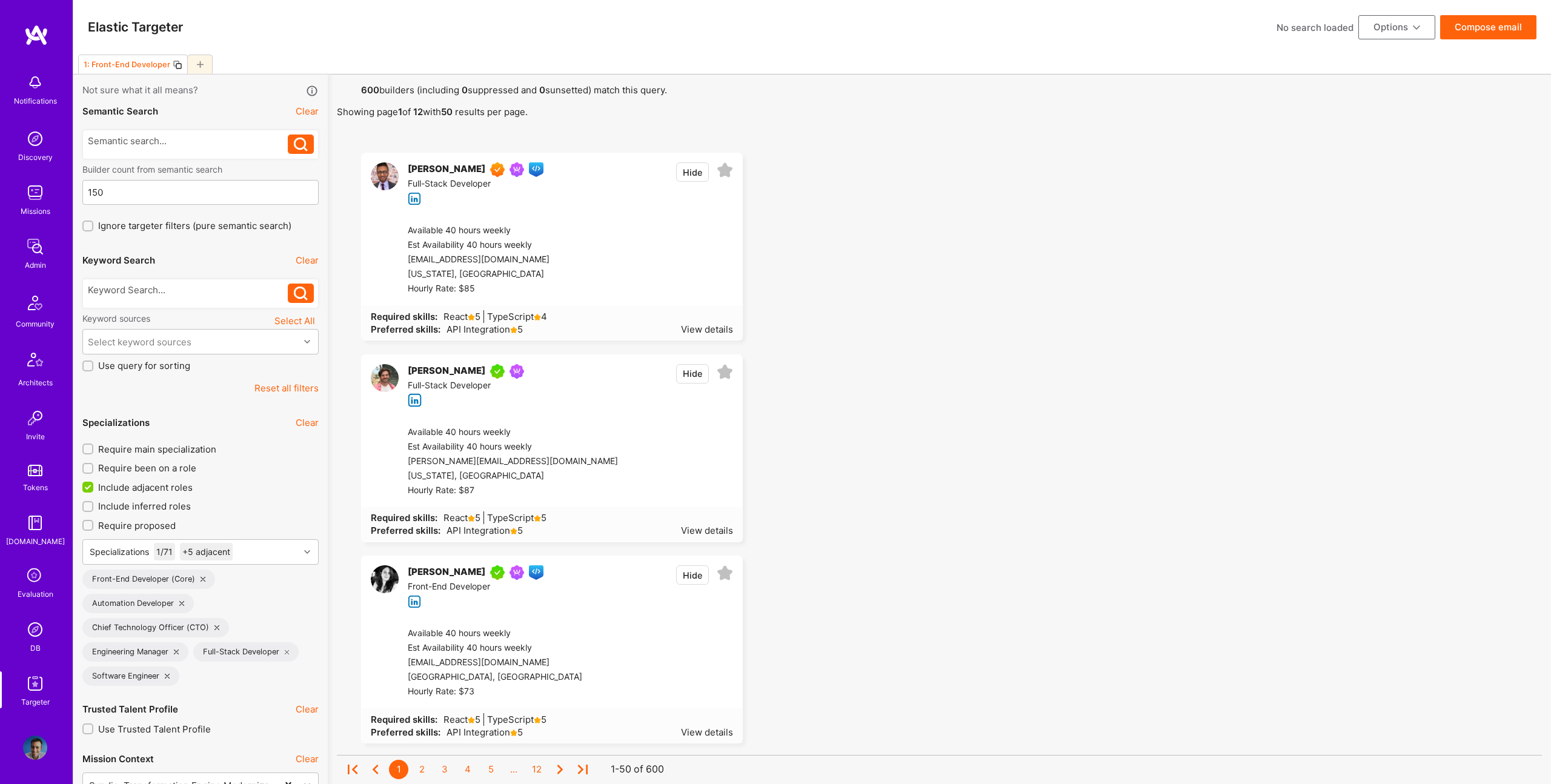
scroll to position [141, 0]
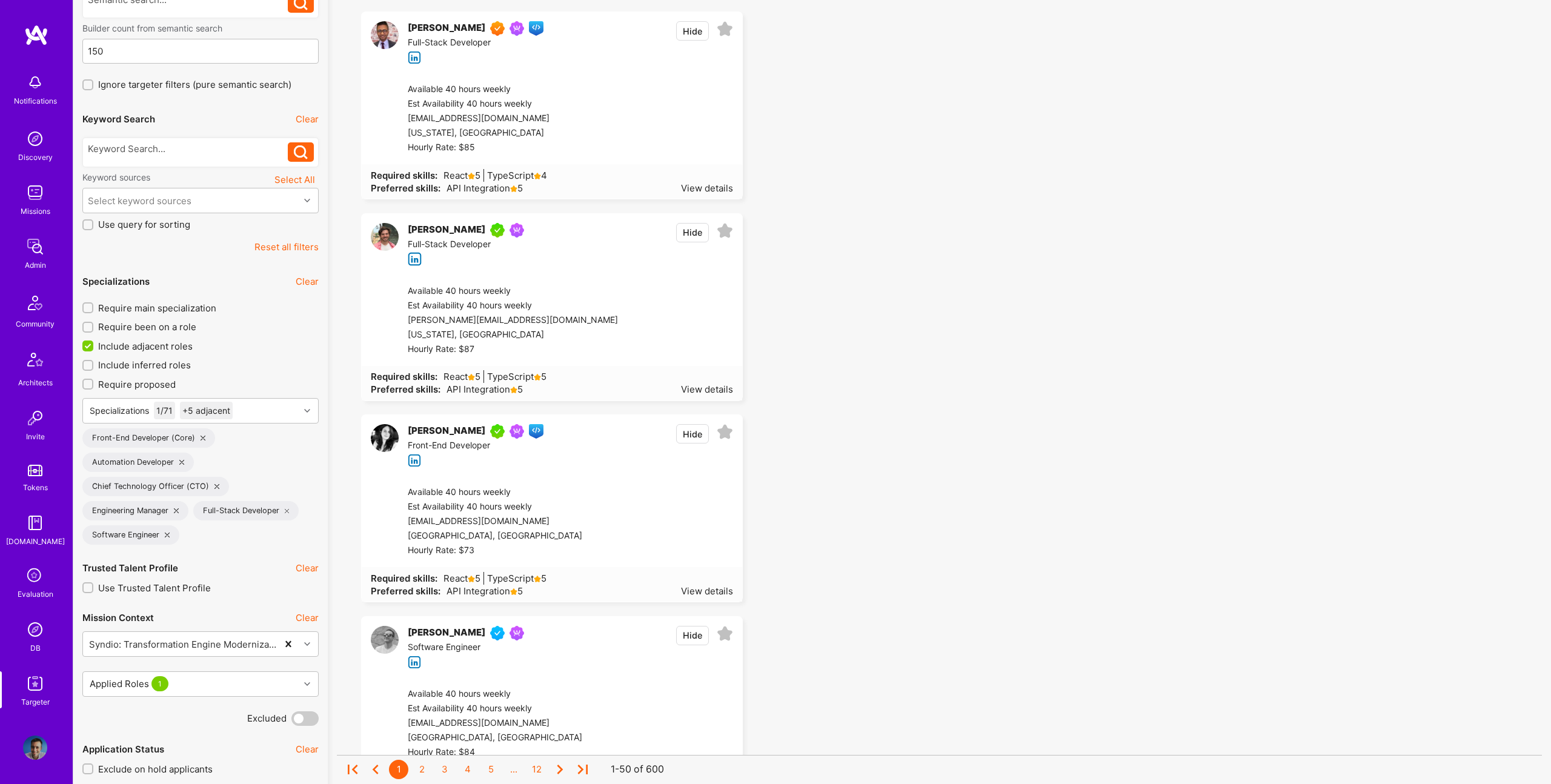
click at [147, 353] on div "Require main specialization Require been on a role Include adjacent roles Inclu…" at bounding box center [200, 423] width 236 height 243
click at [154, 350] on span "Include adjacent roles" at bounding box center [145, 346] width 95 height 13
click at [95, 350] on input "Include adjacent roles" at bounding box center [89, 346] width 11 height 11
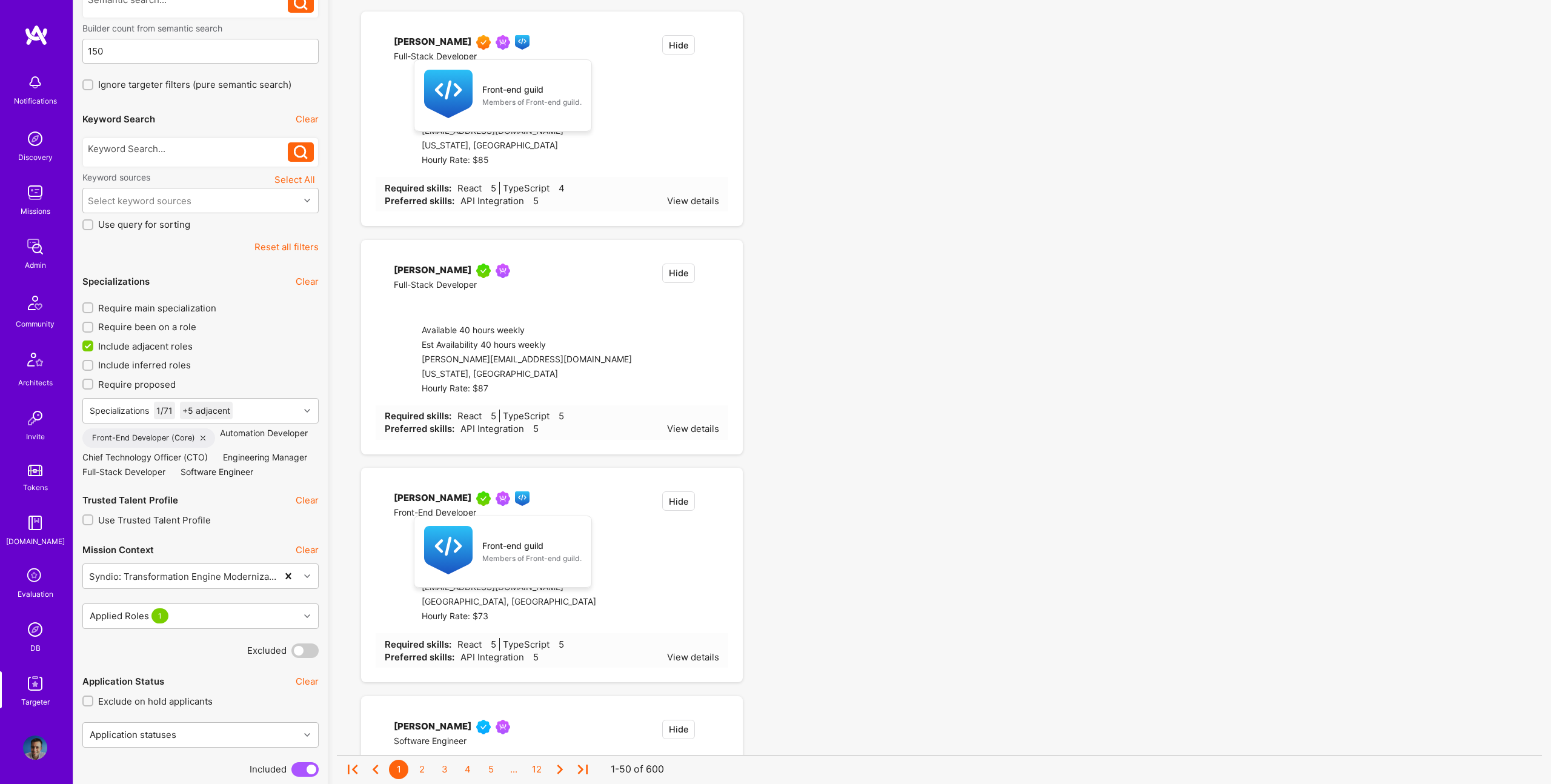
checkbox input "false"
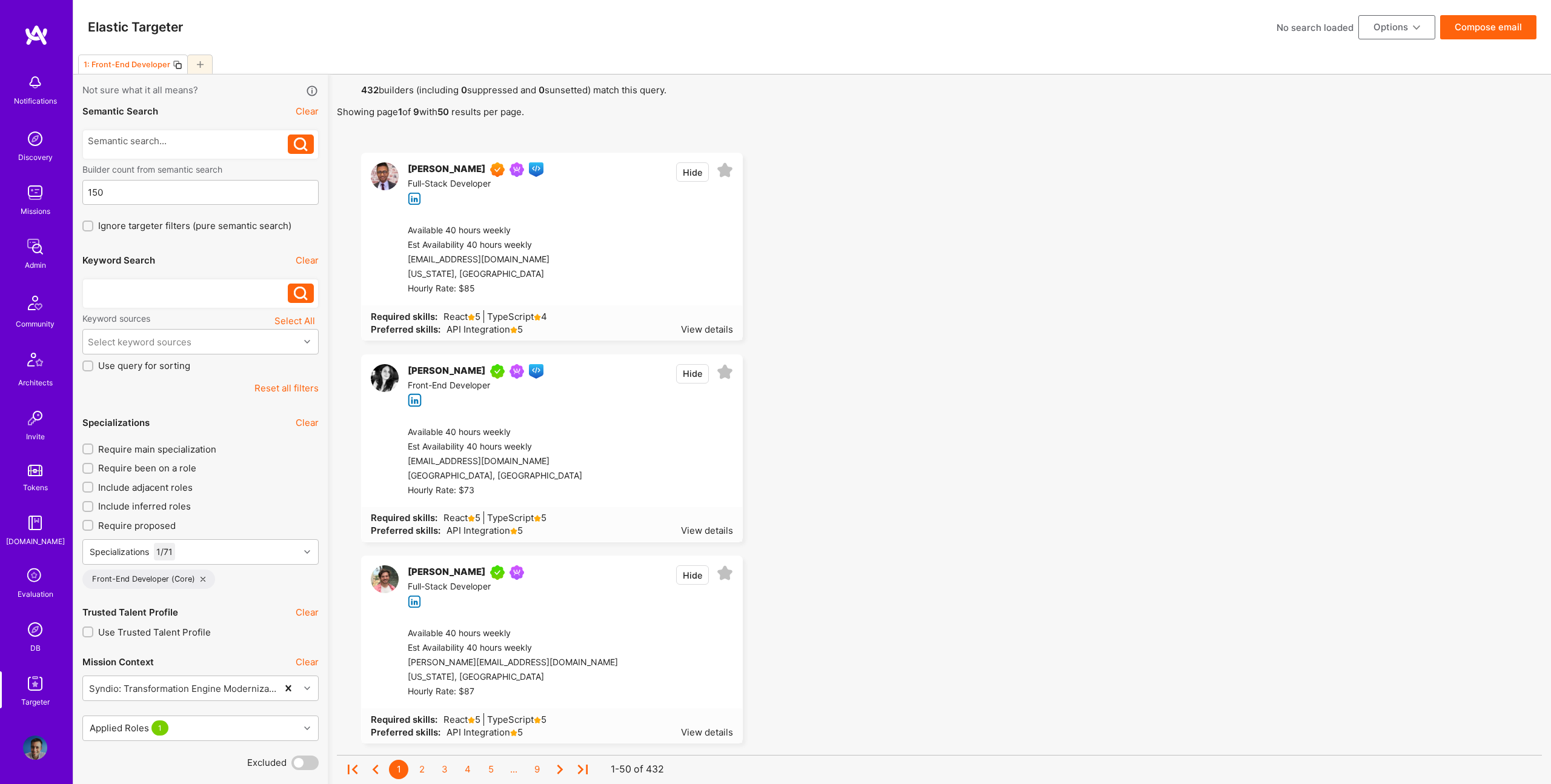
click at [181, 284] on div at bounding box center [188, 290] width 200 height 13
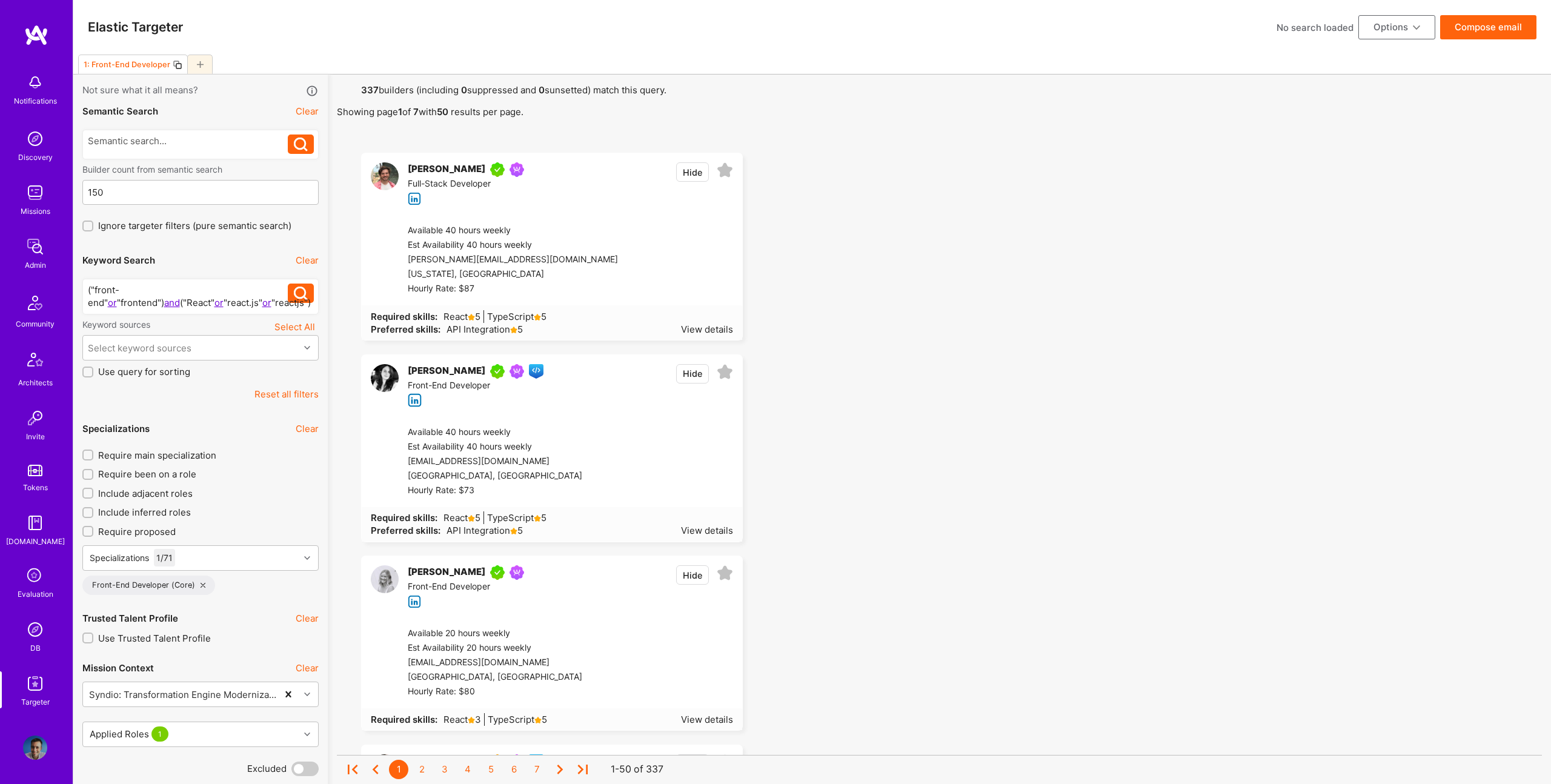
scroll to position [3, 0]
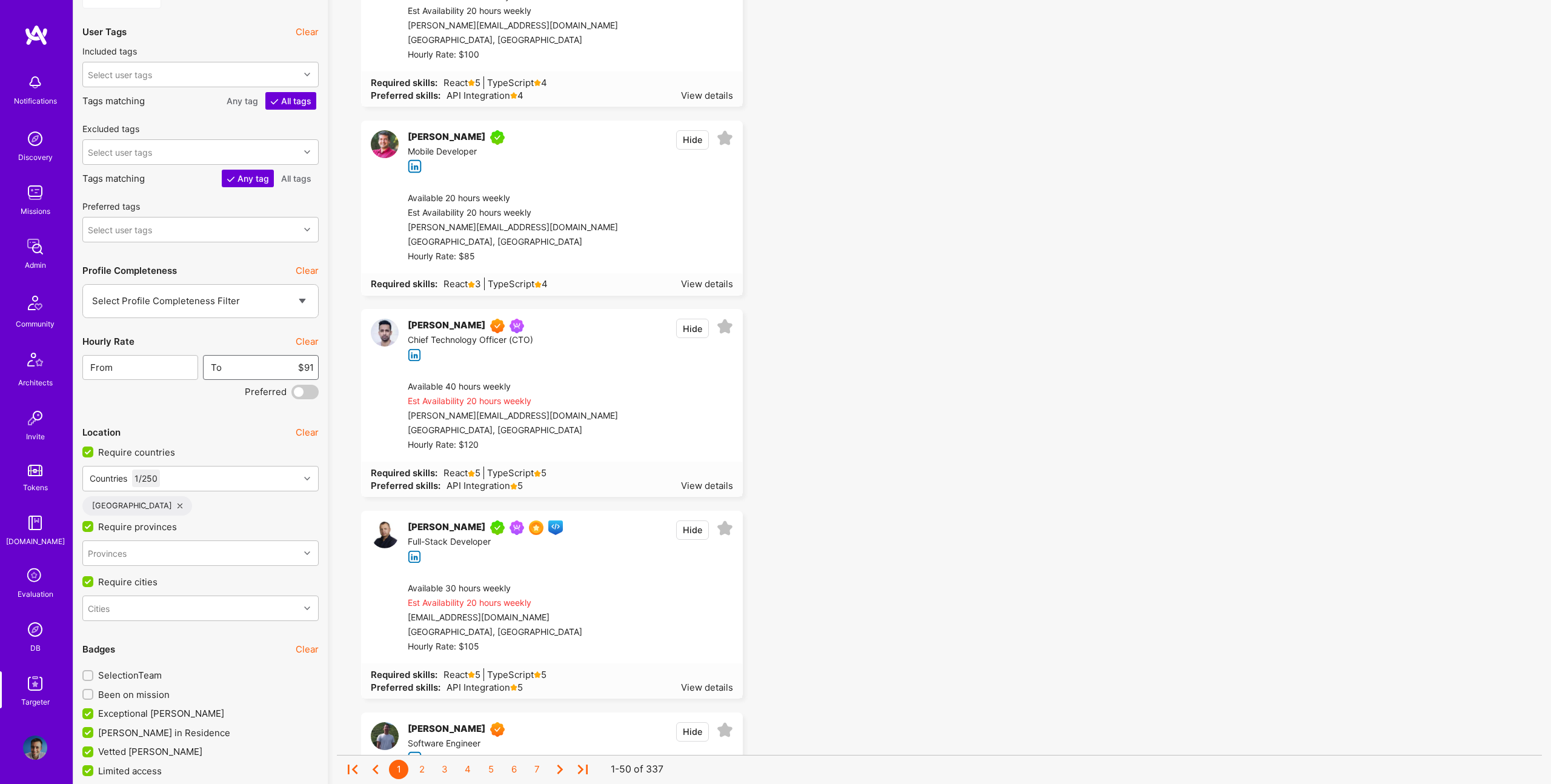
click at [305, 364] on input "$91" at bounding box center [268, 367] width 91 height 31
click at [305, 364] on input "$91" at bounding box center [268, 368] width 91 height 31
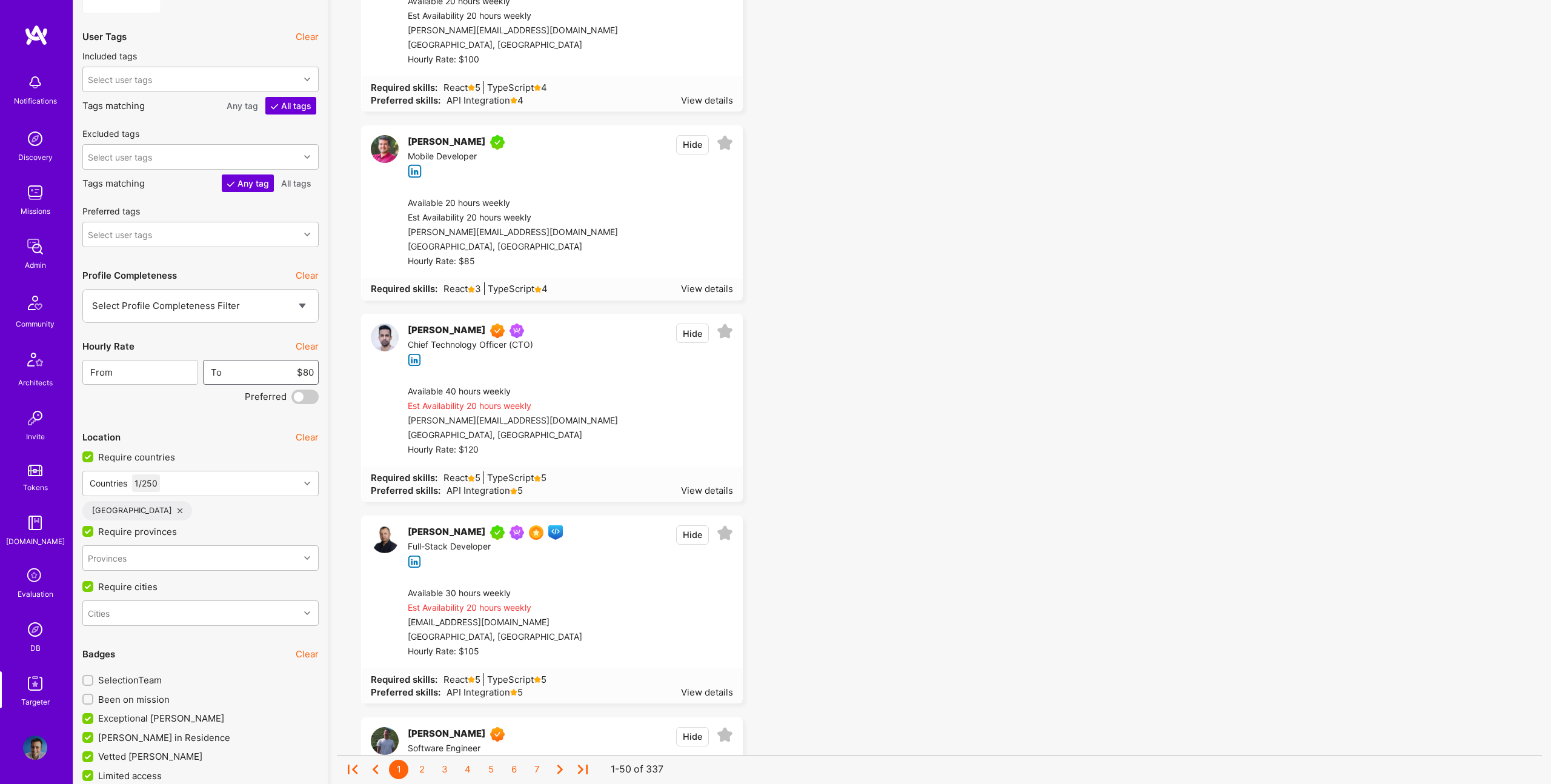
type input "$80"
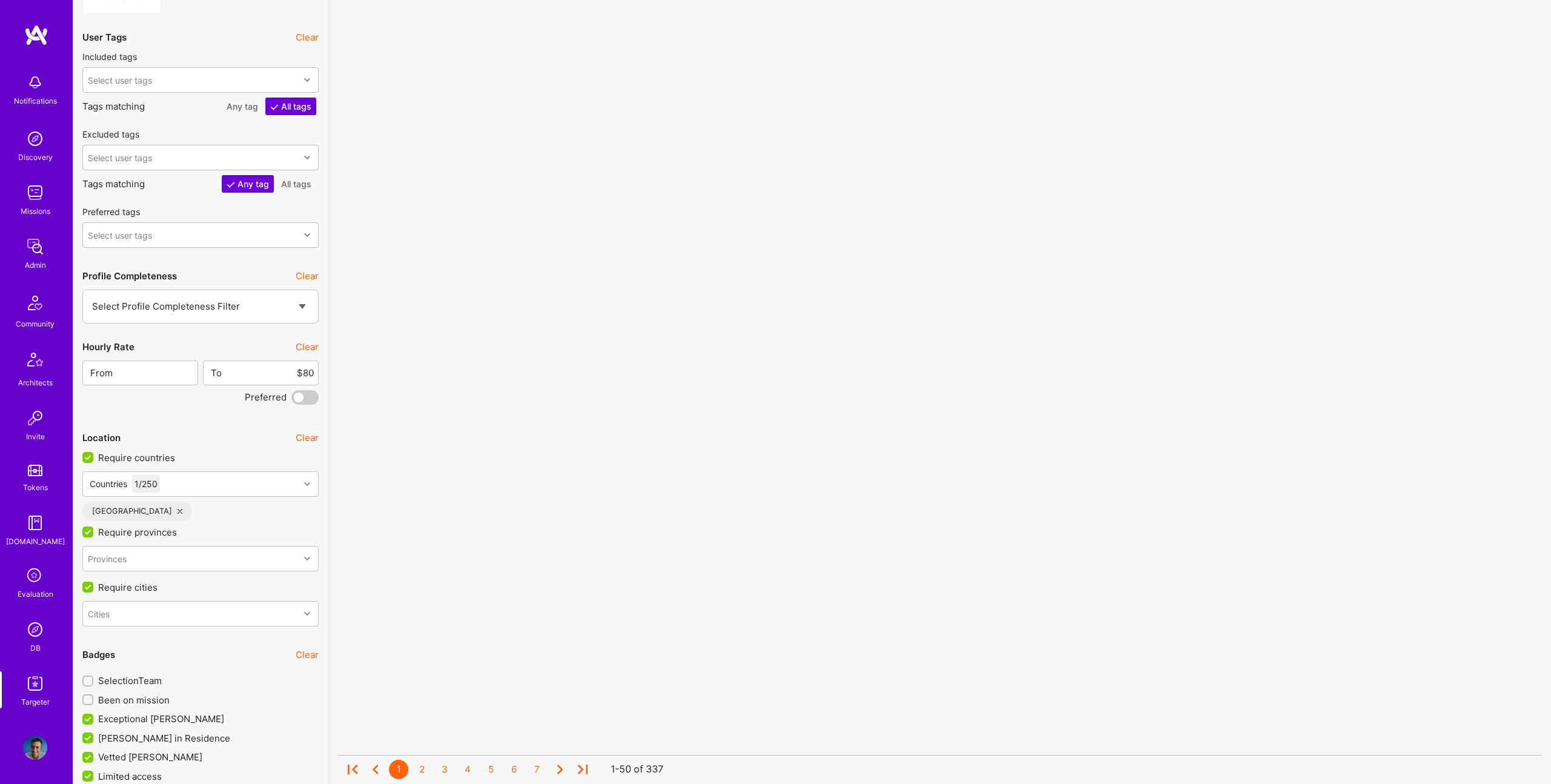
scroll to position [2016, 0]
click at [311, 406] on div "Specializations Clear Require main specialization Require been on a role Includ…" at bounding box center [200, 268] width 236 height 3739
click at [305, 396] on span at bounding box center [305, 398] width 28 height 15
click at [294, 400] on input "checkbox" at bounding box center [294, 400] width 0 height 0
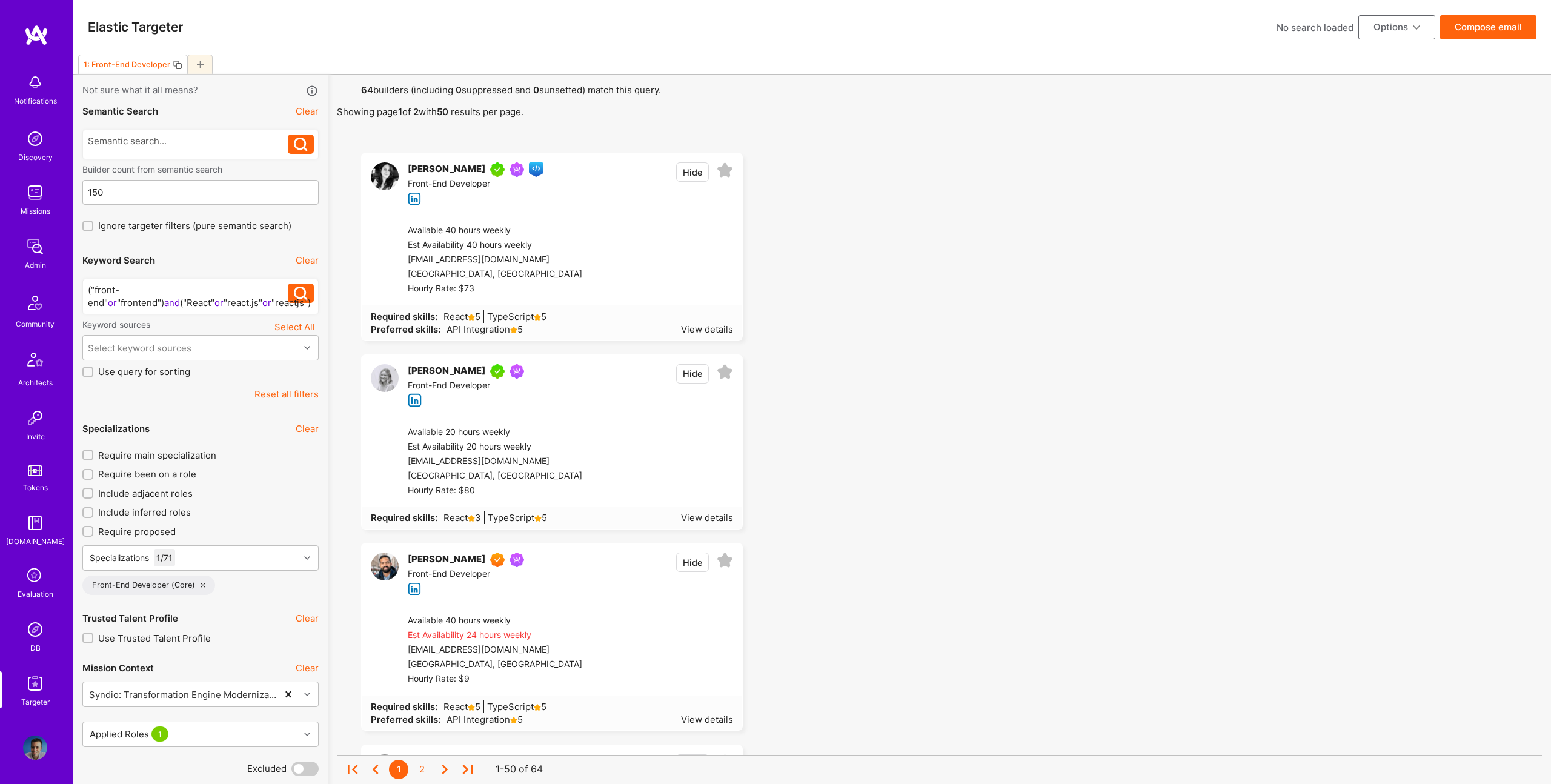
click at [1481, 27] on button "Compose email" at bounding box center [1488, 28] width 96 height 24
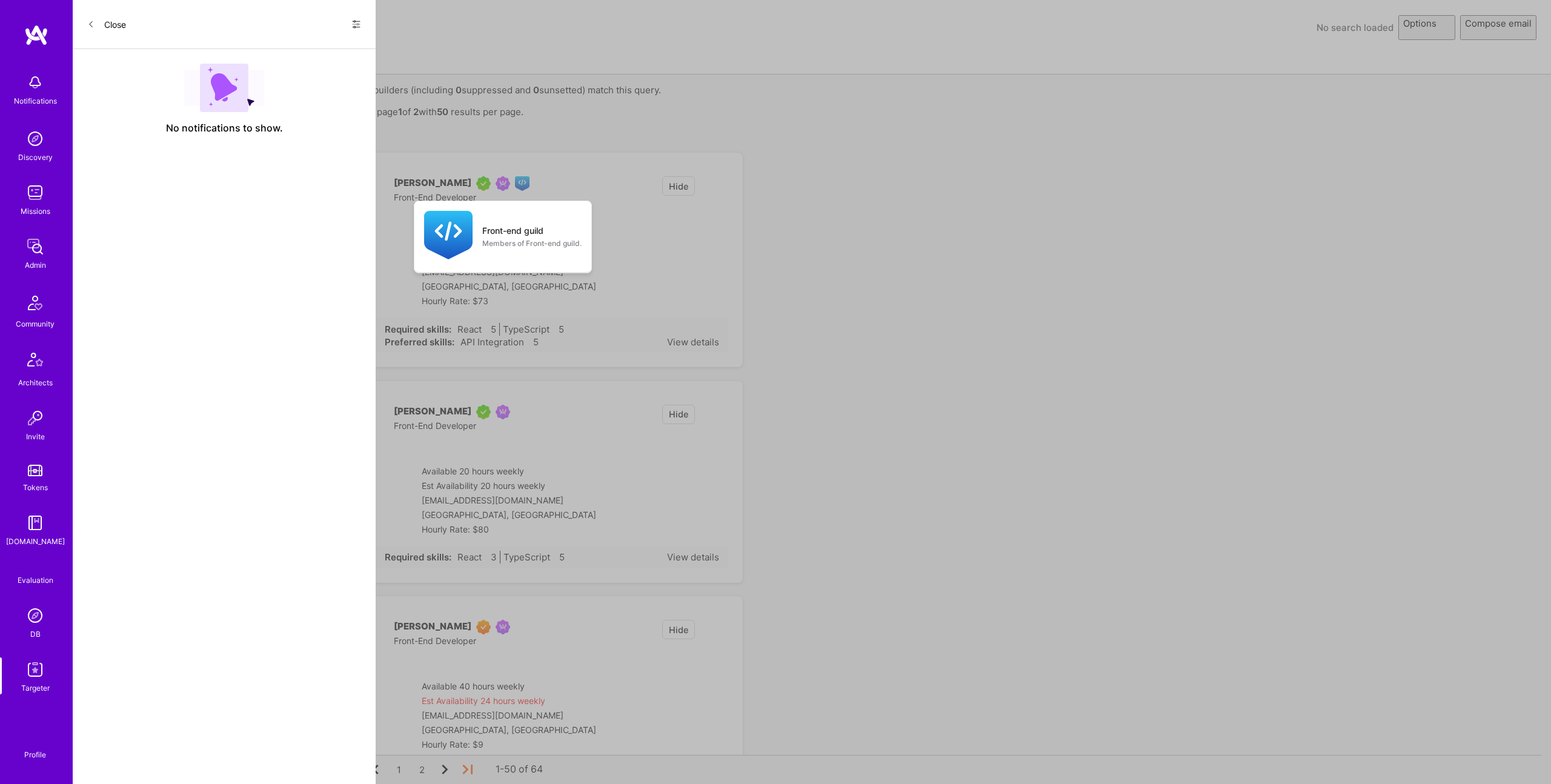
select select "rich-reachout"
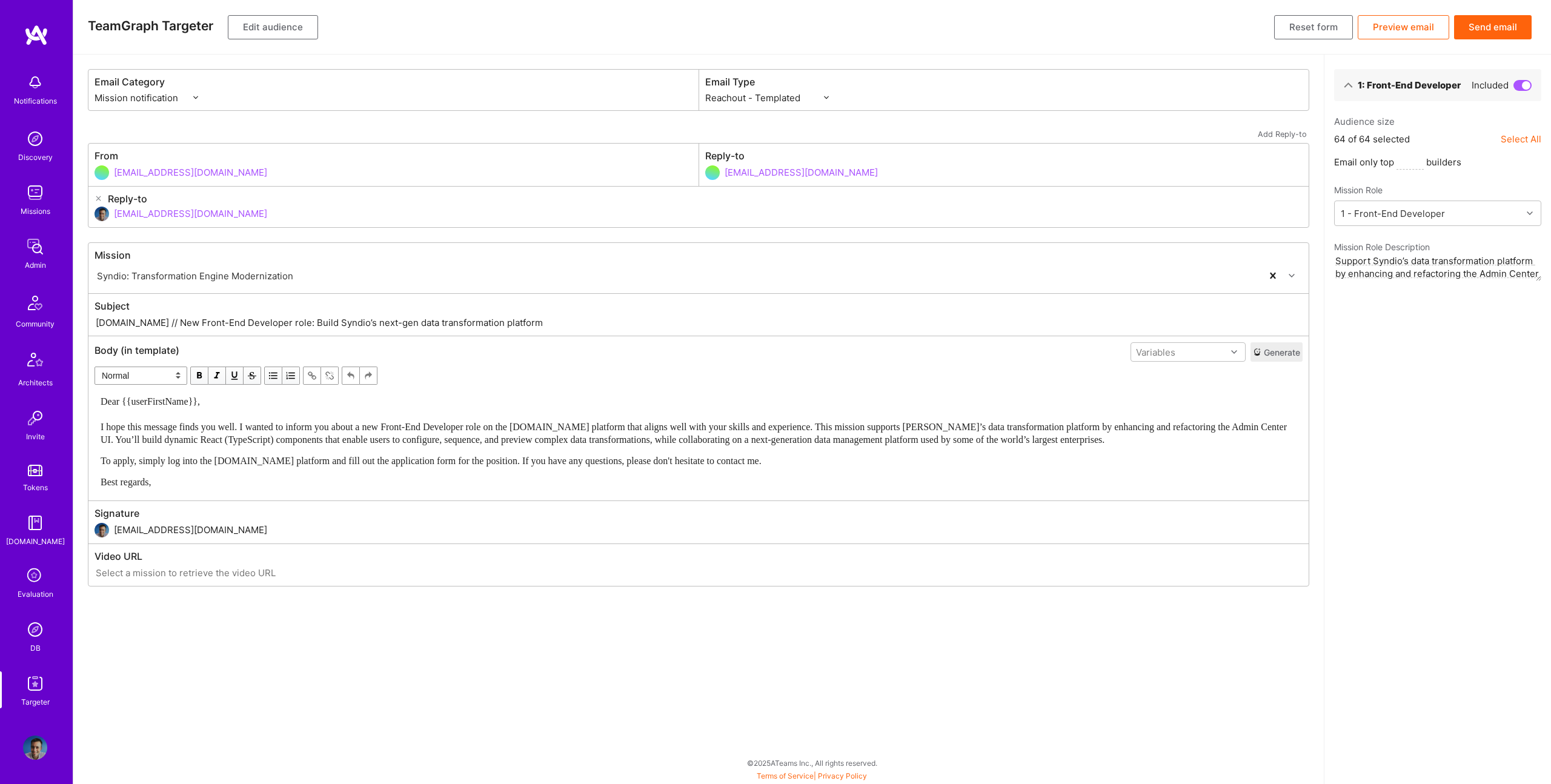
click at [1492, 28] on button "Send email" at bounding box center [1492, 28] width 77 height 24
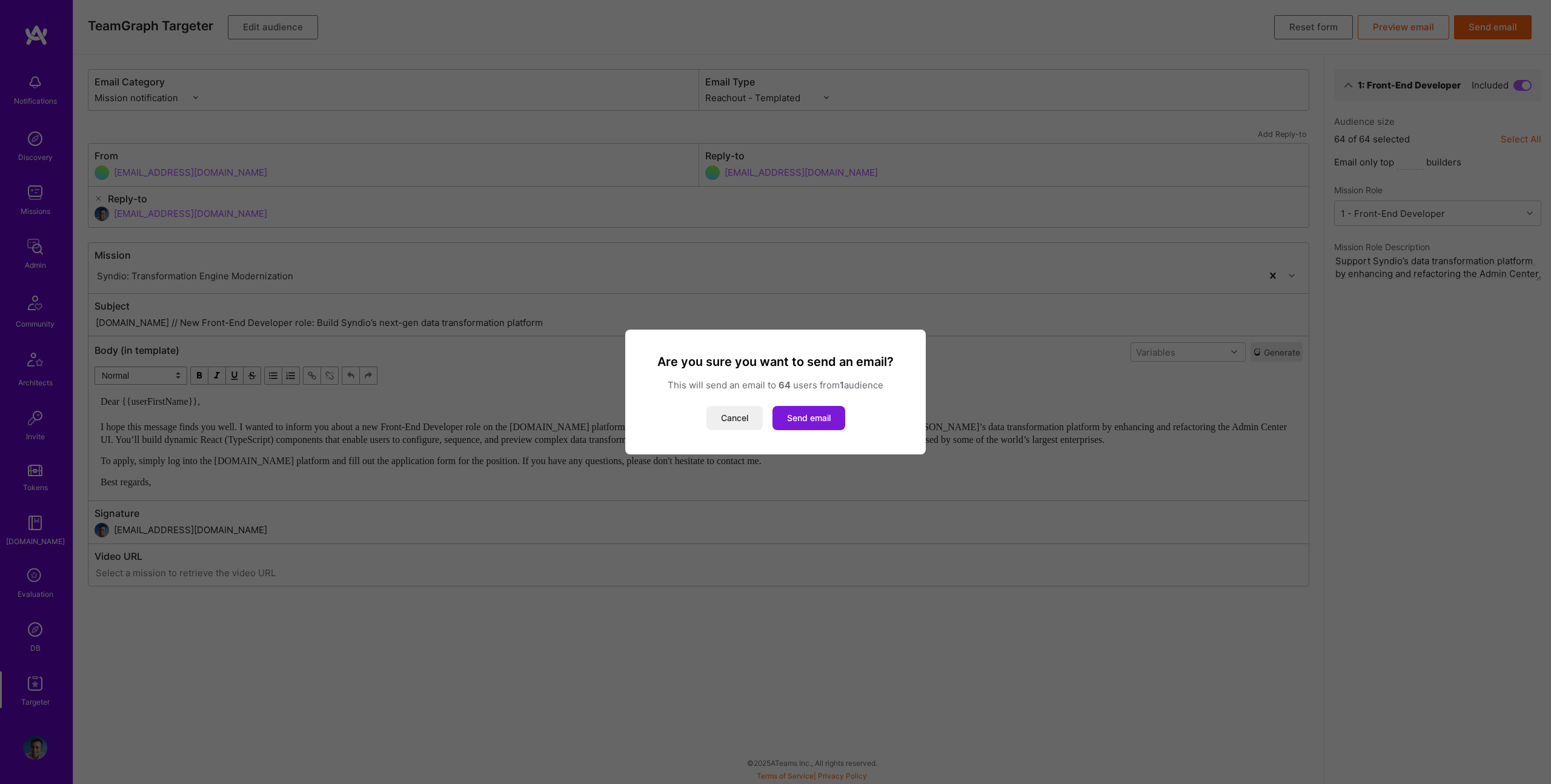
click at [816, 414] on button "Send email" at bounding box center [809, 418] width 73 height 24
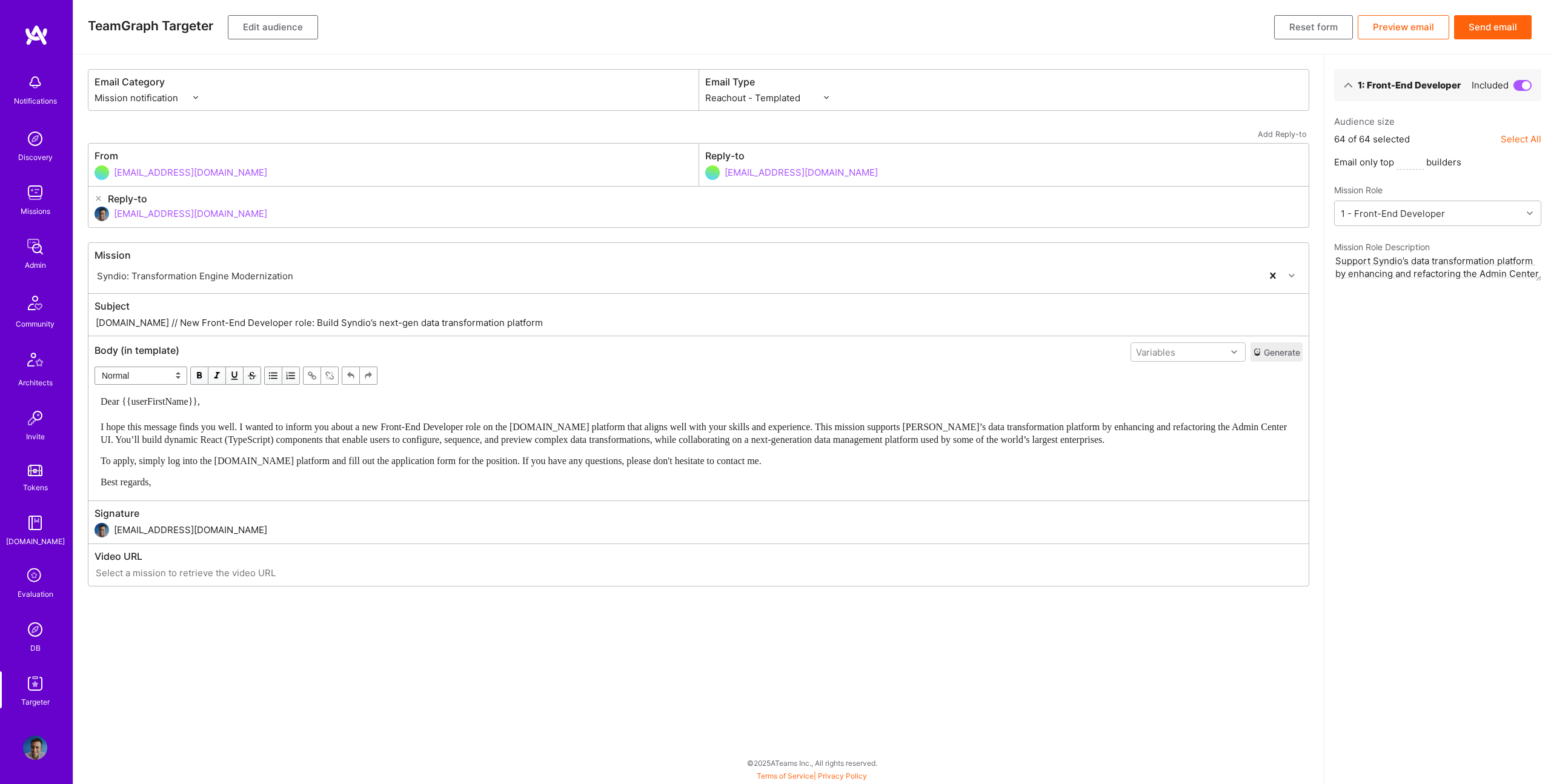
click at [399, 447] on div "Dear {{userFirstName}}, I hope this message finds you well. I wanted to inform …" at bounding box center [699, 441] width 1196 height 93
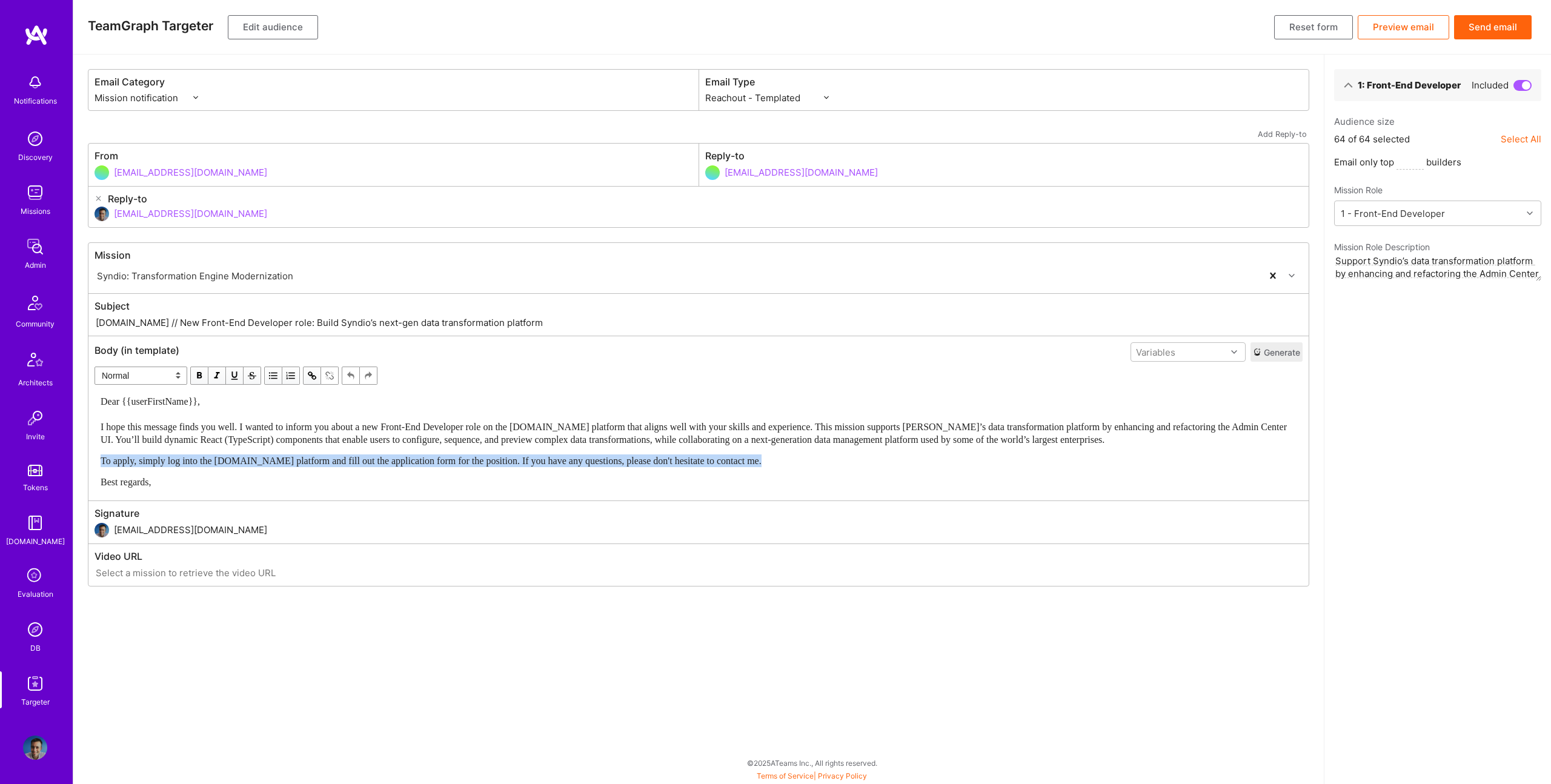
click at [399, 447] on div "Dear {{userFirstName}}, I hope this message finds you well. I wanted to inform …" at bounding box center [699, 441] width 1196 height 93
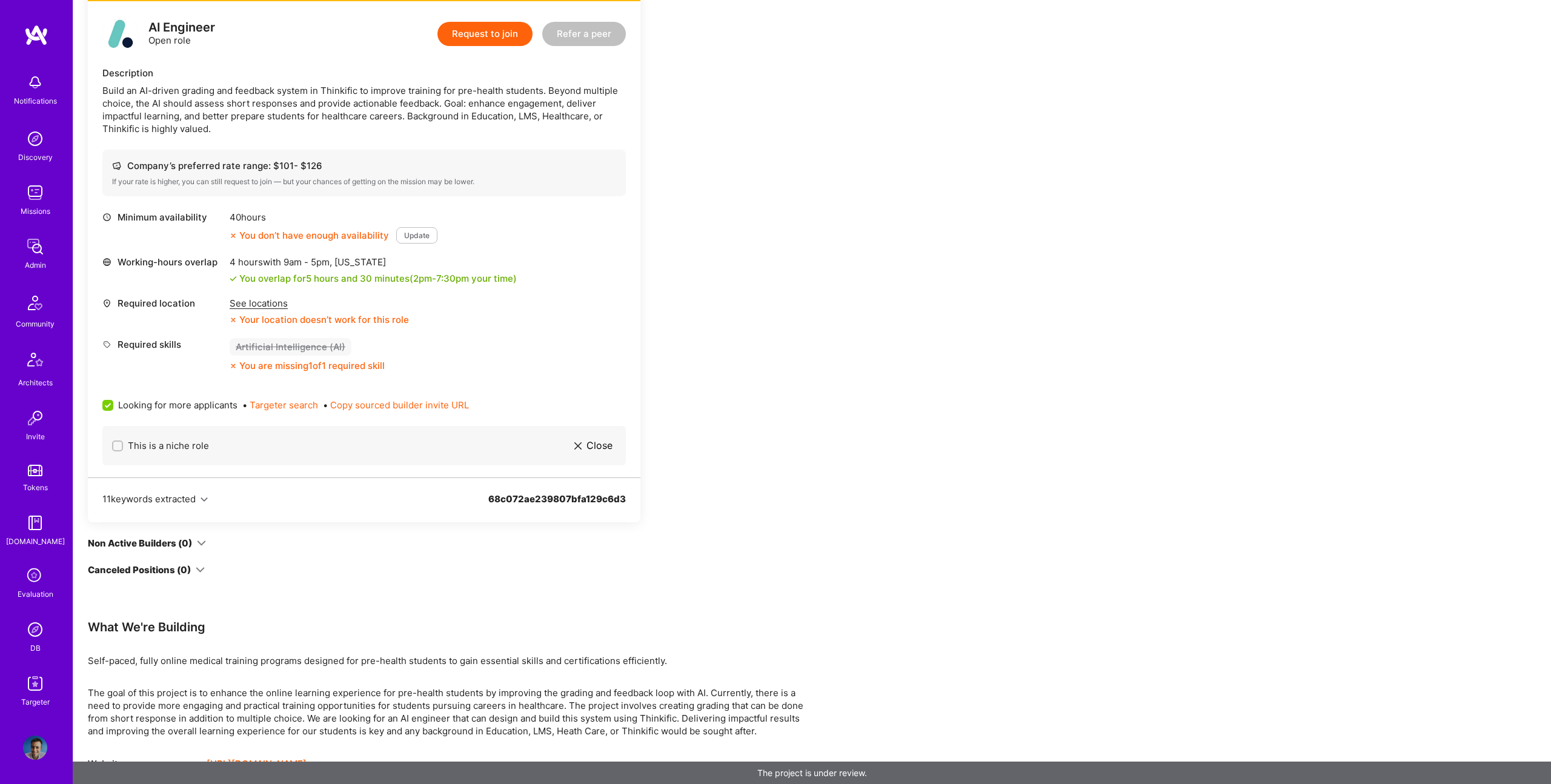
scroll to position [304, 0]
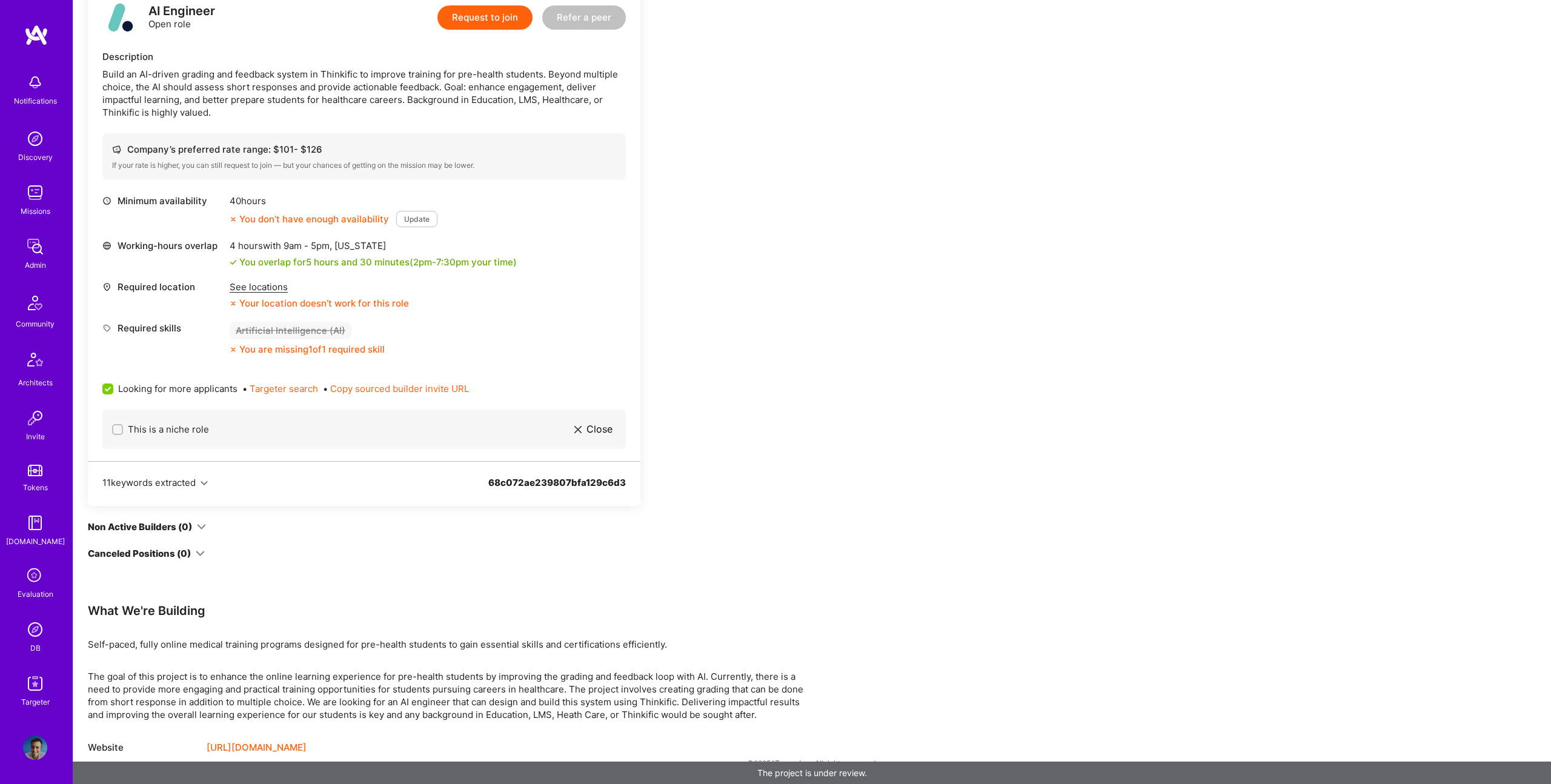
drag, startPoint x: 685, startPoint y: 713, endPoint x: 757, endPoint y: 719, distance: 72.2
click at [693, 713] on p "The goal of this project is to enhance the online learning experience for pre-h…" at bounding box center [451, 695] width 727 height 51
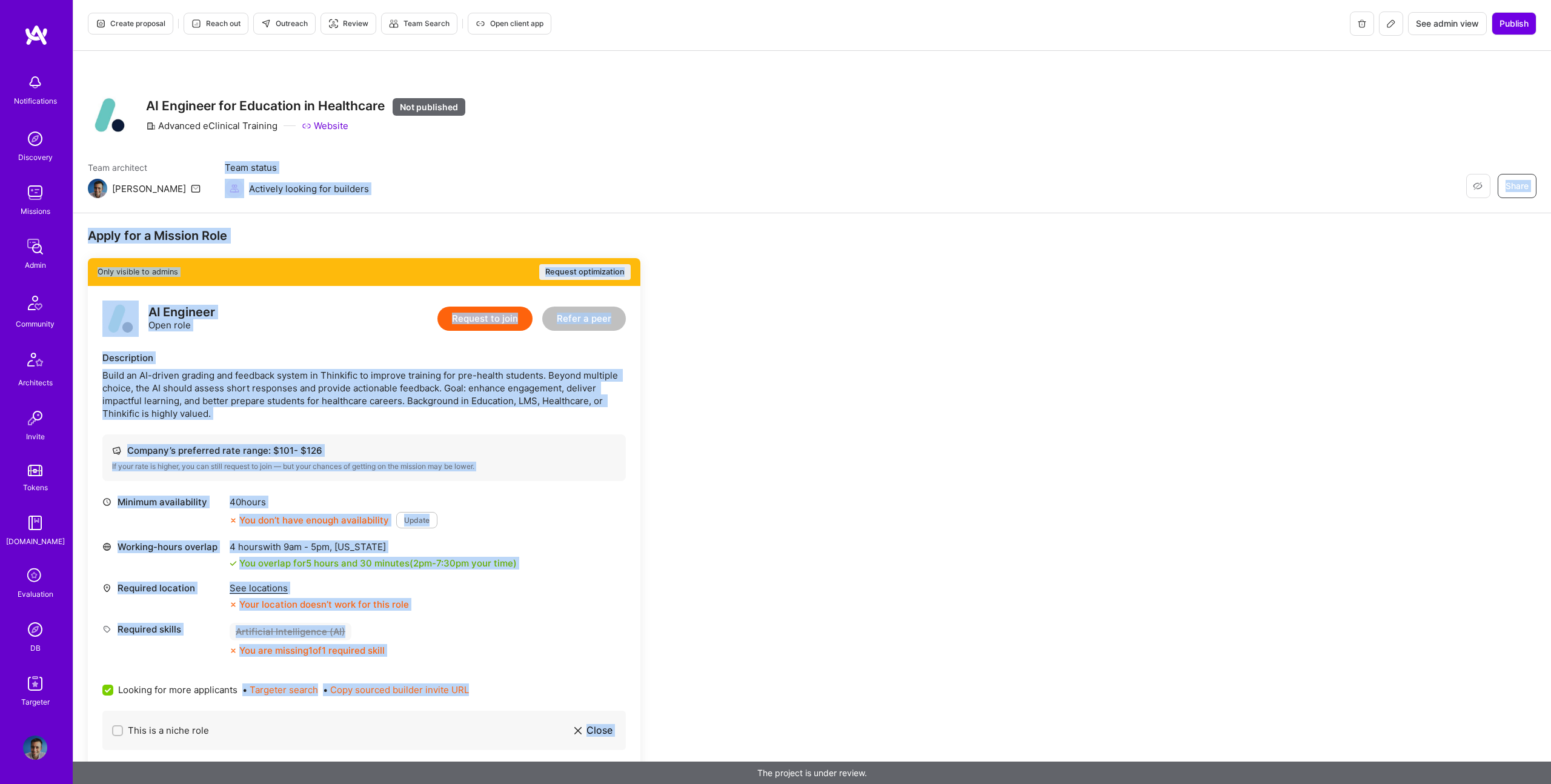
scroll to position [0, 0]
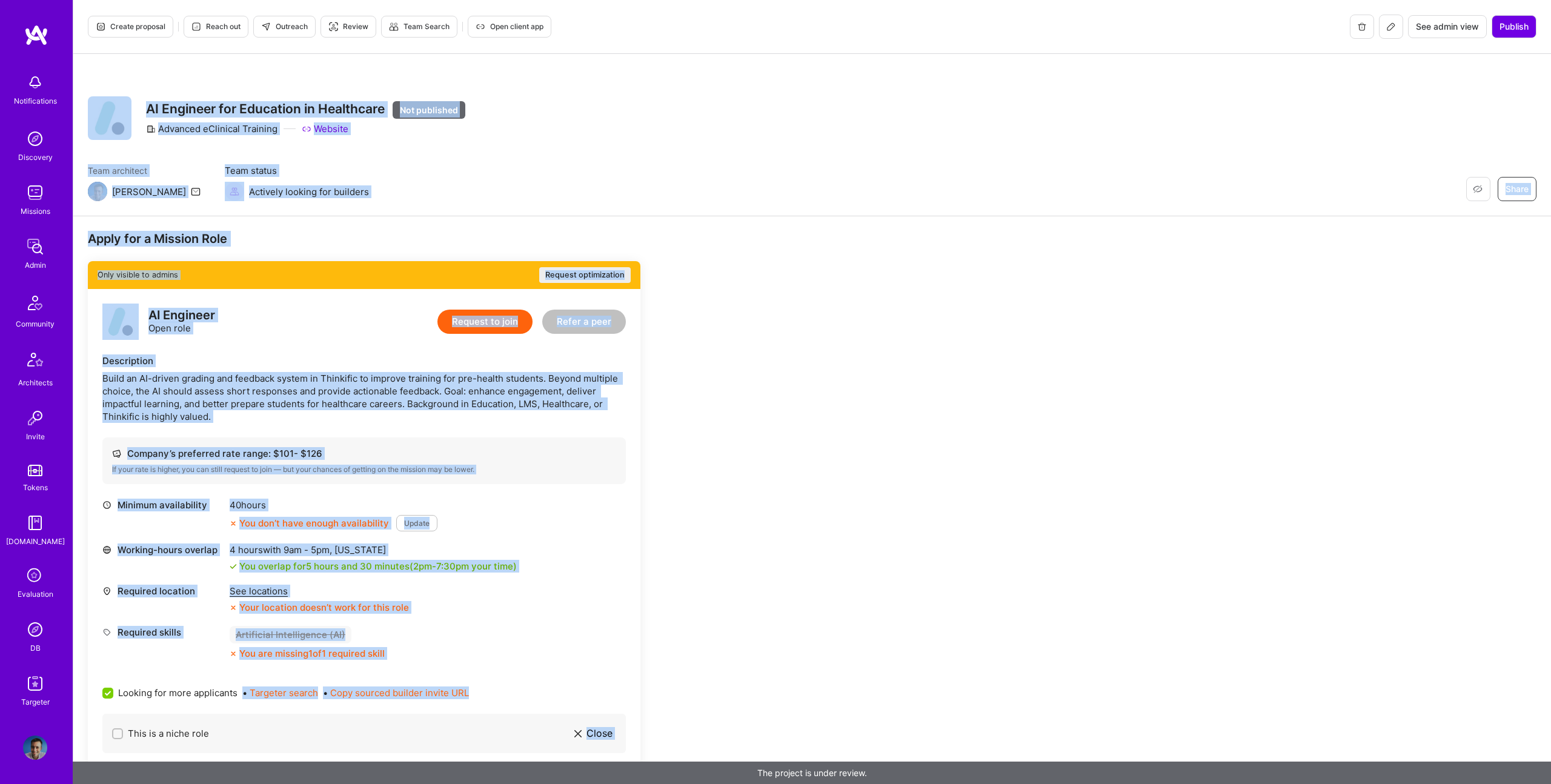
drag, startPoint x: 776, startPoint y: 720, endPoint x: 137, endPoint y: 101, distance: 889.7
click at [137, 103] on div "Create proposal Reach out Outreach Review Team Search Open client app See admin…" at bounding box center [812, 544] width 1478 height 1088
copy div "Loremip Dol Sitametcon Adipi EL Seddoeiu tem Incididun ut Laboreetdo Mag aliqua…"
click at [1501, 28] on span "Publish" at bounding box center [1514, 27] width 29 height 12
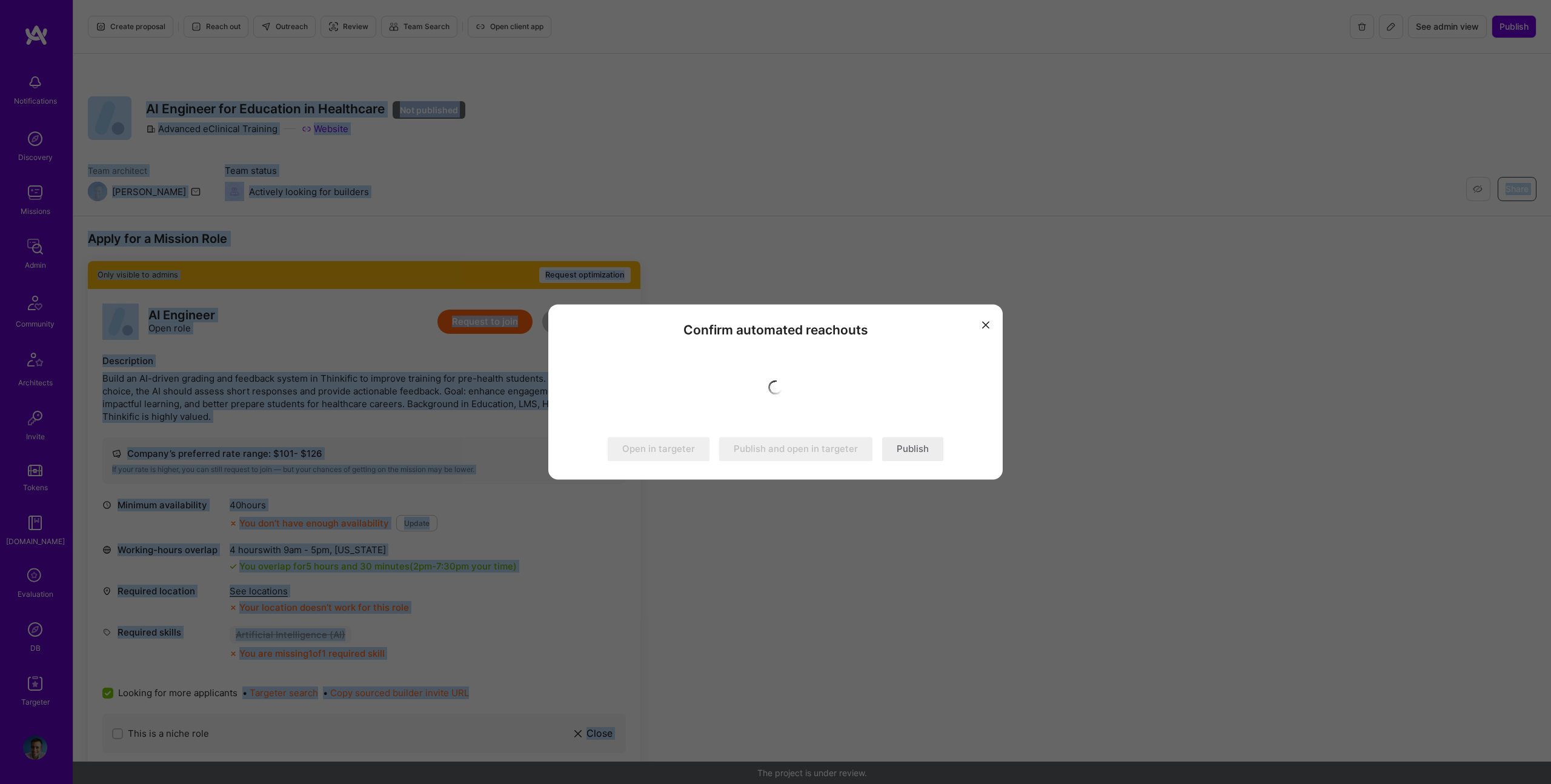
click at [900, 442] on button "Publish" at bounding box center [913, 449] width 61 height 24
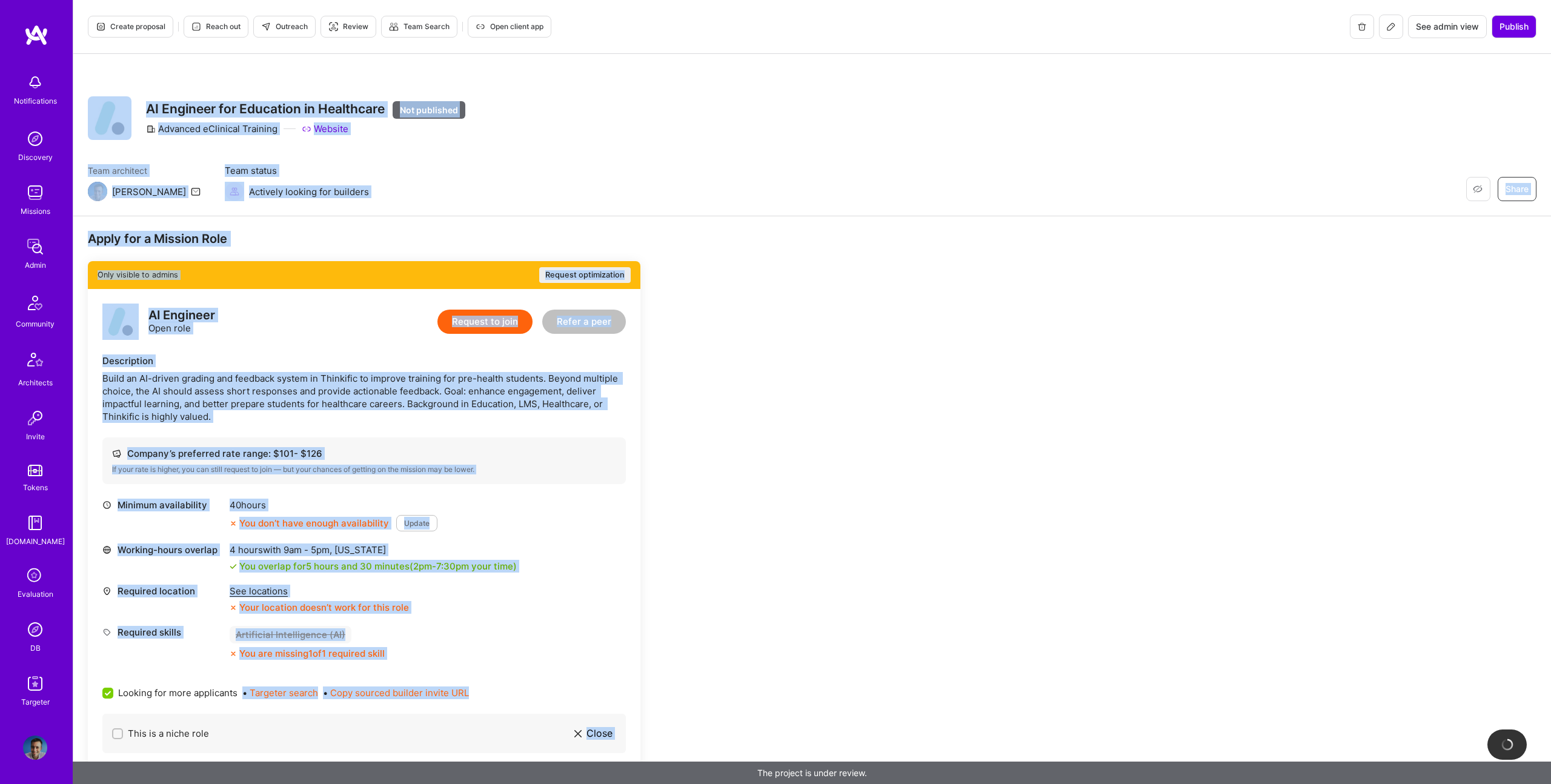
click at [301, 28] on span "Outreach" at bounding box center [284, 27] width 46 height 11
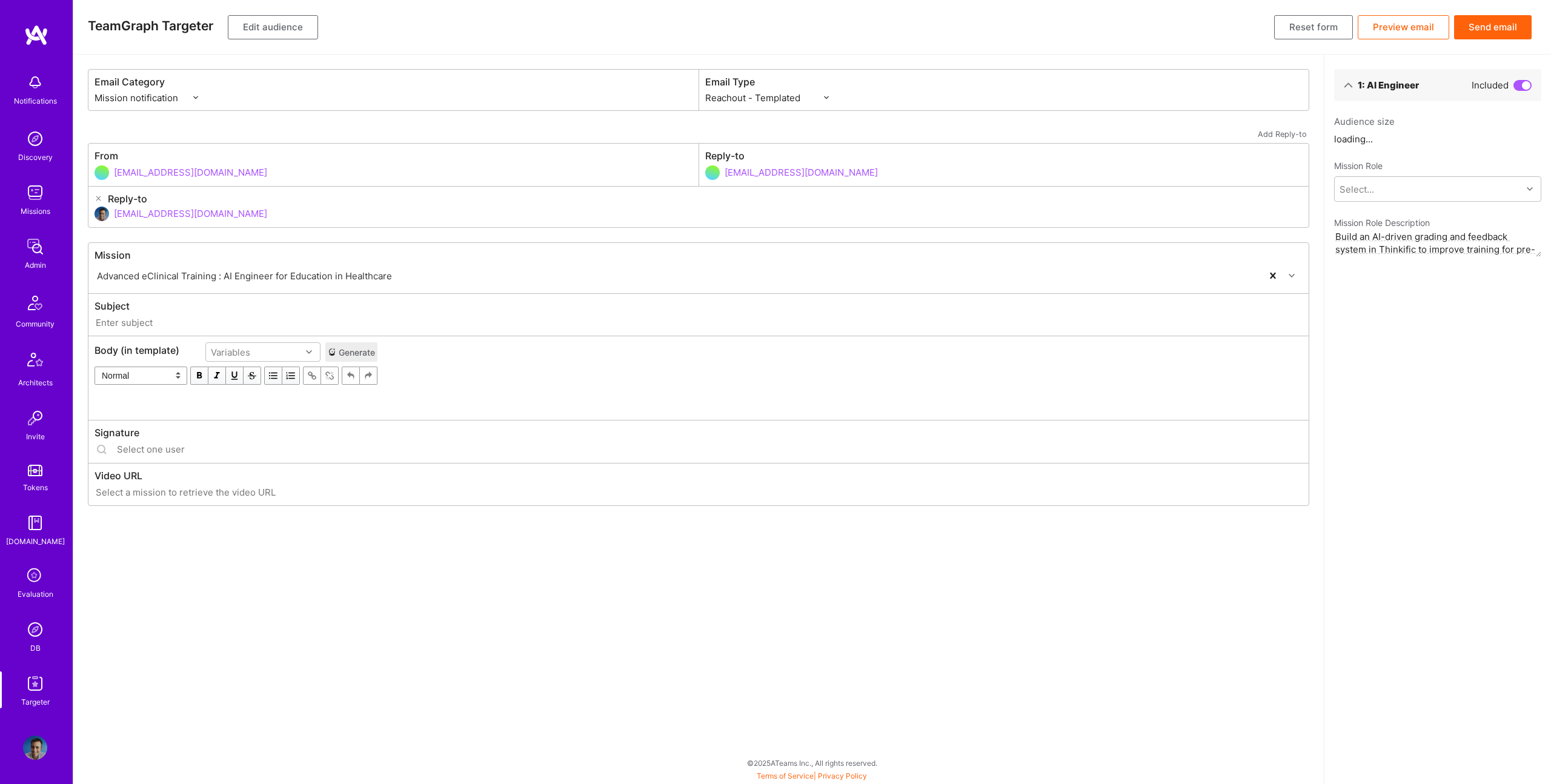
select select "rich-reachout"
type input "[DOMAIN_NAME] // Advanced eClinical Training : AI Engineer for Education in Hea…"
type input "[EMAIL_ADDRESS][DOMAIN_NAME]"
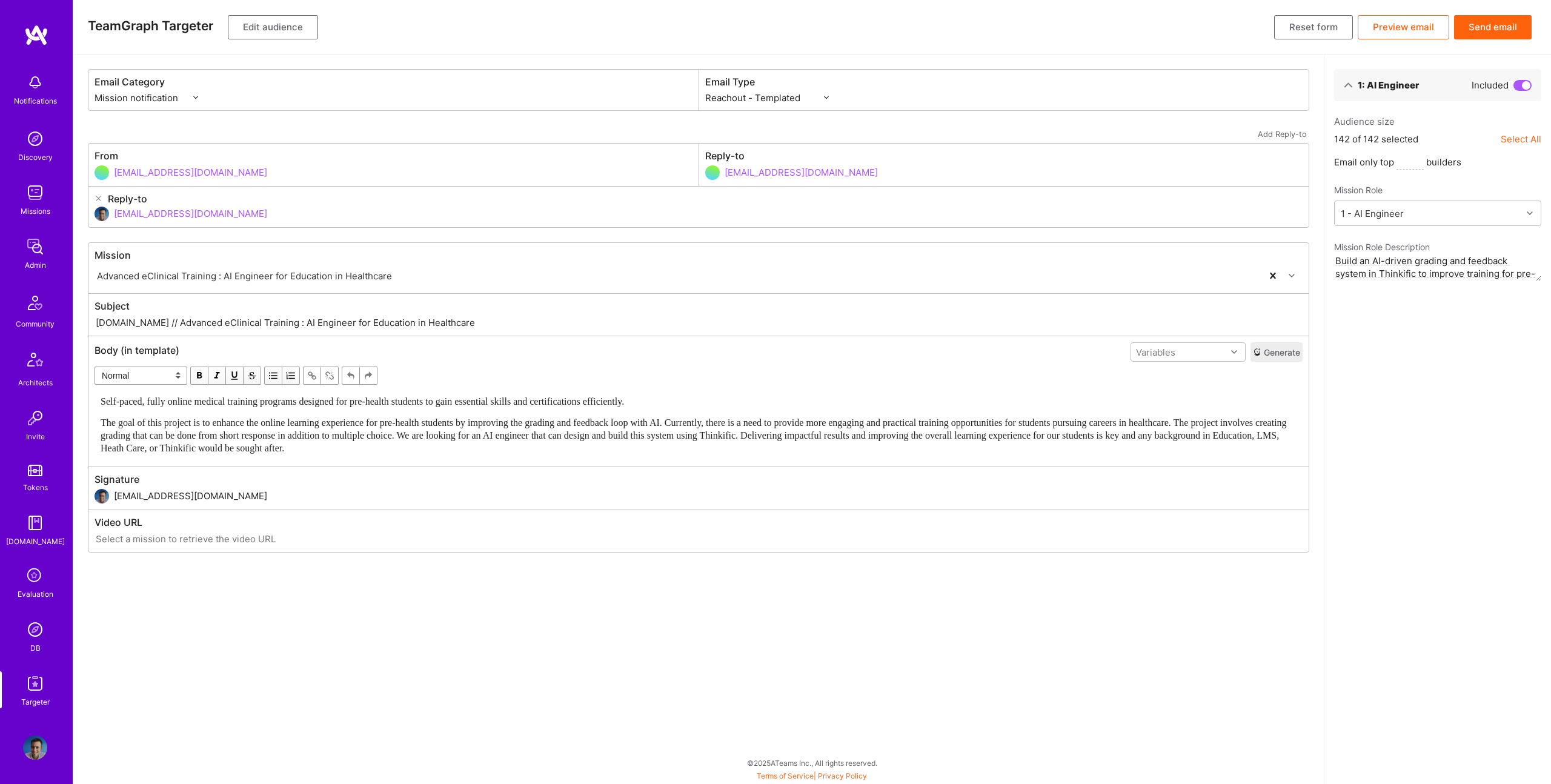
click at [255, 444] on span "The goal of this project is to enhance the online learning experience for pre-h…" at bounding box center [695, 435] width 1189 height 36
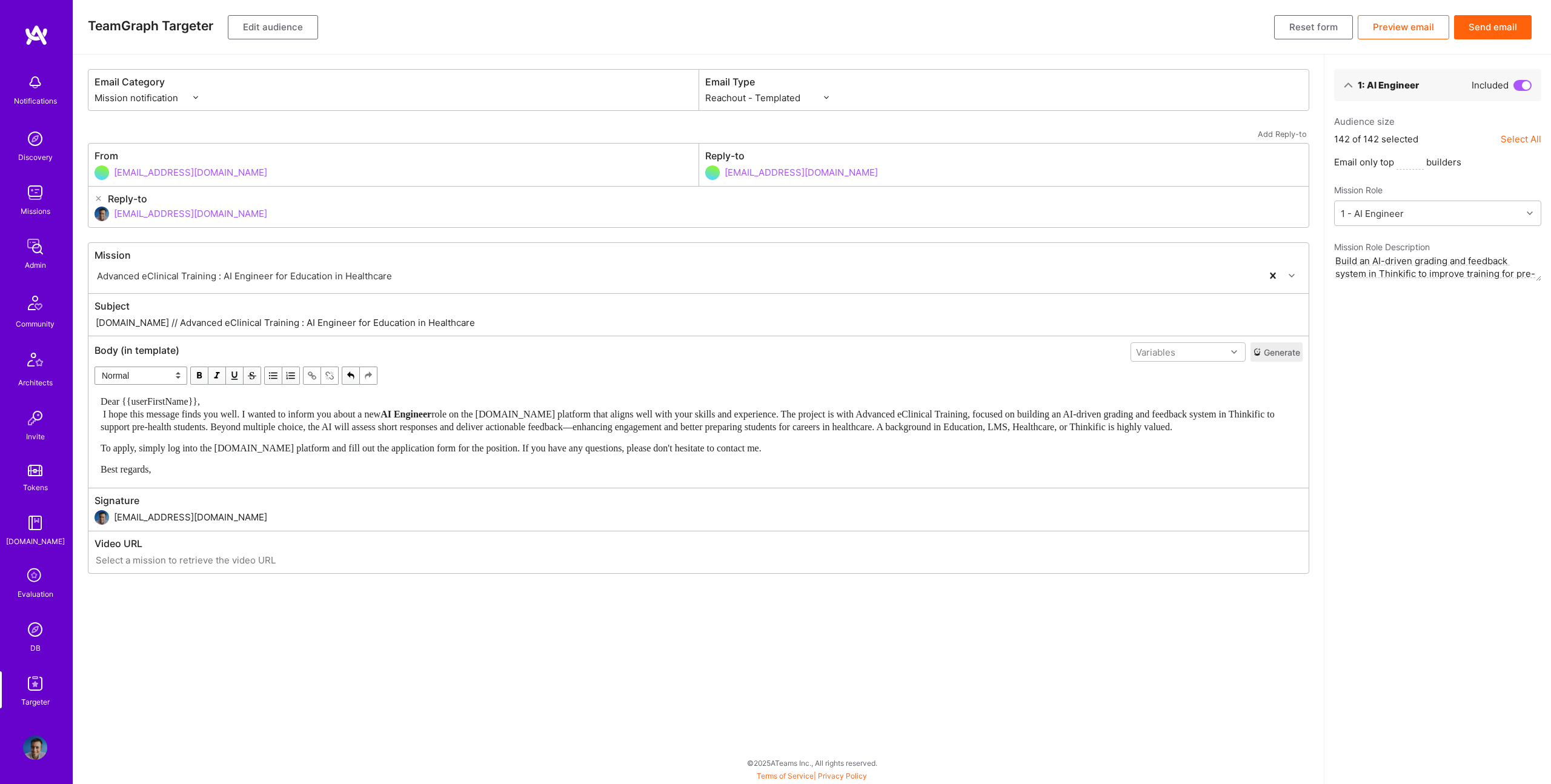
click at [410, 395] on div "Dear {{userFirstName}}, I hope this message finds you well. I wanted to inform …" at bounding box center [699, 414] width 1196 height 38
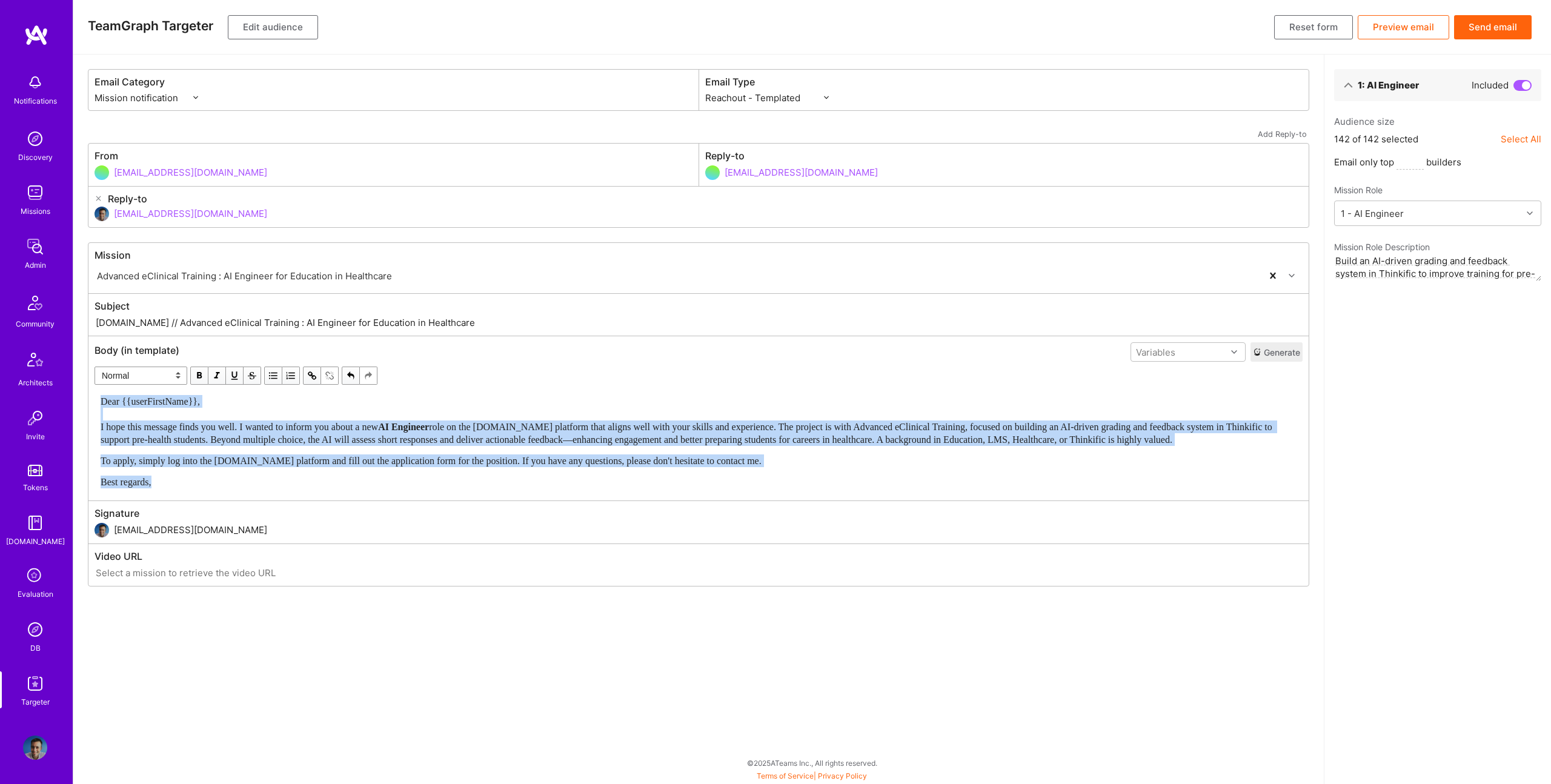
click at [205, 373] on span "button" at bounding box center [199, 376] width 13 height 13
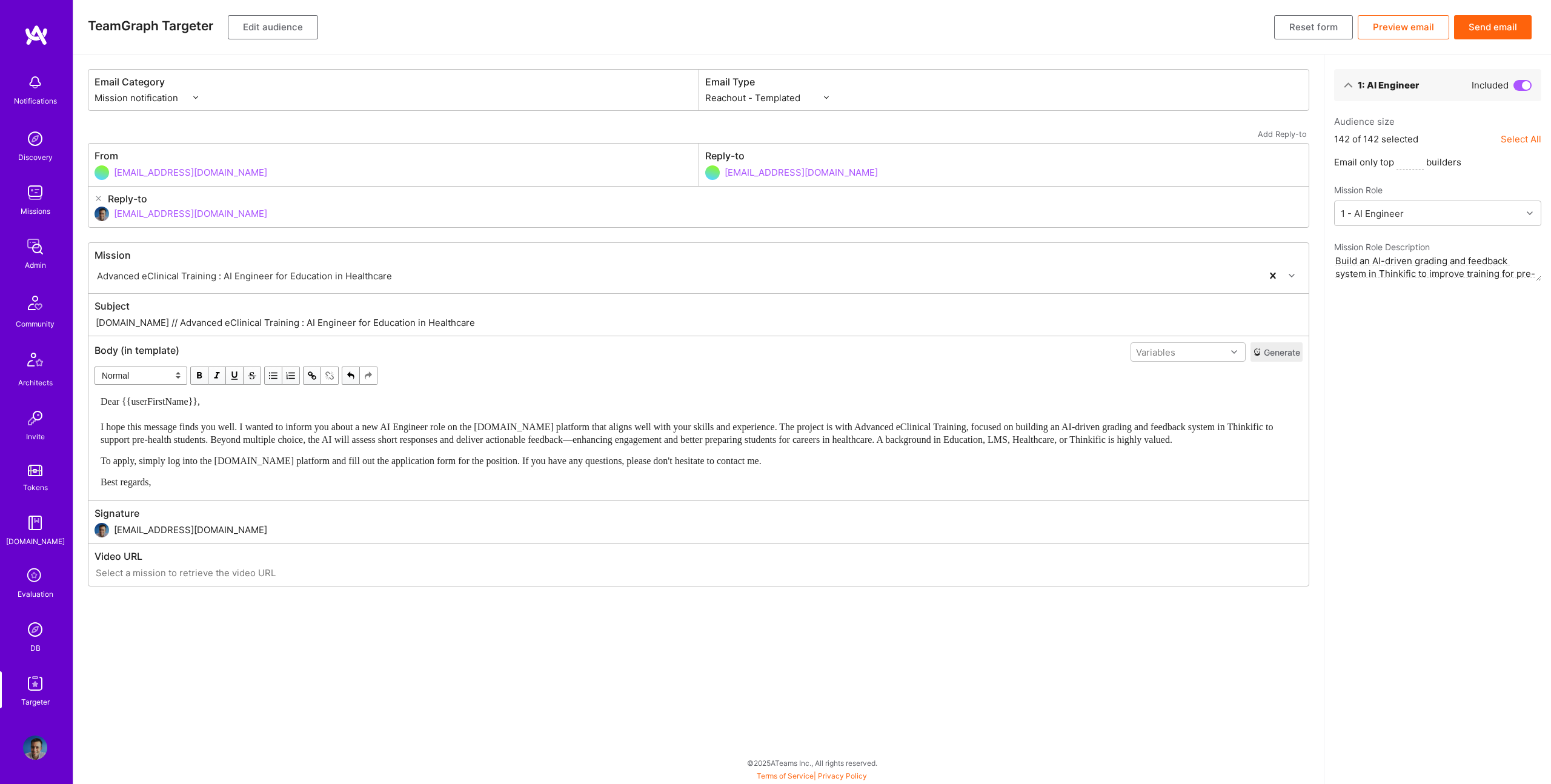
drag, startPoint x: 133, startPoint y: 301, endPoint x: 139, endPoint y: 321, distance: 20.9
click at [133, 302] on label "Subject" at bounding box center [699, 306] width 1208 height 13
drag, startPoint x: 141, startPoint y: 324, endPoint x: 593, endPoint y: 328, distance: 452.0
click at [593, 328] on input "[DOMAIN_NAME] // Advanced eClinical Training : AI Engineer for Education in Hea…" at bounding box center [699, 322] width 1208 height 14
paste input "New AI Engineer Role: Improve"
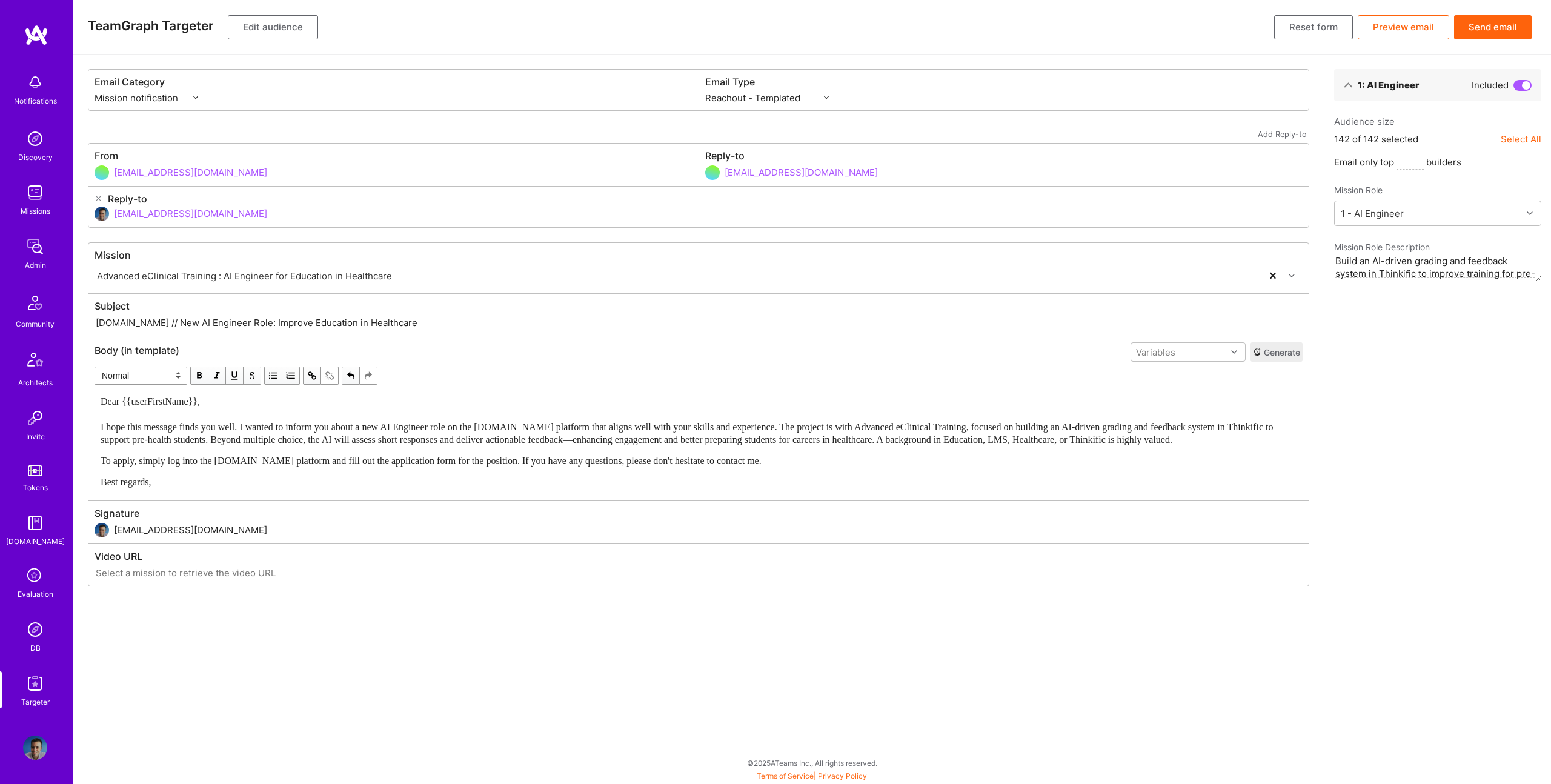
type input "[DOMAIN_NAME] // New AI Engineer Role: Improve Education in Healthcare"
click at [274, 17] on button "Edit audience" at bounding box center [273, 28] width 90 height 24
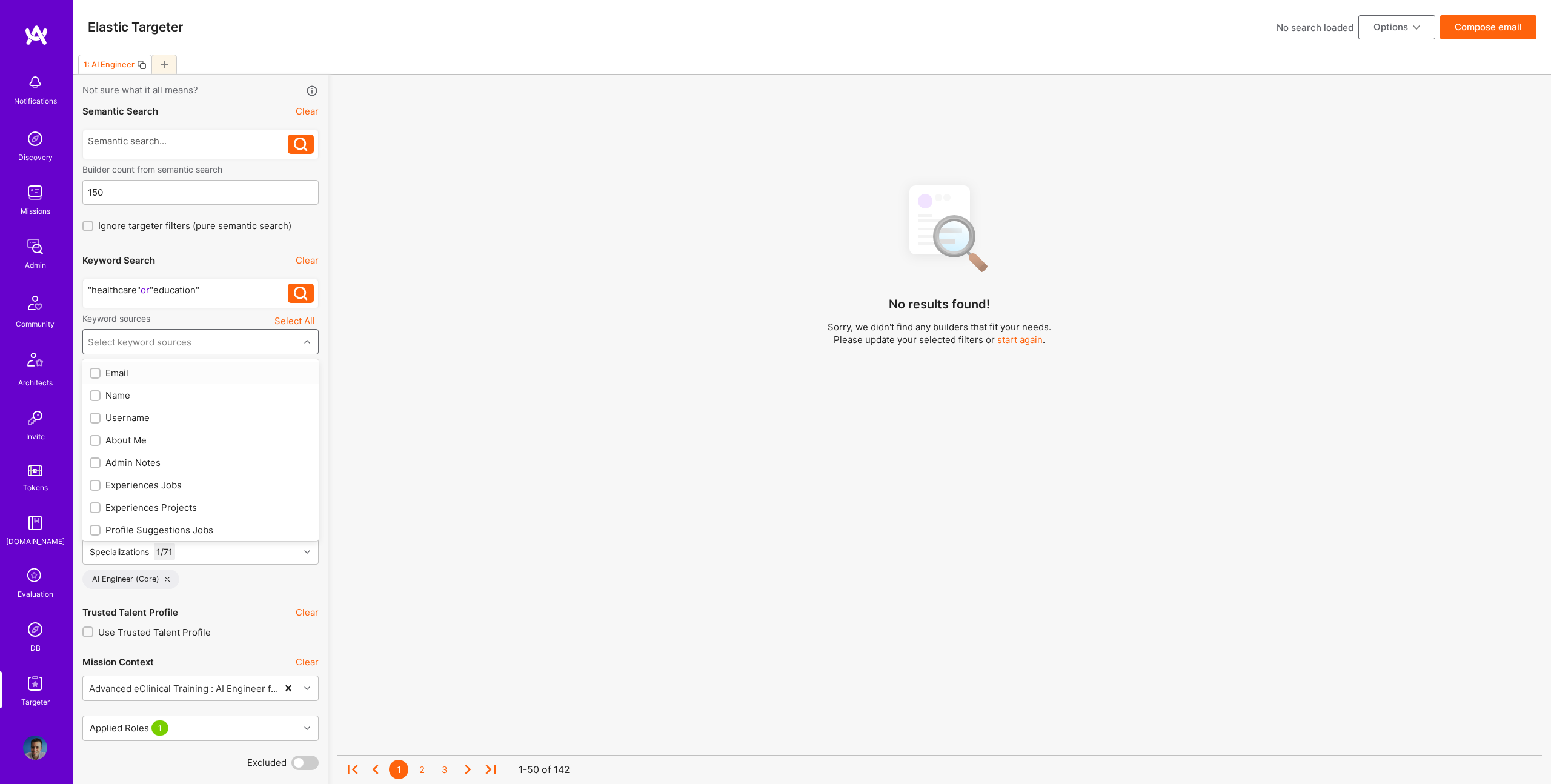
click at [233, 349] on div "Select keyword sources" at bounding box center [191, 342] width 217 height 24
drag, startPoint x: 119, startPoint y: 434, endPoint x: 166, endPoint y: 494, distance: 76.2
click at [119, 434] on div "About Me" at bounding box center [200, 440] width 222 height 13
checkbox input "true"
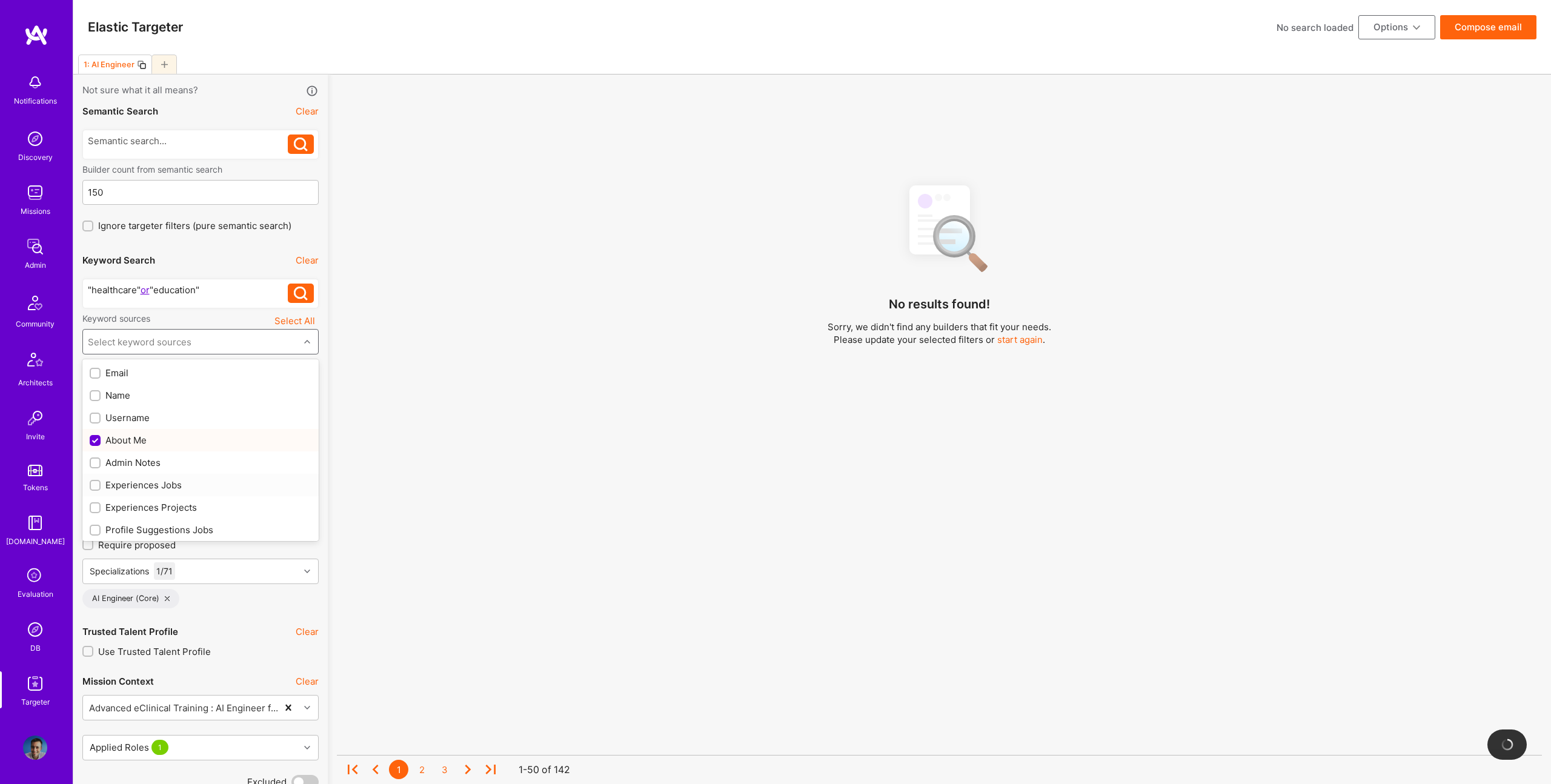
drag, startPoint x: 155, startPoint y: 485, endPoint x: 169, endPoint y: 504, distance: 23.6
click at [155, 485] on div "Experiences Jobs" at bounding box center [200, 485] width 222 height 13
checkbox input "true"
drag, startPoint x: 169, startPoint y: 504, endPoint x: 217, endPoint y: 500, distance: 48.2
click at [170, 504] on div "Experiences Projects" at bounding box center [200, 507] width 222 height 13
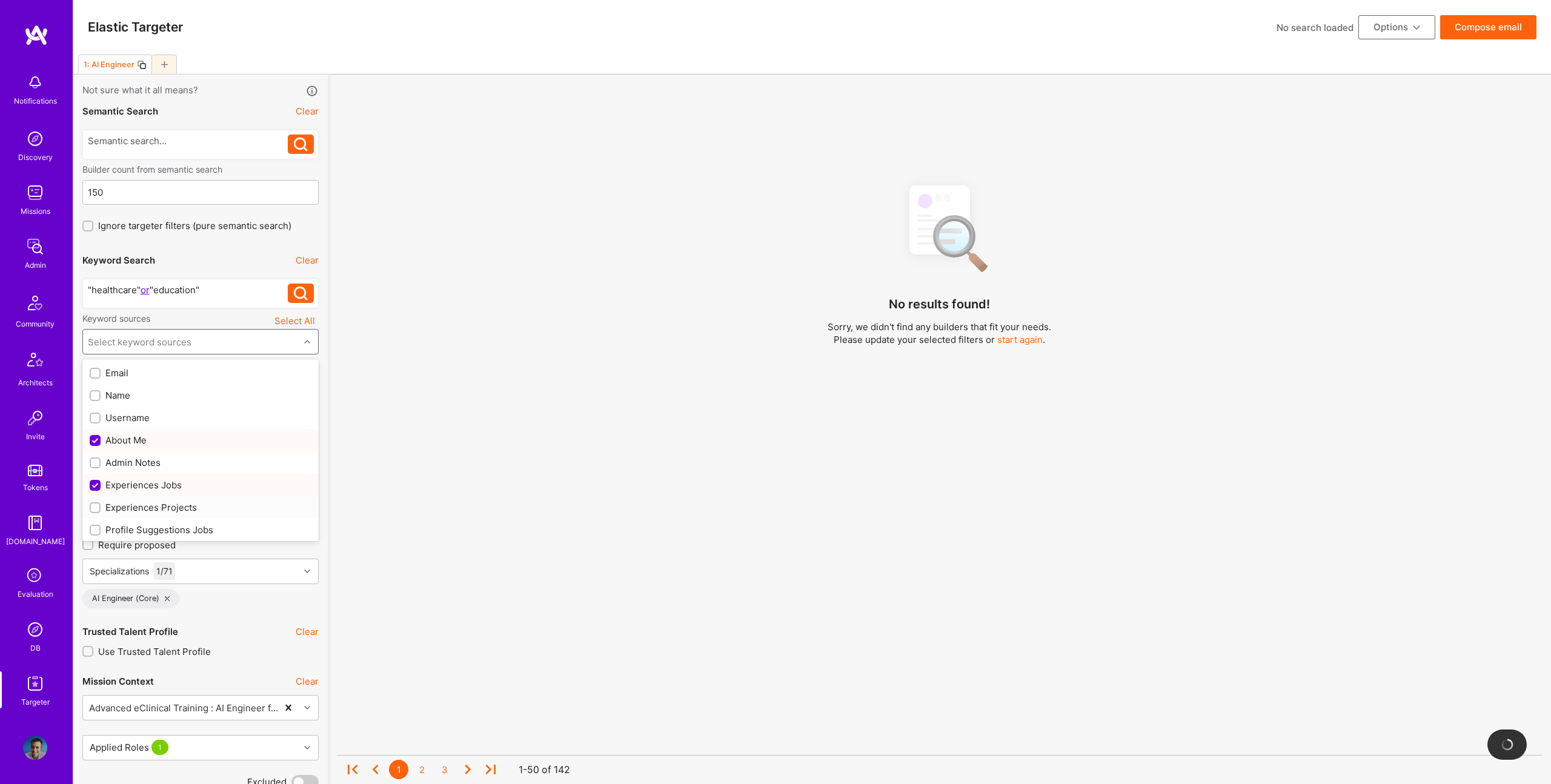
checkbox input "true"
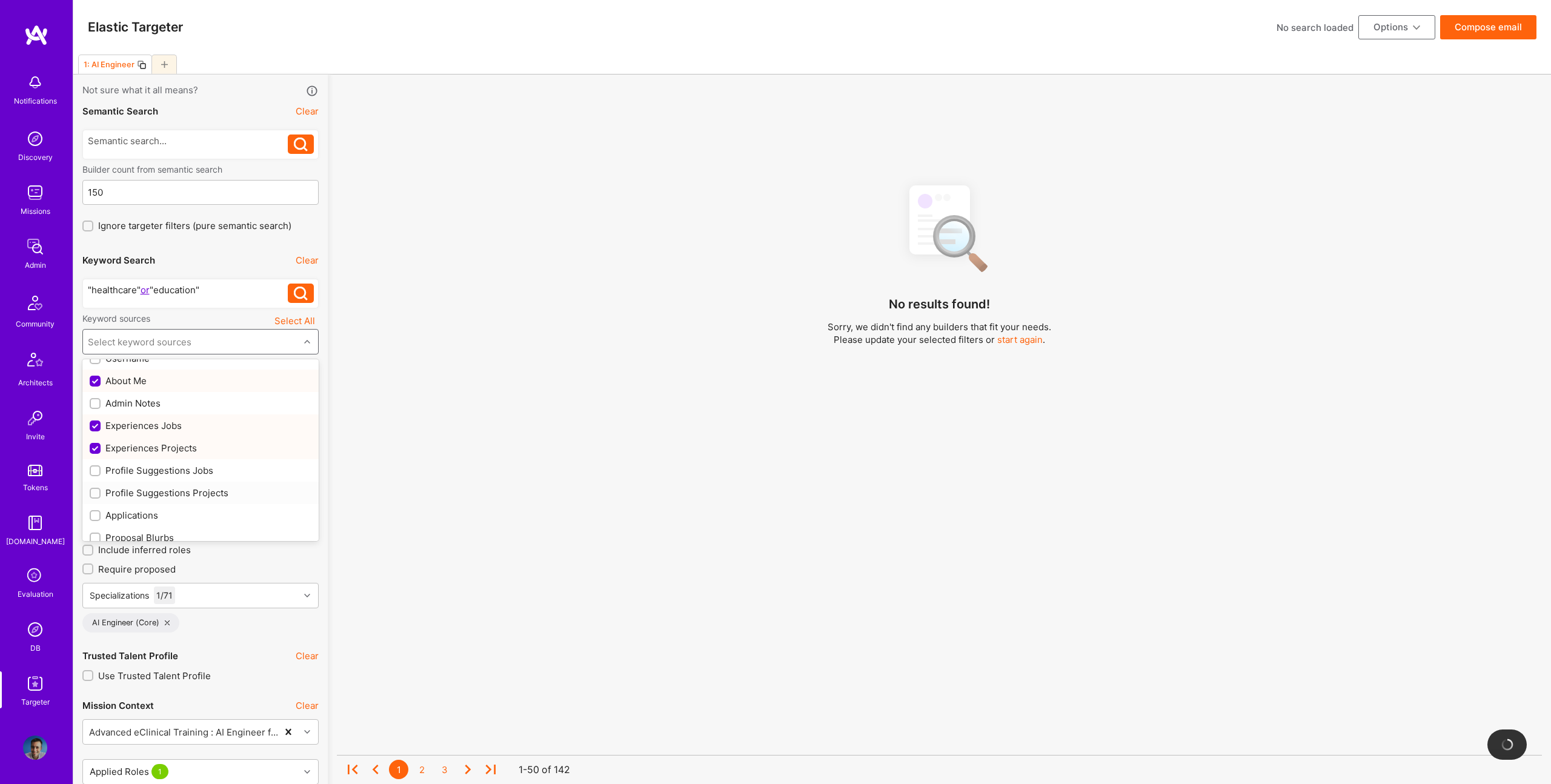
scroll to position [61, 0]
click at [174, 463] on div "Profile Suggestions Jobs" at bounding box center [200, 468] width 222 height 13
checkbox input "true"
click at [183, 494] on div "Profile Suggestions Projects" at bounding box center [200, 491] width 222 height 13
checkbox input "true"
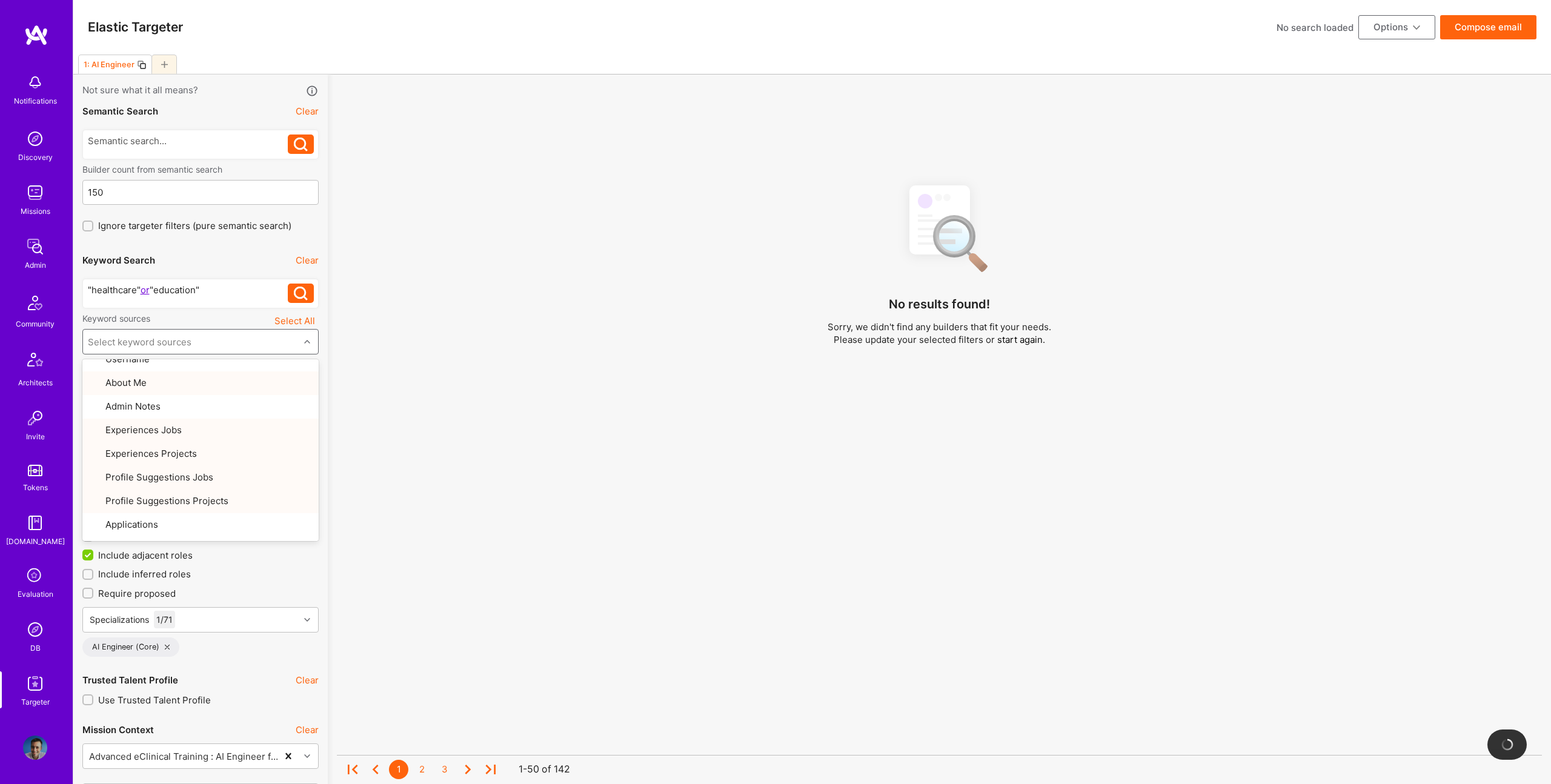
click at [216, 276] on div ""healthcare" or "education" "healthcare" or "education"" at bounding box center [200, 293] width 236 height 39
click at [232, 290] on div ""healthcare" or "education"" at bounding box center [188, 290] width 200 height 13
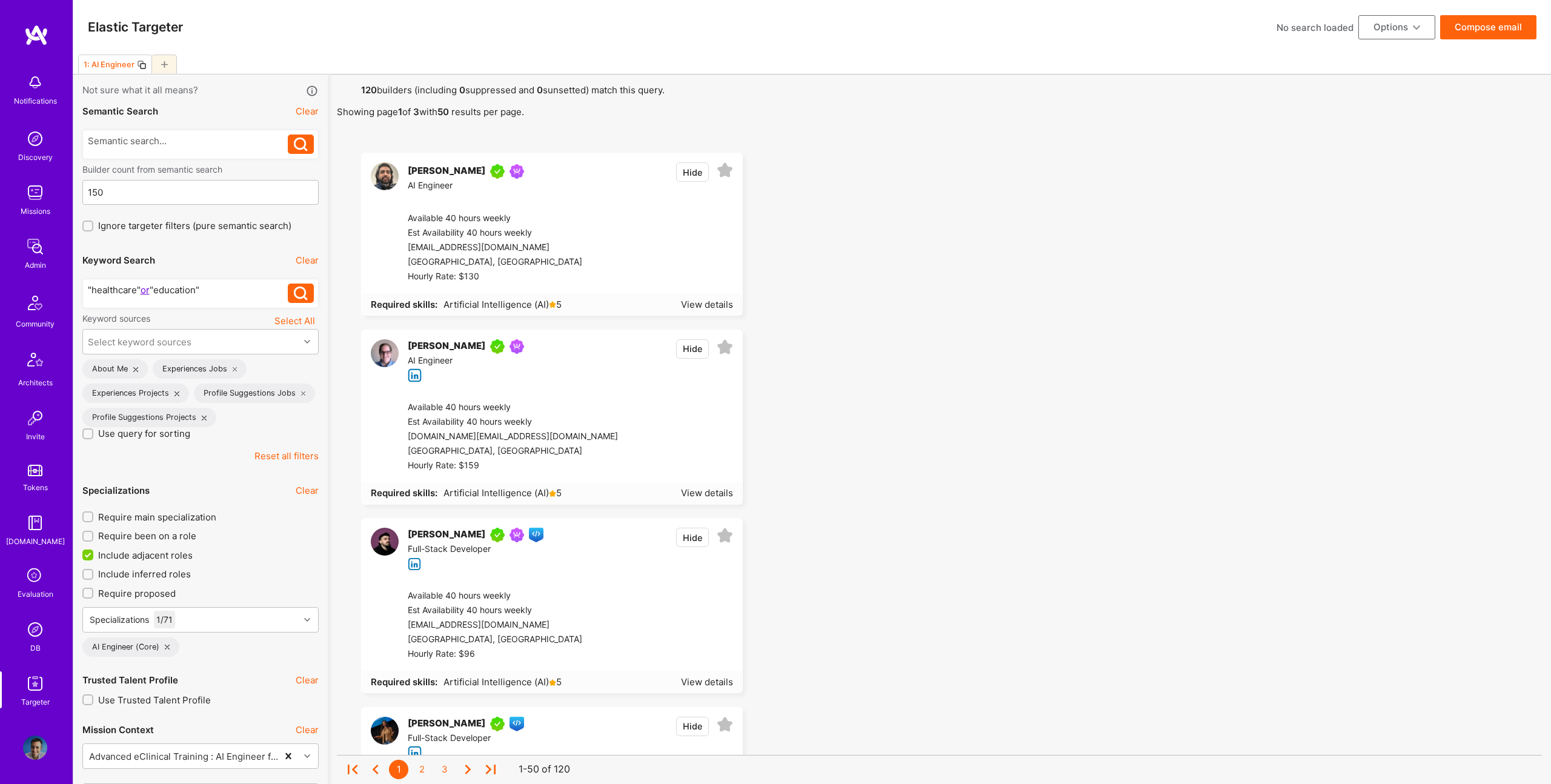
click at [163, 278] on div ""healthcare" or "education" "healthcare" or "education"" at bounding box center [200, 293] width 236 height 39
click at [206, 290] on div ""healthcare" or "education"" at bounding box center [188, 290] width 200 height 13
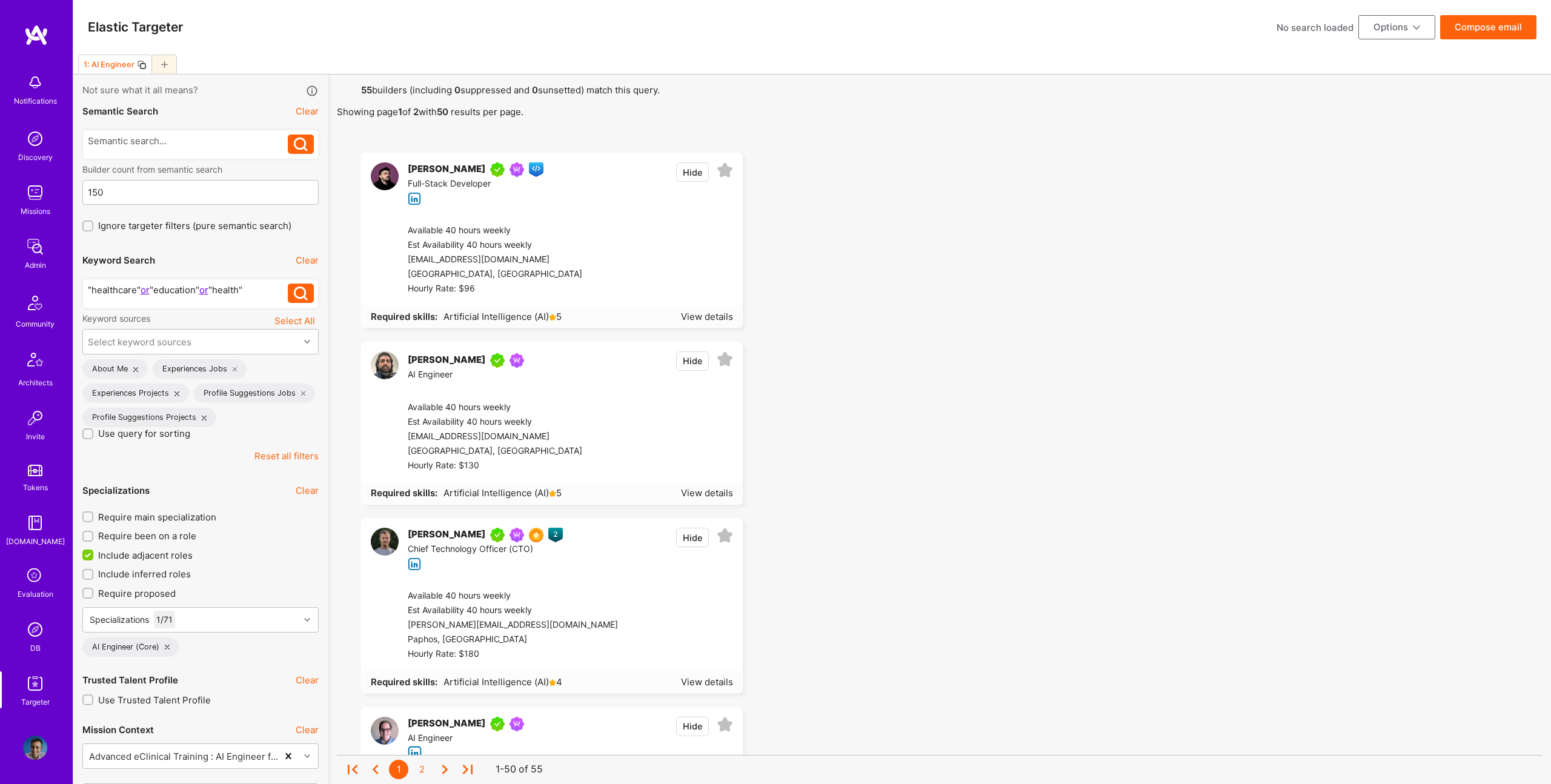
click at [1480, 37] on button "Compose email" at bounding box center [1488, 28] width 96 height 24
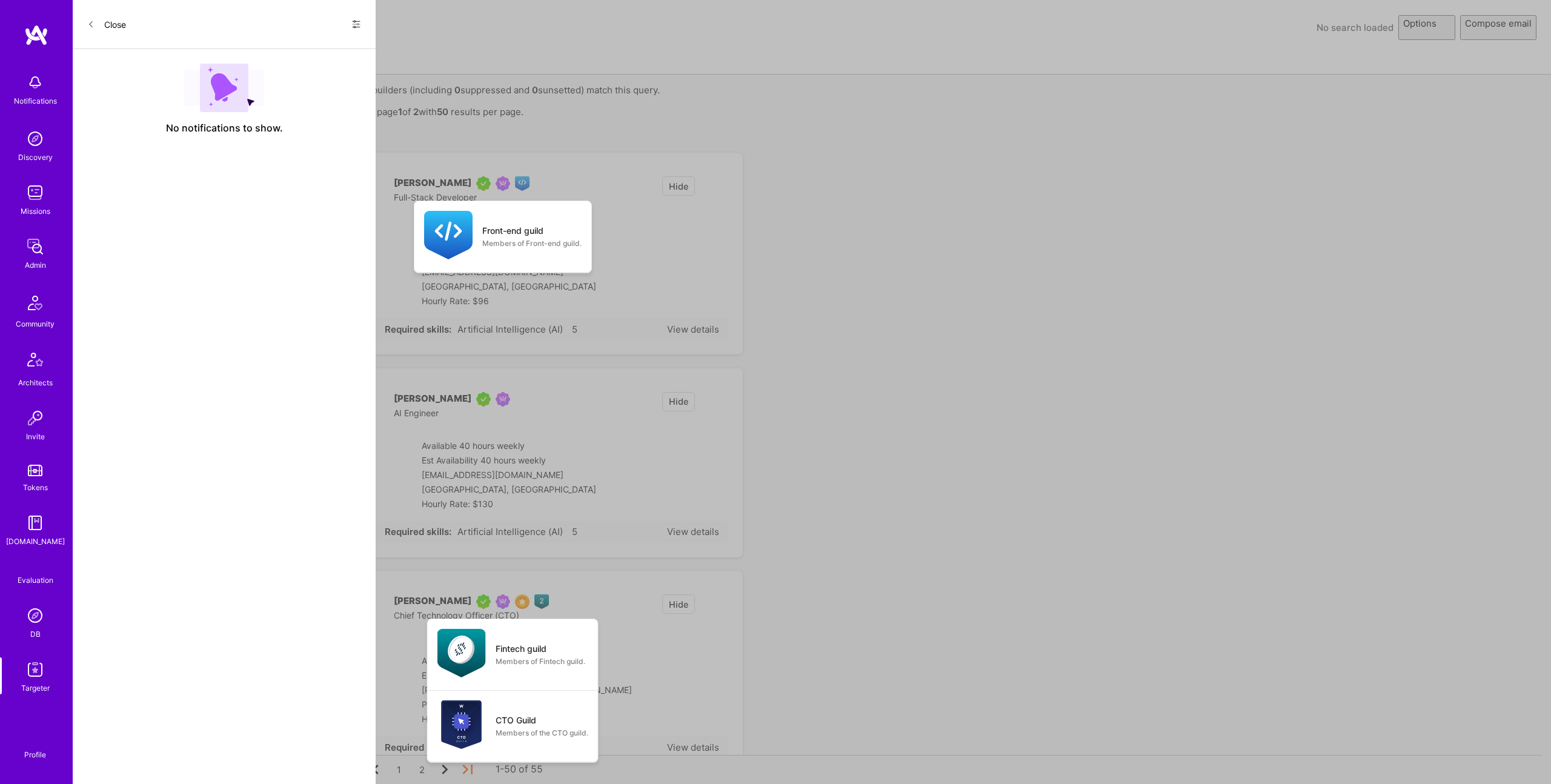
select select "rich-reachout"
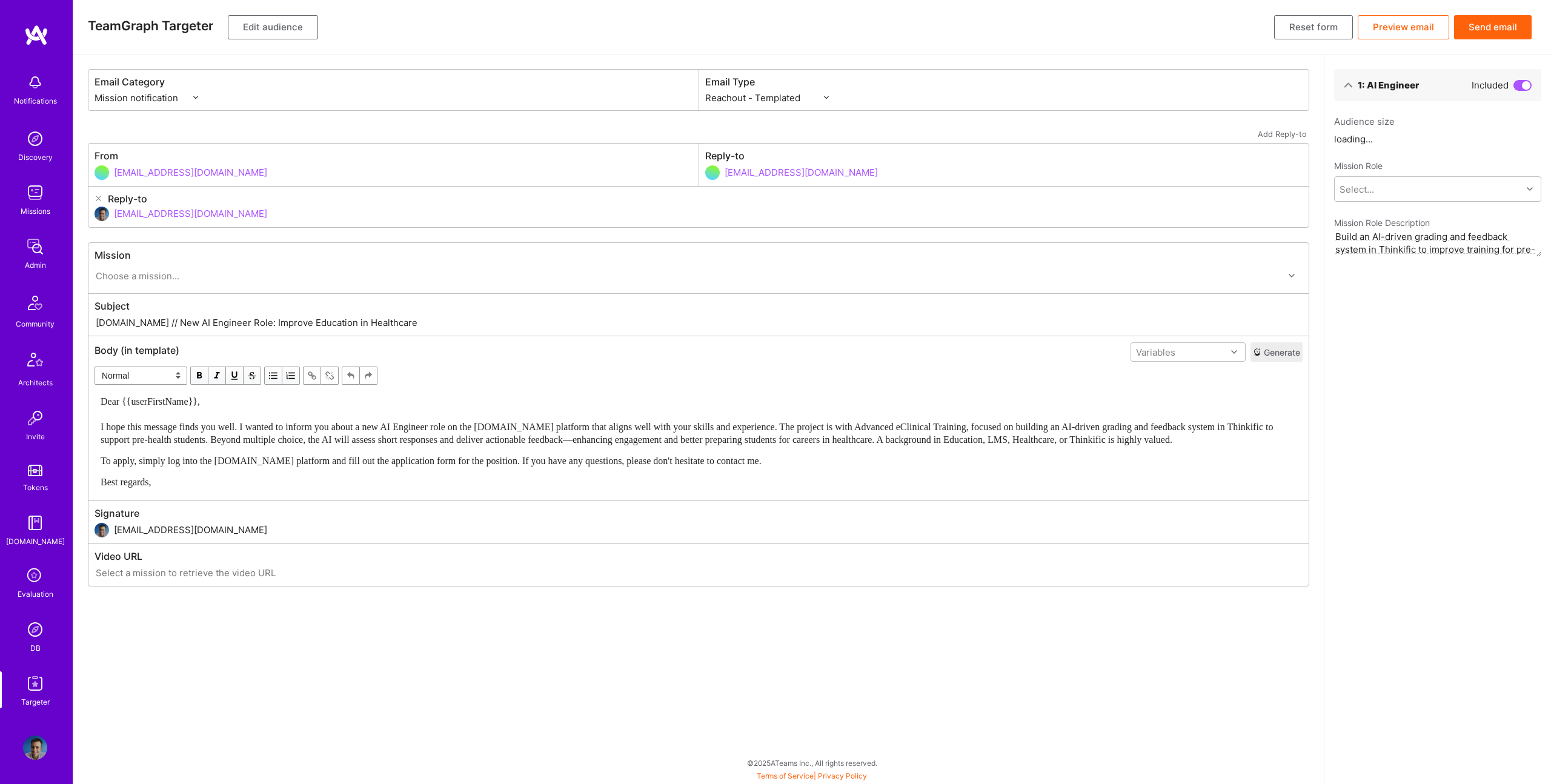
click at [1475, 29] on button "Send email" at bounding box center [1492, 28] width 77 height 24
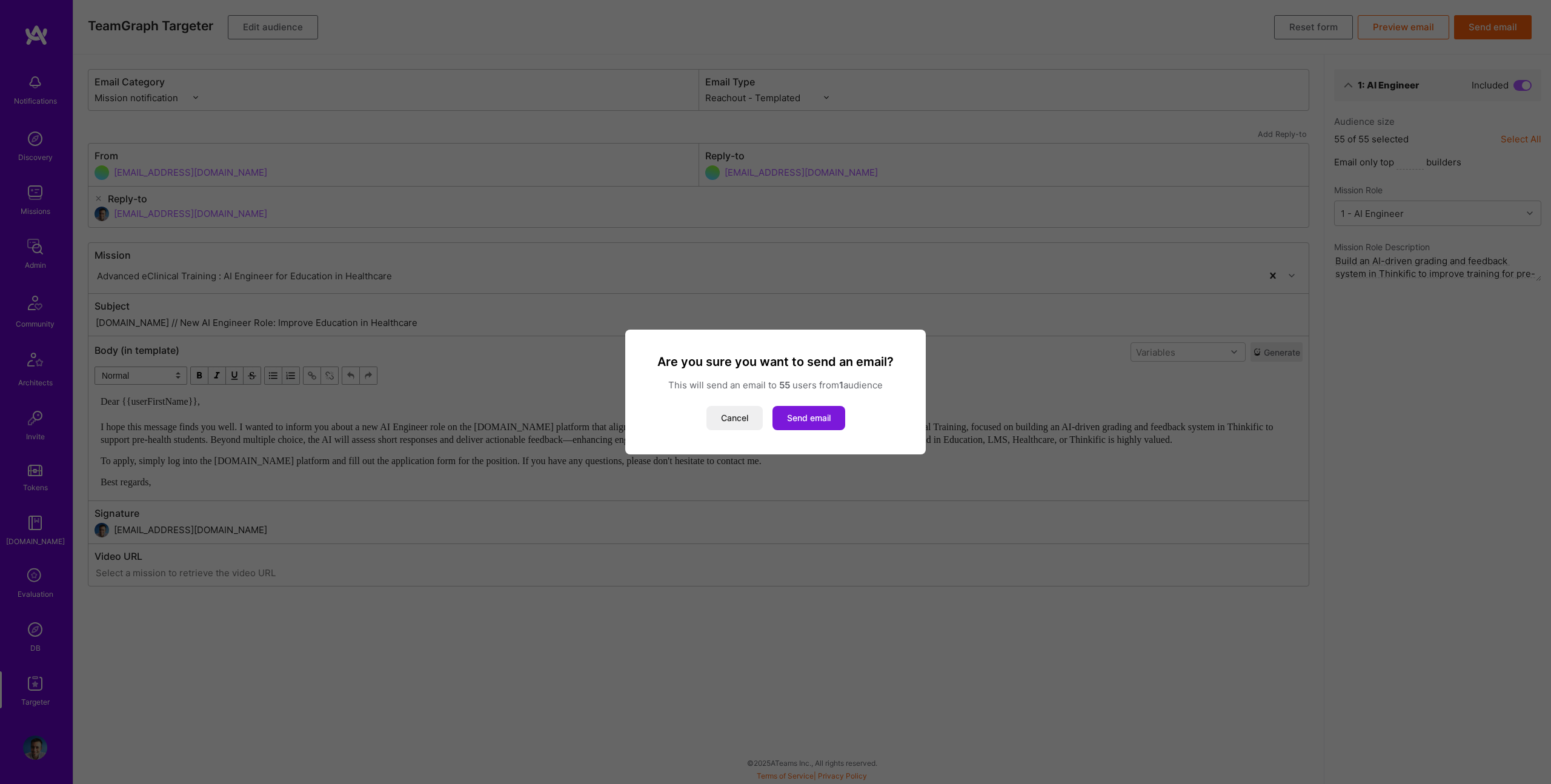
click at [812, 417] on button "Send email" at bounding box center [809, 418] width 73 height 24
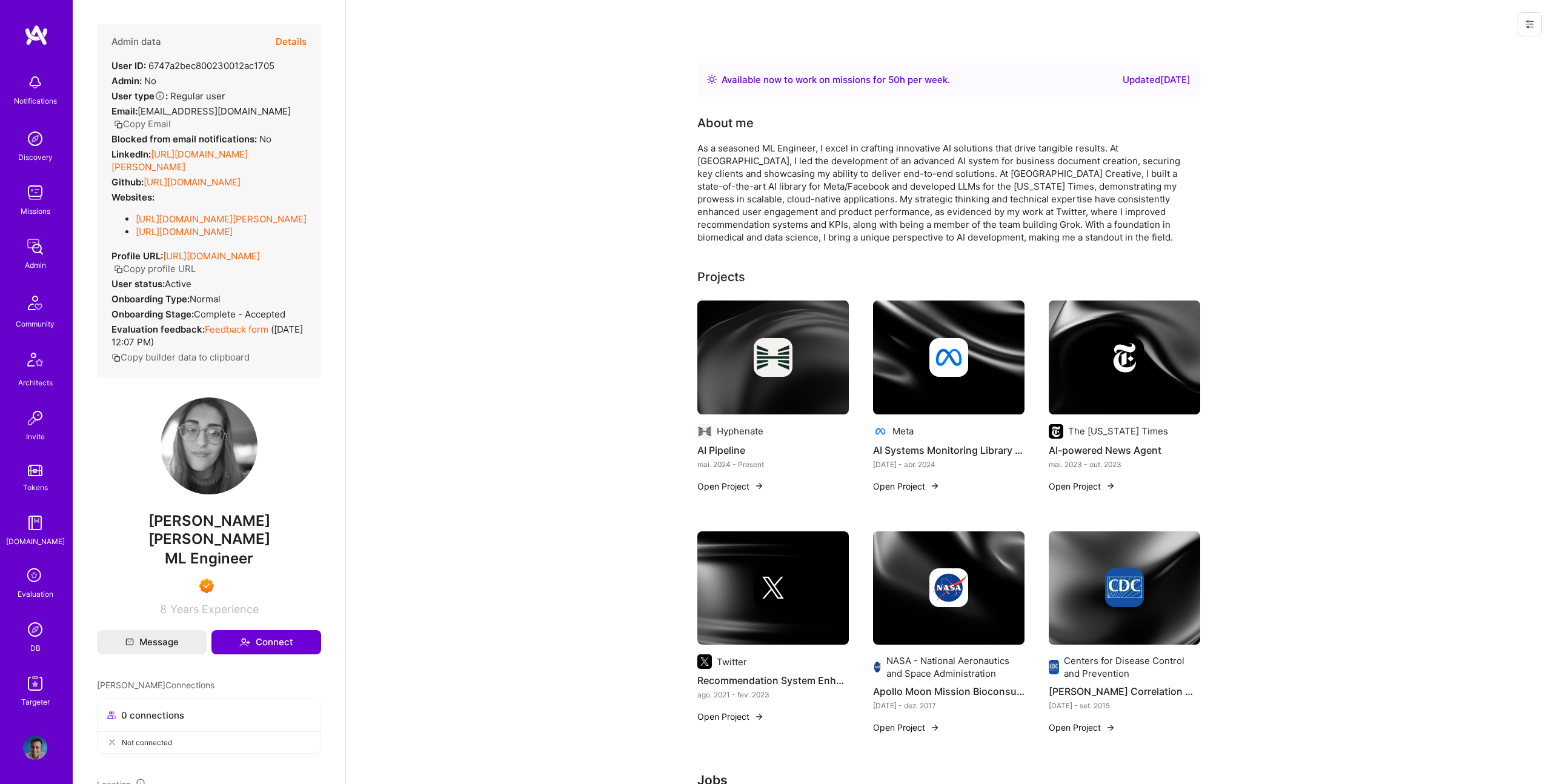
scroll to position [382, 0]
